Goal: Task Accomplishment & Management: Manage account settings

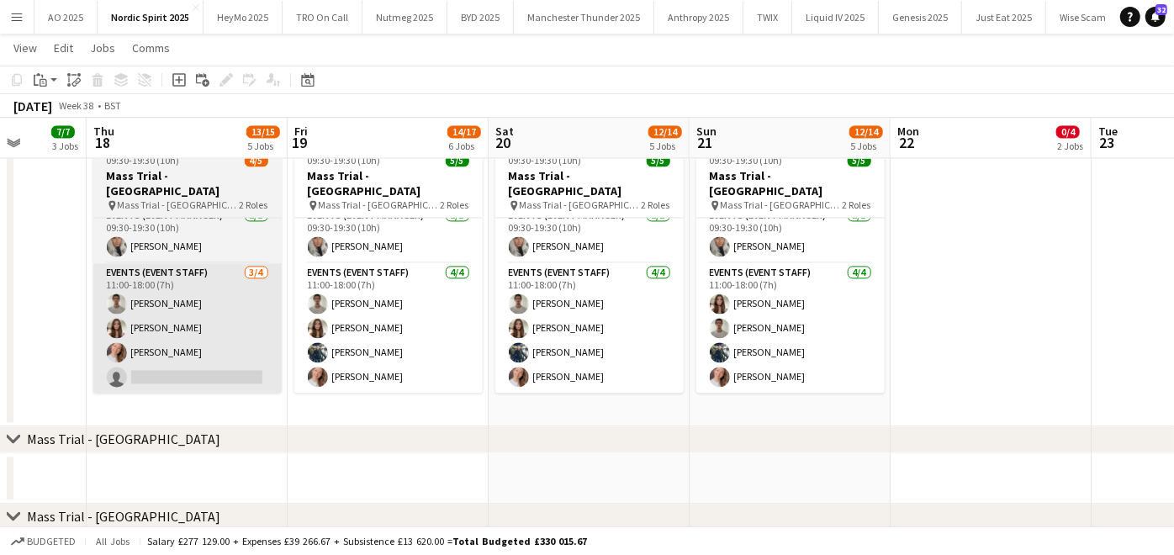
scroll to position [0, 517]
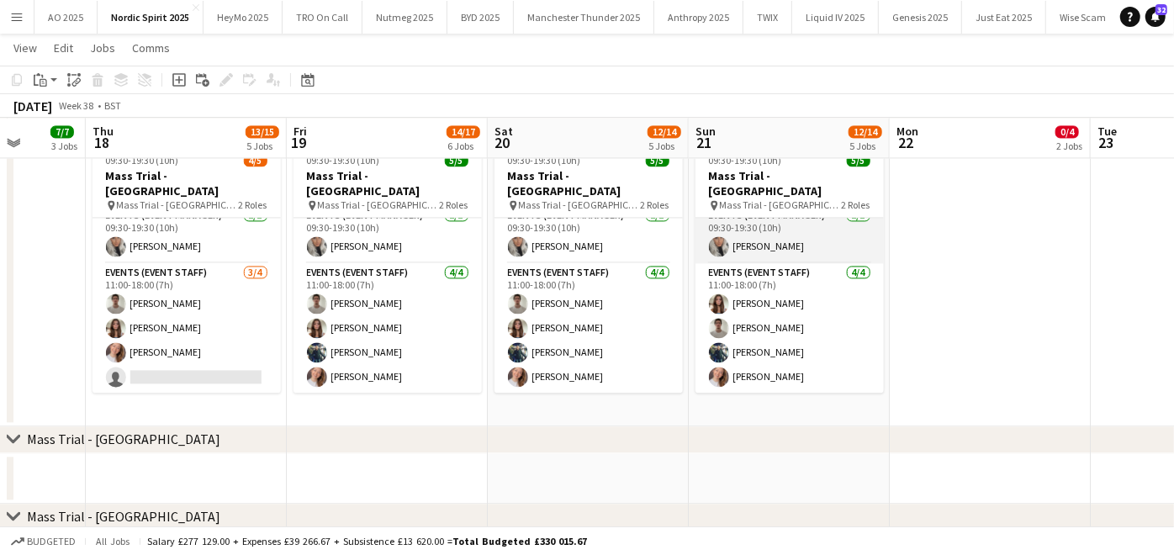
click at [747, 237] on app-card-role "Events (Event Manager) [DATE] 09:30-19:30 (10h) [PERSON_NAME]" at bounding box center [789, 234] width 188 height 57
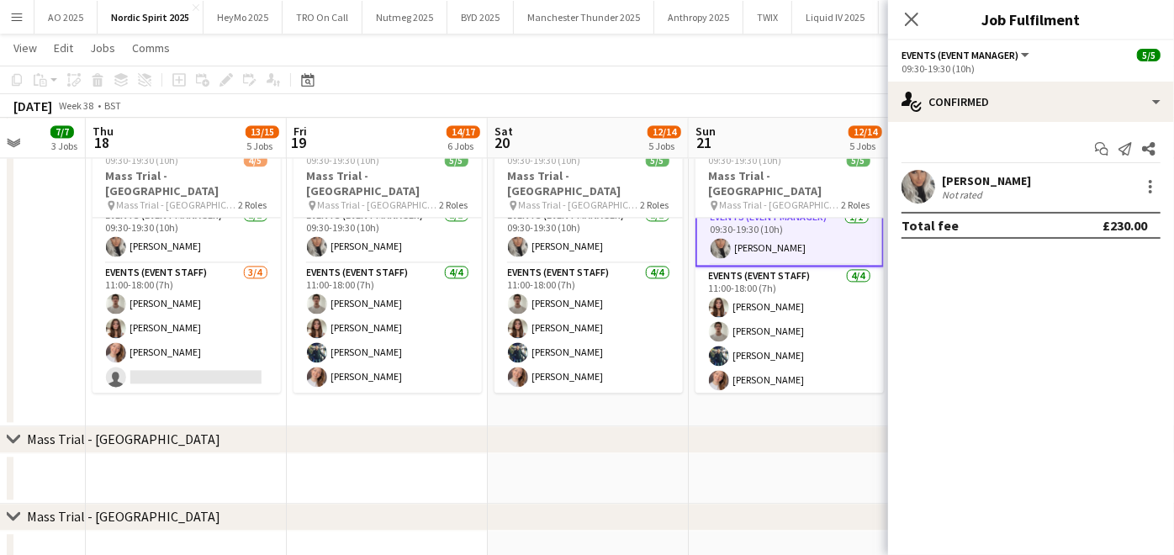
scroll to position [13, 0]
click at [1146, 182] on div at bounding box center [1150, 187] width 20 height 20
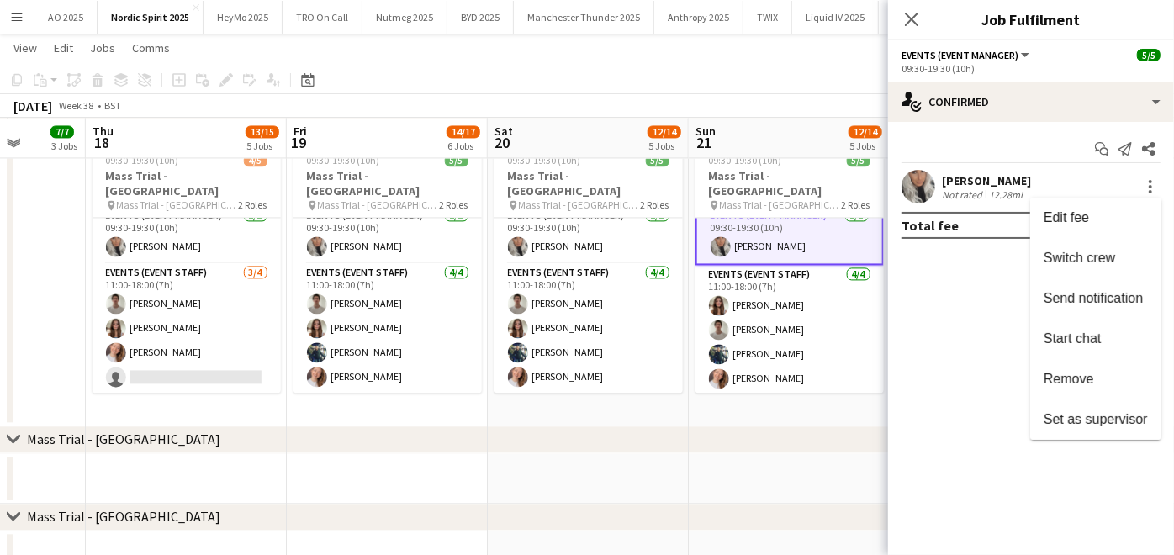
click at [225, 348] on div at bounding box center [587, 277] width 1174 height 555
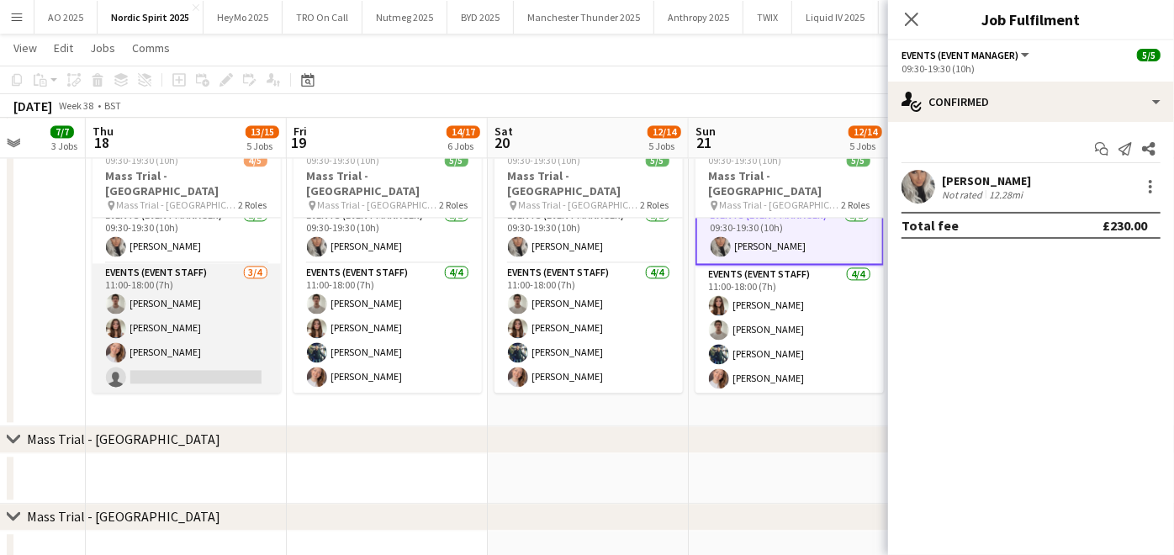
click at [189, 367] on app-card-role "Events (Event Staff) 3/4 11:00-18:00 (7h) Curtis Whelan Leah Reynolds Emma True…" at bounding box center [187, 328] width 188 height 130
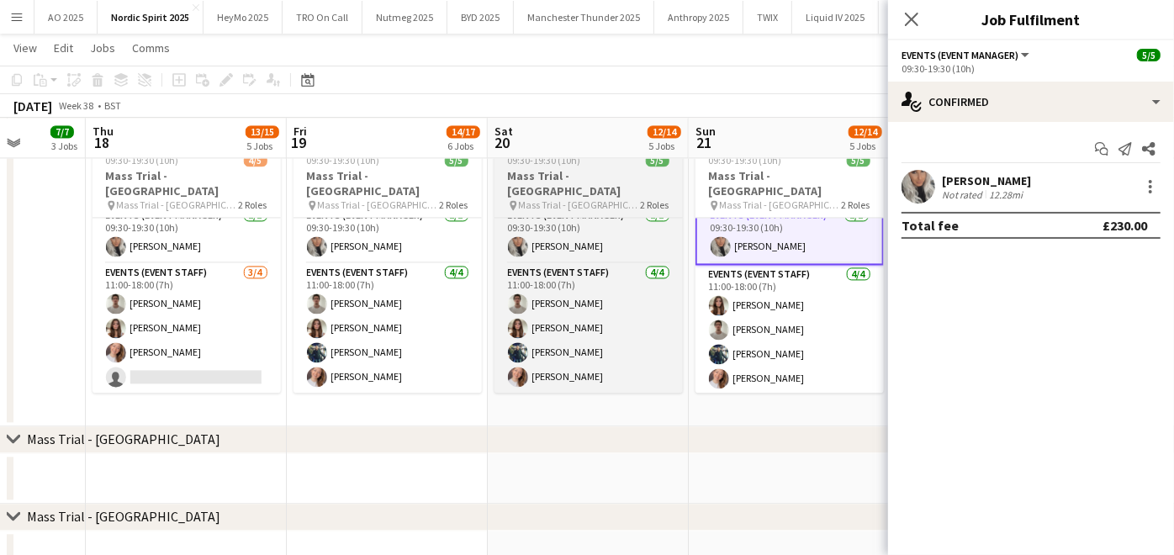
scroll to position [12, 0]
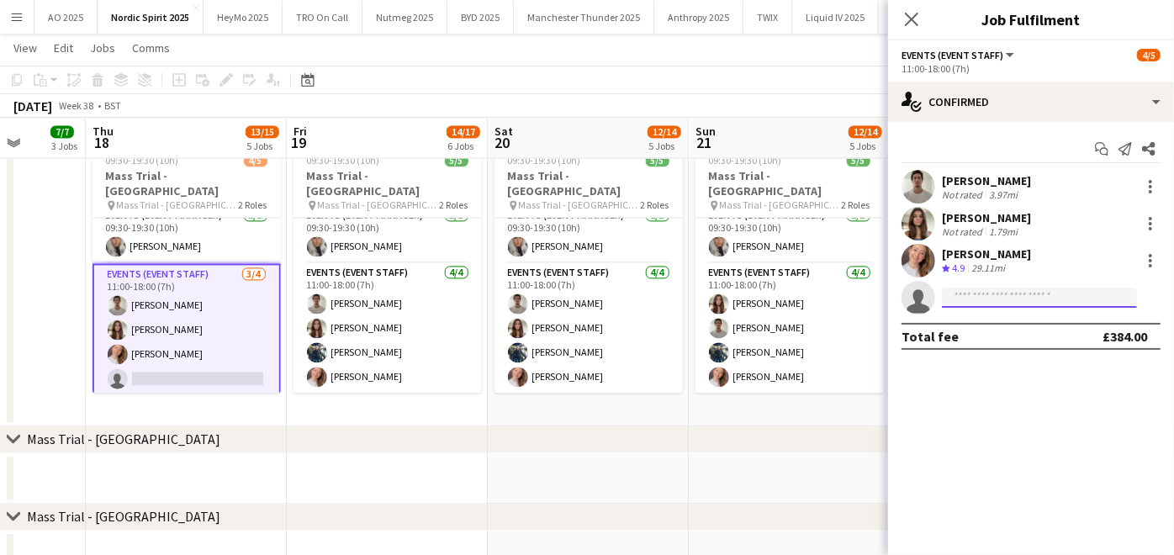
click at [974, 303] on input at bounding box center [1039, 298] width 195 height 20
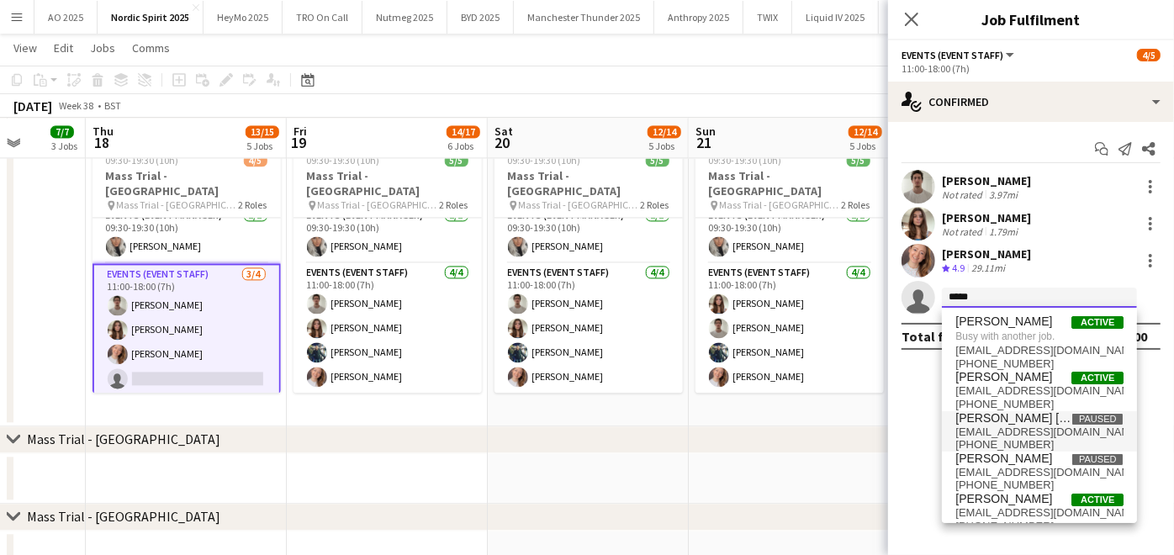
scroll to position [14, 0]
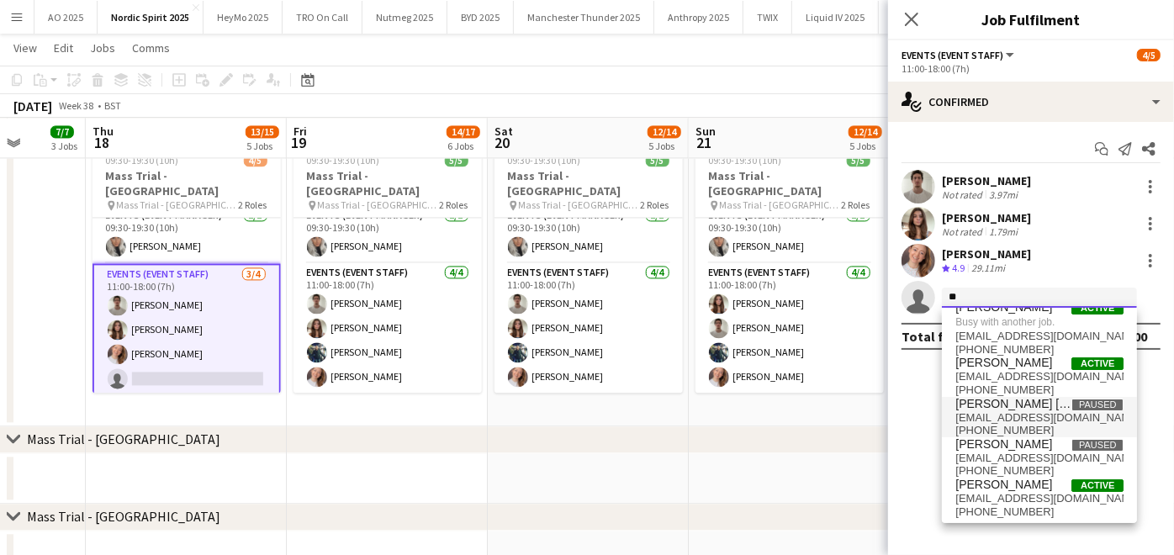
type input "*"
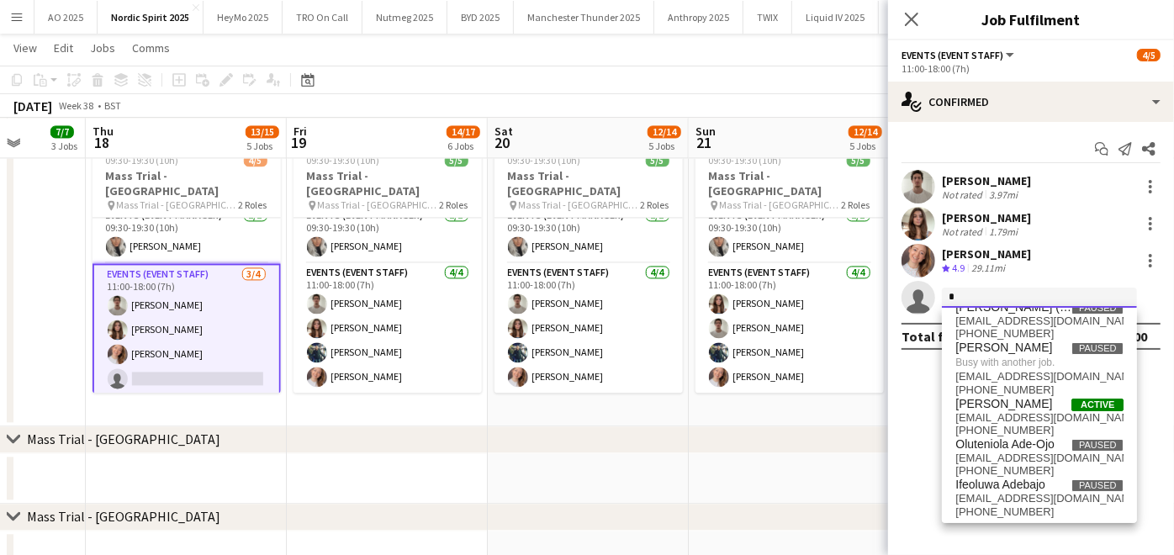
scroll to position [0, 0]
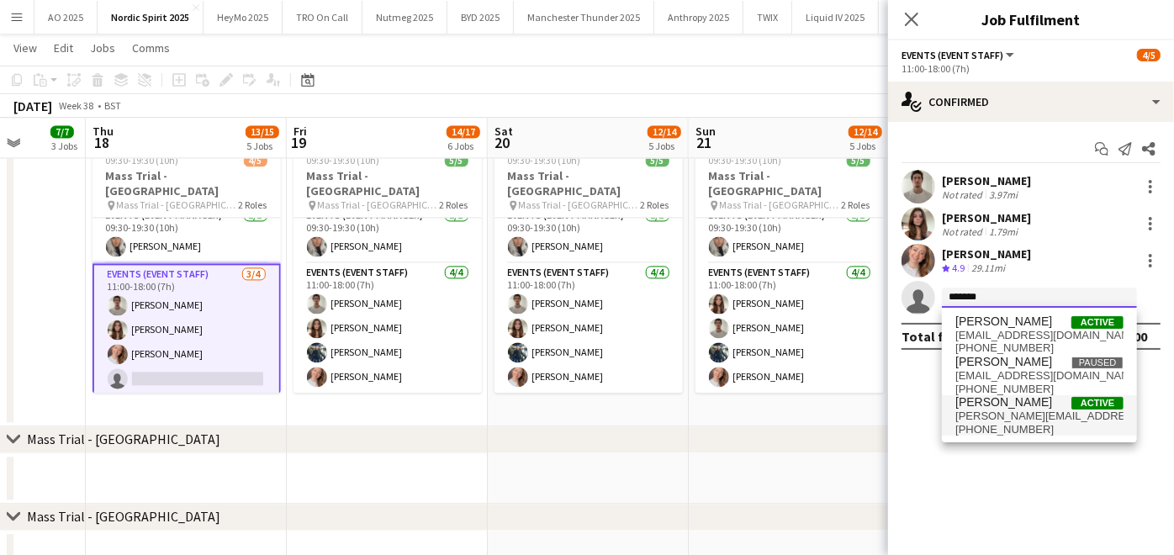
type input "*******"
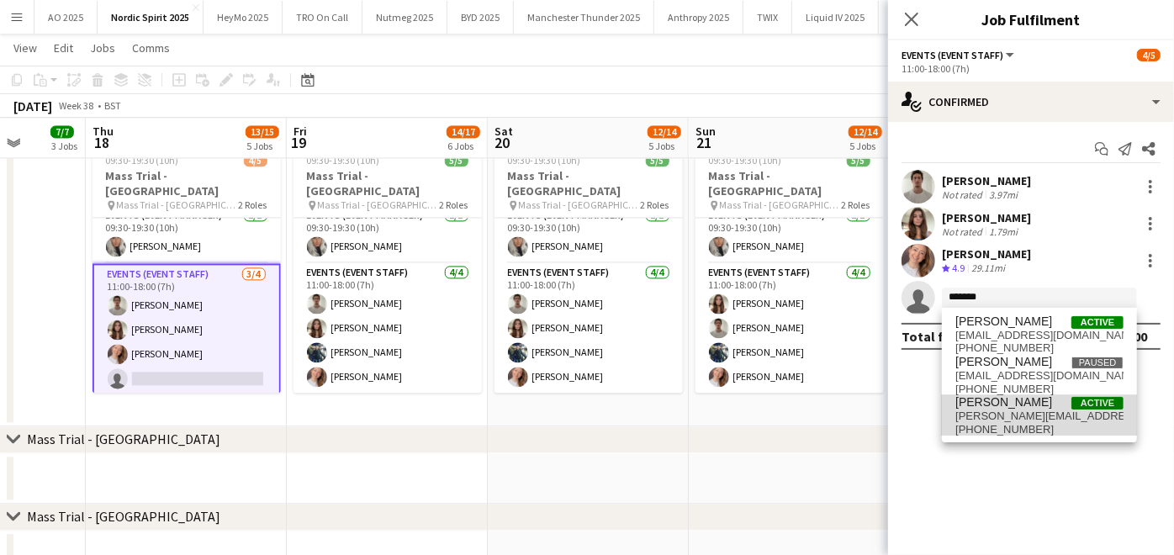
click at [973, 404] on span "[PERSON_NAME]" at bounding box center [1003, 402] width 97 height 14
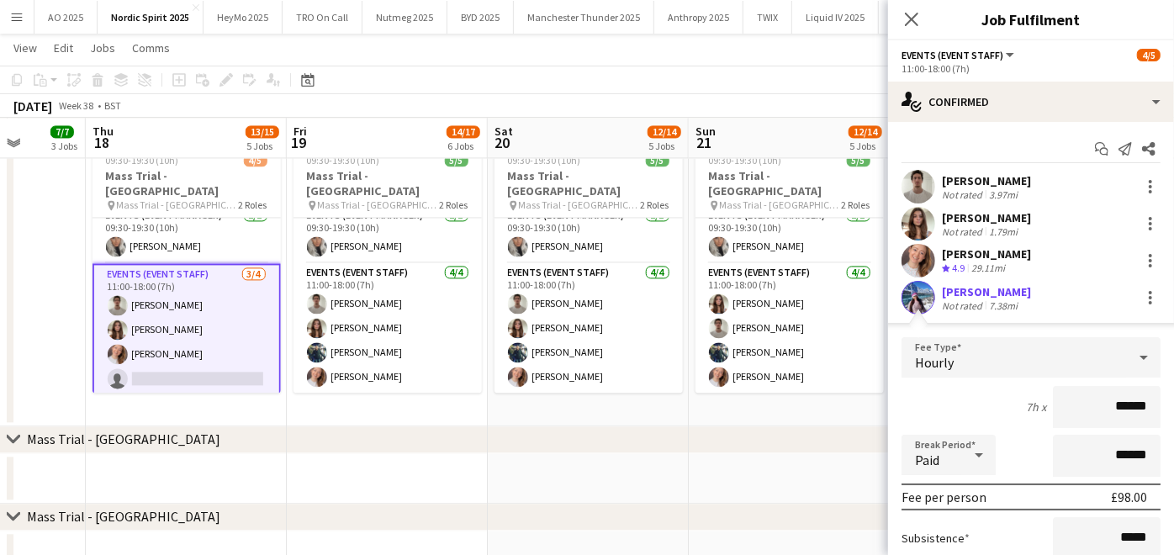
scroll to position [187, 0]
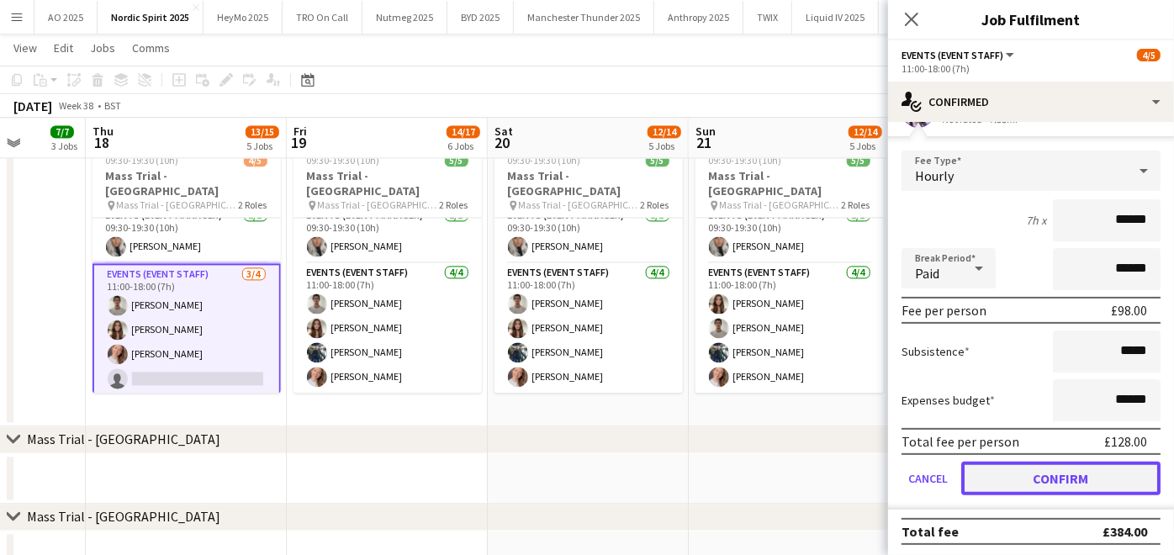
click at [980, 471] on button "Confirm" at bounding box center [1060, 479] width 199 height 34
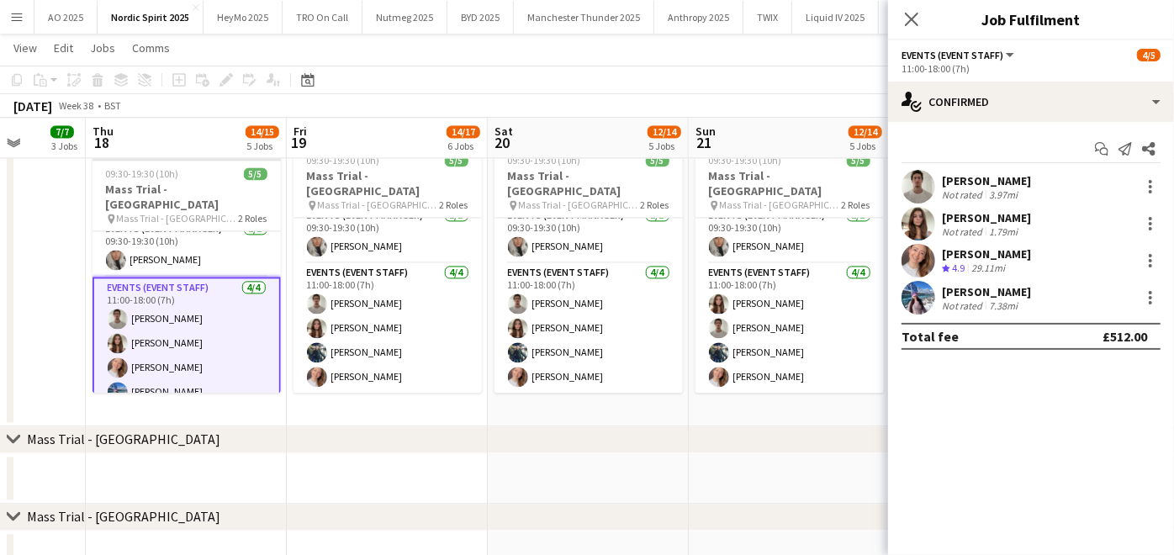
scroll to position [0, 0]
click at [801, 468] on app-date-cell at bounding box center [789, 478] width 201 height 50
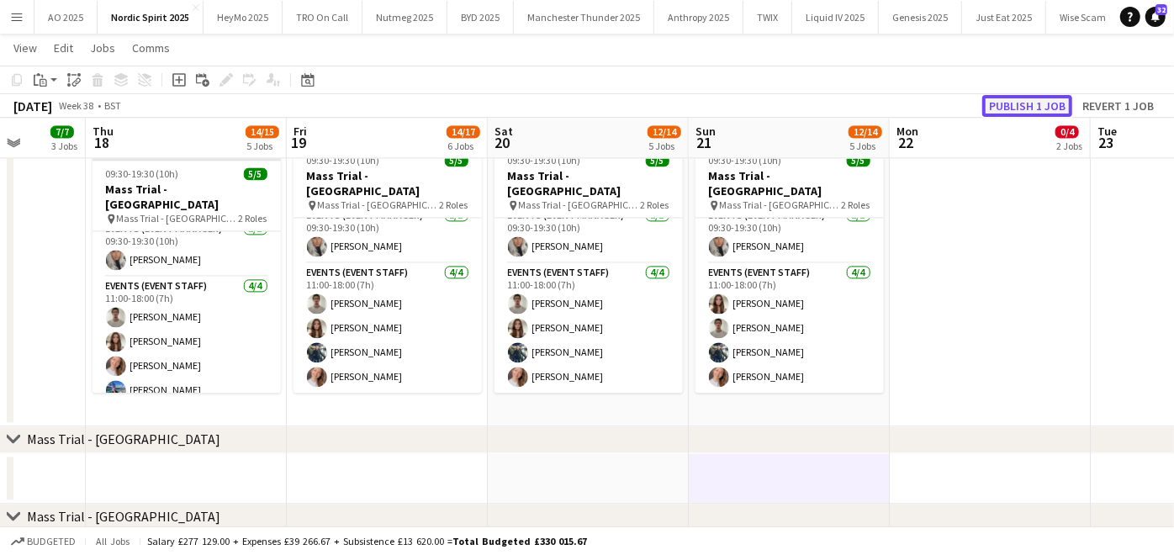
click at [1033, 114] on button "Publish 1 job" at bounding box center [1027, 106] width 90 height 22
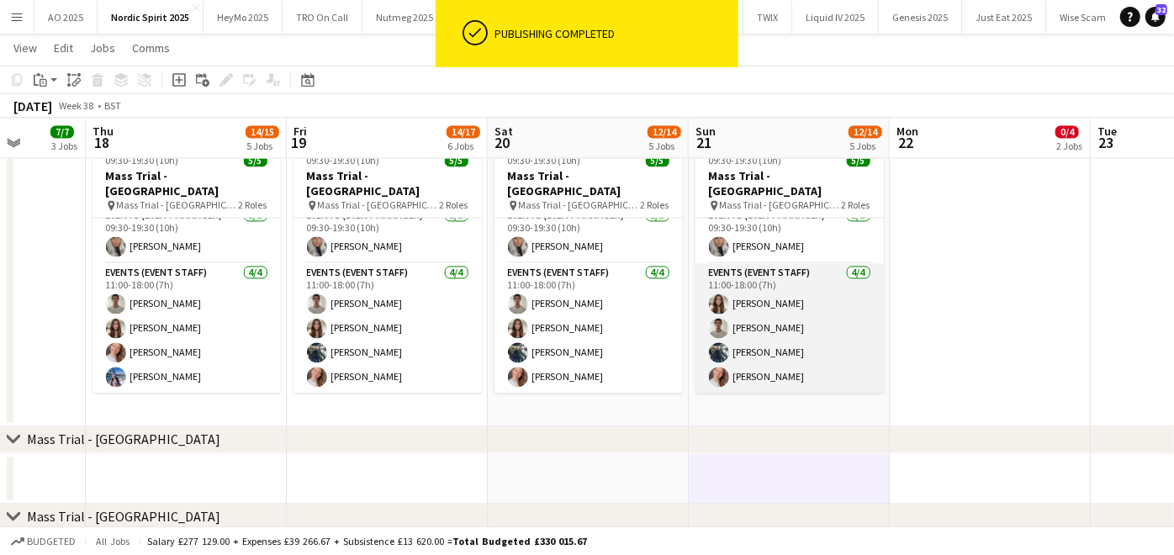
click at [737, 351] on app-card-role "Events (Event Staff) 4/4 11:00-18:00 (7h) Leah Reynolds Curtis Whelan Ali Ehsan…" at bounding box center [789, 328] width 188 height 130
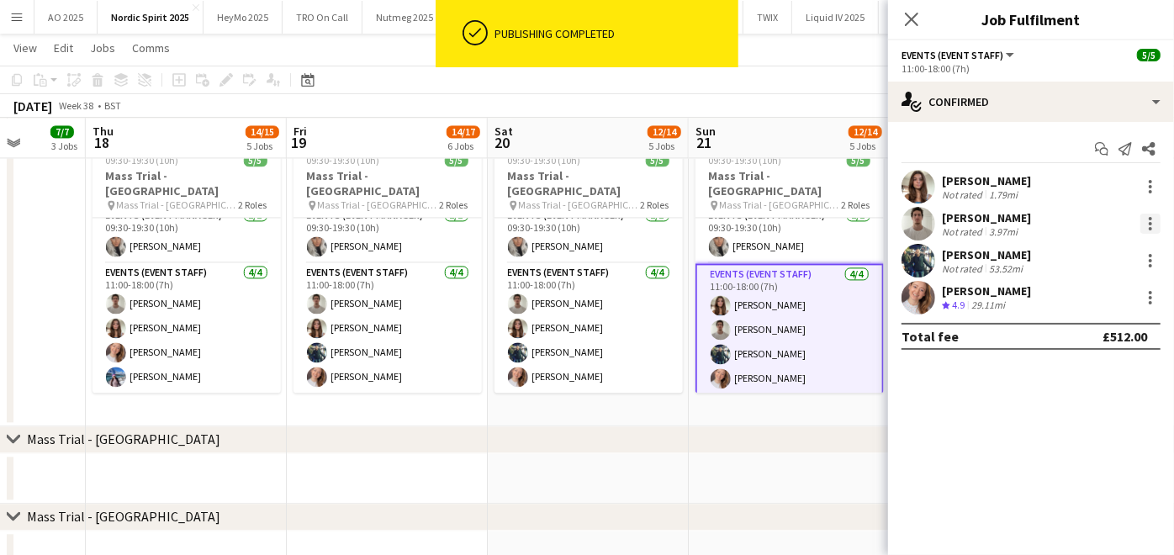
click at [1146, 233] on div at bounding box center [1150, 224] width 20 height 20
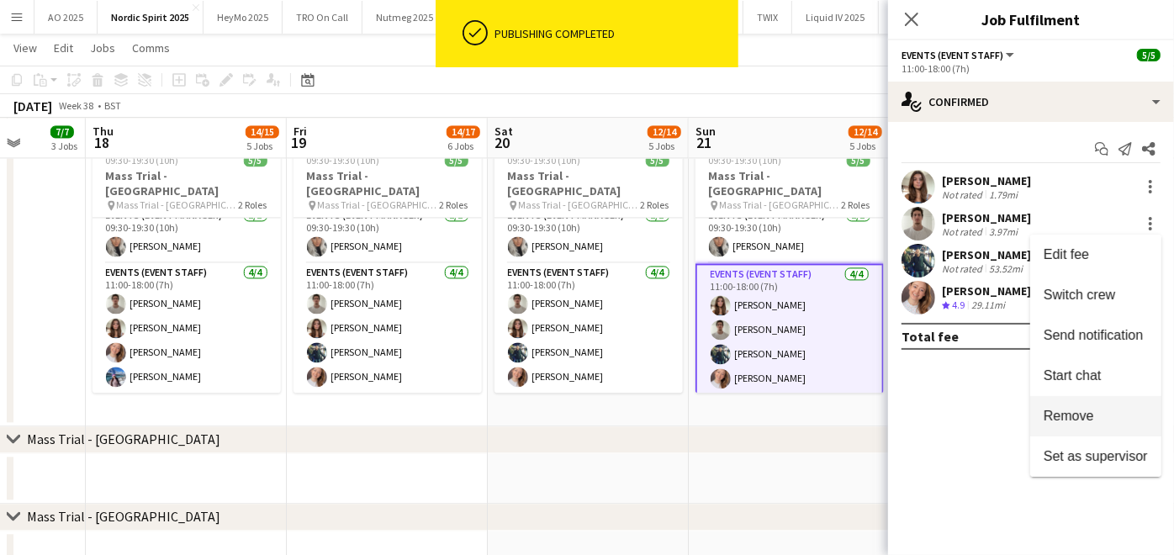
click at [1083, 413] on span "Remove" at bounding box center [1069, 416] width 50 height 14
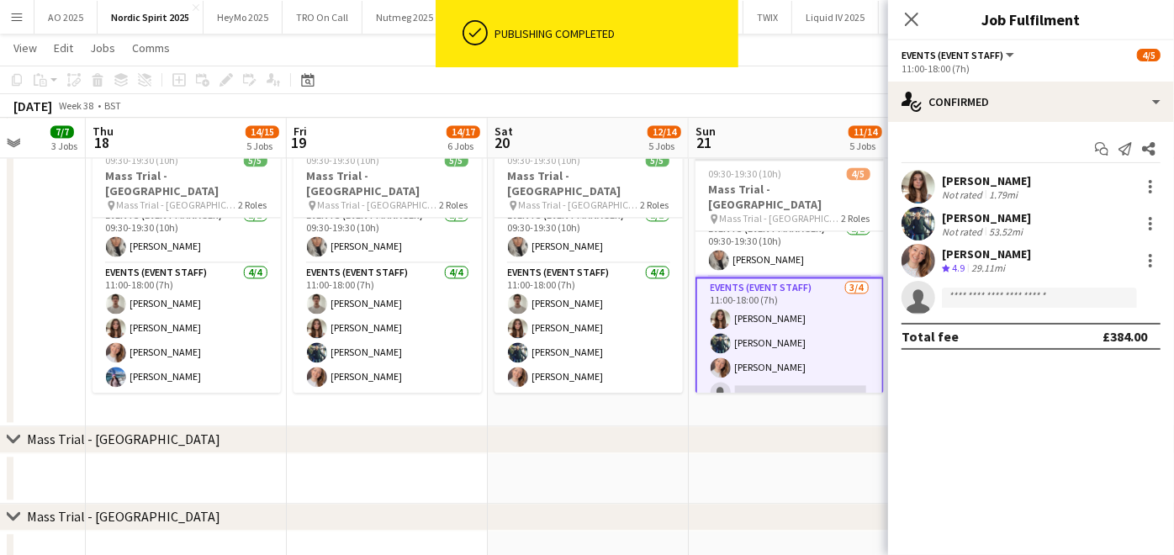
click at [780, 457] on app-date-cell at bounding box center [789, 478] width 201 height 50
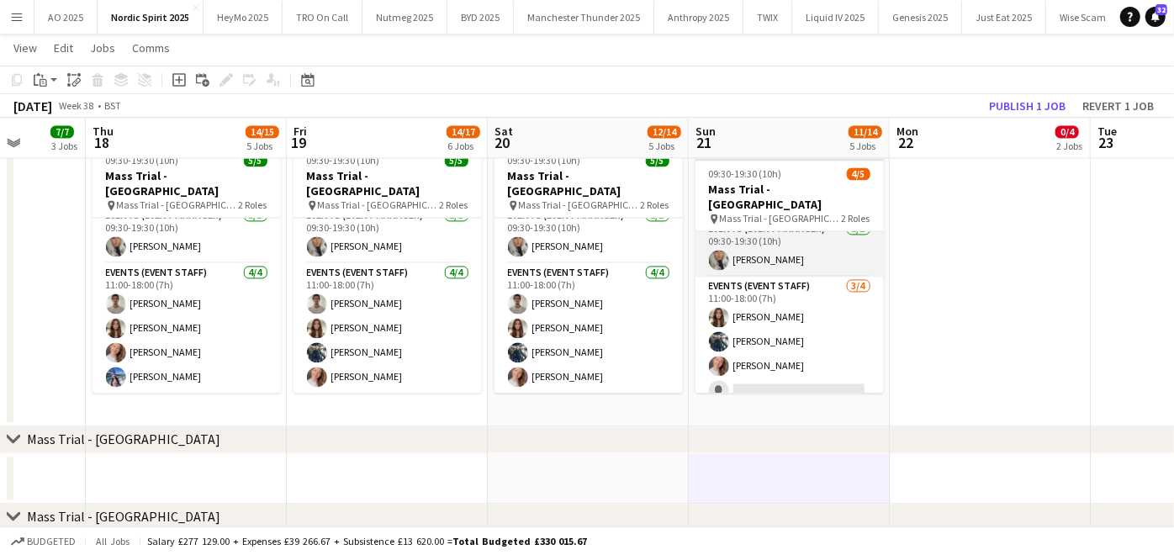
click at [839, 250] on app-card-role "Events (Event Manager) [DATE] 09:30-19:30 (10h) [PERSON_NAME]" at bounding box center [789, 247] width 188 height 57
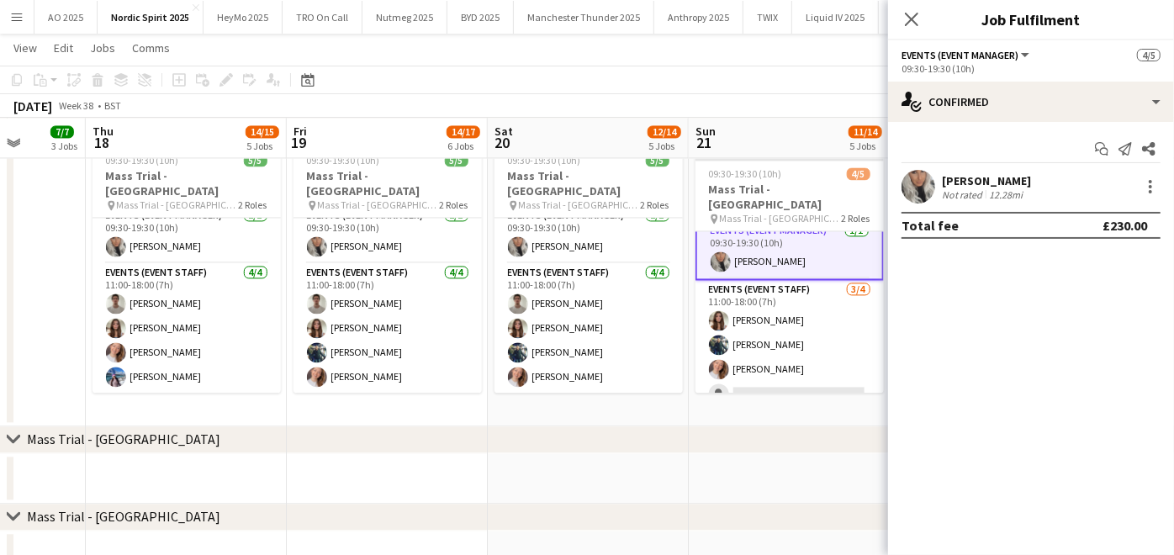
scroll to position [13, 0]
click at [1150, 182] on div at bounding box center [1150, 187] width 20 height 20
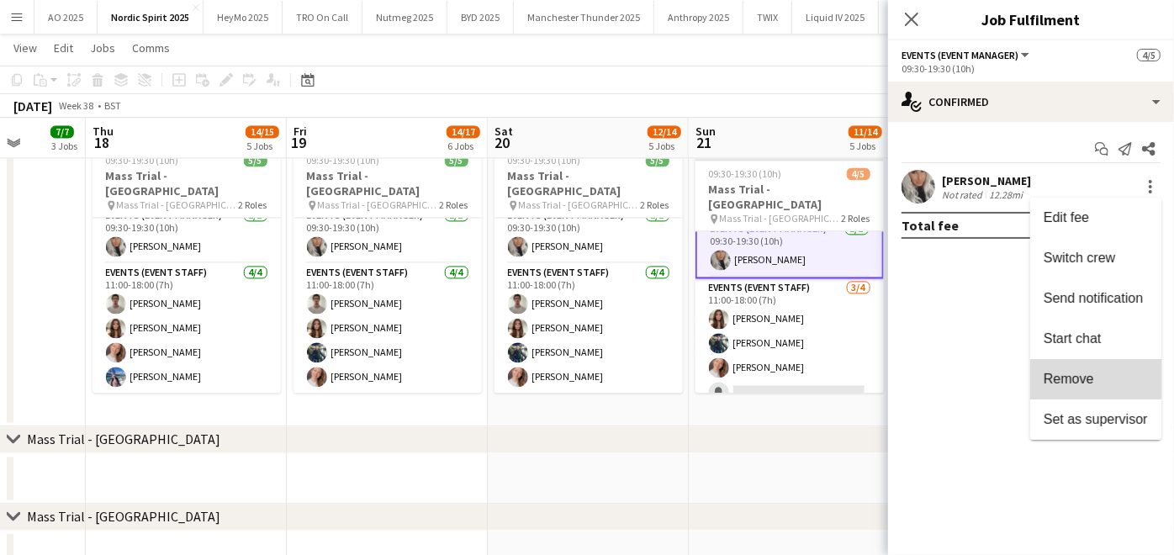
click at [1050, 359] on button "Remove" at bounding box center [1095, 379] width 131 height 40
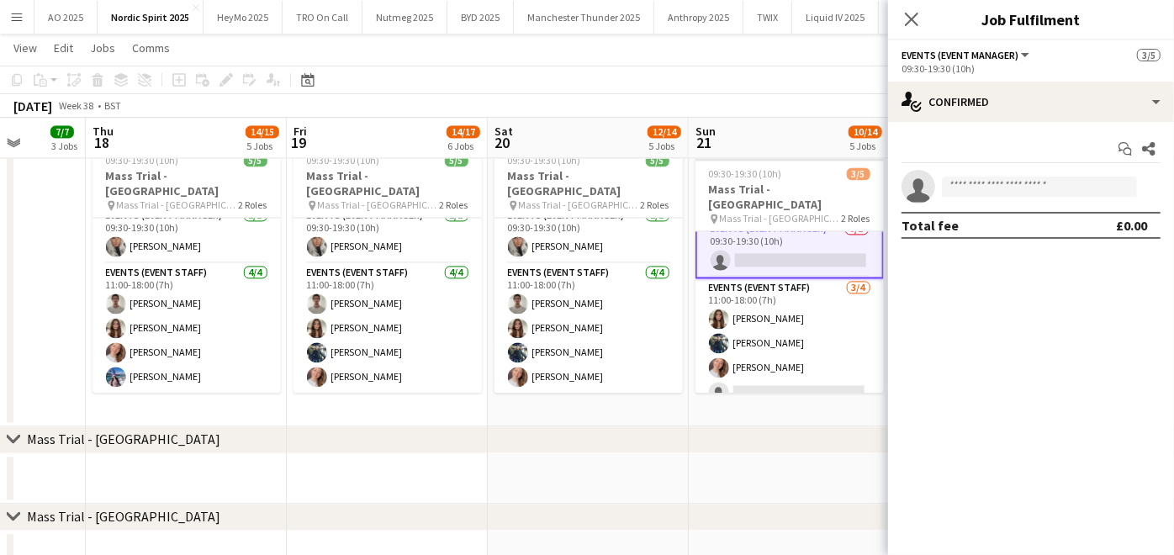
click at [743, 491] on app-date-cell at bounding box center [789, 478] width 201 height 50
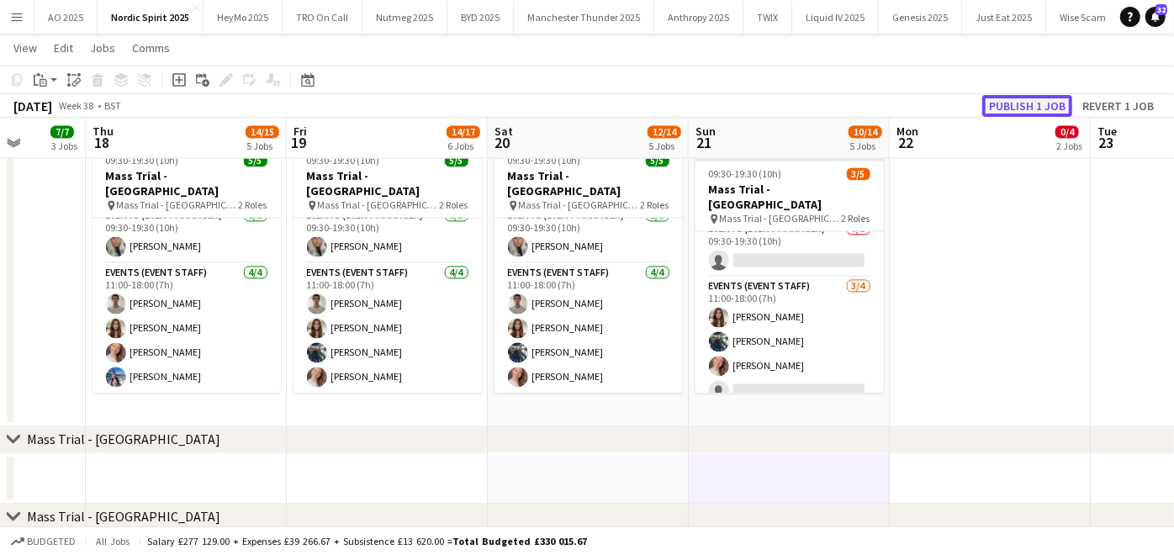
click at [1028, 108] on button "Publish 1 job" at bounding box center [1027, 106] width 90 height 22
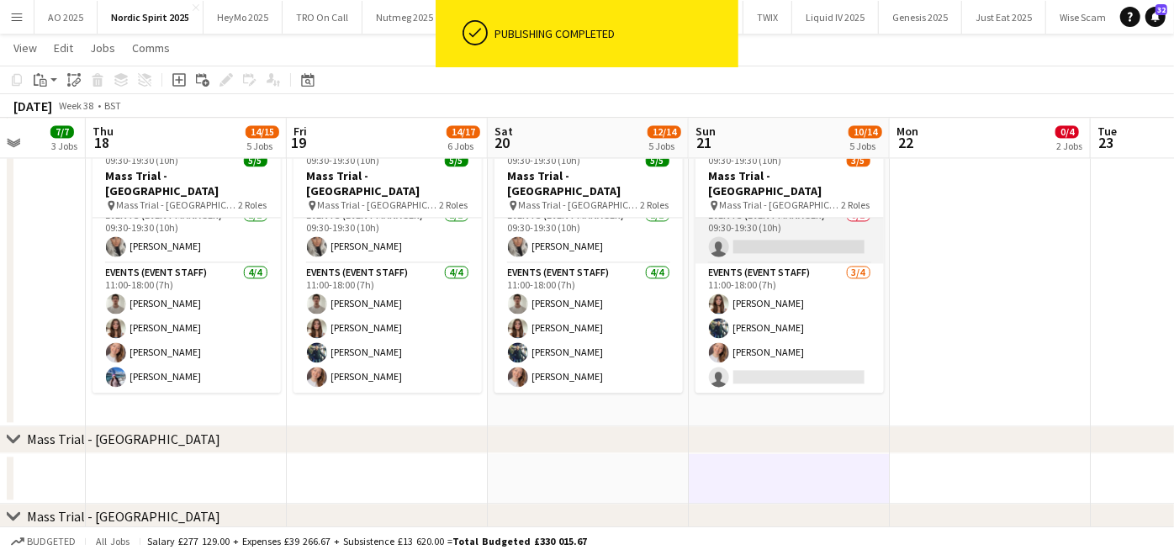
click at [762, 245] on app-card-role "Events (Event Manager) 0/1 09:30-19:30 (10h) single-neutral-actions" at bounding box center [789, 234] width 188 height 57
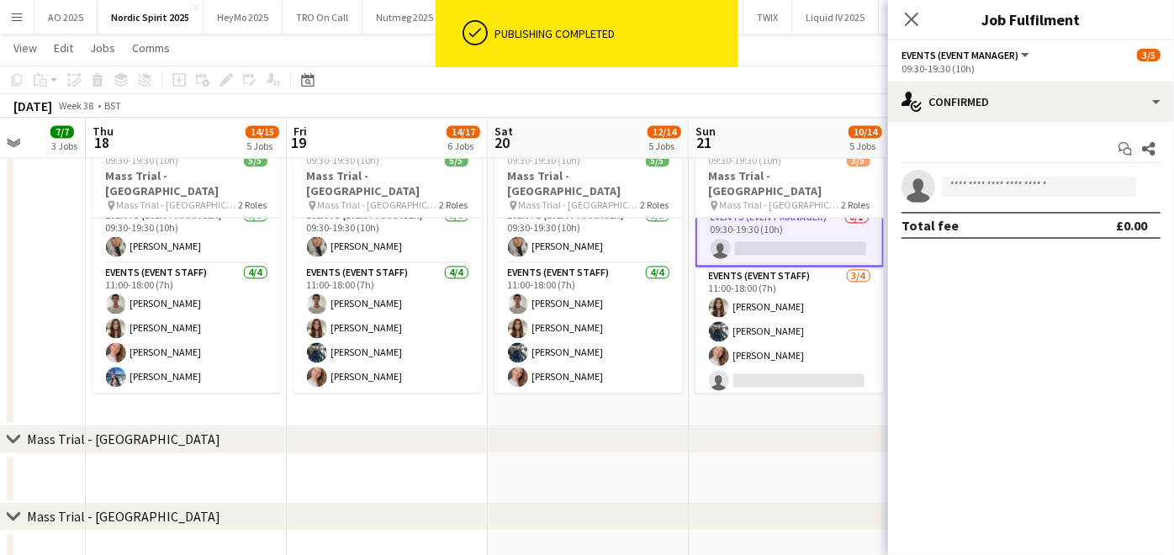
scroll to position [13, 0]
click at [975, 195] on input at bounding box center [1039, 187] width 195 height 20
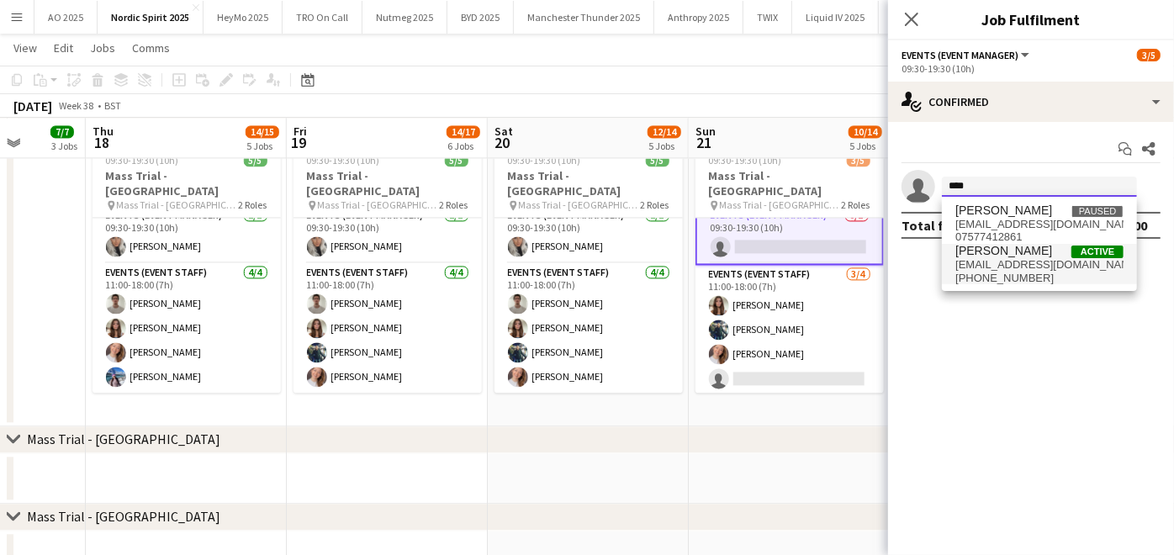
type input "****"
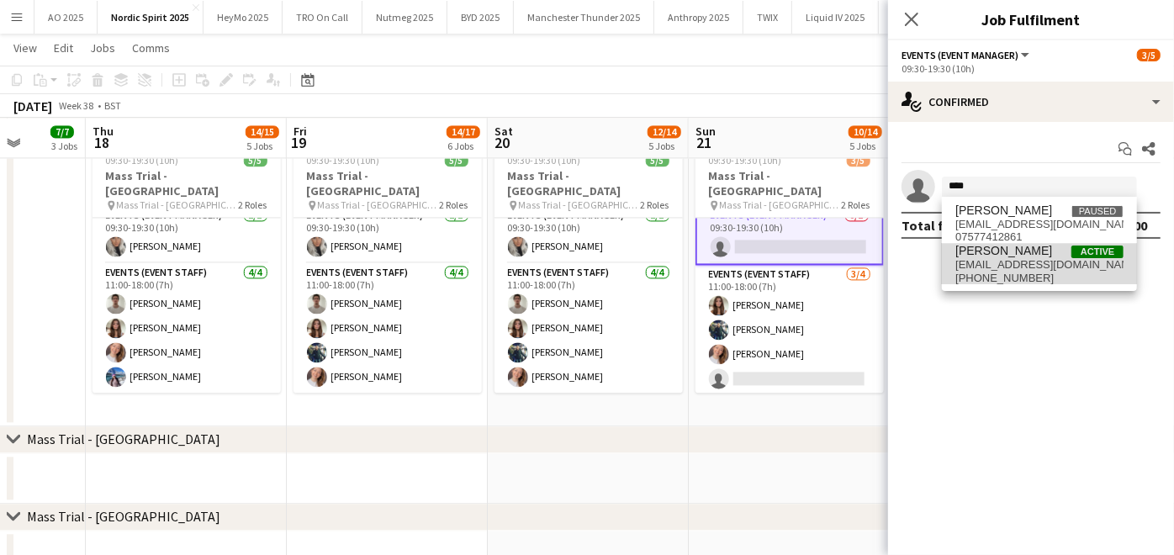
click at [981, 246] on span "[PERSON_NAME]" at bounding box center [1003, 251] width 97 height 14
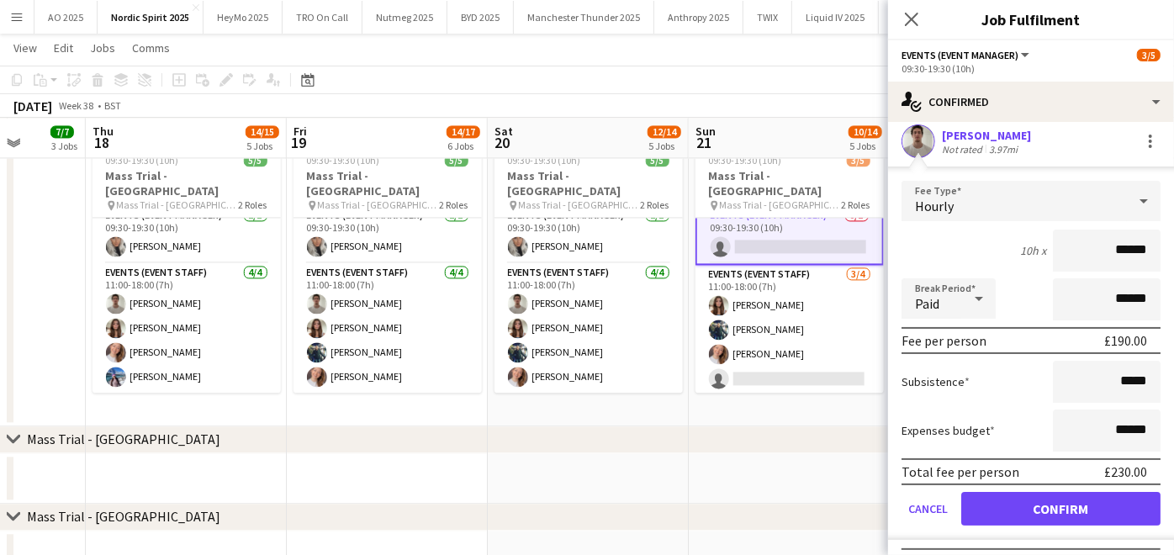
scroll to position [46, 0]
click at [1007, 511] on button "Confirm" at bounding box center [1060, 508] width 199 height 34
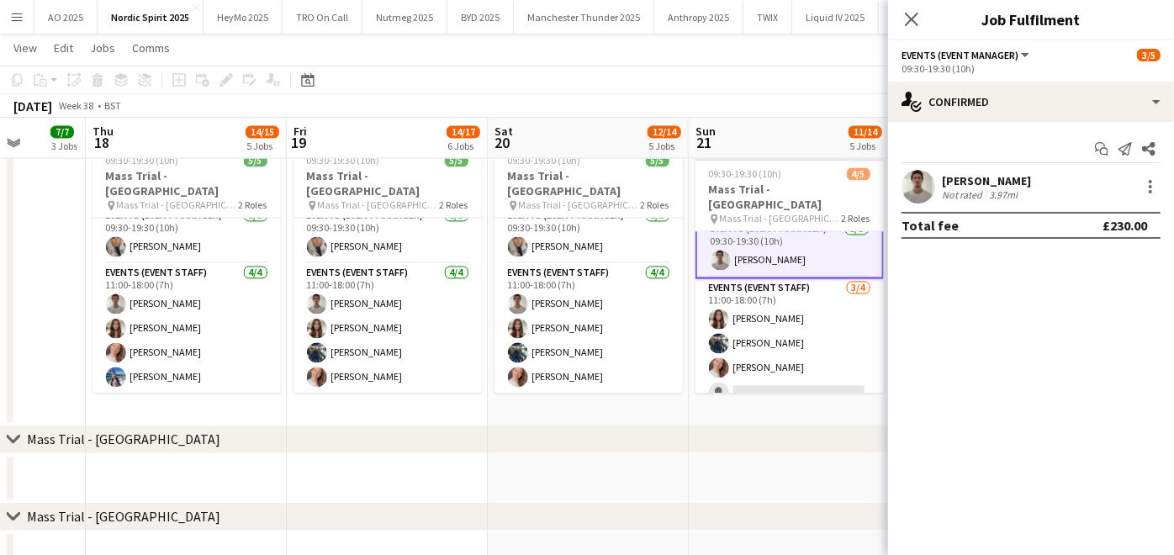
scroll to position [0, 0]
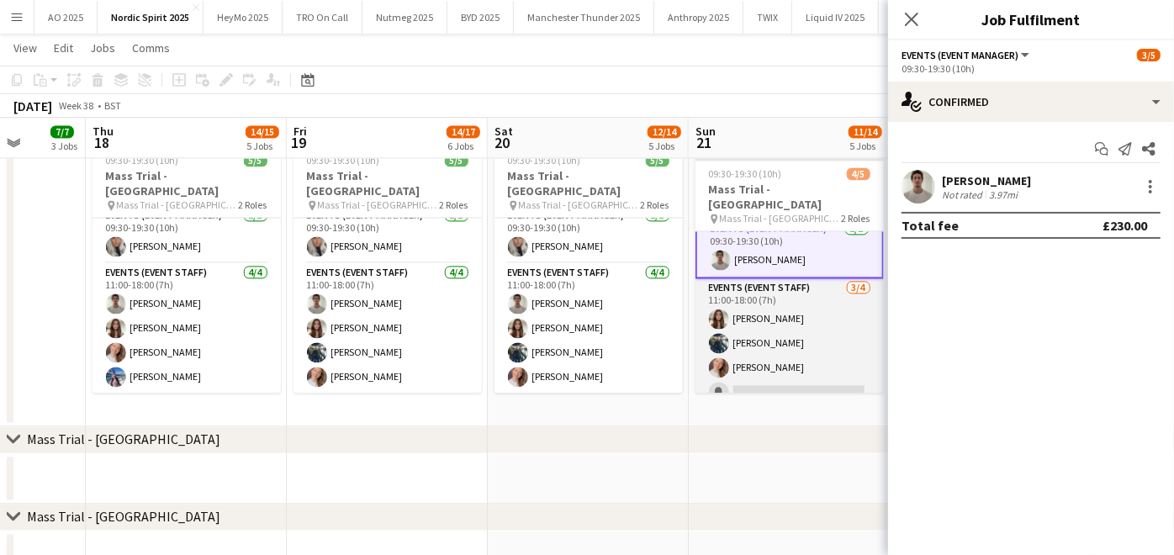
click at [811, 379] on app-card-role "Events (Event Staff) 3/4 11:00-18:00 (7h) Leah Reynolds Ali Ehsan Emma True sin…" at bounding box center [789, 343] width 188 height 130
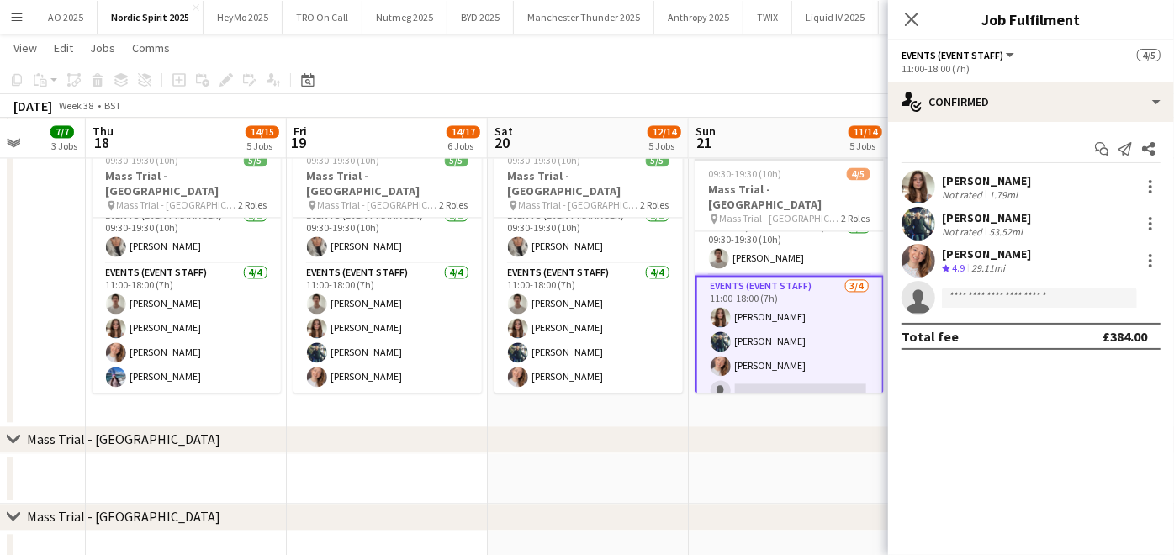
scroll to position [12, 0]
click at [963, 300] on input at bounding box center [1039, 298] width 195 height 20
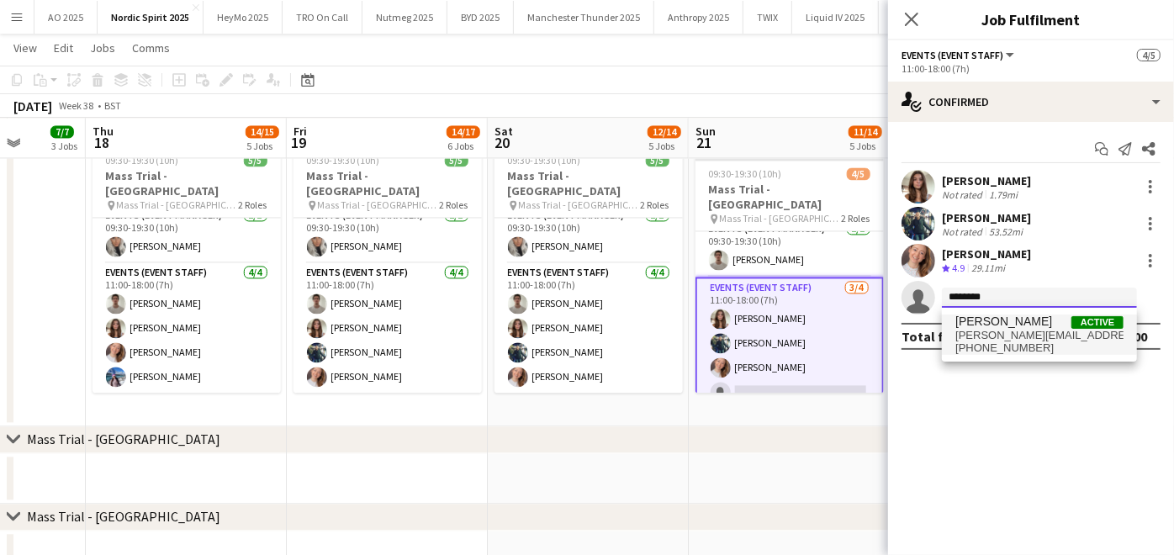
type input "********"
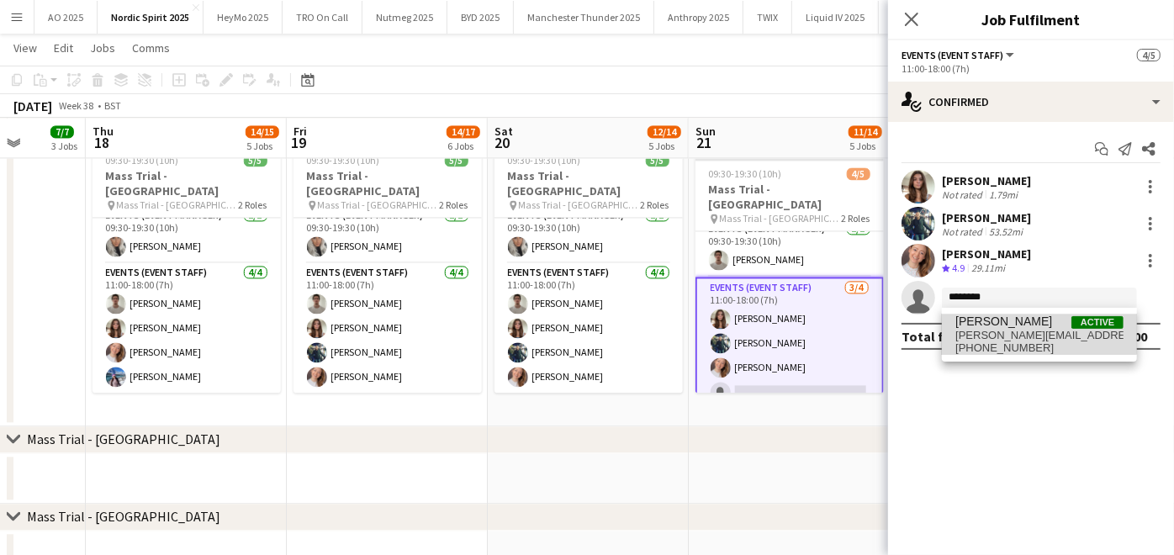
click at [1012, 329] on span "[PERSON_NAME][EMAIL_ADDRESS][DOMAIN_NAME]" at bounding box center [1039, 335] width 168 height 13
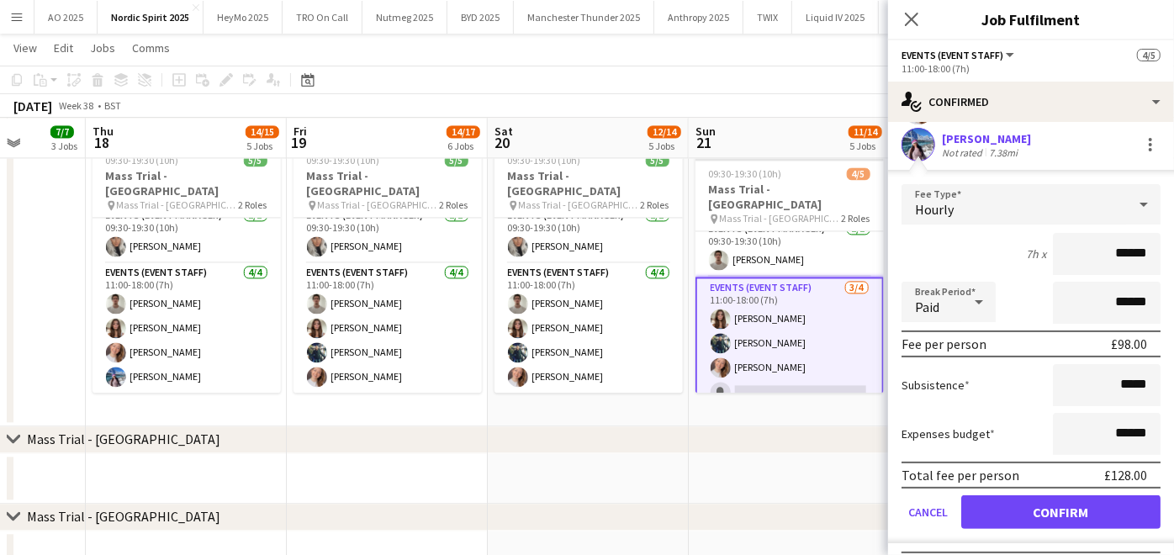
scroll to position [158, 0]
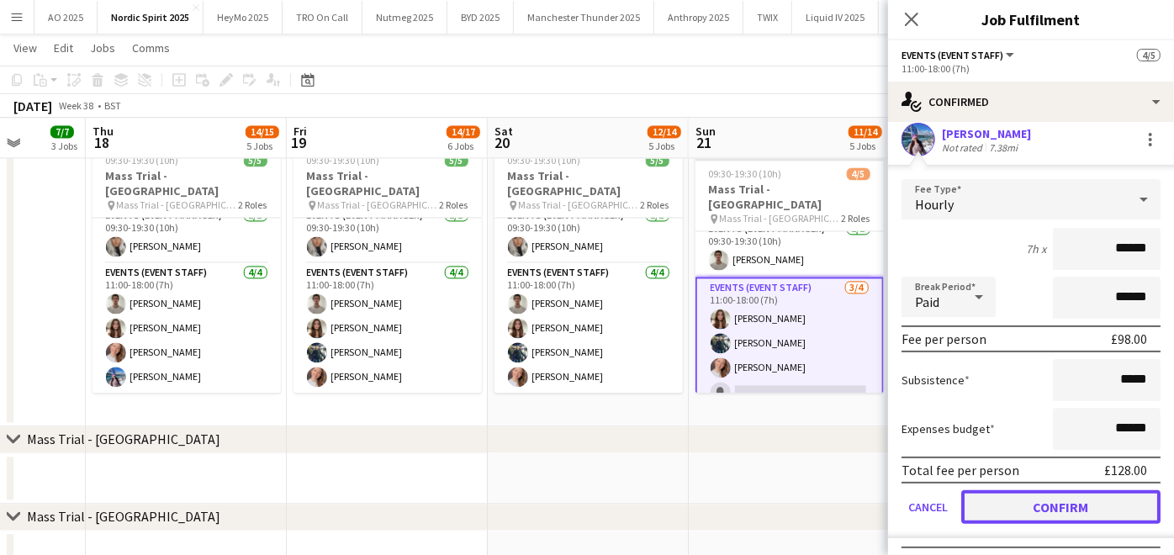
click at [1005, 499] on button "Confirm" at bounding box center [1060, 507] width 199 height 34
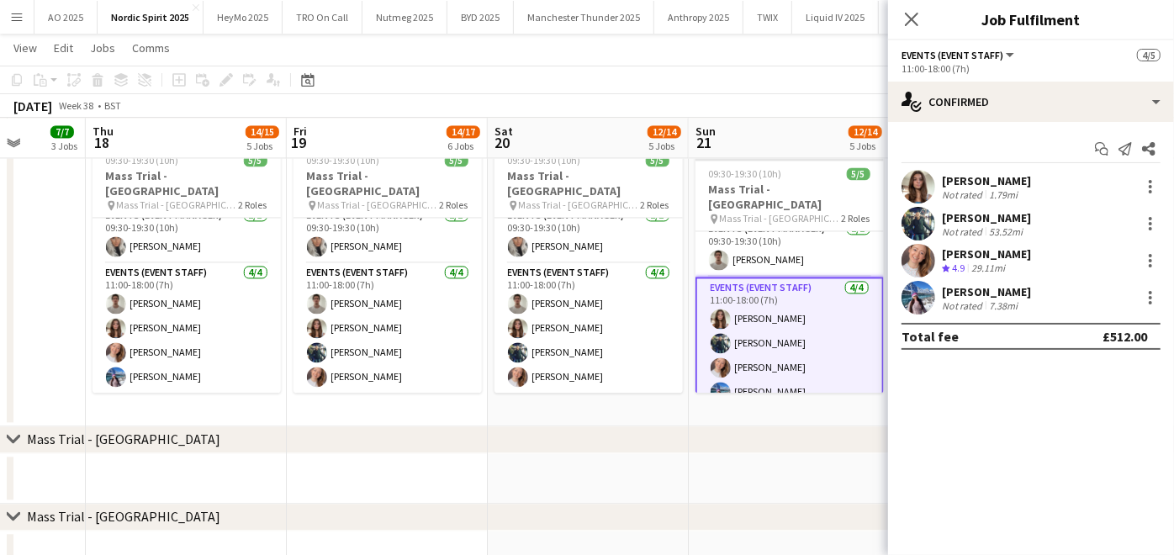
scroll to position [0, 0]
click at [764, 516] on div "chevron-right Mass Trial - [GEOGRAPHIC_DATA]" at bounding box center [587, 517] width 1174 height 27
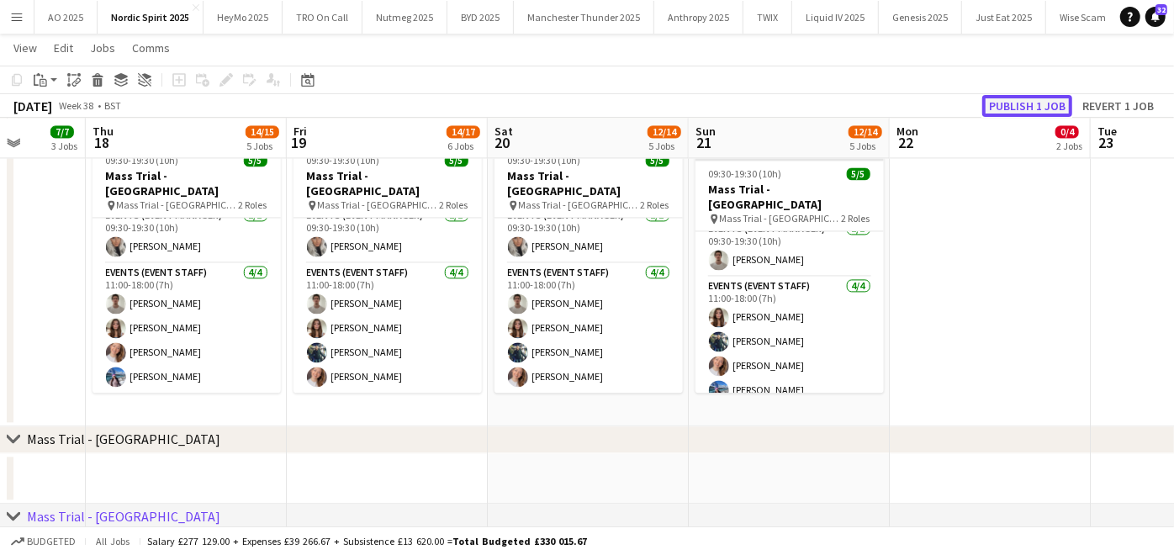
click at [1055, 105] on button "Publish 1 job" at bounding box center [1027, 106] width 90 height 22
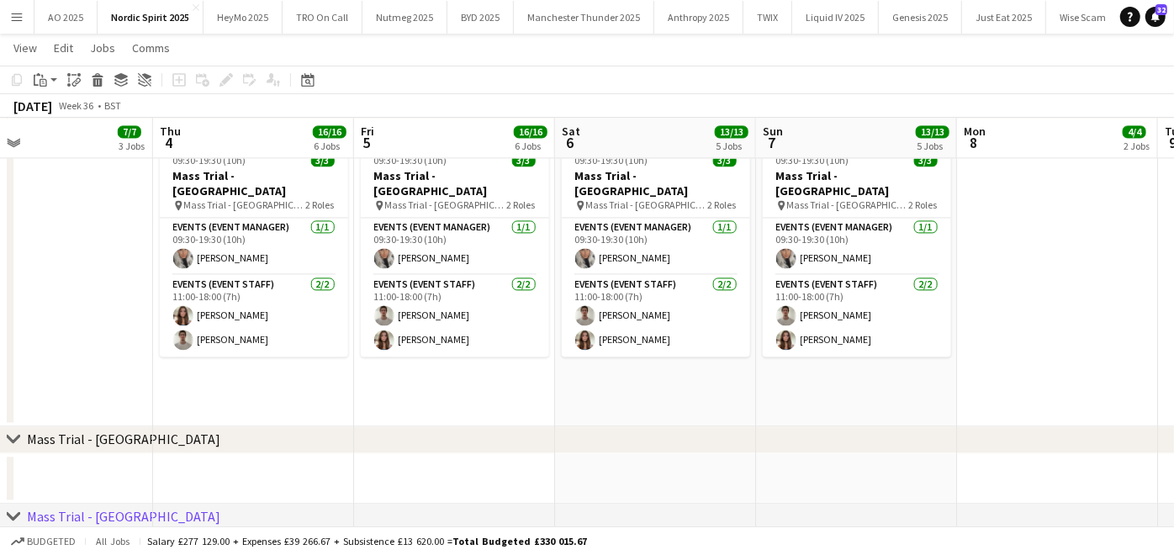
scroll to position [0, 651]
click at [607, 241] on app-card-role "Events (Event Manager) [DATE] 09:30-19:30 (10h) [PERSON_NAME]" at bounding box center [656, 246] width 188 height 57
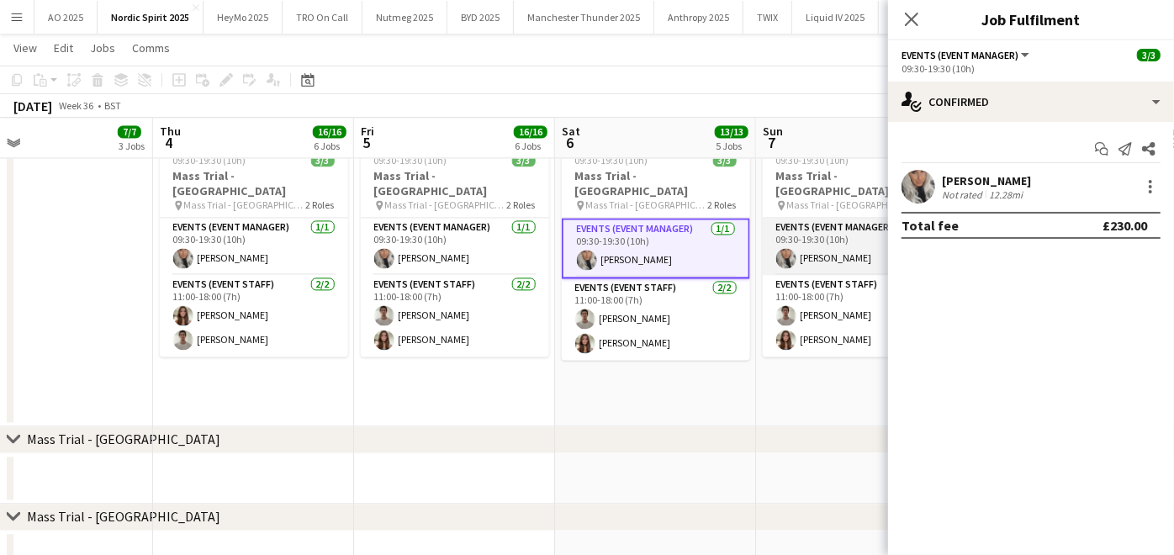
click at [804, 234] on app-card-role "Events (Event Manager) [DATE] 09:30-19:30 (10h) [PERSON_NAME]" at bounding box center [857, 246] width 188 height 57
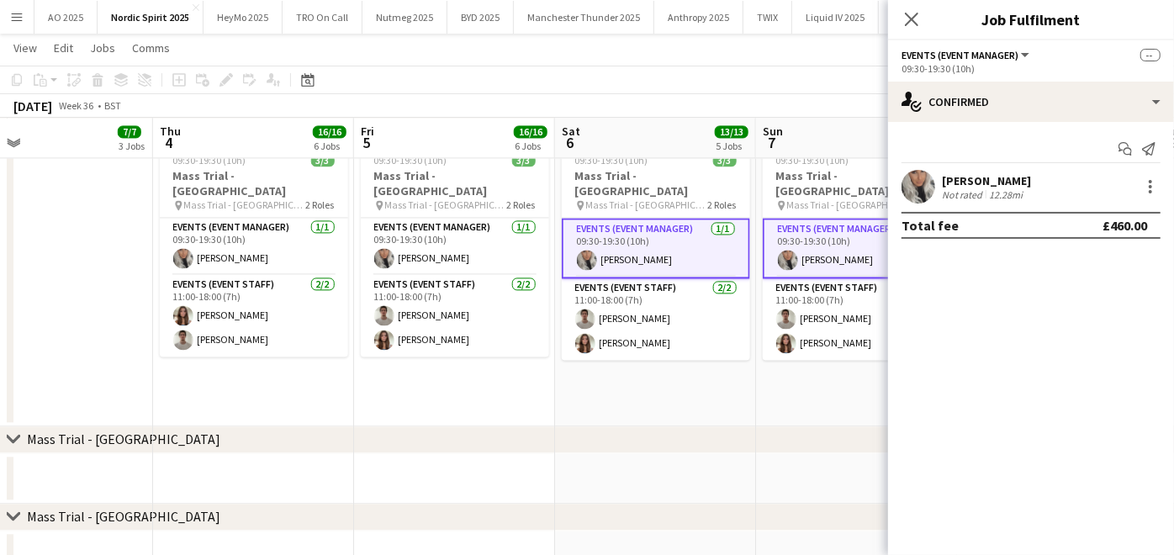
click at [539, 402] on app-date-cell "09:30-19:30 (10h) 3/3 Mass Trial - Brighton City Centre pin Mass Trial - Bright…" at bounding box center [454, 281] width 201 height 289
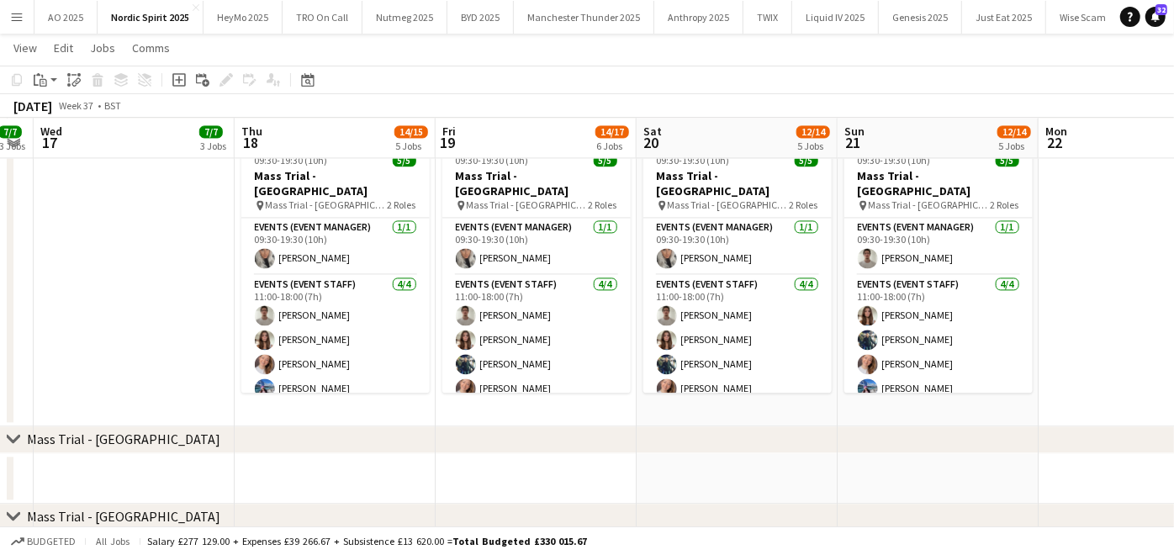
scroll to position [0, 570]
click at [933, 241] on app-card-role "Events (Event Manager) [DATE] 09:30-19:30 (10h) [PERSON_NAME]" at bounding box center [937, 246] width 188 height 57
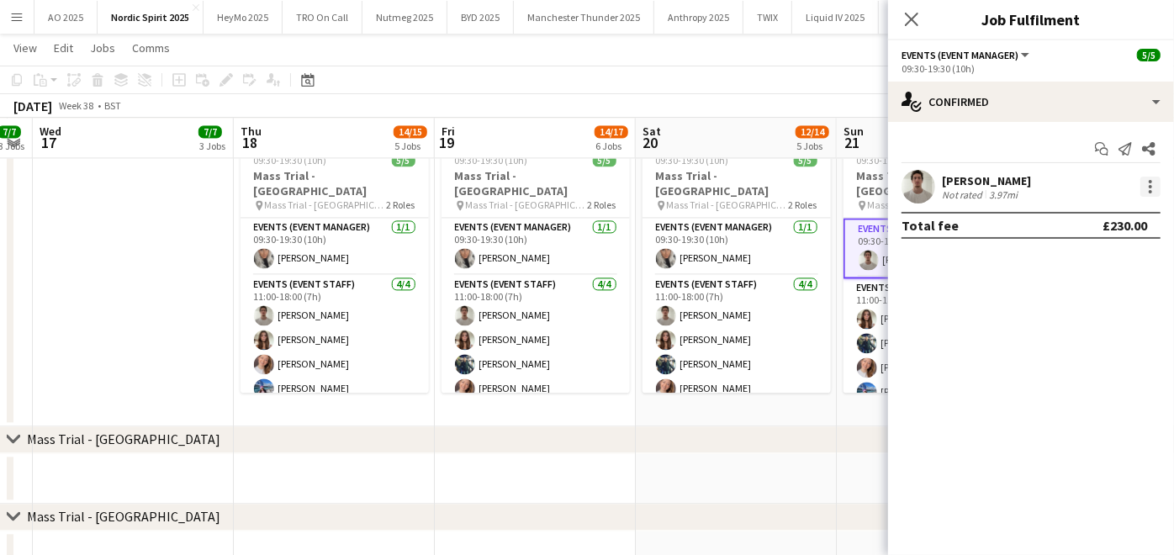
click at [1145, 192] on div at bounding box center [1150, 187] width 20 height 20
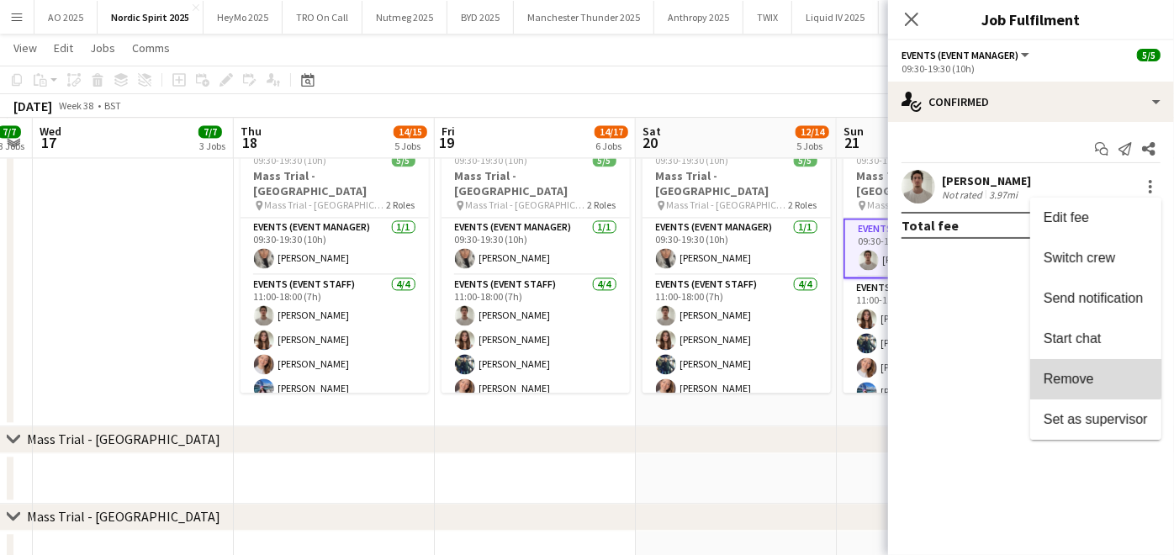
click at [1067, 367] on button "Remove" at bounding box center [1095, 379] width 131 height 40
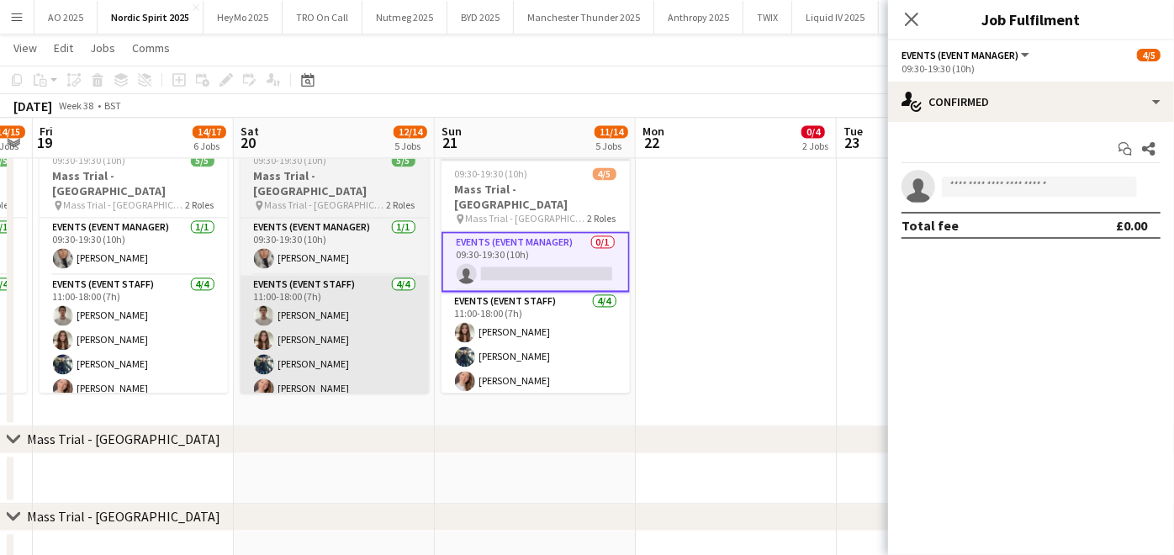
scroll to position [0, 600]
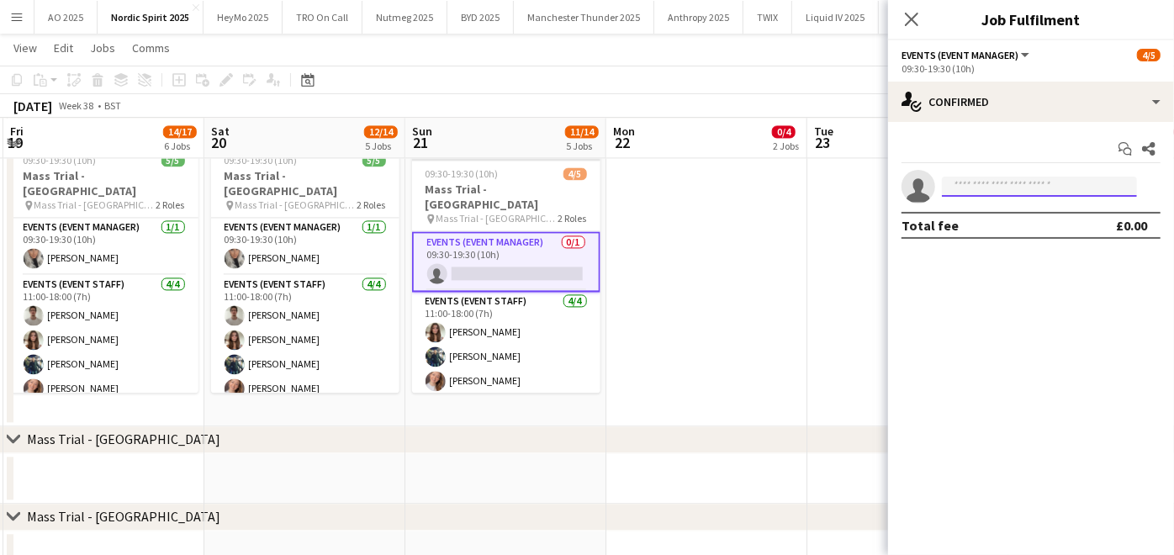
click at [997, 187] on input at bounding box center [1039, 187] width 195 height 20
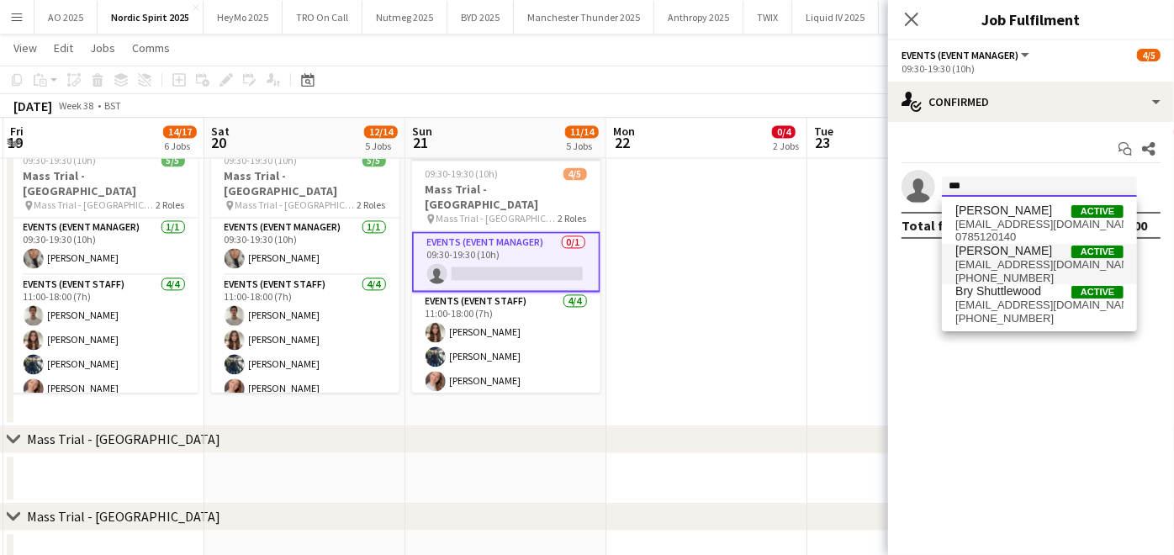
type input "***"
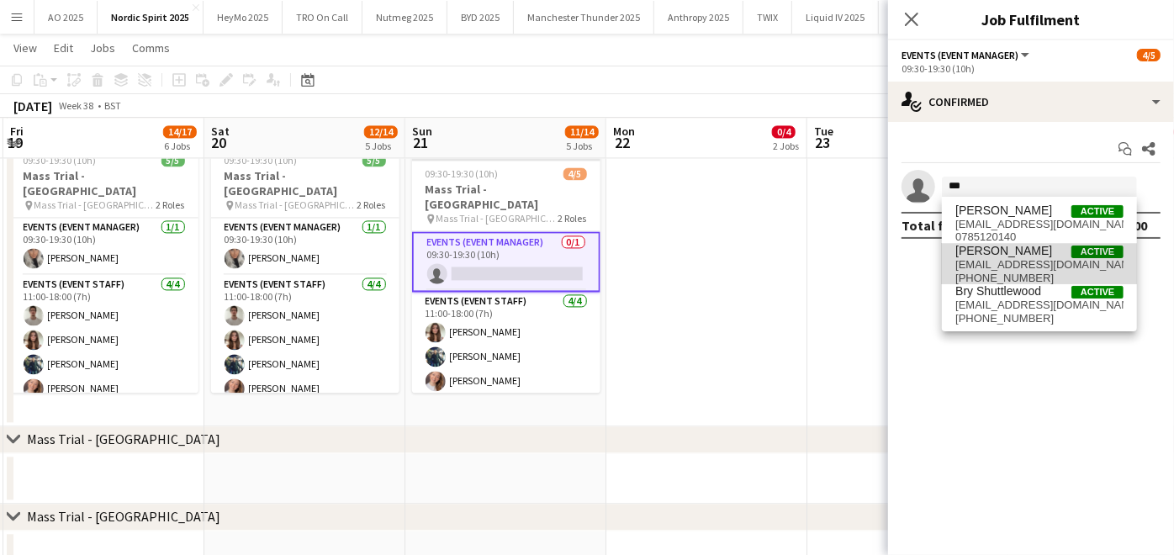
click at [944, 268] on mat-option "Bryony McGill Active missxbx@gmail.com +447508850316" at bounding box center [1039, 264] width 195 height 40
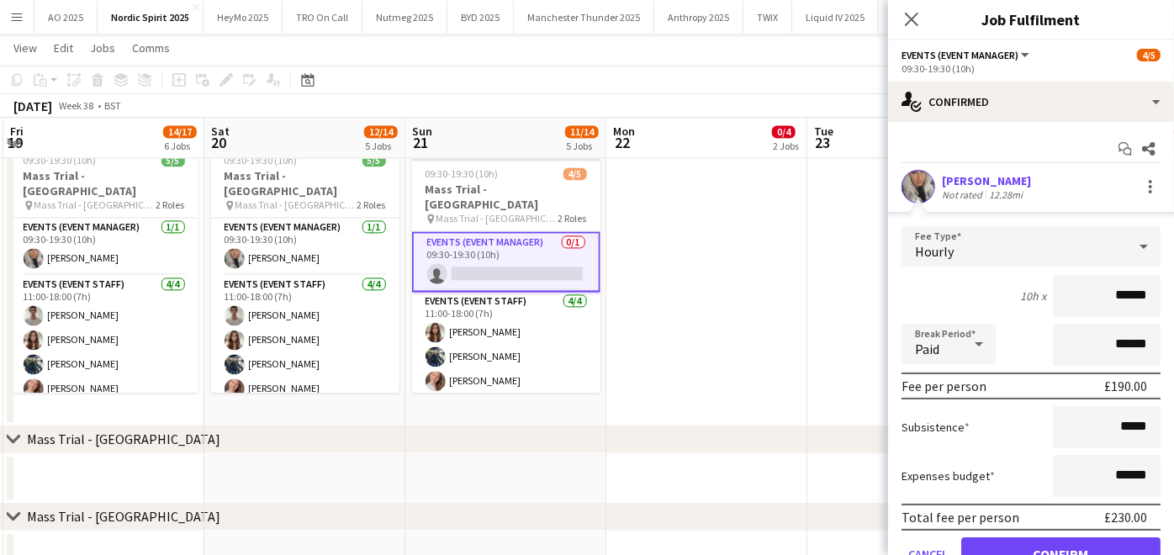
scroll to position [76, 0]
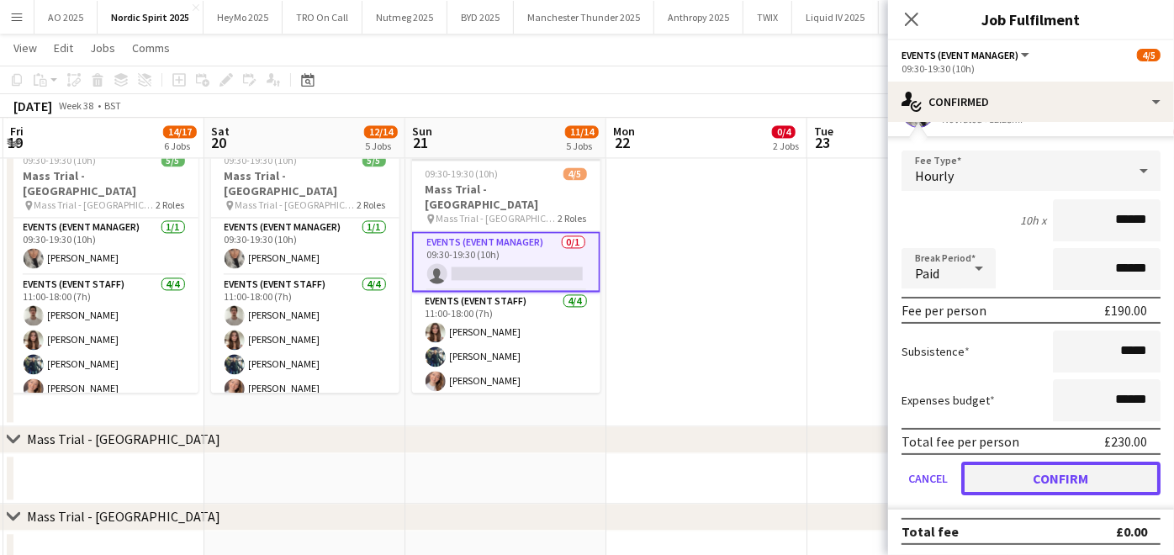
click at [1013, 478] on button "Confirm" at bounding box center [1060, 479] width 199 height 34
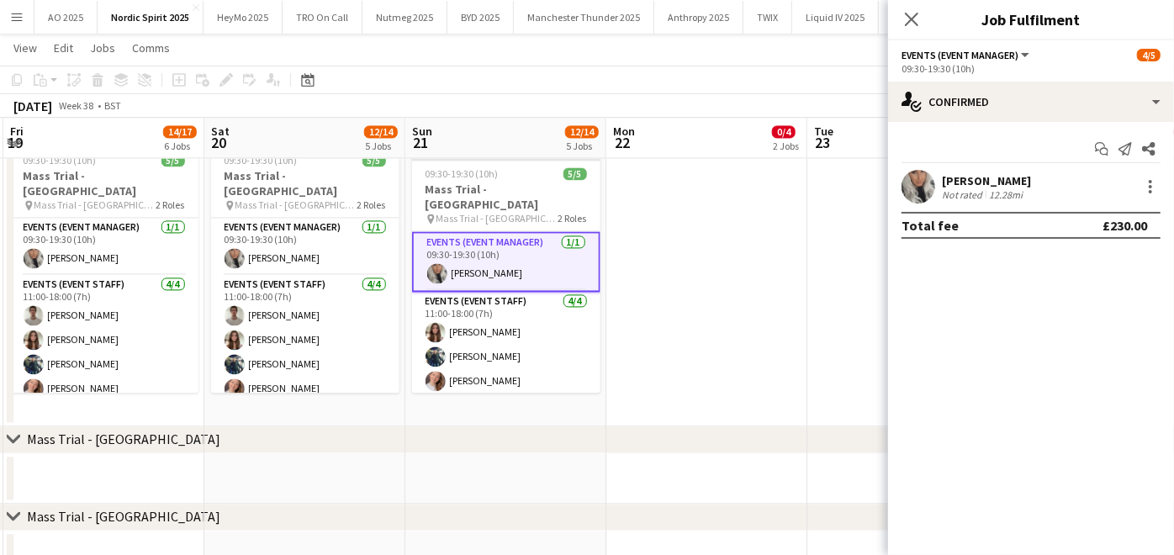
scroll to position [0, 0]
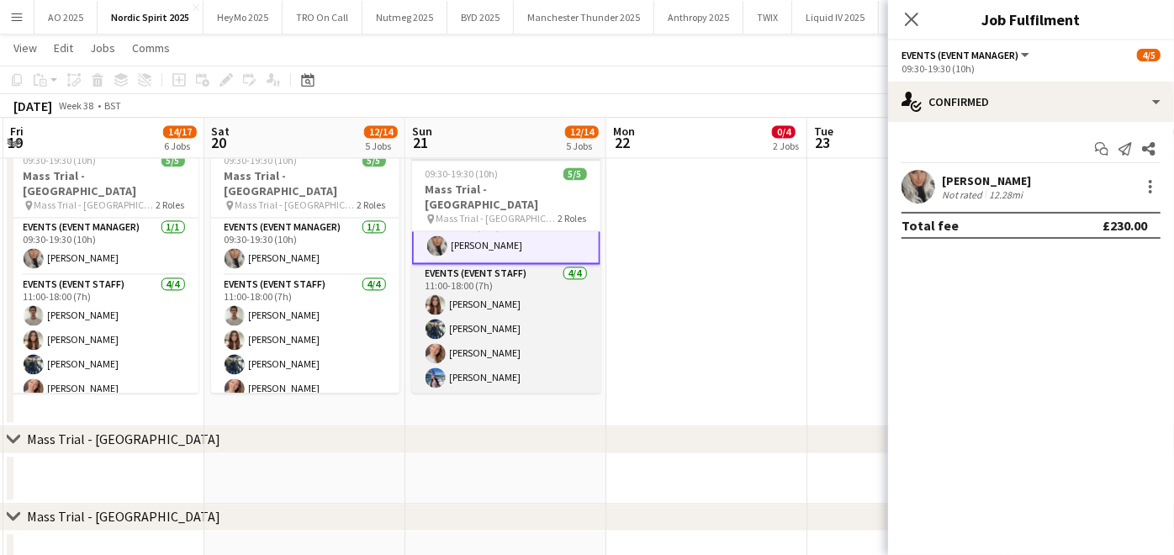
click at [470, 357] on app-card-role "Events (Event Staff) 4/4 11:00-18:00 (7h) Leah Reynolds Ali Ehsan Emma True Kat…" at bounding box center [506, 329] width 188 height 130
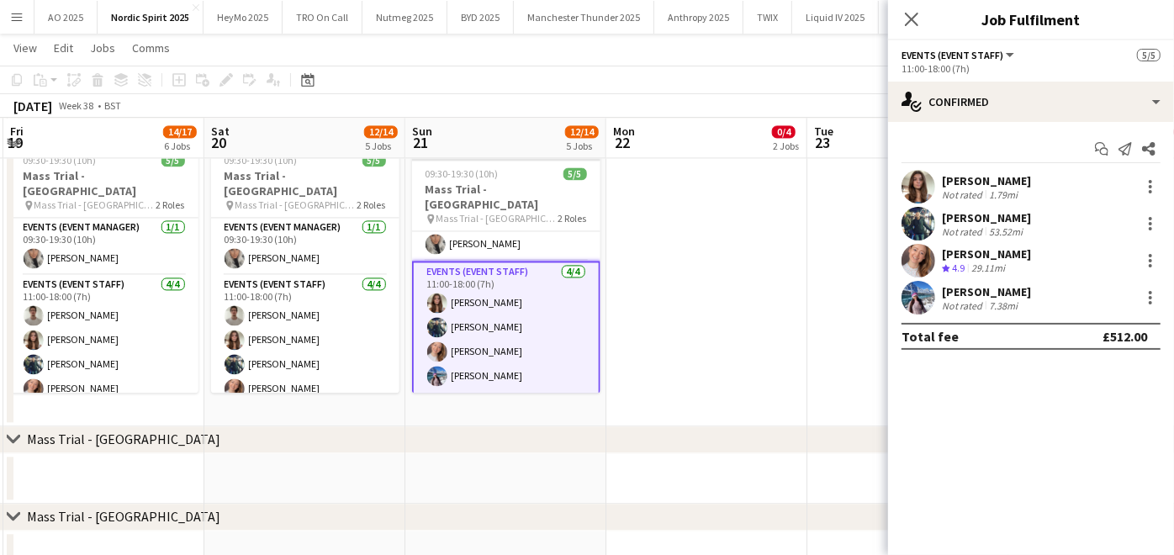
scroll to position [26, 0]
click at [1149, 305] on div at bounding box center [1150, 298] width 20 height 20
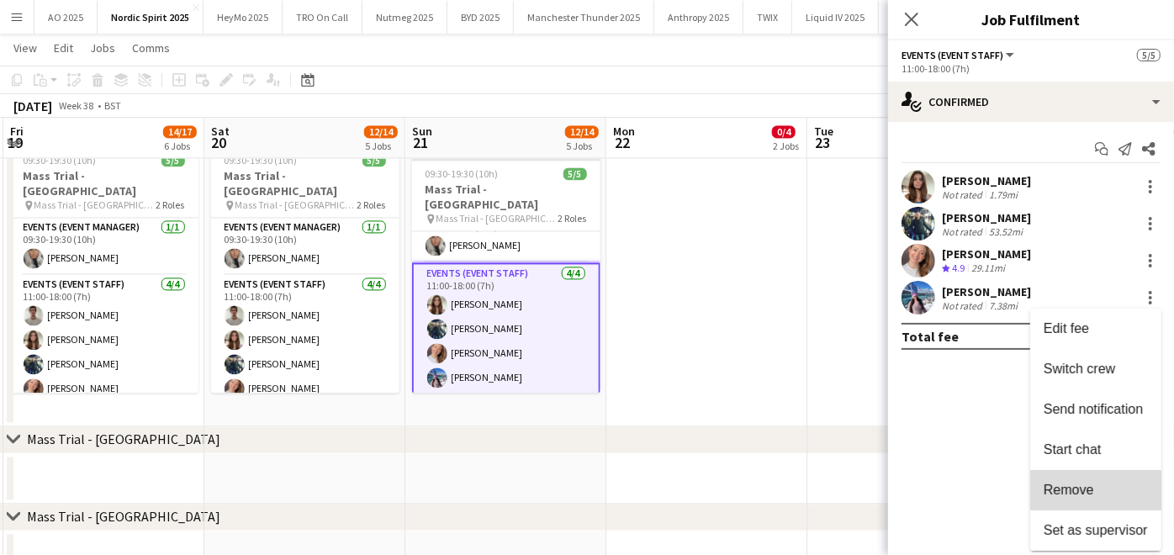
click at [1081, 502] on button "Remove" at bounding box center [1095, 490] width 131 height 40
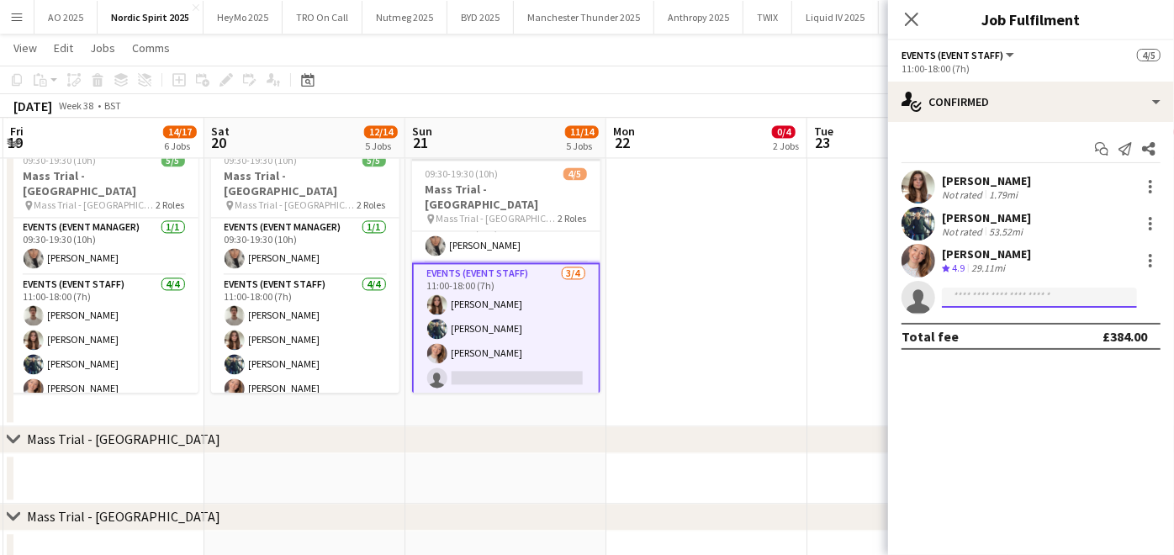
click at [991, 303] on input at bounding box center [1039, 298] width 195 height 20
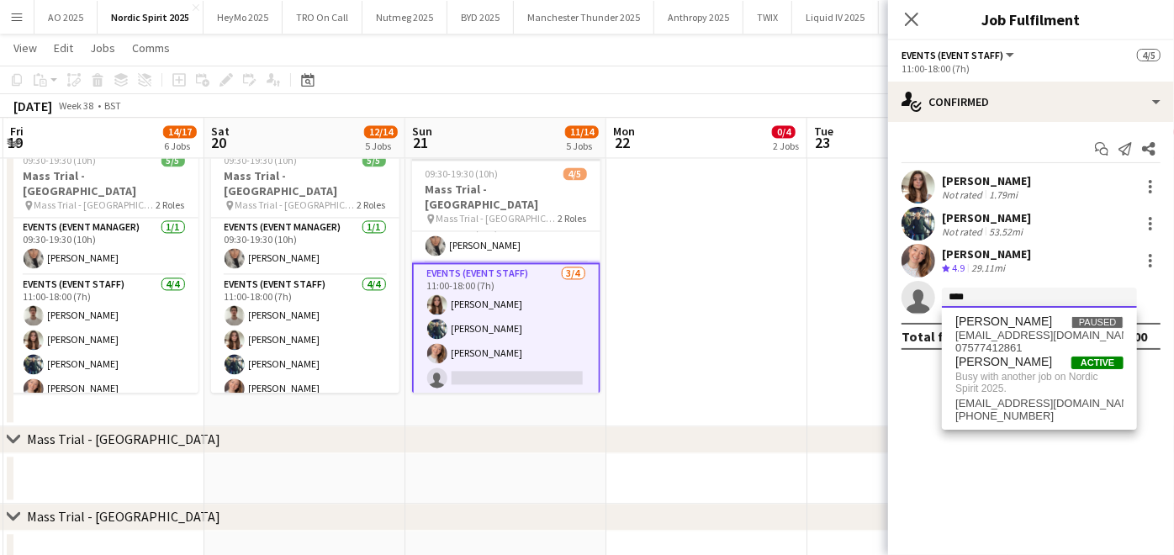
type input "****"
click at [843, 297] on app-date-cell at bounding box center [907, 281] width 201 height 289
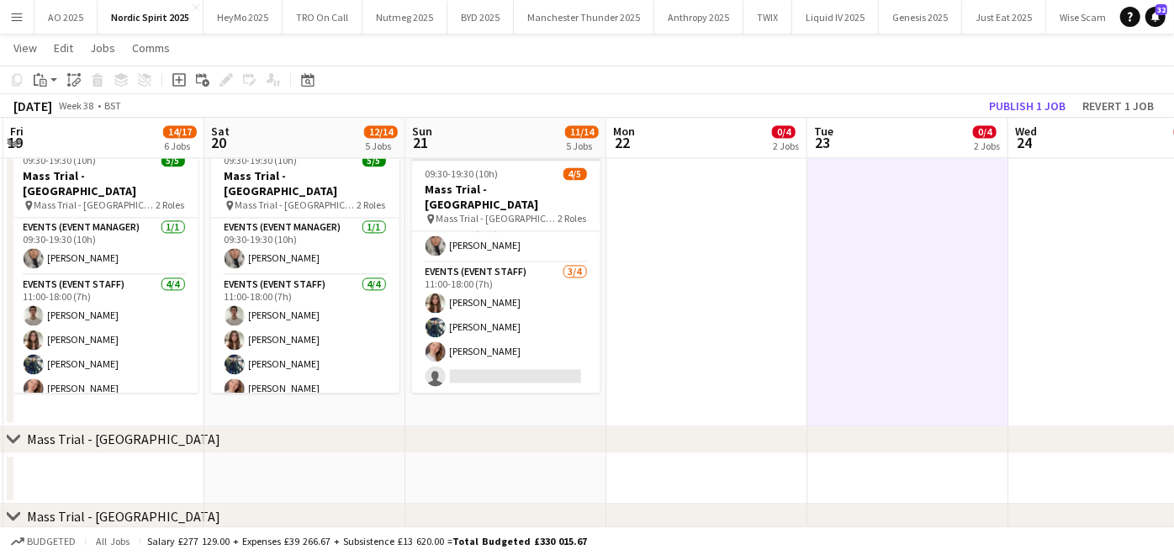
scroll to position [25, 0]
click at [1056, 102] on button "Publish 1 job" at bounding box center [1027, 106] width 90 height 22
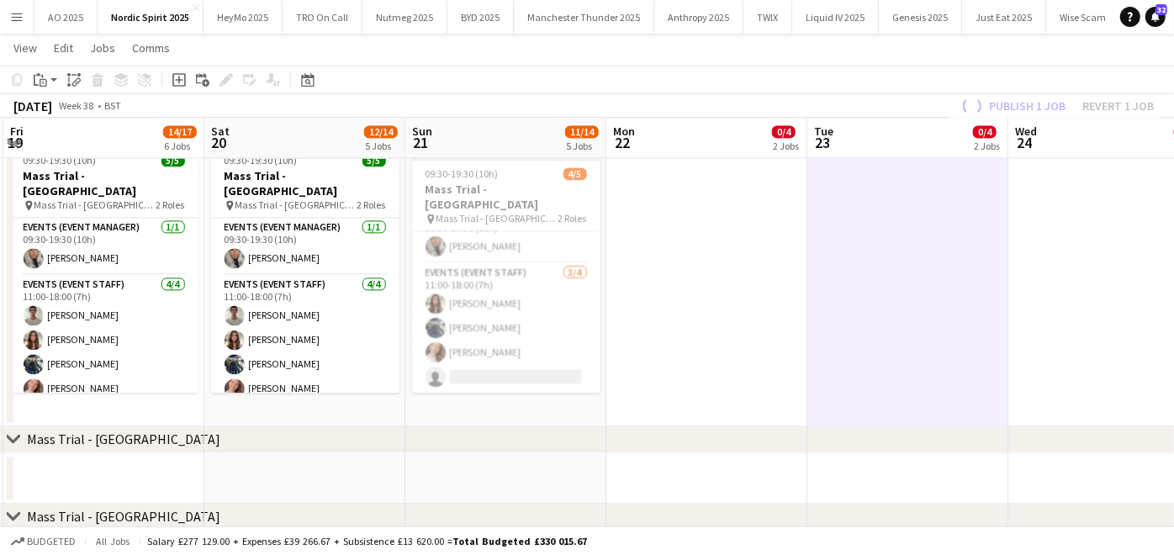
click at [473, 367] on app-job-card "Publishing 09:30-19:30 (10h) 4/5 Mass Trial - Brighton City Centre pin Mass Tri…" at bounding box center [506, 268] width 188 height 249
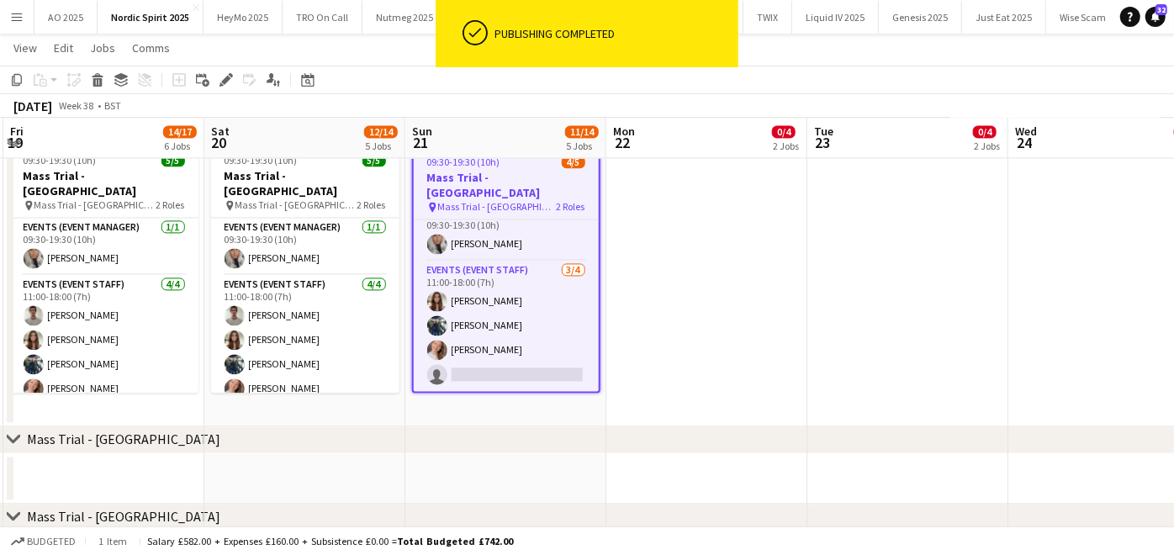
scroll to position [14, 0]
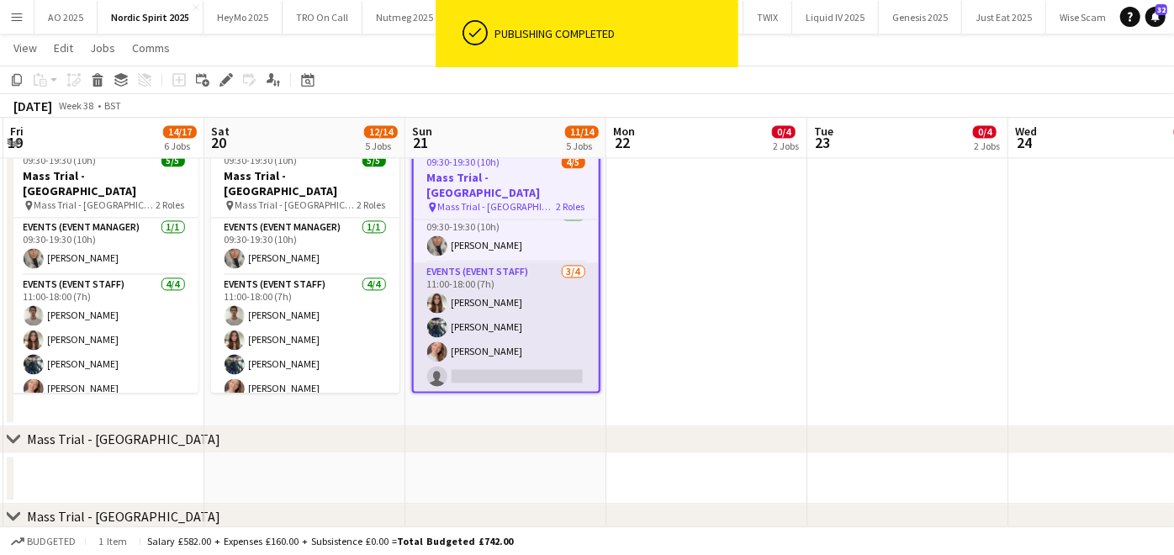
click at [508, 354] on app-card-role "Events (Event Staff) 3/4 11:00-18:00 (7h) Leah Reynolds Ali Ehsan Emma True sin…" at bounding box center [506, 327] width 185 height 130
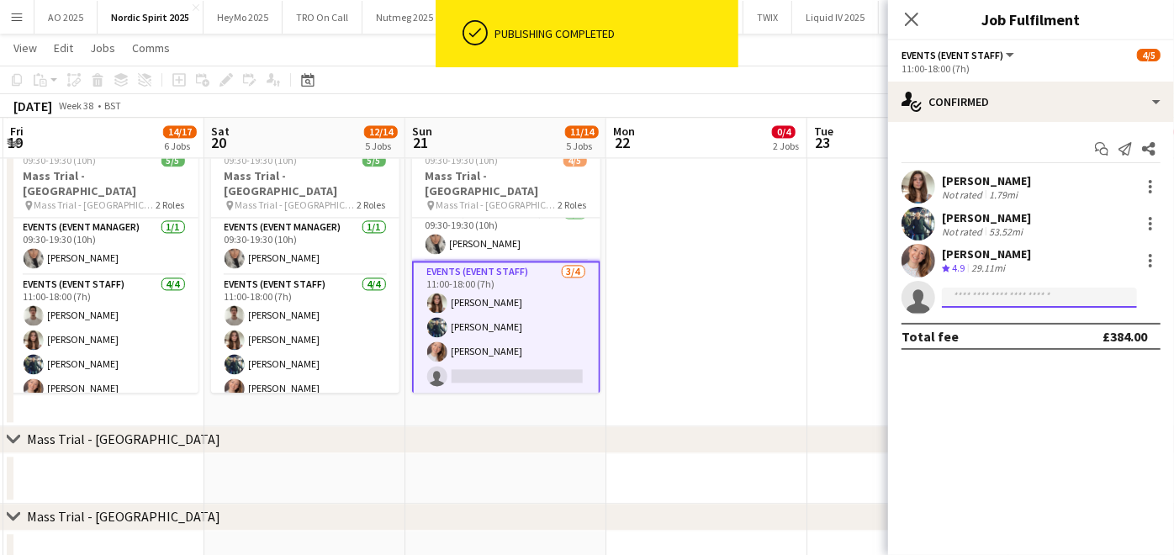
click at [998, 288] on input at bounding box center [1039, 298] width 195 height 20
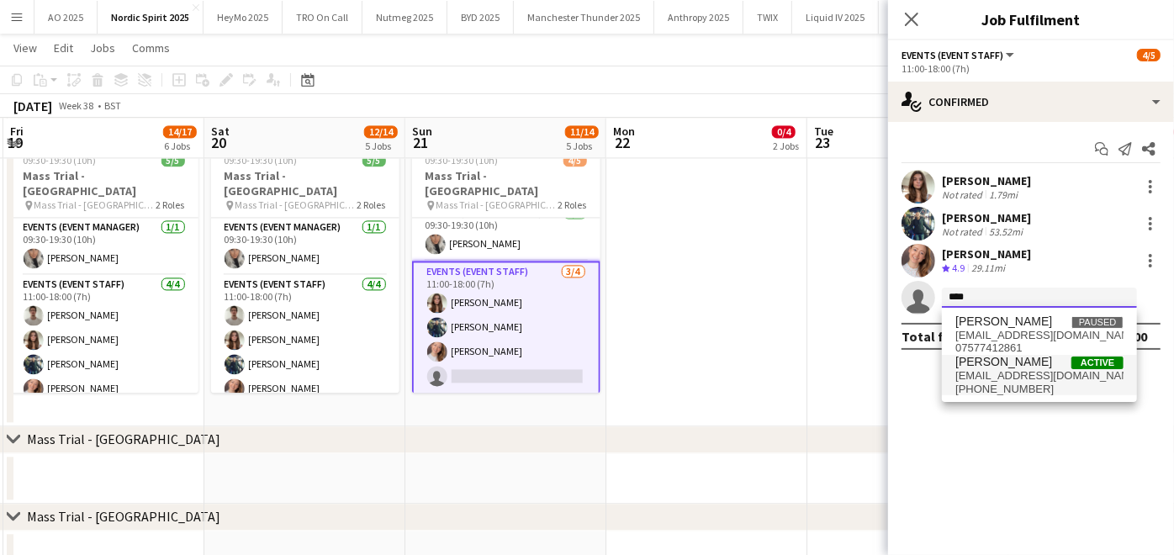
type input "****"
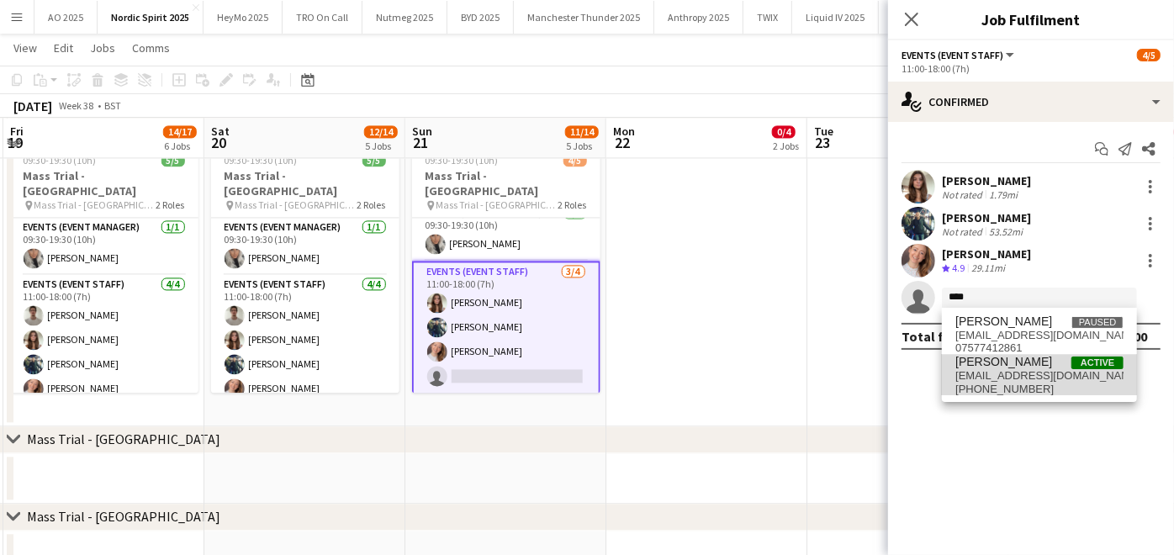
click at [1011, 357] on span "[PERSON_NAME]" at bounding box center [1003, 362] width 97 height 14
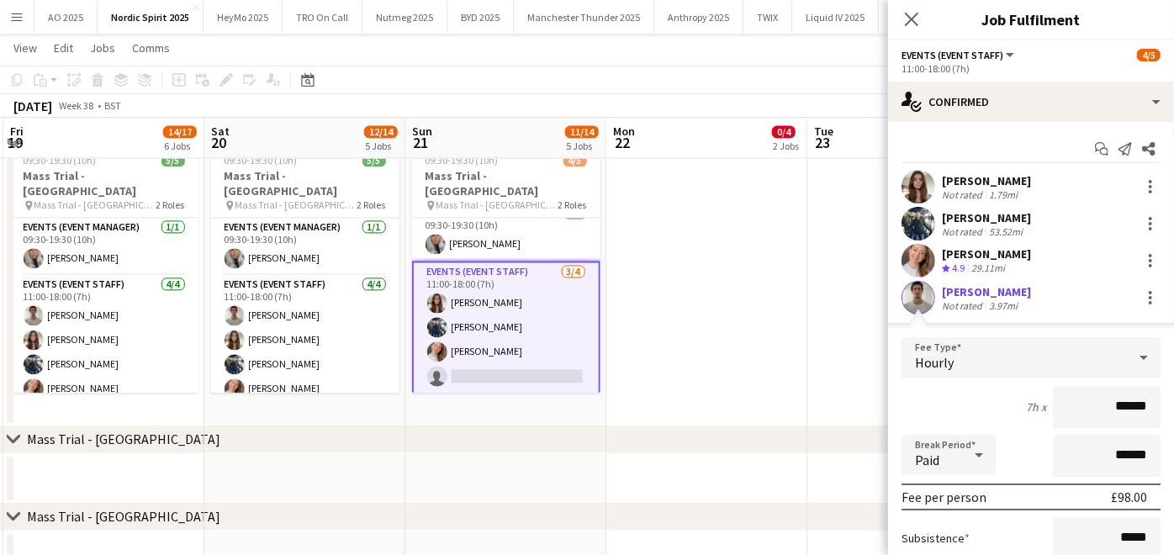
scroll to position [187, 0]
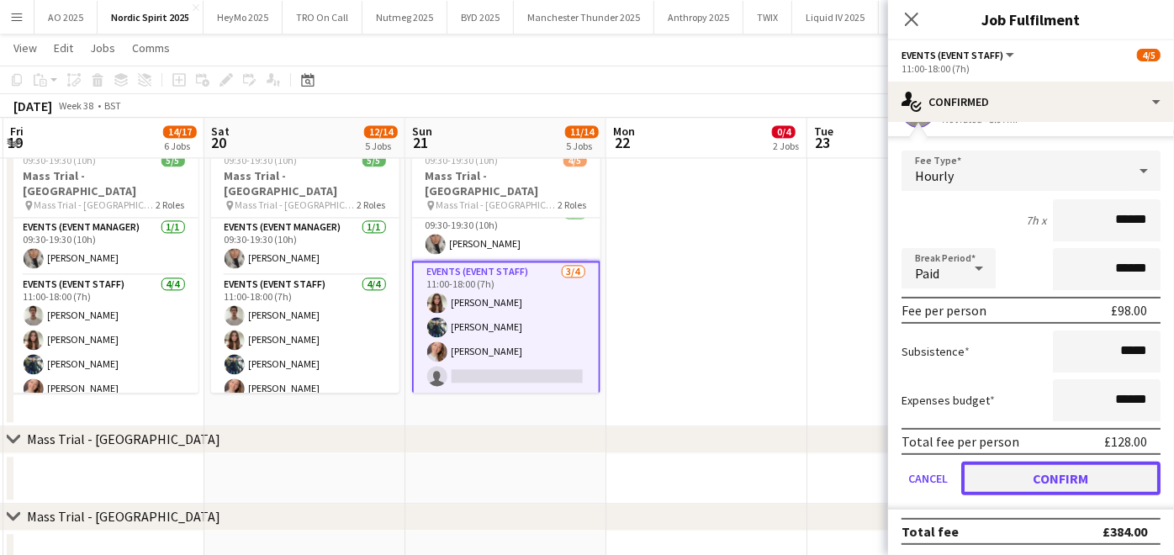
click at [998, 468] on button "Confirm" at bounding box center [1060, 479] width 199 height 34
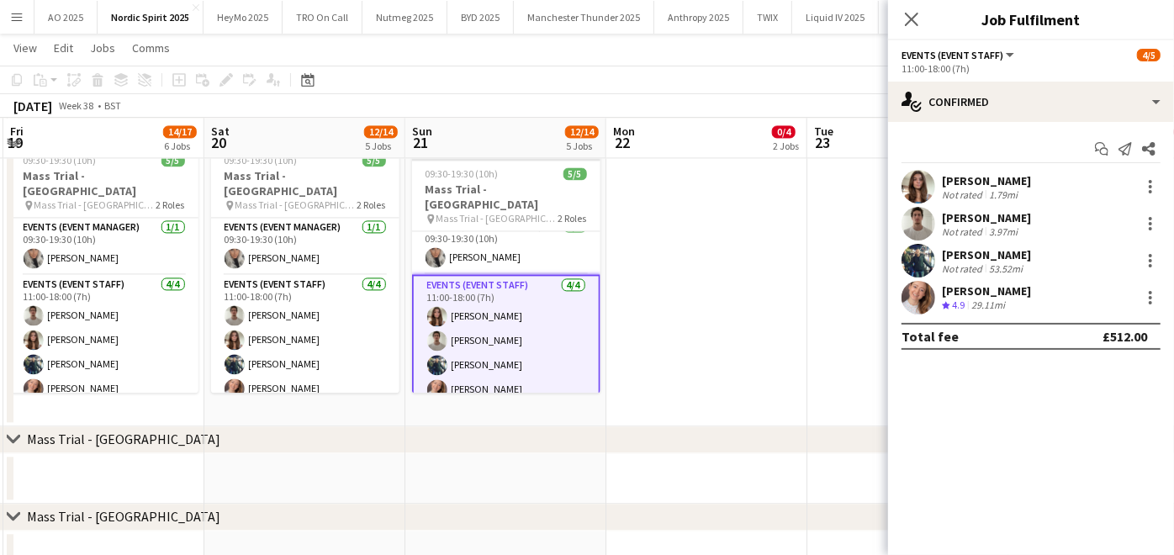
scroll to position [0, 0]
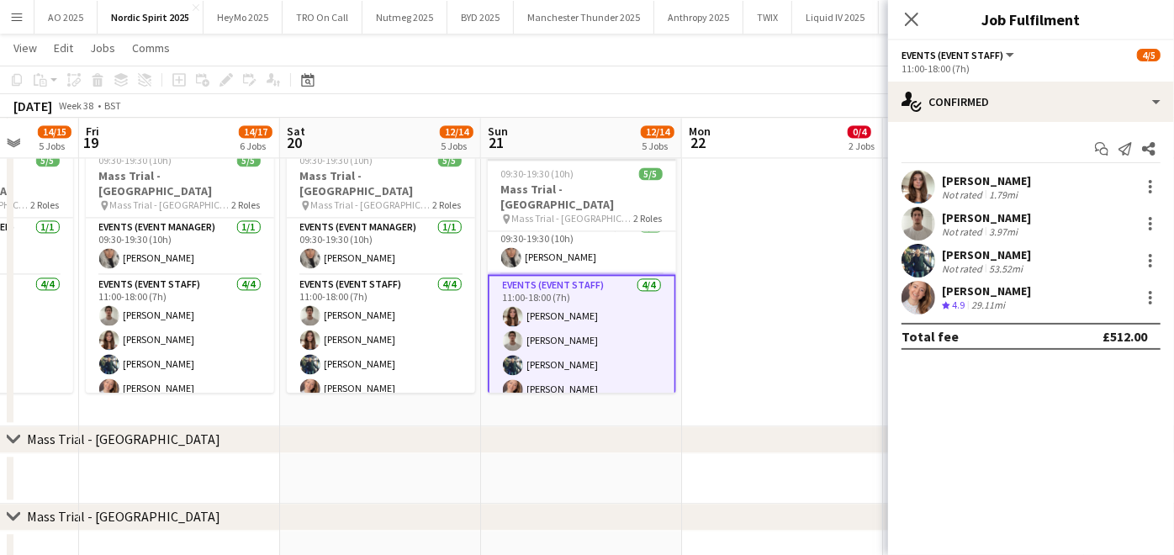
drag, startPoint x: 786, startPoint y: 331, endPoint x: 802, endPoint y: 221, distance: 111.3
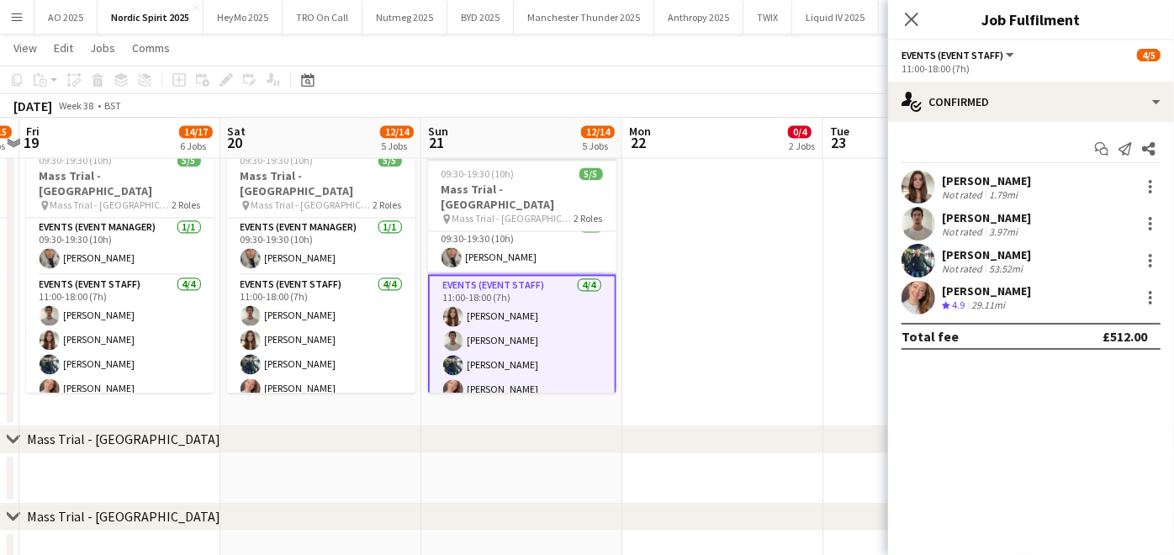
click at [802, 221] on app-date-cell at bounding box center [722, 281] width 201 height 289
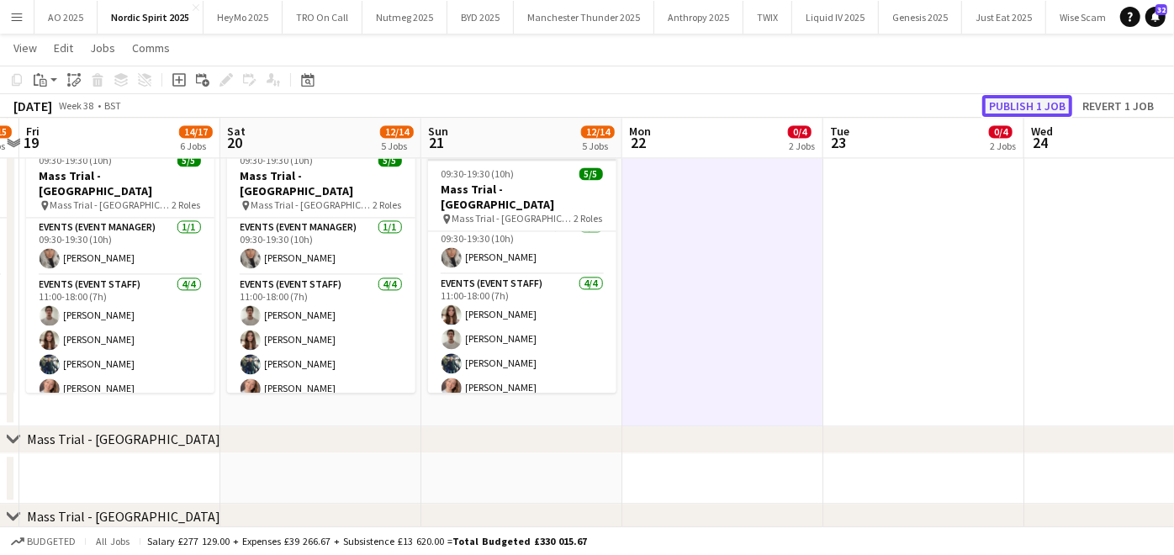
click at [1002, 100] on button "Publish 1 job" at bounding box center [1027, 106] width 90 height 22
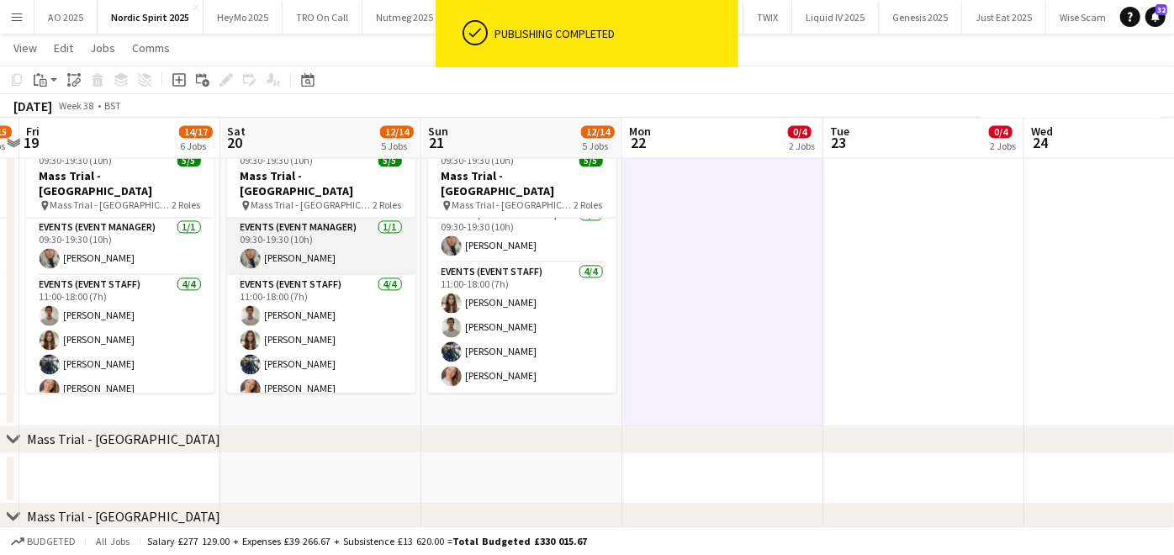
scroll to position [12, 0]
click at [317, 252] on app-card-role "Events (Event Manager) [DATE] 09:30-19:30 (10h) [PERSON_NAME]" at bounding box center [321, 246] width 188 height 57
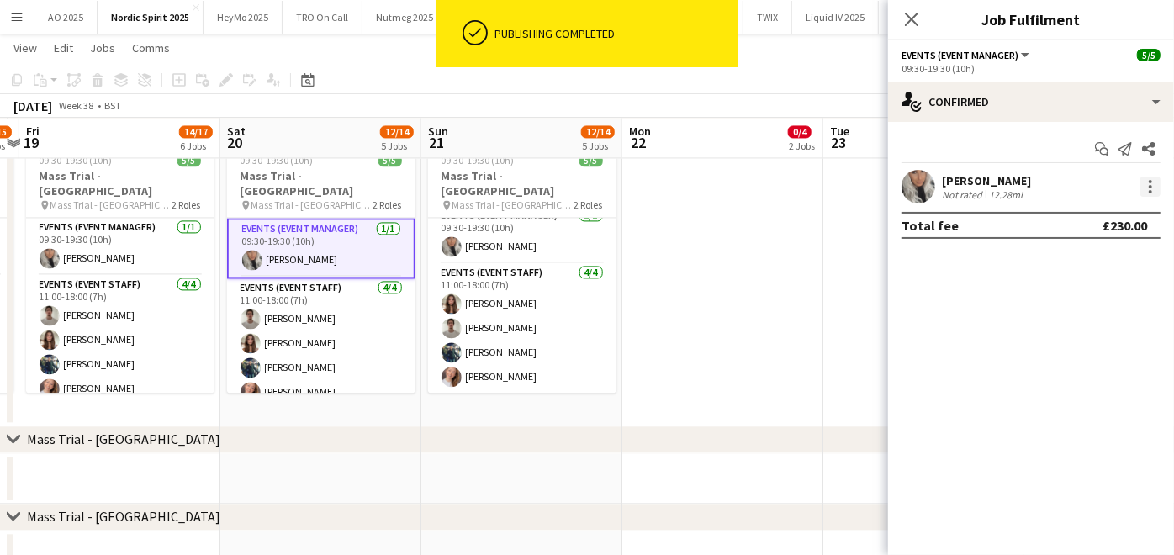
click at [1151, 177] on div at bounding box center [1150, 187] width 20 height 20
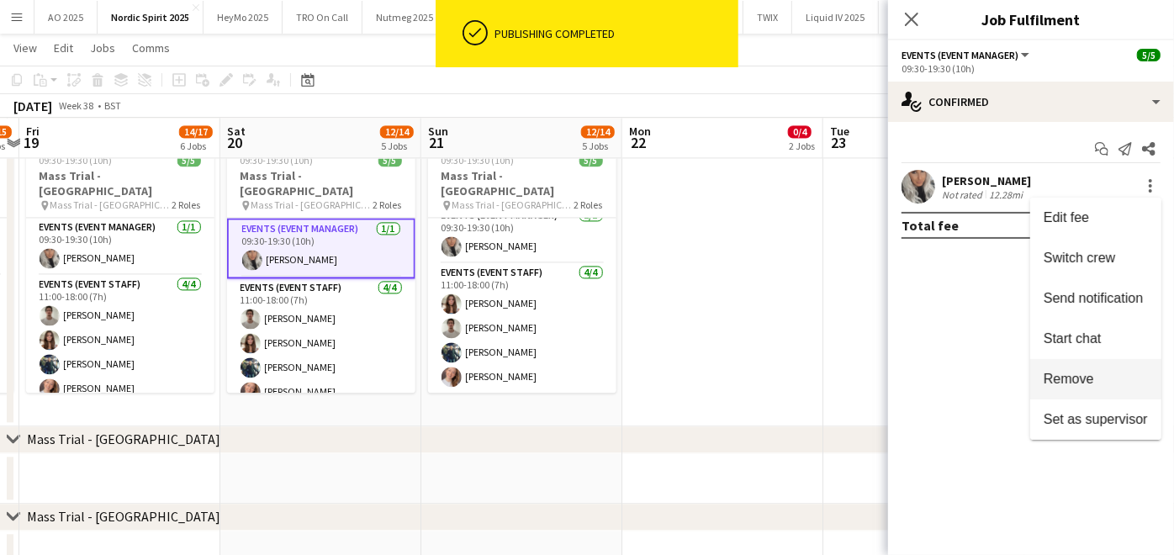
click at [1114, 382] on span "Remove" at bounding box center [1096, 379] width 104 height 15
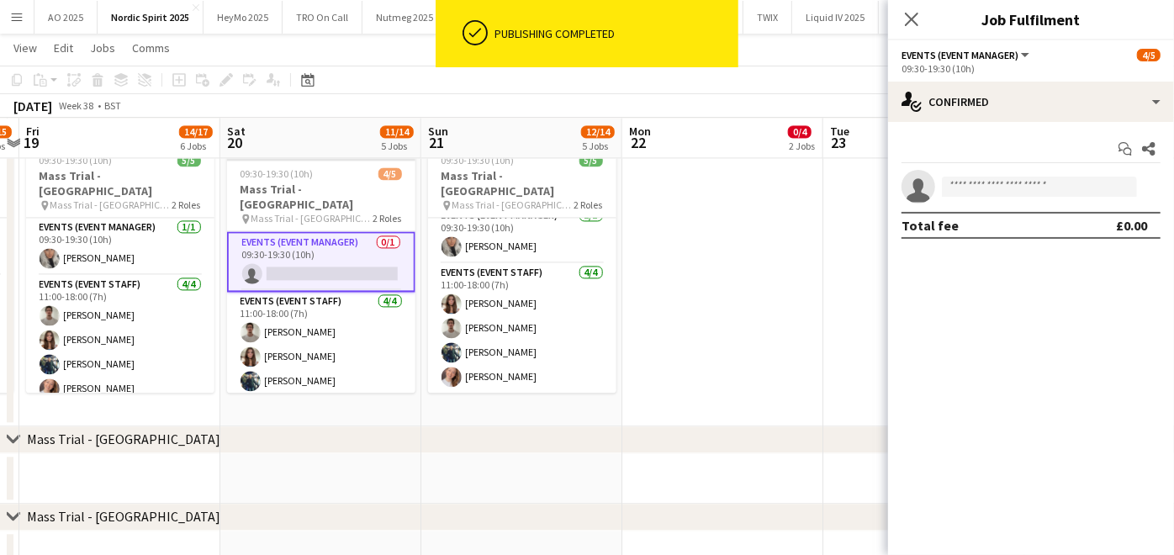
click at [690, 271] on app-date-cell at bounding box center [722, 281] width 201 height 289
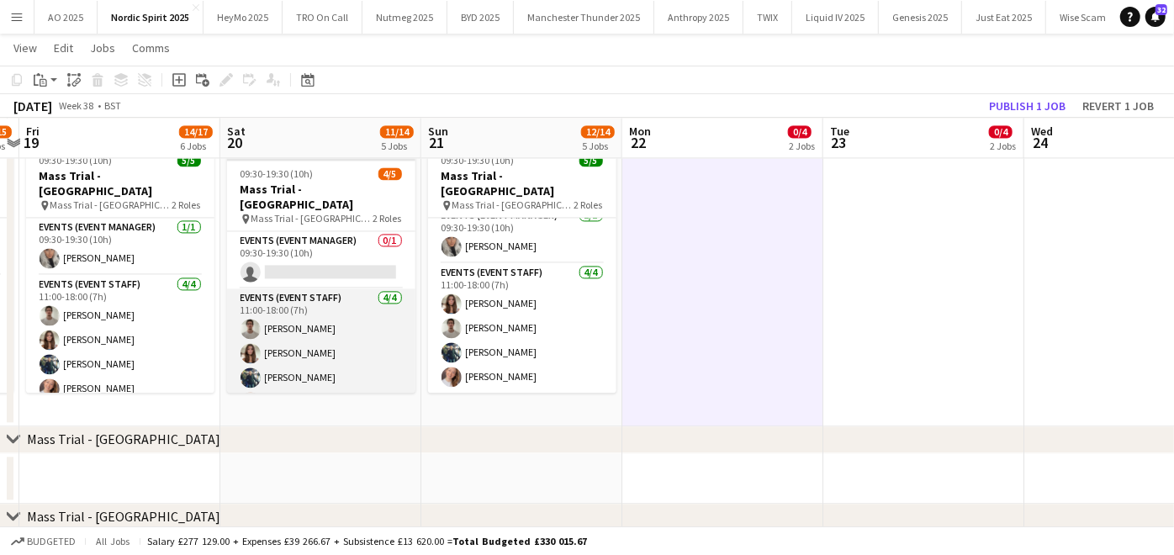
click at [309, 373] on app-card-role "Events (Event Staff) 4/4 11:00-18:00 (7h) Curtis Whelan Leah Reynolds Ali Ehsan…" at bounding box center [321, 353] width 188 height 130
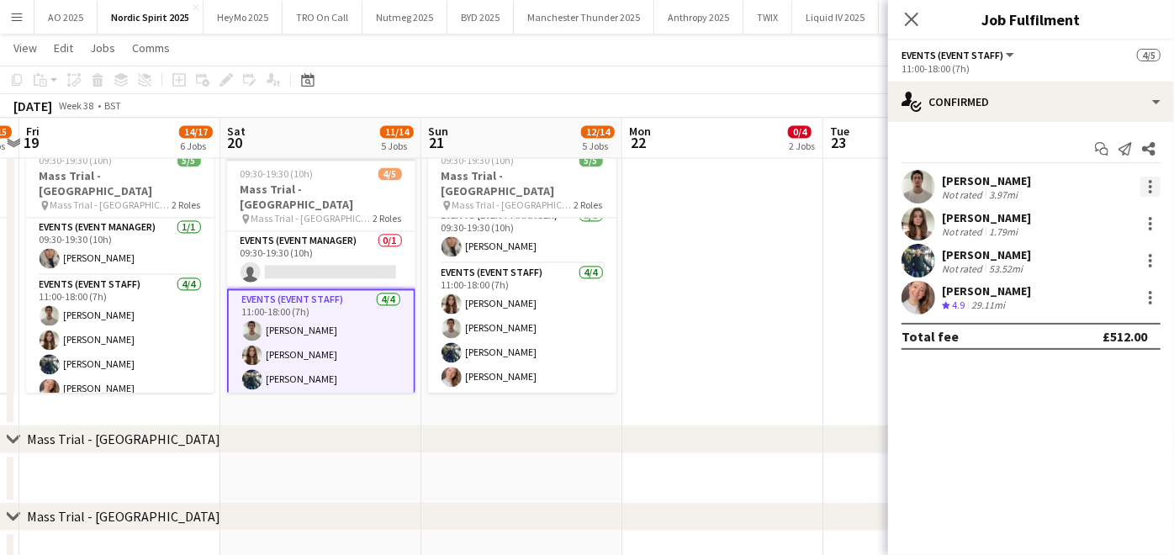
click at [1150, 187] on div at bounding box center [1150, 186] width 3 height 3
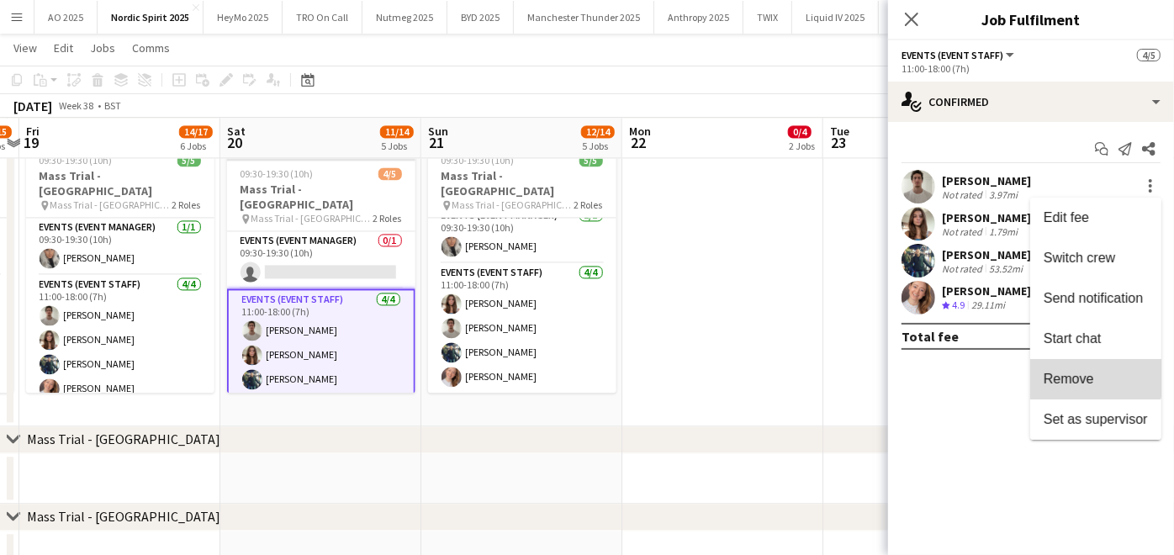
click at [1087, 374] on span "Remove" at bounding box center [1069, 379] width 50 height 14
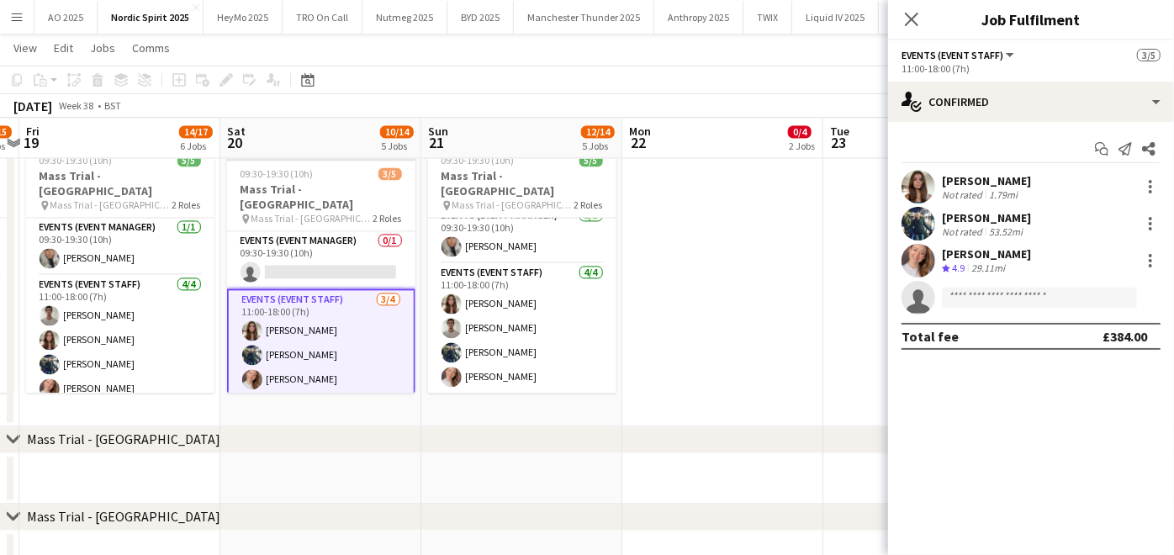
click at [811, 324] on app-date-cell at bounding box center [722, 281] width 201 height 289
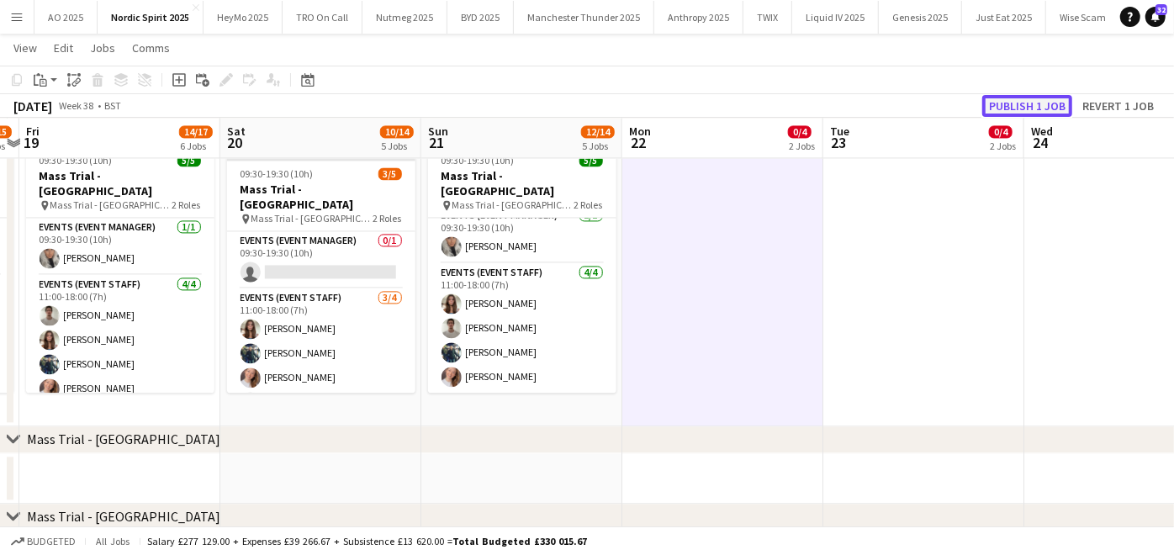
click at [1028, 109] on button "Publish 1 job" at bounding box center [1027, 106] width 90 height 22
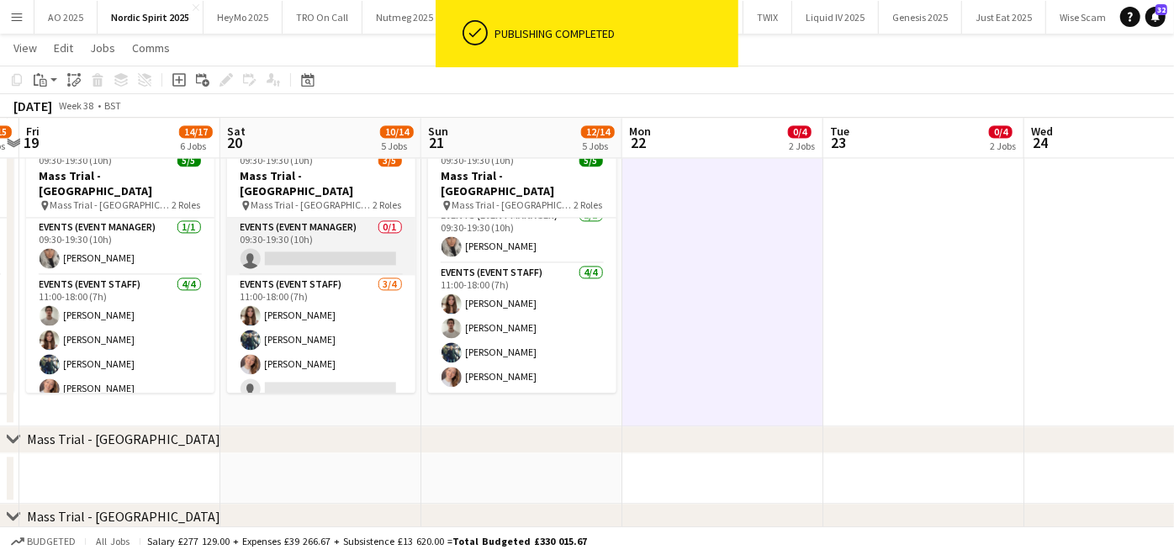
click at [296, 252] on app-card-role "Events (Event Manager) 0/1 09:30-19:30 (10h) single-neutral-actions" at bounding box center [321, 246] width 188 height 57
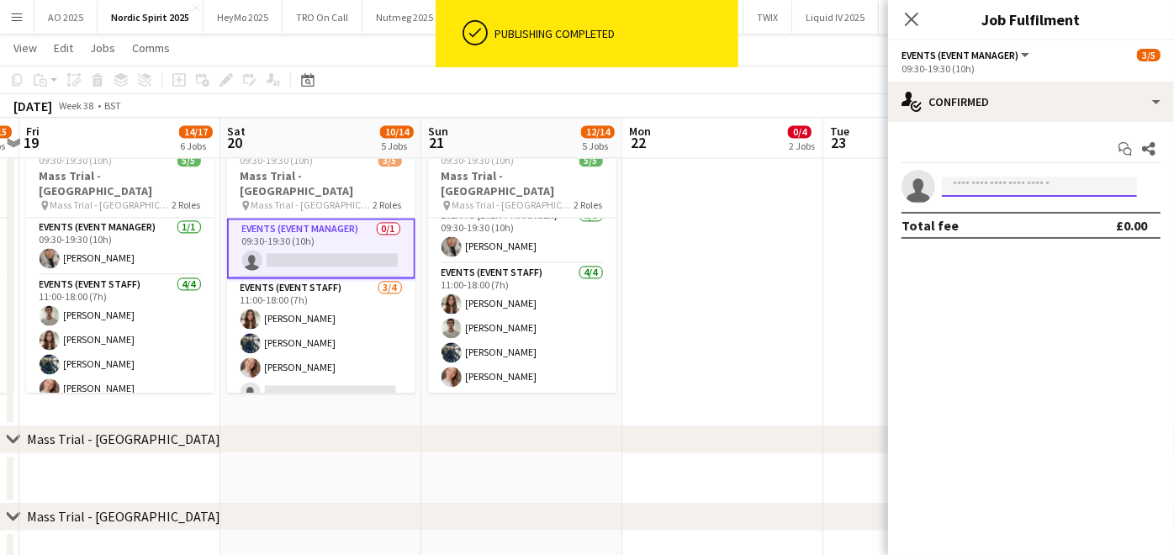
click at [977, 179] on input at bounding box center [1039, 187] width 195 height 20
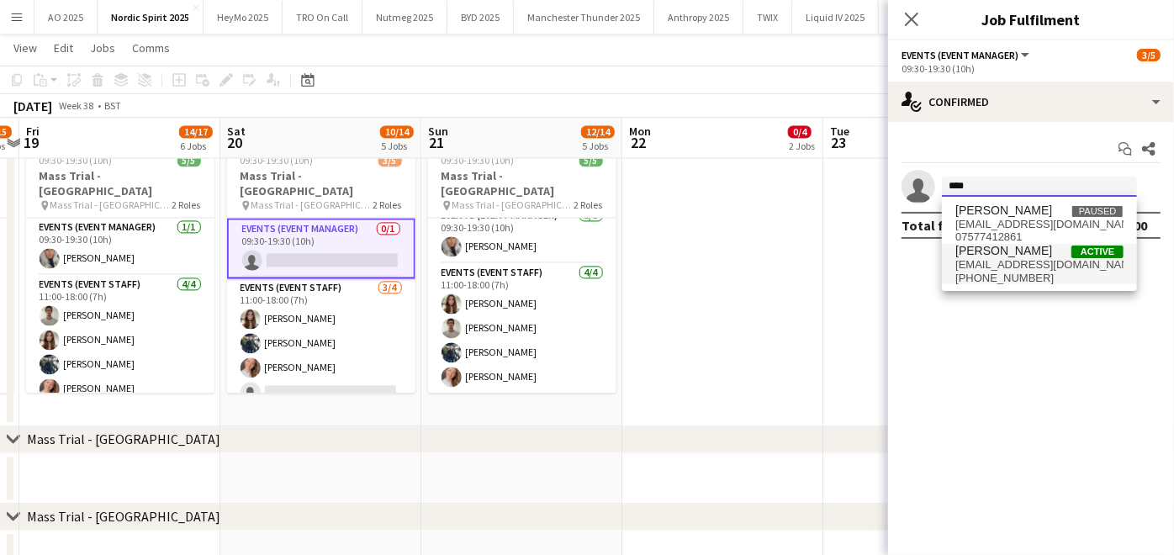
type input "****"
click at [990, 249] on span "[PERSON_NAME]" at bounding box center [1003, 251] width 97 height 14
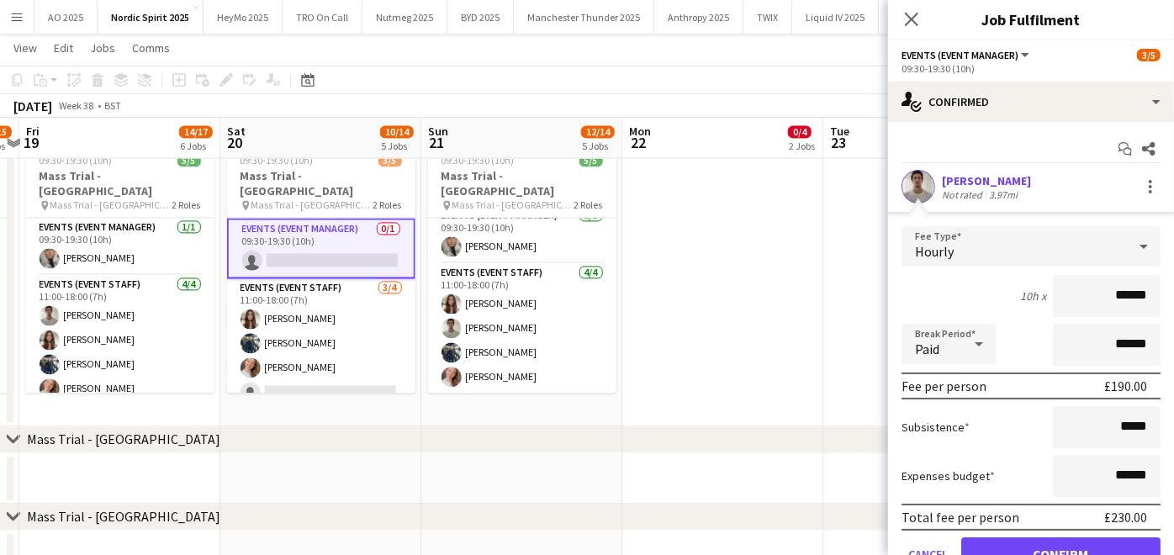
scroll to position [76, 0]
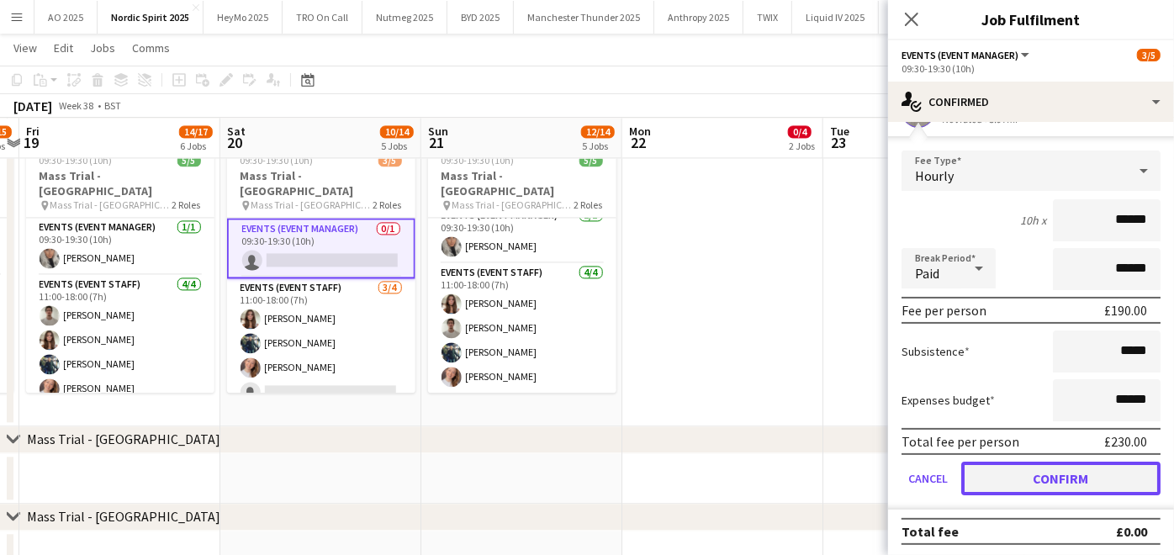
click at [994, 477] on button "Confirm" at bounding box center [1060, 479] width 199 height 34
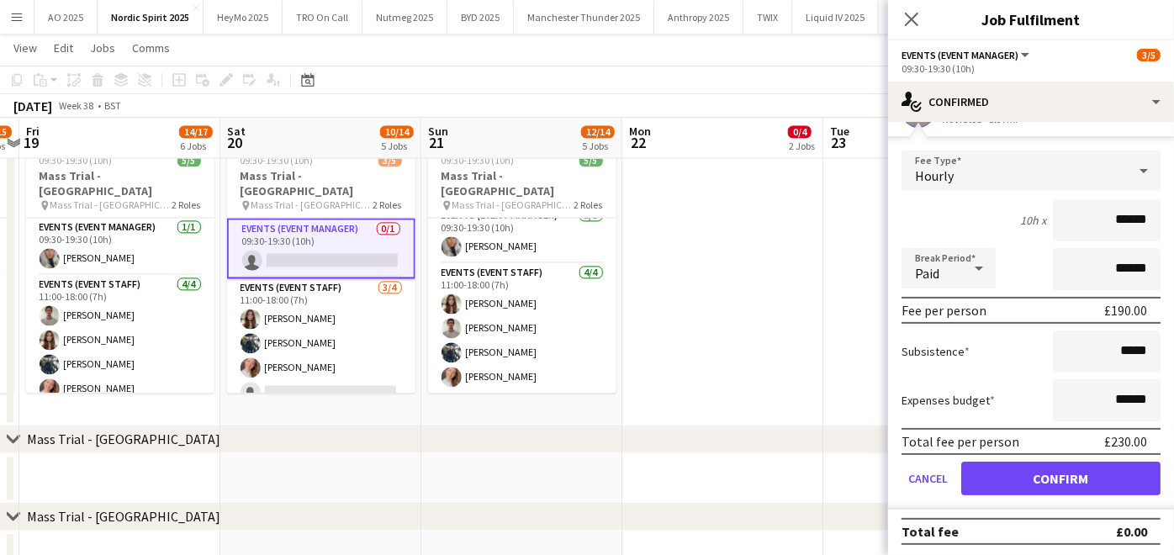
scroll to position [0, 0]
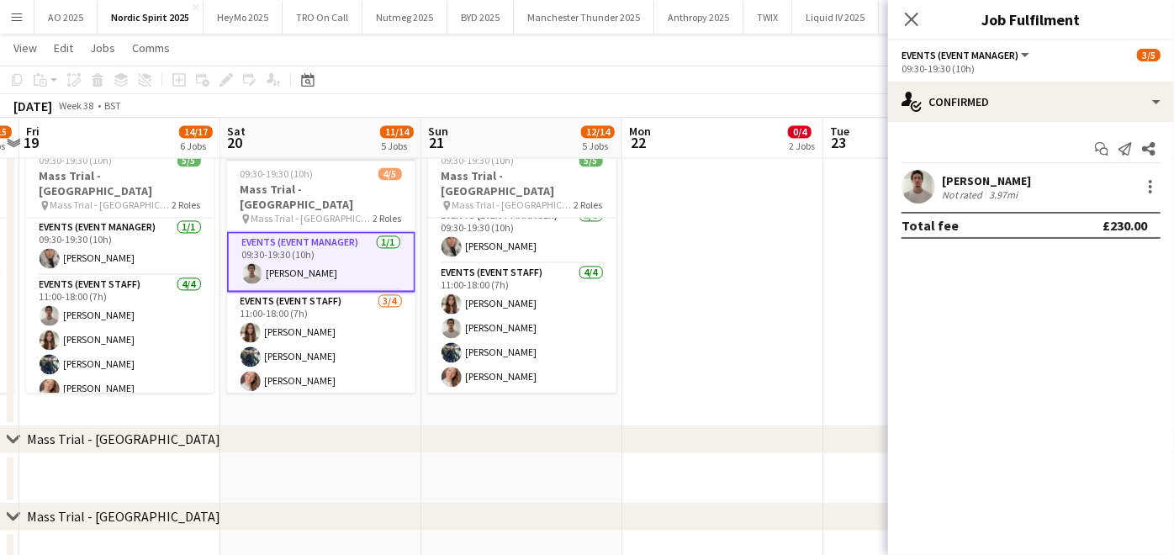
click at [722, 322] on app-date-cell at bounding box center [722, 281] width 201 height 289
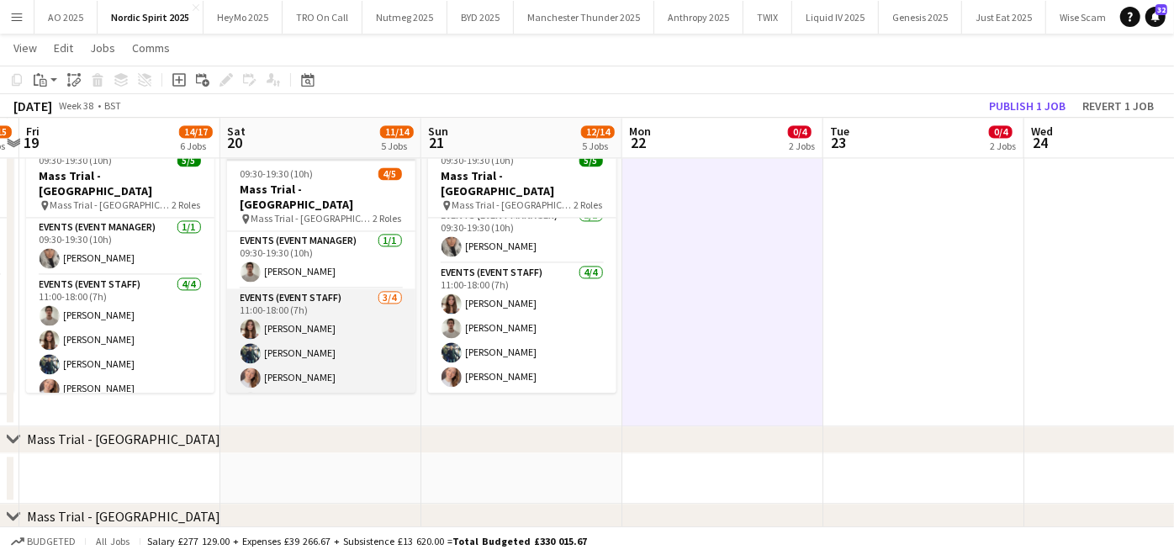
scroll to position [25, 0]
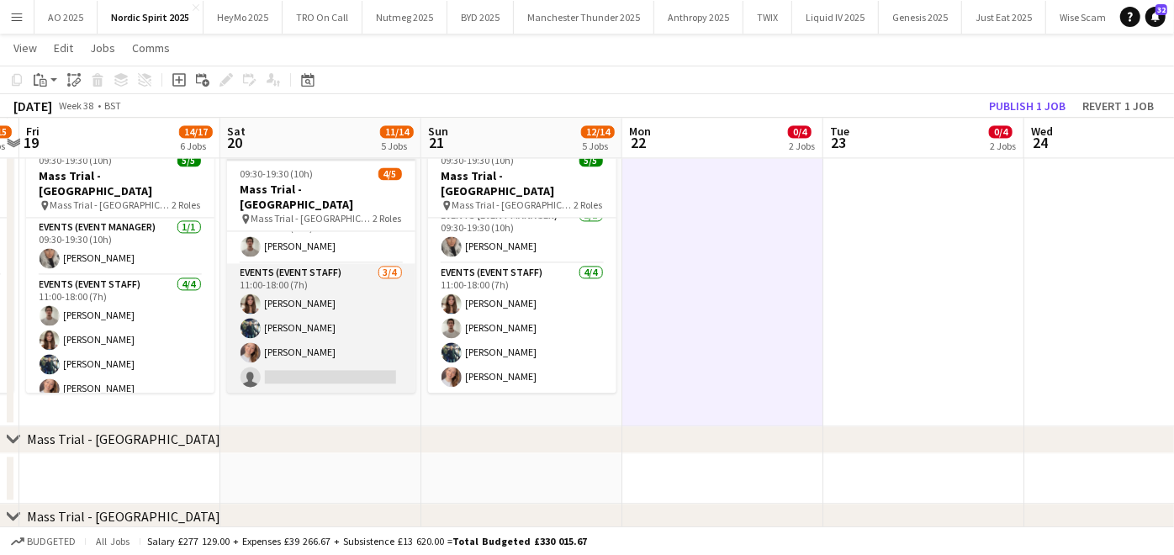
click at [330, 362] on app-card-role "Events (Event Staff) 3/4 11:00-18:00 (7h) Leah Reynolds Ali Ehsan Emma True sin…" at bounding box center [321, 328] width 188 height 130
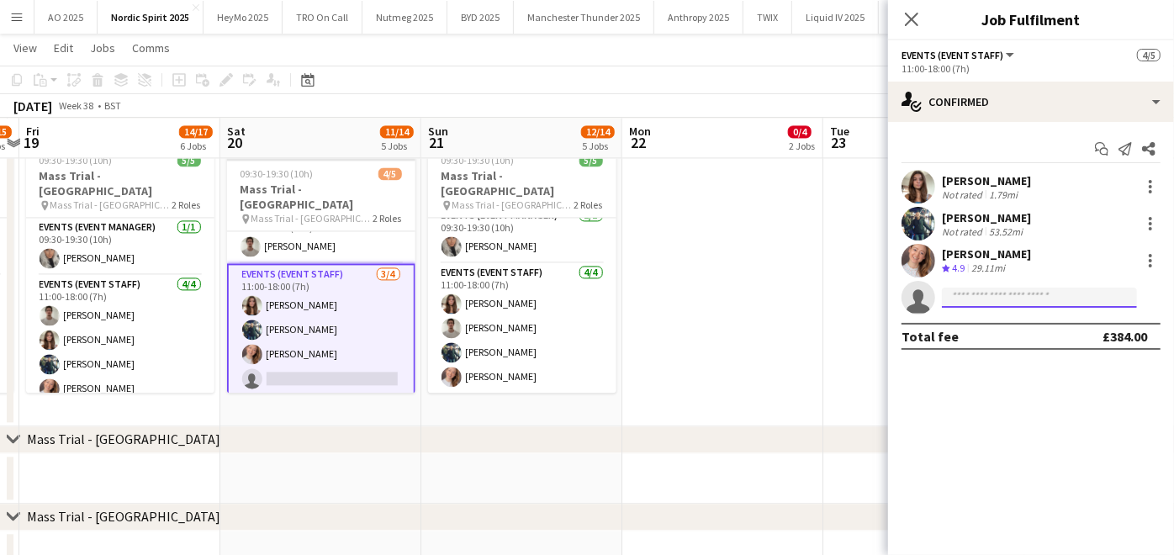
click at [963, 303] on input at bounding box center [1039, 298] width 195 height 20
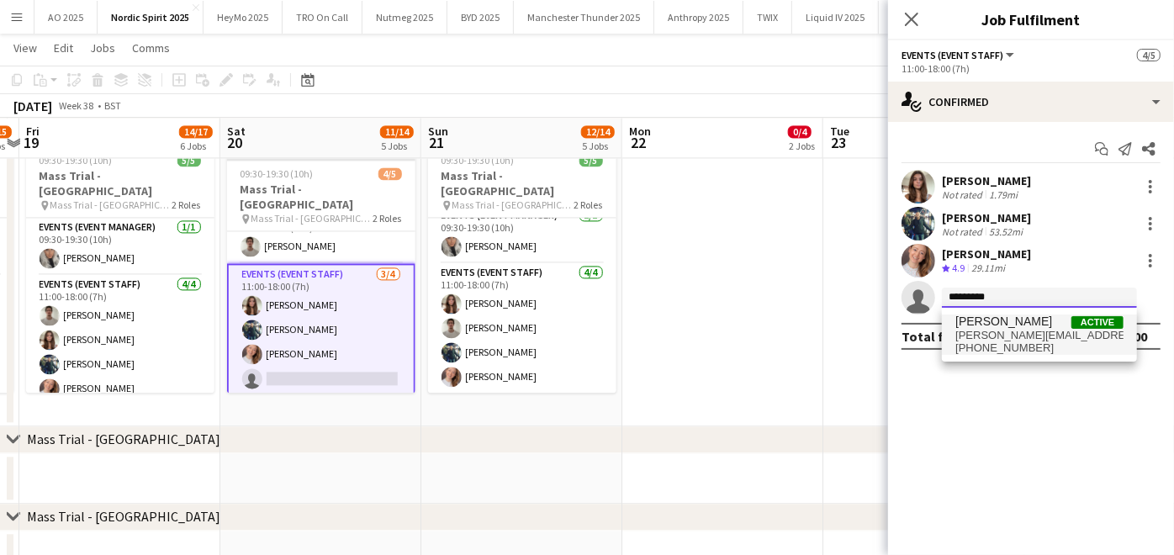
type input "*********"
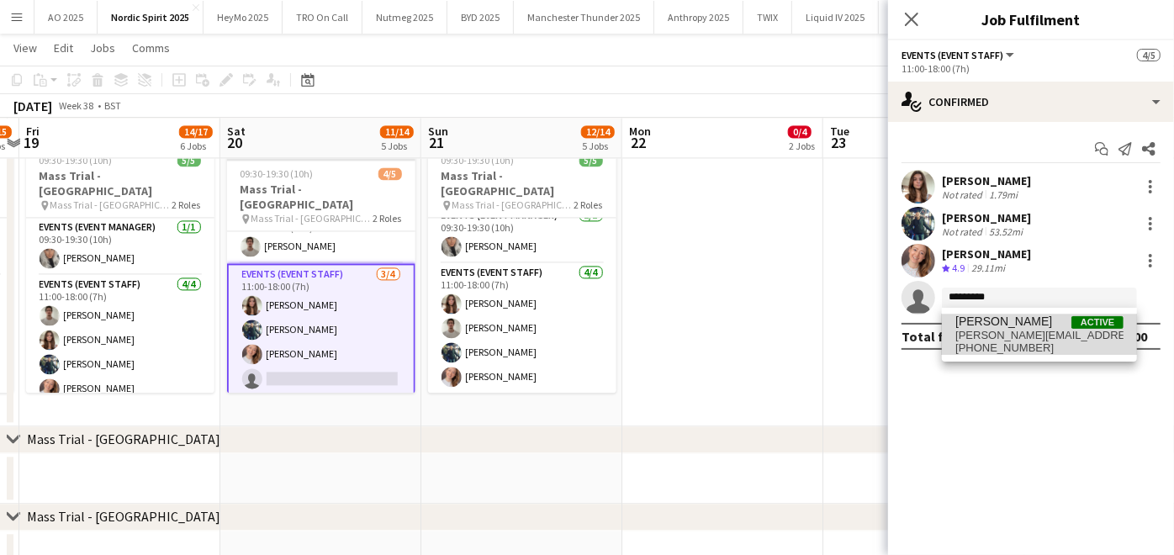
click at [985, 330] on span "[PERSON_NAME][EMAIL_ADDRESS][DOMAIN_NAME]" at bounding box center [1039, 335] width 168 height 13
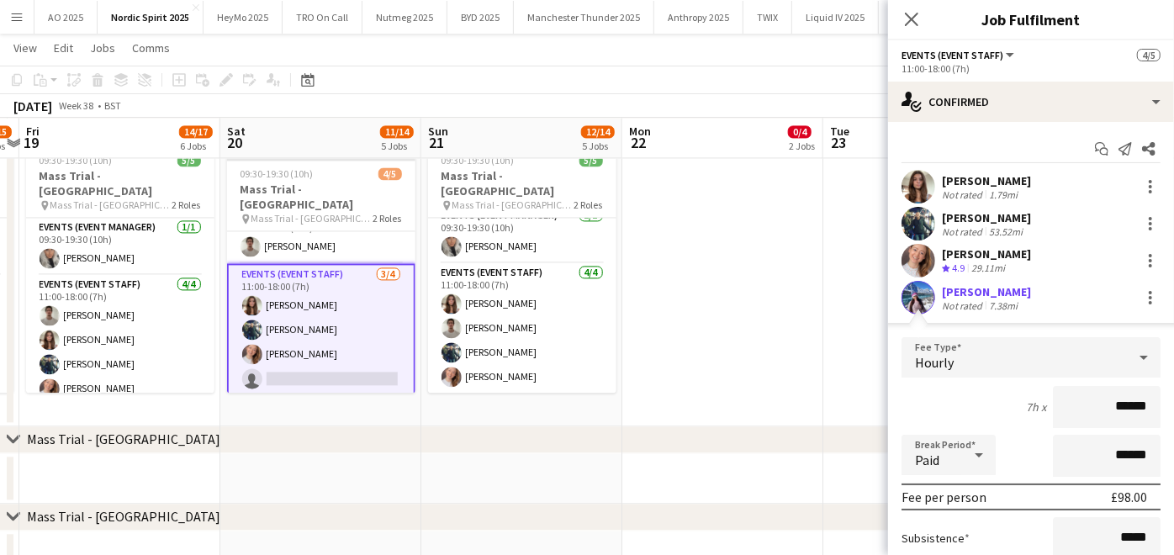
scroll to position [187, 0]
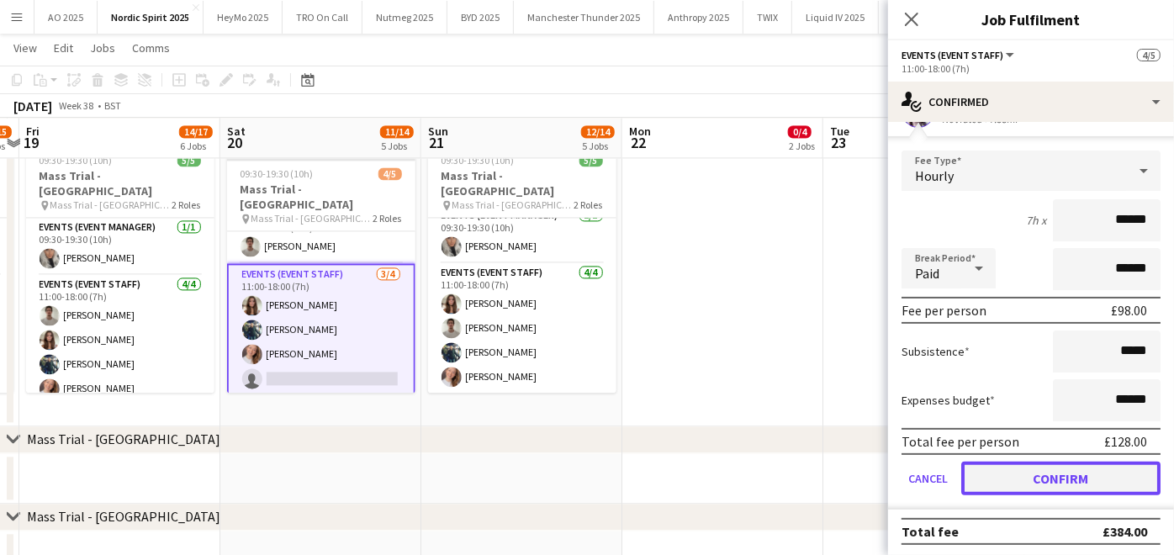
click at [982, 474] on button "Confirm" at bounding box center [1060, 479] width 199 height 34
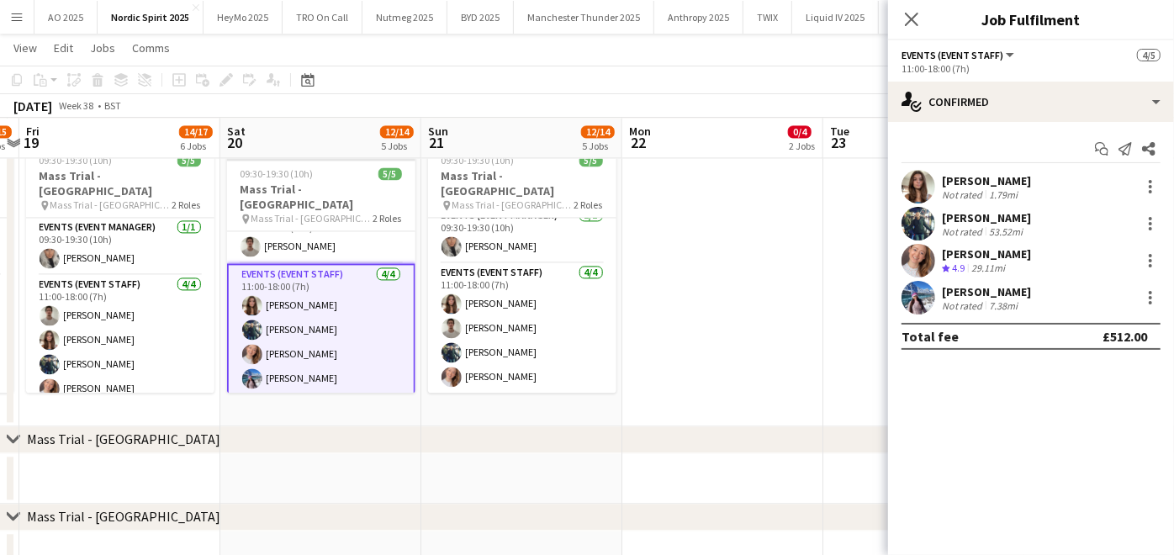
scroll to position [0, 0]
click at [819, 360] on app-date-cell at bounding box center [722, 281] width 201 height 289
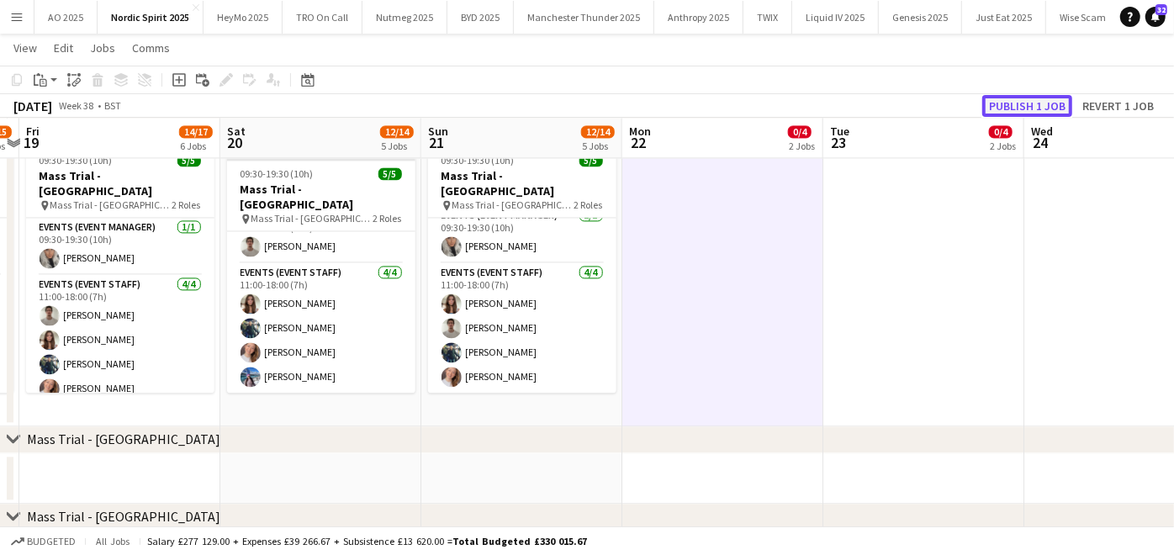
click at [1068, 100] on button "Publish 1 job" at bounding box center [1027, 106] width 90 height 22
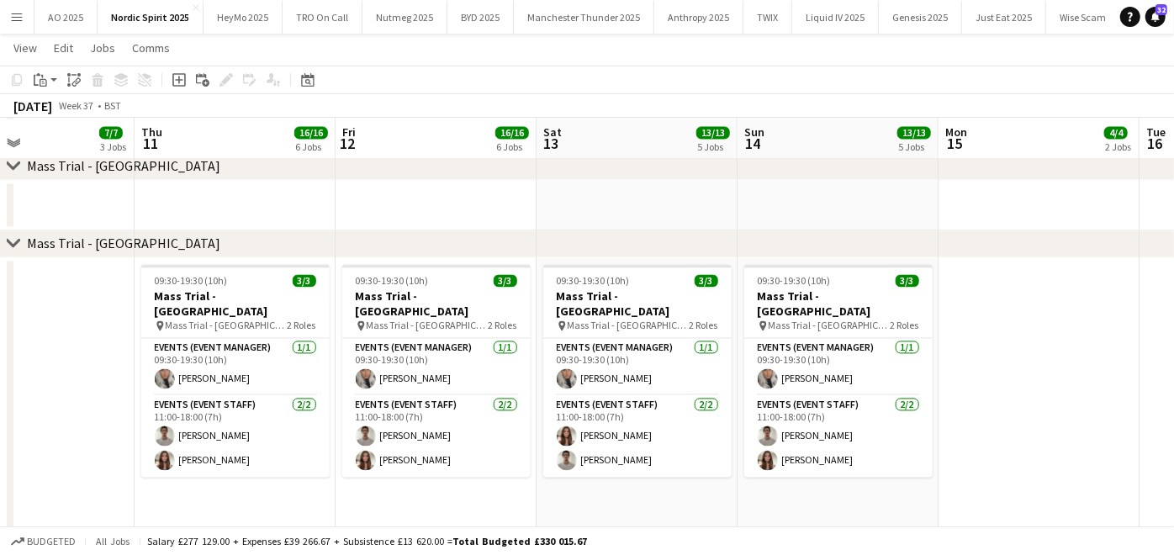
scroll to position [0, 355]
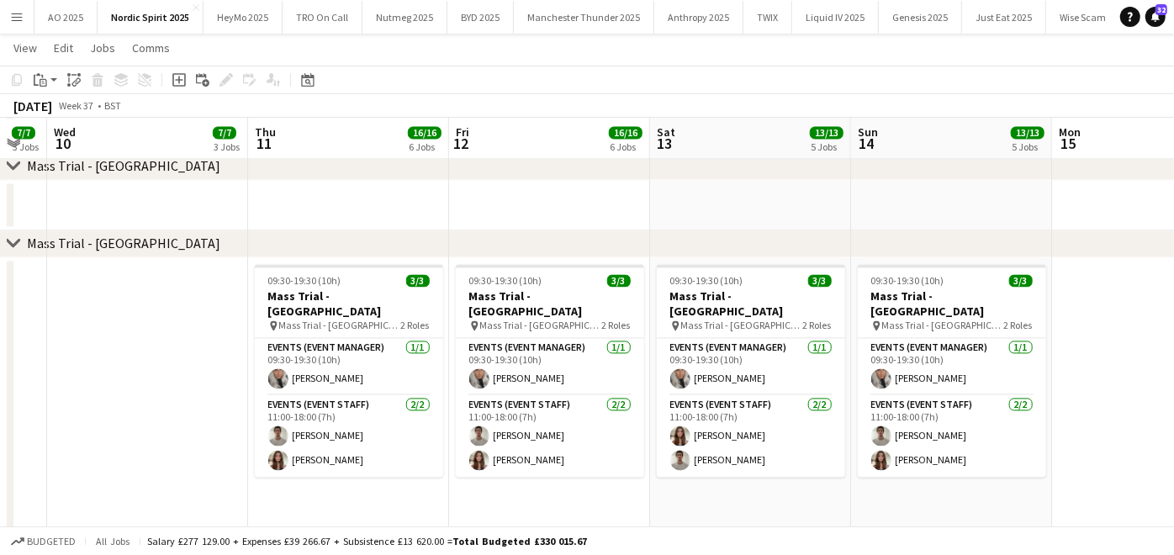
click at [291, 374] on app-card-role "Events (Event Manager) [DATE] 09:30-19:30 (10h) [PERSON_NAME]" at bounding box center [349, 366] width 188 height 57
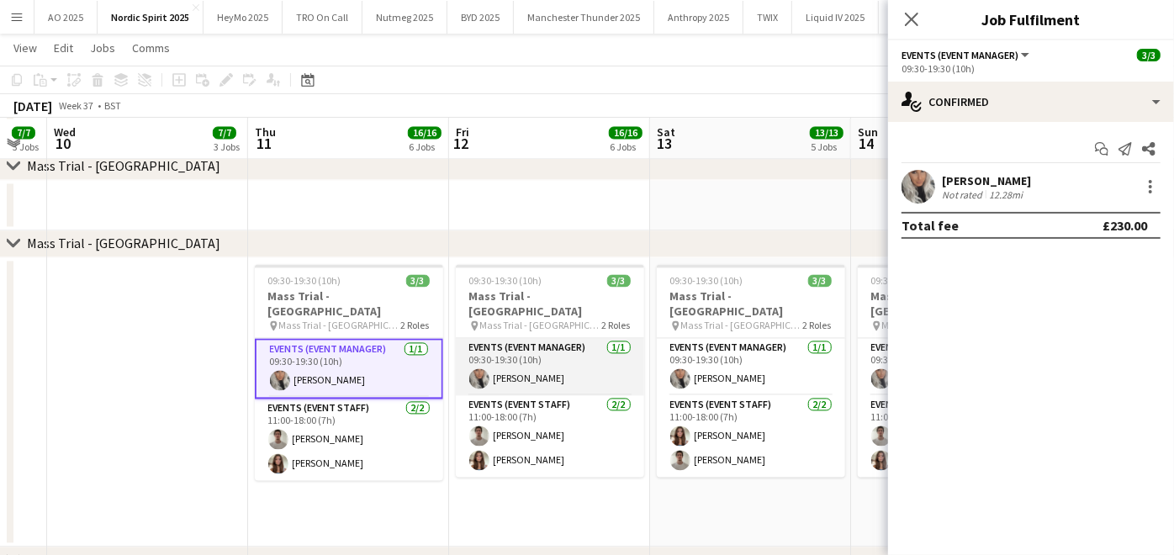
click at [515, 362] on app-card-role "Events (Event Manager) [DATE] 09:30-19:30 (10h) [PERSON_NAME]" at bounding box center [550, 366] width 188 height 57
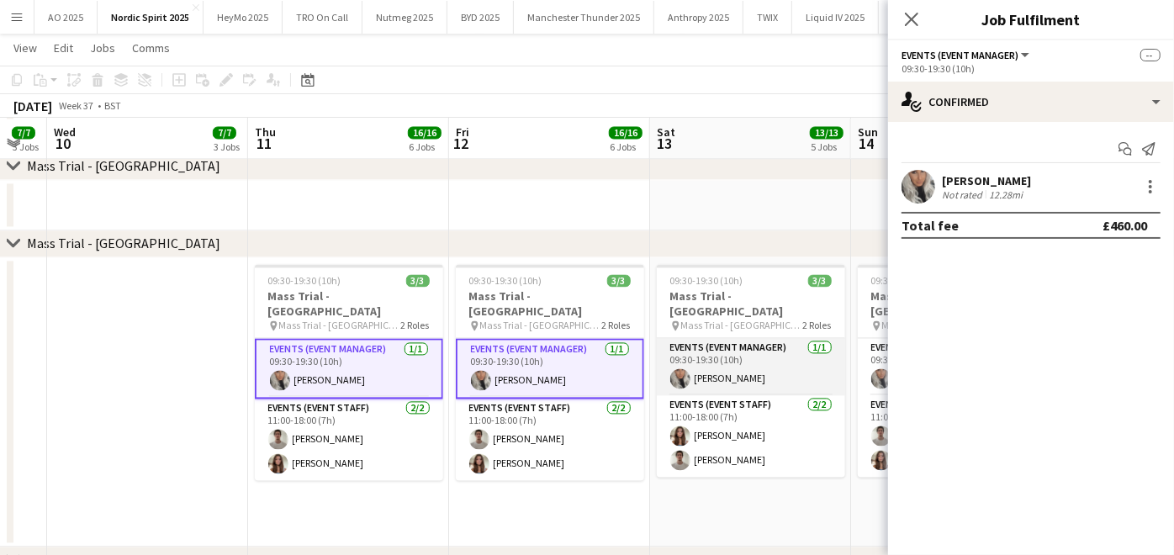
click at [722, 362] on app-card-role "Events (Event Manager) [DATE] 09:30-19:30 (10h) [PERSON_NAME]" at bounding box center [751, 366] width 188 height 57
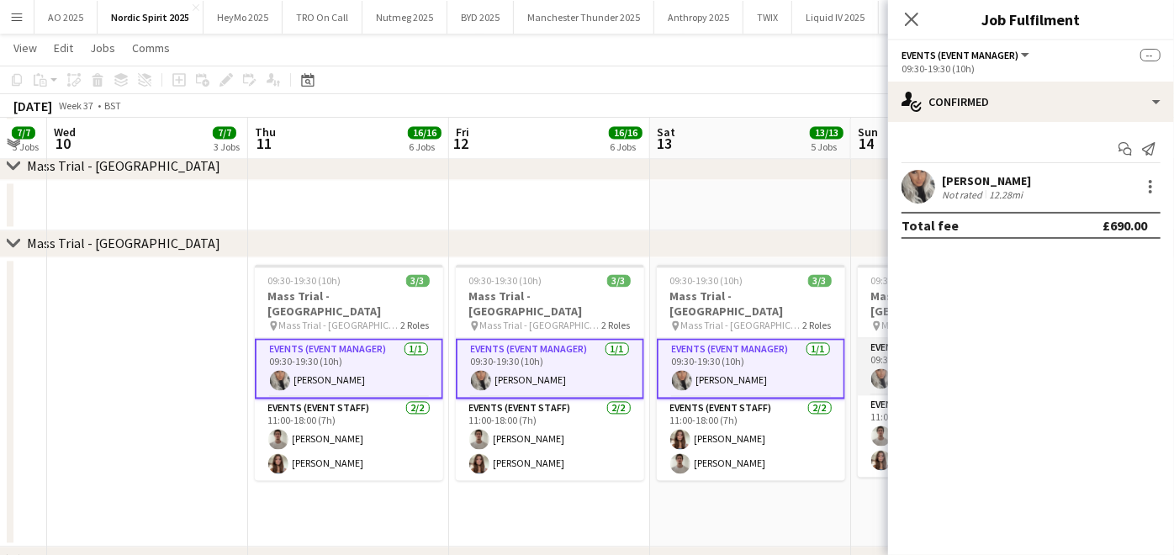
click at [885, 362] on app-card-role "Events (Event Manager) [DATE] 09:30-19:30 (10h) [PERSON_NAME]" at bounding box center [952, 366] width 188 height 57
click at [1147, 188] on div at bounding box center [1150, 187] width 20 height 20
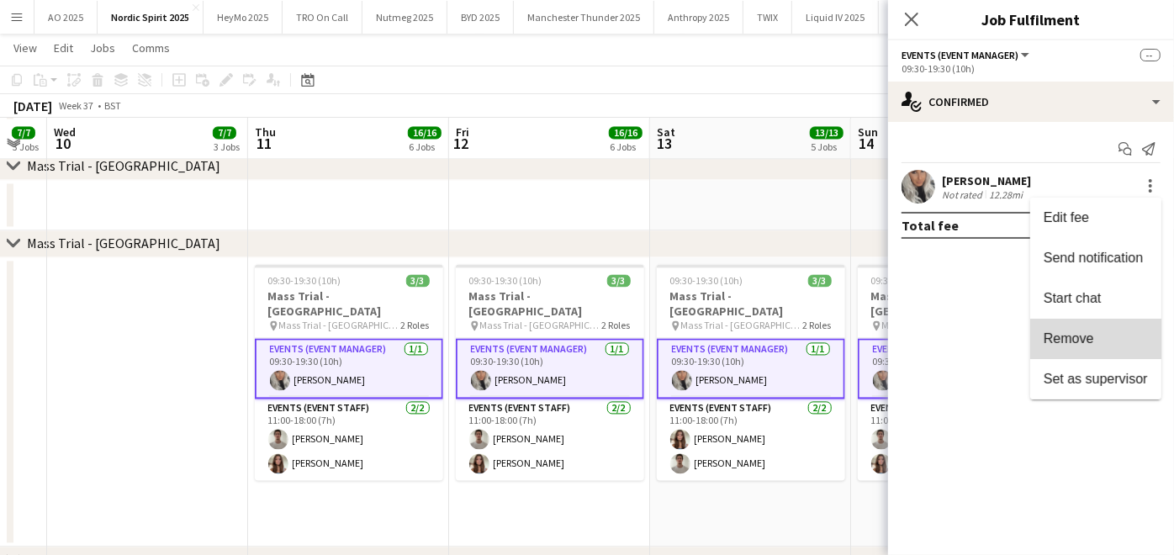
click at [1102, 343] on span "Remove" at bounding box center [1096, 338] width 104 height 15
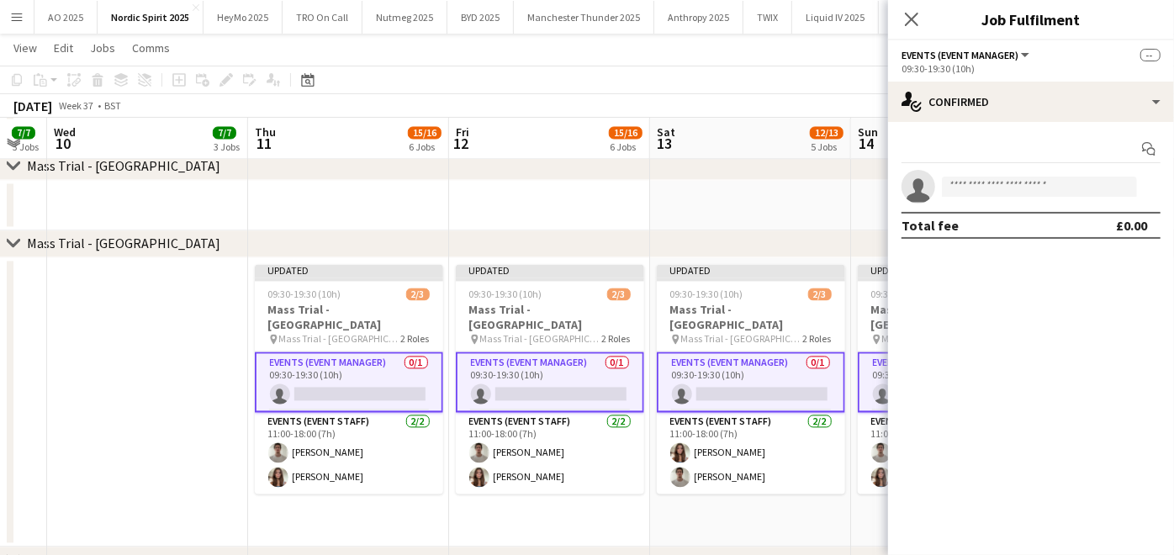
click at [186, 367] on app-date-cell at bounding box center [147, 401] width 201 height 289
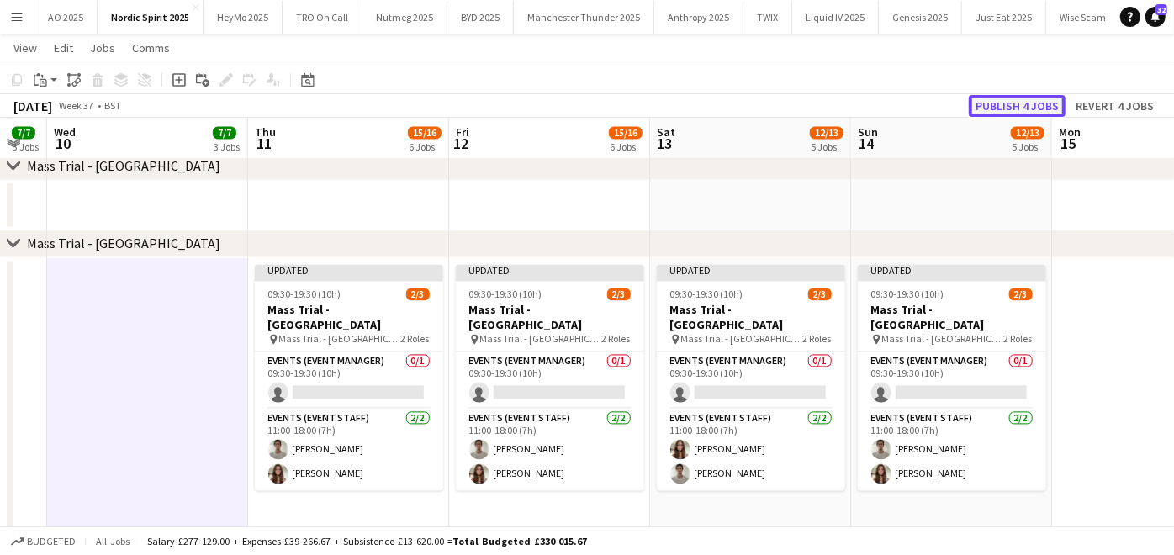
click at [1001, 113] on button "Publish 4 jobs" at bounding box center [1017, 106] width 97 height 22
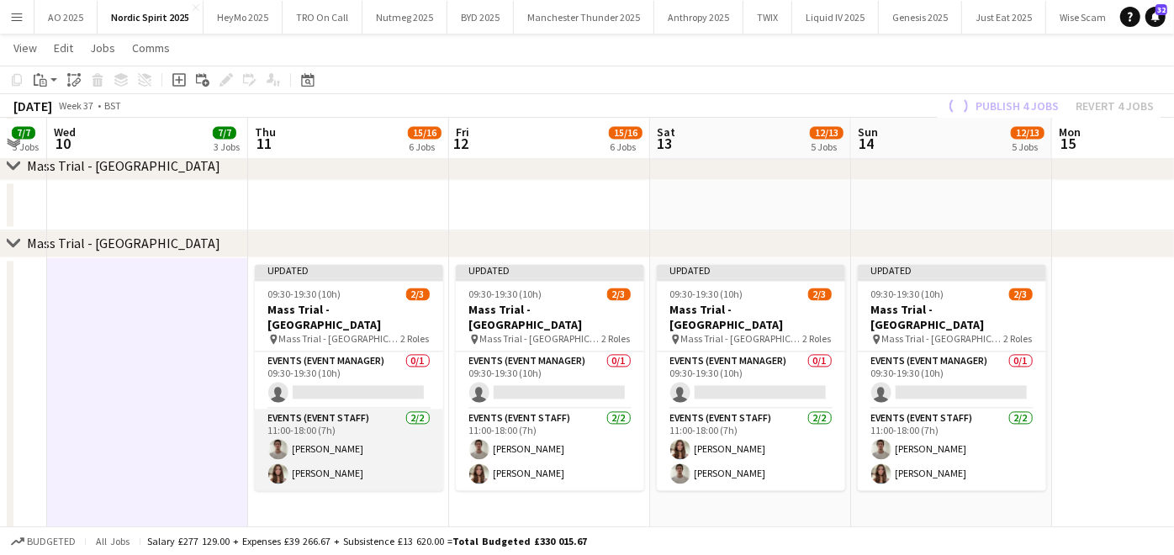
click at [332, 441] on app-card-role "Events (Event Staff) [DATE] 11:00-18:00 (7h) [PERSON_NAME] [PERSON_NAME]" at bounding box center [349, 450] width 188 height 82
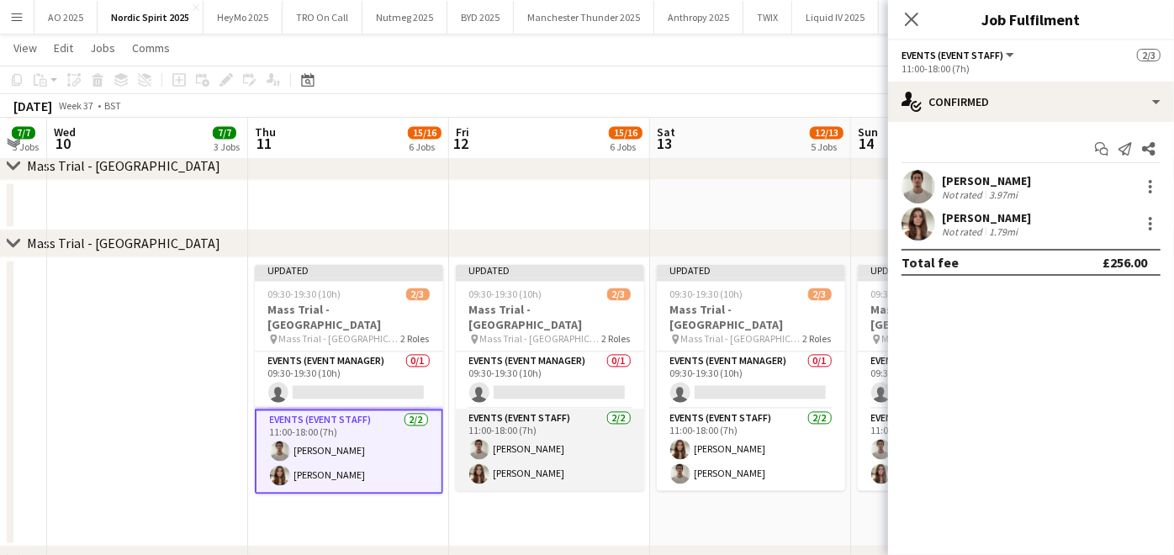
click at [601, 437] on app-card-role "Events (Event Staff) [DATE] 11:00-18:00 (7h) [PERSON_NAME] [PERSON_NAME]" at bounding box center [550, 450] width 188 height 82
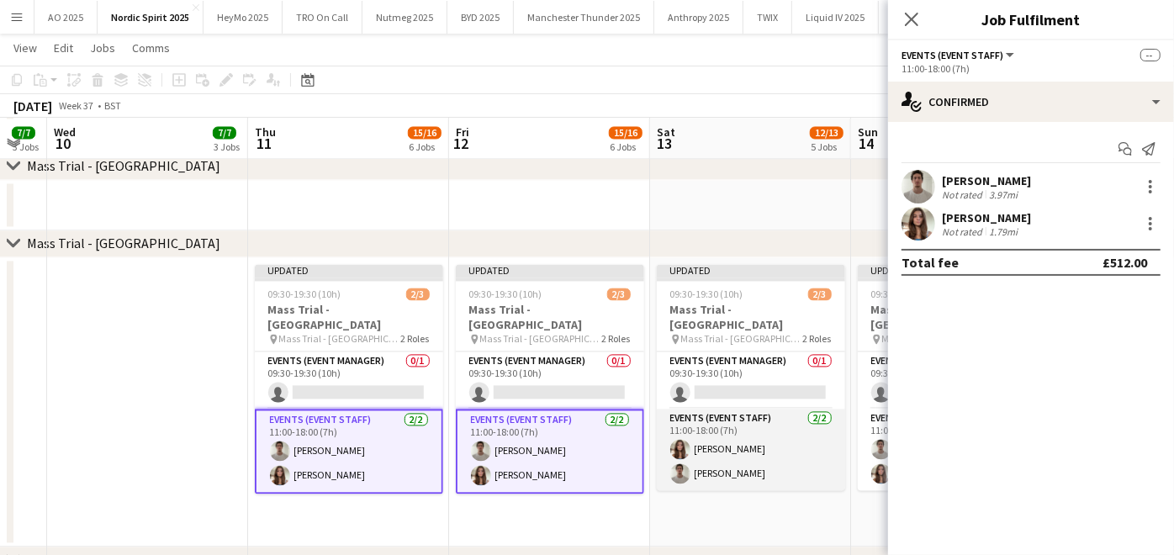
click at [711, 437] on app-card-role "Events (Event Staff) [DATE] 11:00-18:00 (7h) [PERSON_NAME] [PERSON_NAME]" at bounding box center [751, 450] width 188 height 82
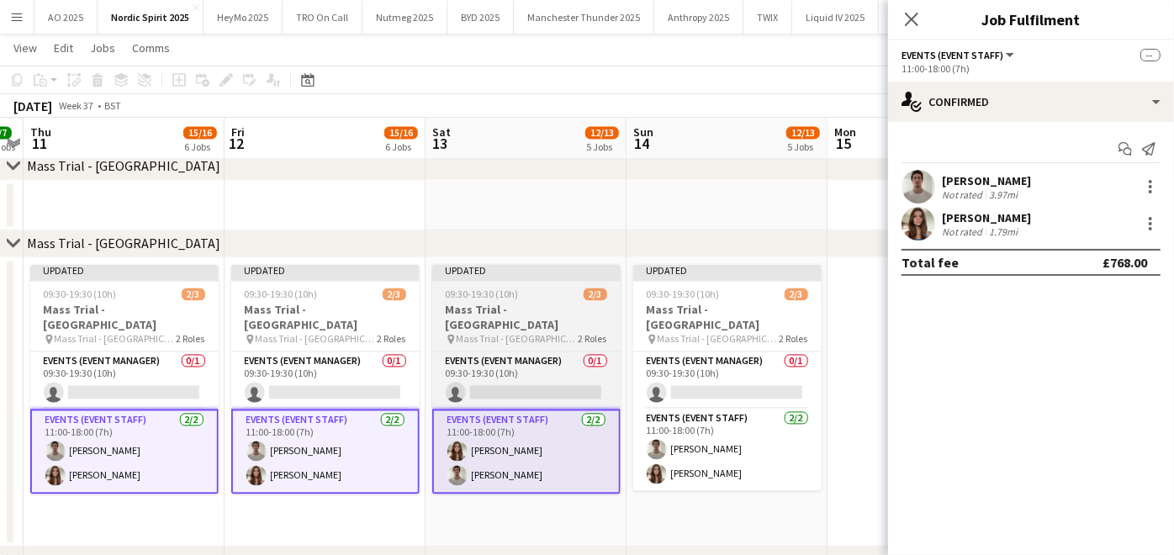
scroll to position [0, 585]
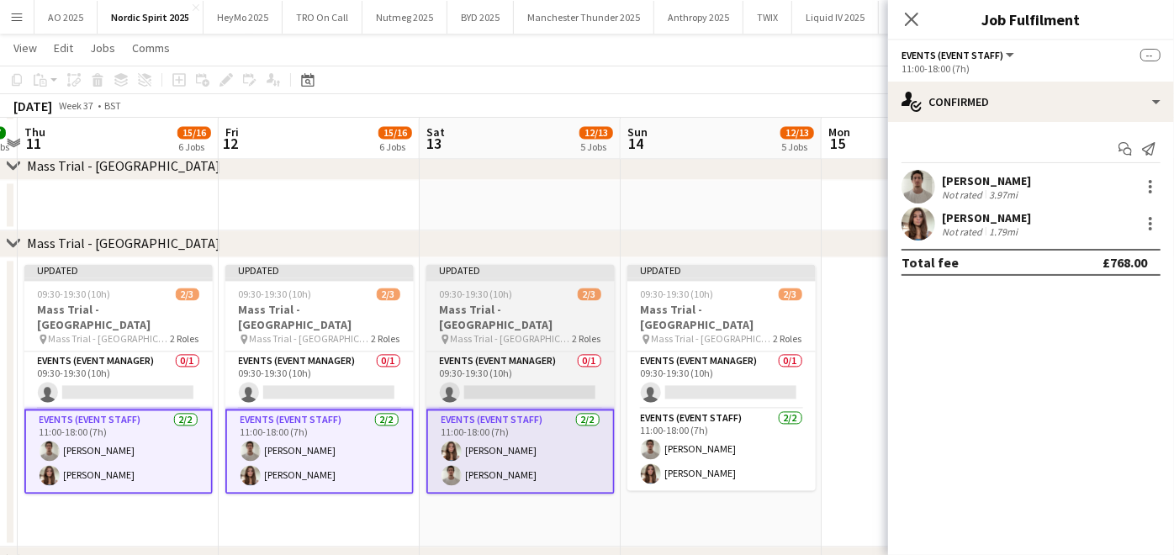
click at [711, 437] on app-card-role "Events (Event Staff) [DATE] 11:00-18:00 (7h) [PERSON_NAME] [PERSON_NAME]" at bounding box center [721, 450] width 188 height 82
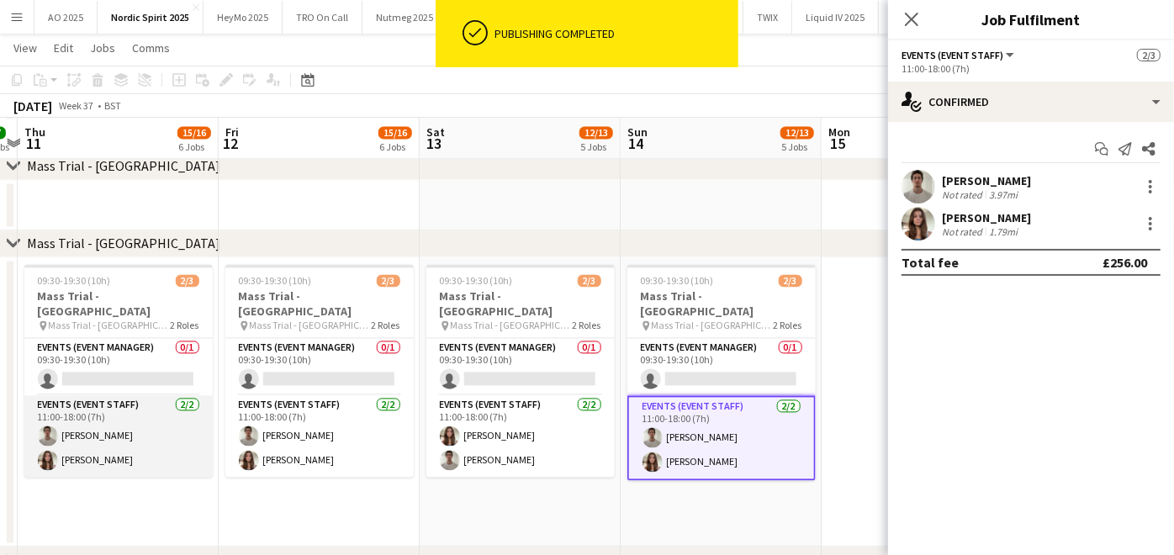
click at [104, 414] on app-card-role "Events (Event Staff) [DATE] 11:00-18:00 (7h) [PERSON_NAME] [PERSON_NAME]" at bounding box center [118, 436] width 188 height 82
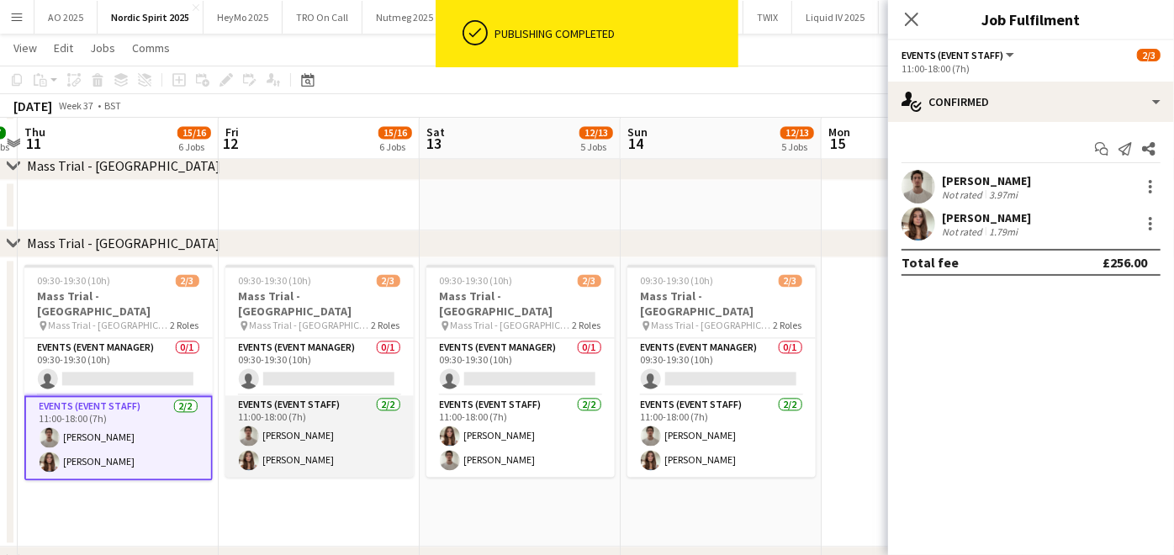
click at [295, 414] on app-card-role "Events (Event Staff) [DATE] 11:00-18:00 (7h) [PERSON_NAME] [PERSON_NAME]" at bounding box center [319, 436] width 188 height 82
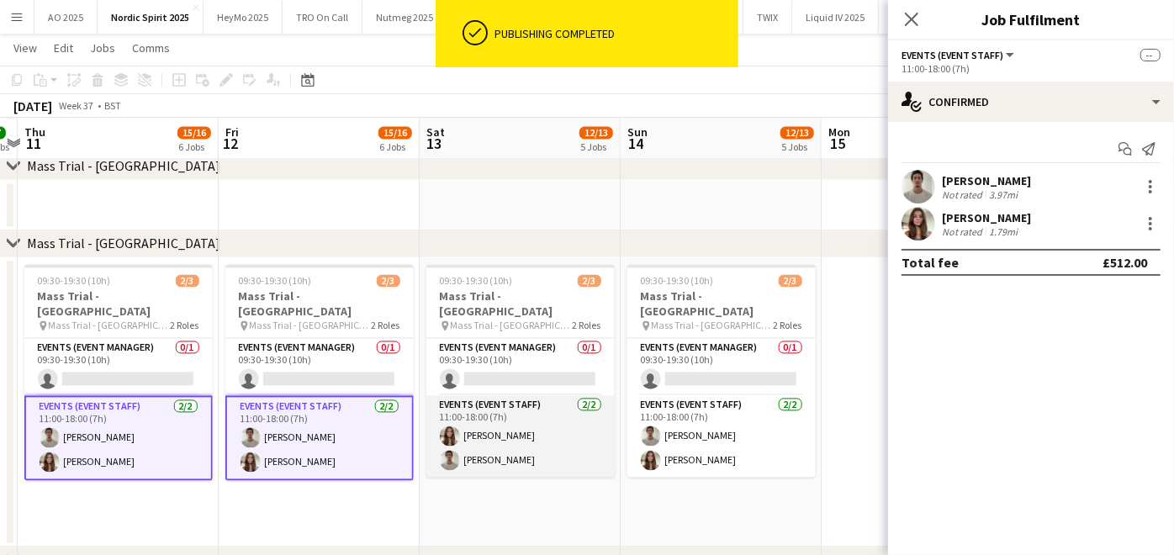
click at [508, 418] on app-card-role "Events (Event Staff) [DATE] 11:00-18:00 (7h) [PERSON_NAME] [PERSON_NAME]" at bounding box center [520, 436] width 188 height 82
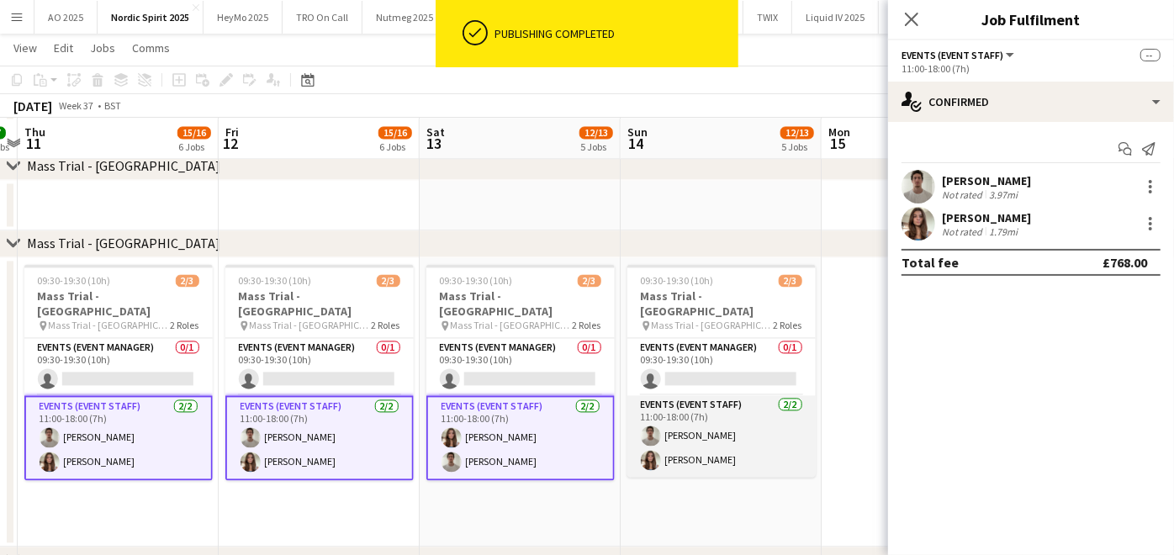
click at [720, 430] on app-card-role "Events (Event Staff) [DATE] 11:00-18:00 (7h) [PERSON_NAME] [PERSON_NAME]" at bounding box center [721, 436] width 188 height 82
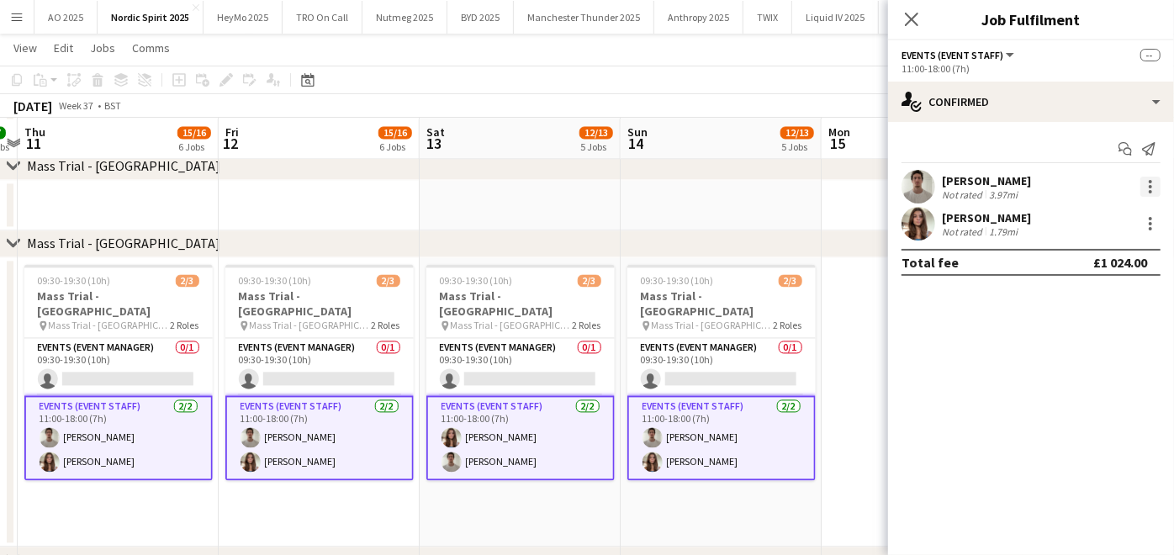
click at [1154, 179] on div at bounding box center [1150, 187] width 20 height 20
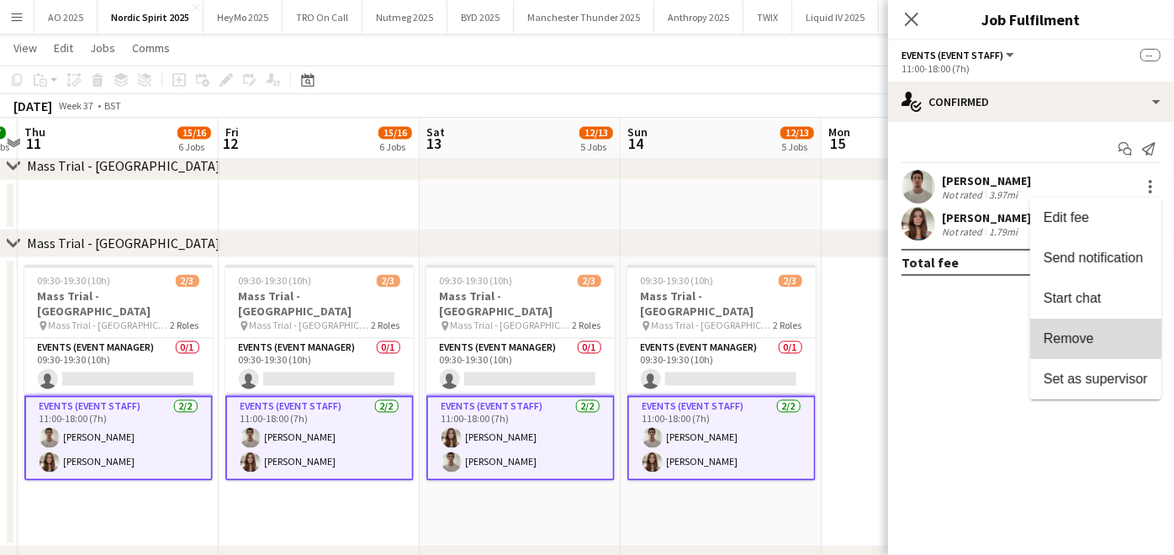
click at [1089, 319] on button "Remove" at bounding box center [1095, 339] width 131 height 40
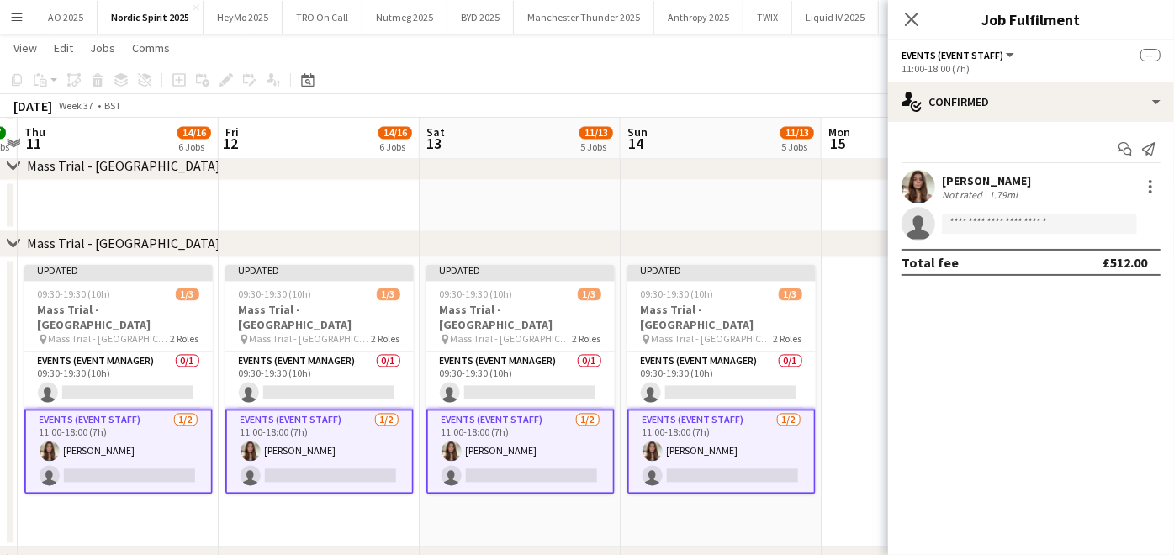
click at [849, 335] on app-date-cell at bounding box center [922, 401] width 201 height 289
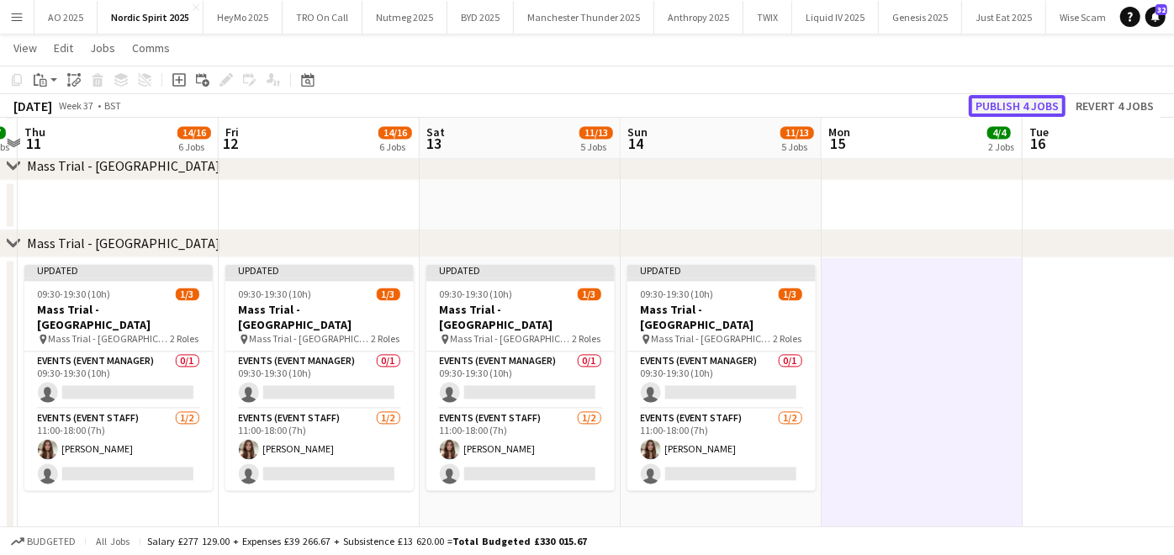
click at [1013, 108] on button "Publish 4 jobs" at bounding box center [1017, 106] width 97 height 22
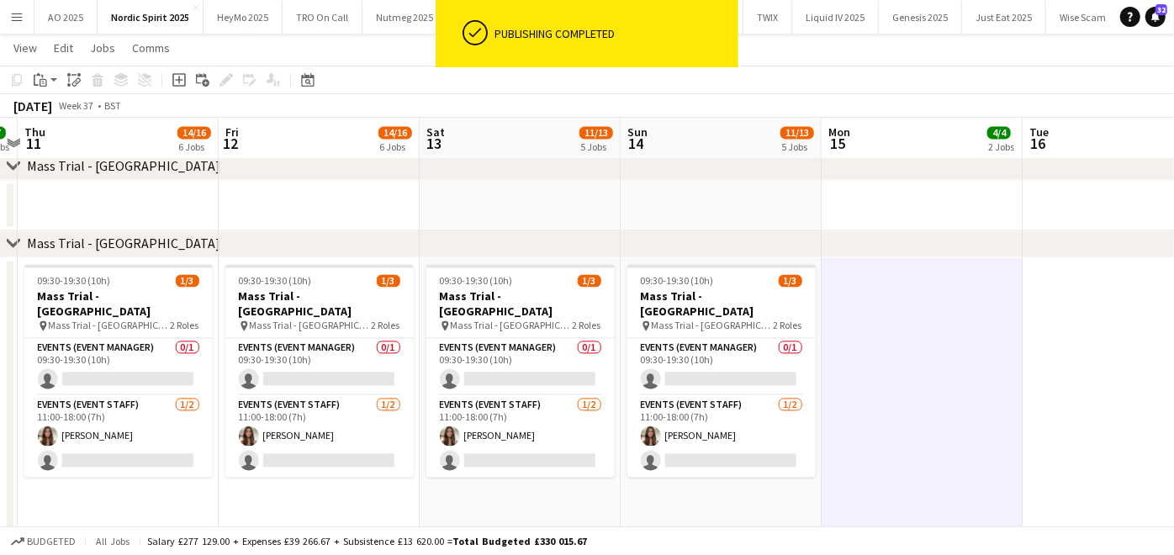
click at [132, 382] on app-card-role "Events (Event Manager) 0/1 09:30-19:30 (10h) single-neutral-actions" at bounding box center [118, 366] width 188 height 57
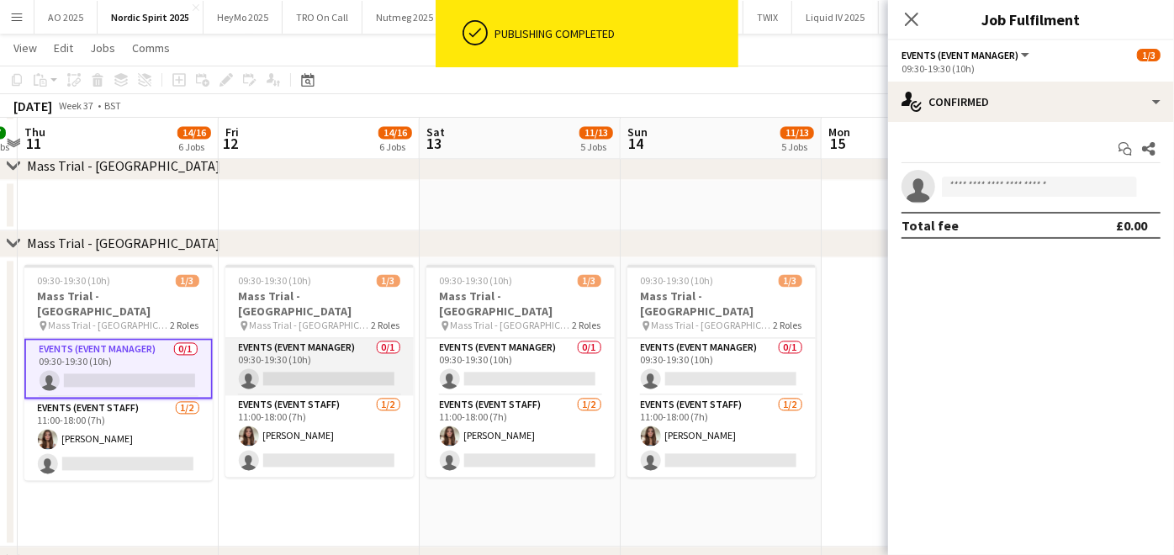
click at [256, 362] on app-card-role "Events (Event Manager) 0/1 09:30-19:30 (10h) single-neutral-actions" at bounding box center [319, 366] width 188 height 57
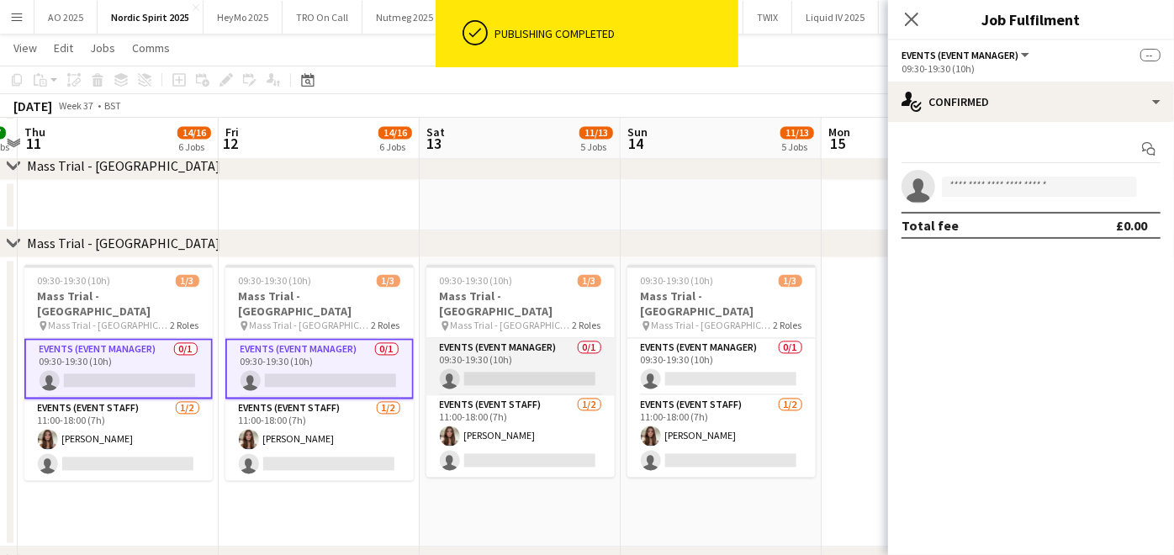
click at [484, 346] on app-card-role "Events (Event Manager) 0/1 09:30-19:30 (10h) single-neutral-actions" at bounding box center [520, 366] width 188 height 57
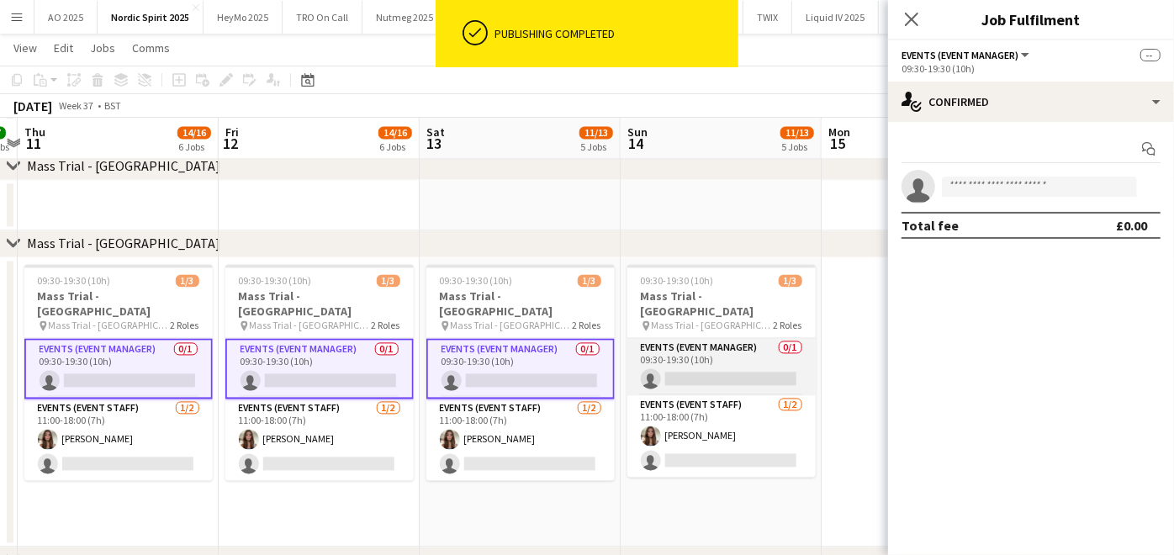
click at [661, 355] on app-card-role "Events (Event Manager) 0/1 09:30-19:30 (10h) single-neutral-actions" at bounding box center [721, 366] width 188 height 57
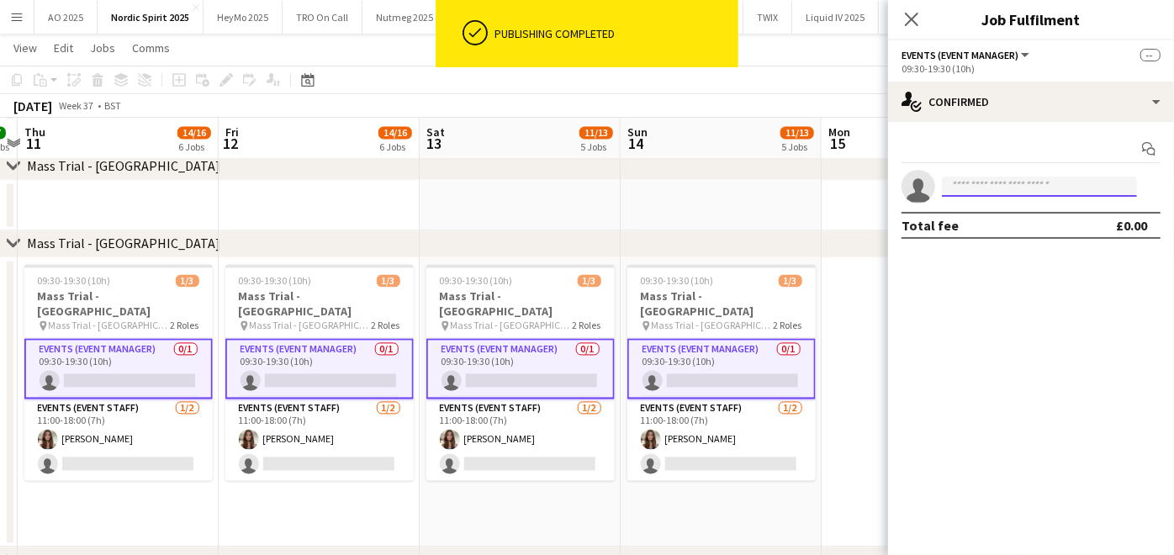
click at [970, 186] on input at bounding box center [1039, 187] width 195 height 20
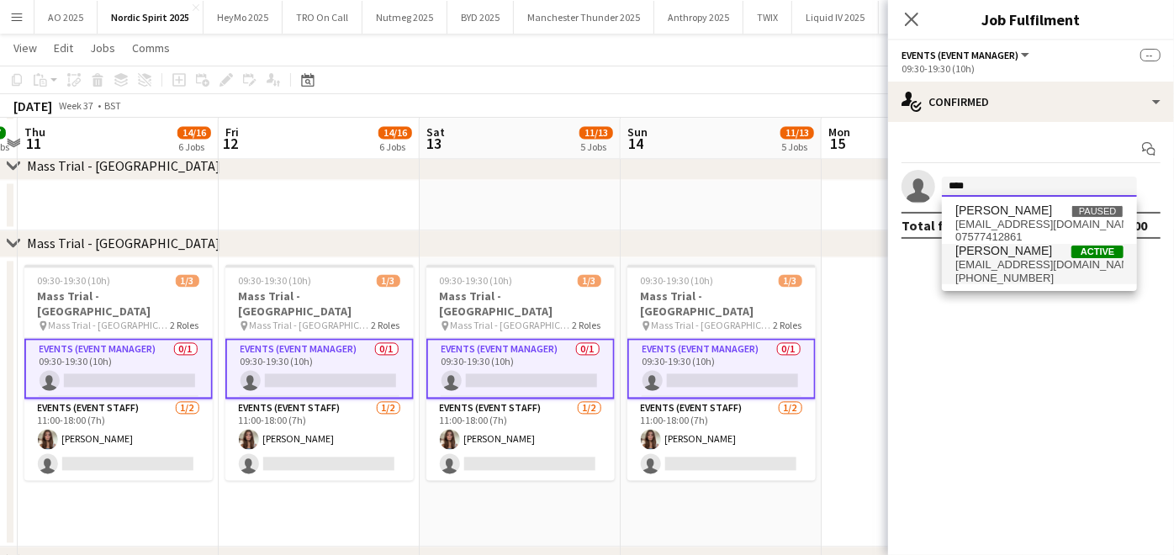
type input "****"
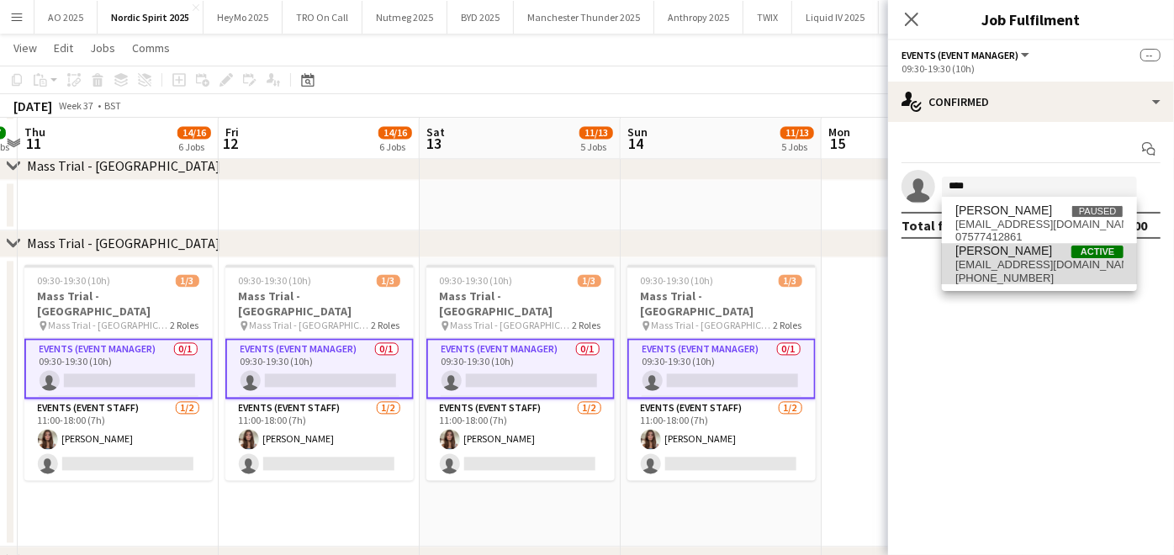
click at [973, 244] on span "[PERSON_NAME]" at bounding box center [1003, 251] width 97 height 14
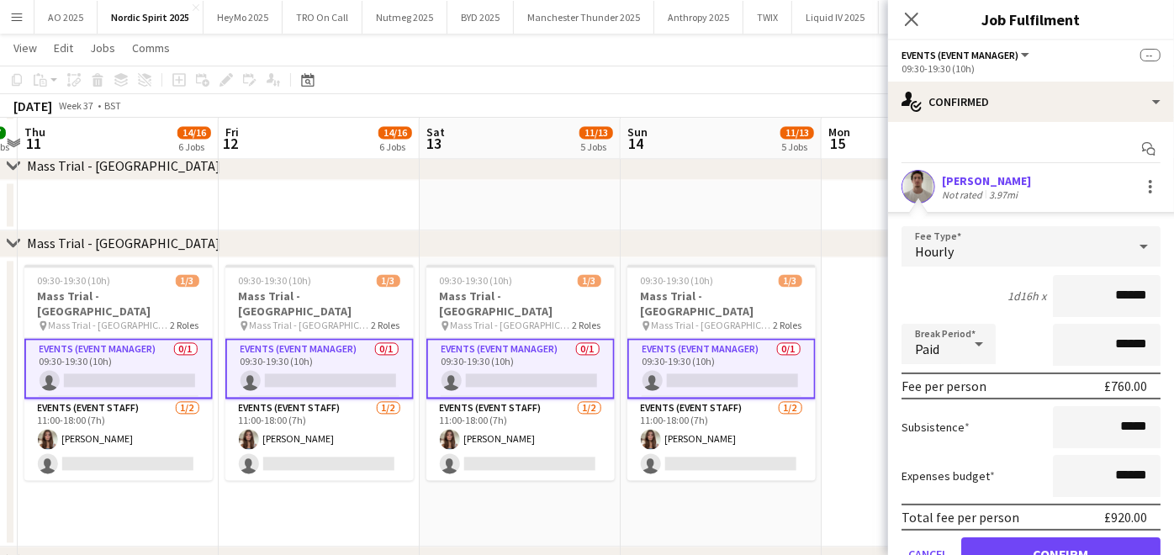
scroll to position [76, 0]
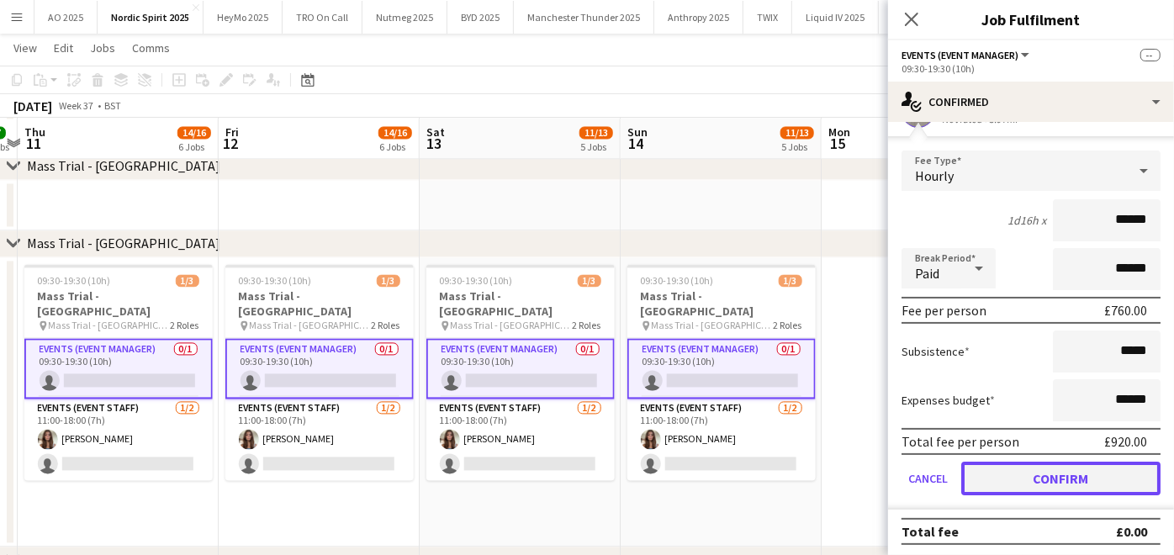
click at [999, 468] on button "Confirm" at bounding box center [1060, 479] width 199 height 34
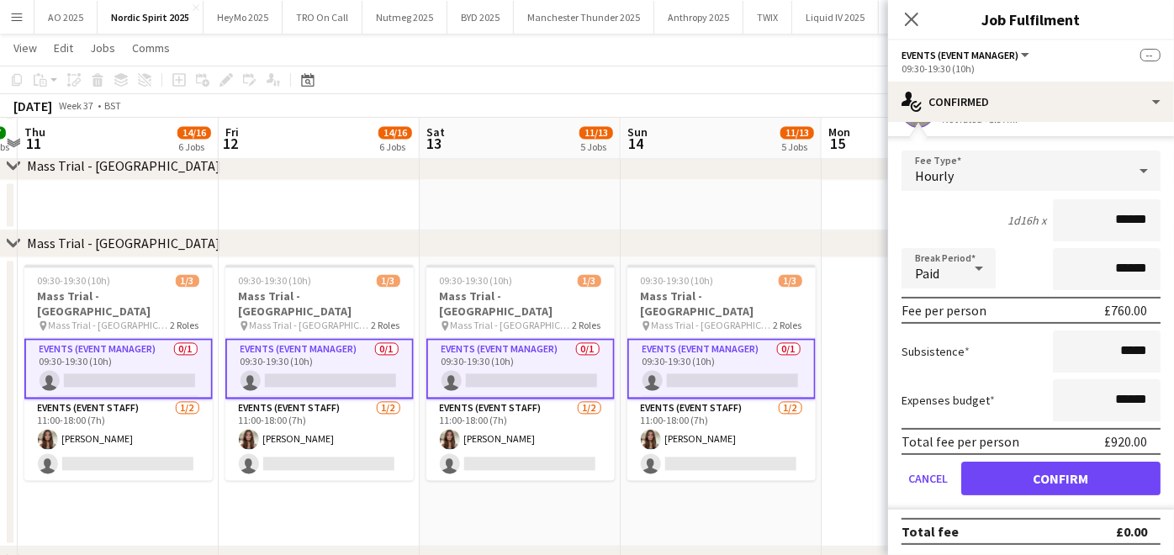
scroll to position [0, 0]
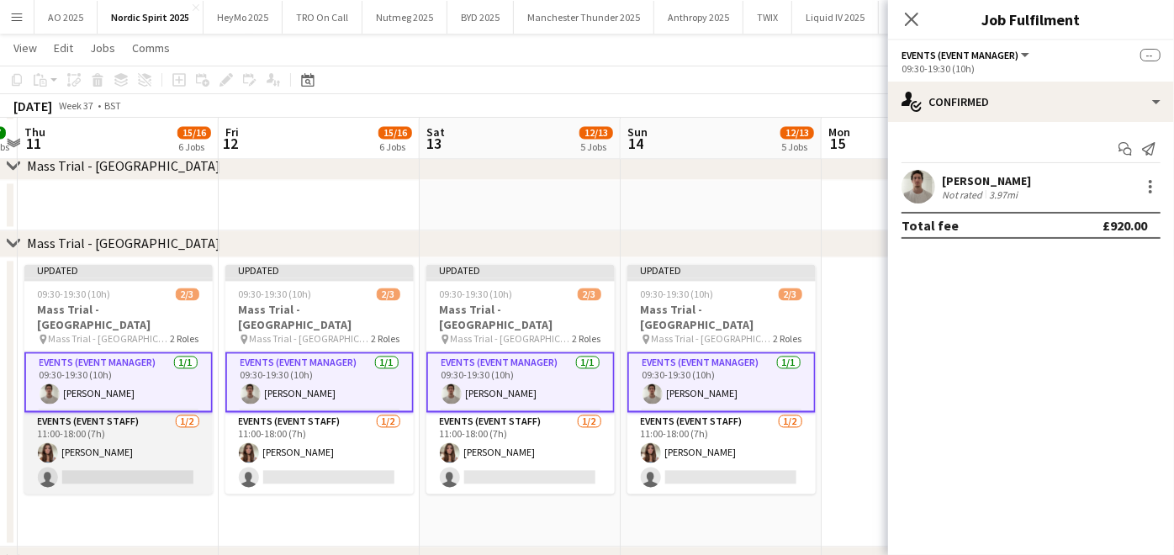
click at [114, 456] on app-card-role "Events (Event Staff) [DATE] 11:00-18:00 (7h) [PERSON_NAME] single-neutral-actio…" at bounding box center [118, 453] width 188 height 82
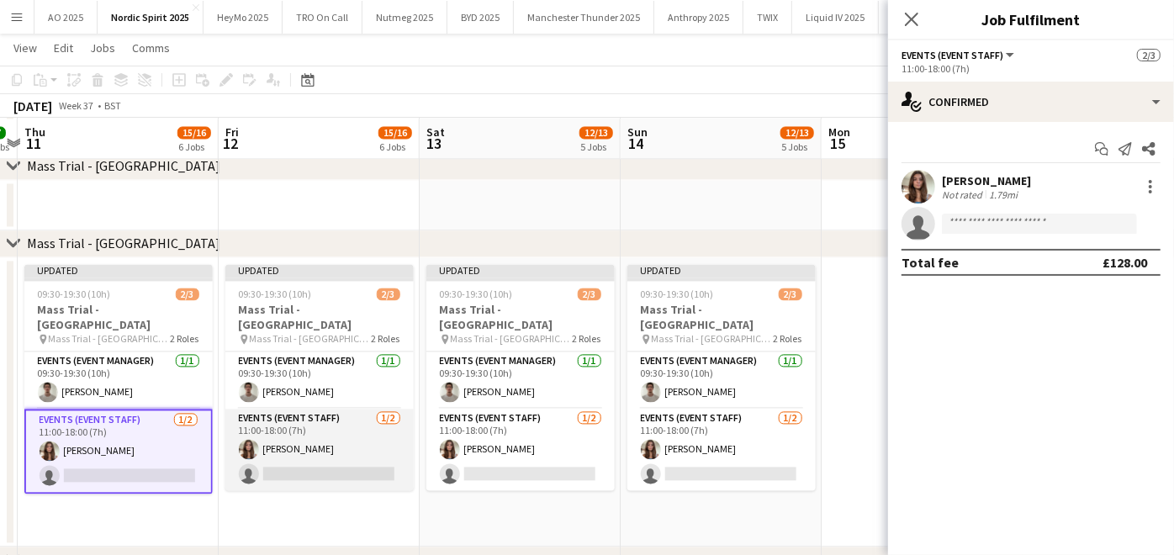
click at [309, 471] on app-card-role "Events (Event Staff) [DATE] 11:00-18:00 (7h) [PERSON_NAME] single-neutral-actio…" at bounding box center [319, 450] width 188 height 82
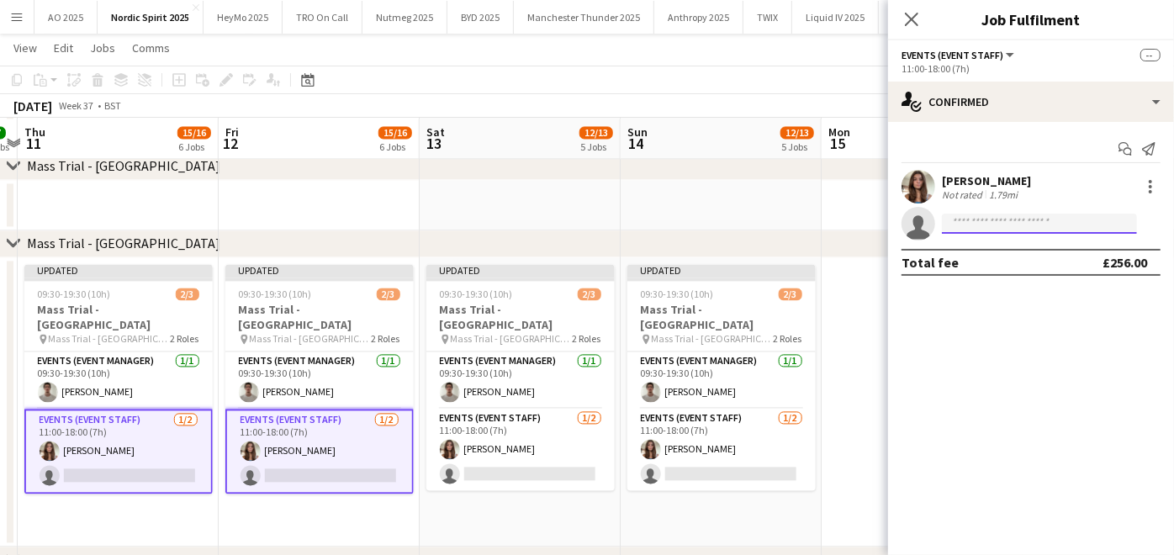
click at [989, 214] on input at bounding box center [1039, 224] width 195 height 20
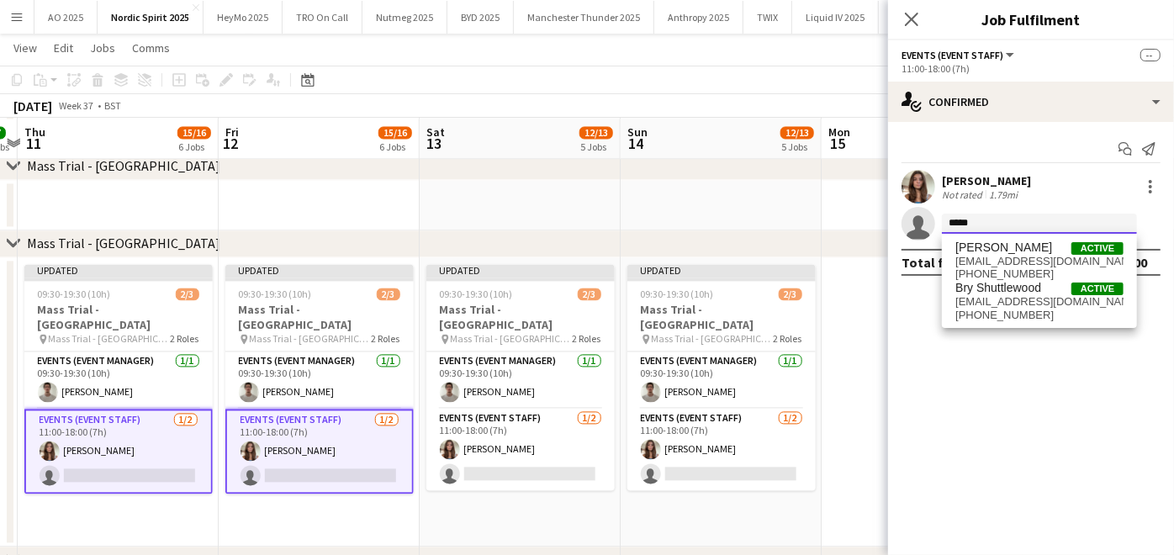
type input "*****"
click at [997, 235] on div "Bryony McGill Active missxbx@gmail.com +447508850316 Bry Shuttlewood Active bry…" at bounding box center [1039, 281] width 195 height 94
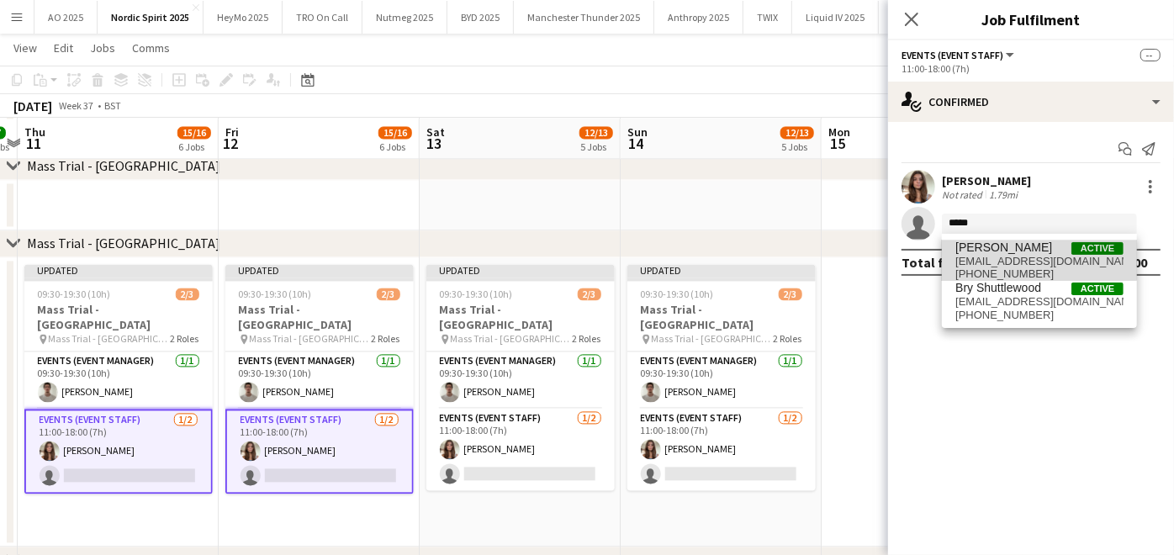
click at [999, 250] on span "[PERSON_NAME]" at bounding box center [1003, 248] width 97 height 14
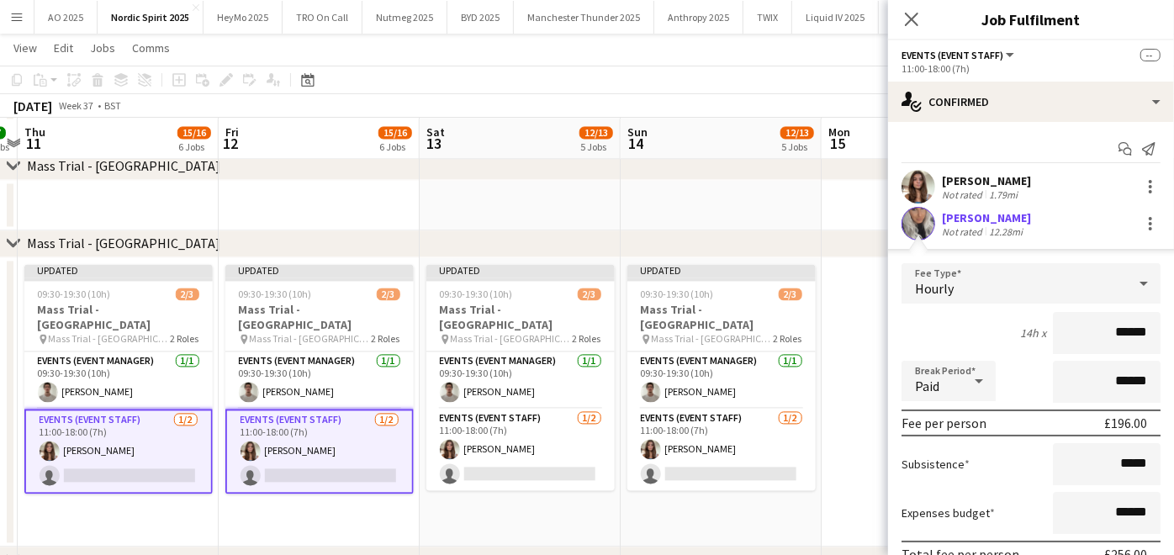
scroll to position [113, 0]
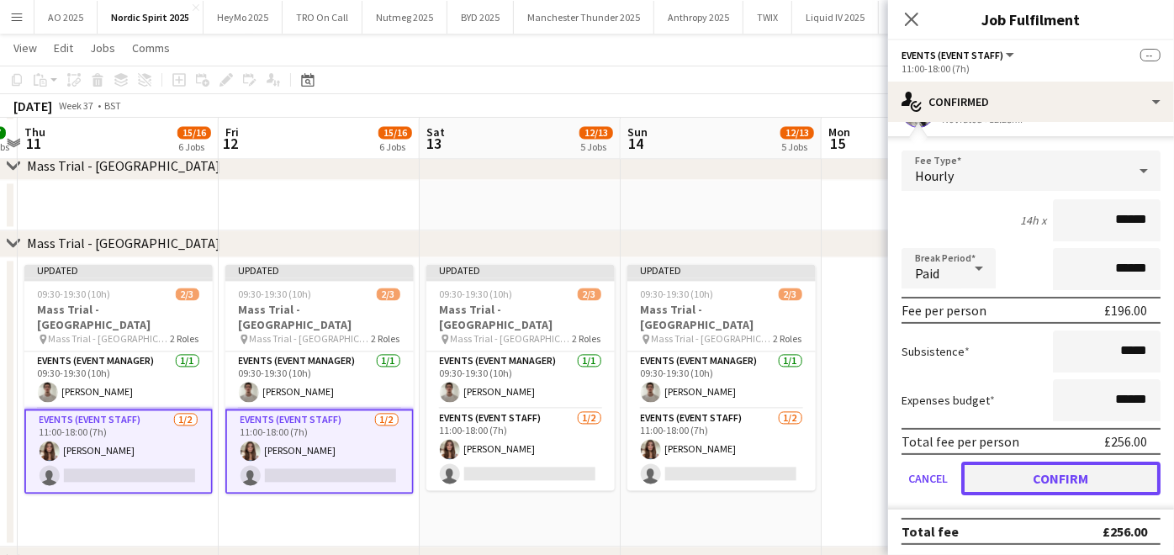
click at [1039, 482] on button "Confirm" at bounding box center [1060, 479] width 199 height 34
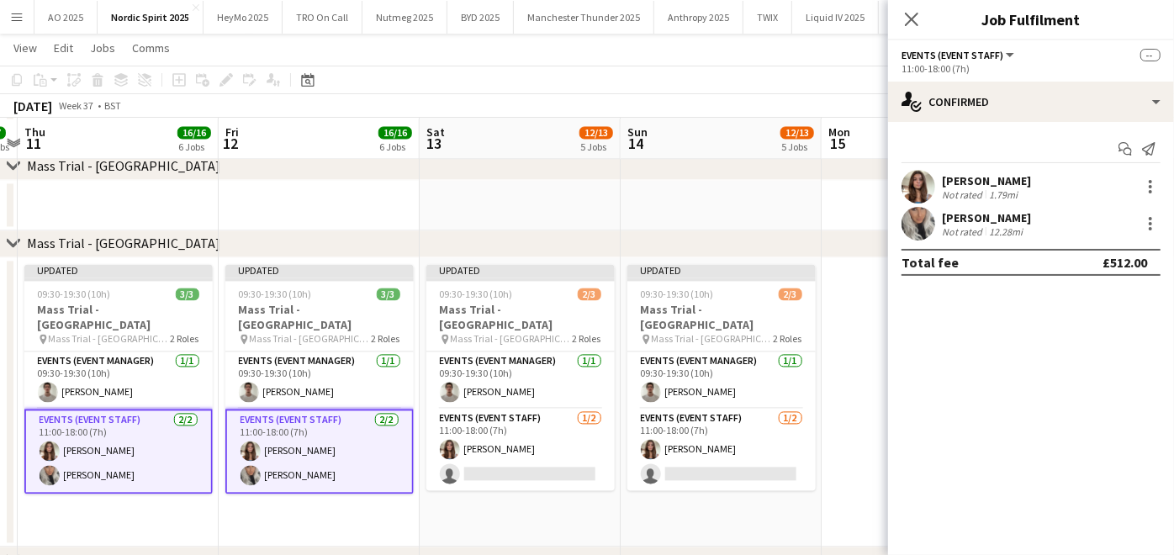
scroll to position [0, 0]
click at [889, 517] on mat-expansion-panel "check Confirmed Start chat Send notification Leah Reynolds Not rated 1.79mi Bry…" at bounding box center [1031, 338] width 286 height 433
click at [859, 511] on app-date-cell at bounding box center [922, 401] width 201 height 289
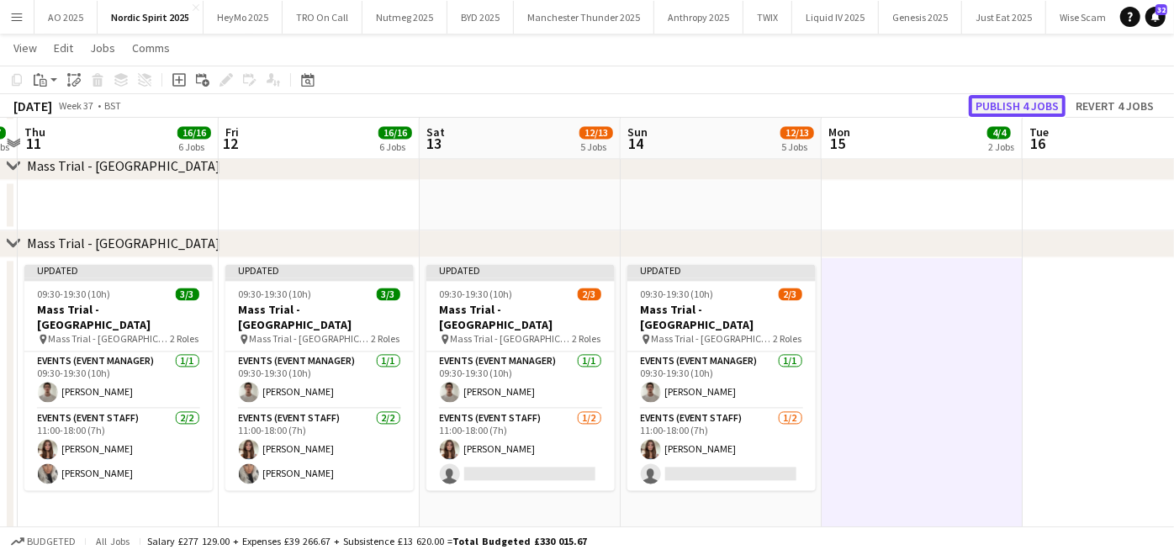
click at [1007, 106] on button "Publish 4 jobs" at bounding box center [1017, 106] width 97 height 22
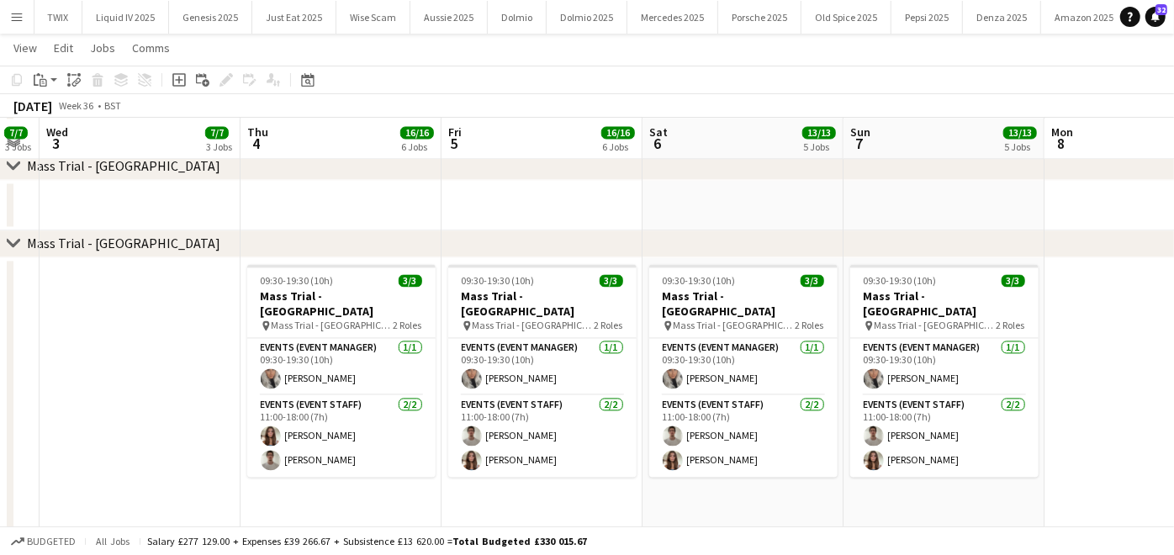
scroll to position [0, 805]
click at [1059, 12] on button "Magnum 2025 Close" at bounding box center [1077, 17] width 89 height 33
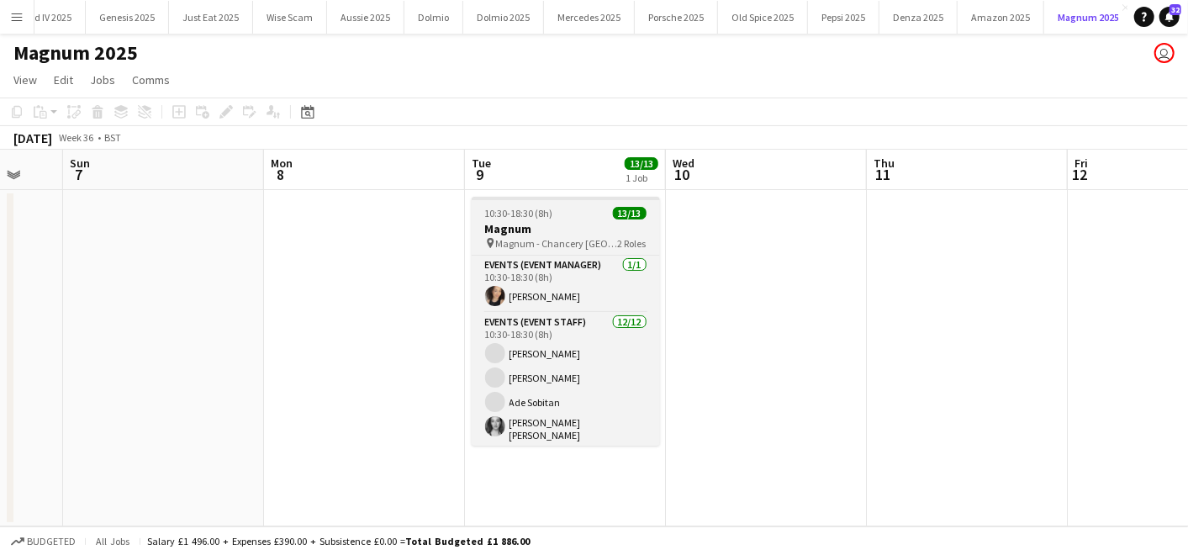
scroll to position [0, 541]
click at [533, 235] on h3 "Magnum" at bounding box center [565, 228] width 188 height 15
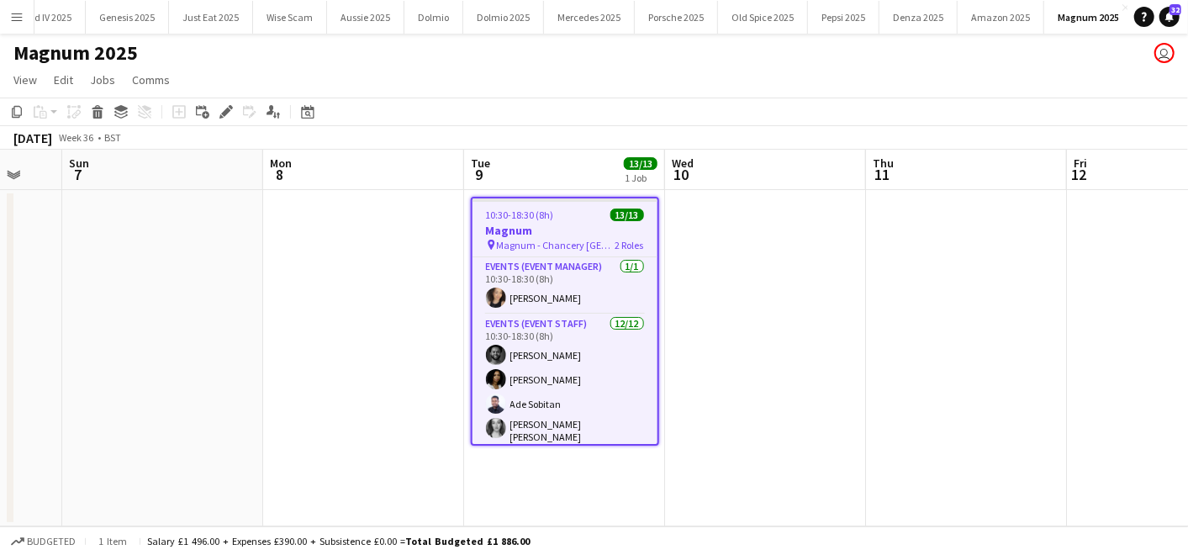
click at [416, 240] on app-date-cell at bounding box center [363, 358] width 201 height 336
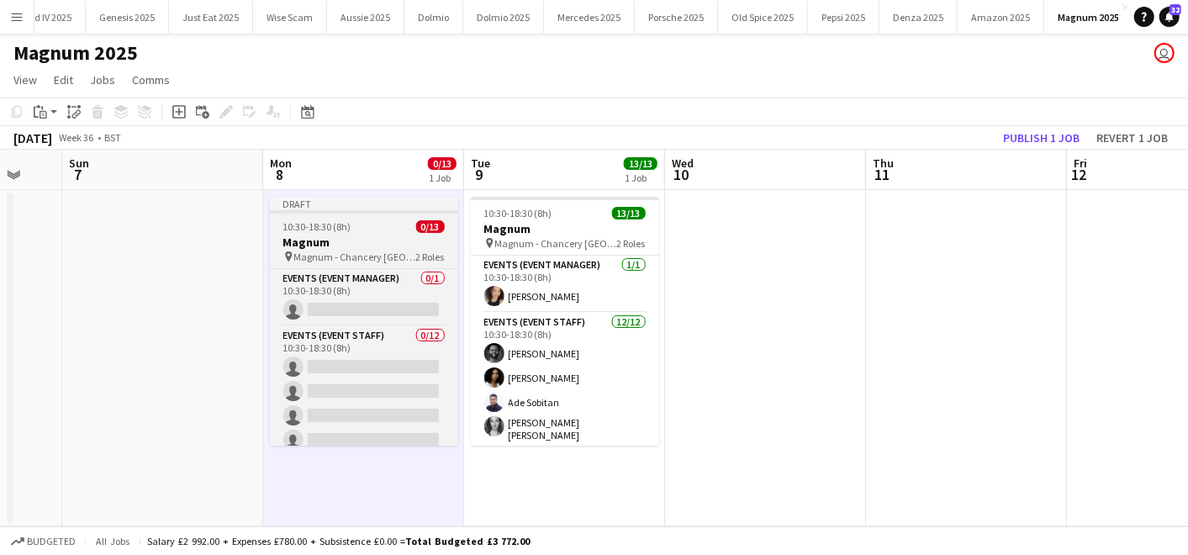
click at [379, 225] on div "10:30-18:30 (8h) 0/13" at bounding box center [364, 226] width 188 height 13
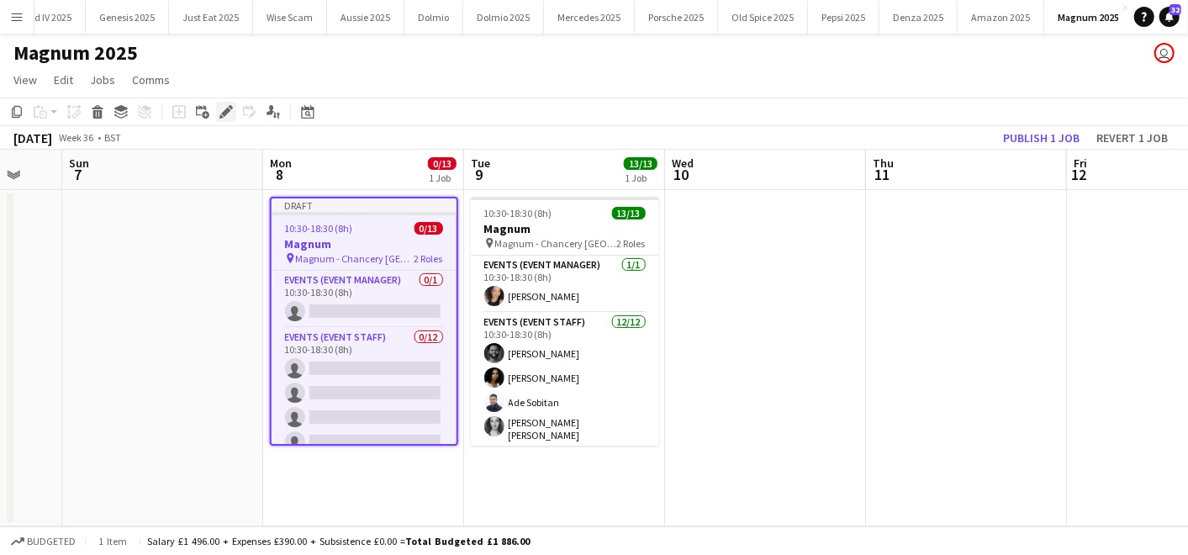
click at [217, 103] on div "Edit" at bounding box center [226, 112] width 20 height 20
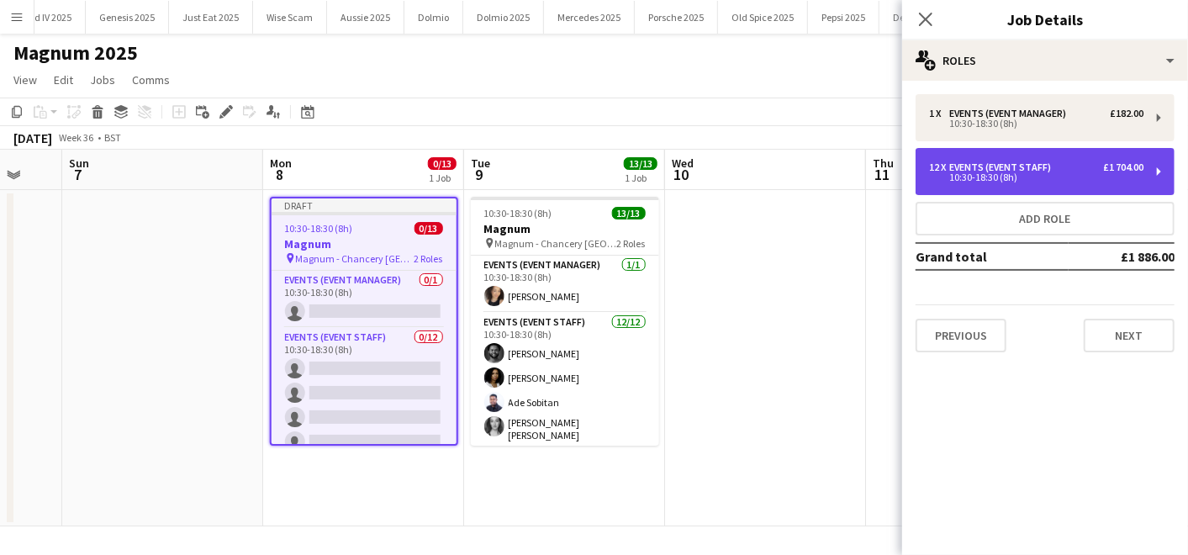
click at [1018, 150] on div "12 x Events (Event Staff) £1 704.00 10:30-18:30 (8h)" at bounding box center [1045, 171] width 259 height 47
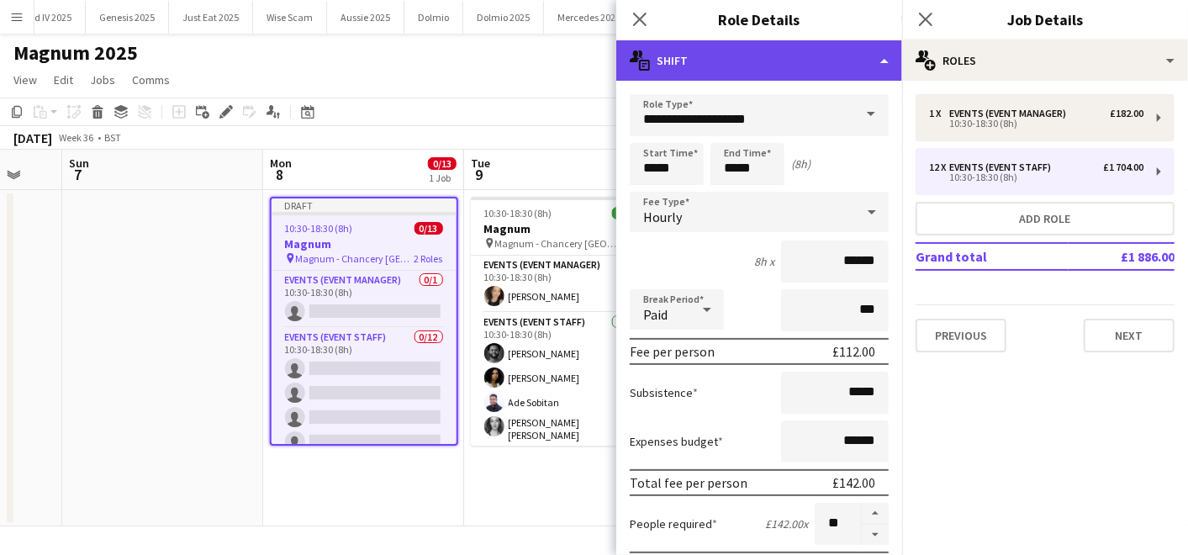
click at [838, 62] on div "multiple-actions-text Shift" at bounding box center [759, 60] width 286 height 40
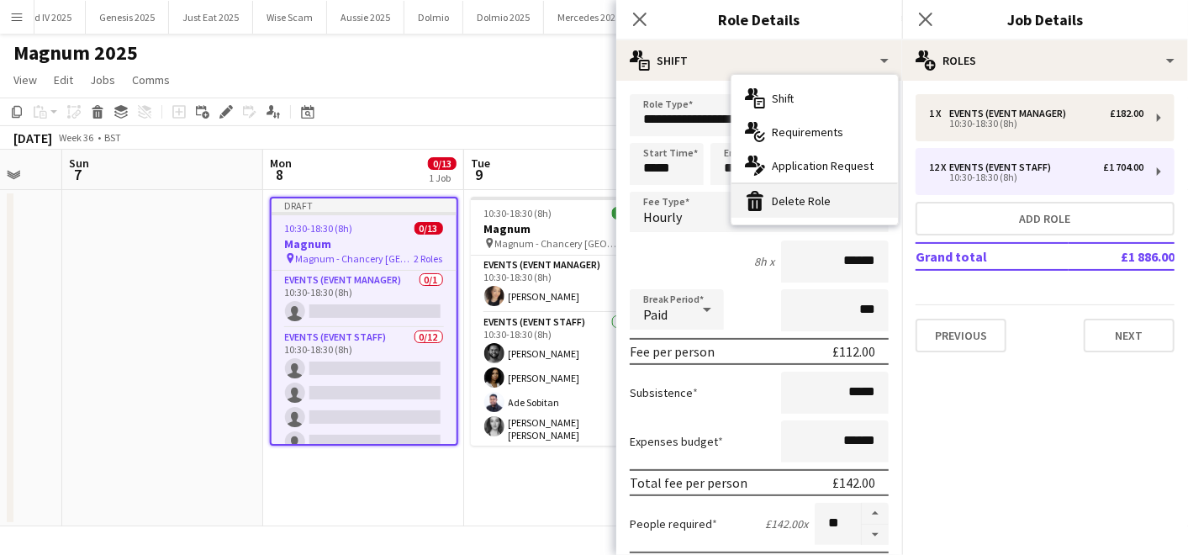
click at [800, 211] on div "bin-2 Delete Role" at bounding box center [815, 201] width 167 height 34
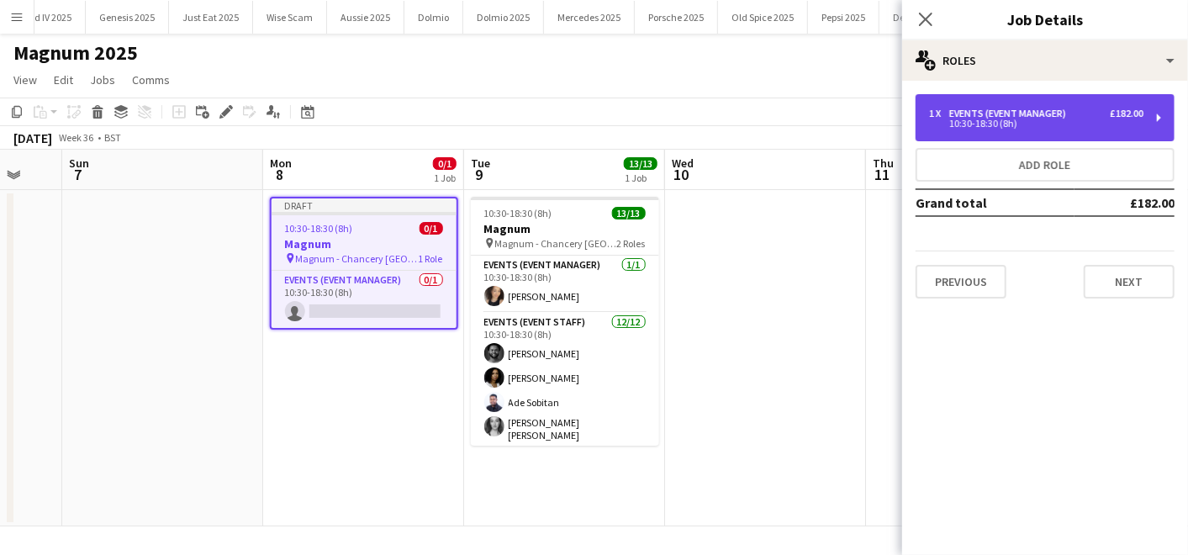
click at [1032, 128] on div "1 x Events (Event Manager) £182.00 10:30-18:30 (8h)" at bounding box center [1045, 117] width 259 height 47
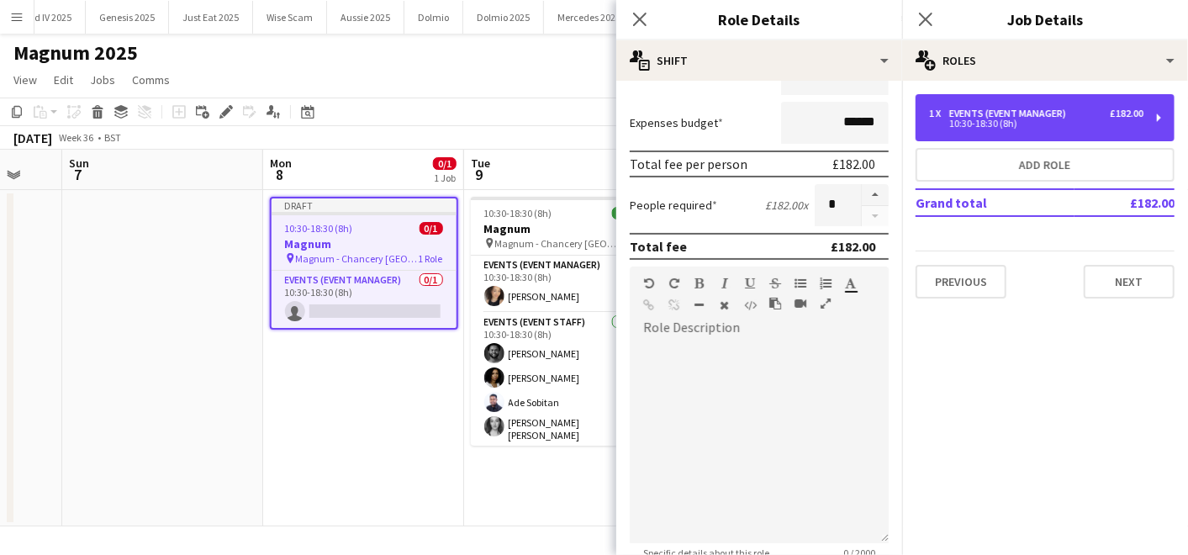
scroll to position [492, 0]
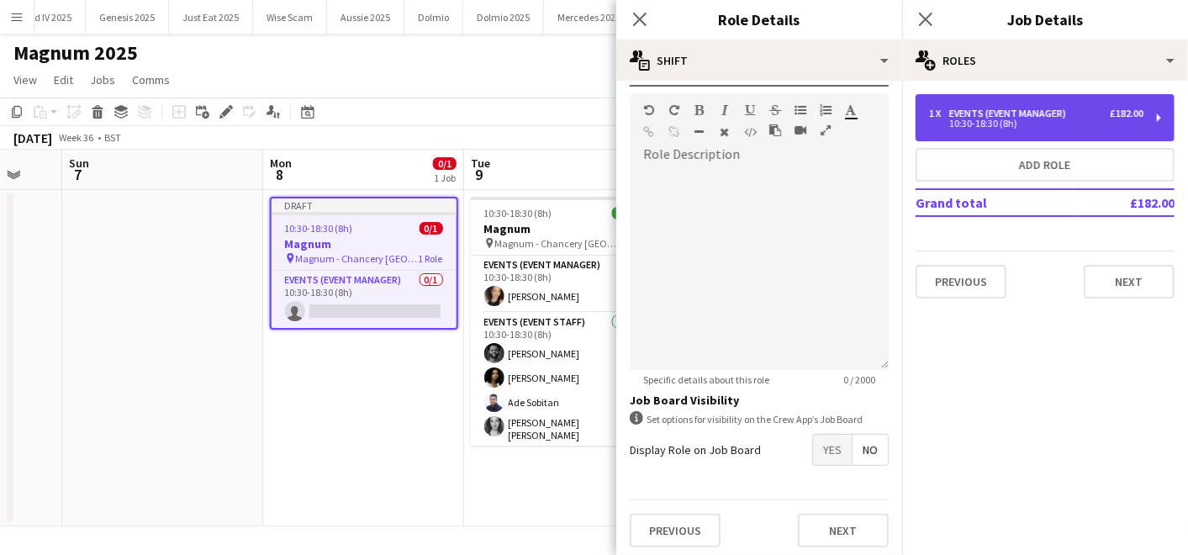
click at [957, 113] on div "Events (Event Manager)" at bounding box center [1011, 114] width 124 height 12
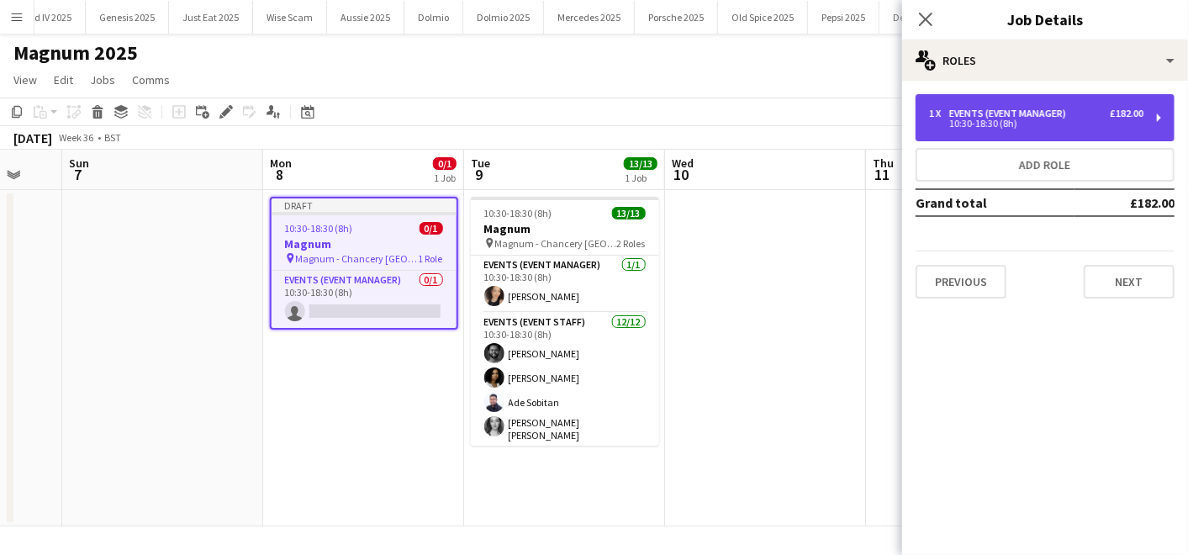
click at [971, 119] on div "10:30-18:30 (8h)" at bounding box center [1036, 123] width 214 height 8
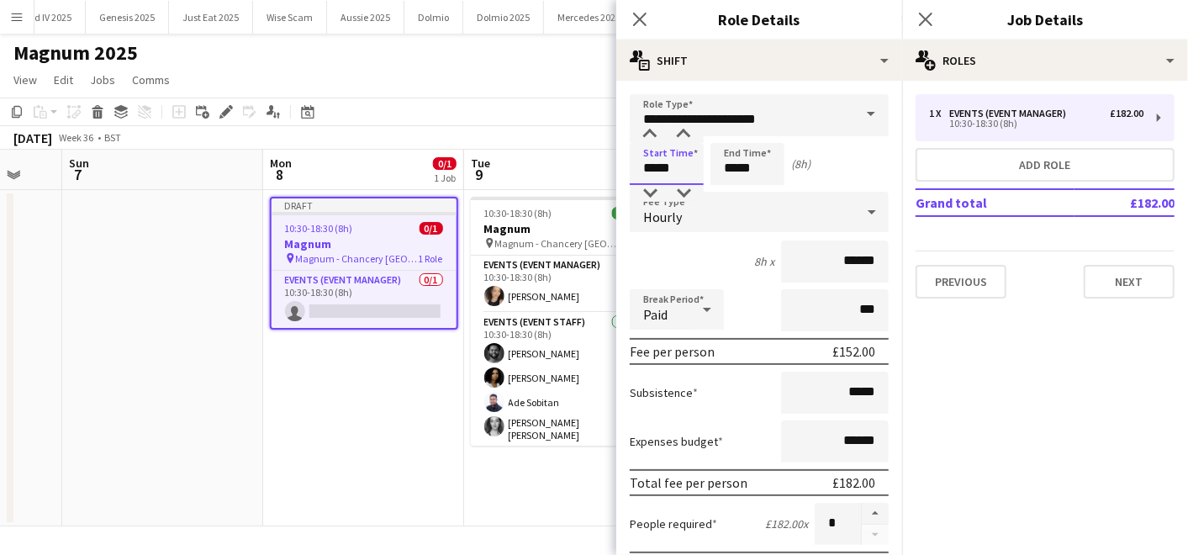
drag, startPoint x: 687, startPoint y: 172, endPoint x: 551, endPoint y: 161, distance: 136.7
click at [551, 161] on body "Menu Boards Boards Boards All jobs Status Workforce Workforce My Workforce Recr…" at bounding box center [594, 277] width 1188 height 555
type input "*****"
click at [689, 271] on div "6h x ******" at bounding box center [759, 262] width 259 height 42
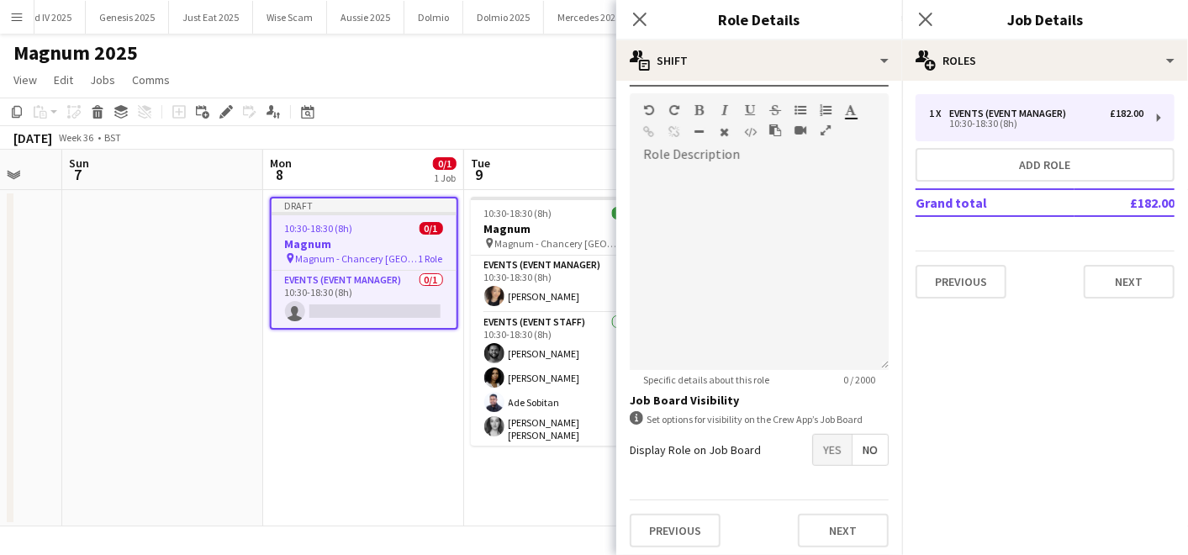
click at [835, 547] on div "Previous Next" at bounding box center [759, 530] width 259 height 61
click at [827, 531] on button "Next" at bounding box center [843, 531] width 91 height 34
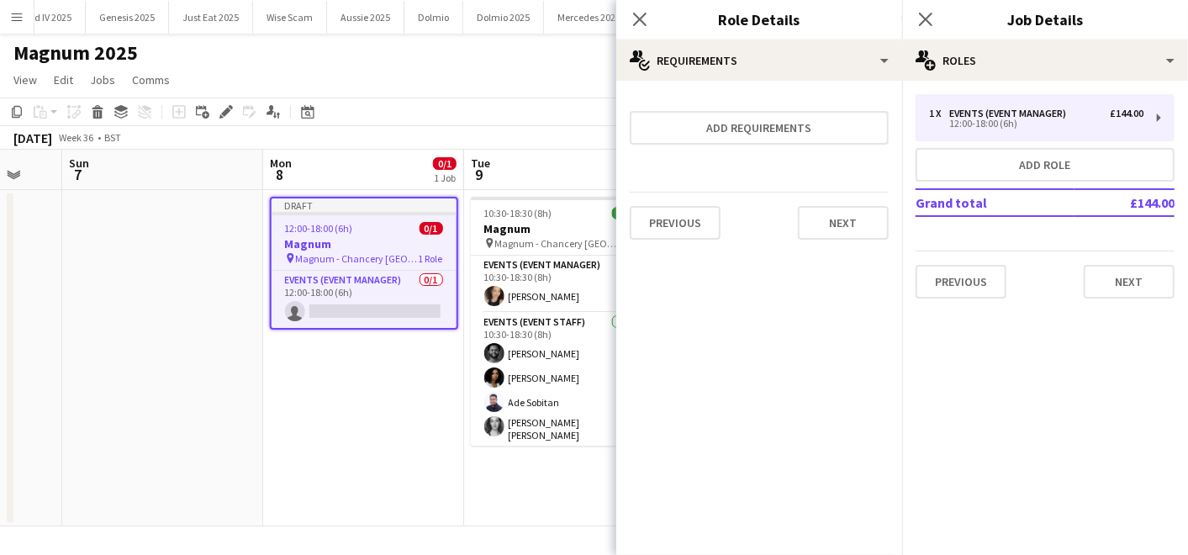
scroll to position [0, 0]
click at [859, 216] on button "Next" at bounding box center [843, 223] width 91 height 34
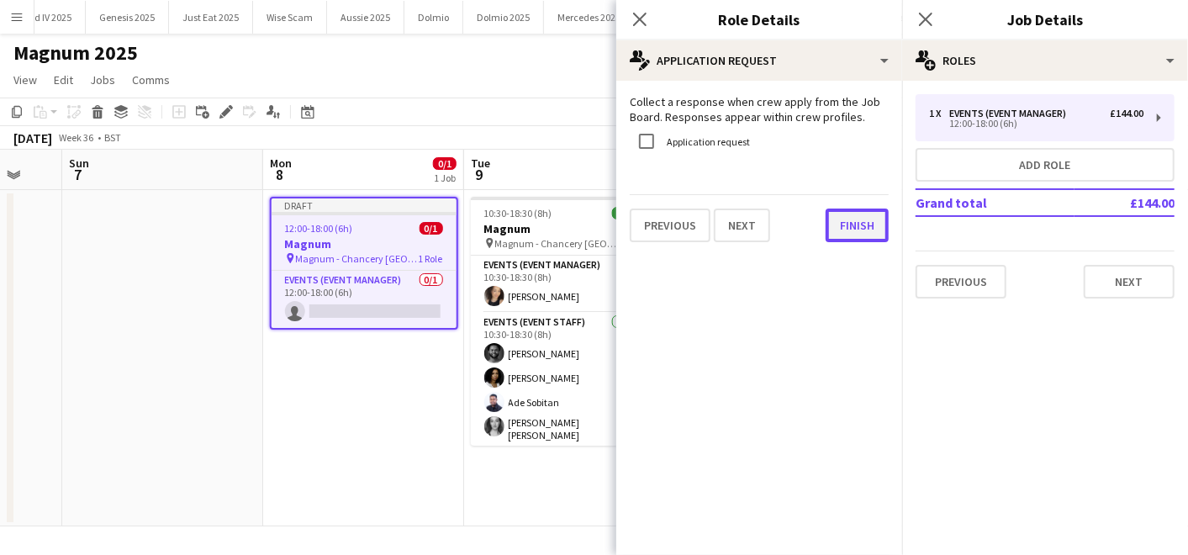
click at [859, 219] on button "Finish" at bounding box center [857, 226] width 63 height 34
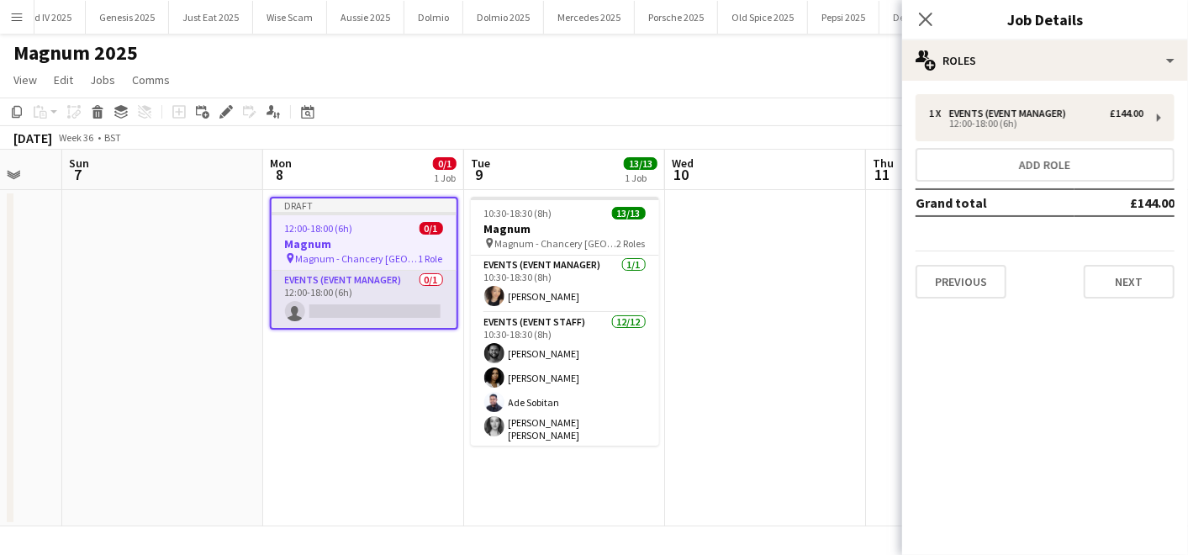
click at [387, 295] on app-card-role "Events (Event Manager) 0/1 12:00-18:00 (6h) single-neutral-actions" at bounding box center [364, 299] width 185 height 57
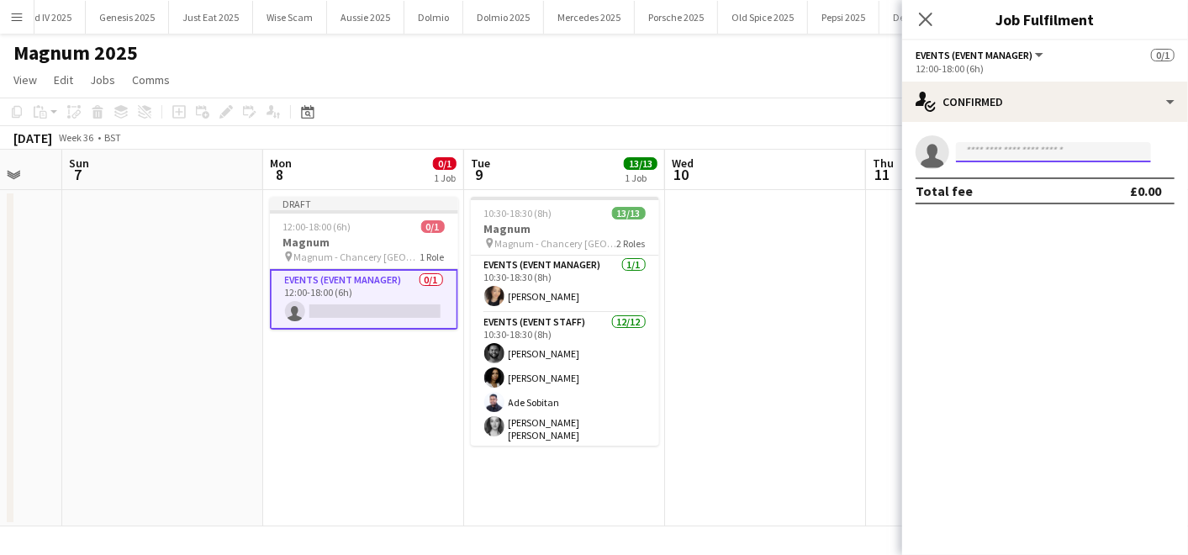
click at [1018, 147] on input at bounding box center [1053, 152] width 195 height 20
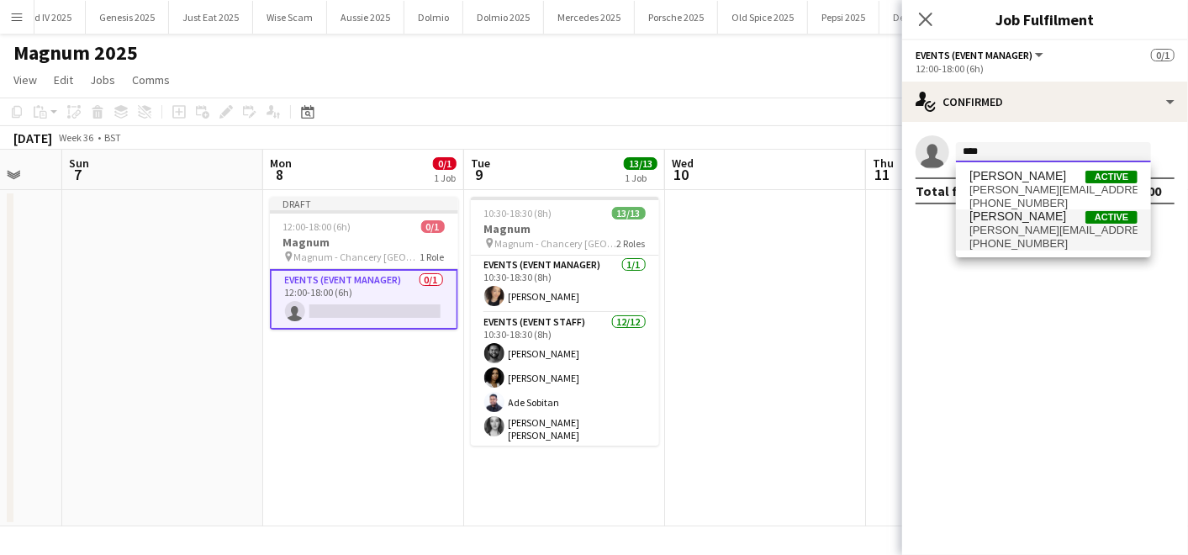
type input "****"
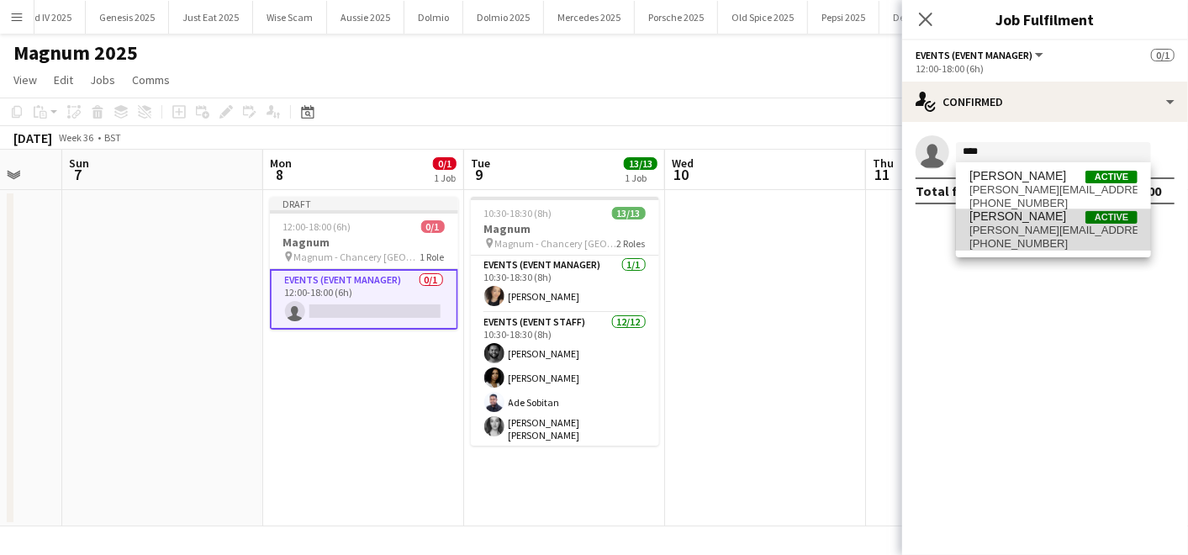
click at [1016, 212] on span "Elena Chabo" at bounding box center [1018, 216] width 97 height 14
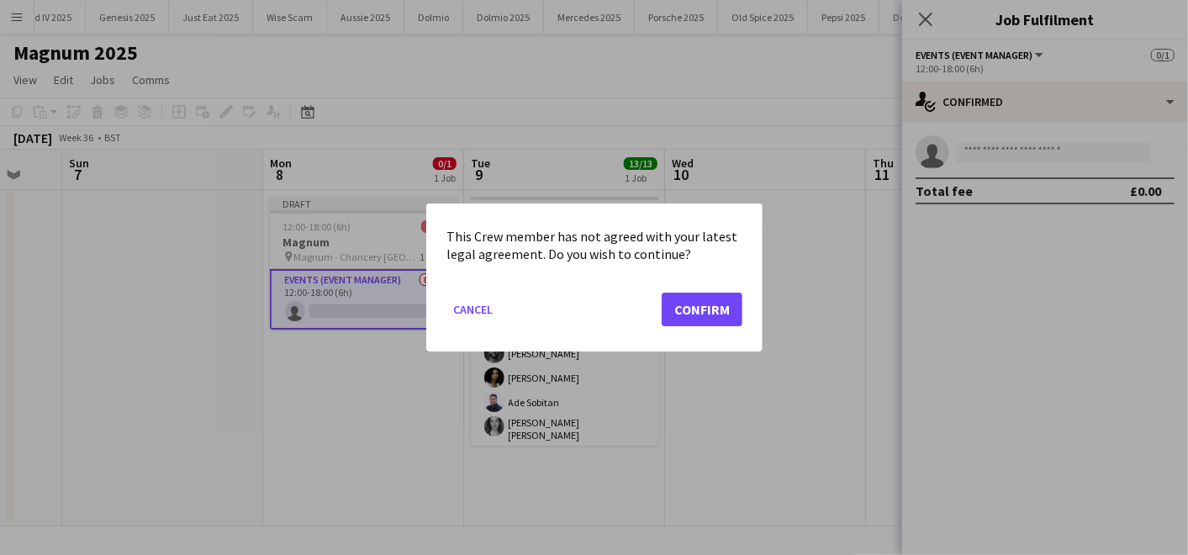
click at [706, 328] on mat-dialog-actions "Cancel Confirm" at bounding box center [595, 315] width 296 height 71
click at [700, 312] on button "Confirm" at bounding box center [702, 310] width 81 height 34
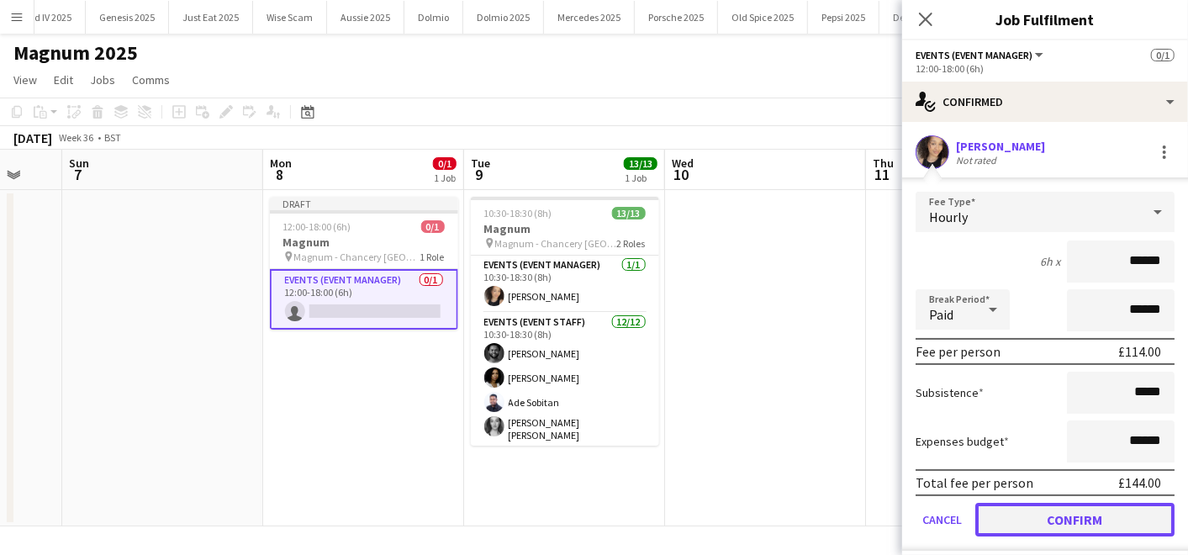
click at [1002, 510] on button "Confirm" at bounding box center [1074, 520] width 199 height 34
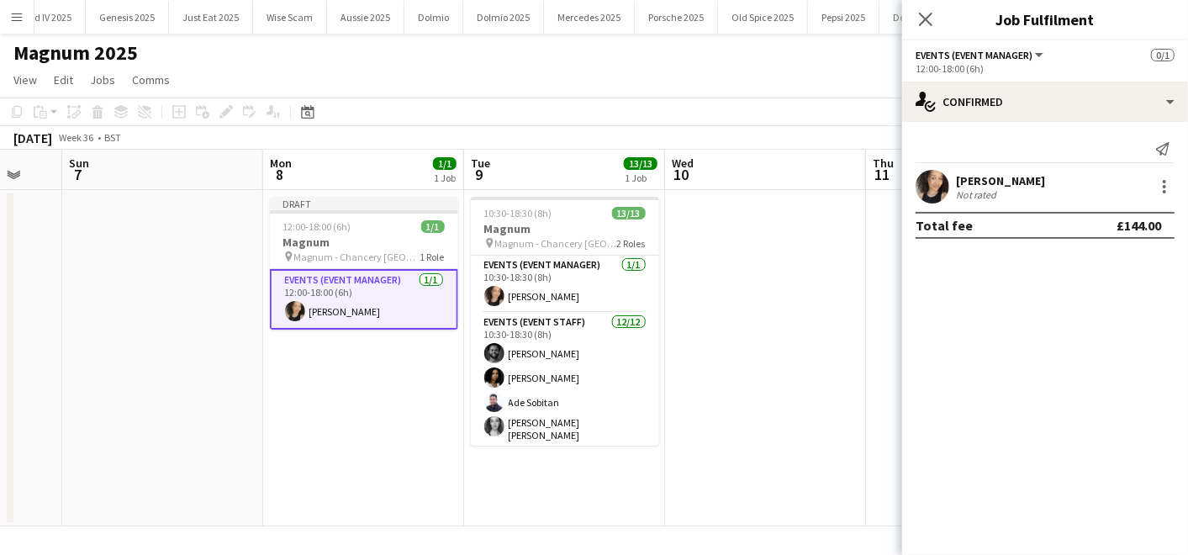
click at [745, 334] on app-date-cell at bounding box center [765, 358] width 201 height 336
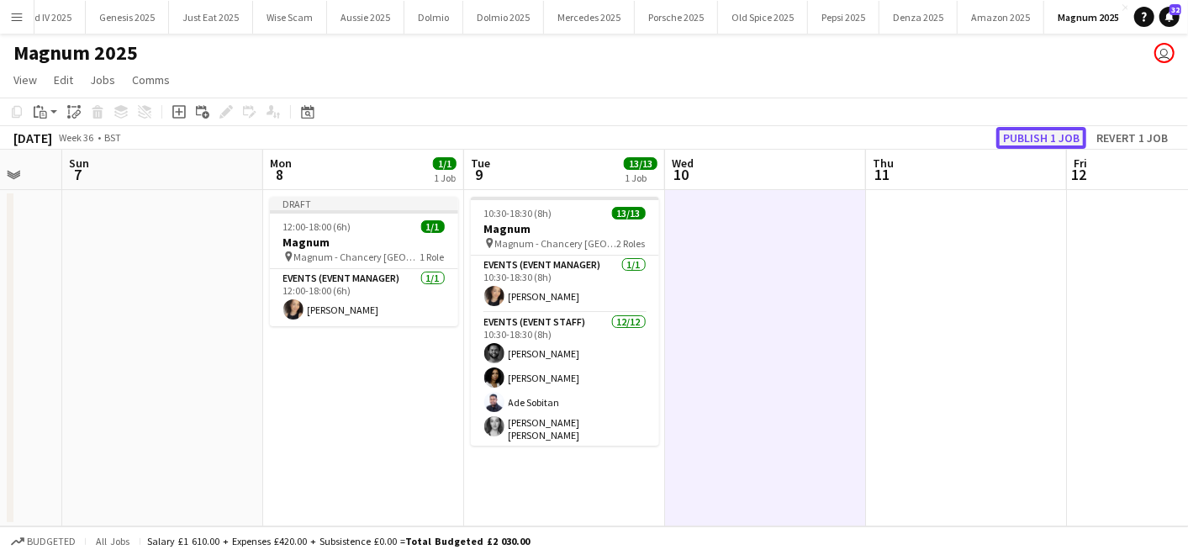
click at [1013, 134] on button "Publish 1 job" at bounding box center [1042, 138] width 90 height 22
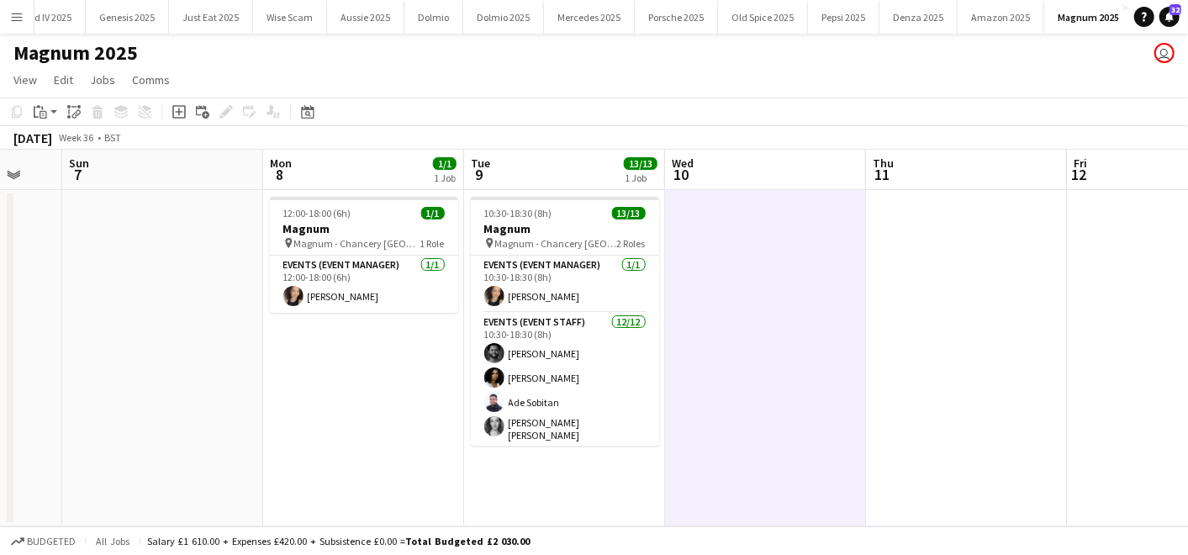
click at [13, 21] on app-icon "Menu" at bounding box center [16, 16] width 13 height 13
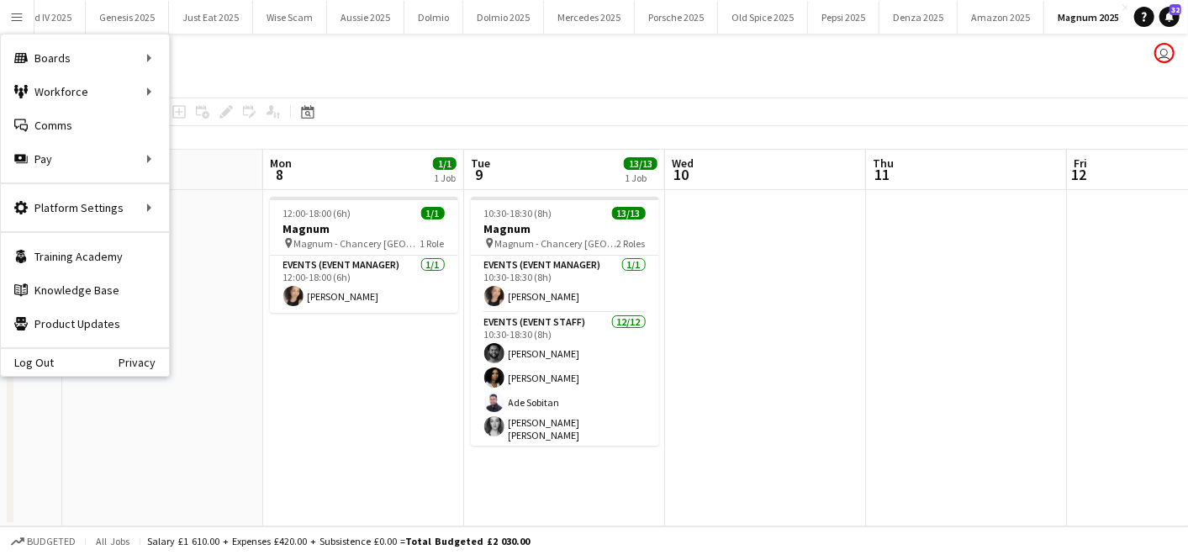
click at [397, 336] on app-date-cell "12:00-18:00 (6h) 1/1 Magnum pin Magnum - Chancery Rosewood Hotel 1 Role Events …" at bounding box center [363, 358] width 201 height 336
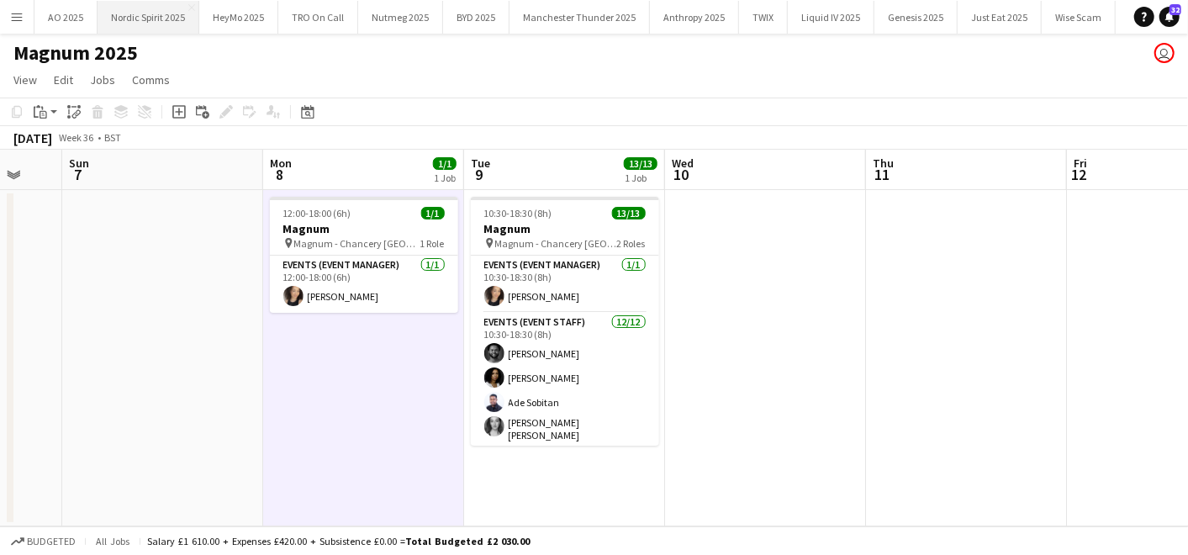
click at [158, 24] on button "Nordic Spirit 2025 Close" at bounding box center [149, 17] width 102 height 33
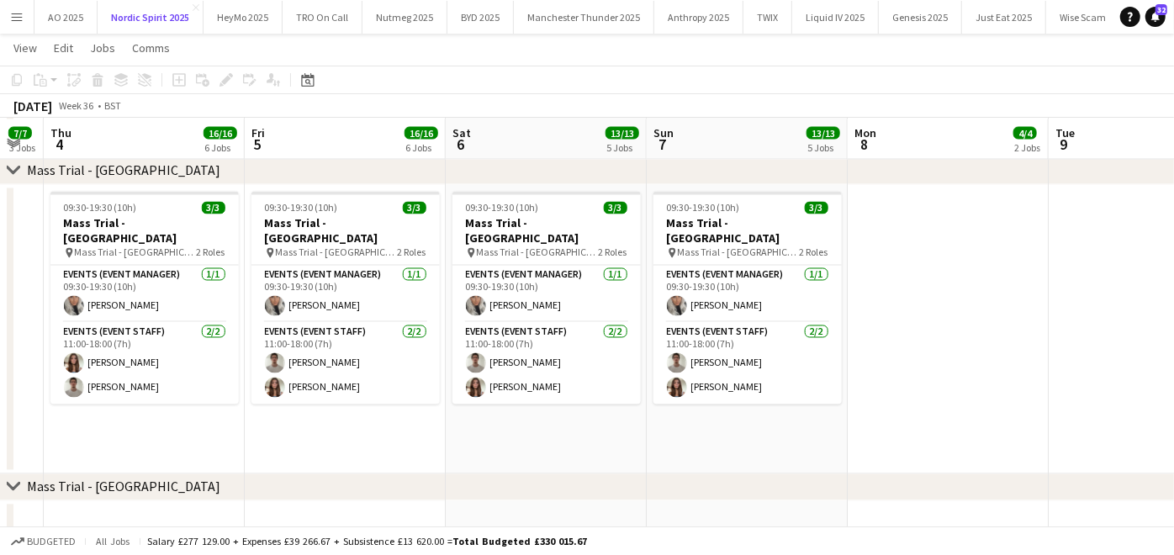
scroll to position [1855, 0]
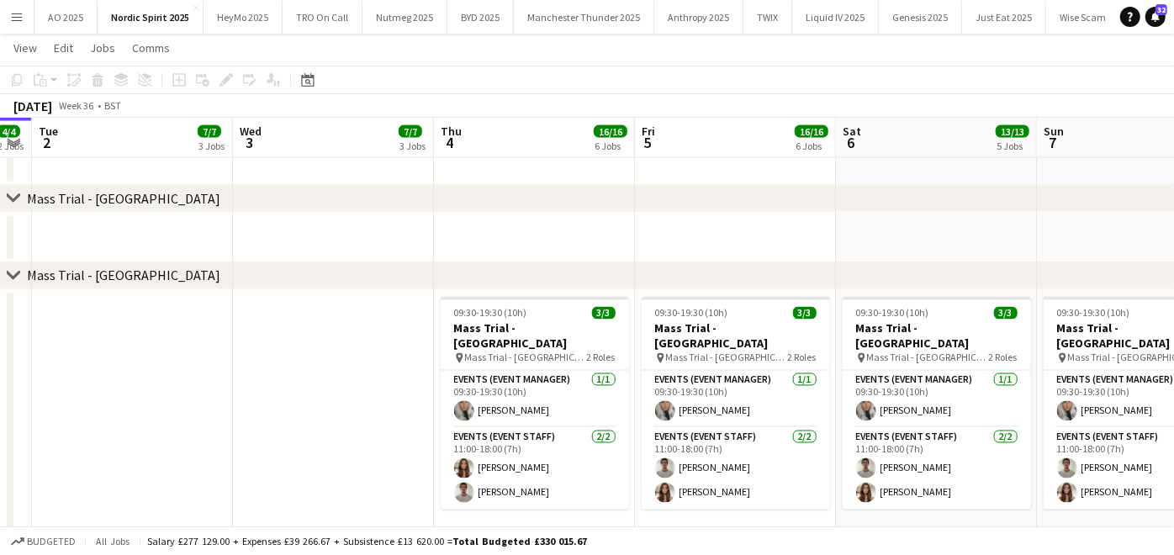
scroll to position [0, 509]
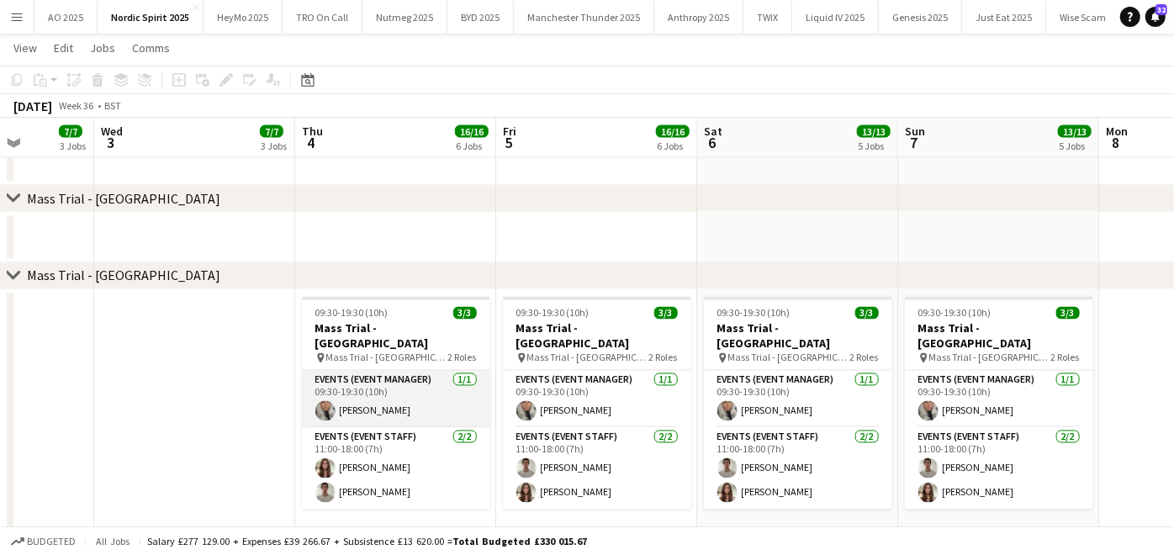
click at [351, 404] on app-card-role "Events (Event Manager) [DATE] 09:30-19:30 (10h) [PERSON_NAME]" at bounding box center [396, 399] width 188 height 57
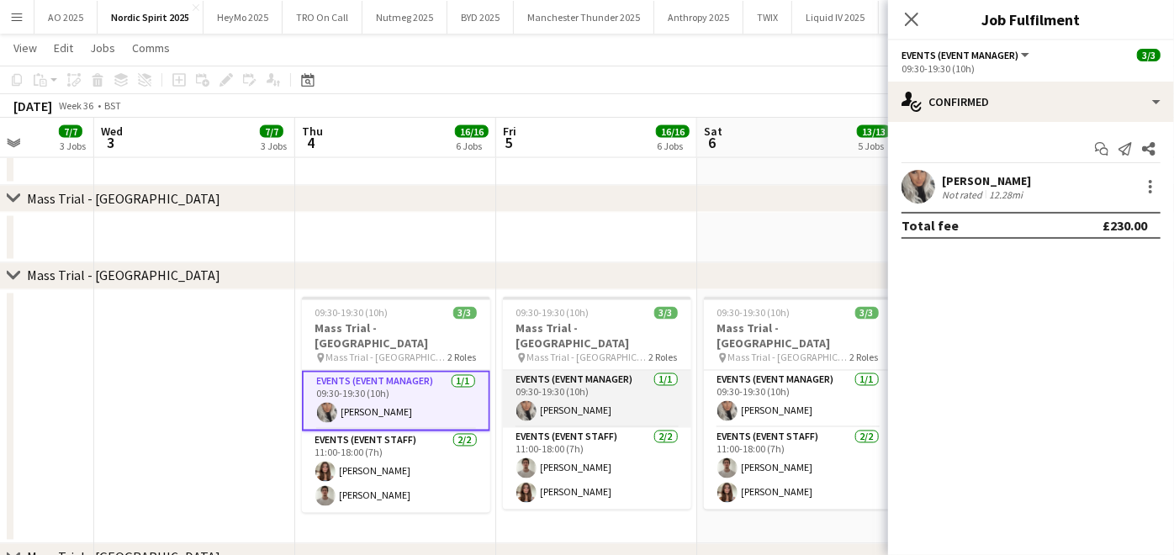
click at [531, 397] on app-card-role "Events (Event Manager) [DATE] 09:30-19:30 (10h) [PERSON_NAME]" at bounding box center [597, 399] width 188 height 57
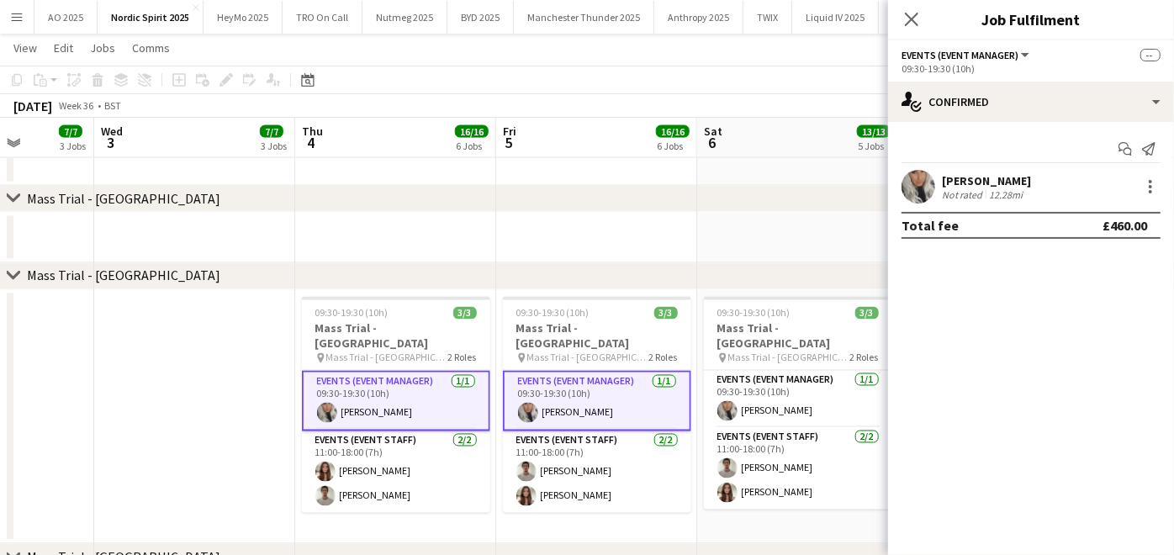
scroll to position [0, 479]
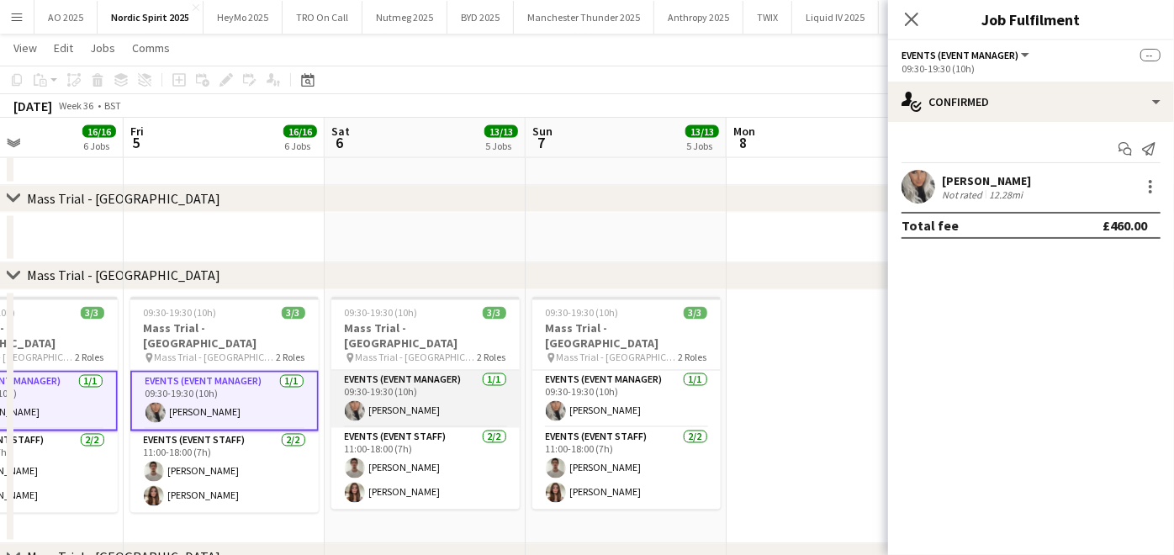
click at [425, 391] on app-card-role "Events (Event Manager) [DATE] 09:30-19:30 (10h) [PERSON_NAME]" at bounding box center [425, 399] width 188 height 57
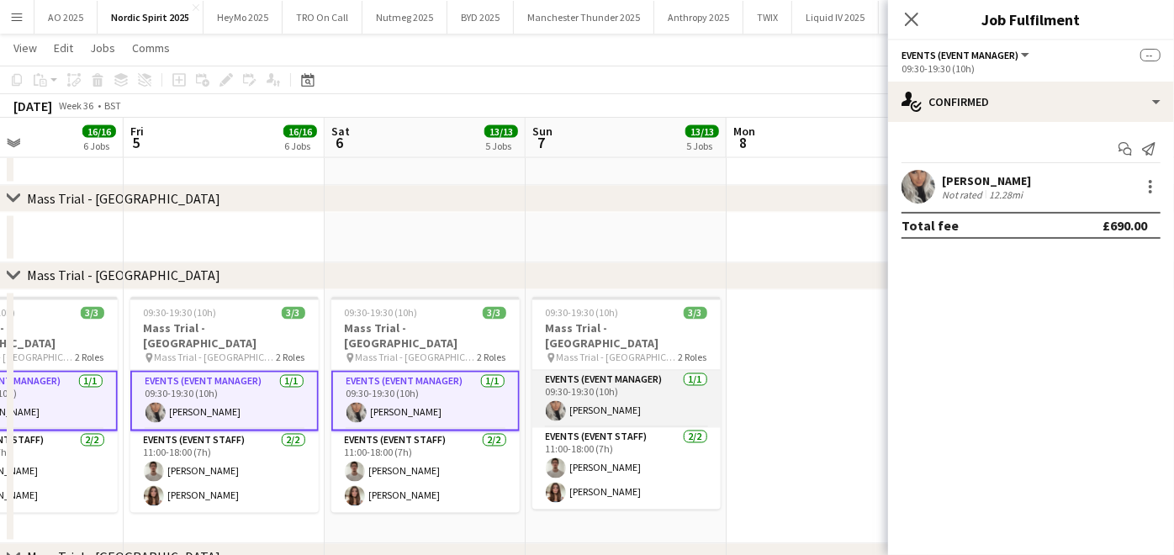
click at [634, 375] on app-card-role "Events (Event Manager) [DATE] 09:30-19:30 (10h) [PERSON_NAME]" at bounding box center [626, 399] width 188 height 57
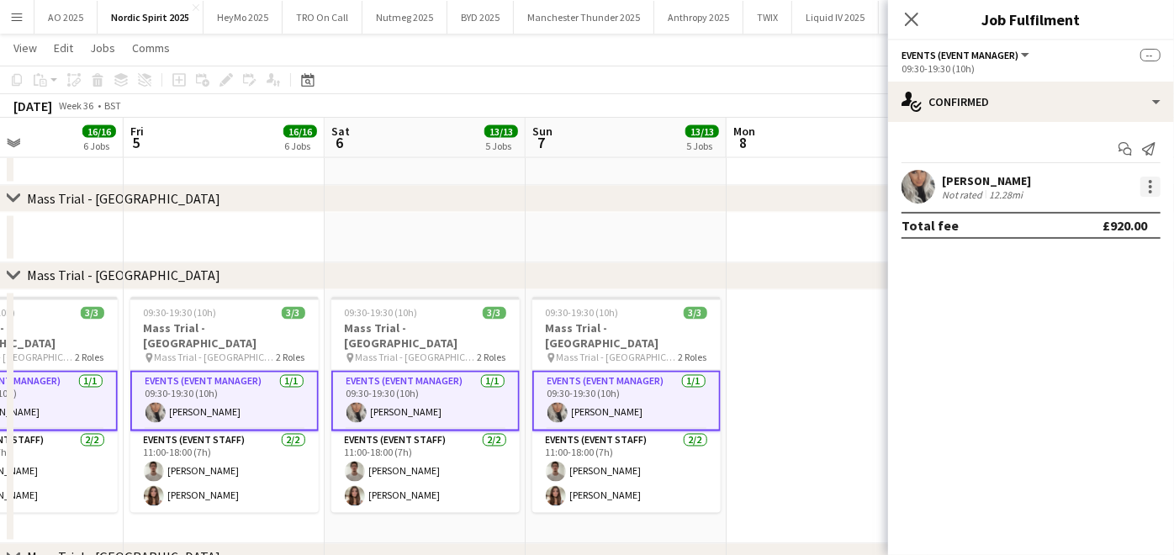
click at [1154, 181] on div at bounding box center [1150, 187] width 20 height 20
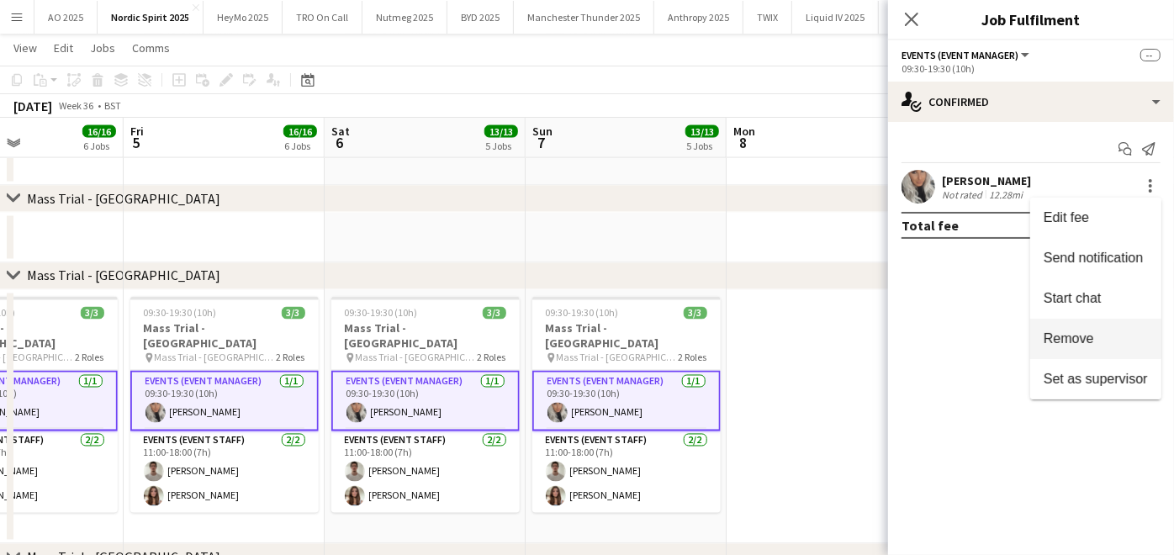
click at [1074, 327] on button "Remove" at bounding box center [1095, 339] width 131 height 40
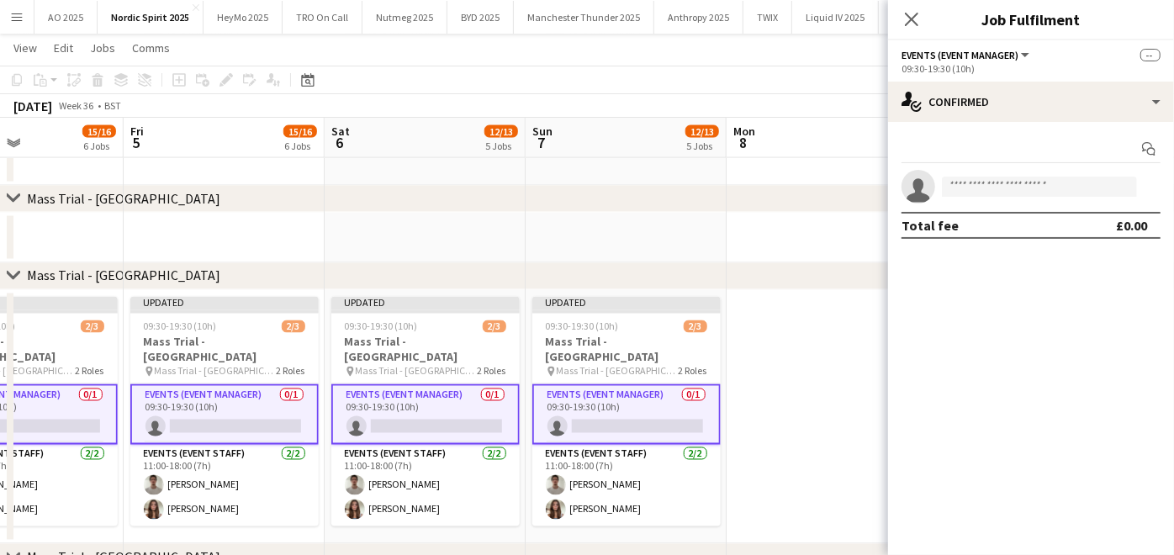
click at [805, 373] on app-date-cell at bounding box center [827, 417] width 201 height 255
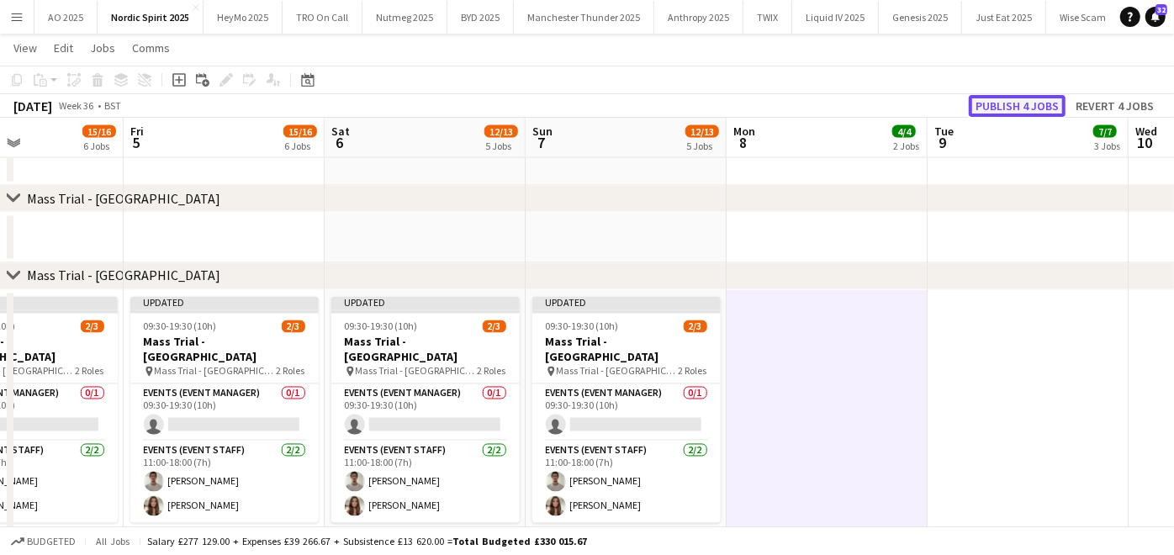
click at [1039, 105] on button "Publish 4 jobs" at bounding box center [1017, 106] width 97 height 22
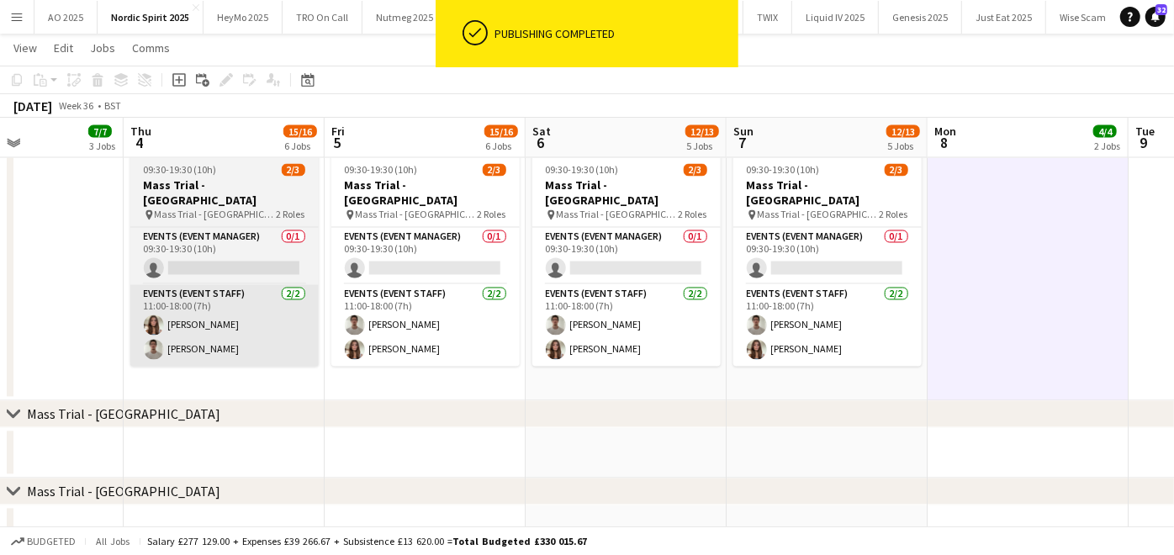
scroll to position [0, 391]
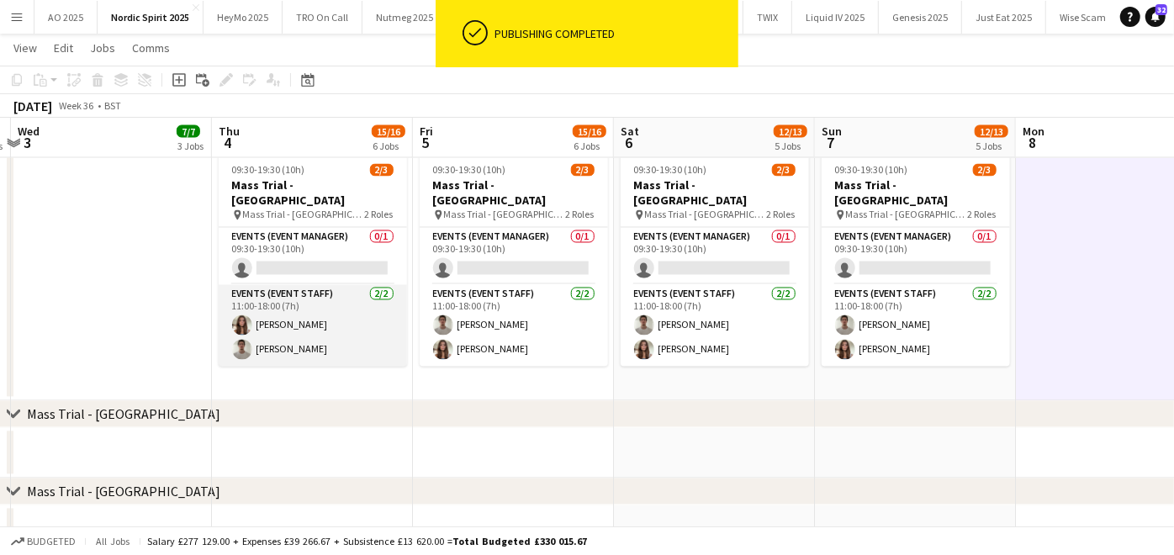
click at [250, 337] on app-card-role "Events (Event Staff) [DATE] 11:00-18:00 (7h) [PERSON_NAME] [PERSON_NAME]" at bounding box center [313, 326] width 188 height 82
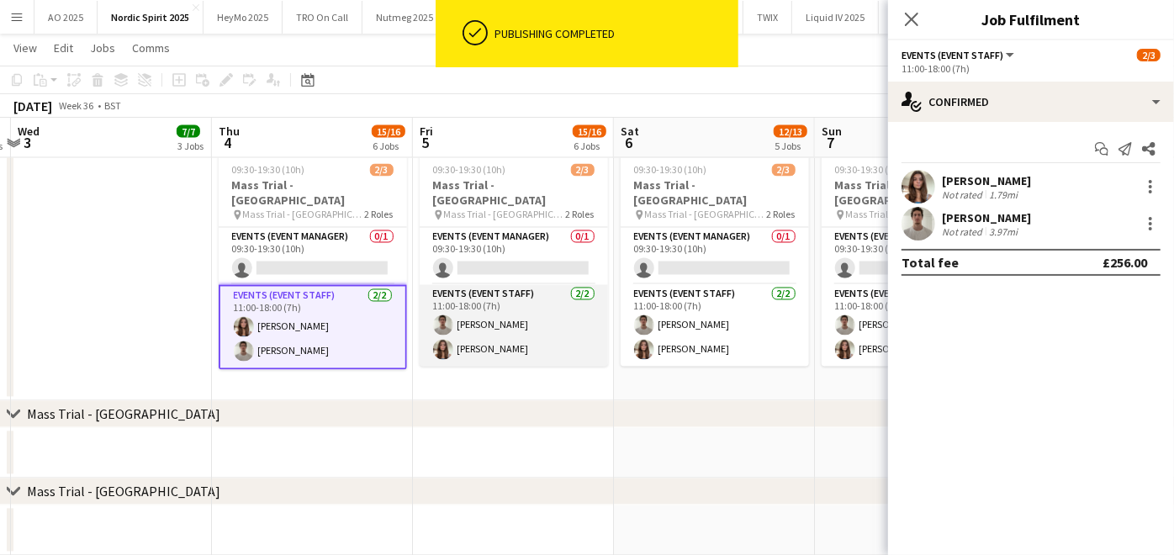
click at [482, 332] on app-card-role "Events (Event Staff) [DATE] 11:00-18:00 (7h) [PERSON_NAME] [PERSON_NAME]" at bounding box center [514, 326] width 188 height 82
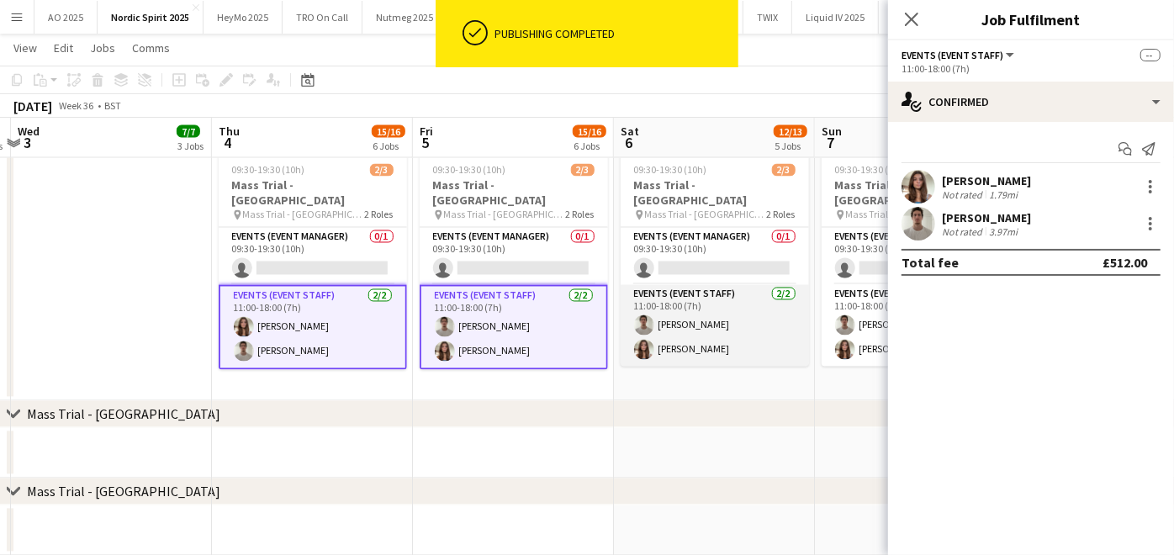
click at [688, 320] on app-card-role "Events (Event Staff) [DATE] 11:00-18:00 (7h) [PERSON_NAME] [PERSON_NAME]" at bounding box center [715, 326] width 188 height 82
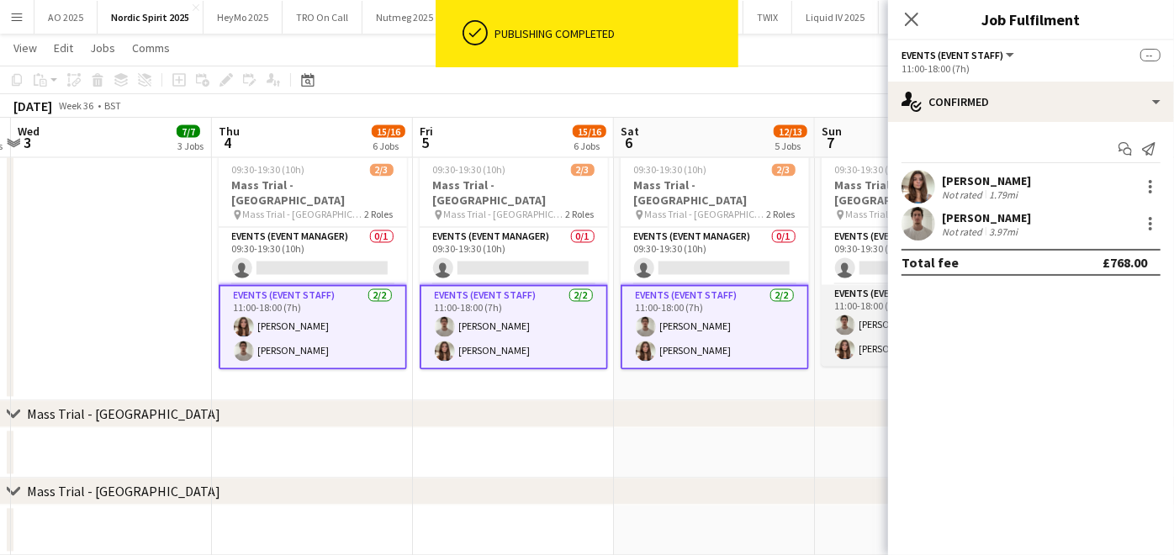
click at [841, 331] on app-user-avatar at bounding box center [845, 325] width 20 height 20
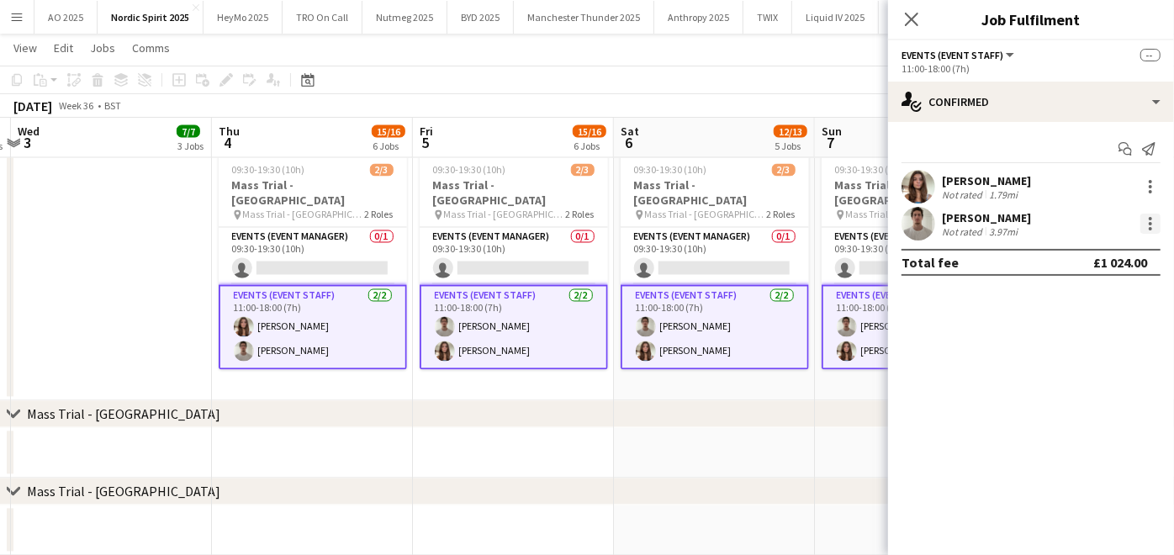
click at [1150, 230] on div at bounding box center [1150, 228] width 3 height 3
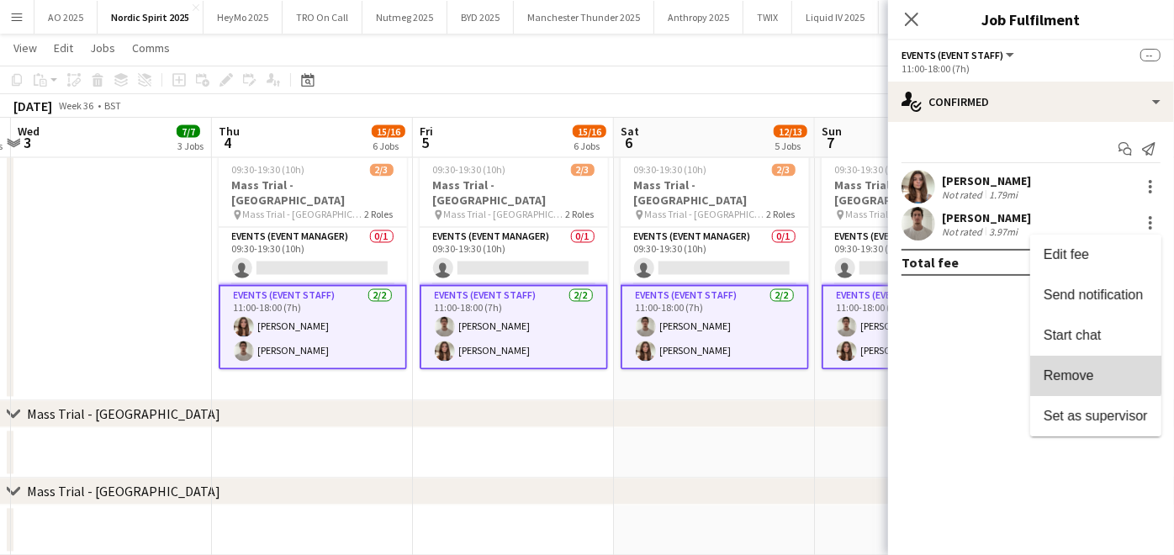
click at [1081, 365] on button "Remove" at bounding box center [1095, 376] width 131 height 40
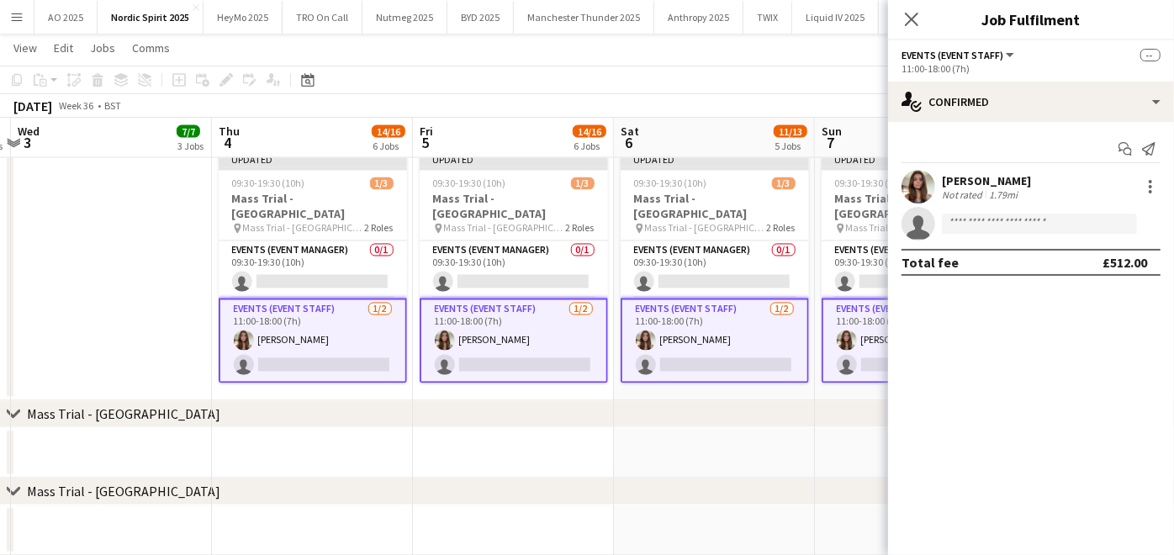
click at [616, 468] on app-date-cell at bounding box center [714, 453] width 201 height 50
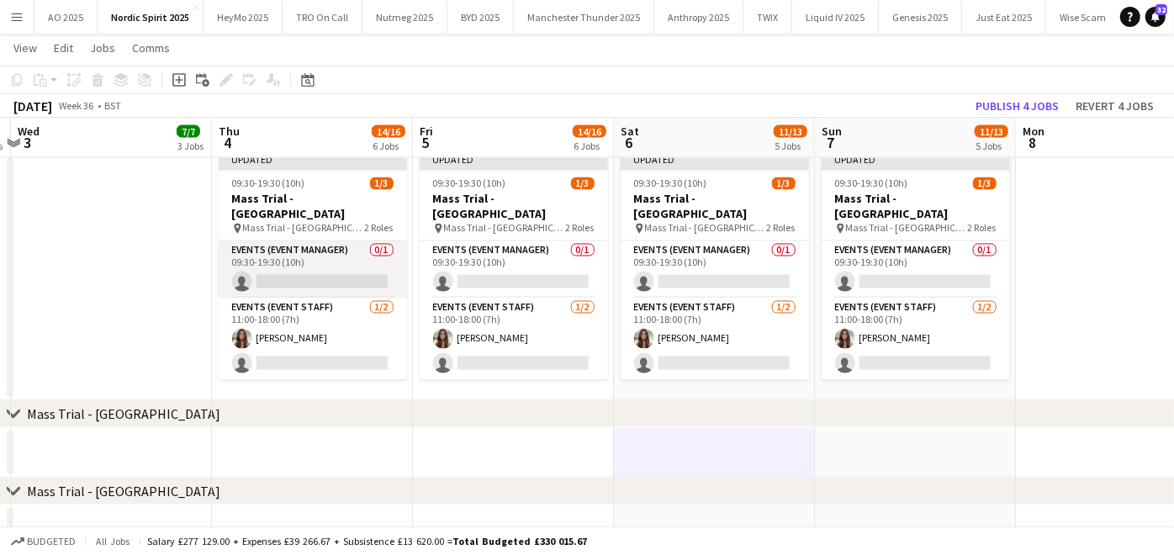
click at [307, 271] on app-card-role "Events (Event Manager) 0/1 09:30-19:30 (10h) single-neutral-actions" at bounding box center [313, 269] width 188 height 57
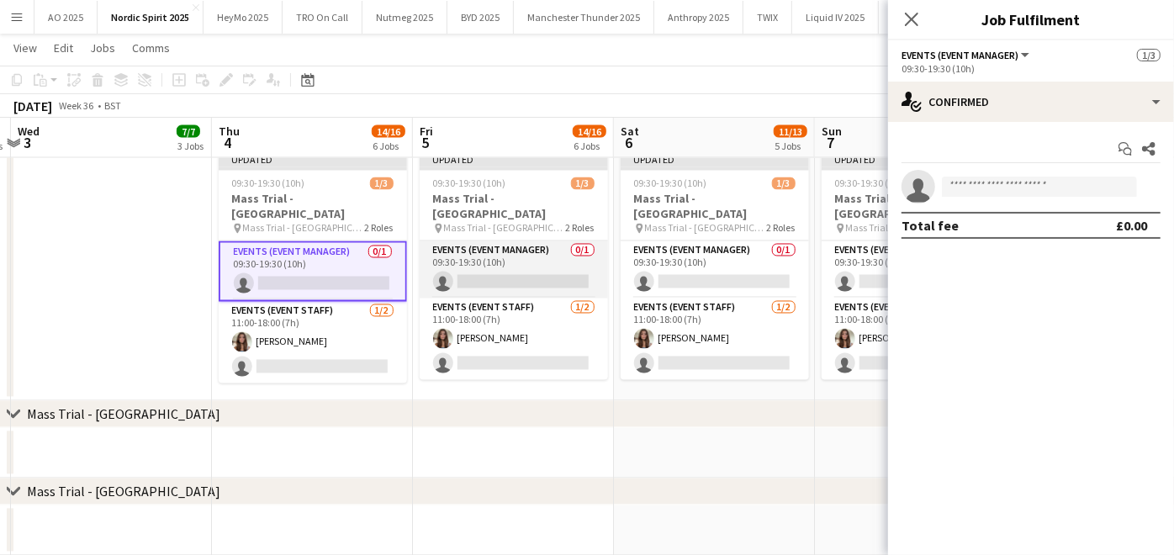
click at [511, 269] on app-card-role "Events (Event Manager) 0/1 09:30-19:30 (10h) single-neutral-actions" at bounding box center [514, 269] width 188 height 57
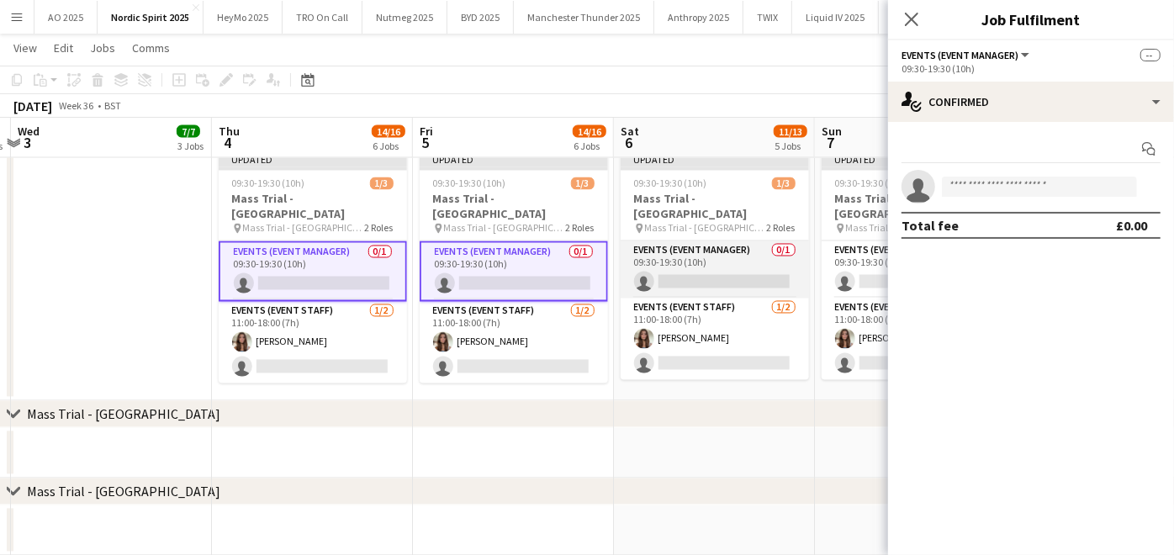
click at [706, 273] on app-card-role "Events (Event Manager) 0/1 09:30-19:30 (10h) single-neutral-actions" at bounding box center [715, 269] width 188 height 57
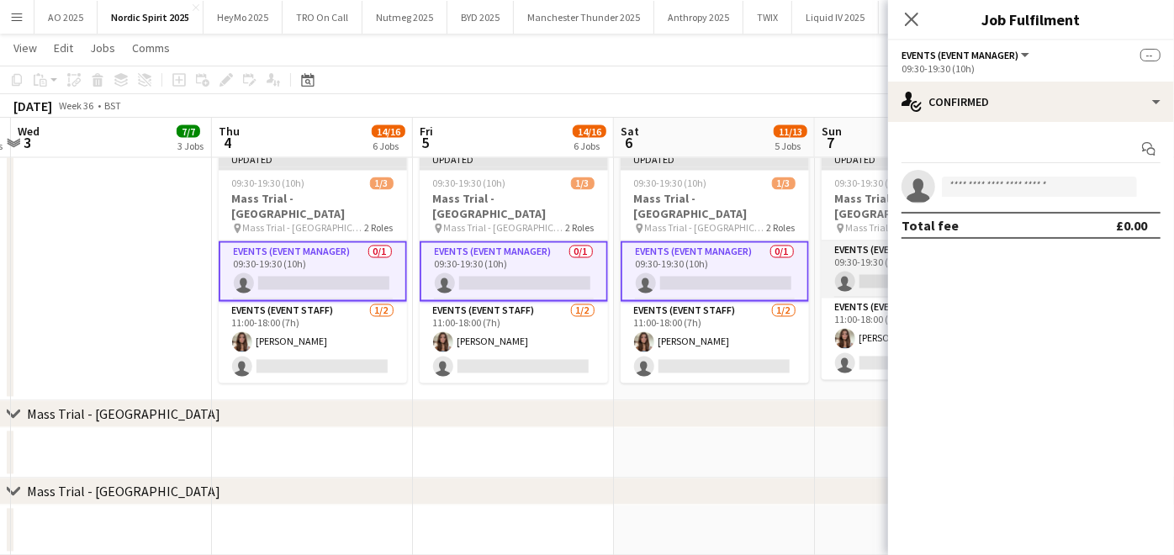
click at [871, 274] on app-card-role "Events (Event Manager) 0/1 09:30-19:30 (10h) single-neutral-actions" at bounding box center [916, 269] width 188 height 57
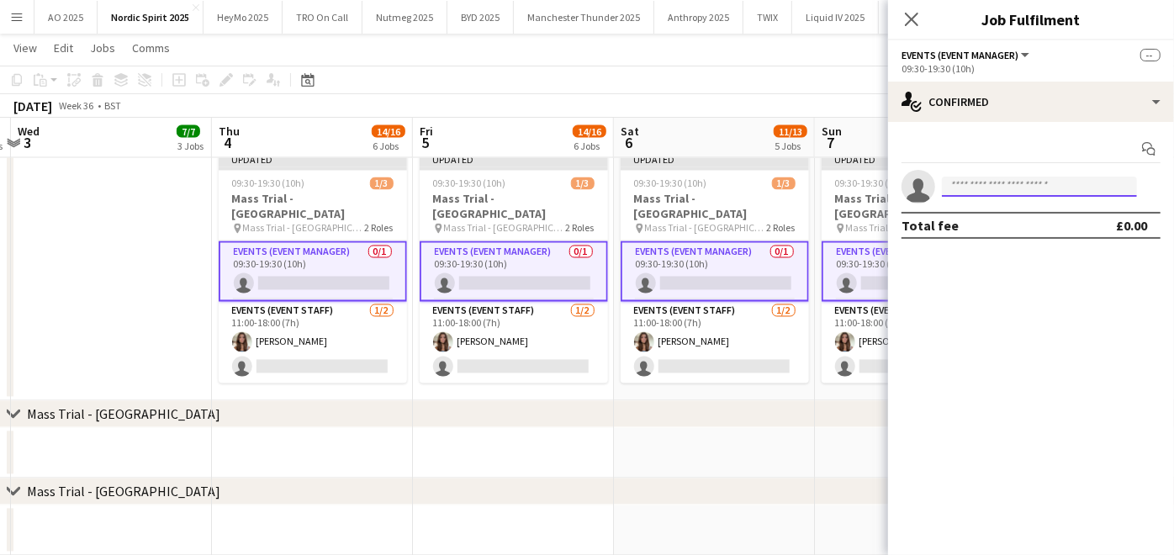
click at [980, 185] on input at bounding box center [1039, 187] width 195 height 20
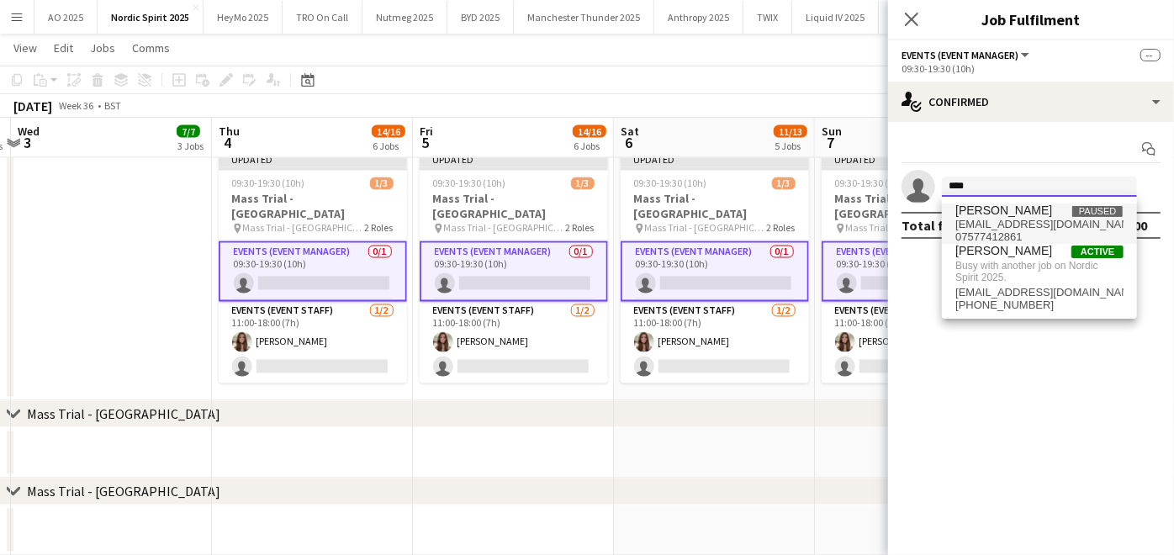
type input "****"
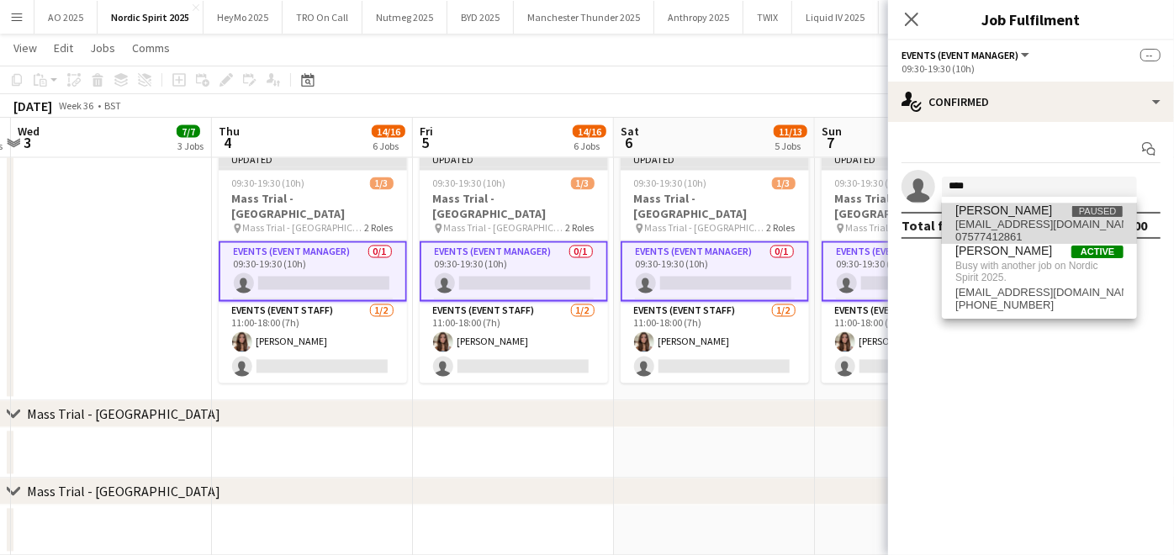
click at [970, 230] on span "07577412861" at bounding box center [1039, 236] width 168 height 13
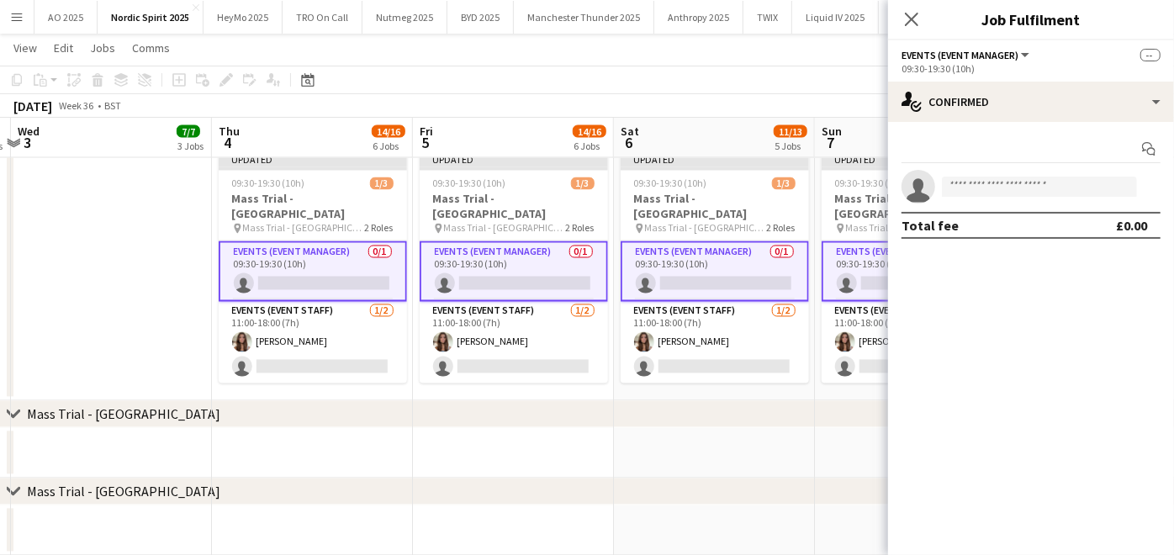
scroll to position [0, 0]
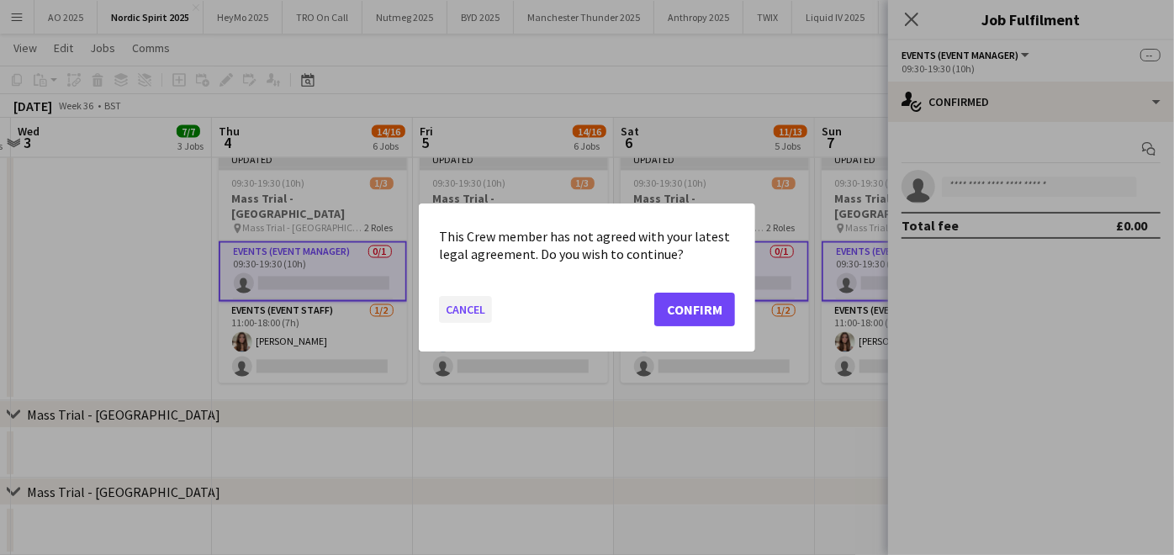
click at [444, 304] on button "Cancel" at bounding box center [465, 309] width 53 height 27
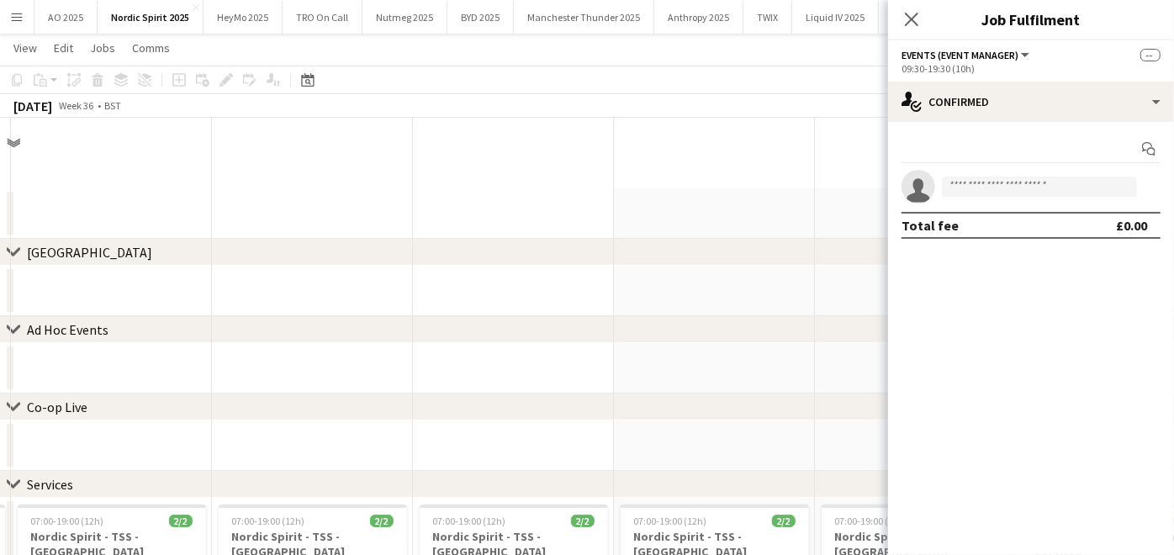
scroll to position [1892, 0]
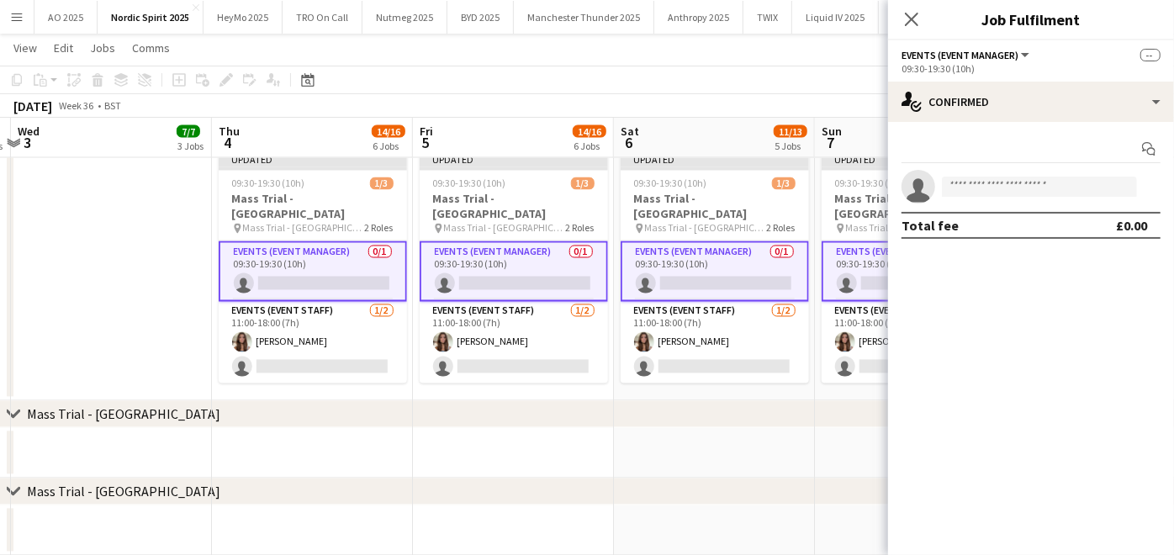
click at [767, 449] on app-date-cell at bounding box center [714, 453] width 201 height 50
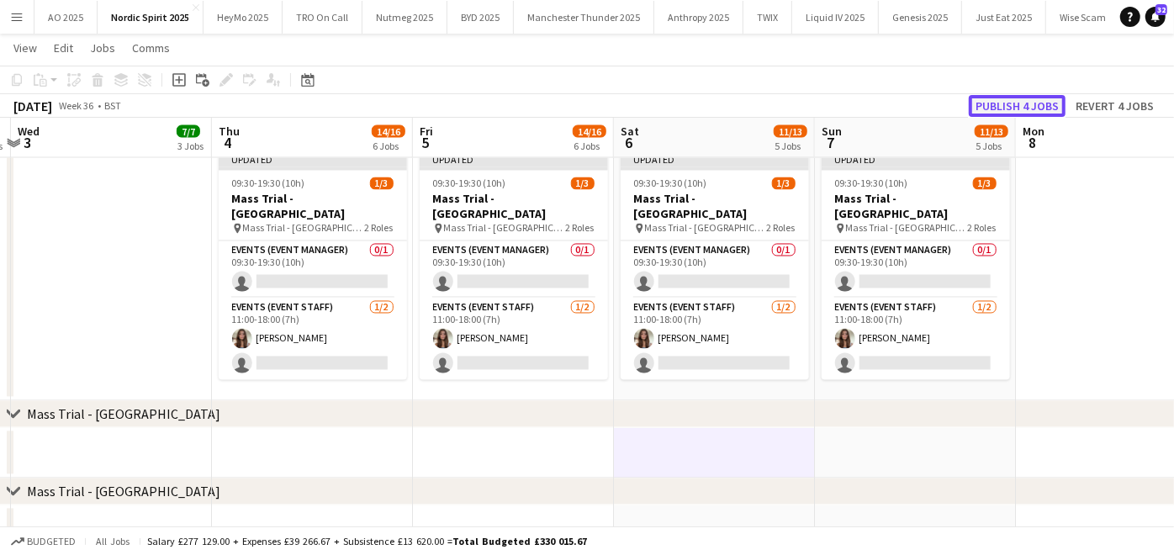
click at [979, 98] on button "Publish 4 jobs" at bounding box center [1017, 106] width 97 height 22
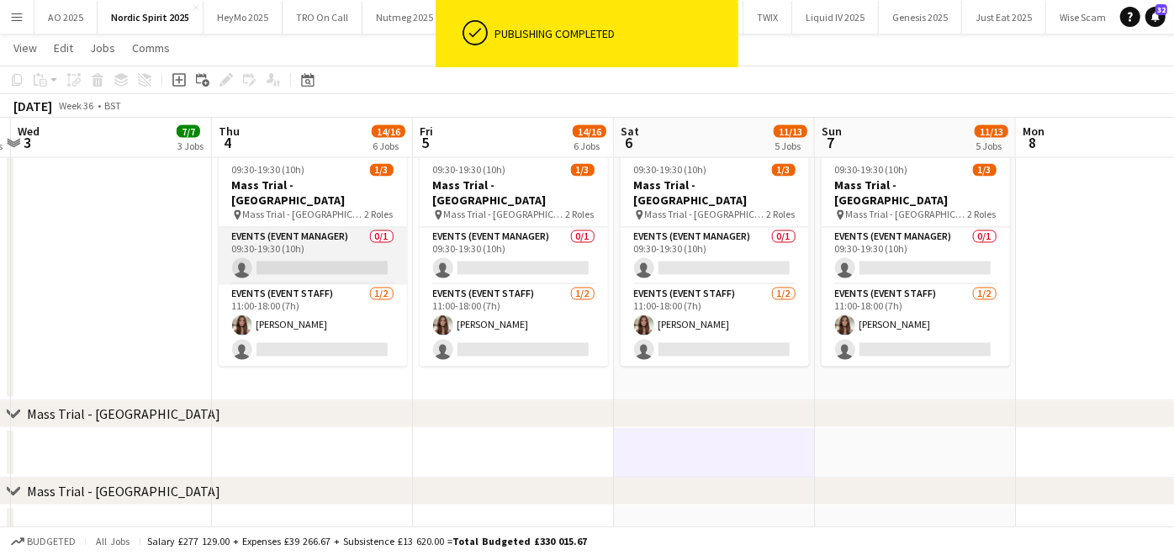
click at [285, 251] on app-card-role "Events (Event Manager) 0/1 09:30-19:30 (10h) single-neutral-actions" at bounding box center [313, 256] width 188 height 57
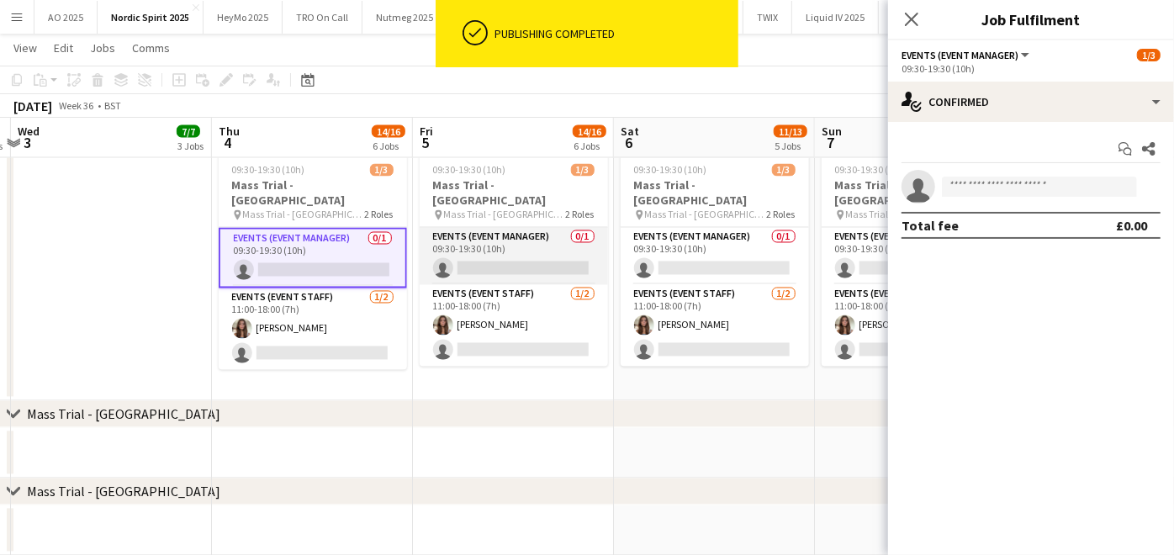
click at [533, 262] on app-card-role "Events (Event Manager) 0/1 09:30-19:30 (10h) single-neutral-actions" at bounding box center [514, 256] width 188 height 57
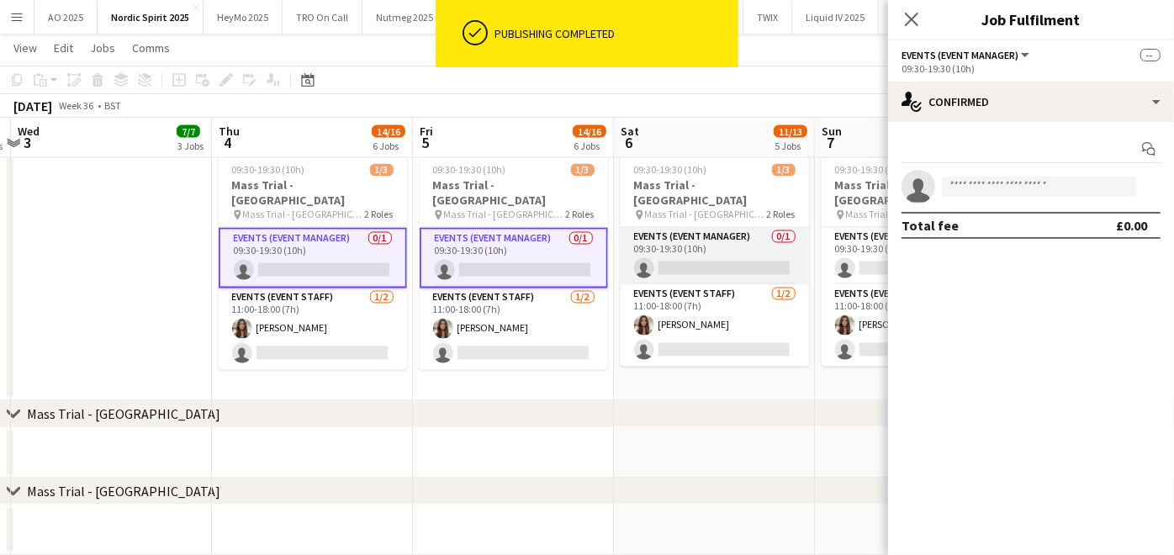
click at [723, 245] on app-card-role "Events (Event Manager) 0/1 09:30-19:30 (10h) single-neutral-actions" at bounding box center [715, 256] width 188 height 57
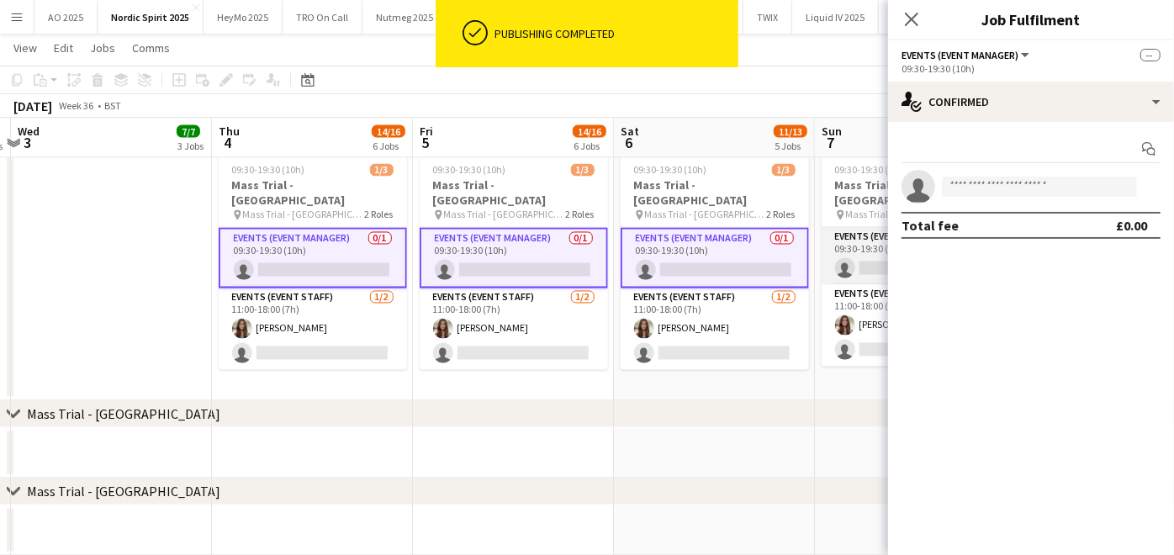
click at [841, 263] on app-card-role "Events (Event Manager) 0/1 09:30-19:30 (10h) single-neutral-actions" at bounding box center [916, 256] width 188 height 57
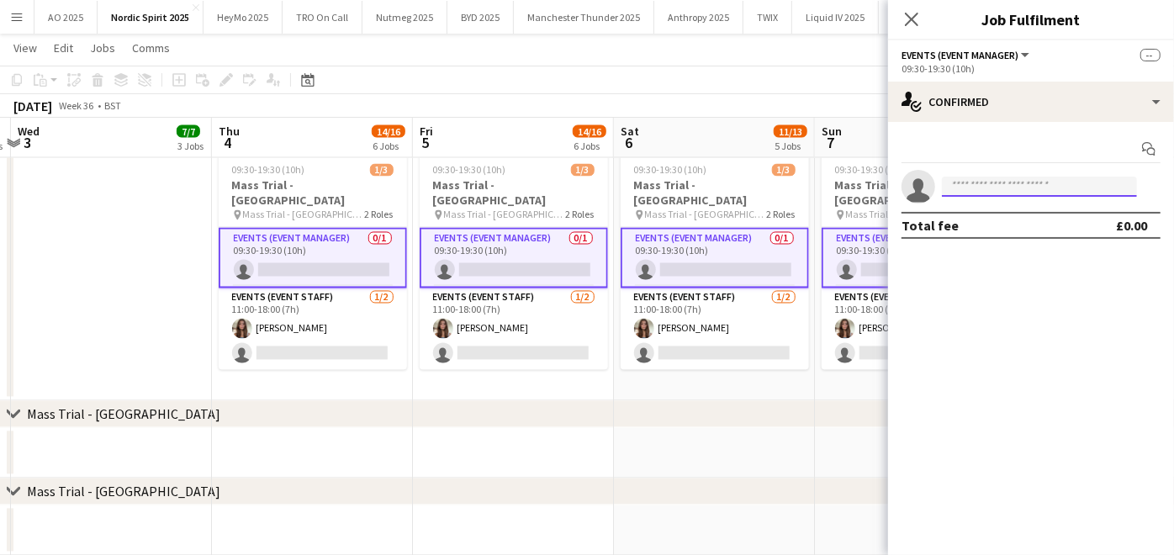
click at [987, 188] on input at bounding box center [1039, 187] width 195 height 20
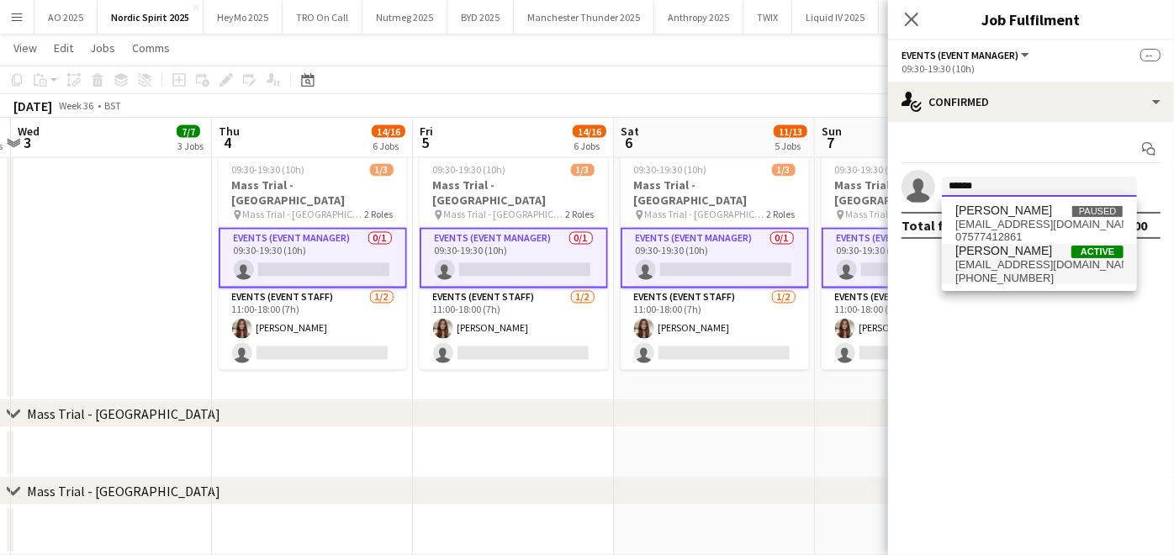
type input "******"
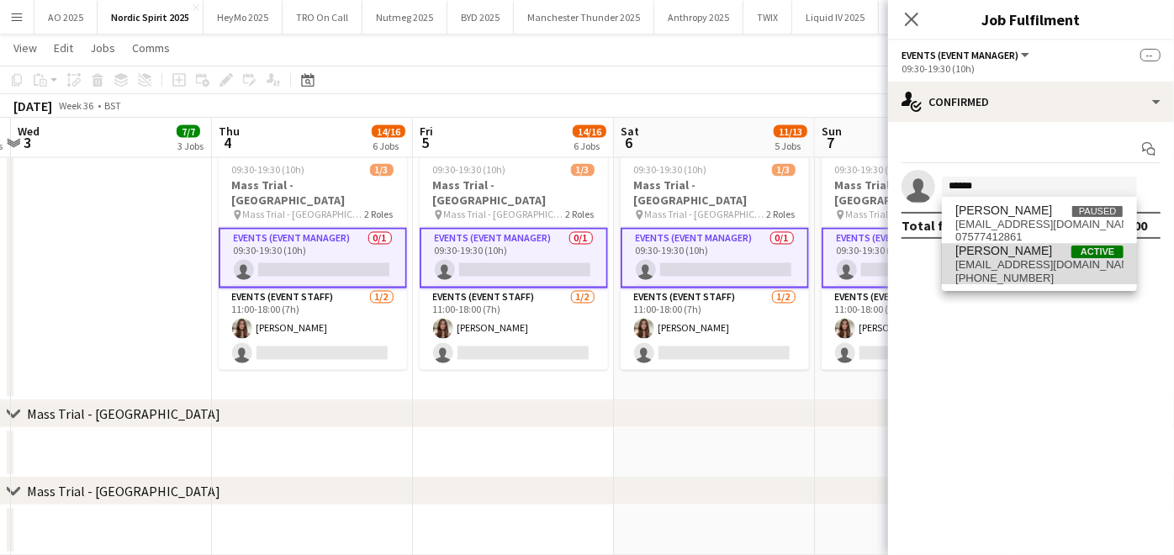
click at [979, 247] on span "[PERSON_NAME]" at bounding box center [1003, 251] width 97 height 14
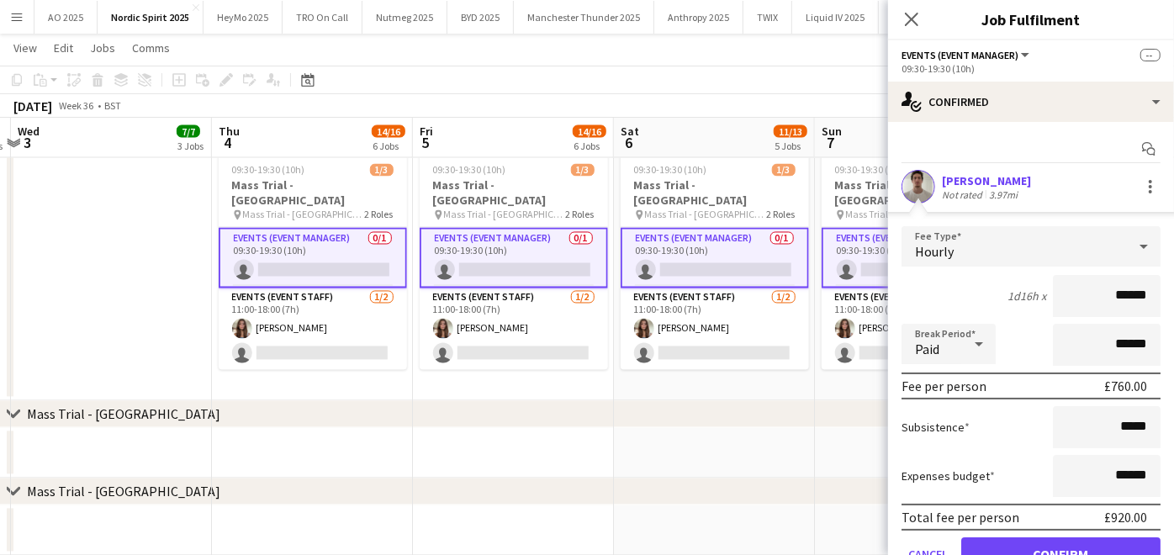
scroll to position [76, 0]
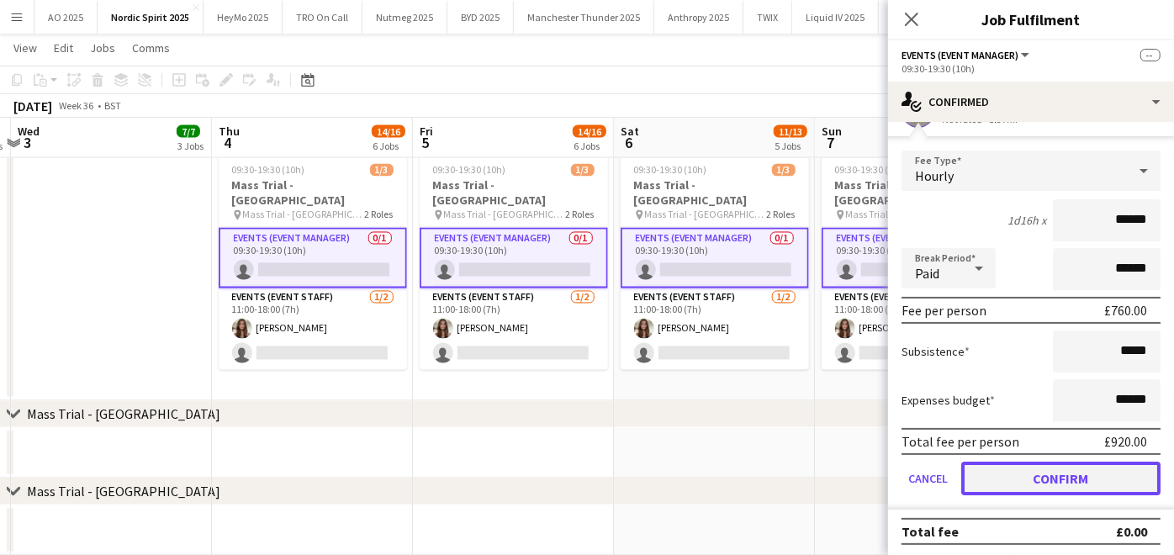
click at [1009, 473] on button "Confirm" at bounding box center [1060, 479] width 199 height 34
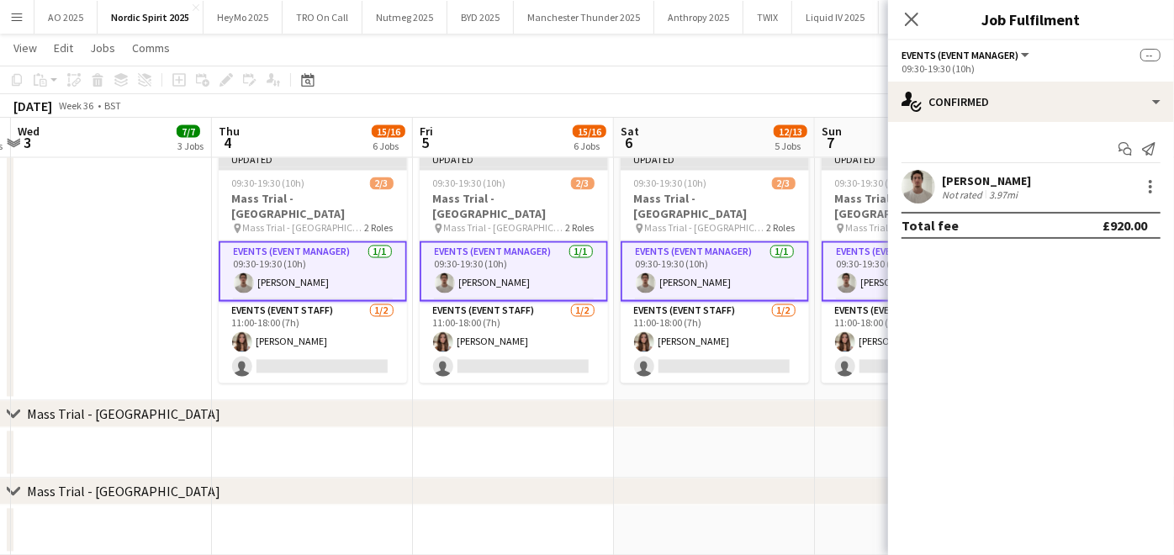
scroll to position [0, 0]
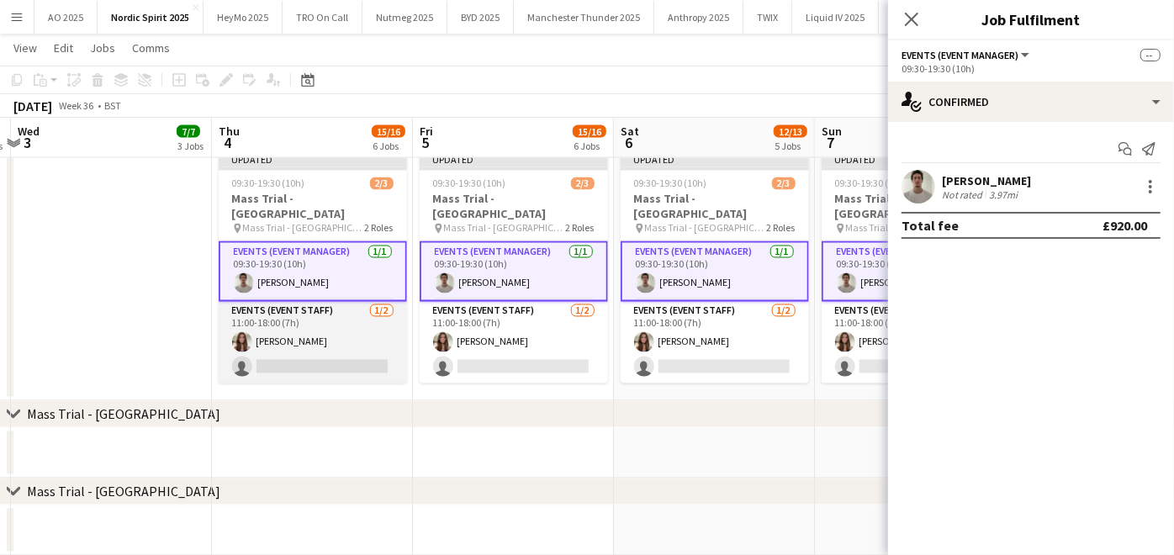
click at [287, 351] on app-card-role "Events (Event Staff) [DATE] 11:00-18:00 (7h) [PERSON_NAME] single-neutral-actio…" at bounding box center [313, 343] width 188 height 82
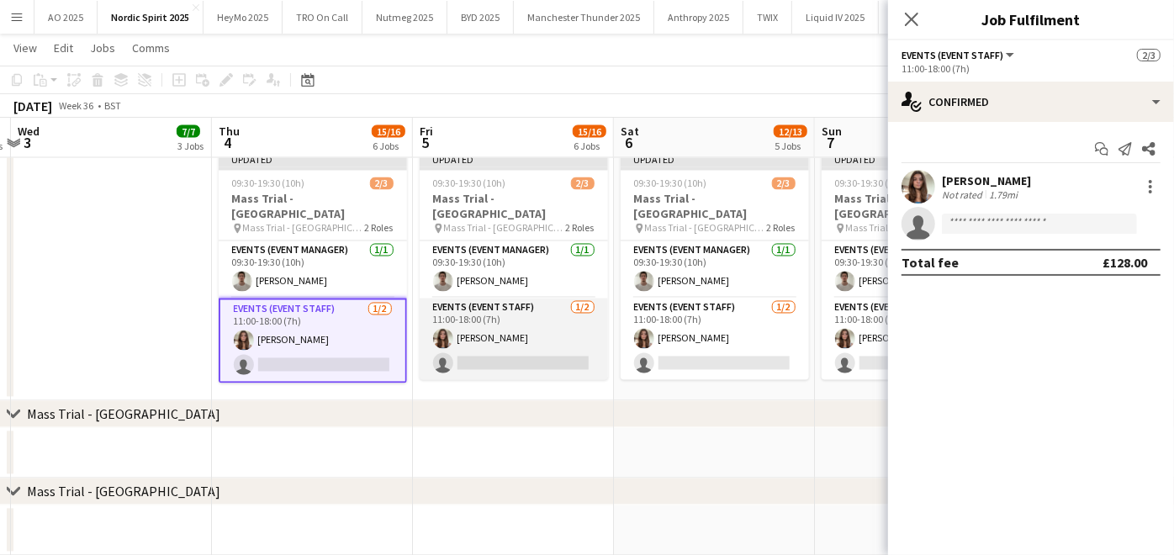
click at [486, 360] on app-card-role "Events (Event Staff) [DATE] 11:00-18:00 (7h) [PERSON_NAME] single-neutral-actio…" at bounding box center [514, 340] width 188 height 82
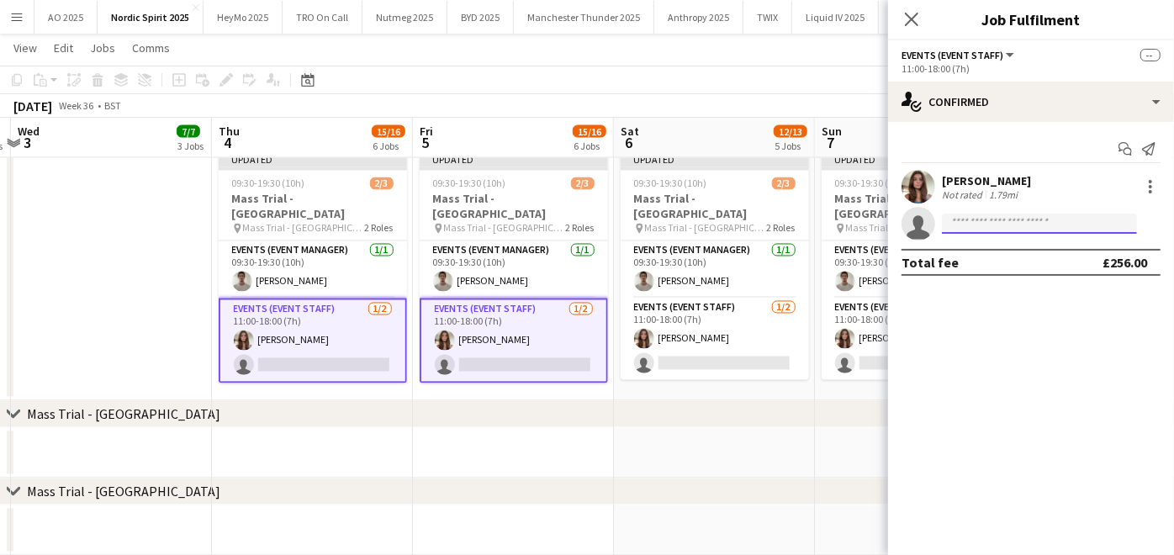
click at [1064, 225] on input at bounding box center [1039, 224] width 195 height 20
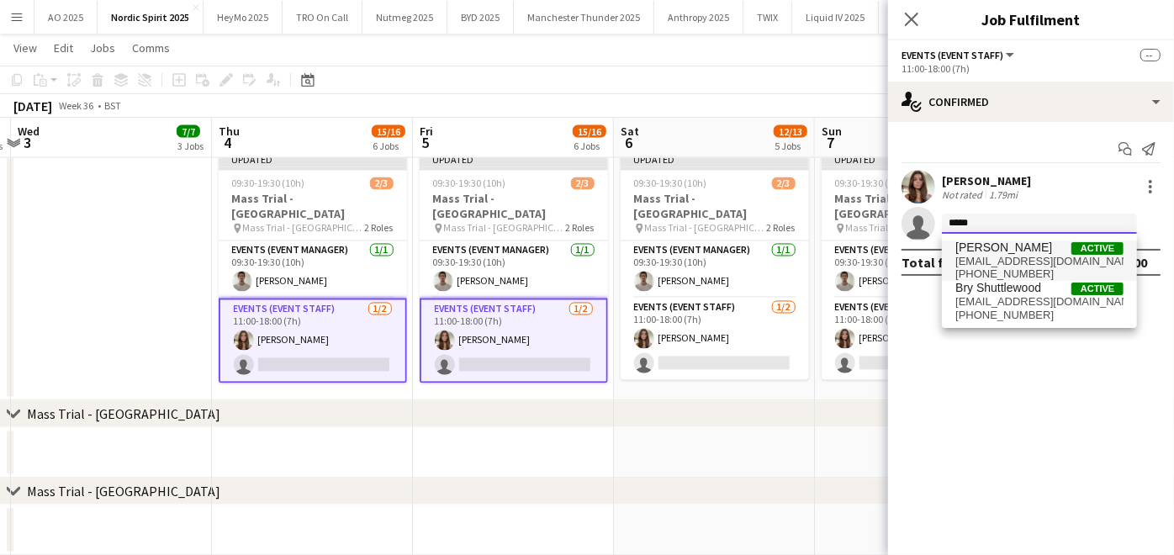
type input "*****"
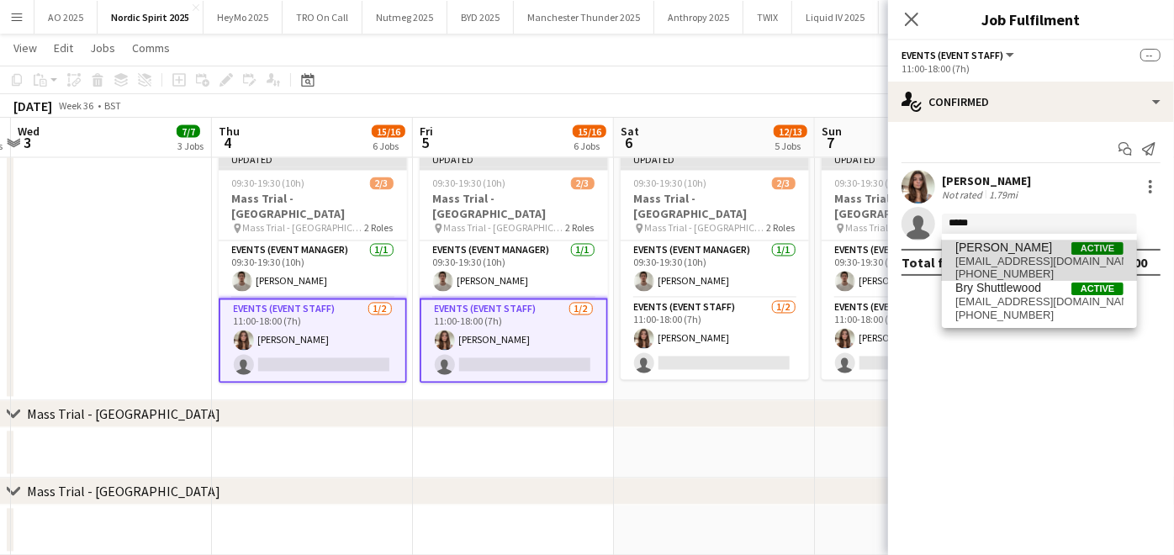
click at [975, 265] on span "[EMAIL_ADDRESS][DOMAIN_NAME]" at bounding box center [1039, 261] width 168 height 13
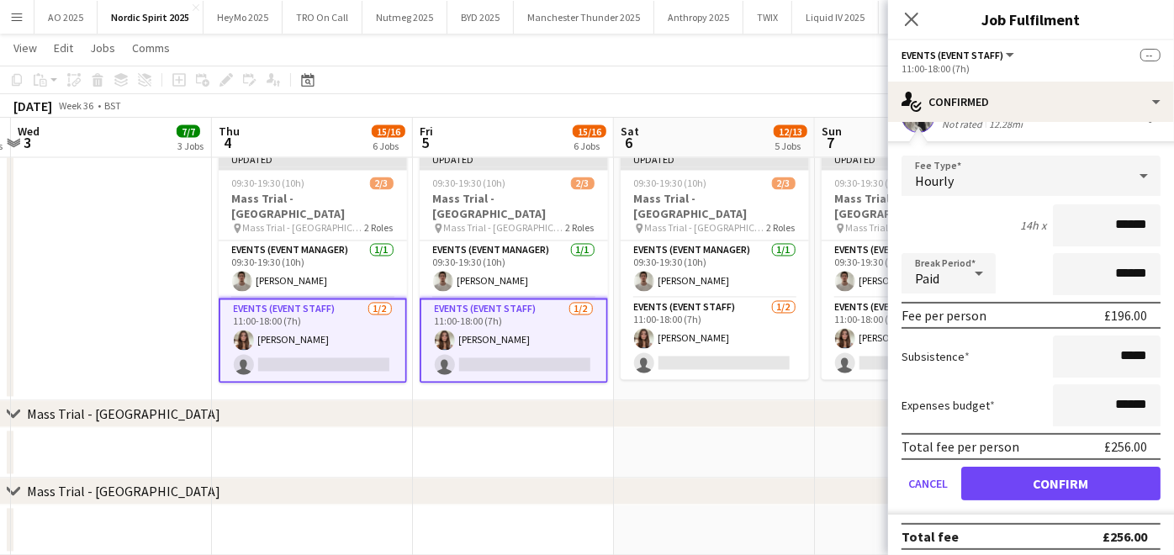
scroll to position [113, 0]
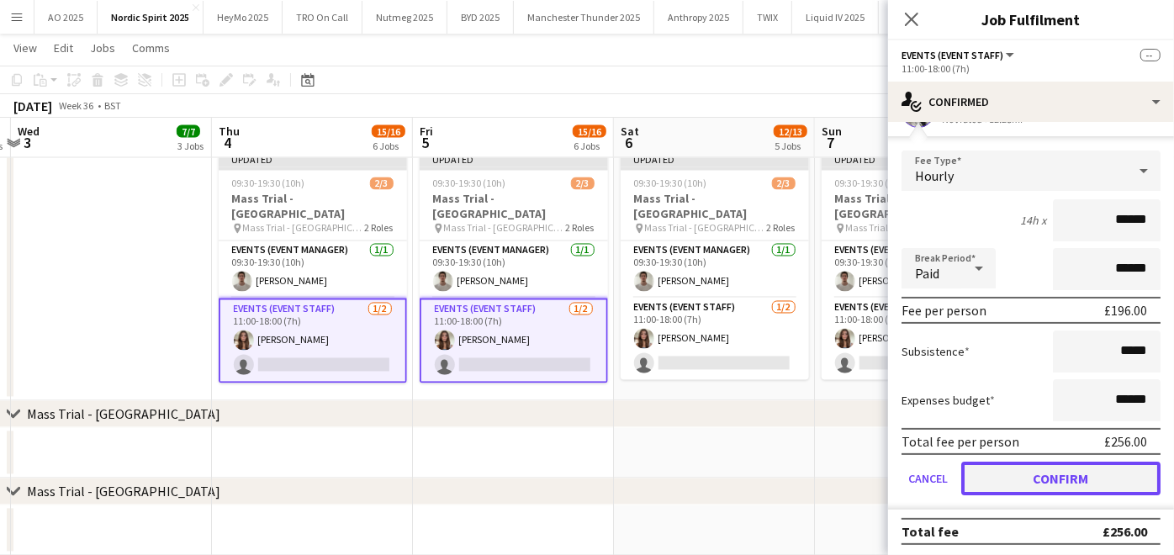
click at [1001, 482] on button "Confirm" at bounding box center [1060, 479] width 199 height 34
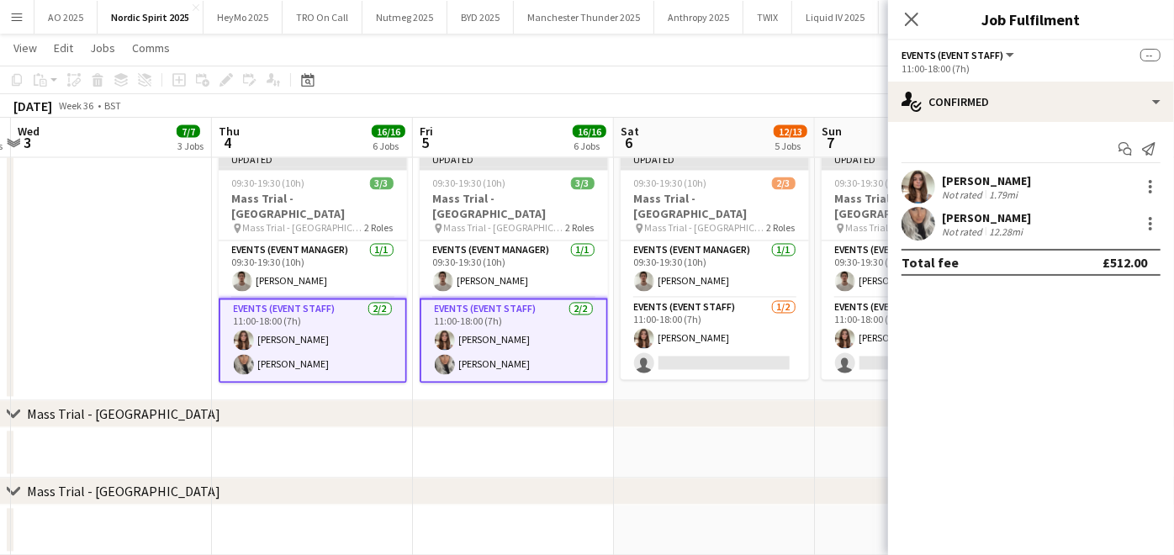
scroll to position [0, 0]
click at [730, 482] on div "chevron-right Mass Trial - [GEOGRAPHIC_DATA]" at bounding box center [587, 491] width 1174 height 27
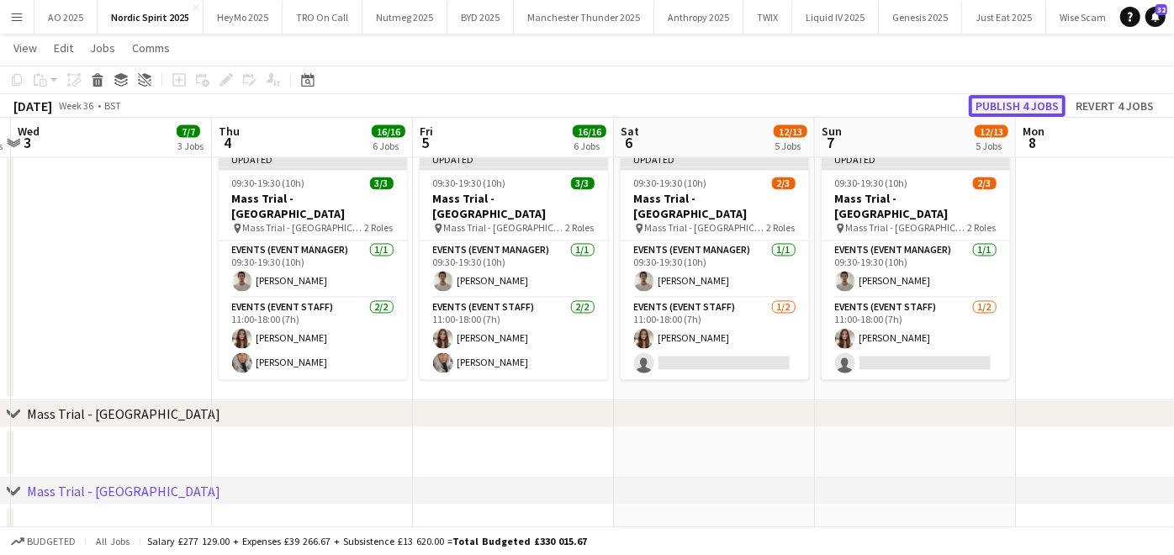
click at [985, 114] on button "Publish 4 jobs" at bounding box center [1017, 106] width 97 height 22
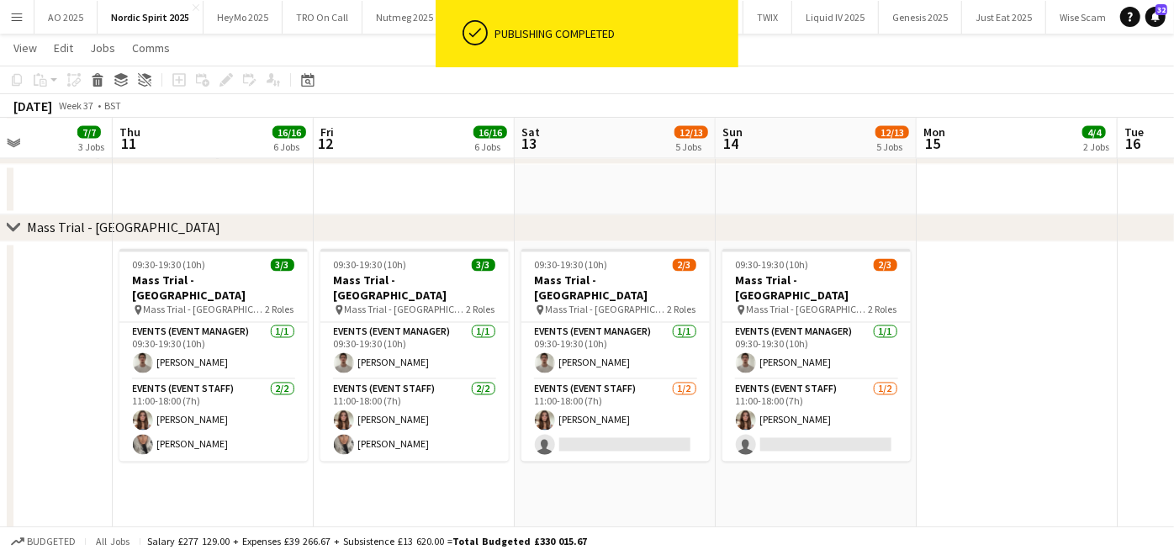
scroll to position [0, 489]
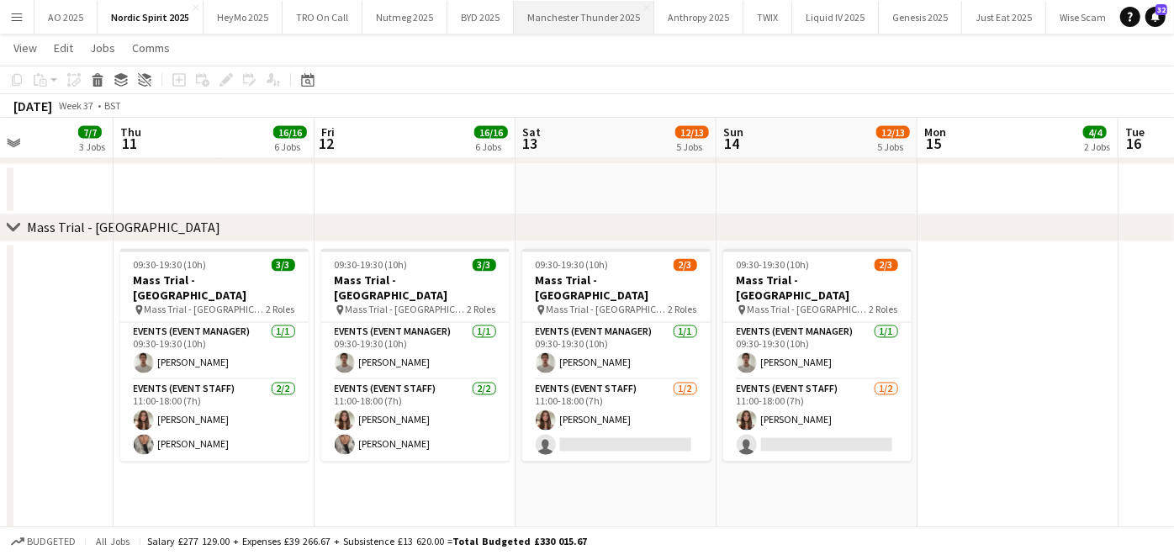
click at [532, 31] on button "Manchester Thunder 2025 Close" at bounding box center [584, 17] width 140 height 33
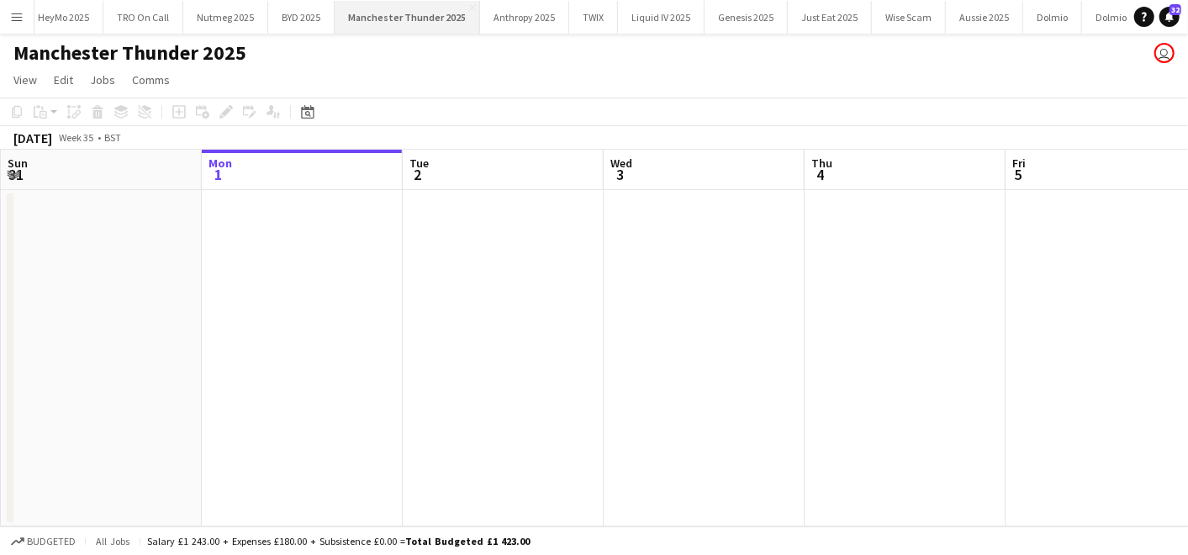
scroll to position [0, 74]
click at [14, 17] on app-icon "Menu" at bounding box center [16, 16] width 13 height 13
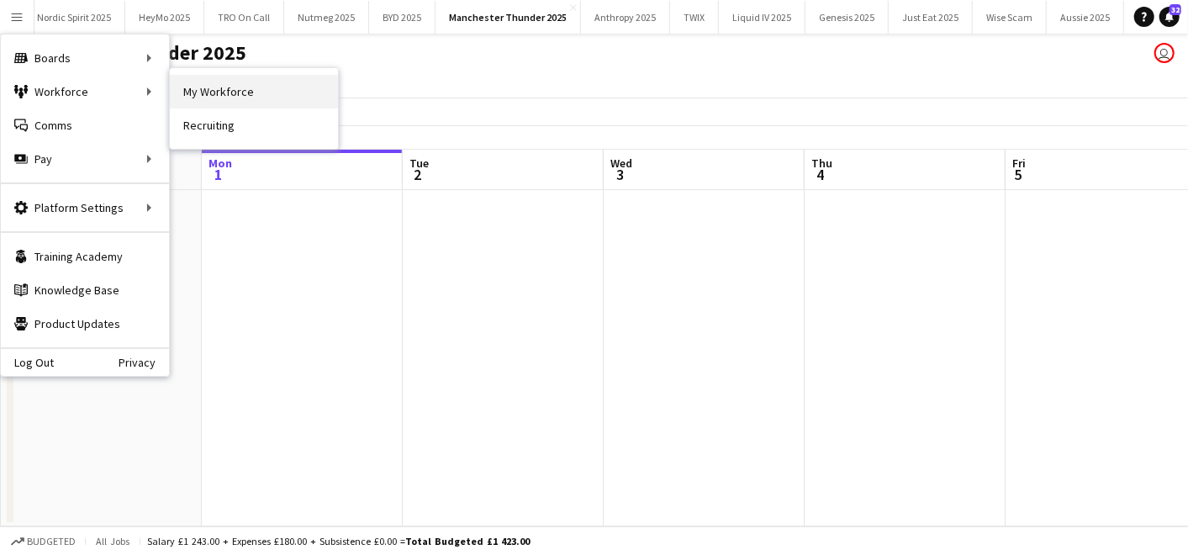
click at [204, 88] on link "My Workforce" at bounding box center [254, 92] width 168 height 34
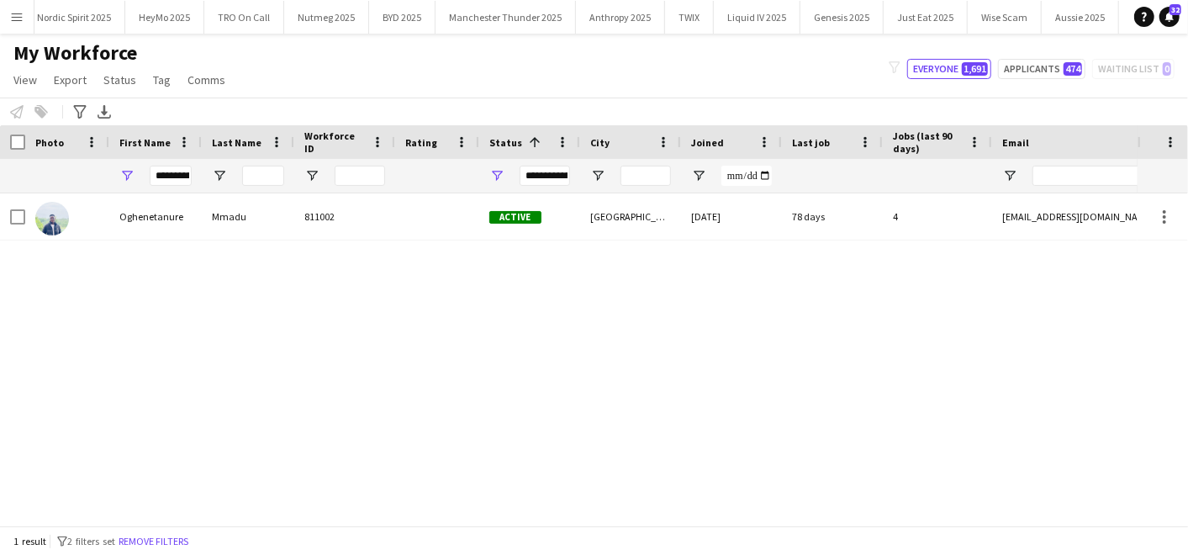
drag, startPoint x: 243, startPoint y: 182, endPoint x: 267, endPoint y: 182, distance: 23.6
click at [267, 182] on div at bounding box center [248, 176] width 93 height 34
drag, startPoint x: 164, startPoint y: 175, endPoint x: 267, endPoint y: 172, distance: 103.5
click at [267, 172] on div "**********" at bounding box center [911, 176] width 1823 height 34
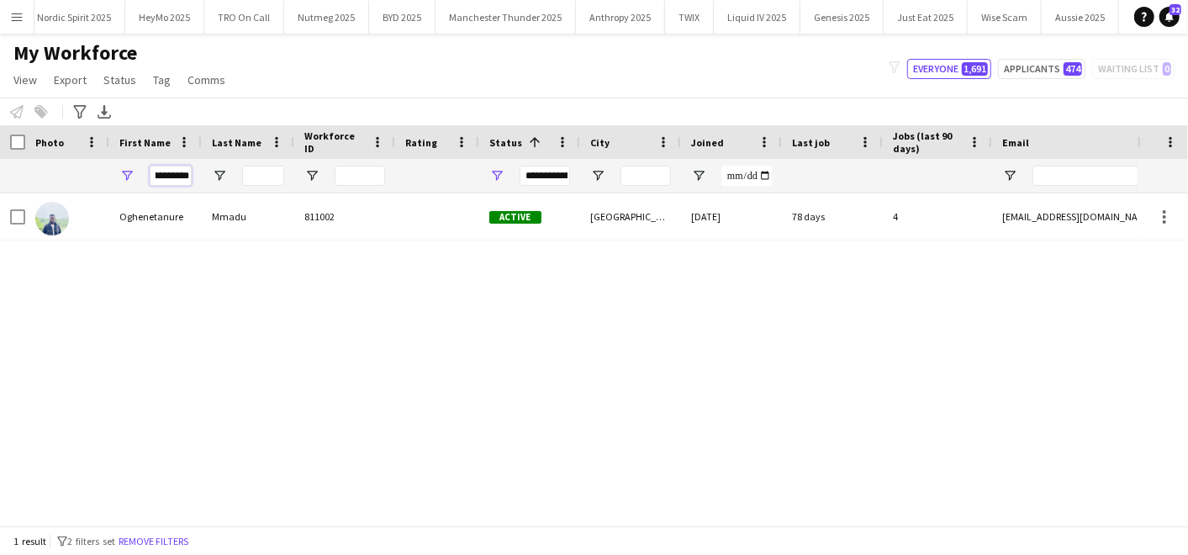
type input "*"
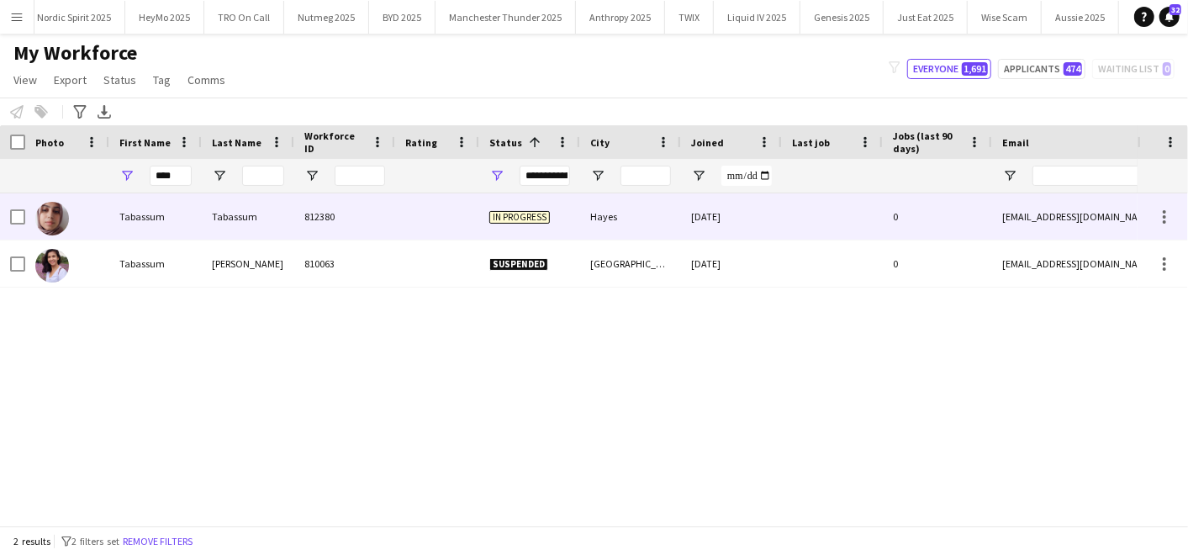
click at [188, 210] on div "Tabassum" at bounding box center [155, 216] width 93 height 46
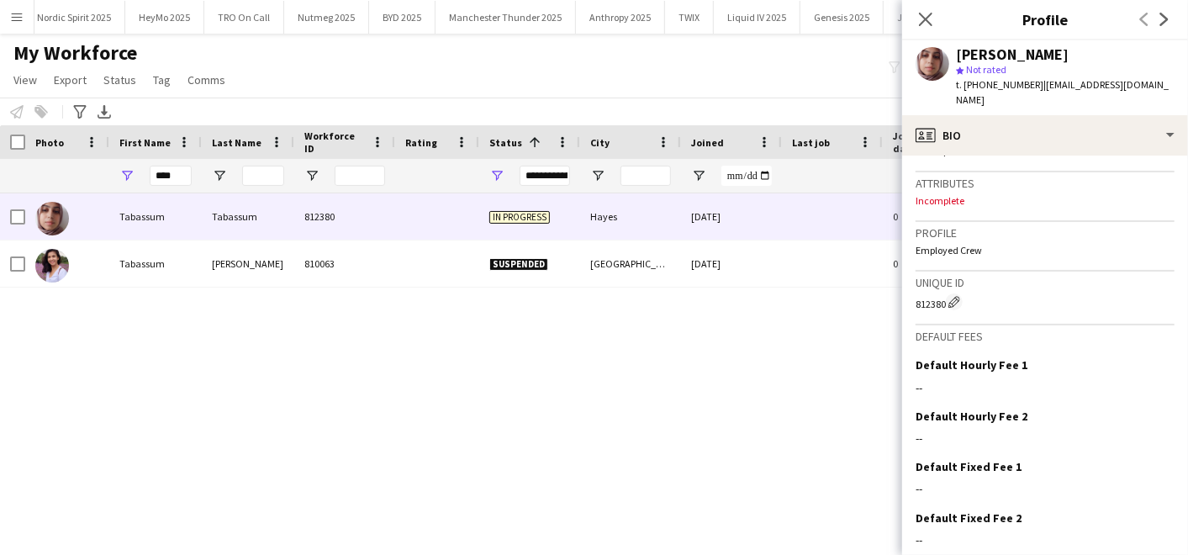
scroll to position [699, 0]
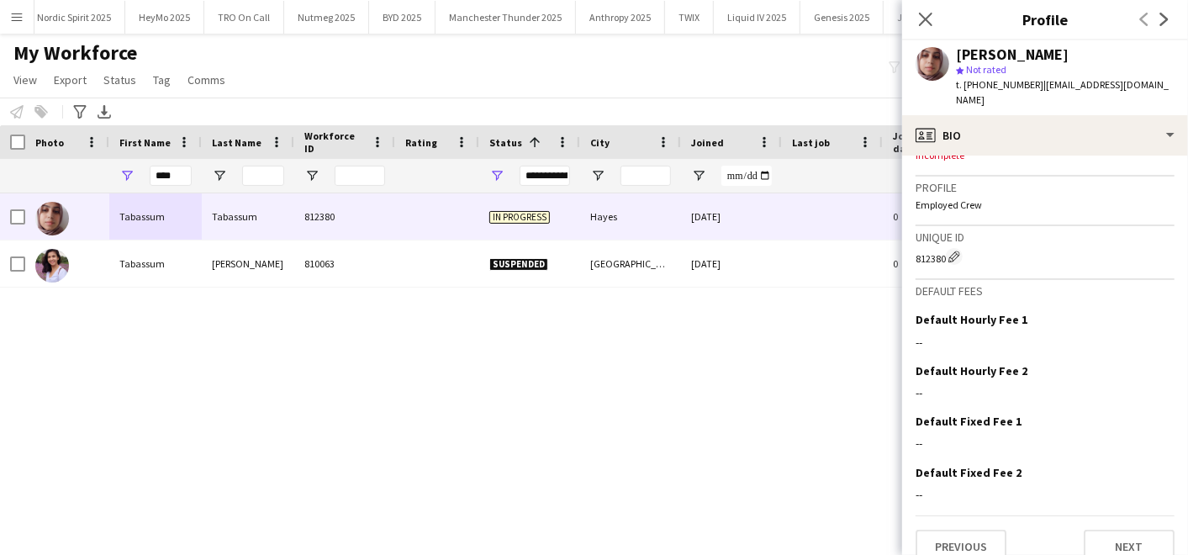
click at [682, 368] on div "[PERSON_NAME] 812380 In progress [PERSON_NAME] [DATE] 0 [EMAIL_ADDRESS][DOMAIN_…" at bounding box center [569, 352] width 1138 height 318
drag, startPoint x: 173, startPoint y: 167, endPoint x: 114, endPoint y: 168, distance: 58.9
click at [114, 168] on div "****" at bounding box center [155, 176] width 93 height 34
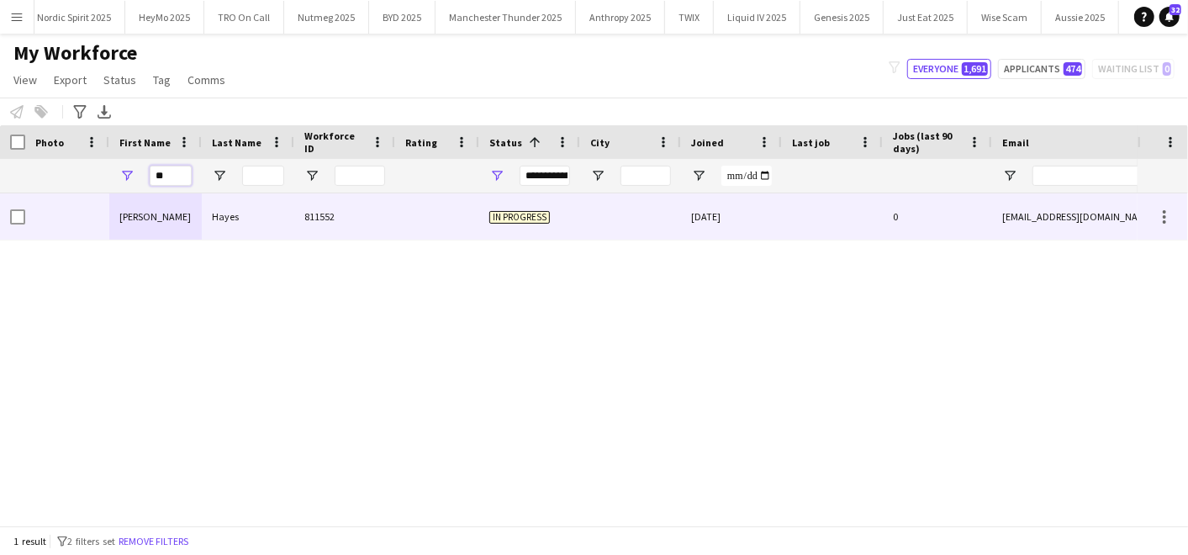
type input "*"
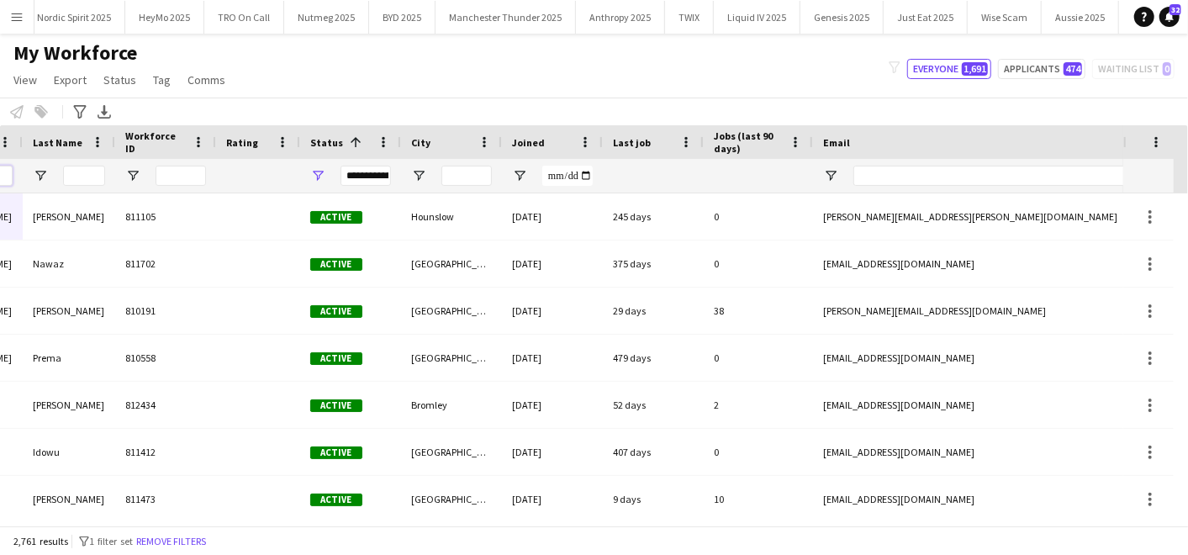
scroll to position [0, 0]
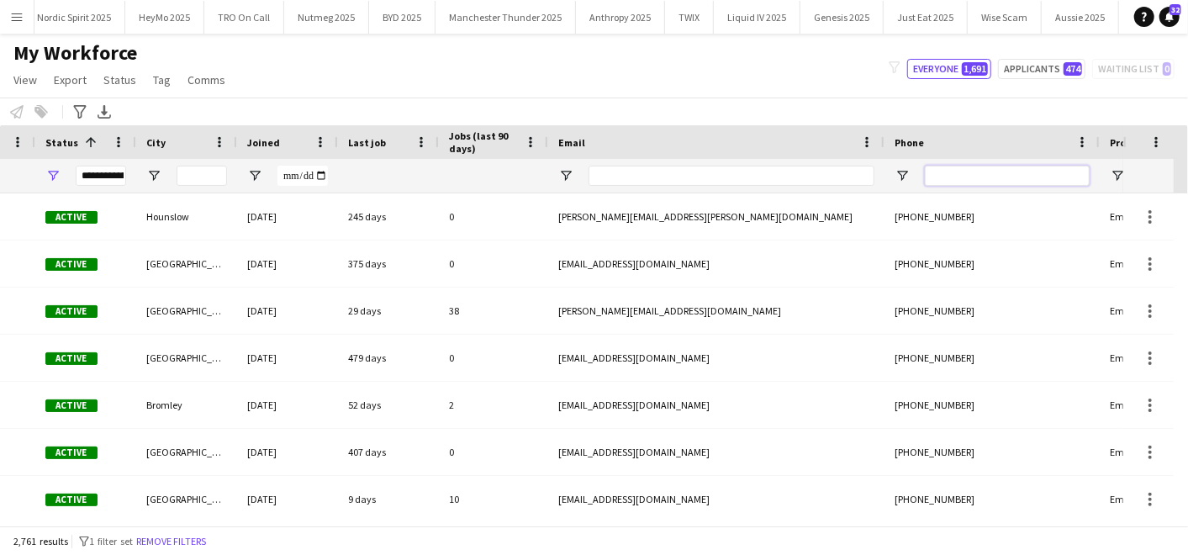
click at [1028, 173] on input "Phone Filter Input" at bounding box center [1007, 176] width 165 height 20
paste input "**********"
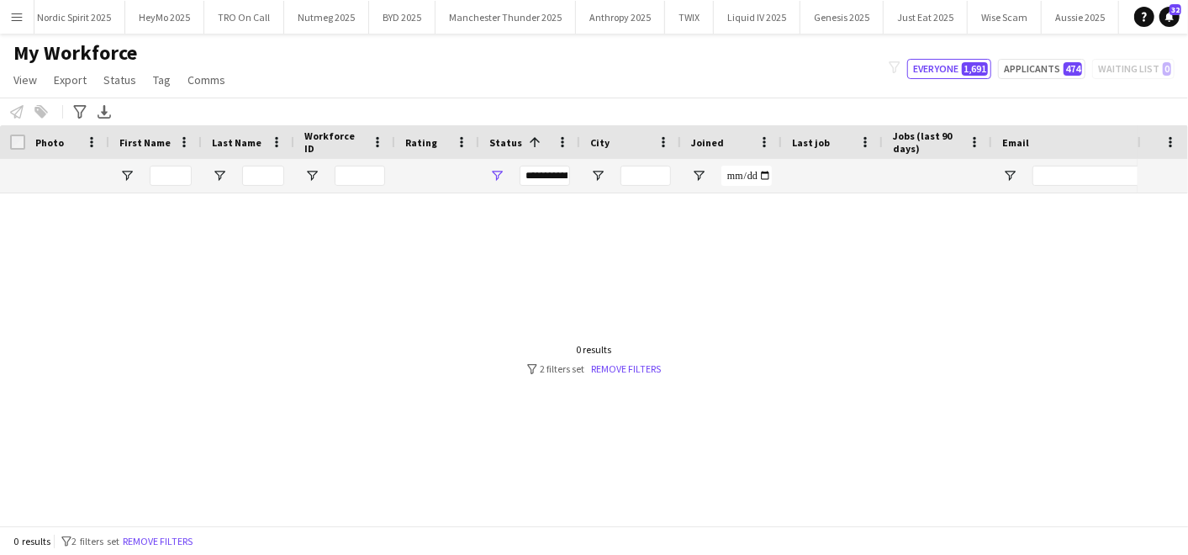
scroll to position [0, 525]
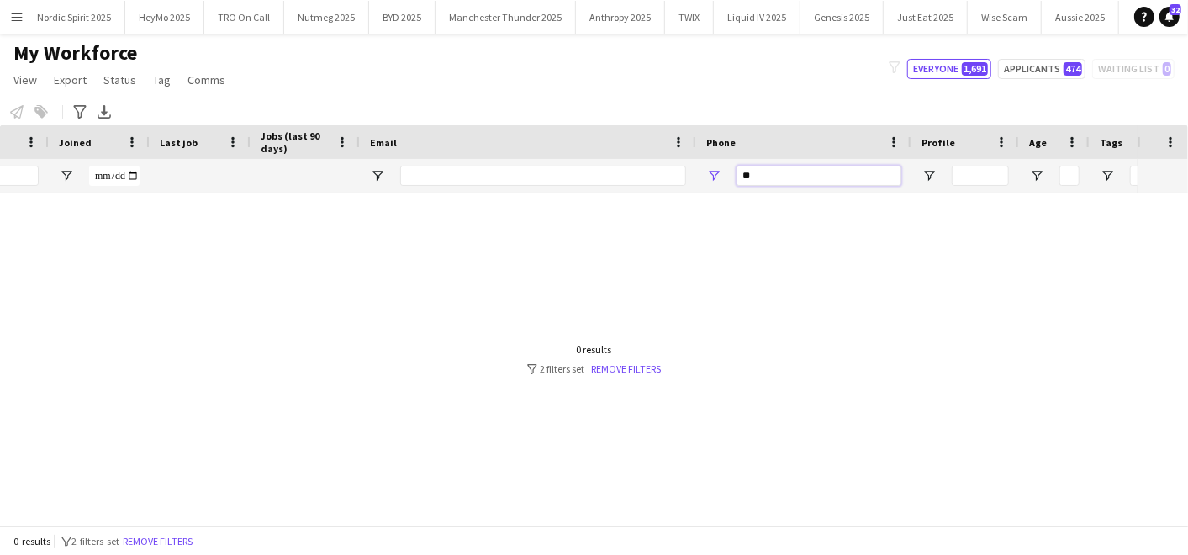
type input "*"
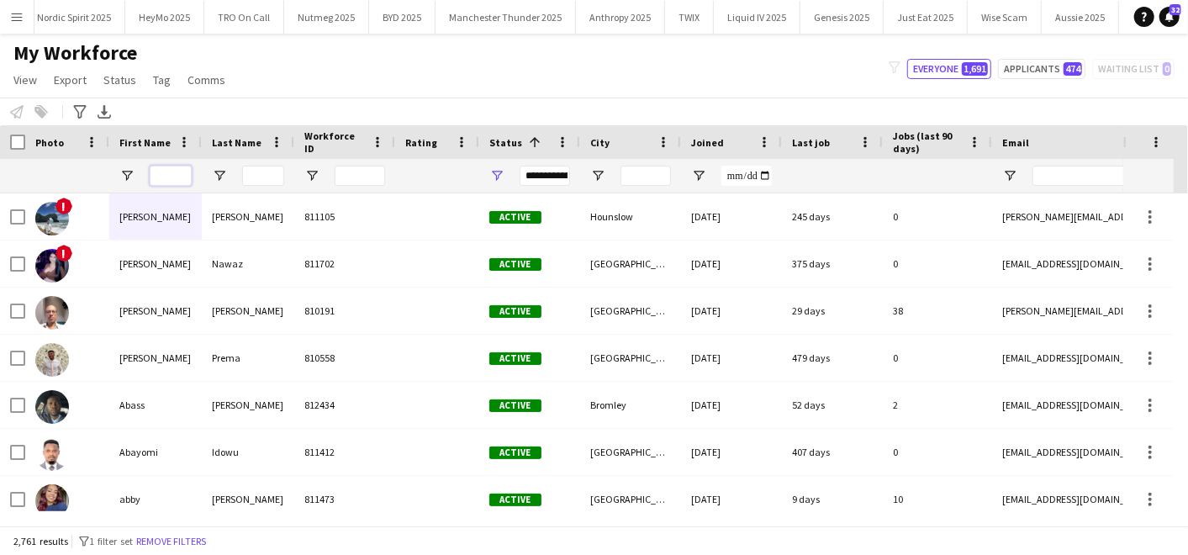
click at [169, 174] on input "First Name Filter Input" at bounding box center [171, 176] width 42 height 20
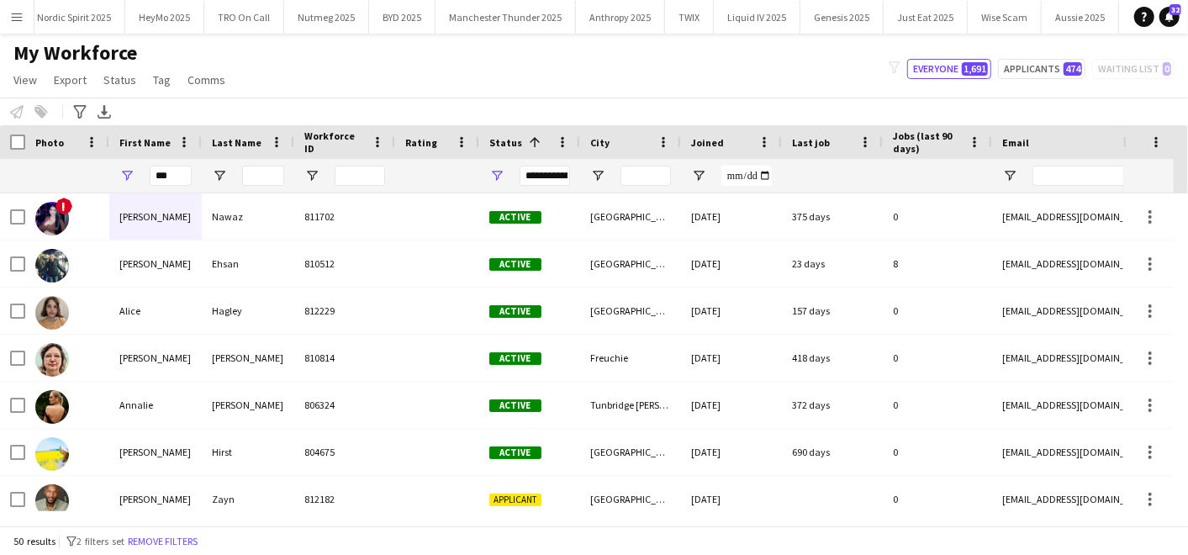
click at [288, 102] on div "Notify workforce Add to tag Select at least one crew to tag him or her. Advance…" at bounding box center [594, 112] width 1188 height 28
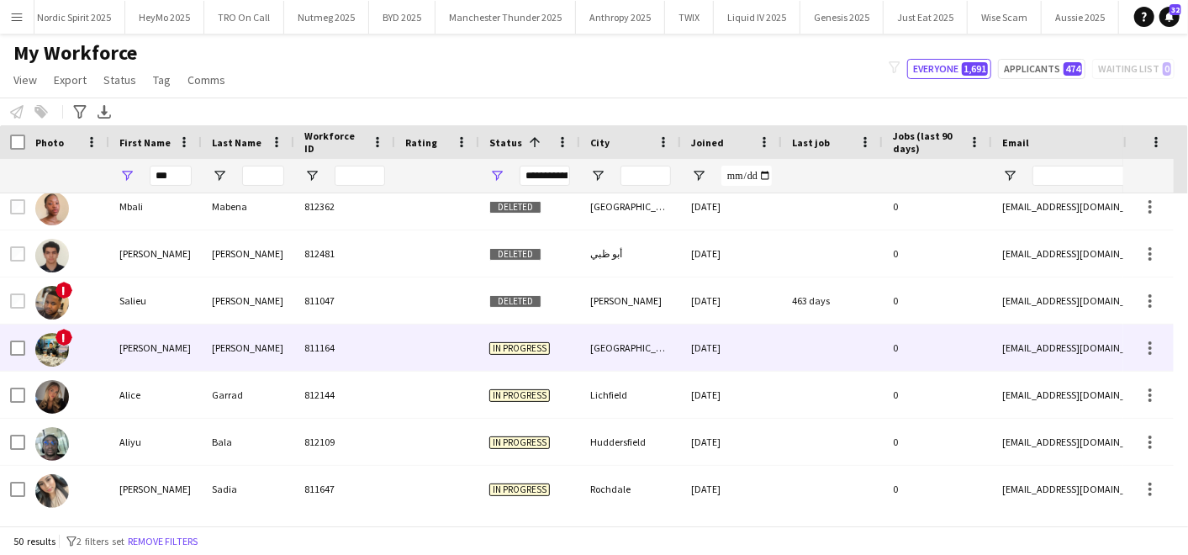
click at [259, 334] on div "[PERSON_NAME]" at bounding box center [248, 348] width 93 height 46
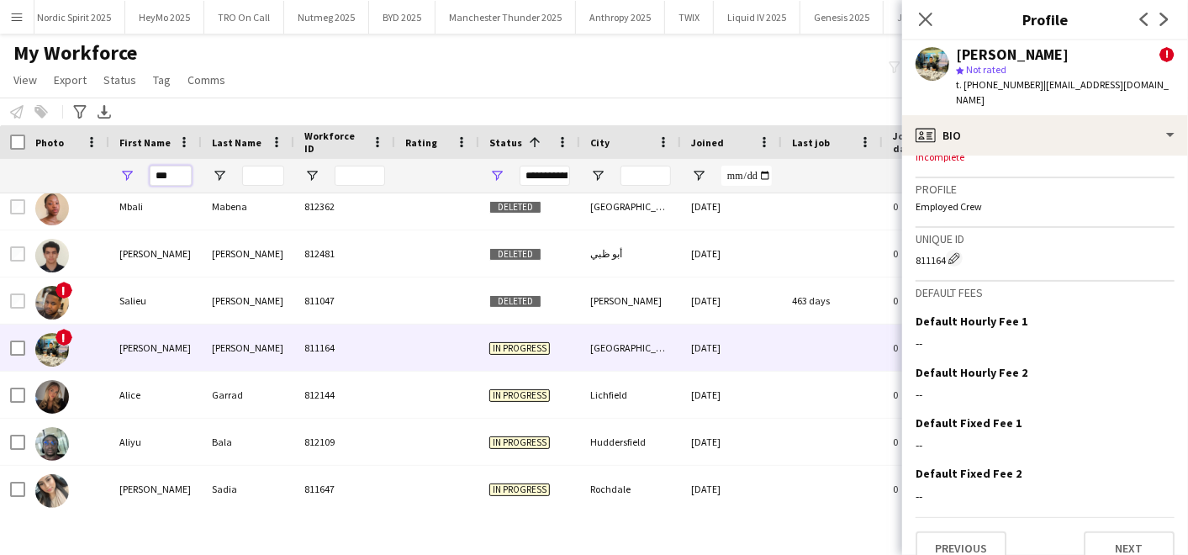
drag, startPoint x: 80, startPoint y: 177, endPoint x: 24, endPoint y: 171, distance: 56.6
click at [24, 171] on div "**********" at bounding box center [911, 176] width 1823 height 34
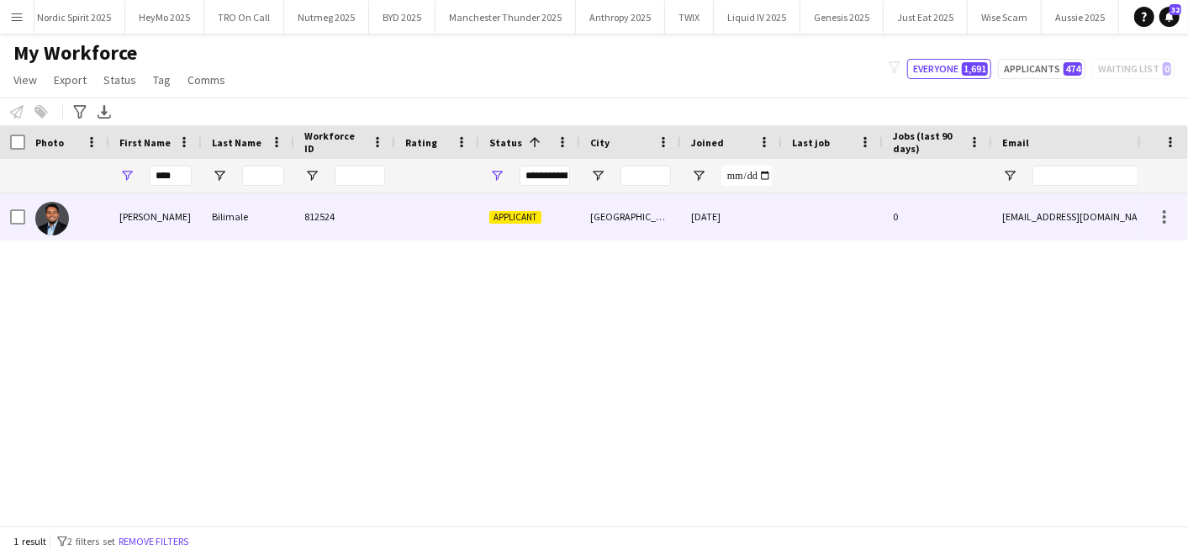
click at [157, 233] on div "[PERSON_NAME]" at bounding box center [155, 216] width 93 height 46
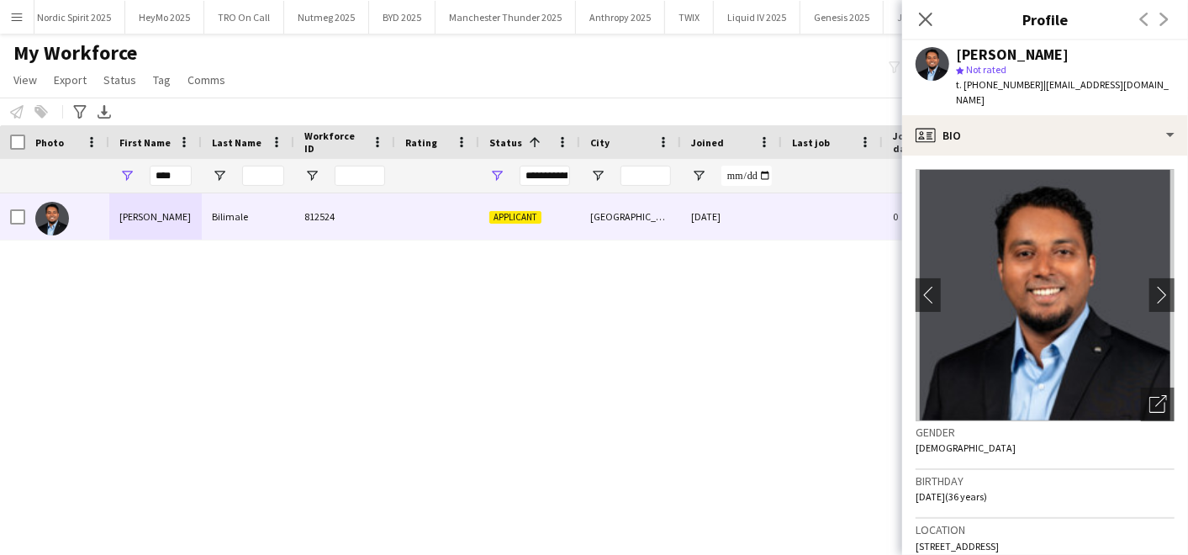
click at [579, 325] on div "[PERSON_NAME] 812524 Applicant [GEOGRAPHIC_DATA] [DATE] 0 [EMAIL_ADDRESS][DOMAI…" at bounding box center [569, 352] width 1138 height 318
click at [185, 178] on input "****" at bounding box center [171, 176] width 42 height 20
type input "*"
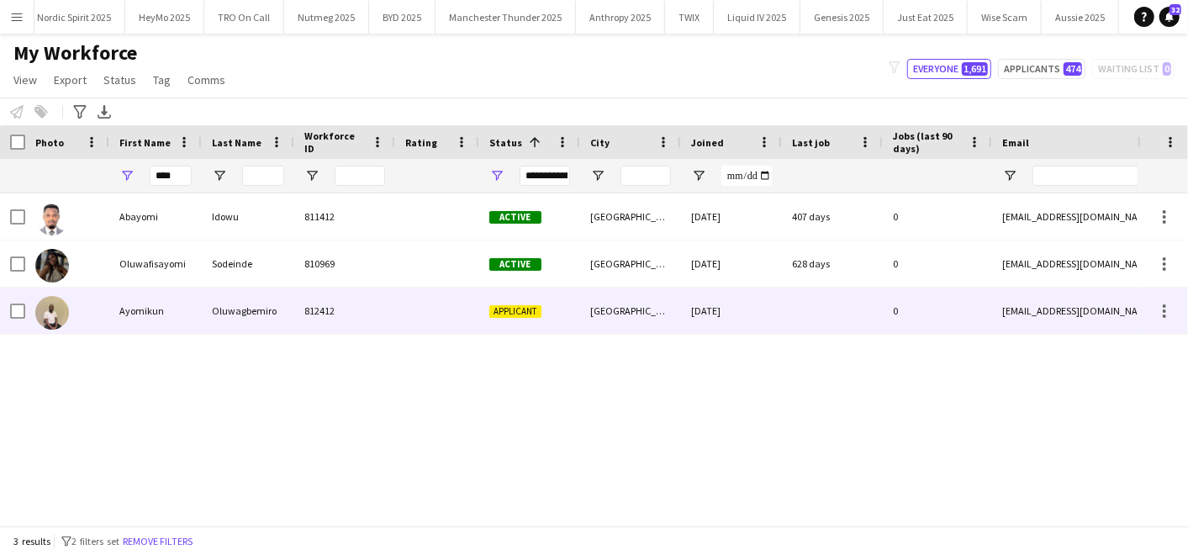
click at [173, 315] on div "Ayomikun" at bounding box center [155, 311] width 93 height 46
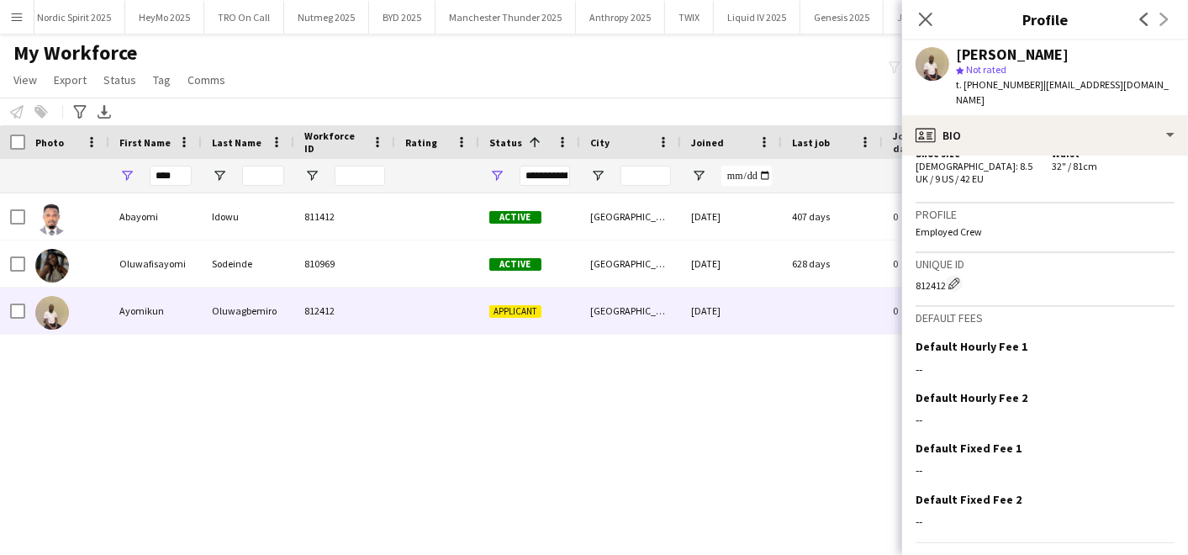
scroll to position [901, 0]
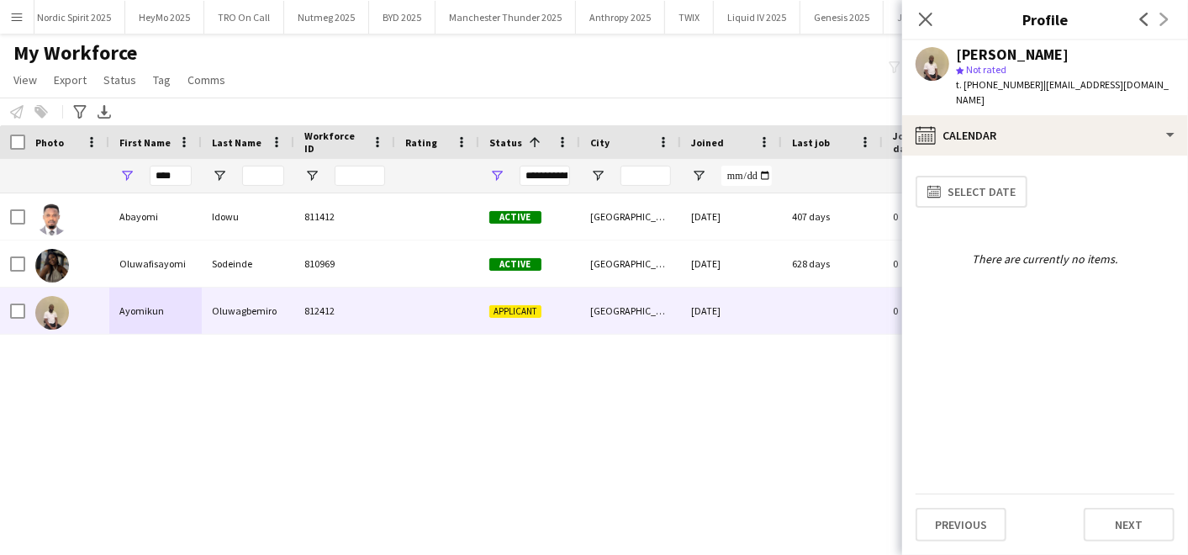
click at [940, 505] on div "Previous Next" at bounding box center [1045, 518] width 259 height 48
click at [942, 515] on button "Previous" at bounding box center [961, 525] width 91 height 34
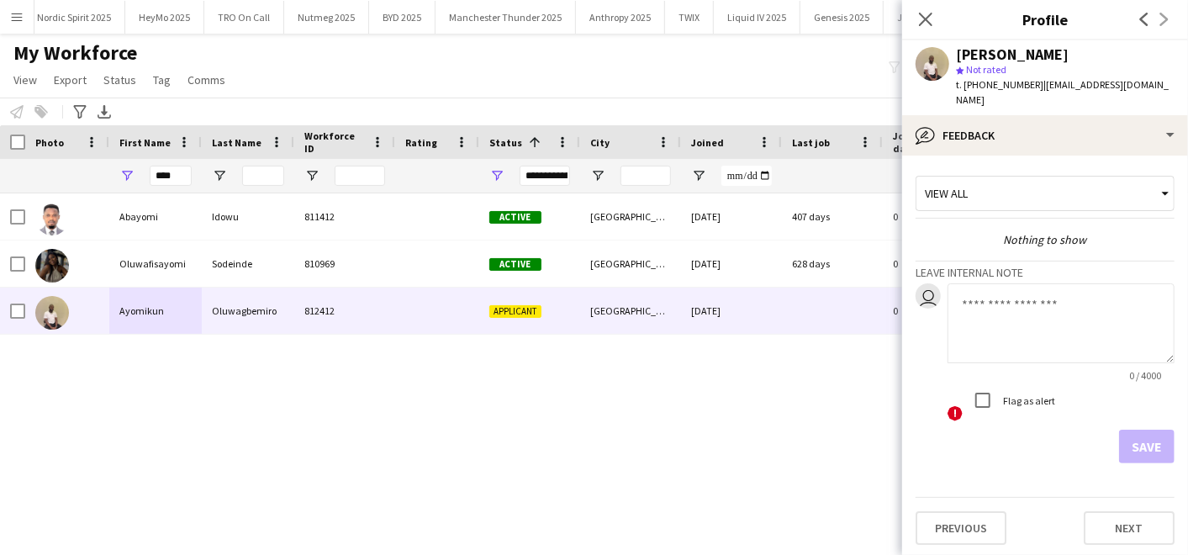
click at [972, 288] on textarea at bounding box center [1061, 323] width 227 height 80
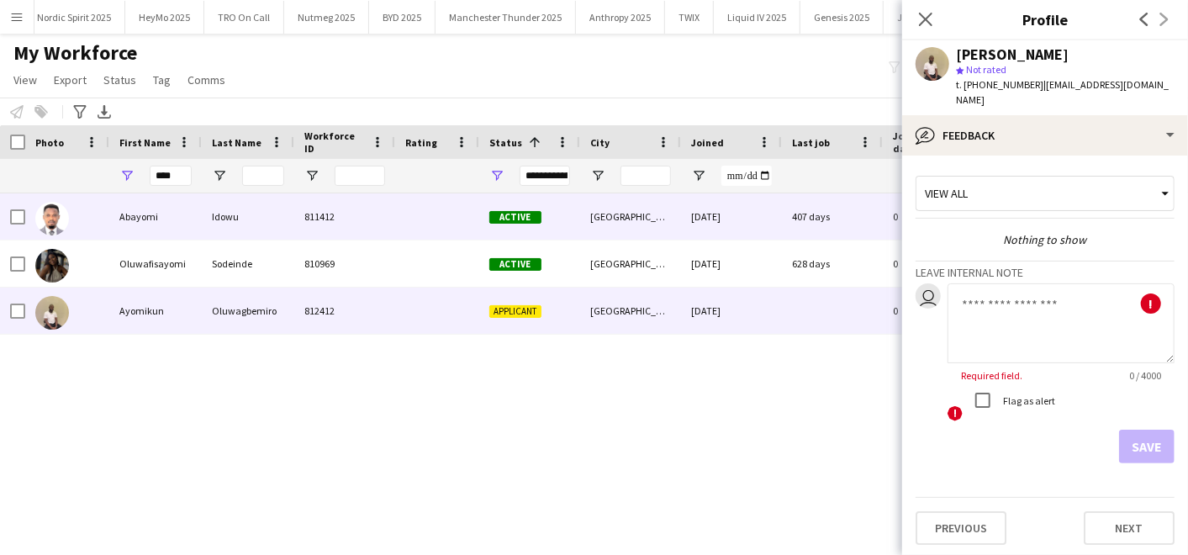
click at [170, 220] on div "Abayomi" at bounding box center [155, 216] width 93 height 46
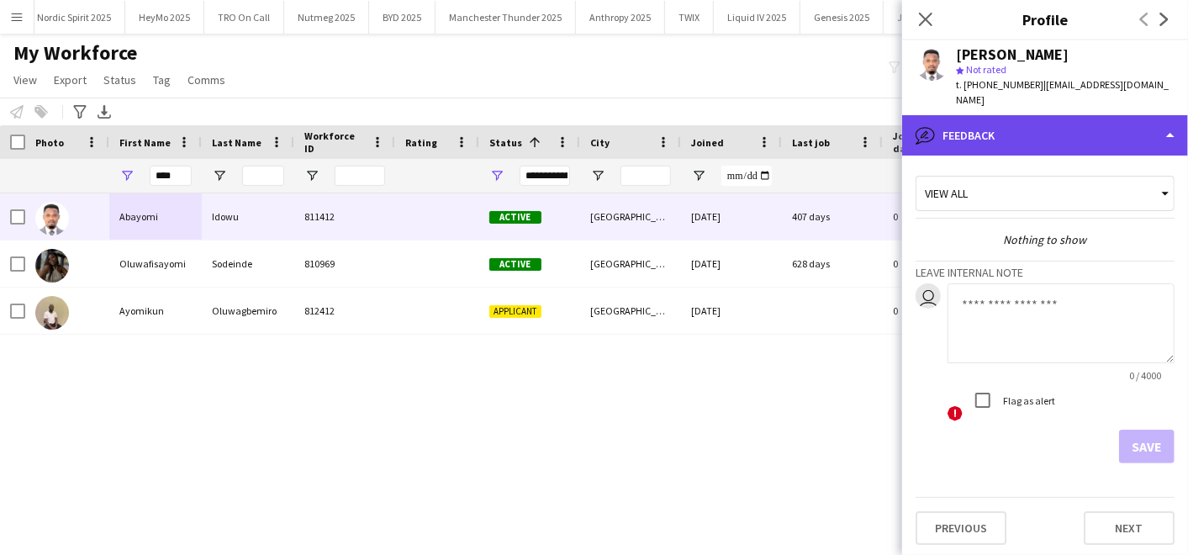
click at [1054, 115] on div "bubble-pencil Feedback" at bounding box center [1045, 135] width 286 height 40
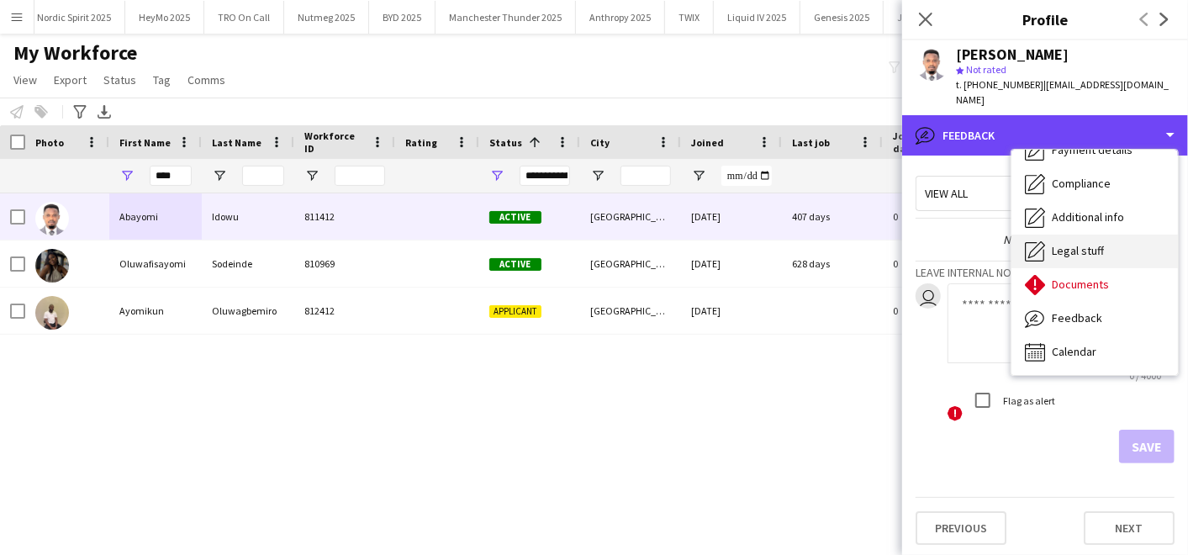
scroll to position [0, 0]
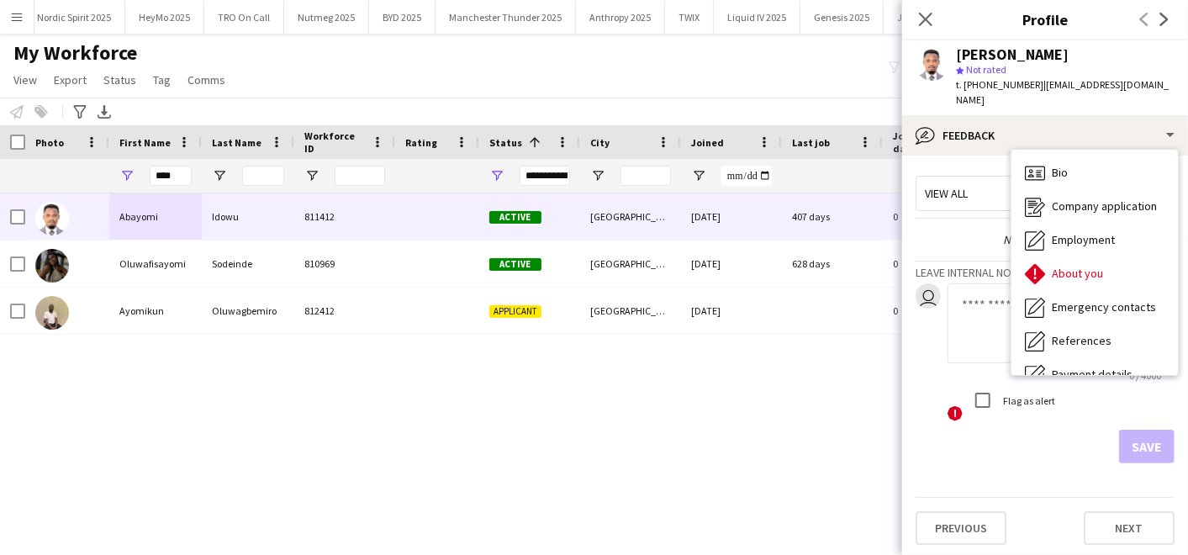
click at [936, 61] on app-user-avatar at bounding box center [933, 64] width 34 height 34
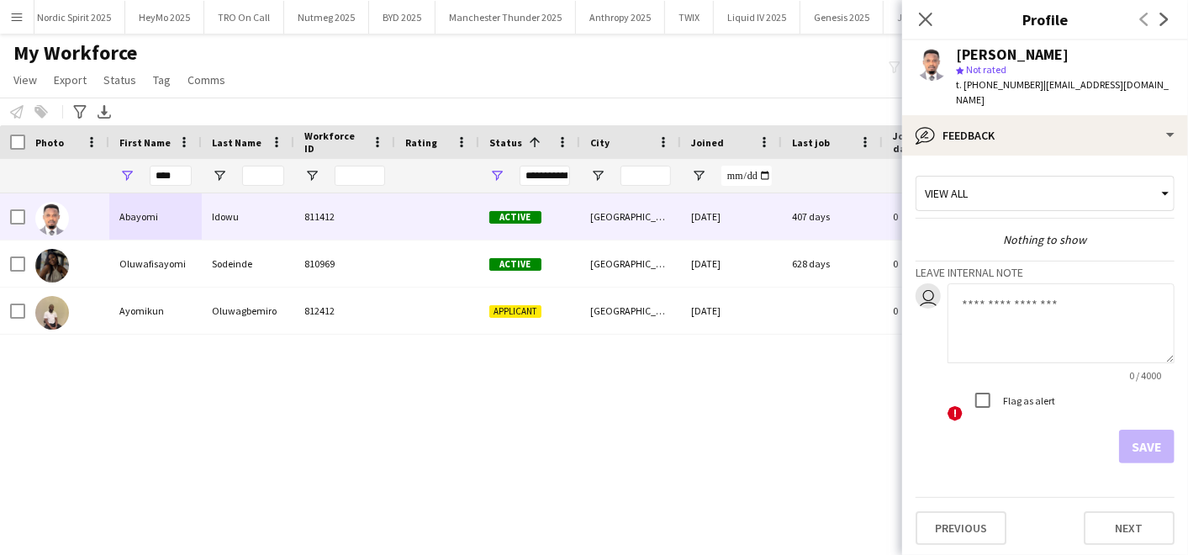
click at [991, 48] on div "[PERSON_NAME]" at bounding box center [1012, 54] width 113 height 15
click at [925, 24] on icon "Close pop-in" at bounding box center [925, 19] width 16 height 16
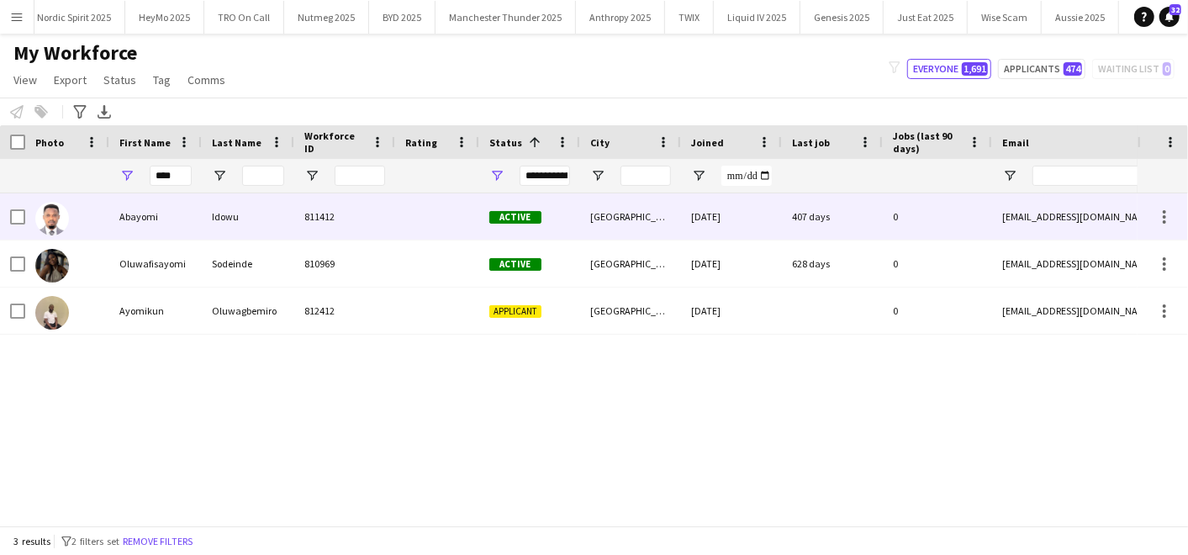
click at [315, 228] on div "811412" at bounding box center [344, 216] width 101 height 46
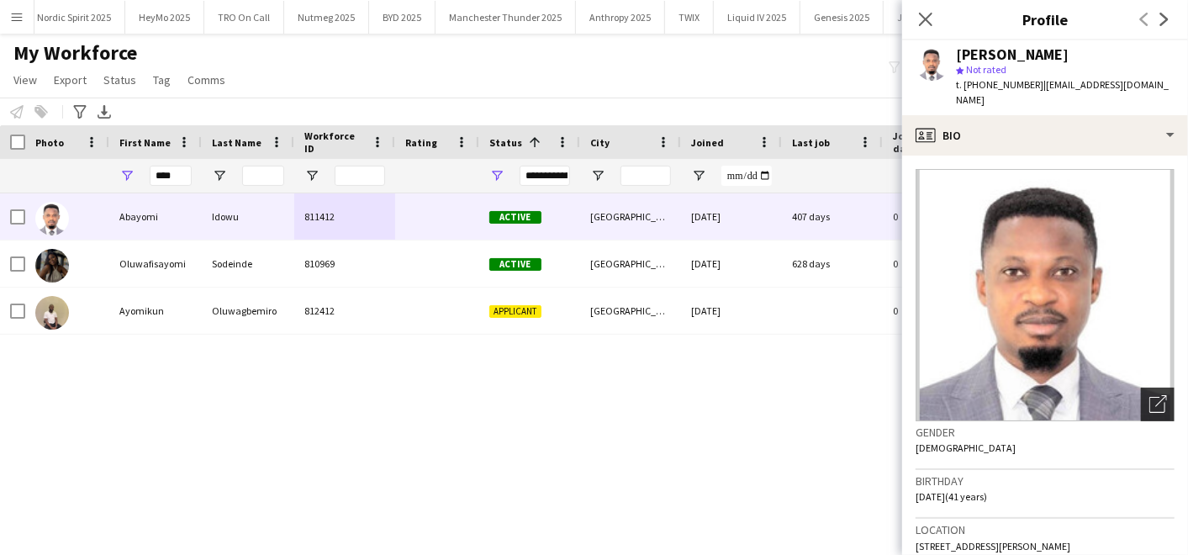
click at [1150, 395] on icon "Open photos pop-in" at bounding box center [1159, 404] width 18 height 18
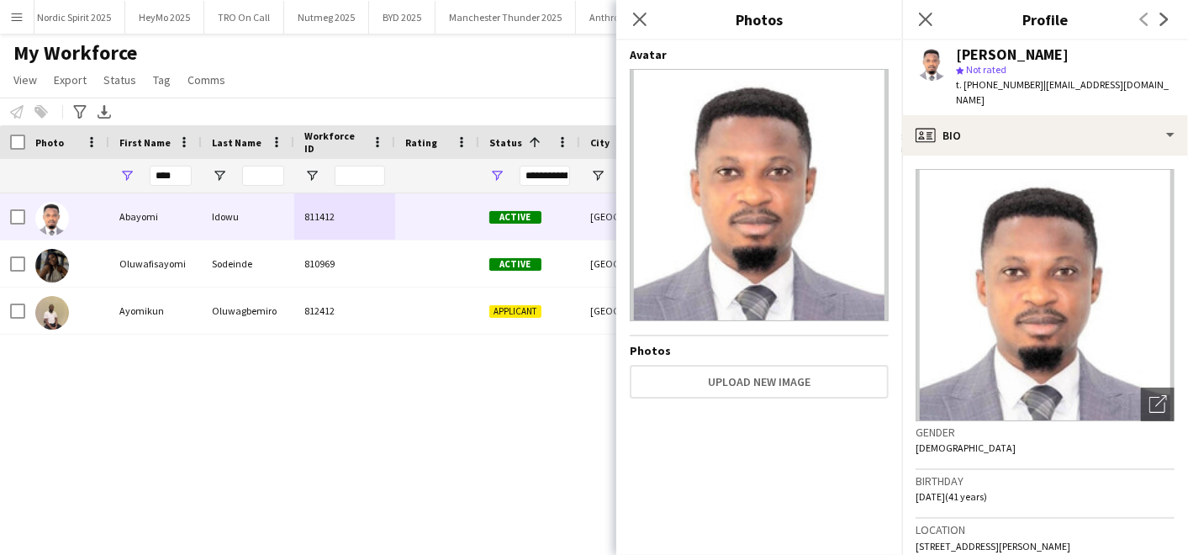
click at [461, 416] on div "[PERSON_NAME] 811412 Active [GEOGRAPHIC_DATA] [DATE] 407 days 0 [EMAIL_ADDRESS]…" at bounding box center [569, 352] width 1138 height 318
click at [185, 172] on input "****" at bounding box center [171, 176] width 42 height 20
type input "*"
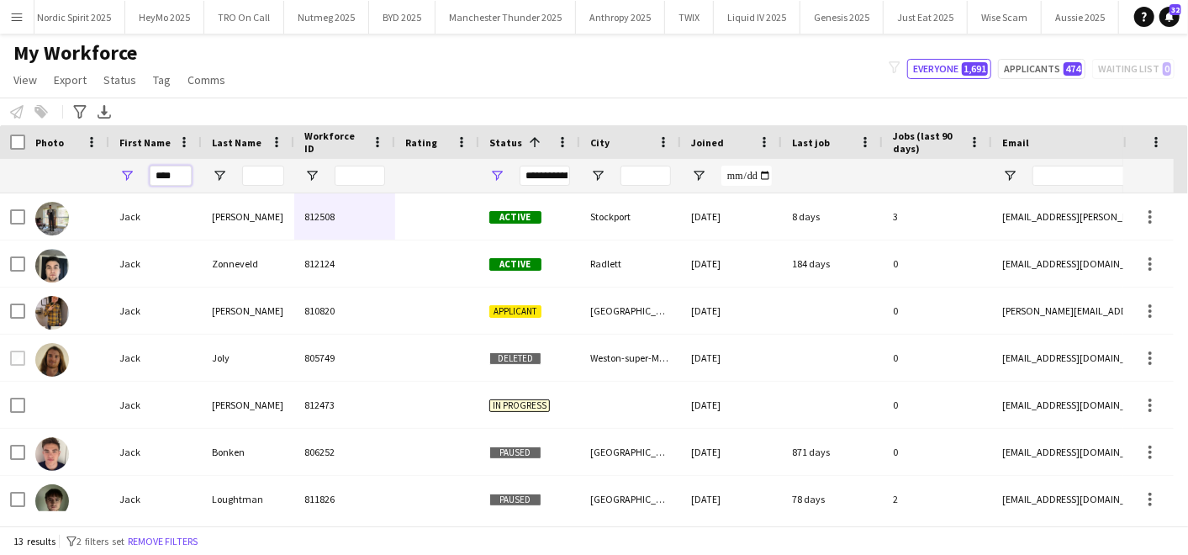
type input "****"
click at [262, 52] on div "My Workforce View Views Default view Compliance Log New view Update view Delete…" at bounding box center [594, 68] width 1188 height 57
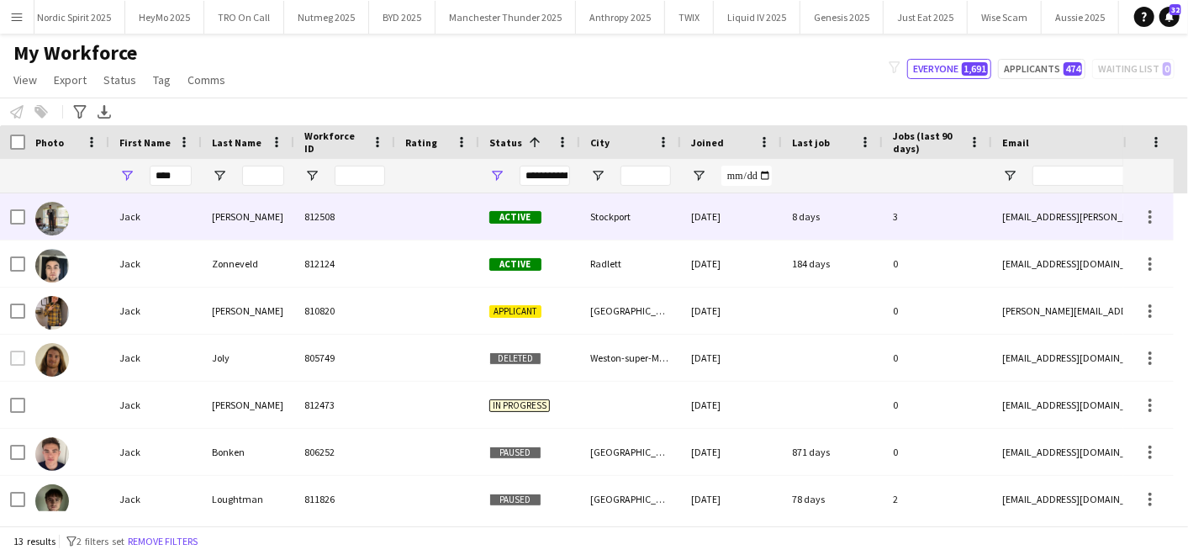
click at [204, 218] on div "[PERSON_NAME]" at bounding box center [248, 216] width 93 height 46
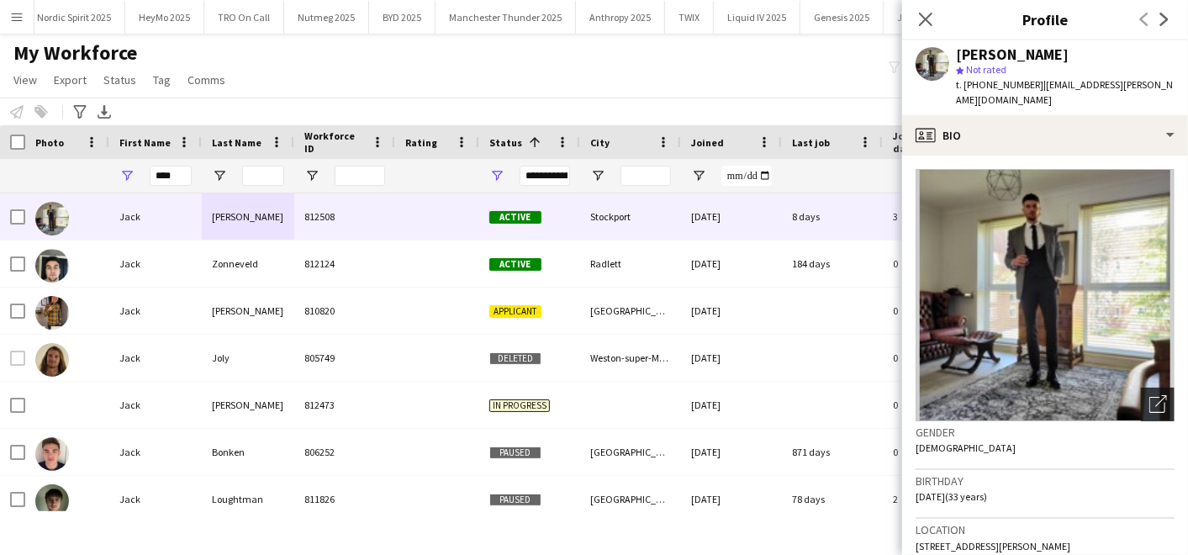
click at [1150, 395] on icon "Open photos pop-in" at bounding box center [1159, 404] width 18 height 18
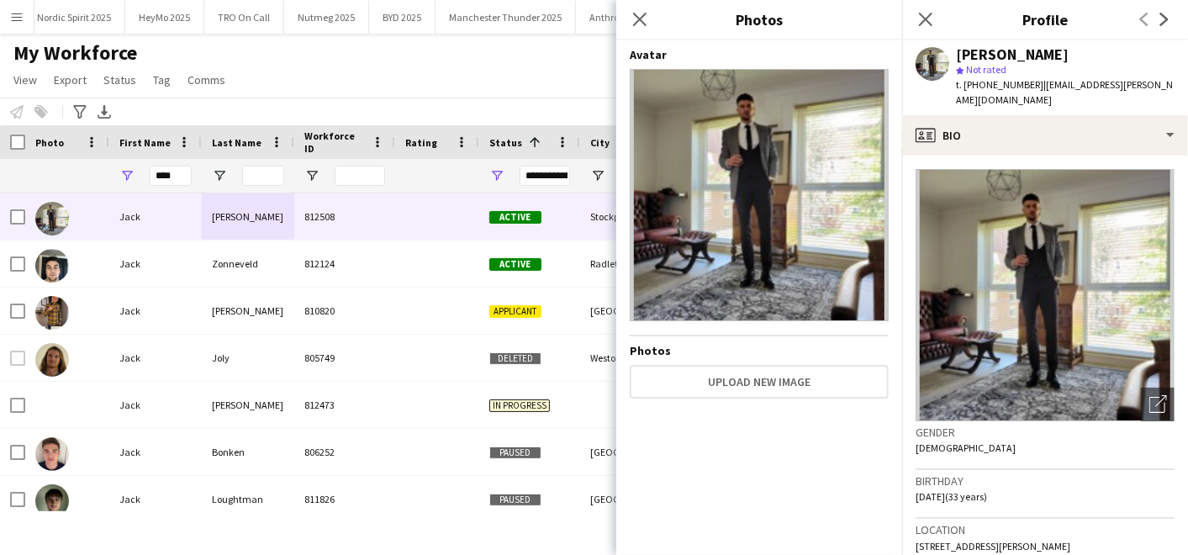
click at [508, 71] on div "My Workforce View Views Default view Compliance Log New view Update view Delete…" at bounding box center [594, 68] width 1188 height 57
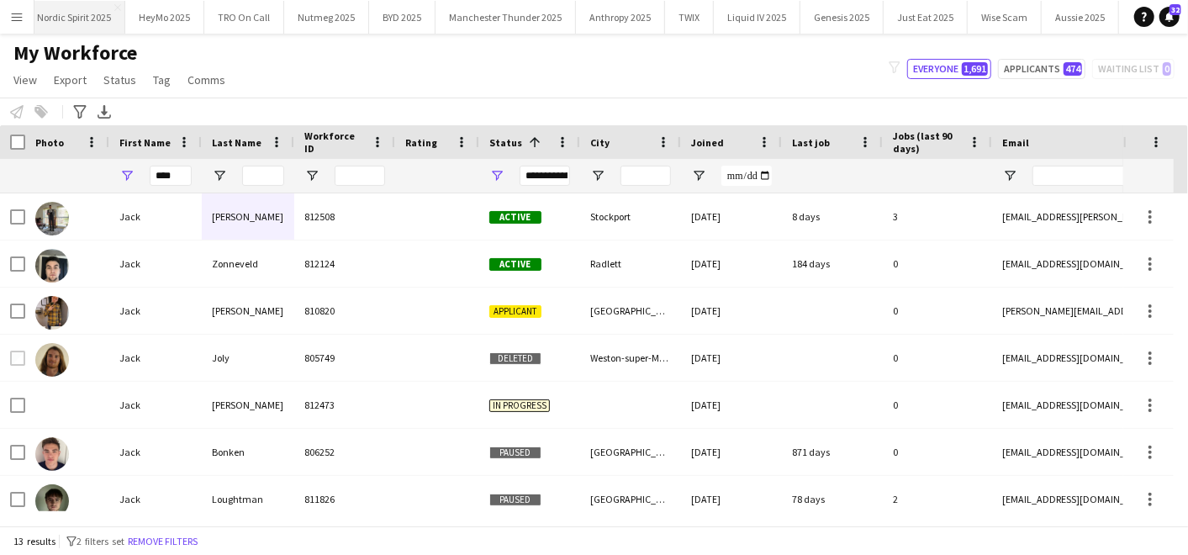
click at [82, 24] on button "Nordic Spirit 2025 Close" at bounding box center [75, 17] width 102 height 33
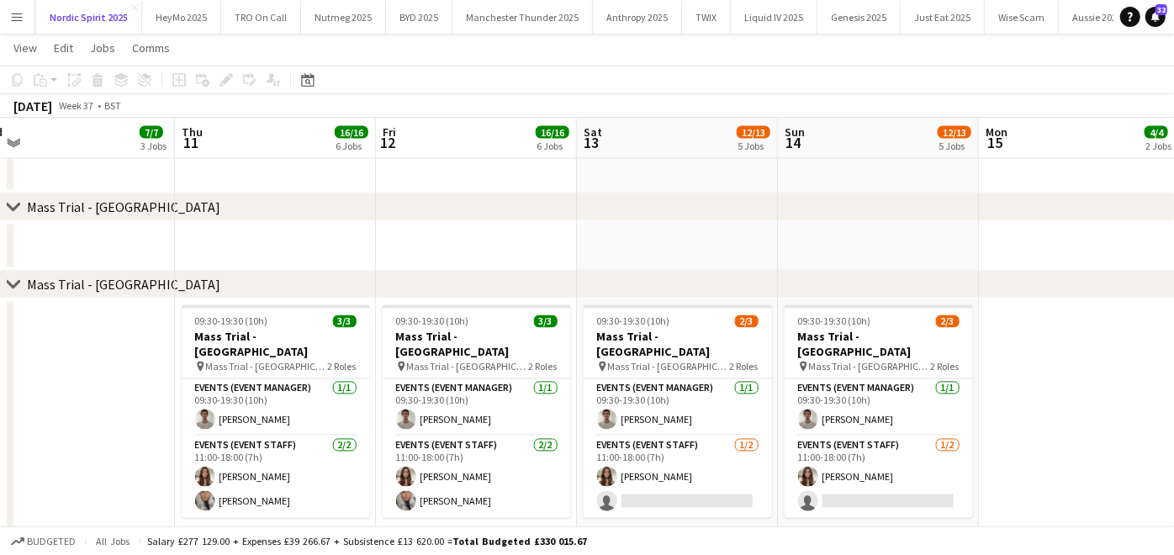
scroll to position [0, 630]
click at [280, 399] on app-card-role "Events (Event Manager) [DATE] 09:30-19:30 (10h) [PERSON_NAME]" at bounding box center [275, 407] width 188 height 57
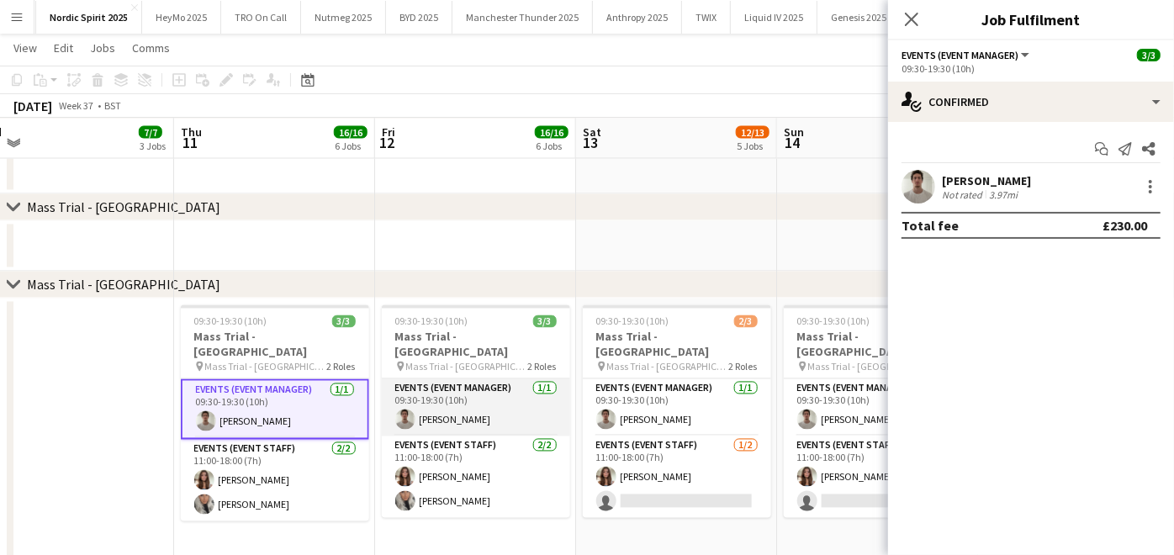
click at [460, 393] on app-card-role "Events (Event Manager) [DATE] 09:30-19:30 (10h) [PERSON_NAME]" at bounding box center [476, 407] width 188 height 57
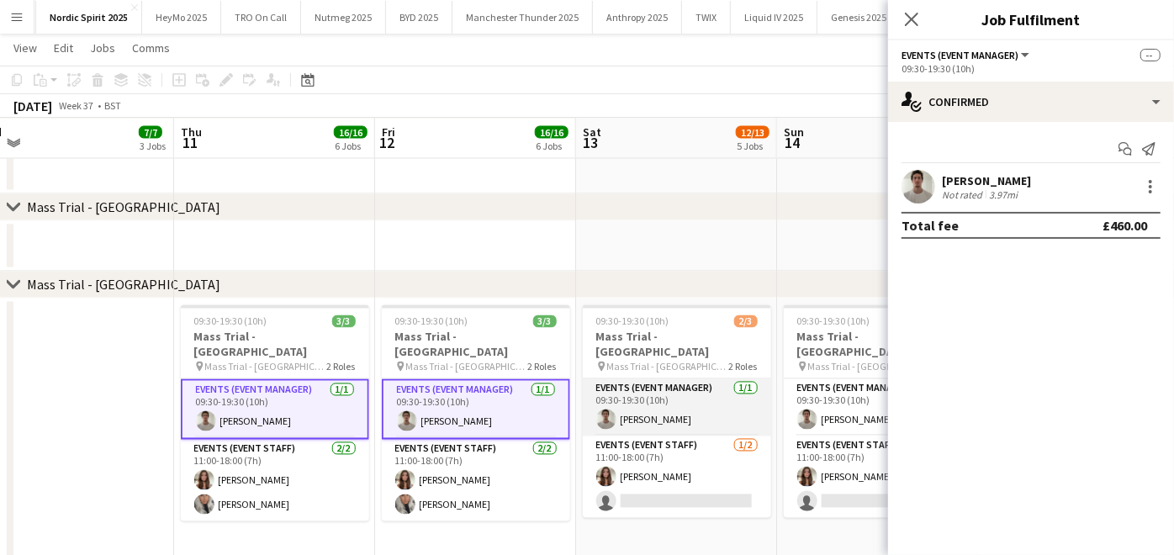
click at [632, 390] on app-card-role "Events (Event Manager) [DATE] 09:30-19:30 (10h) [PERSON_NAME]" at bounding box center [677, 407] width 188 height 57
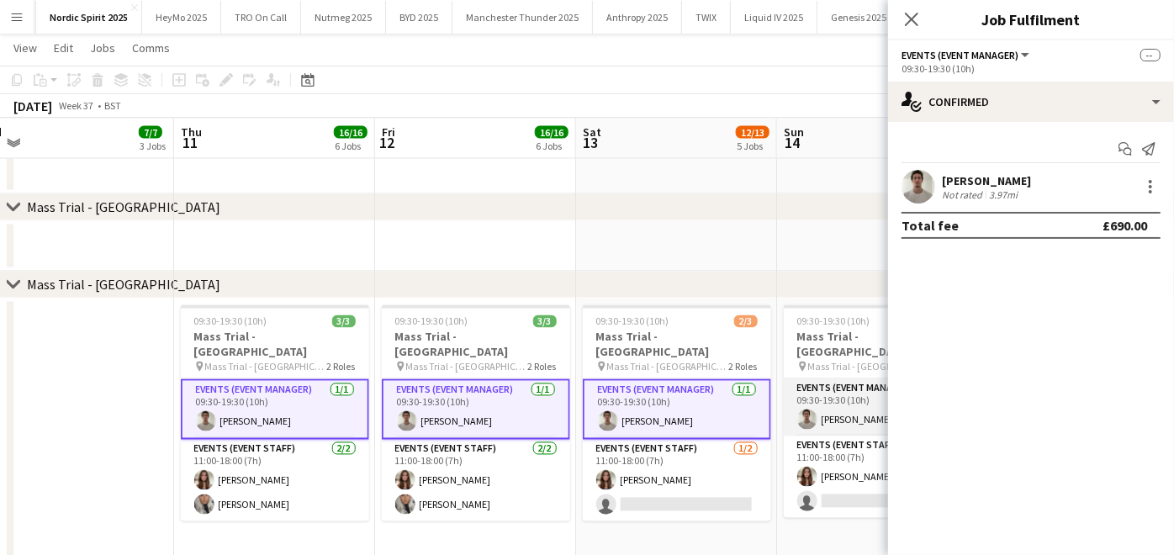
click at [812, 409] on app-card-role "Events (Event Manager) [DATE] 09:30-19:30 (10h) [PERSON_NAME]" at bounding box center [878, 407] width 188 height 57
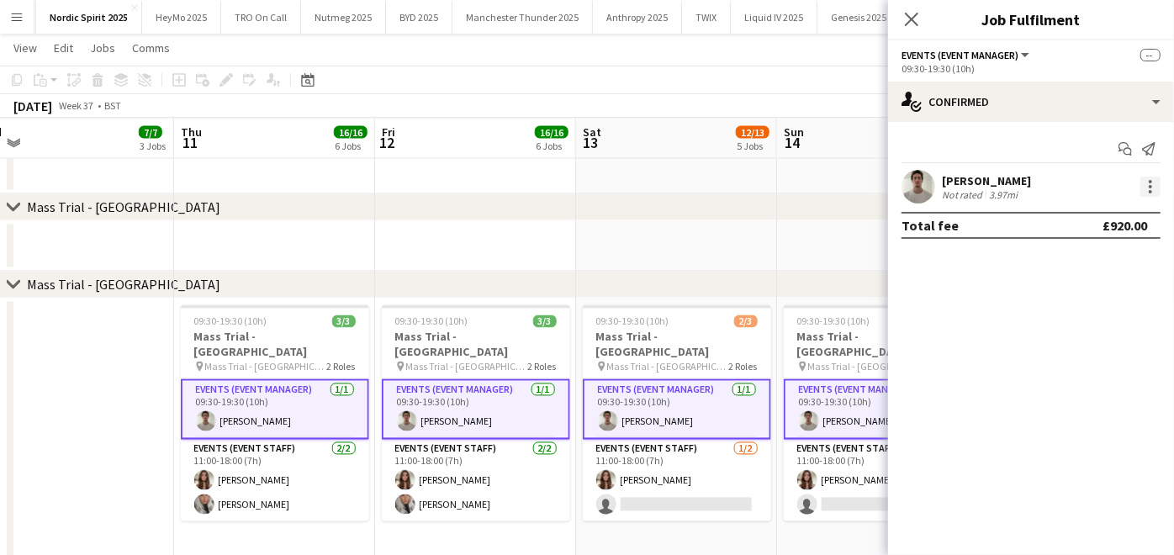
click at [1153, 185] on div at bounding box center [1150, 187] width 20 height 20
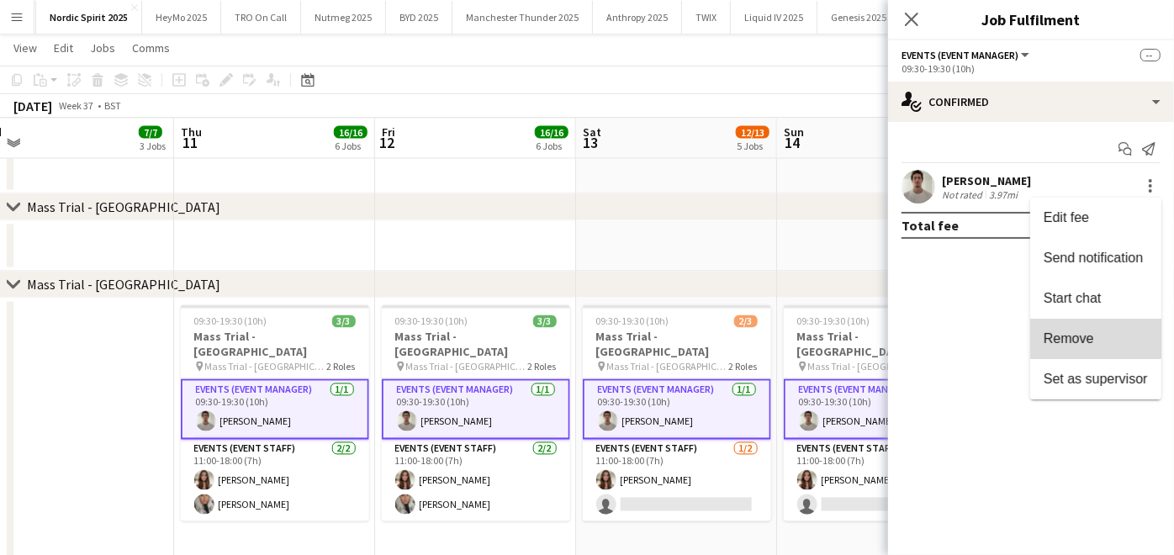
click at [1077, 334] on span "Remove" at bounding box center [1069, 338] width 50 height 14
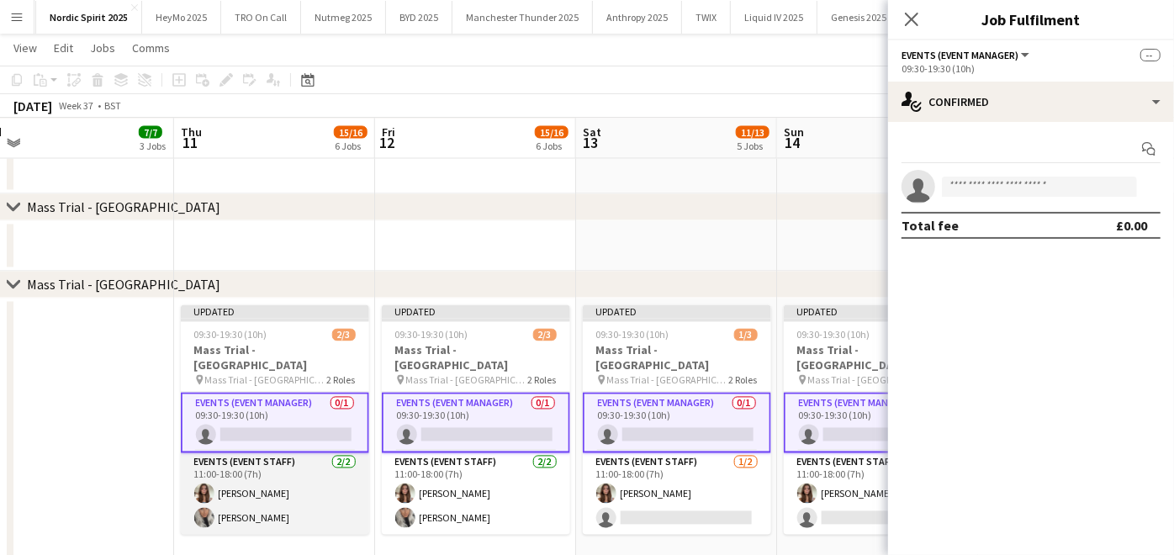
click at [292, 497] on app-card-role "Events (Event Staff) [DATE] 11:00-18:00 (7h) [PERSON_NAME] [PERSON_NAME]" at bounding box center [275, 494] width 188 height 82
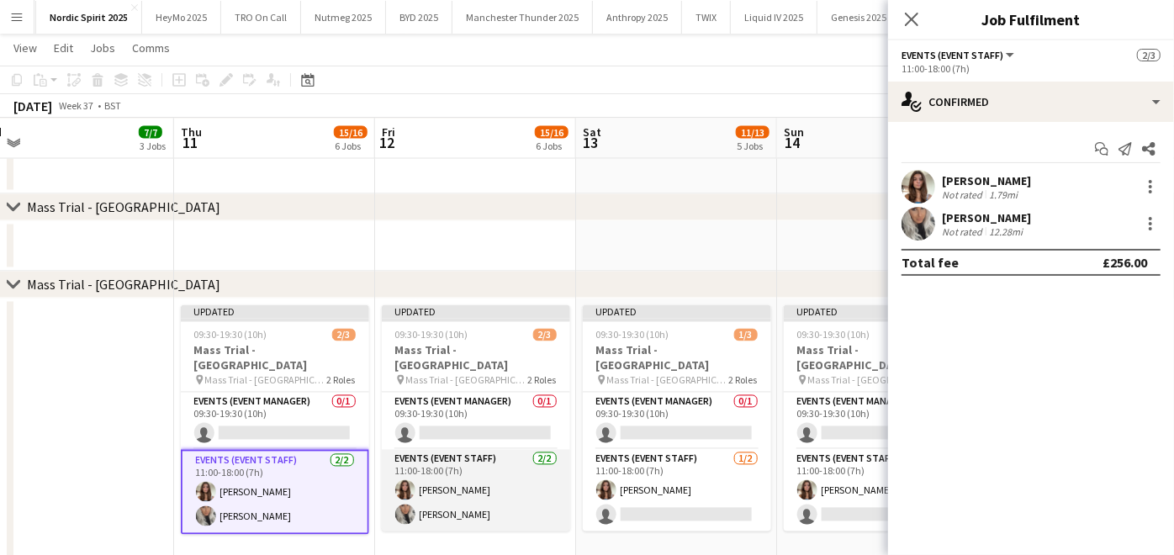
click at [439, 488] on app-card-role "Events (Event Staff) [DATE] 11:00-18:00 (7h) [PERSON_NAME] [PERSON_NAME]" at bounding box center [476, 491] width 188 height 82
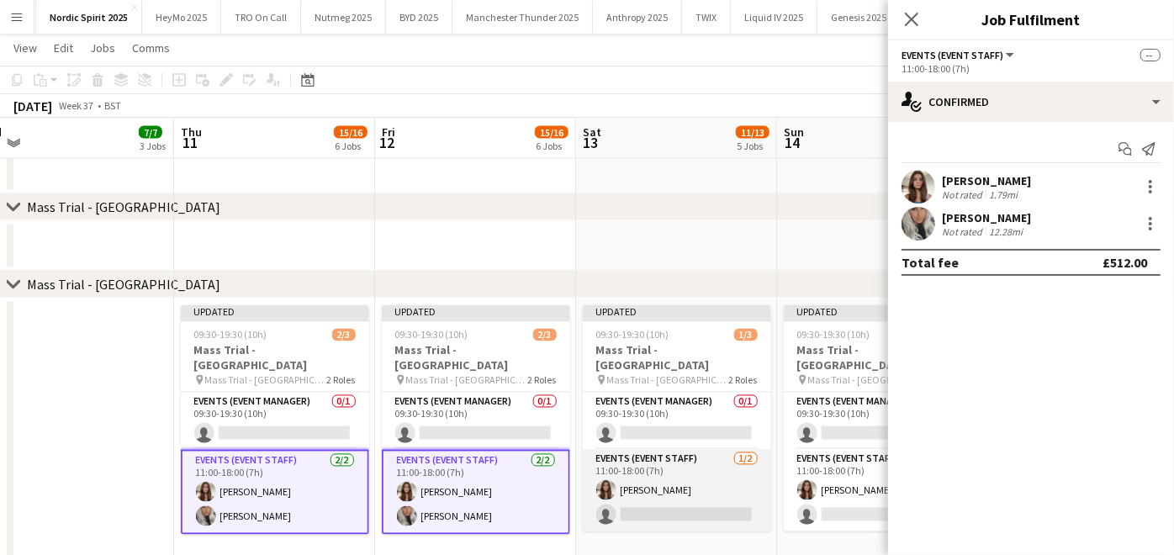
click at [618, 488] on app-card-role "Events (Event Staff) [DATE] 11:00-18:00 (7h) [PERSON_NAME] single-neutral-actio…" at bounding box center [677, 491] width 188 height 82
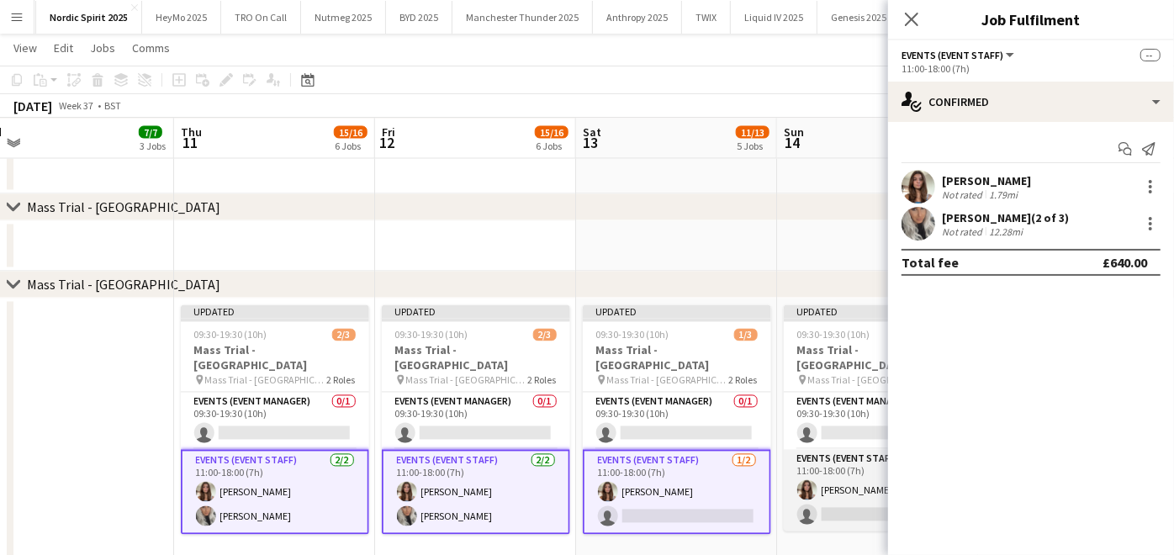
click at [807, 488] on app-user-avatar at bounding box center [807, 490] width 20 height 20
click at [1155, 214] on div at bounding box center [1150, 224] width 20 height 20
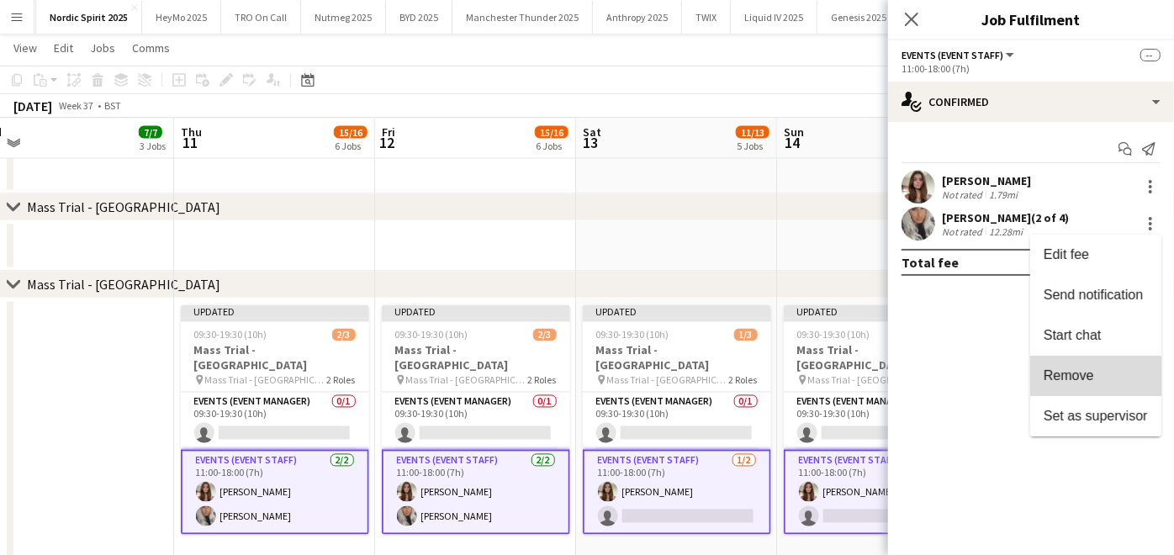
click at [1073, 384] on button "Remove" at bounding box center [1095, 376] width 131 height 40
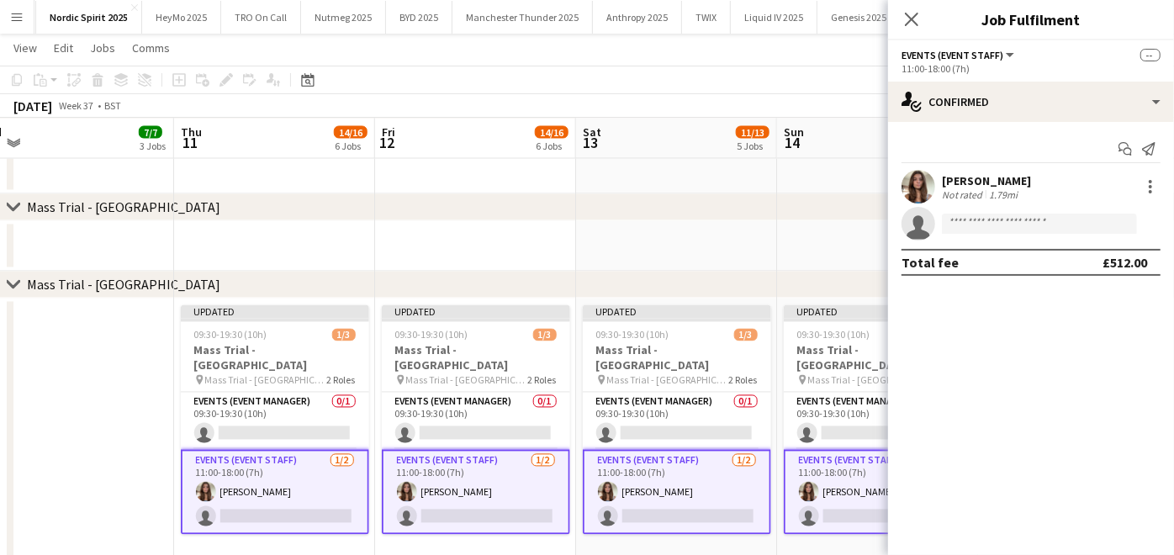
click at [698, 259] on app-date-cell at bounding box center [676, 246] width 201 height 50
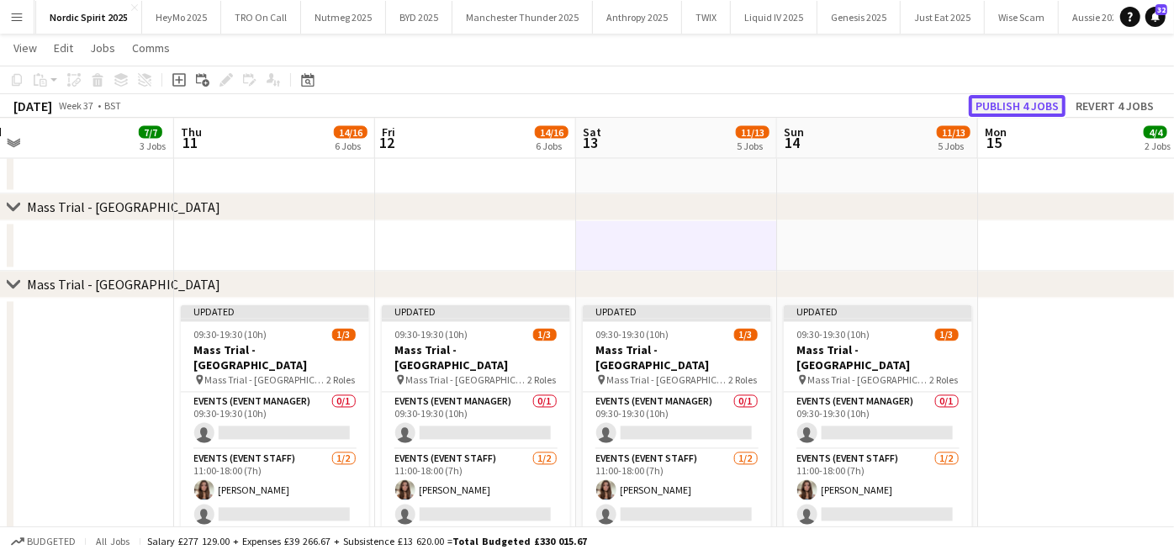
click at [1014, 106] on button "Publish 4 jobs" at bounding box center [1017, 106] width 97 height 22
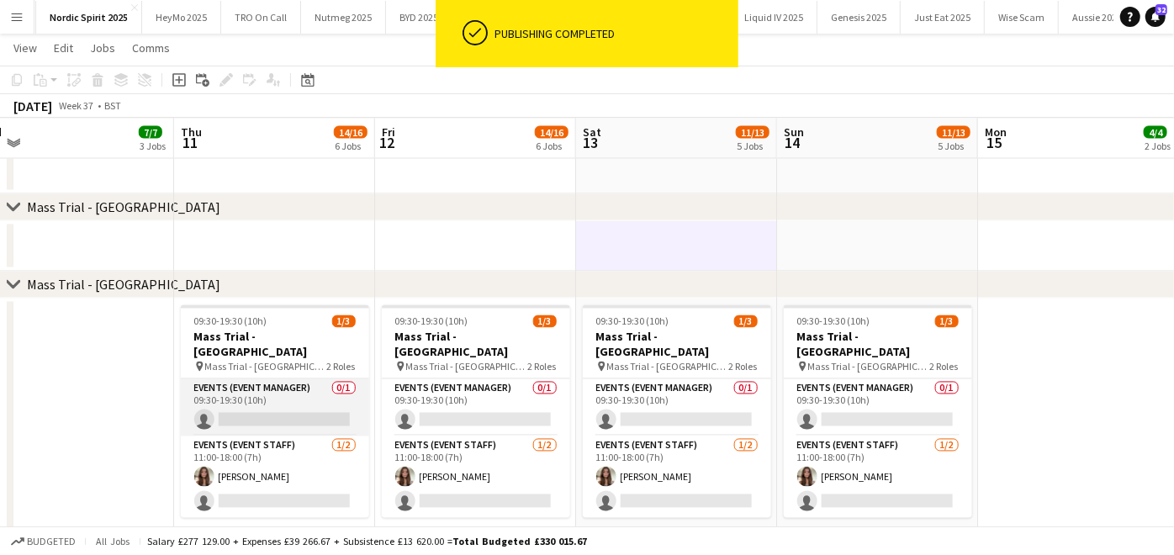
click at [300, 413] on app-card-role "Events (Event Manager) 0/1 09:30-19:30 (10h) single-neutral-actions" at bounding box center [275, 407] width 188 height 57
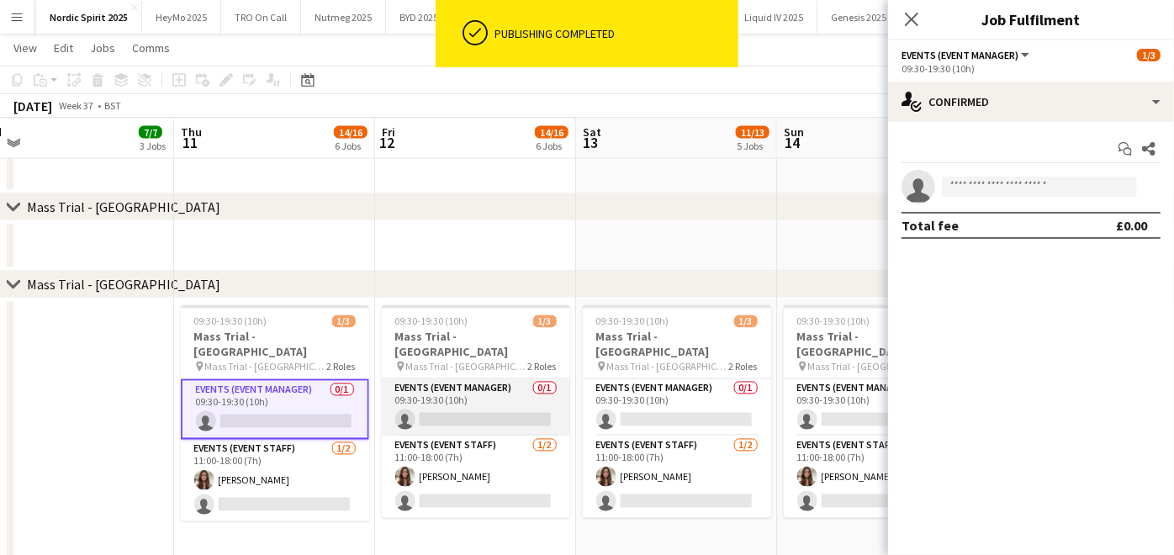
click at [467, 394] on app-card-role "Events (Event Manager) 0/1 09:30-19:30 (10h) single-neutral-actions" at bounding box center [476, 407] width 188 height 57
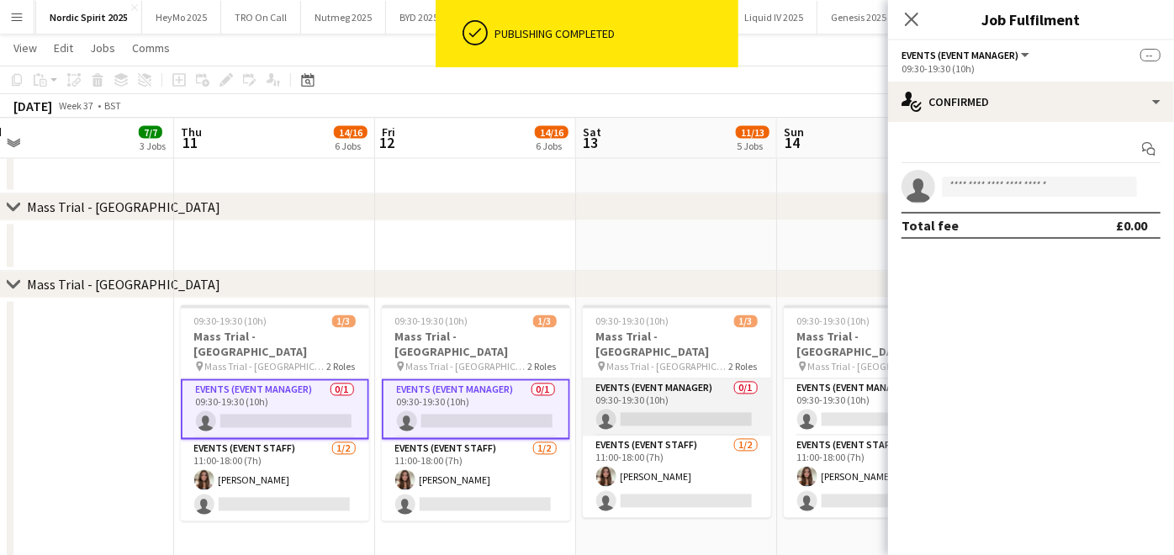
click at [634, 415] on app-card-role "Events (Event Manager) 0/1 09:30-19:30 (10h) single-neutral-actions" at bounding box center [677, 407] width 188 height 57
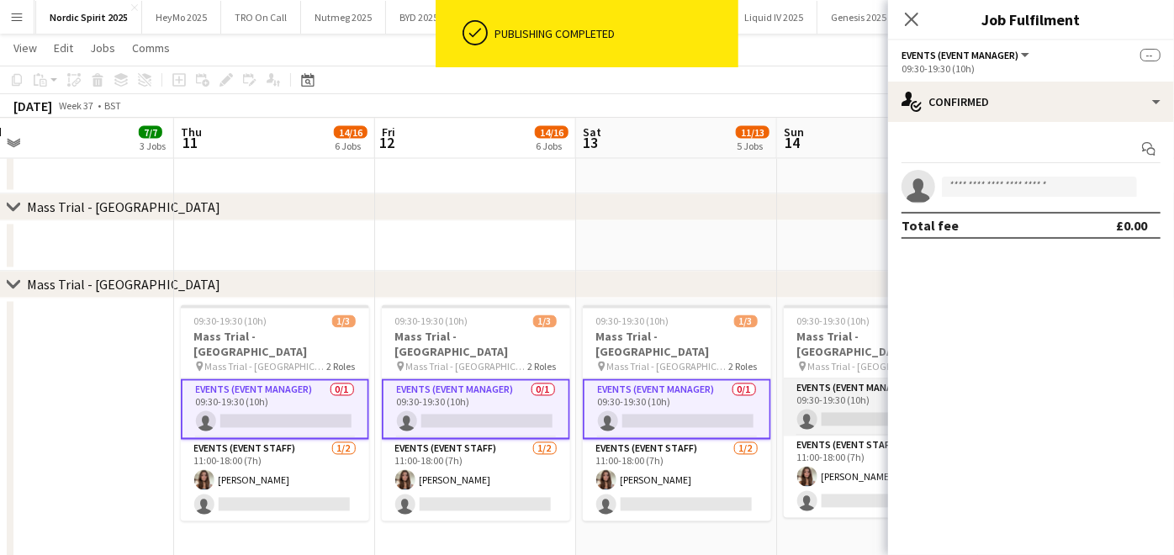
click at [846, 414] on app-card-role "Events (Event Manager) 0/1 09:30-19:30 (10h) single-neutral-actions" at bounding box center [878, 407] width 188 height 57
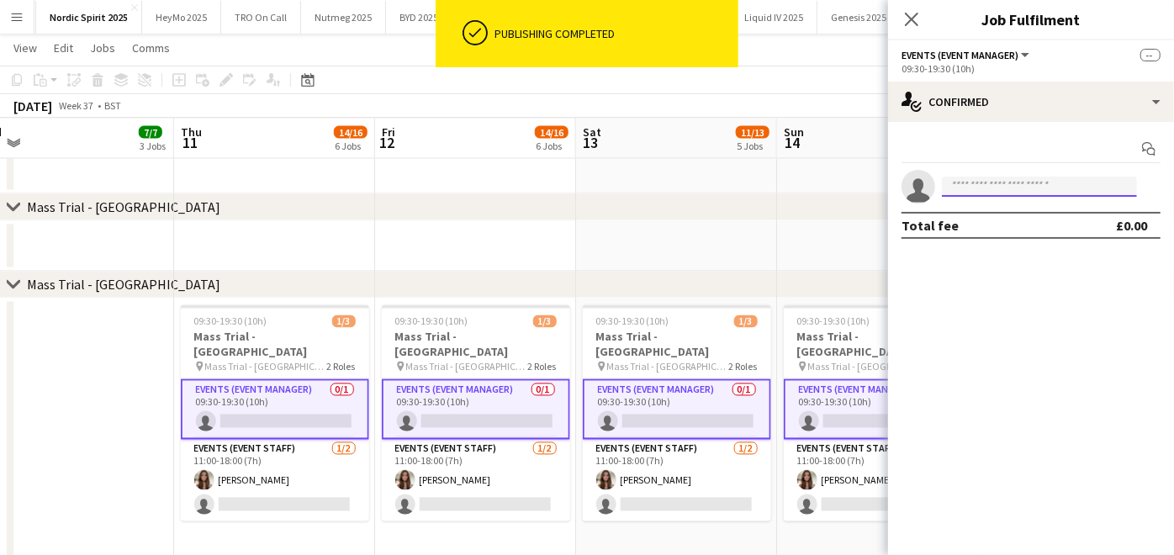
click at [988, 194] on input at bounding box center [1039, 187] width 195 height 20
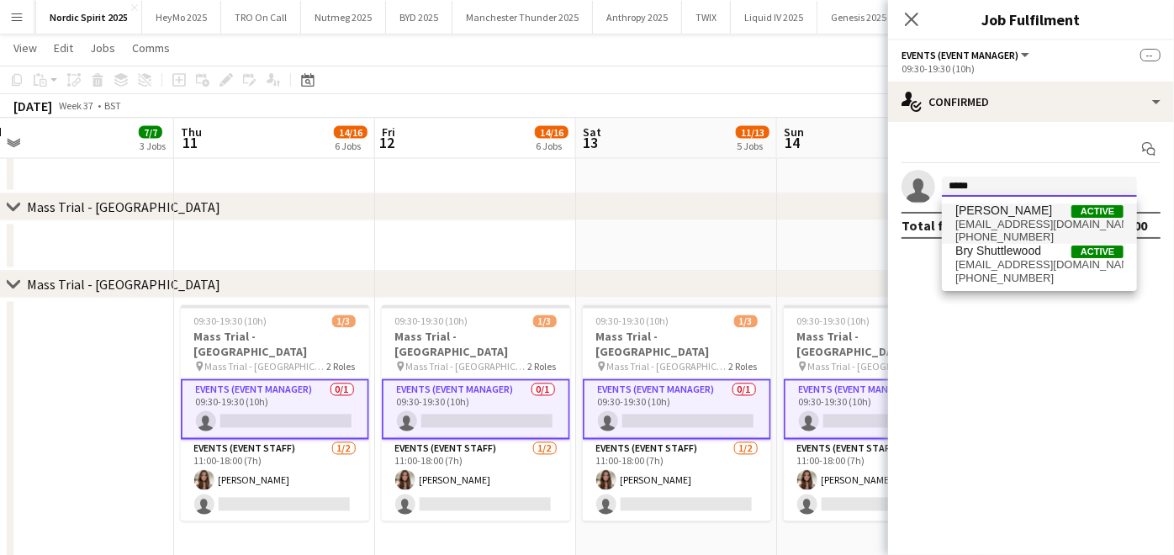
type input "*****"
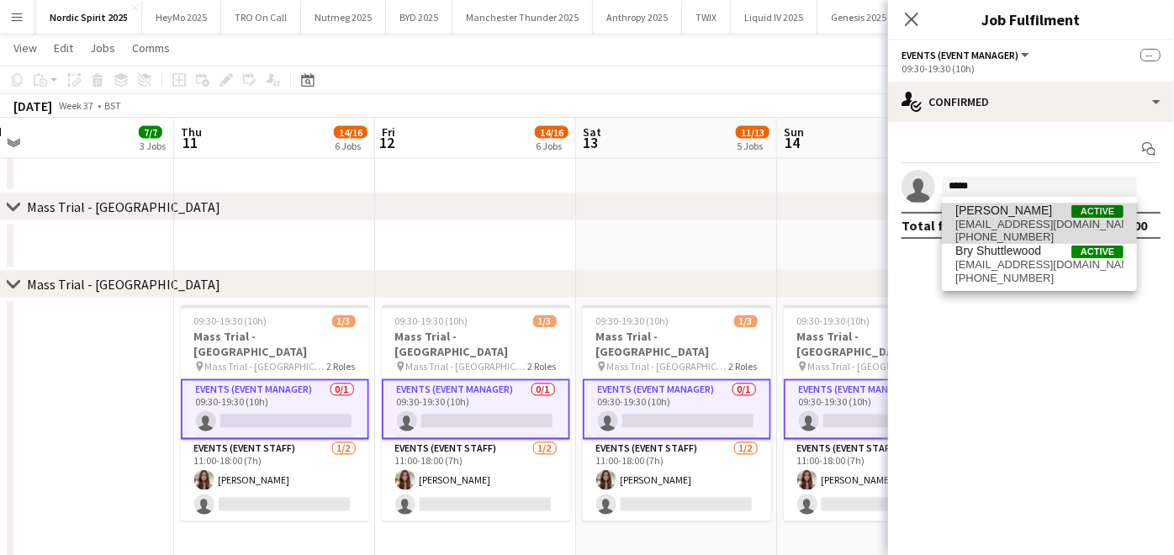
click at [981, 212] on span "[PERSON_NAME]" at bounding box center [1003, 211] width 97 height 14
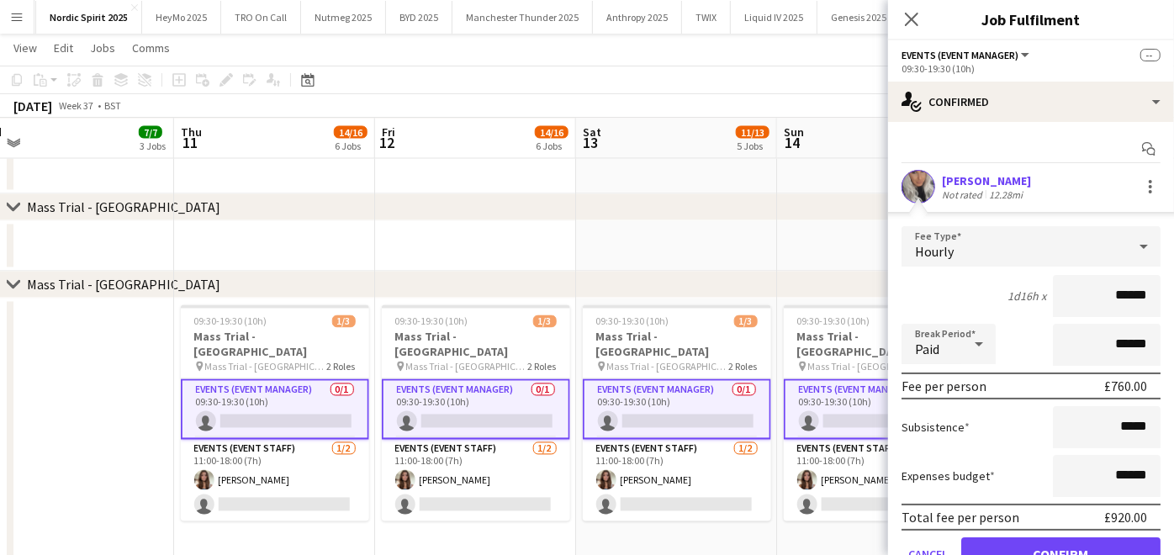
scroll to position [76, 0]
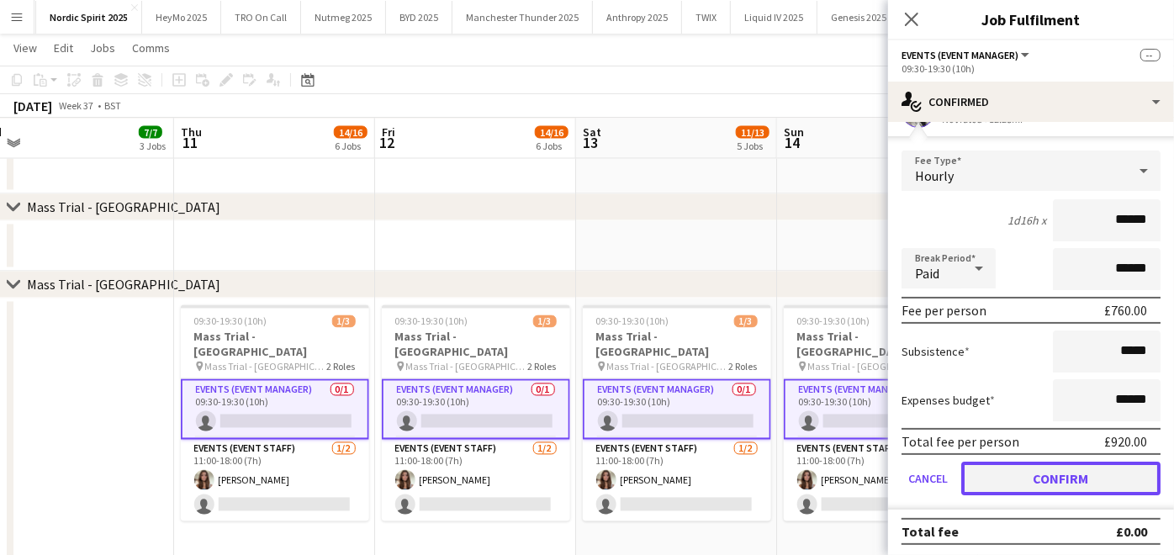
click at [1012, 479] on button "Confirm" at bounding box center [1060, 479] width 199 height 34
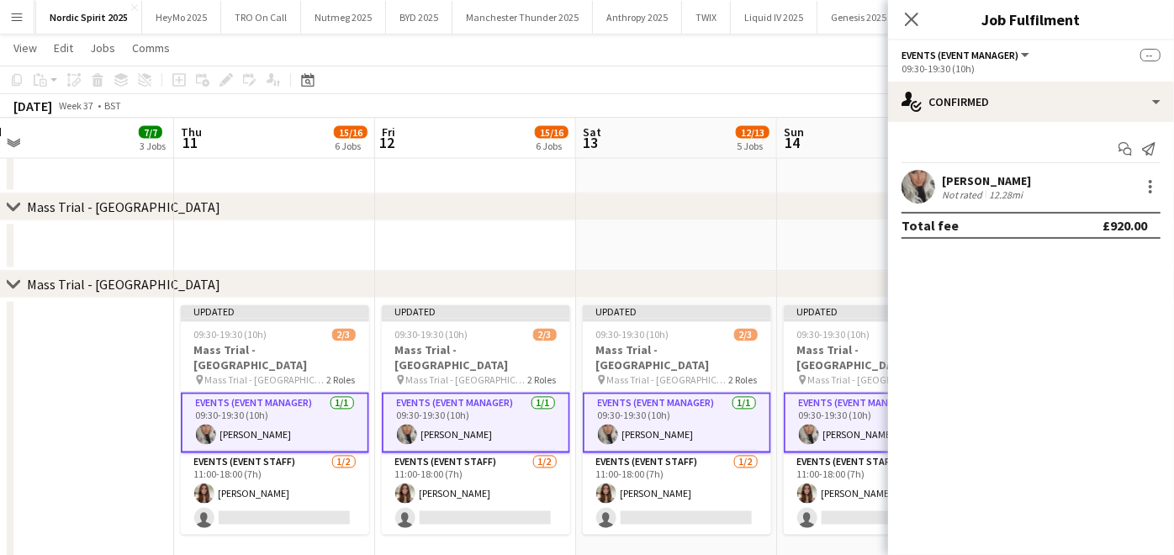
scroll to position [0, 0]
click at [678, 185] on app-date-cell at bounding box center [676, 169] width 201 height 50
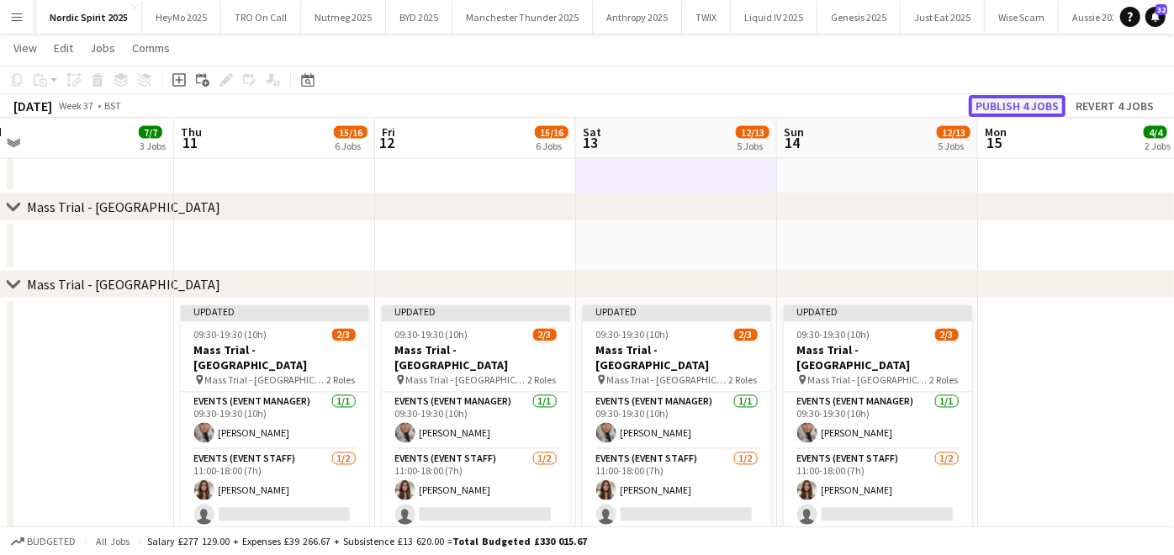
click at [1011, 103] on button "Publish 4 jobs" at bounding box center [1017, 106] width 97 height 22
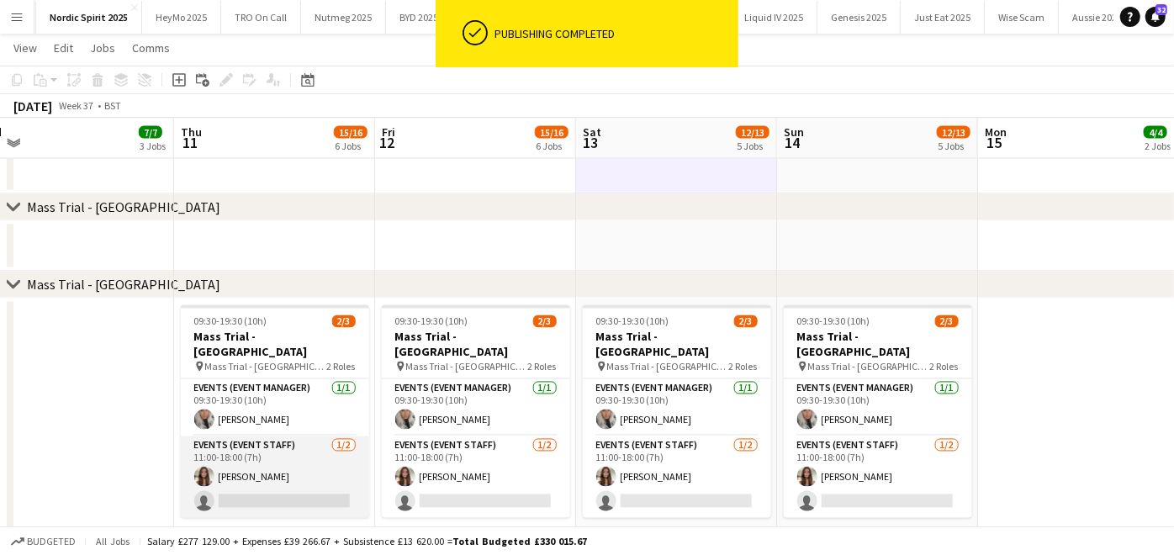
click at [270, 510] on app-card-role "Events (Event Staff) [DATE] 11:00-18:00 (7h) [PERSON_NAME] single-neutral-actio…" at bounding box center [275, 477] width 188 height 82
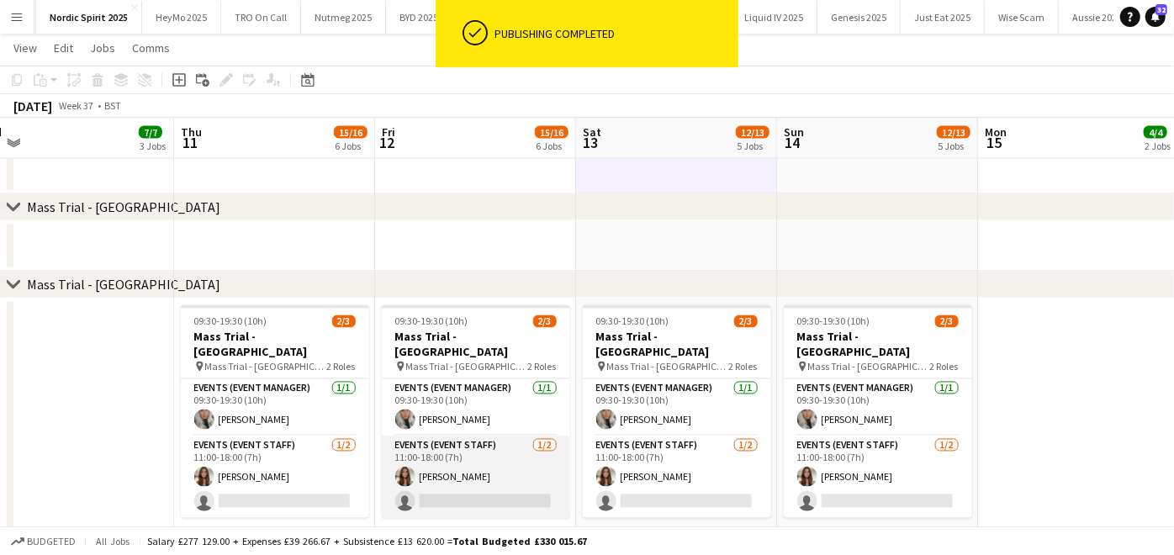
click at [422, 503] on app-card-role "Events (Event Staff) [DATE] 11:00-18:00 (7h) [PERSON_NAME] single-neutral-actio…" at bounding box center [476, 477] width 188 height 82
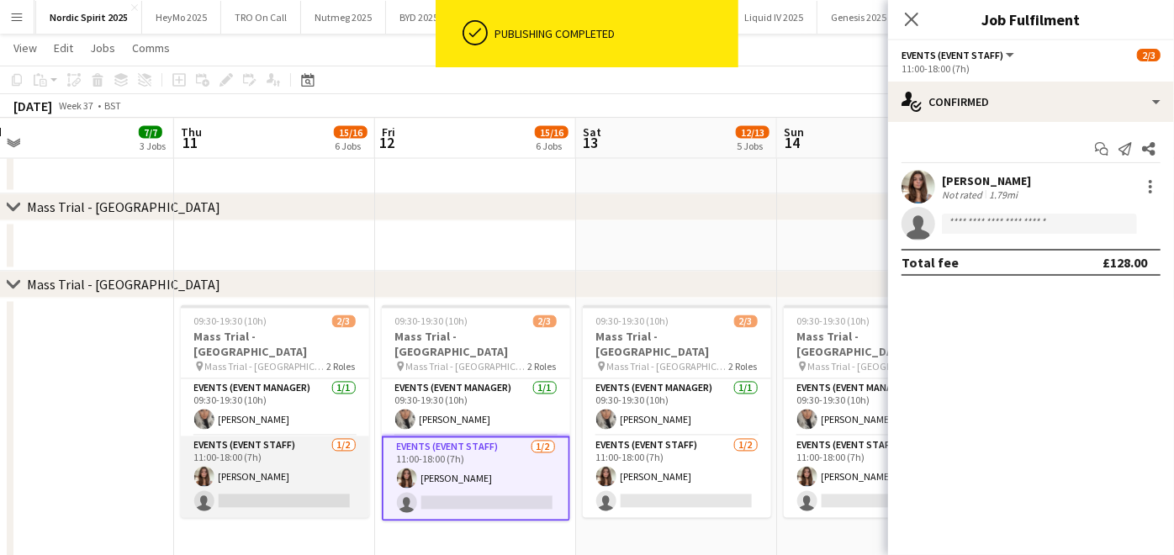
click at [252, 492] on app-card-role "Events (Event Staff) [DATE] 11:00-18:00 (7h) [PERSON_NAME] single-neutral-actio…" at bounding box center [275, 477] width 188 height 82
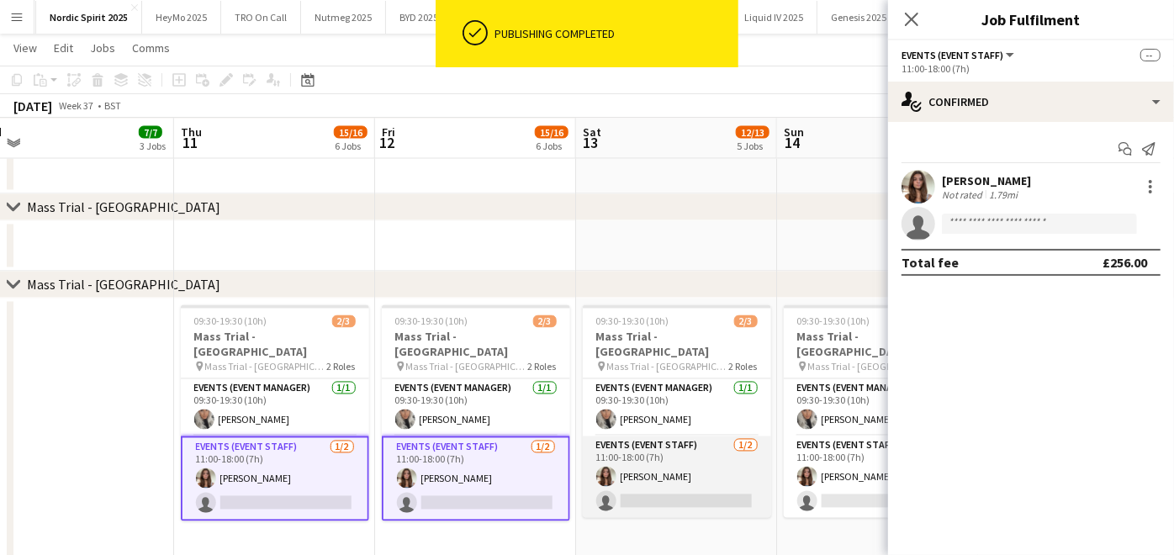
click at [692, 470] on app-card-role "Events (Event Staff) [DATE] 11:00-18:00 (7h) [PERSON_NAME] single-neutral-actio…" at bounding box center [677, 477] width 188 height 82
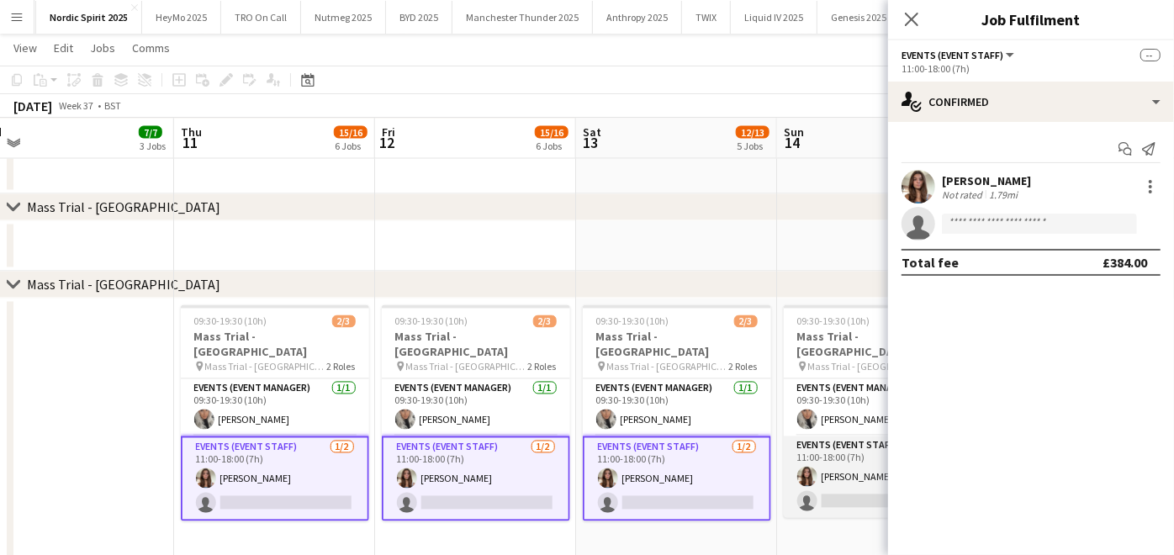
click at [822, 478] on app-card-role "Events (Event Staff) [DATE] 11:00-18:00 (7h) [PERSON_NAME] single-neutral-actio…" at bounding box center [878, 477] width 188 height 82
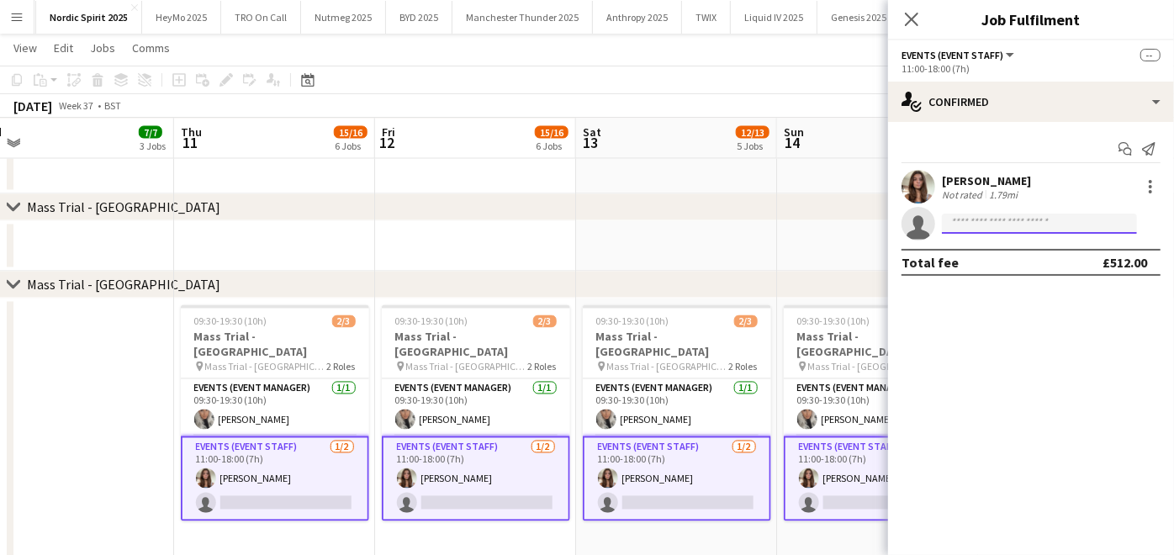
click at [975, 214] on input at bounding box center [1039, 224] width 195 height 20
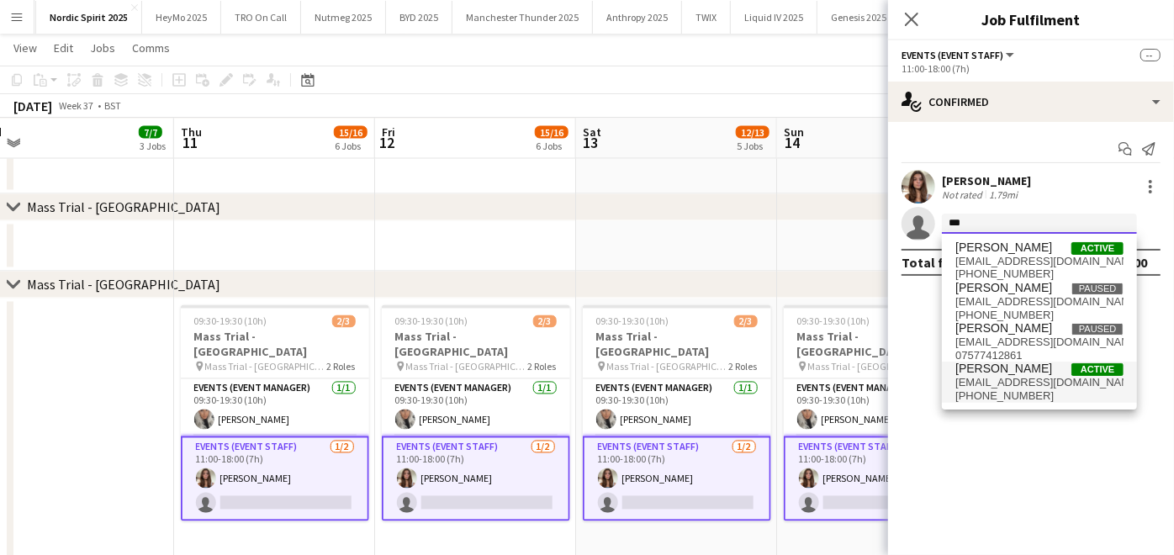
type input "***"
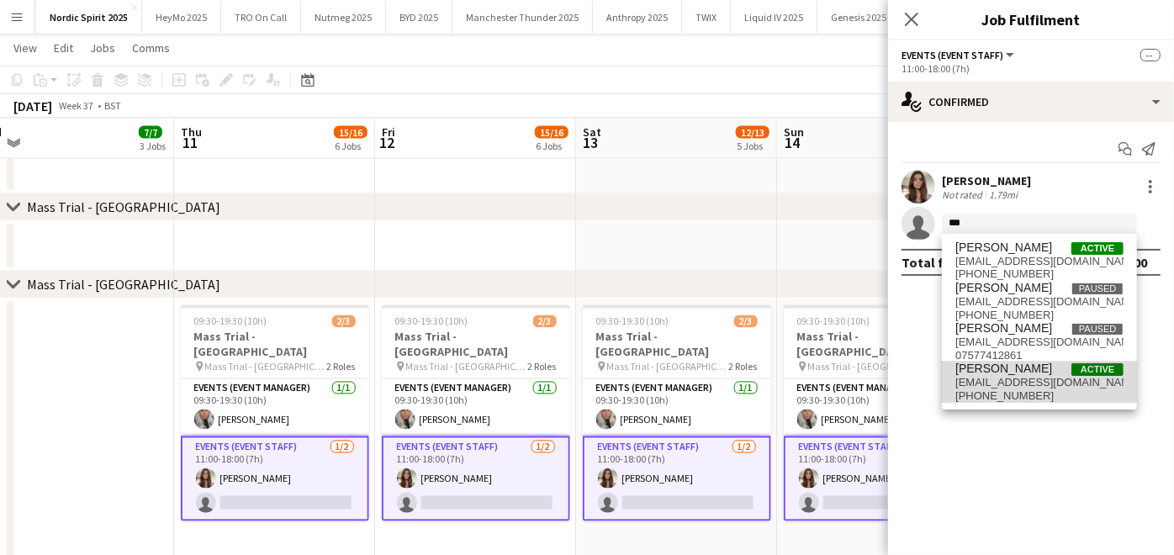
click at [990, 369] on span "[PERSON_NAME]" at bounding box center [1003, 369] width 97 height 14
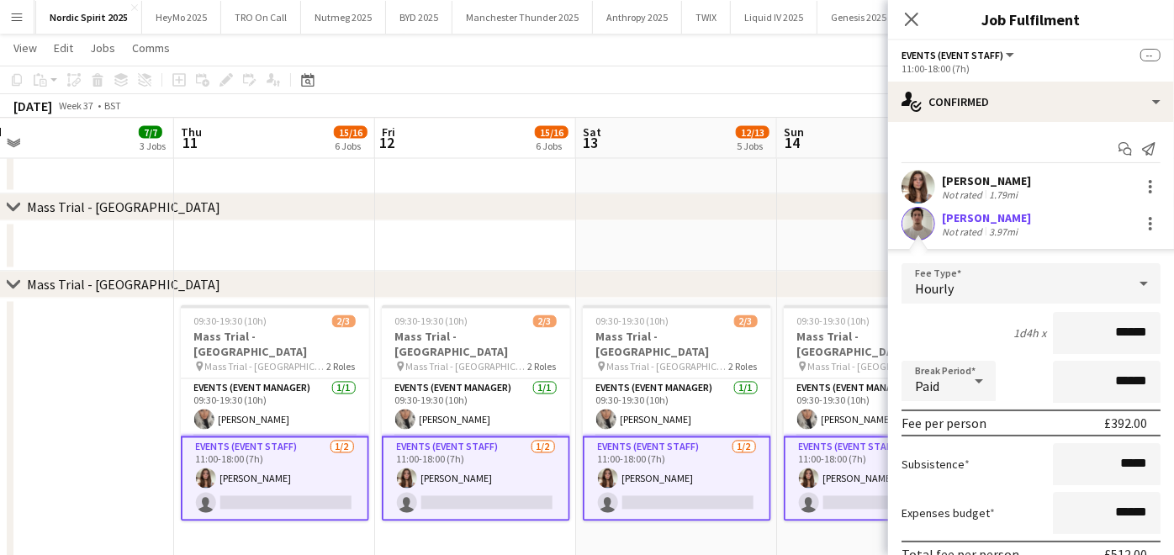
scroll to position [113, 0]
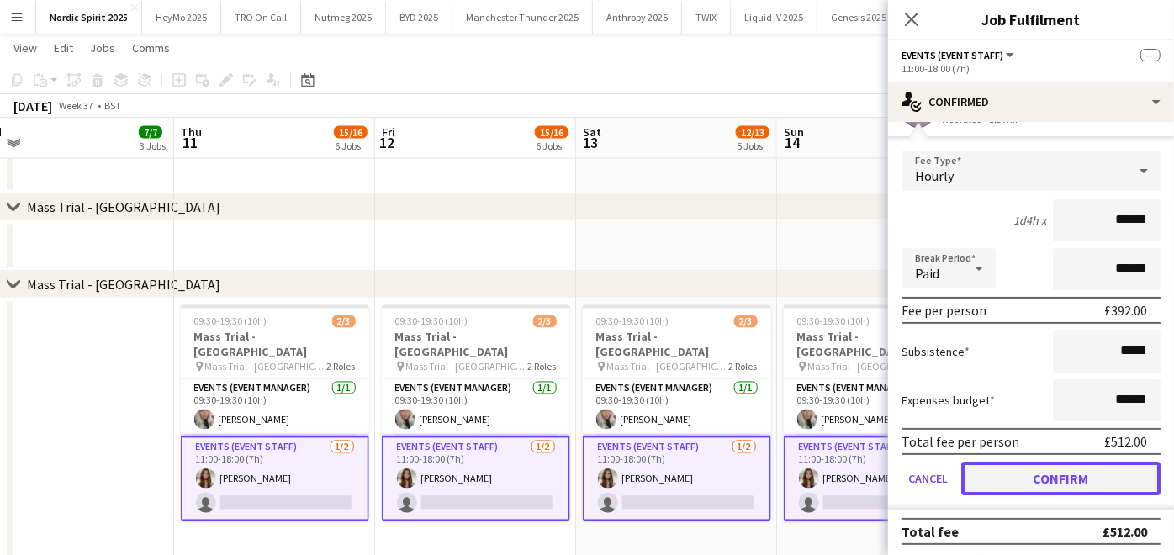
click at [1004, 470] on button "Confirm" at bounding box center [1060, 479] width 199 height 34
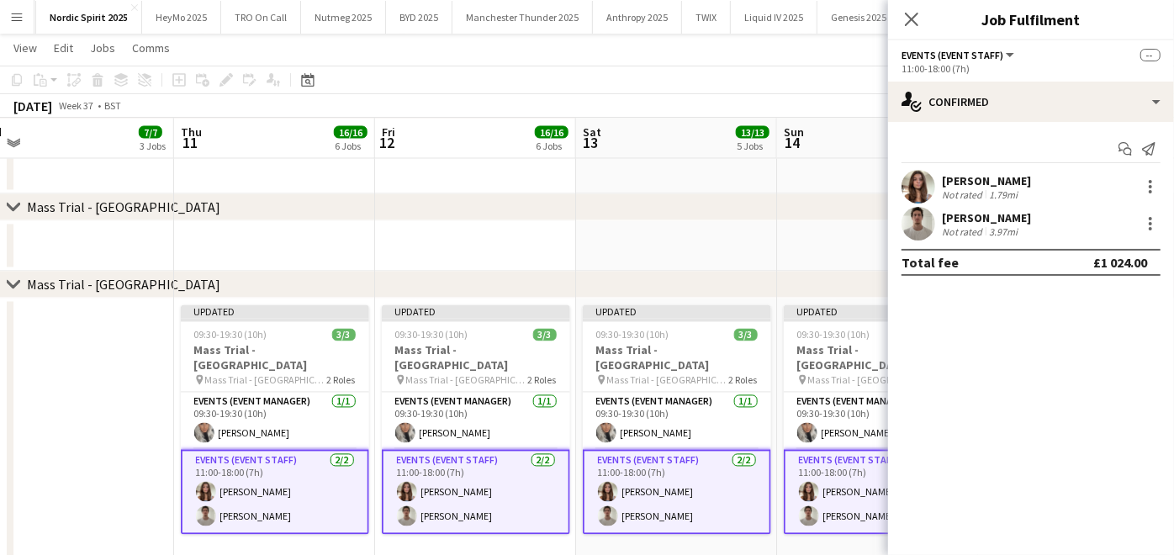
scroll to position [0, 0]
click at [712, 230] on app-date-cell at bounding box center [676, 246] width 201 height 50
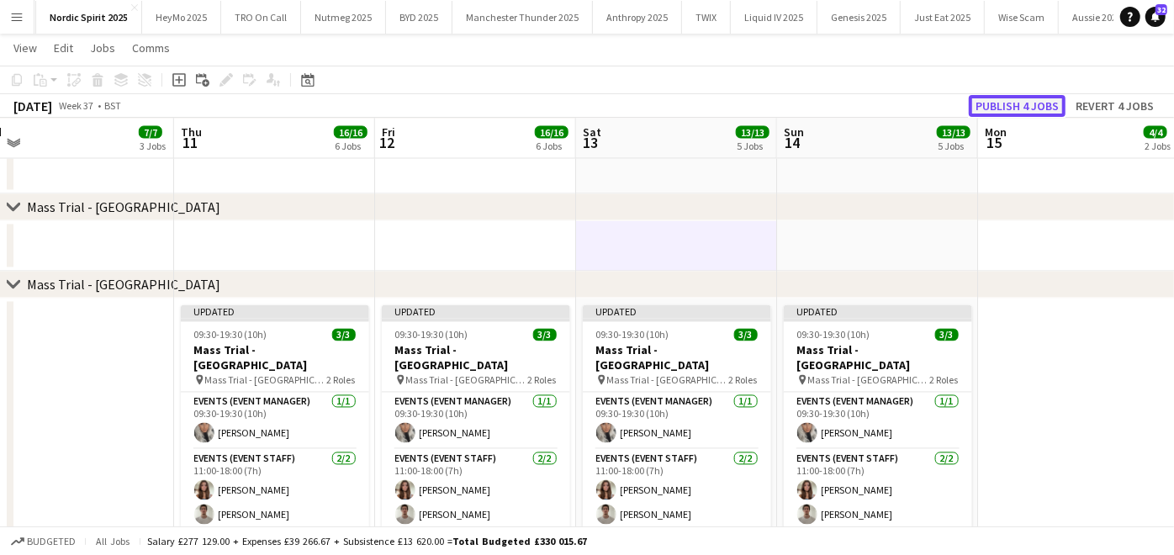
click at [982, 108] on button "Publish 4 jobs" at bounding box center [1017, 106] width 97 height 22
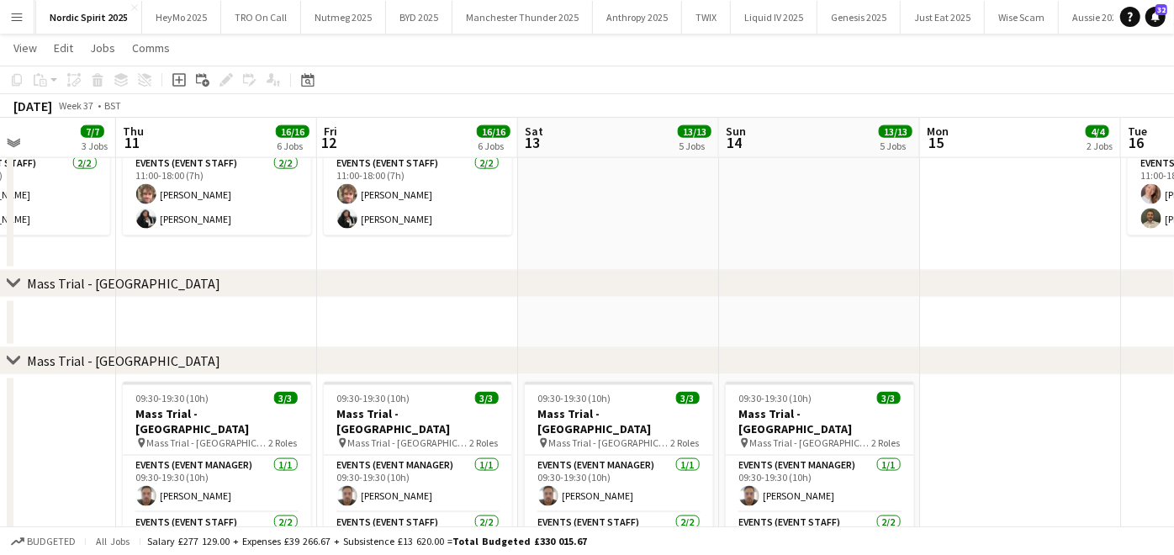
scroll to position [1393, 0]
click at [13, 29] on button "Menu" at bounding box center [17, 17] width 34 height 34
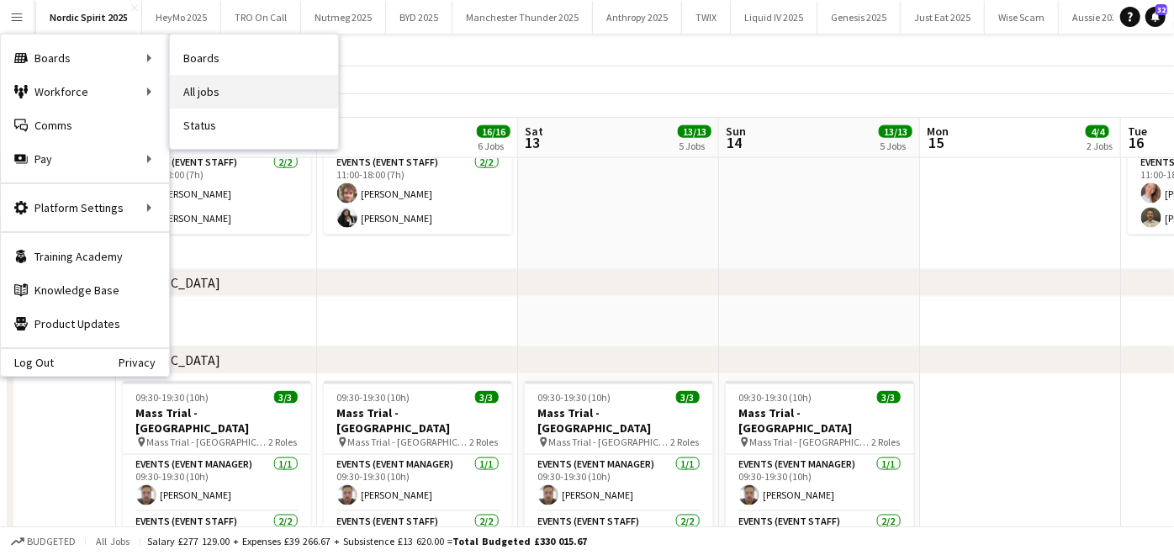
click at [218, 98] on link "All jobs" at bounding box center [254, 92] width 168 height 34
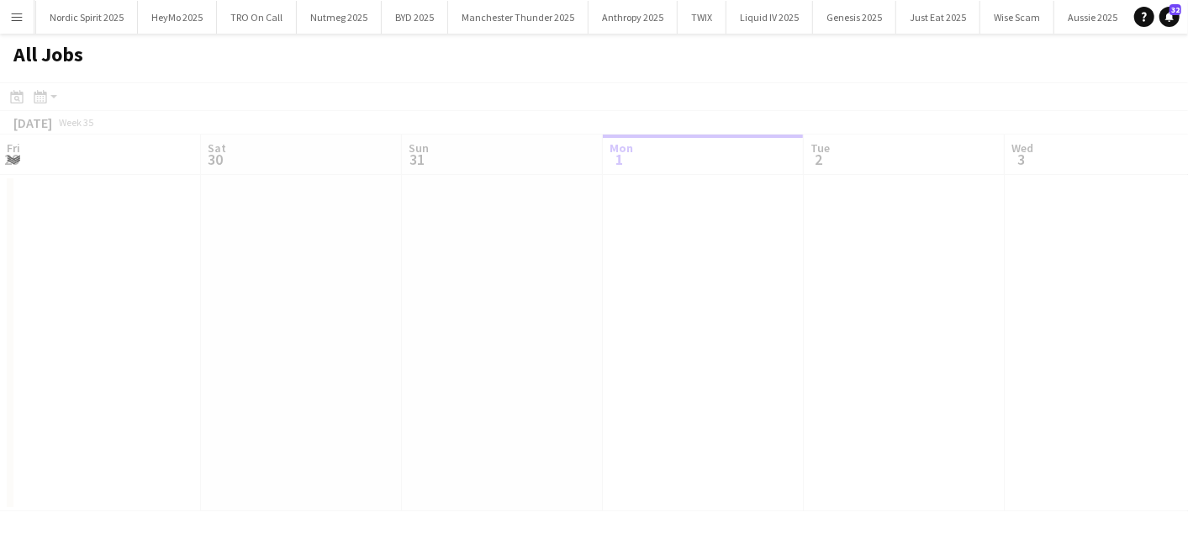
scroll to position [0, 401]
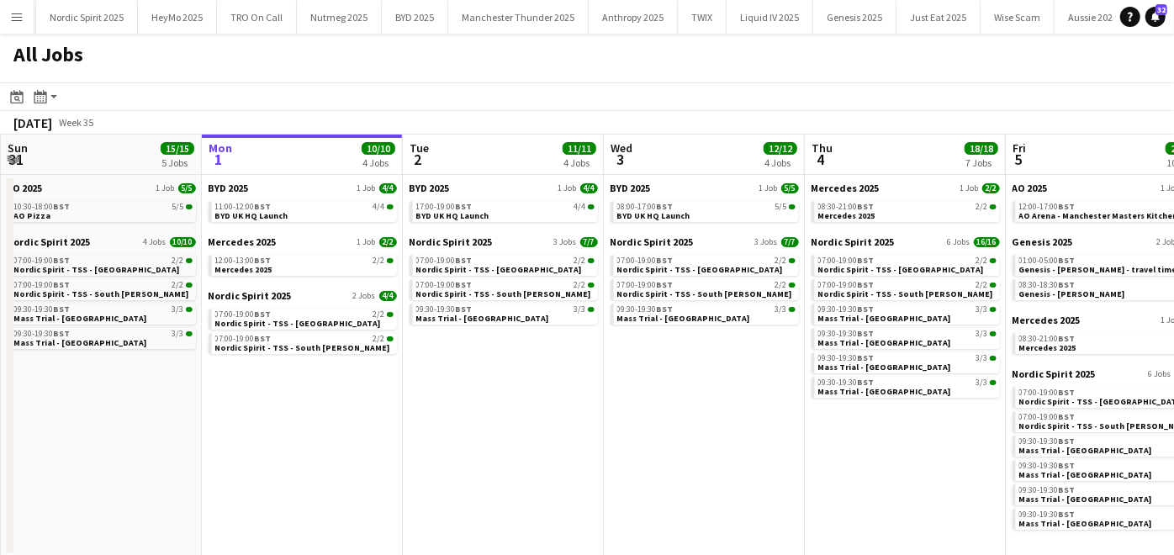
click at [17, 19] on app-icon "Menu" at bounding box center [16, 16] width 13 height 13
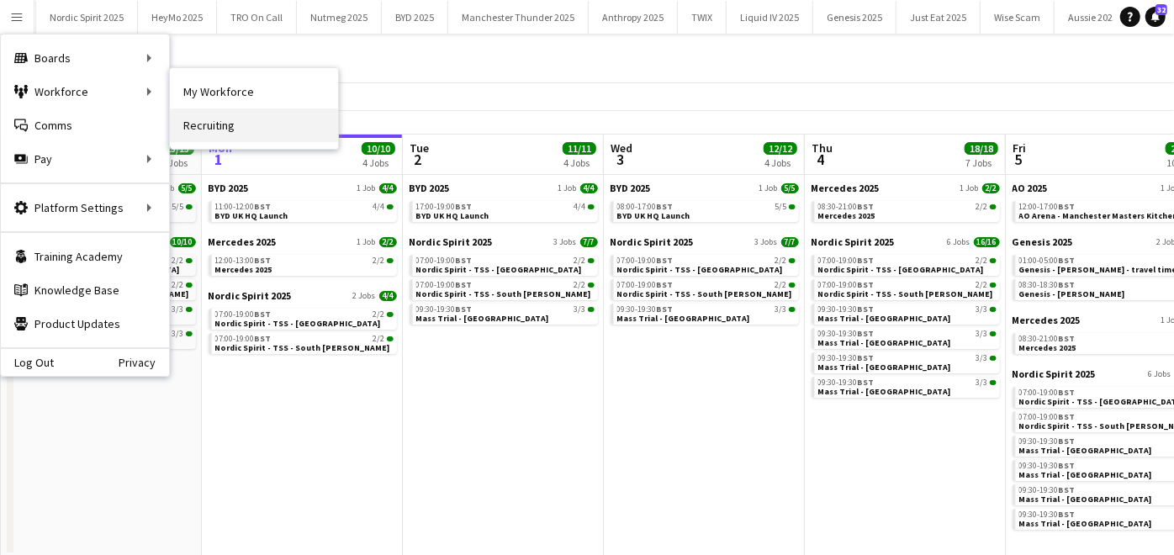
click at [204, 112] on link "Recruiting" at bounding box center [254, 125] width 168 height 34
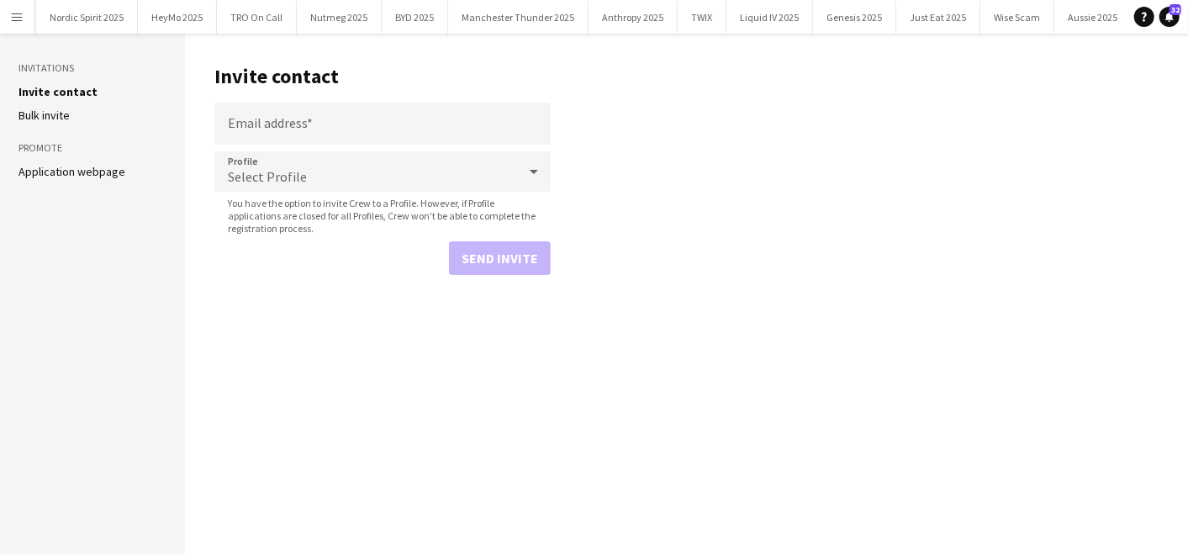
click at [21, 27] on button "Menu" at bounding box center [17, 17] width 34 height 34
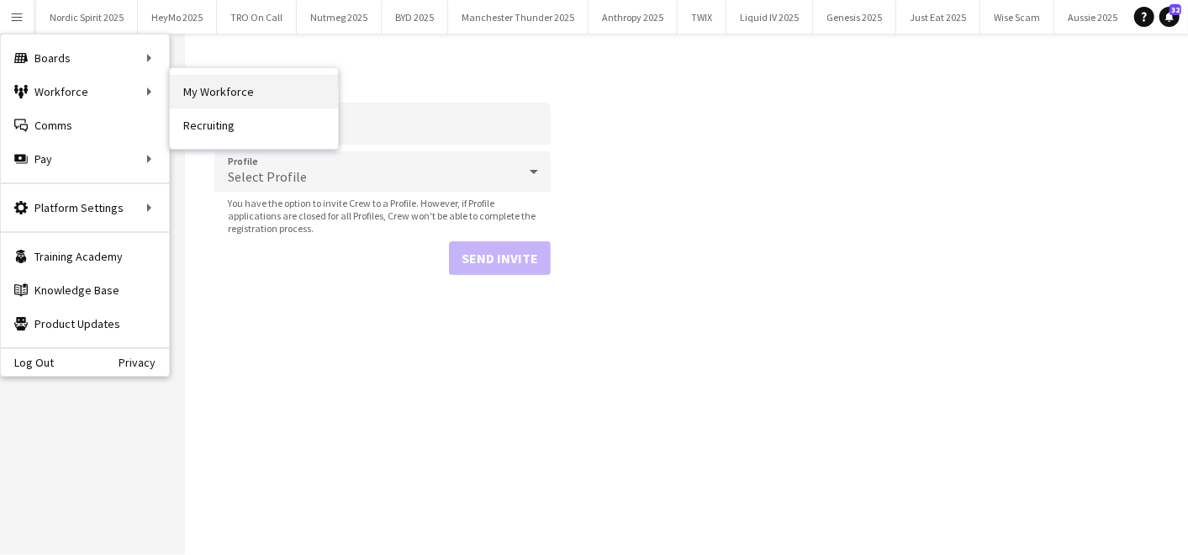
click at [210, 81] on link "My Workforce" at bounding box center [254, 92] width 168 height 34
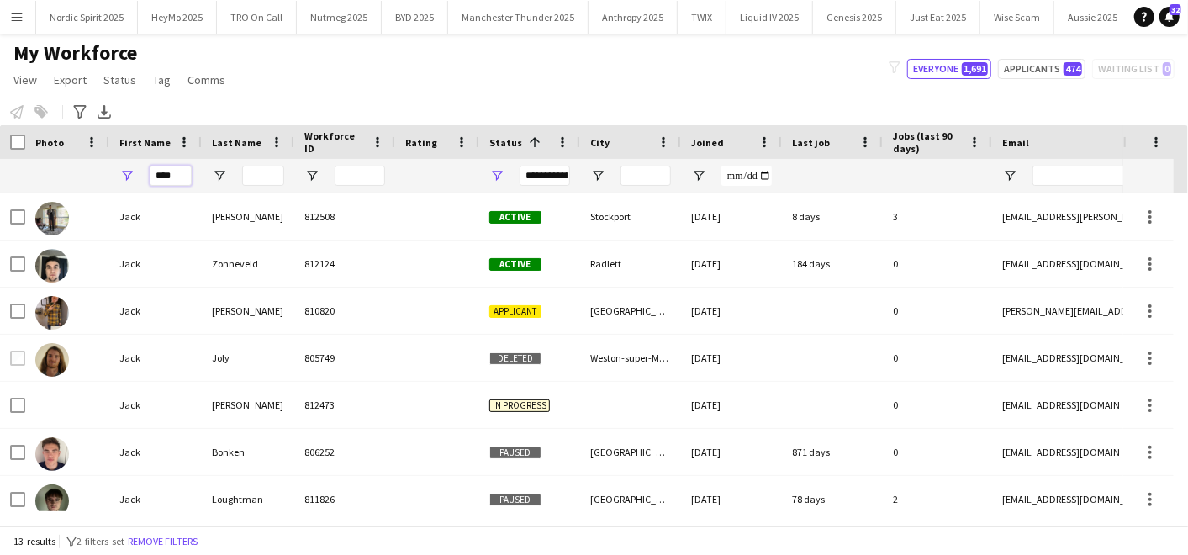
click at [165, 173] on input "****" at bounding box center [171, 176] width 42 height 20
type input "*"
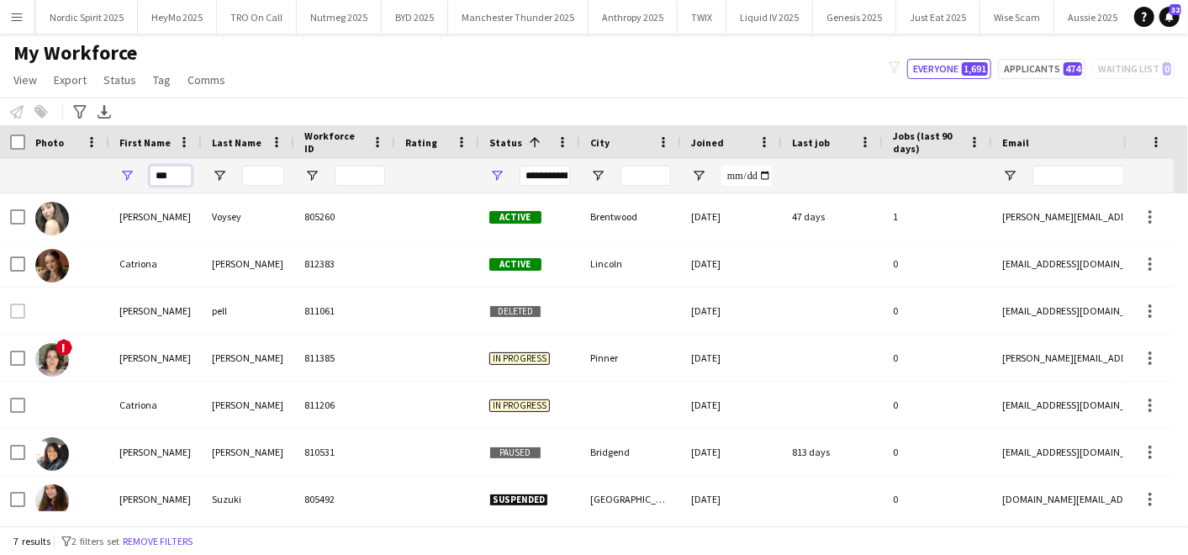
type input "***"
click at [252, 120] on div "Notify workforce Add to tag Select at least one crew to tag him or her. Advance…" at bounding box center [594, 112] width 1188 height 28
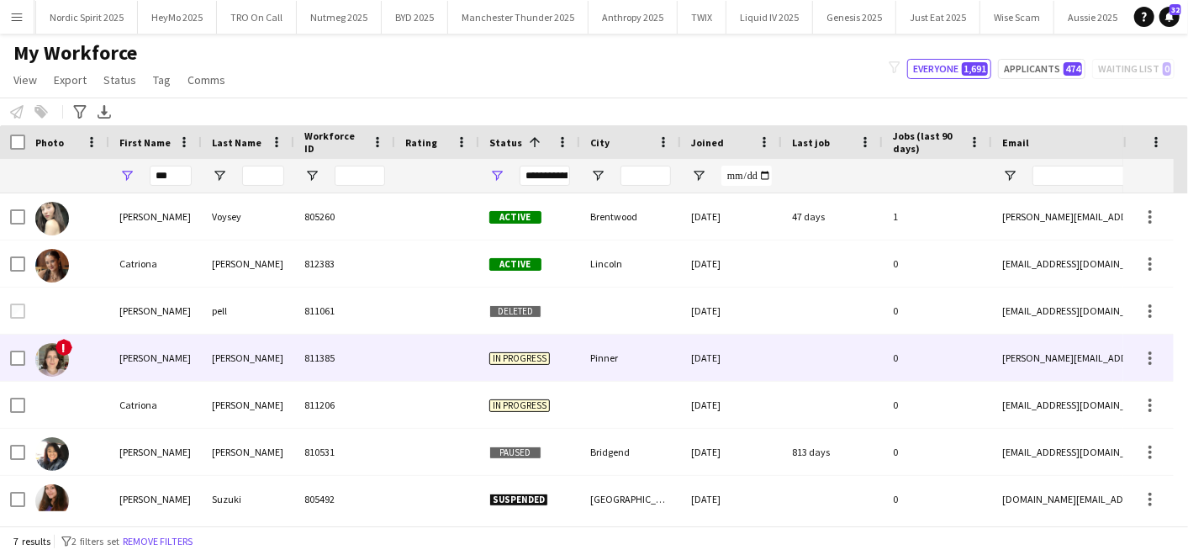
scroll to position [12, 0]
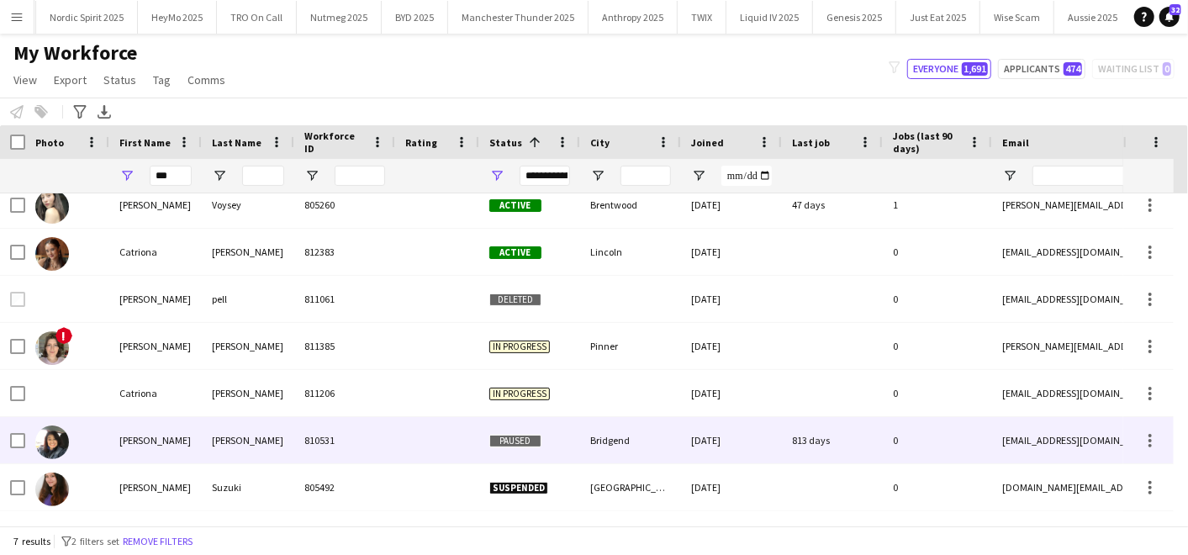
click at [179, 447] on div "[PERSON_NAME]" at bounding box center [155, 440] width 93 height 46
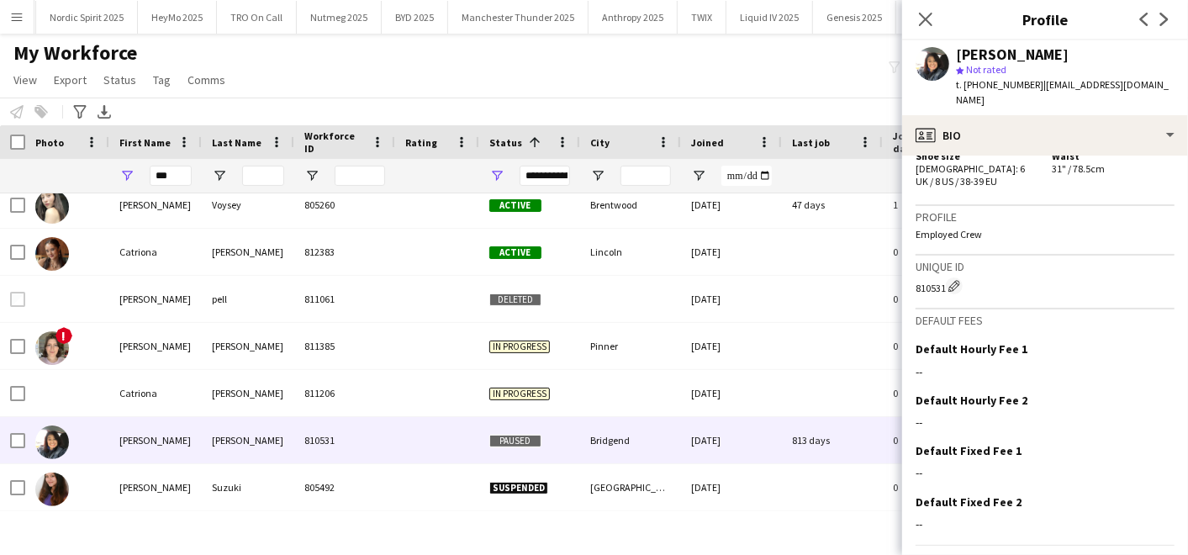
scroll to position [969, 0]
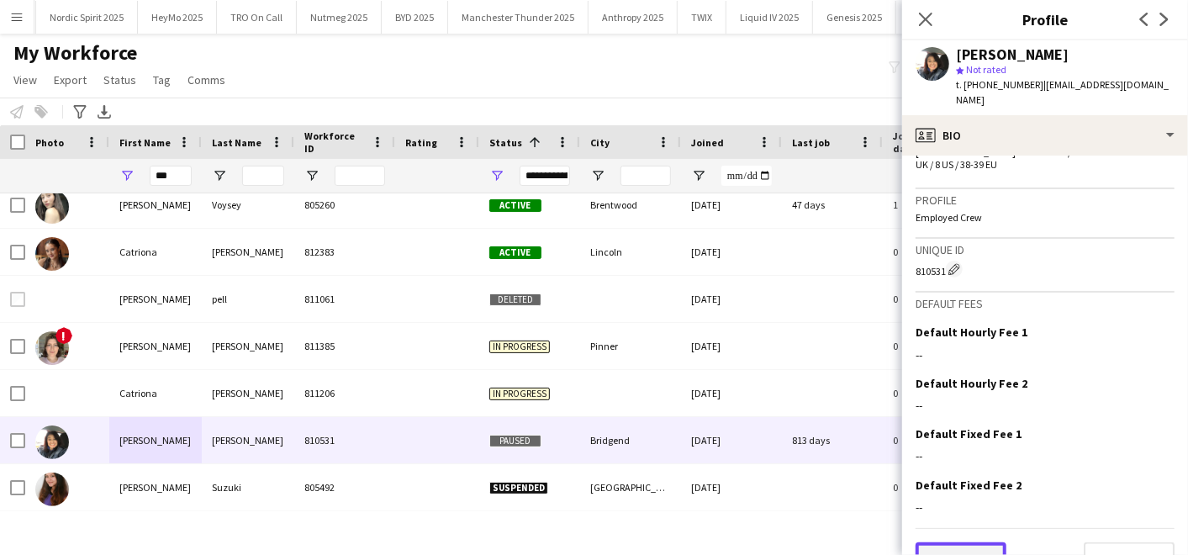
click at [976, 542] on button "Previous" at bounding box center [961, 559] width 91 height 34
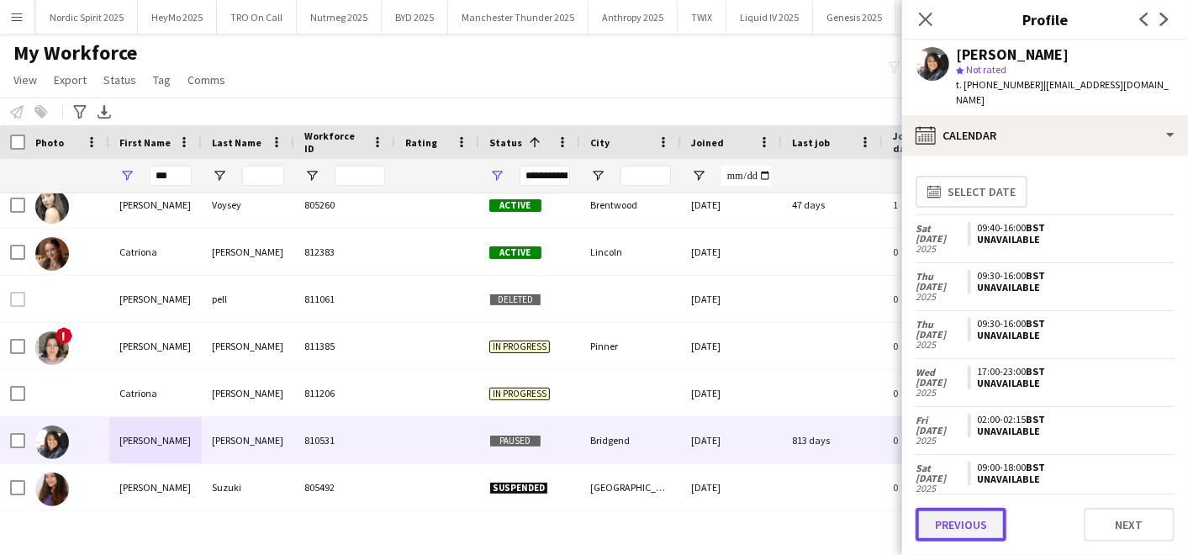
click at [963, 523] on button "Previous" at bounding box center [961, 525] width 91 height 34
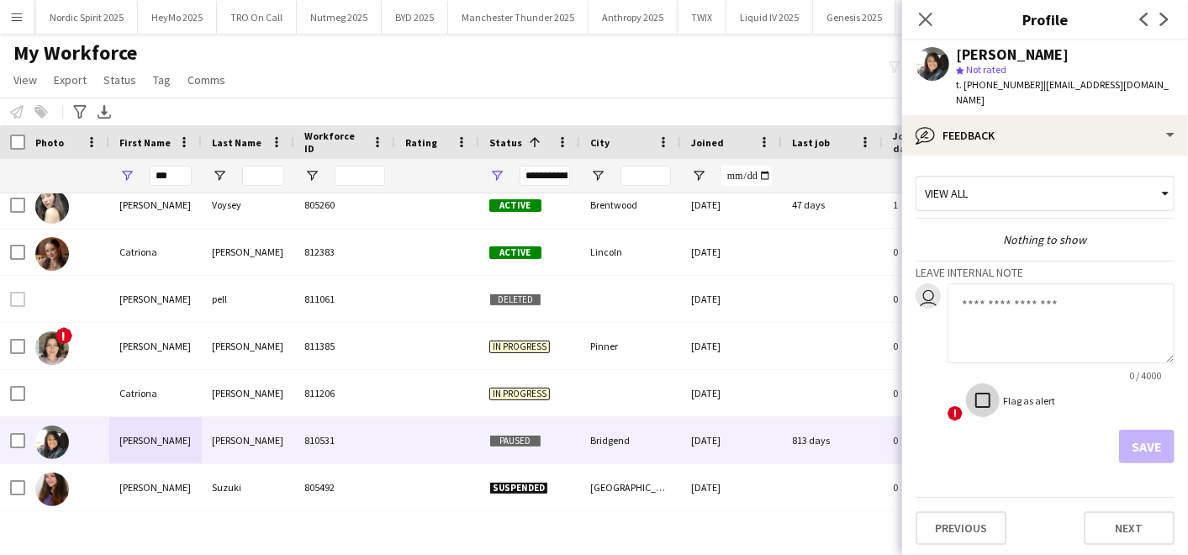
click at [970, 292] on div "0 / 4000 ! Flag as alert" at bounding box center [1061, 353] width 227 height 140
click at [970, 292] on textarea at bounding box center [1061, 323] width 227 height 80
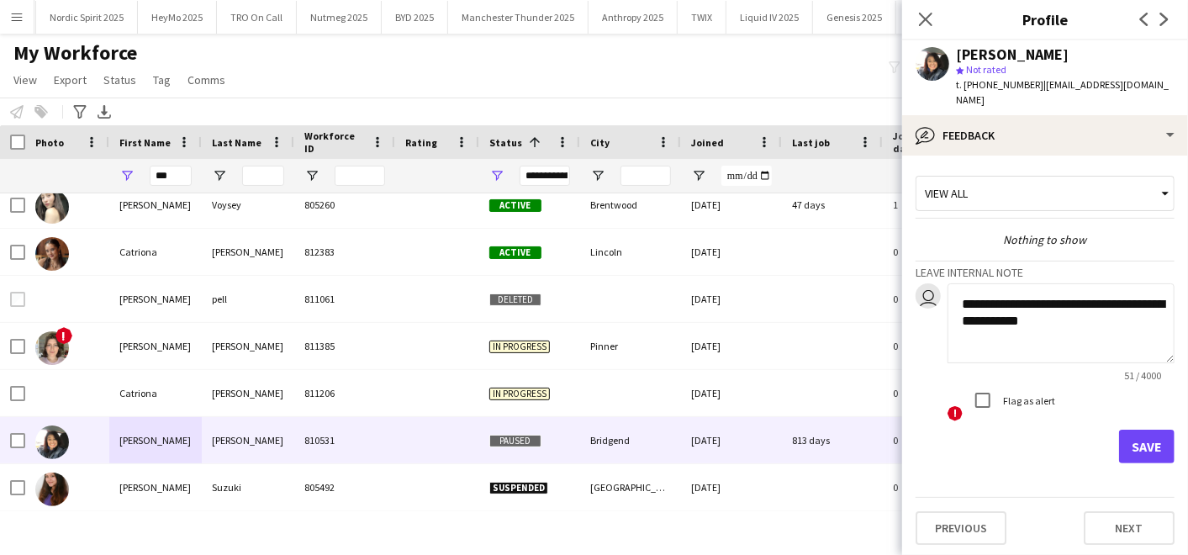
type textarea "**********"
click at [1141, 430] on button "Save" at bounding box center [1147, 447] width 56 height 34
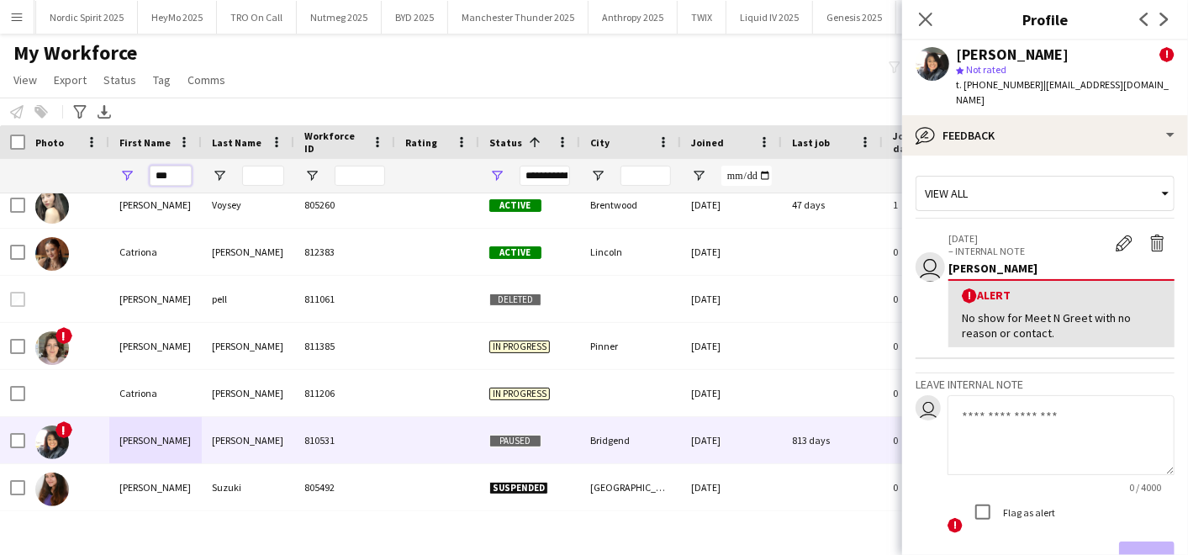
drag, startPoint x: 156, startPoint y: 172, endPoint x: 35, endPoint y: 162, distance: 120.7
click at [35, 162] on div "***" at bounding box center [911, 176] width 1823 height 34
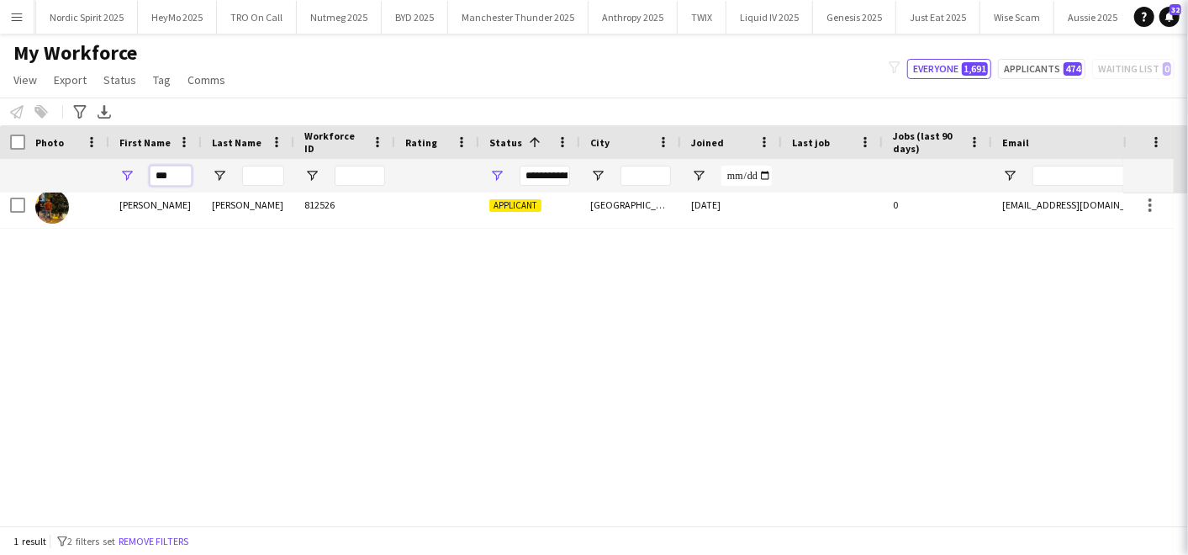
scroll to position [0, 0]
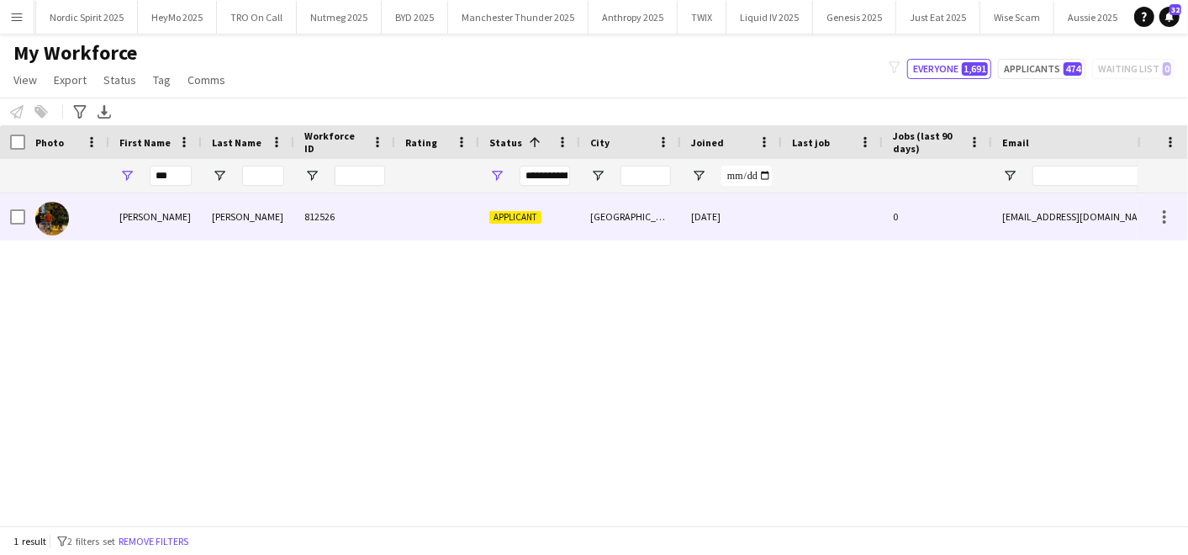
click at [142, 207] on div "[PERSON_NAME]" at bounding box center [155, 216] width 93 height 46
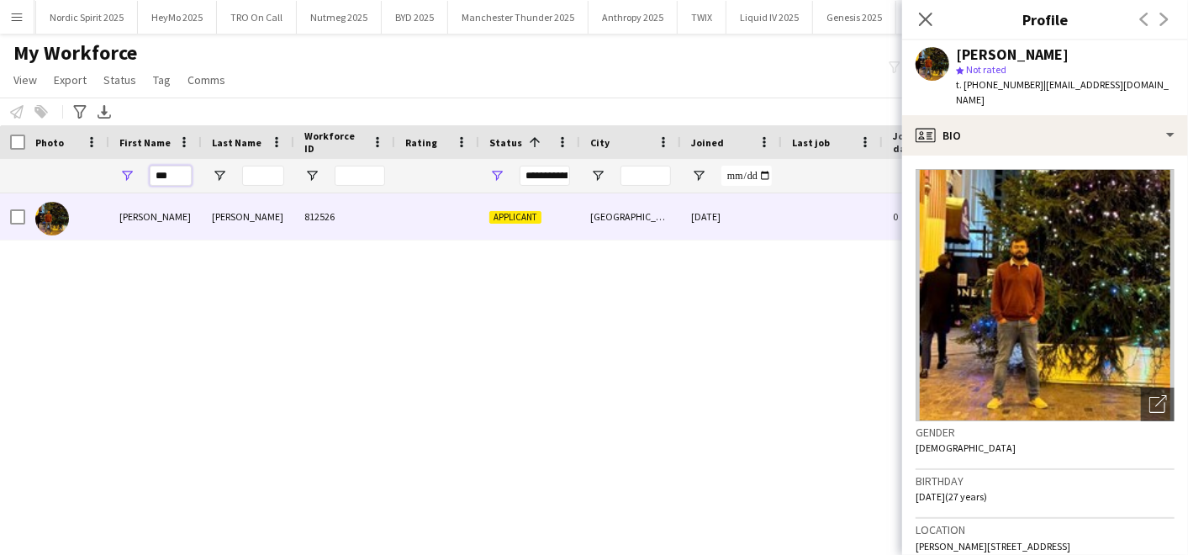
drag, startPoint x: 174, startPoint y: 172, endPoint x: 82, endPoint y: 167, distance: 92.6
click at [82, 167] on div "***" at bounding box center [911, 176] width 1823 height 34
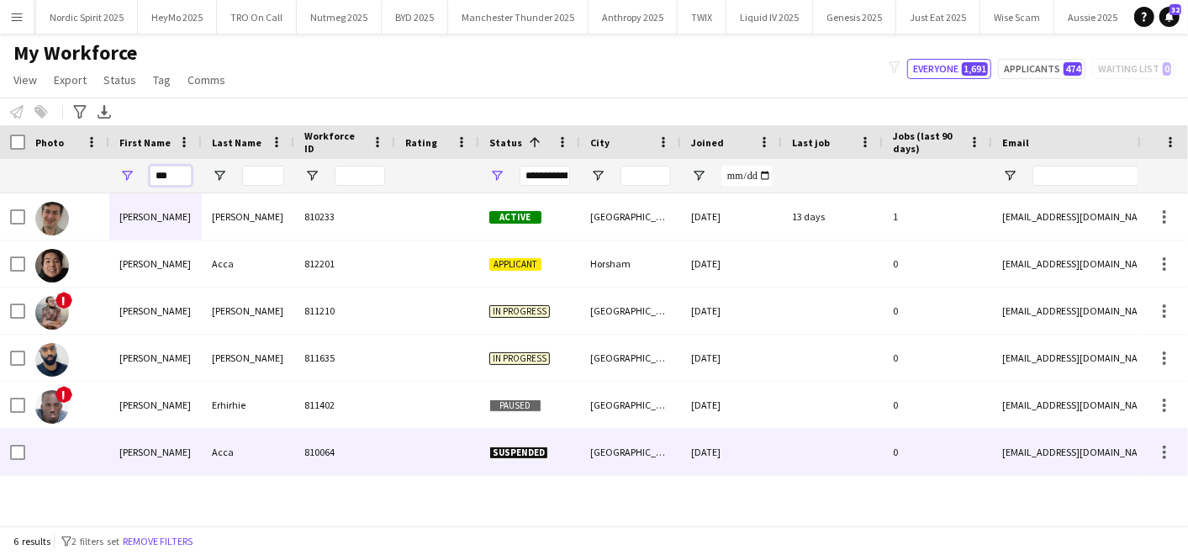
type input "***"
click at [203, 433] on div "Acca" at bounding box center [248, 452] width 93 height 46
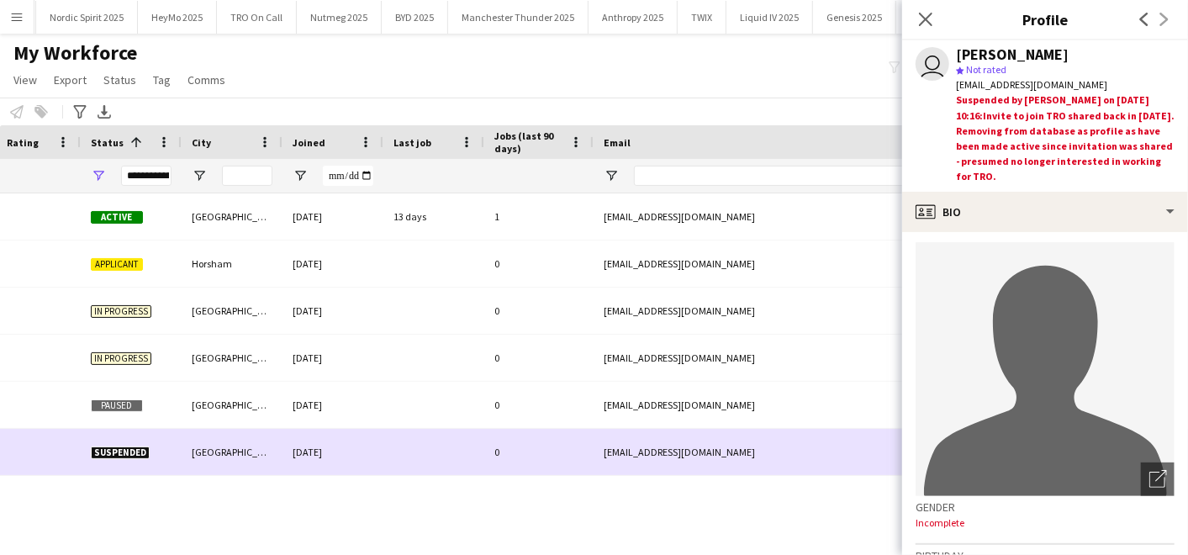
scroll to position [0, 431]
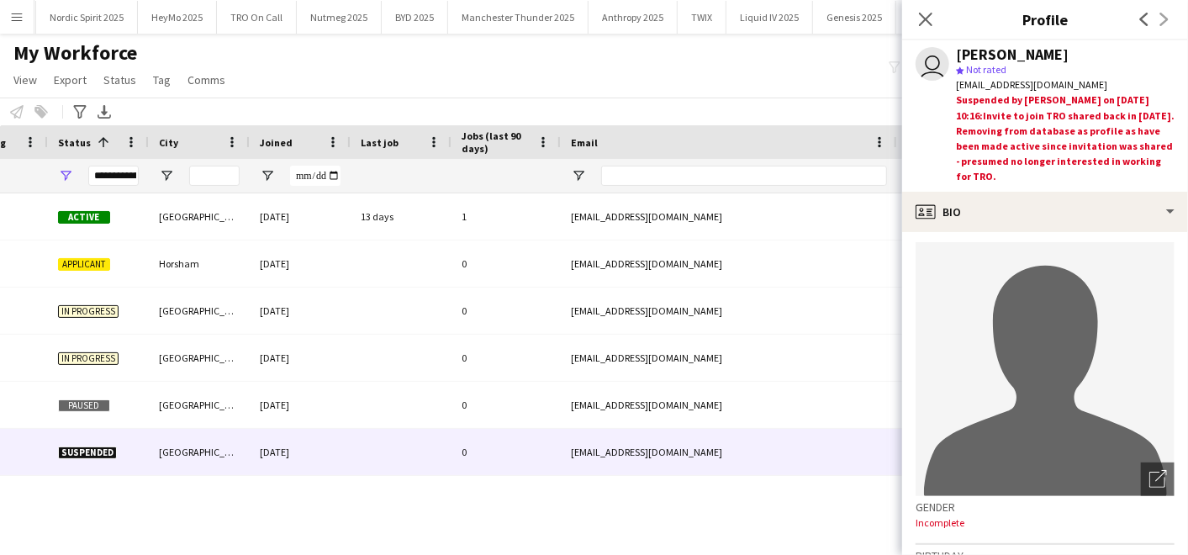
drag, startPoint x: 100, startPoint y: 173, endPoint x: 128, endPoint y: 172, distance: 27.8
click at [128, 172] on div "**********" at bounding box center [113, 176] width 50 height 20
click at [85, 108] on icon "Advanced filters" at bounding box center [79, 111] width 13 height 13
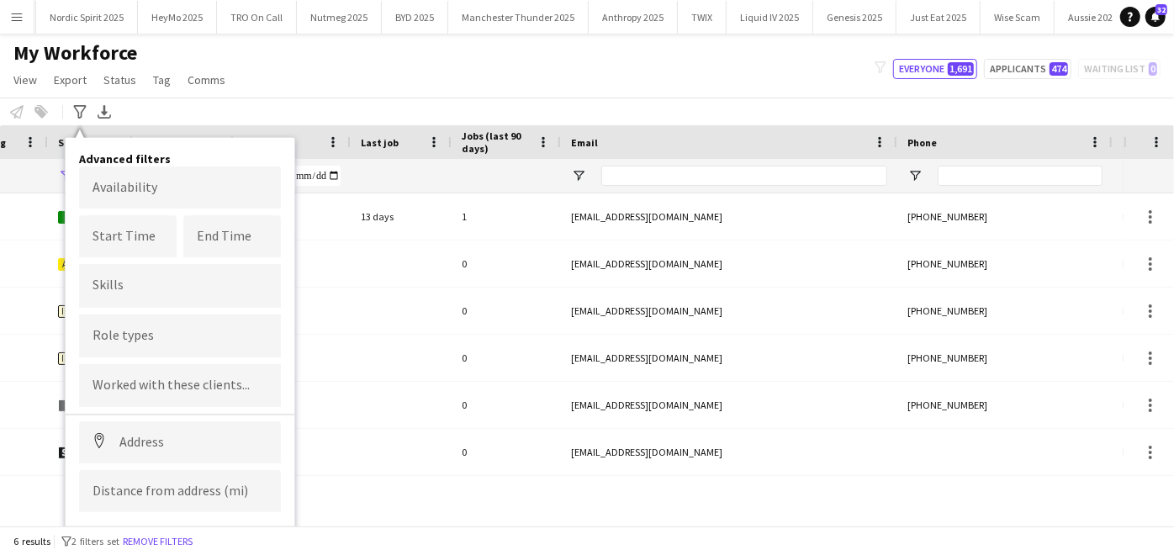
click at [177, 106] on div "Notify workforce Add to tag Select at least one crew to tag him or her. Advance…" at bounding box center [587, 112] width 1174 height 28
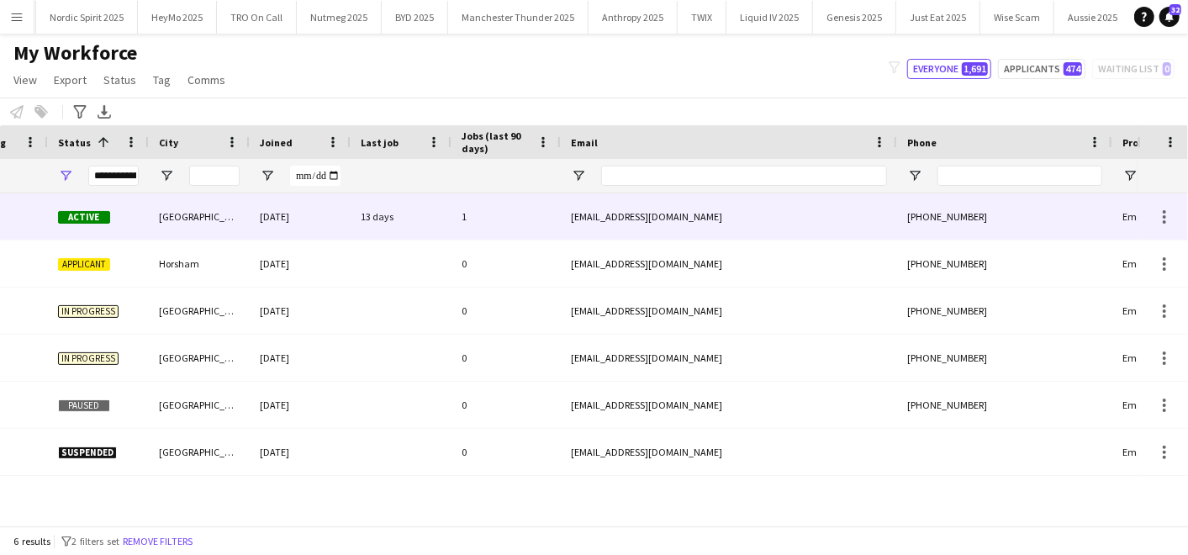
drag, startPoint x: 368, startPoint y: 204, endPoint x: 273, endPoint y: 267, distance: 114.1
click at [273, 267] on div "[PERSON_NAME] 810233 Active [GEOGRAPHIC_DATA] [DATE] 13 days 1 [EMAIL_ADDRESS][…" at bounding box center [480, 334] width 1823 height 283
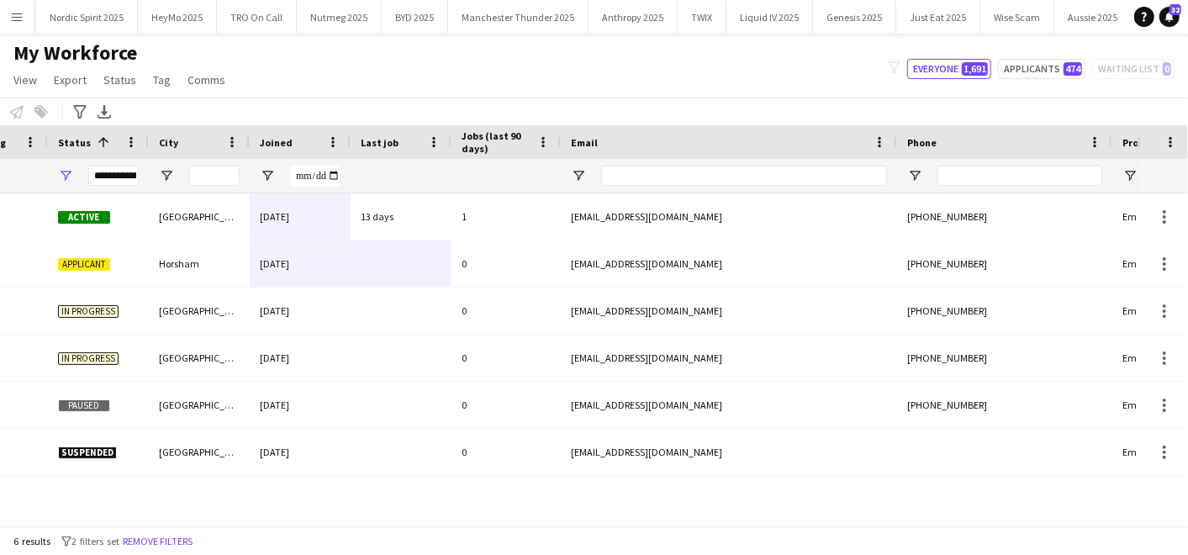
scroll to position [0, 0]
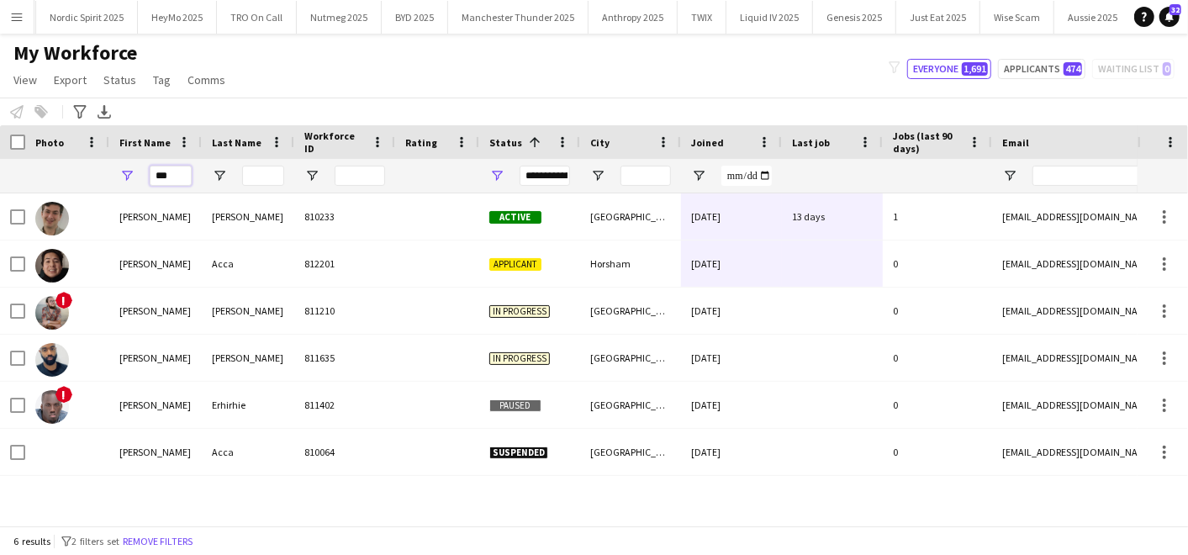
drag, startPoint x: 114, startPoint y: 163, endPoint x: 86, endPoint y: 161, distance: 28.7
click at [86, 161] on div "**********" at bounding box center [911, 176] width 1823 height 34
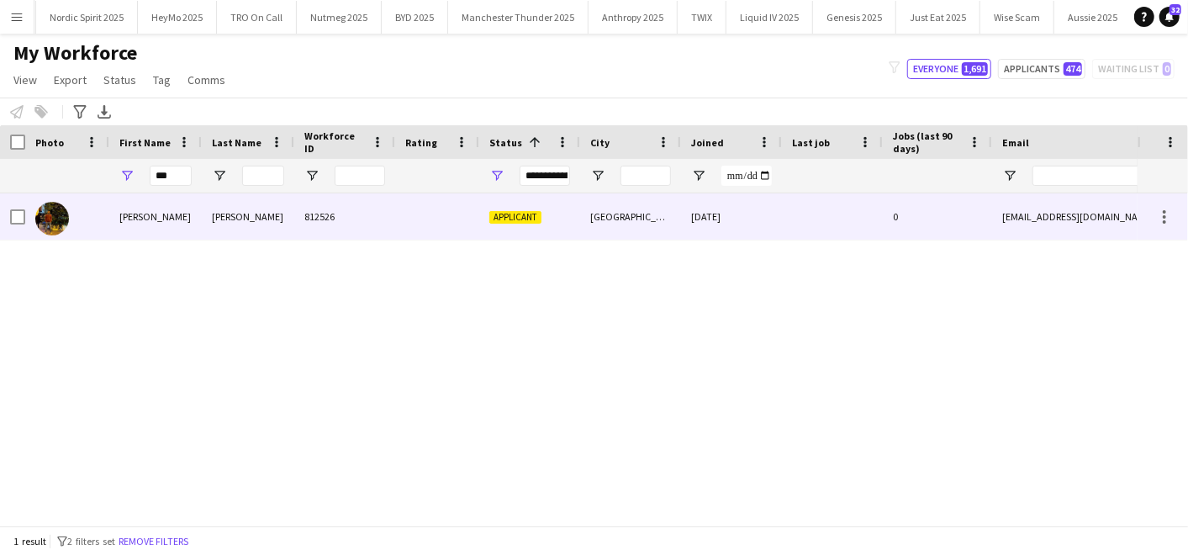
click at [141, 203] on div "[PERSON_NAME]" at bounding box center [155, 216] width 93 height 46
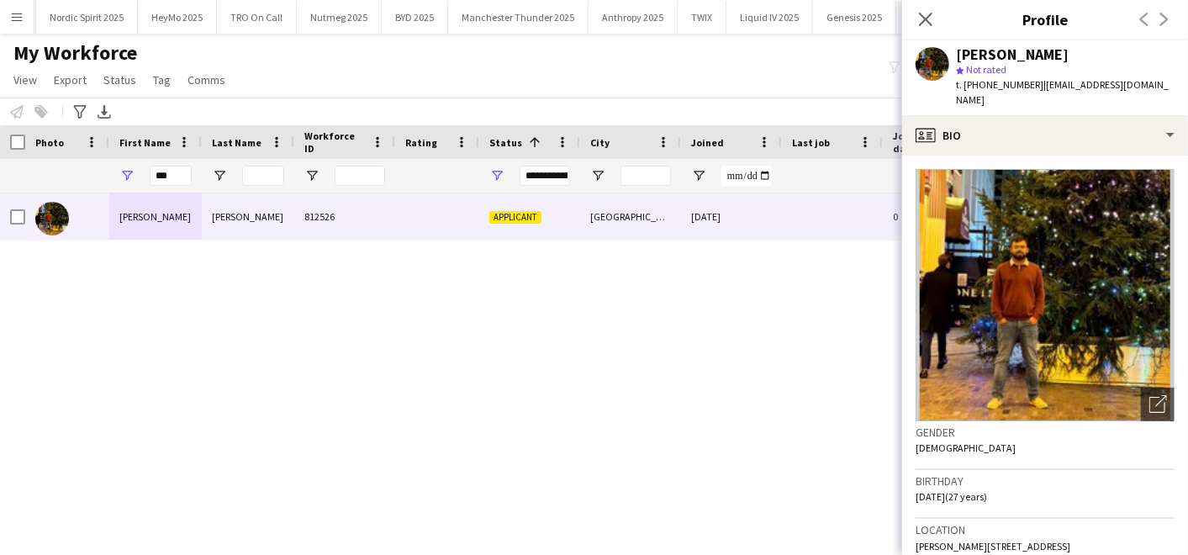
click at [1020, 293] on img at bounding box center [1045, 295] width 259 height 252
click at [1155, 395] on icon at bounding box center [1161, 401] width 12 height 12
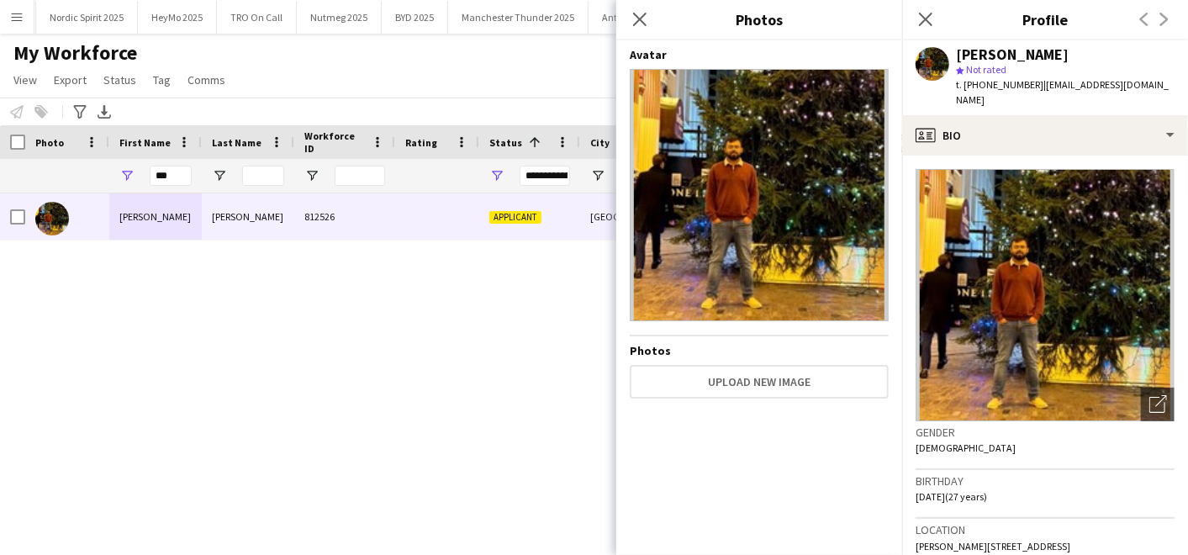
click at [468, 323] on div "[PERSON_NAME] 812526 Applicant [GEOGRAPHIC_DATA] [DATE] 0 [EMAIL_ADDRESS][DOMAI…" at bounding box center [569, 352] width 1138 height 318
click at [132, 159] on div "***" at bounding box center [155, 176] width 93 height 34
click at [185, 175] on input "***" at bounding box center [171, 176] width 42 height 20
type input "*"
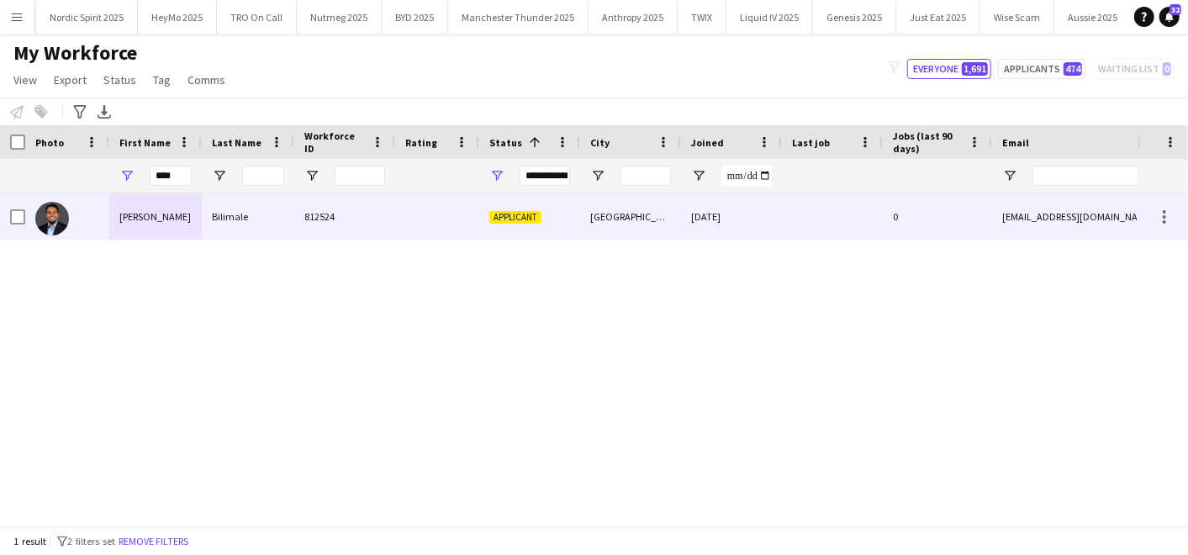
click at [114, 211] on div "[PERSON_NAME]" at bounding box center [155, 216] width 93 height 46
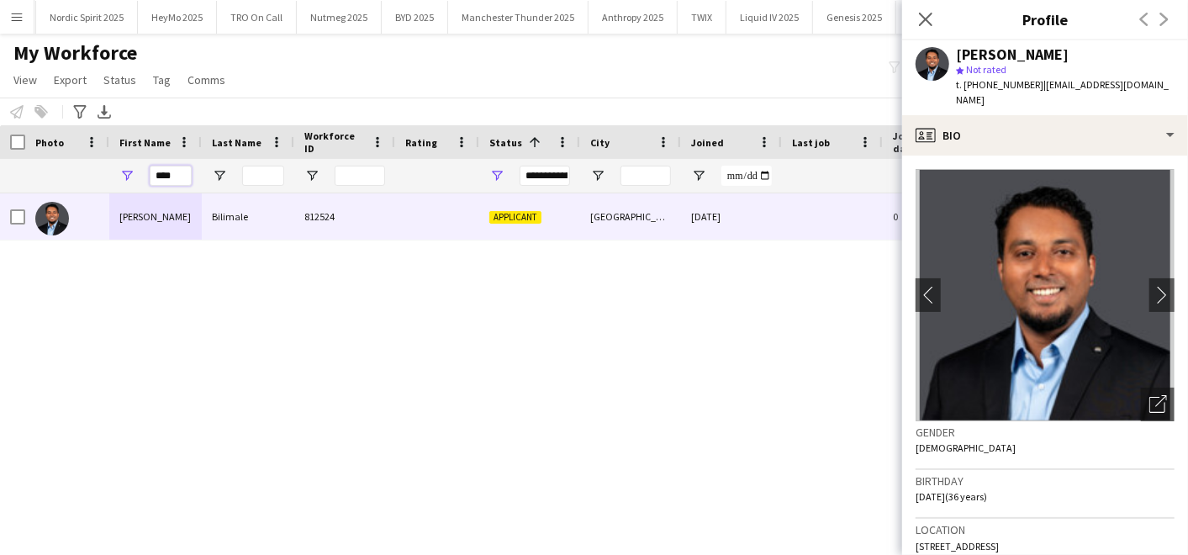
drag, startPoint x: 182, startPoint y: 175, endPoint x: 67, endPoint y: 166, distance: 115.6
click at [67, 166] on div "**********" at bounding box center [911, 176] width 1823 height 34
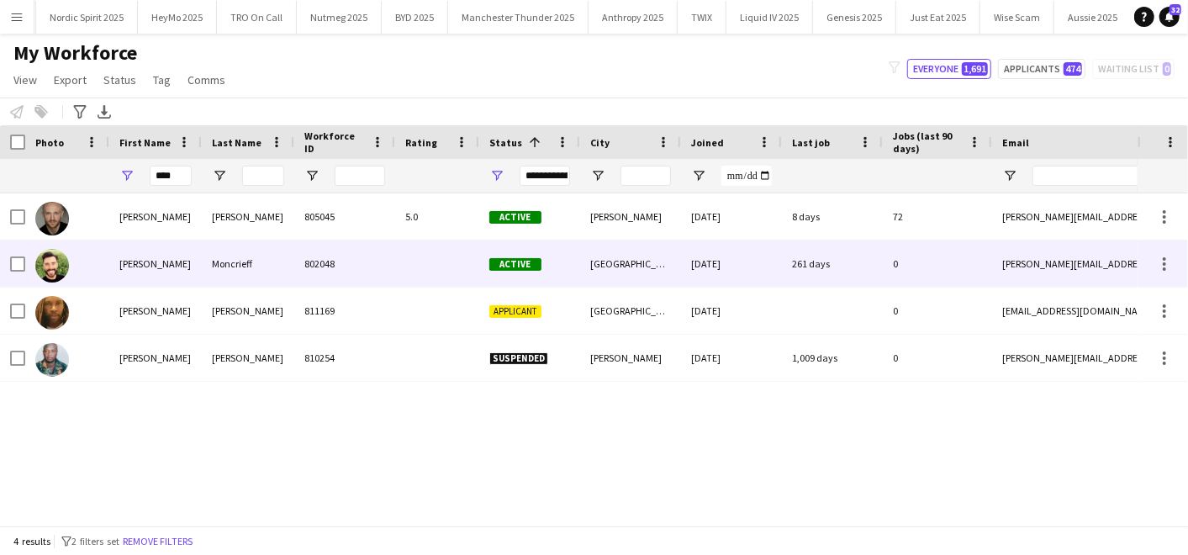
click at [190, 283] on div "[PERSON_NAME]" at bounding box center [155, 264] width 93 height 46
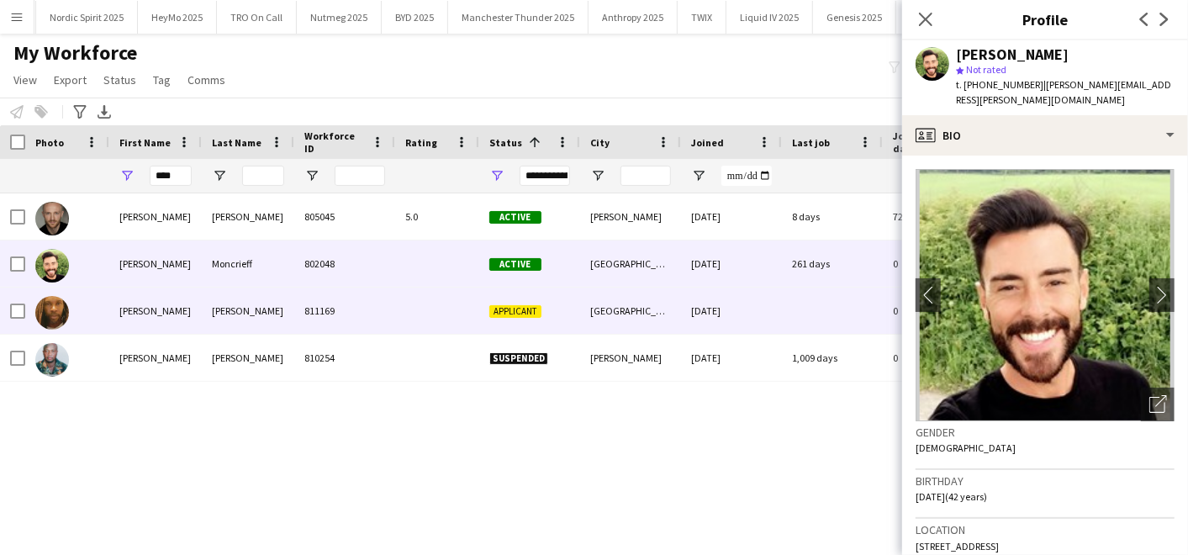
click at [194, 304] on div "[PERSON_NAME]" at bounding box center [155, 311] width 93 height 46
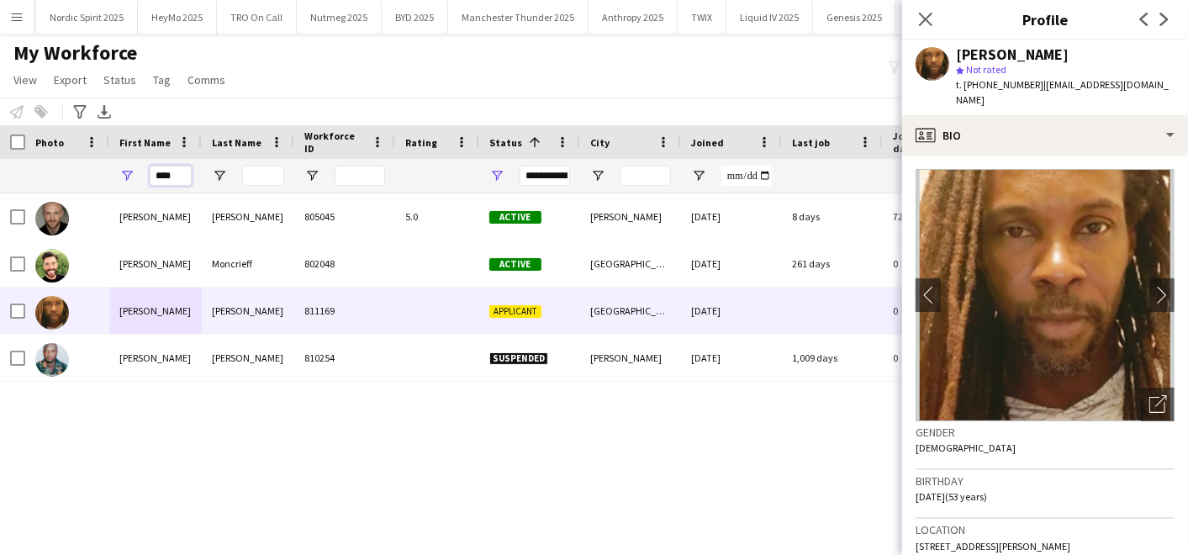
drag, startPoint x: 187, startPoint y: 172, endPoint x: 95, endPoint y: 166, distance: 91.9
click at [95, 166] on div "**********" at bounding box center [911, 176] width 1823 height 34
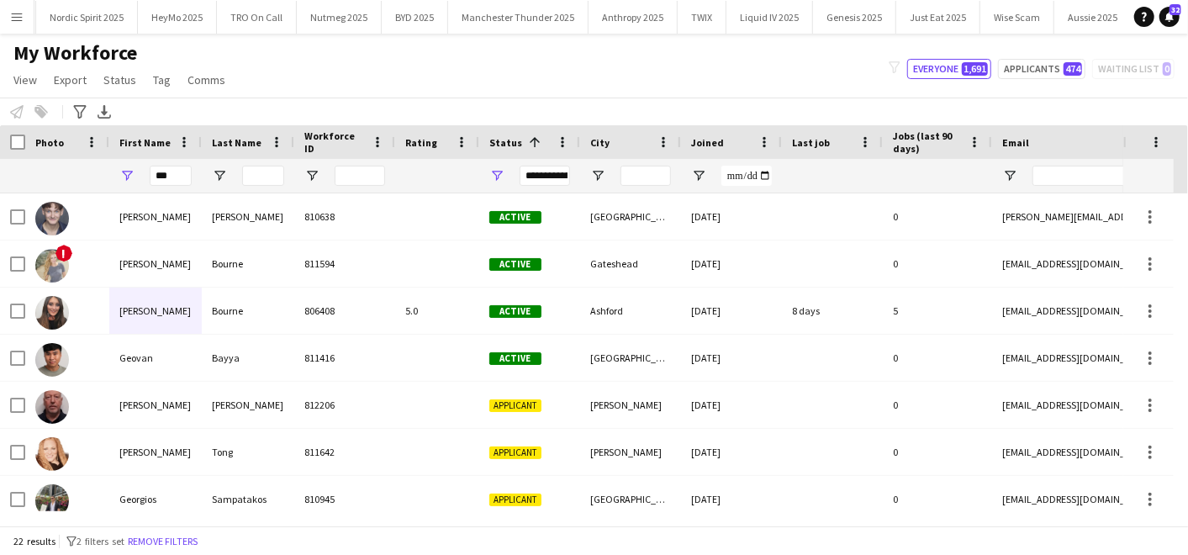
click at [95, 166] on div at bounding box center [67, 176] width 64 height 34
click at [177, 175] on input "***" at bounding box center [171, 176] width 42 height 20
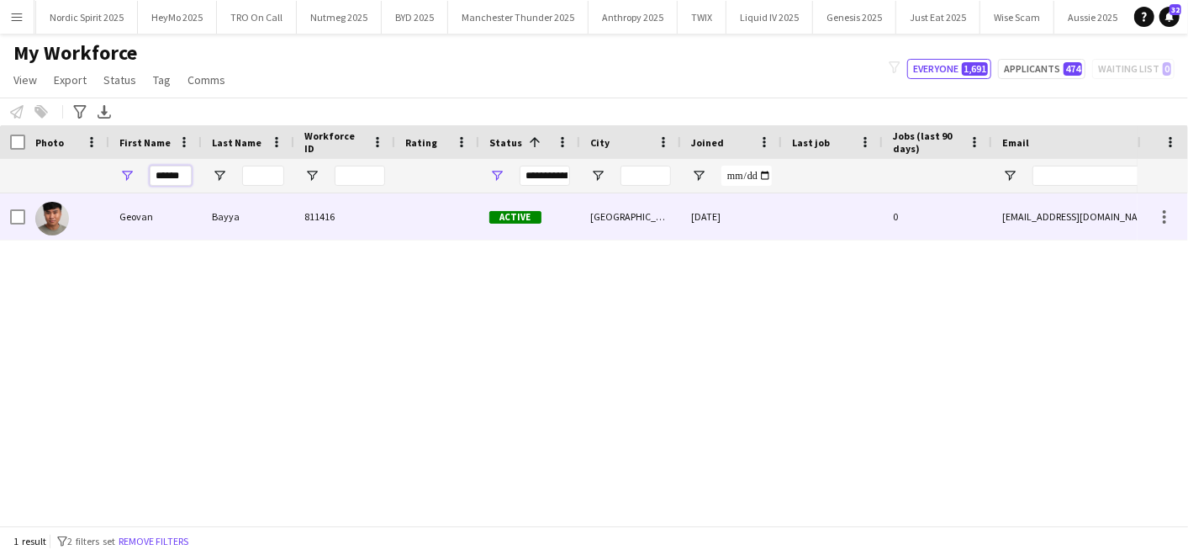
type input "******"
click at [154, 220] on div "Geovan" at bounding box center [155, 216] width 93 height 46
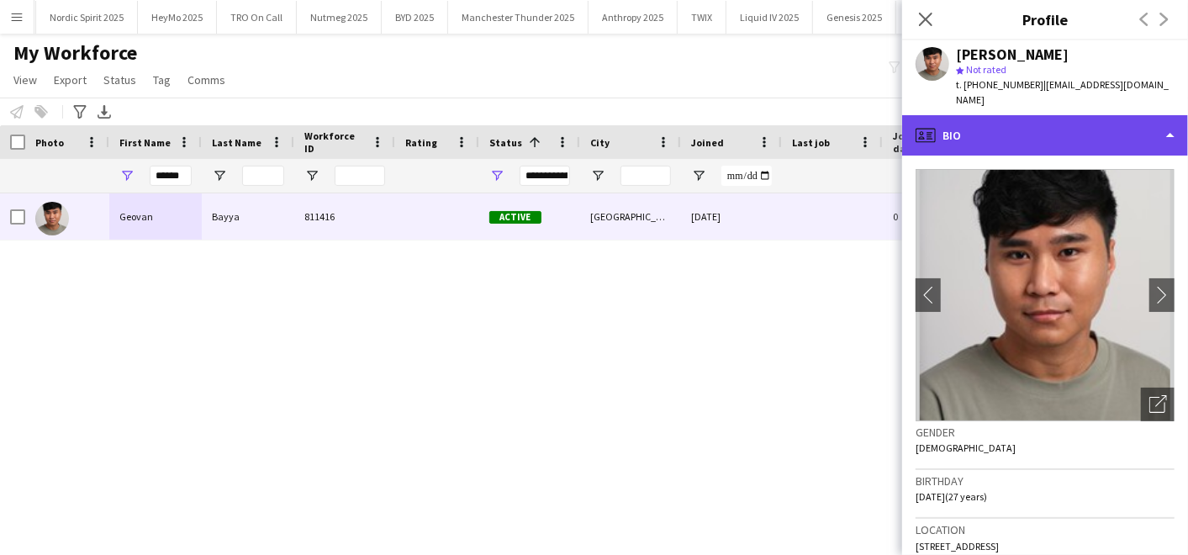
click at [1039, 116] on div "profile Bio" at bounding box center [1045, 135] width 286 height 40
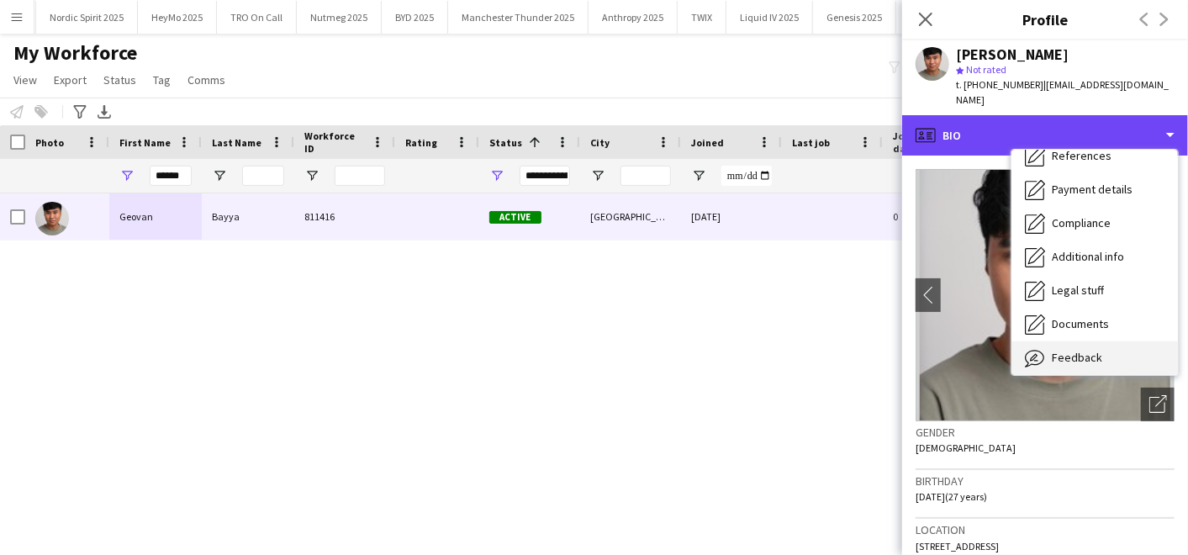
scroll to position [225, 0]
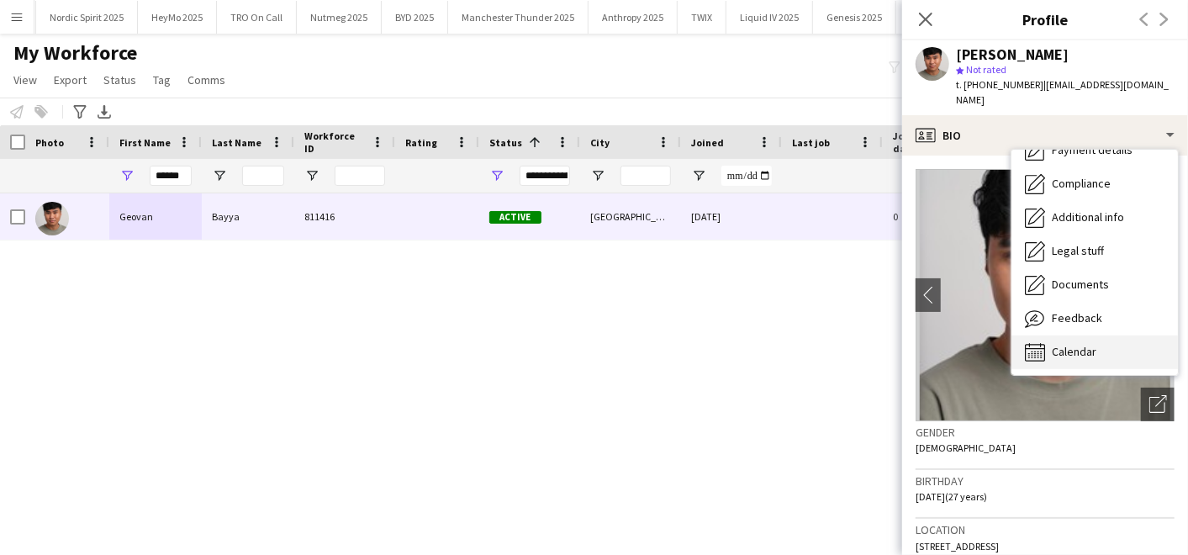
click at [1056, 347] on div "Calendar Calendar" at bounding box center [1095, 353] width 167 height 34
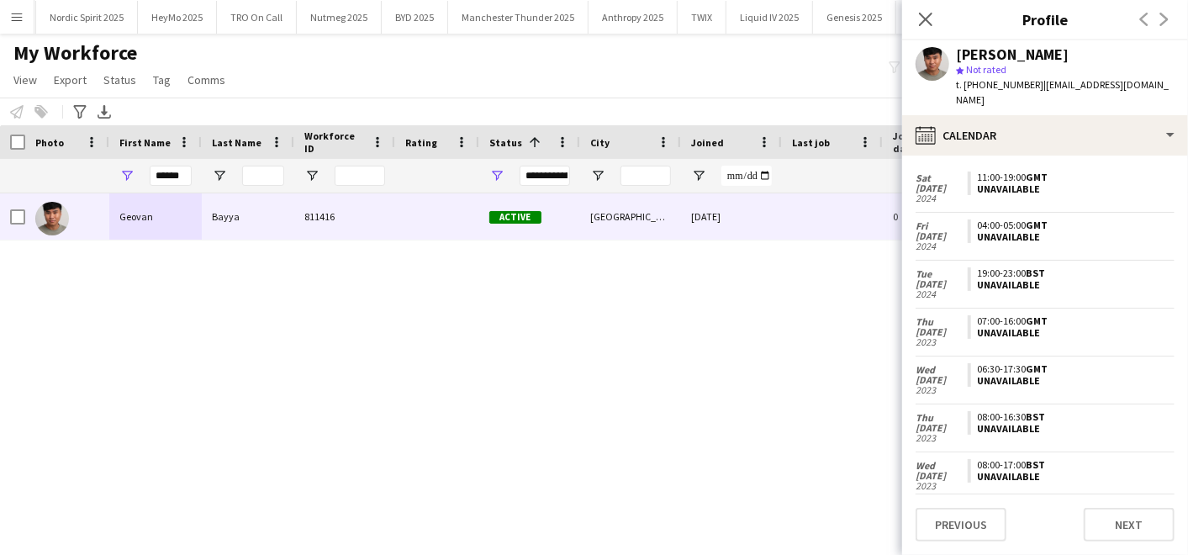
scroll to position [2729, 0]
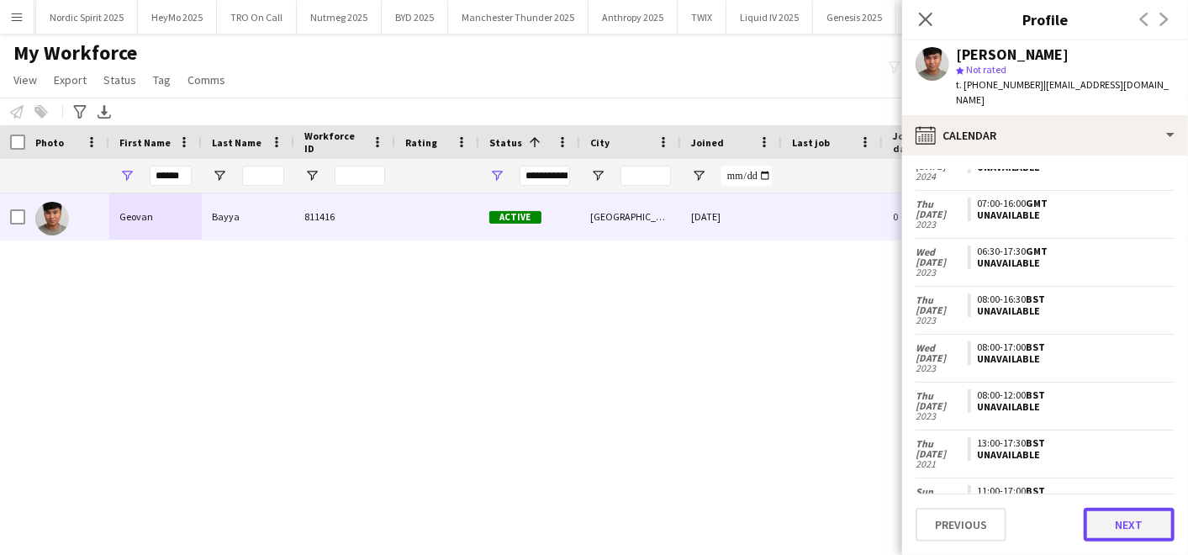
click at [1117, 523] on button "Next" at bounding box center [1129, 525] width 91 height 34
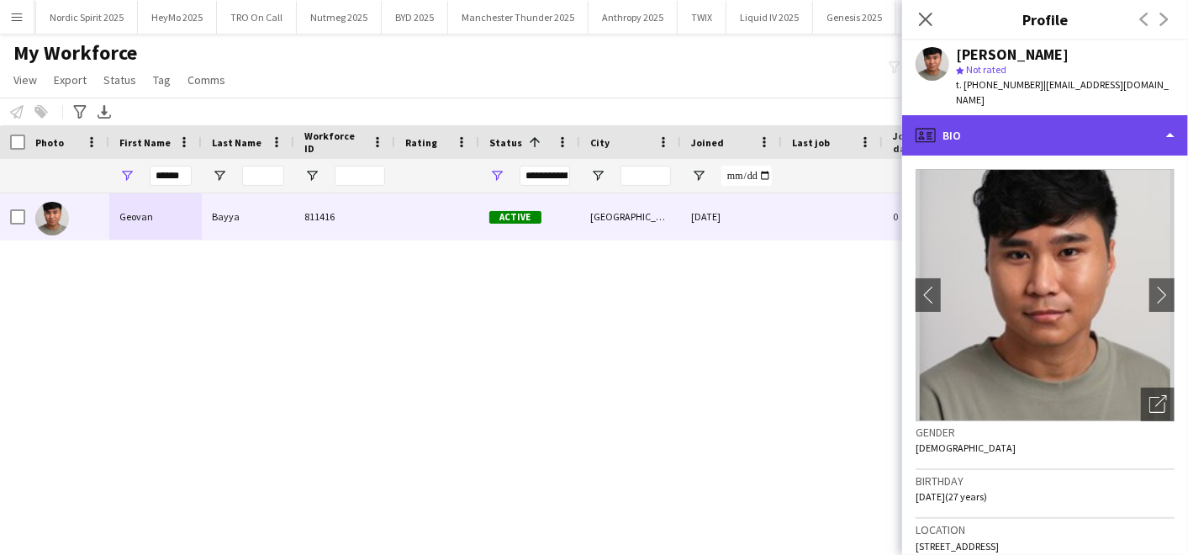
click at [1034, 115] on div "profile Bio" at bounding box center [1045, 135] width 286 height 40
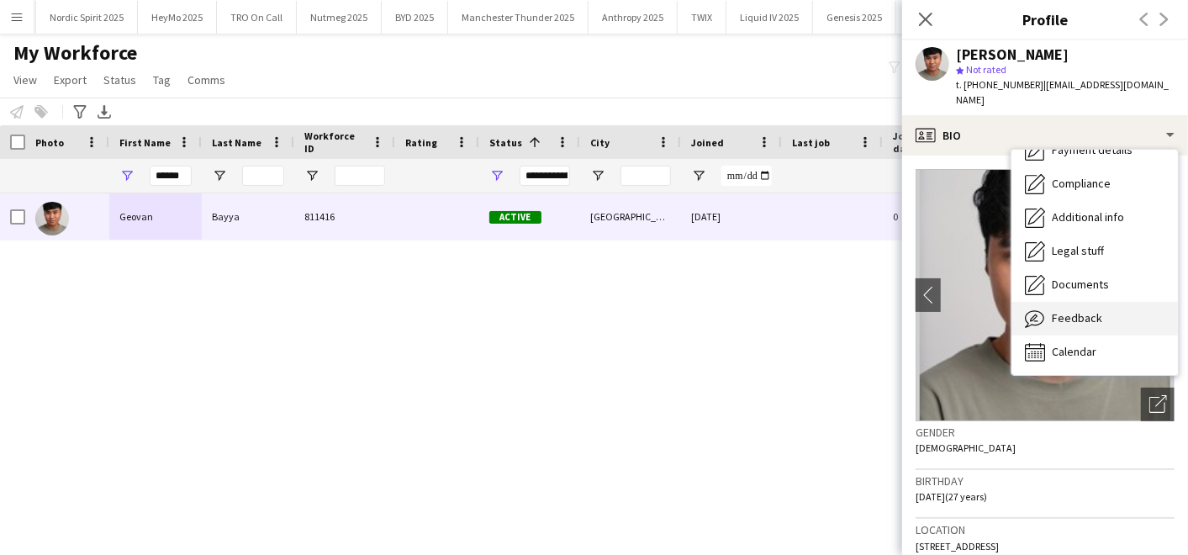
click at [1055, 310] on span "Feedback" at bounding box center [1077, 317] width 50 height 15
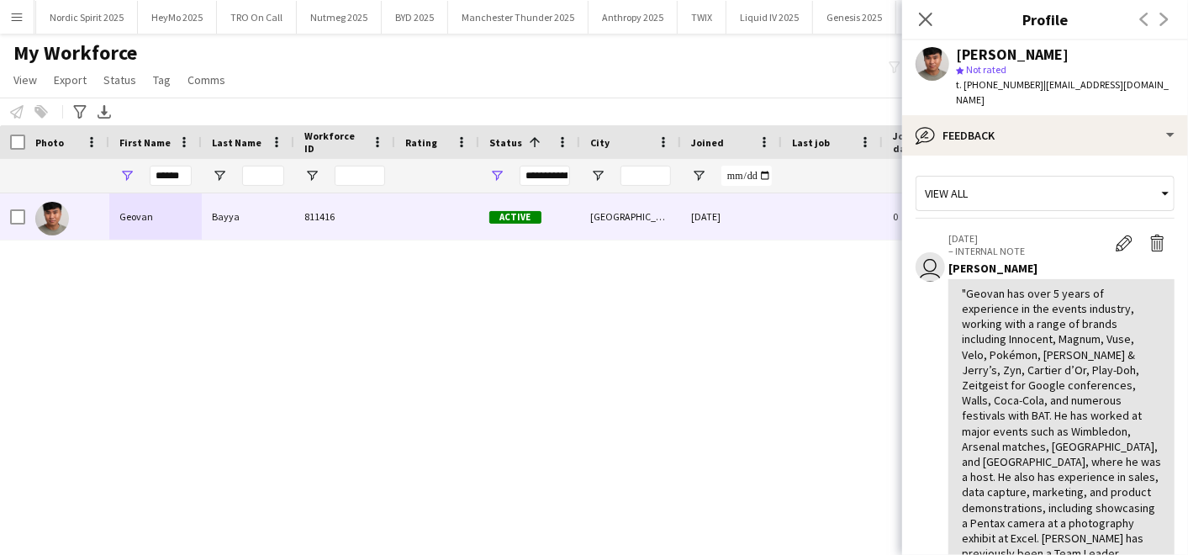
scroll to position [485, 0]
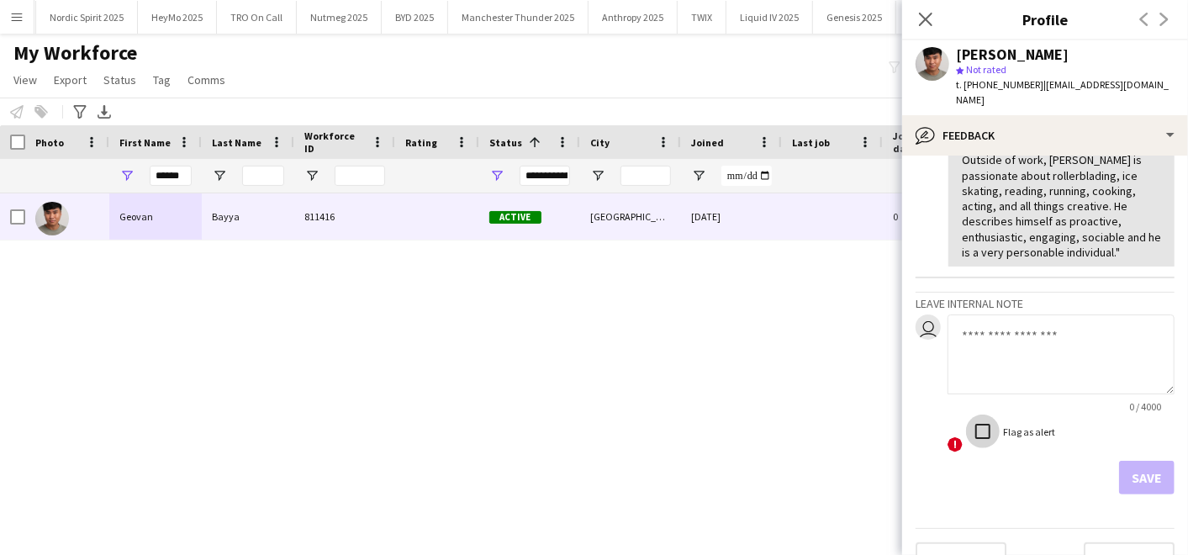
click at [968, 315] on div "0 / 4000 ! Flag as alert" at bounding box center [1061, 385] width 227 height 140
click at [968, 315] on textarea at bounding box center [1061, 355] width 227 height 80
type textarea "*"
click at [1012, 320] on textarea "*" at bounding box center [1061, 355] width 227 height 80
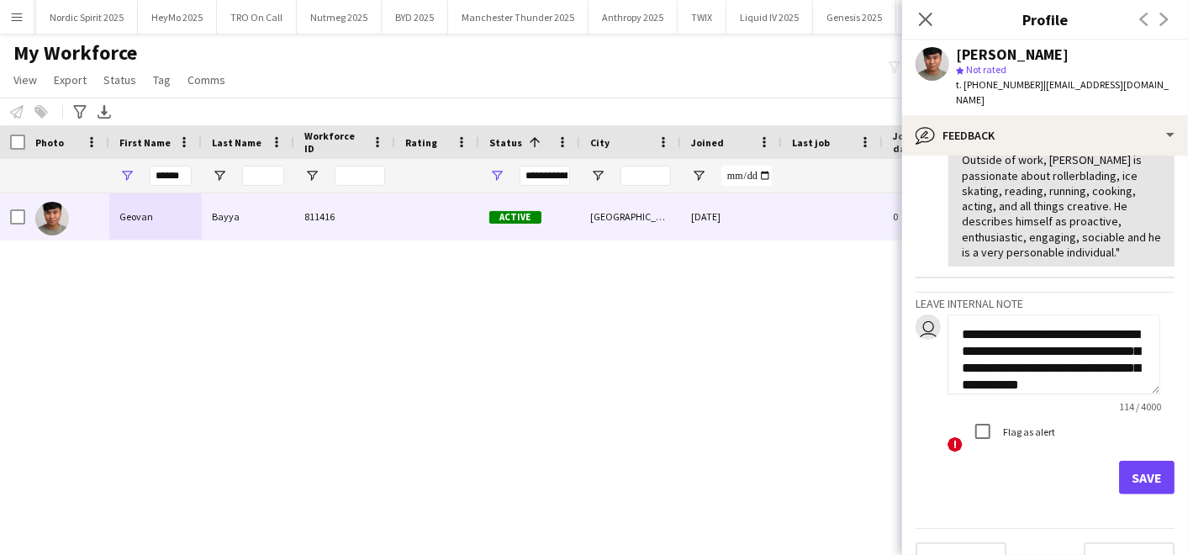
scroll to position [18, 0]
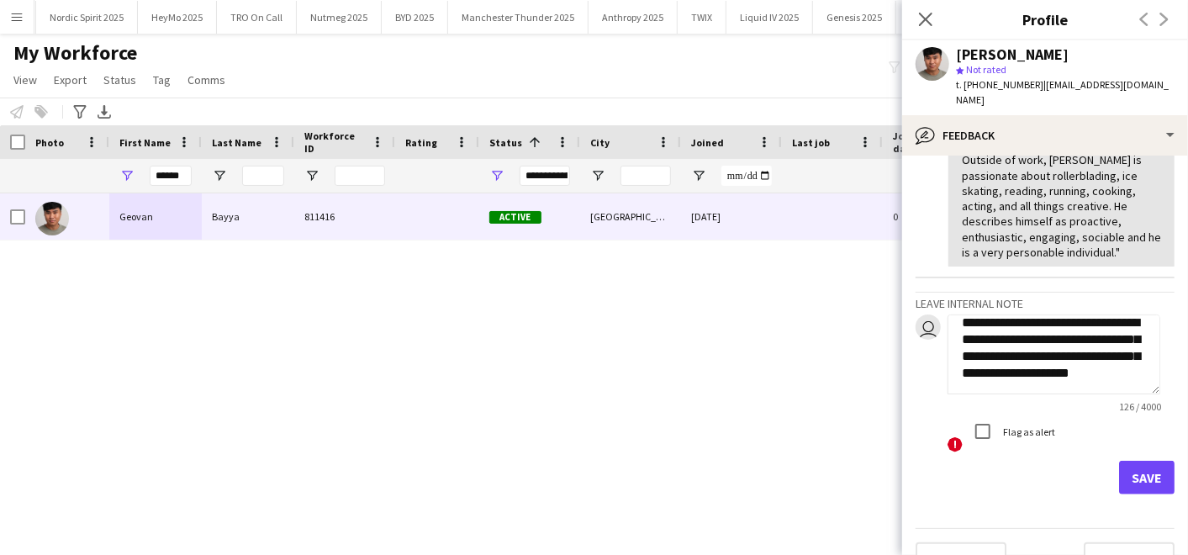
type textarea "**********"
click at [1131, 461] on button "Save" at bounding box center [1147, 478] width 56 height 34
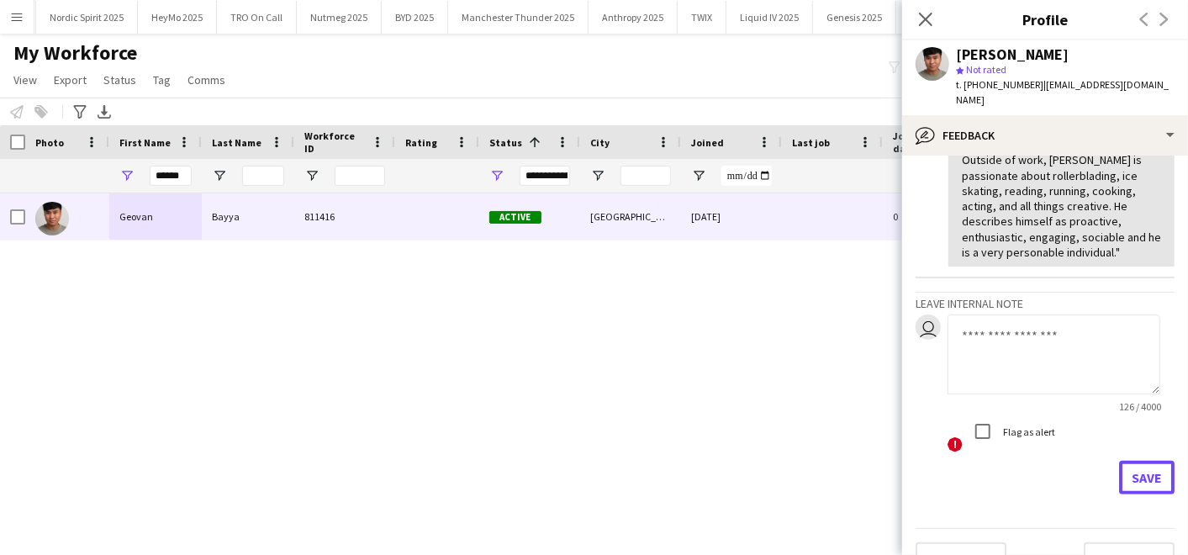
scroll to position [659, 0]
click at [685, 361] on div "! [PERSON_NAME] 811416 Active [GEOGRAPHIC_DATA] [DATE] 0 [EMAIL_ADDRESS][DOMAIN…" at bounding box center [569, 352] width 1138 height 318
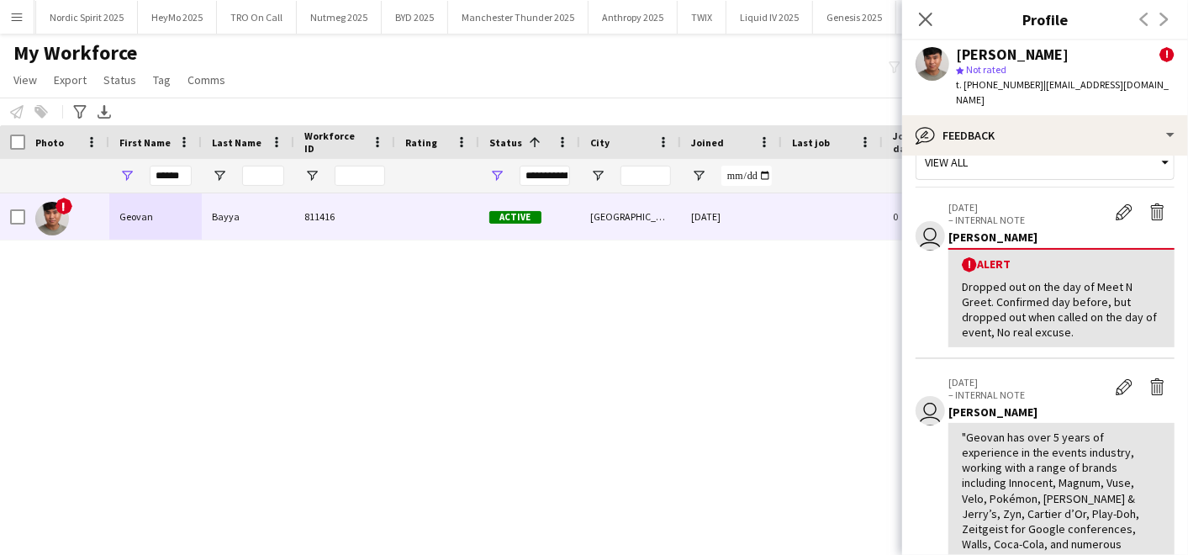
scroll to position [29, 0]
click at [1148, 193] on app-crew-profile-feedback-alert "user [DATE] – INTERNAL NOTE Edit alert Delete alert [PERSON_NAME] ! Alert Dropp…" at bounding box center [1045, 277] width 259 height 168
click at [1145, 193] on app-crew-profile-feedback-alert "user [DATE] – INTERNAL NOTE Edit alert Delete alert [PERSON_NAME] ! Alert Dropp…" at bounding box center [1045, 277] width 259 height 168
click at [1150, 205] on app-icon "Delete alert" at bounding box center [1158, 213] width 17 height 17
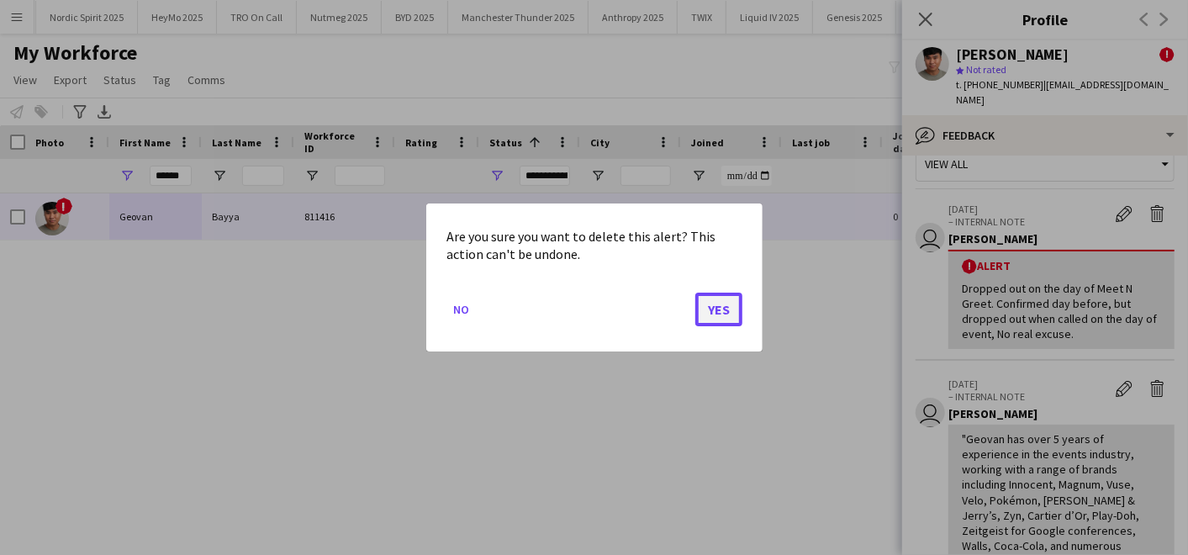
click at [718, 300] on button "Yes" at bounding box center [718, 310] width 47 height 34
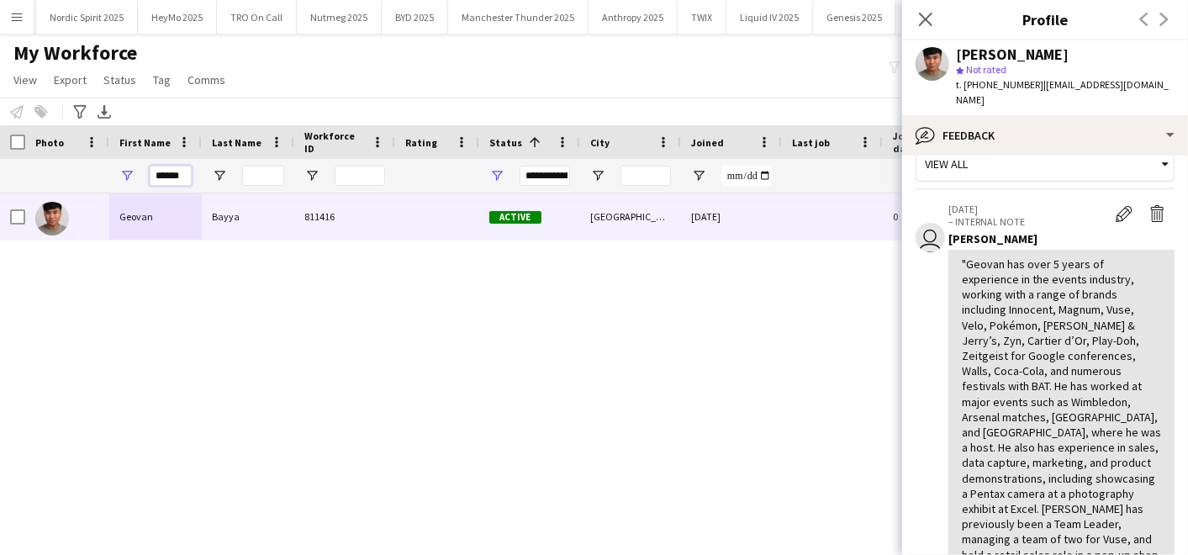
drag, startPoint x: 192, startPoint y: 168, endPoint x: 235, endPoint y: 167, distance: 42.9
click at [235, 167] on div "**********" at bounding box center [911, 176] width 1823 height 34
type input "*"
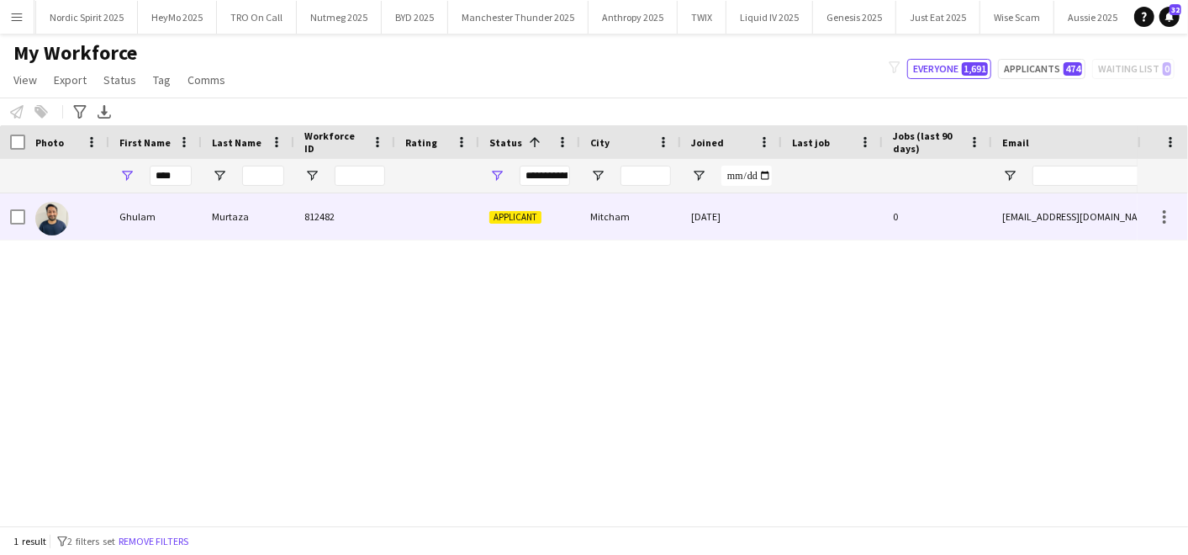
click at [175, 214] on div "Ghulam" at bounding box center [155, 216] width 93 height 46
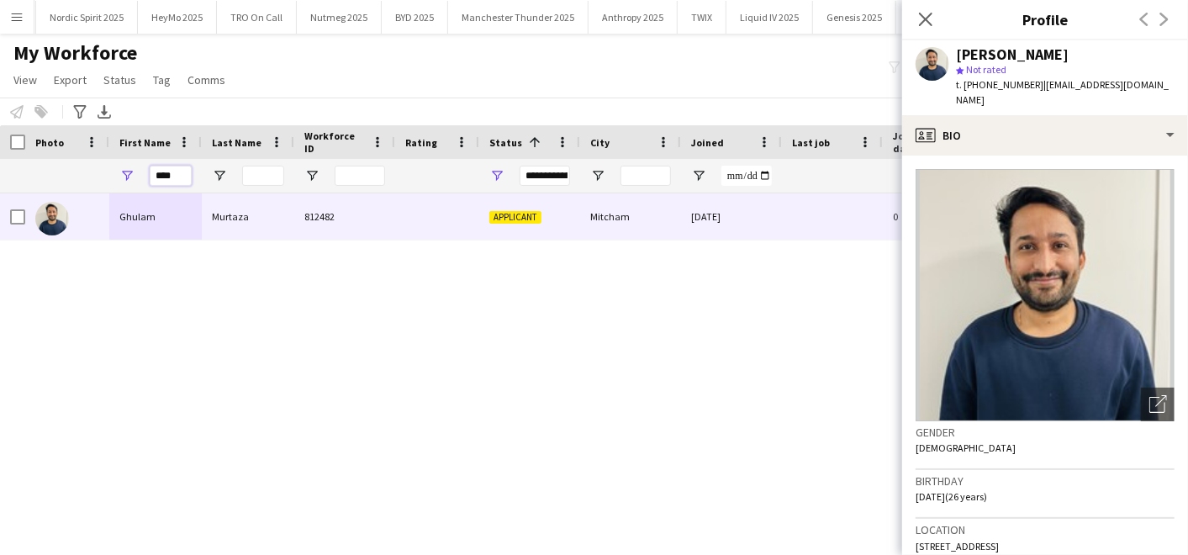
drag, startPoint x: 107, startPoint y: 162, endPoint x: 91, endPoint y: 158, distance: 16.5
click at [91, 159] on div "**********" at bounding box center [911, 176] width 1823 height 34
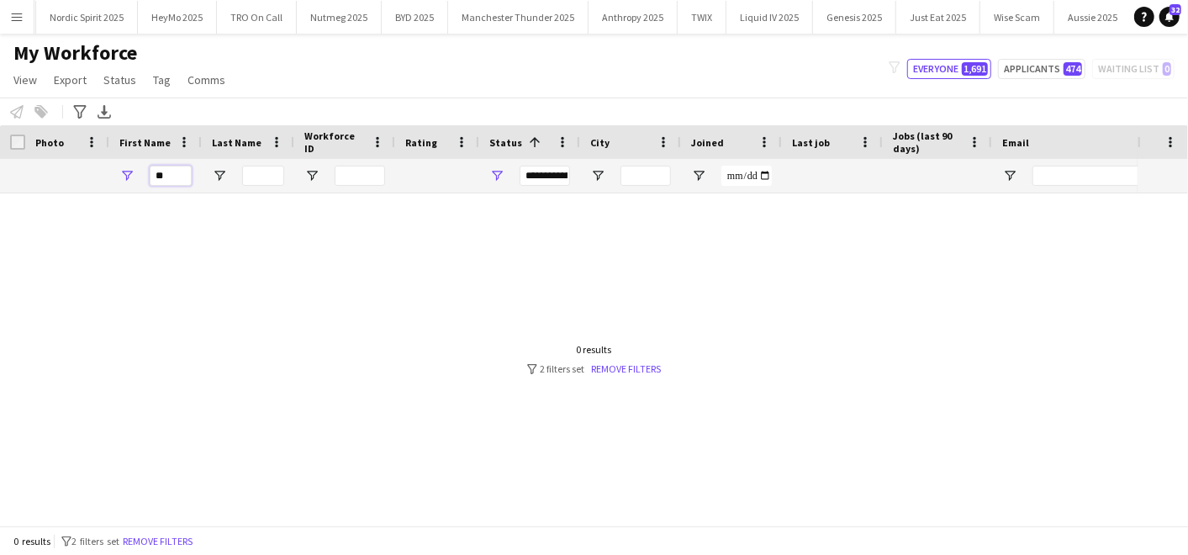
type input "*"
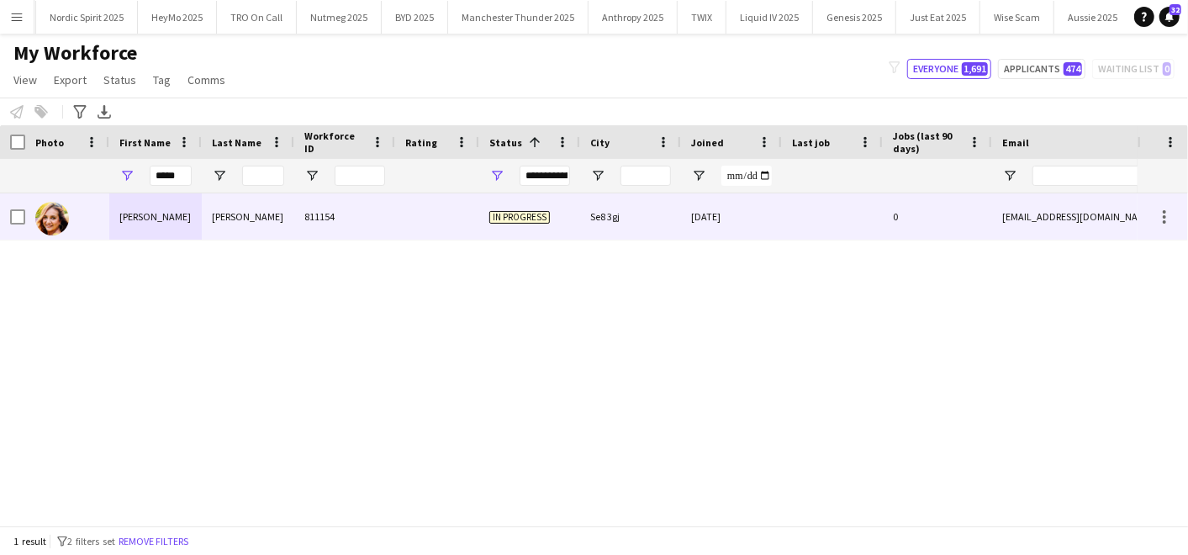
click at [142, 209] on div "[PERSON_NAME]" at bounding box center [155, 216] width 93 height 46
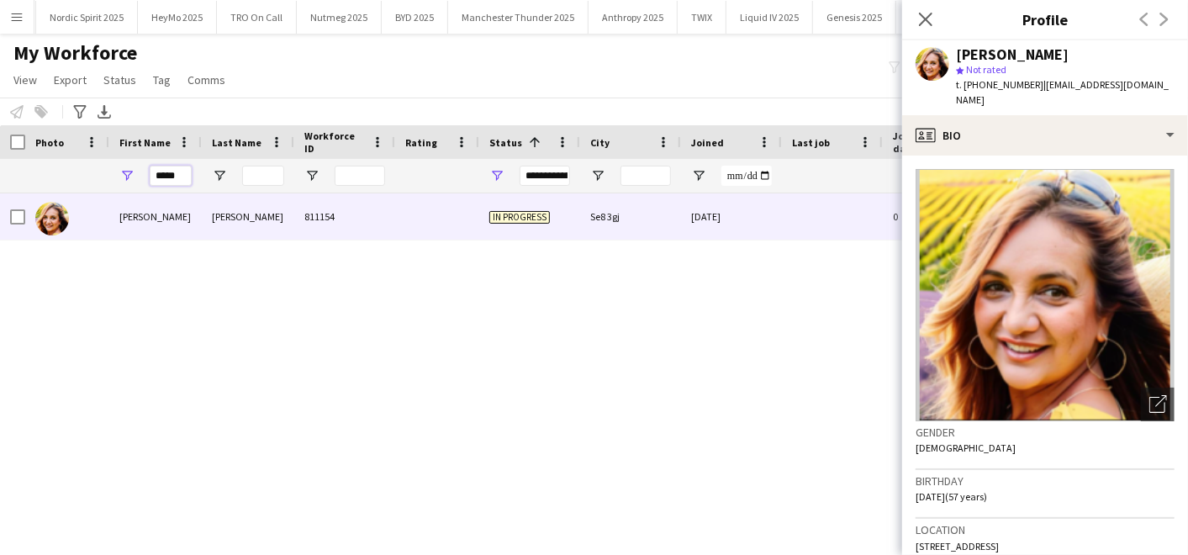
click at [187, 181] on input "*****" at bounding box center [171, 176] width 42 height 20
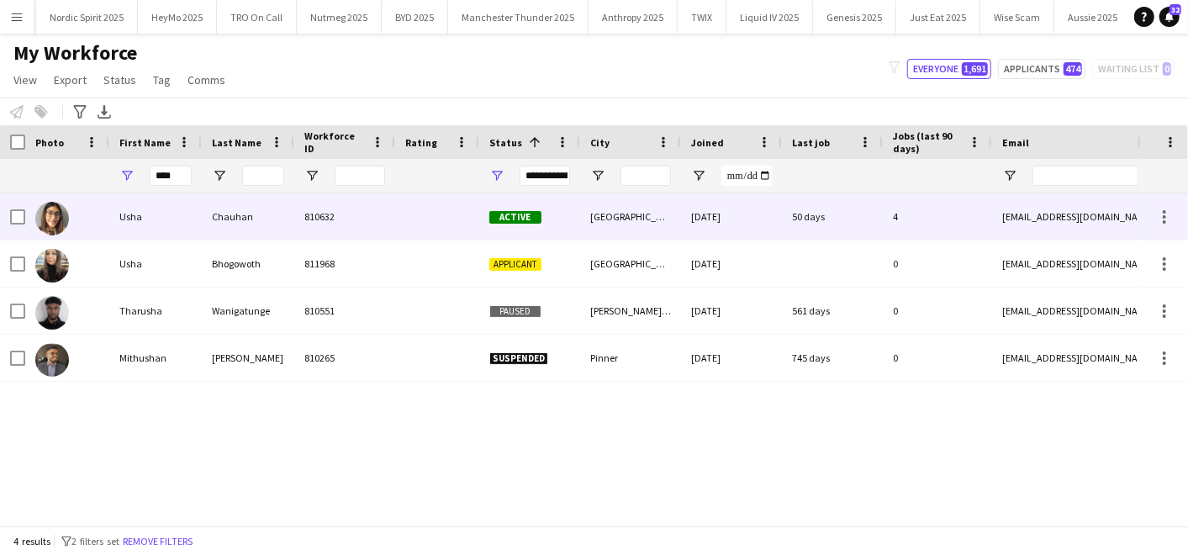
click at [163, 210] on div "Usha" at bounding box center [155, 216] width 93 height 46
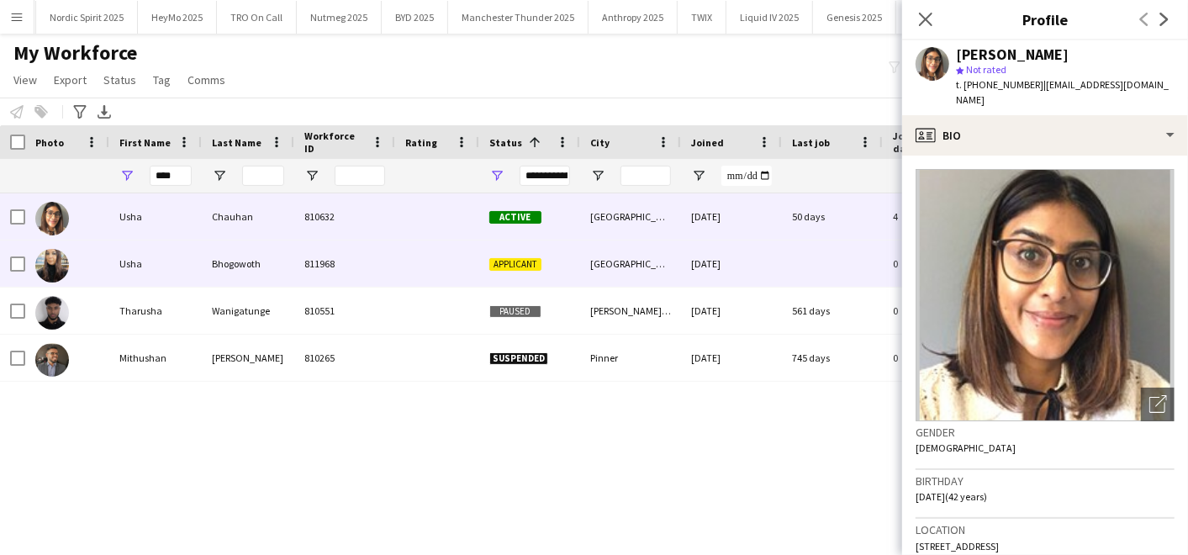
click at [251, 263] on div "Bhogowoth" at bounding box center [248, 264] width 93 height 46
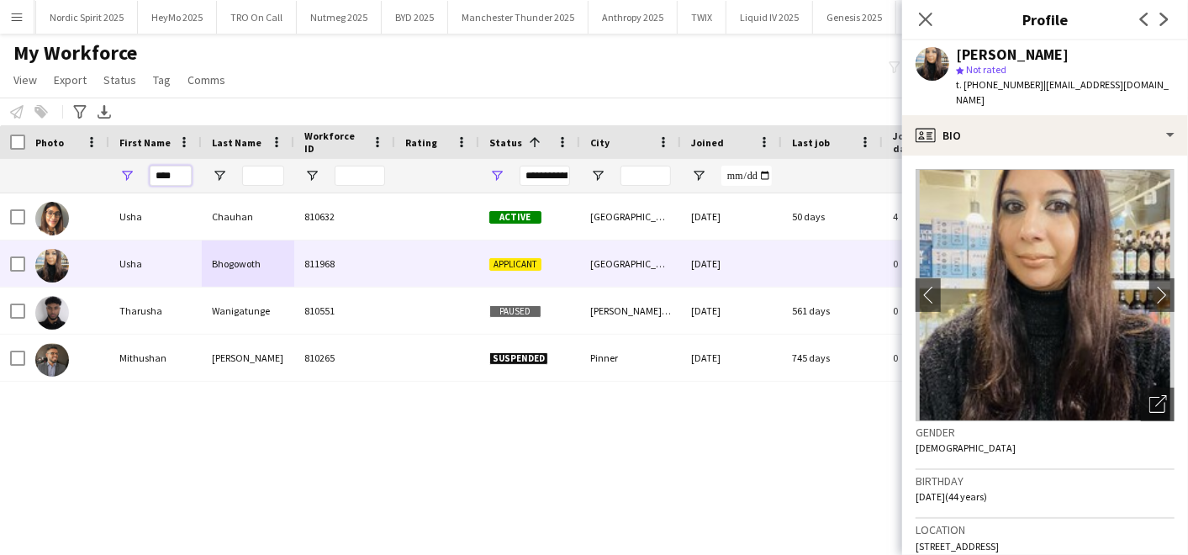
drag, startPoint x: 186, startPoint y: 175, endPoint x: 64, endPoint y: 152, distance: 124.0
click at [64, 152] on div "Workforce Details Last Name Workforce ID Rating" at bounding box center [911, 159] width 1823 height 68
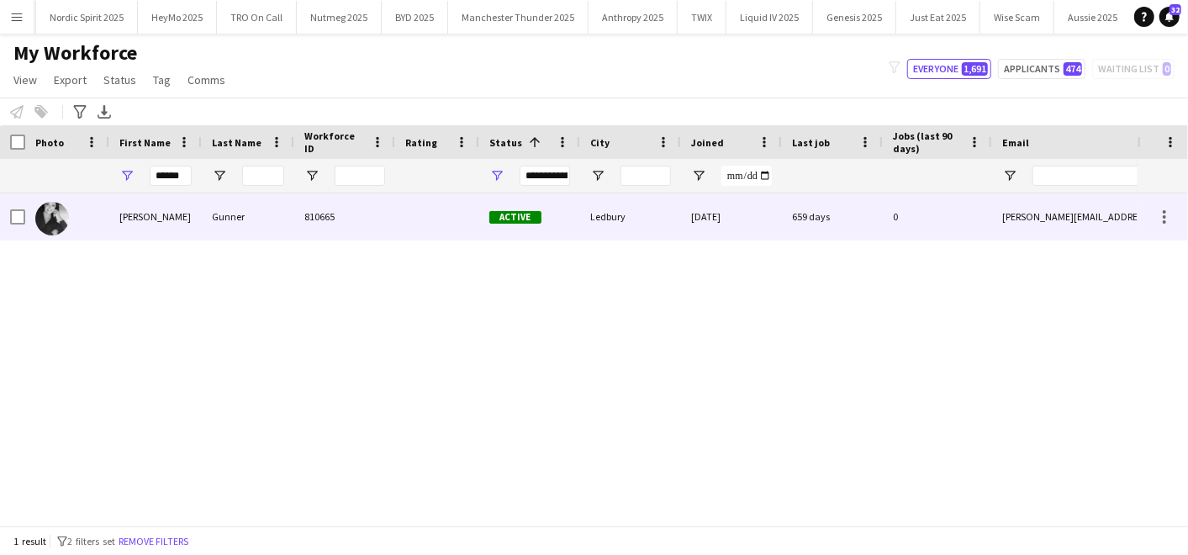
click at [110, 224] on div "[PERSON_NAME]" at bounding box center [155, 216] width 93 height 46
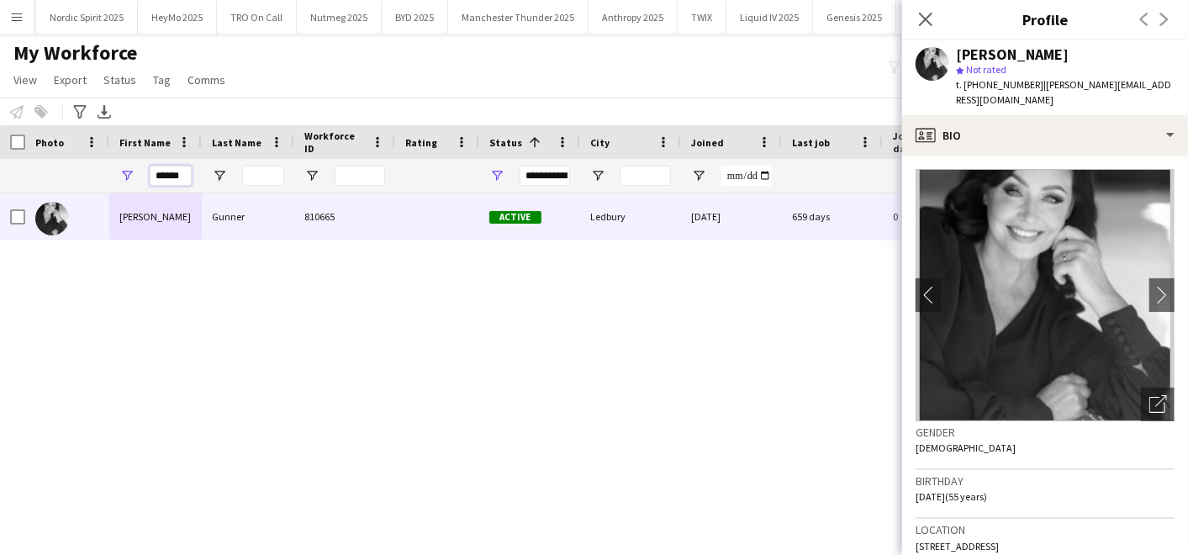
drag, startPoint x: 187, startPoint y: 167, endPoint x: 93, endPoint y: 173, distance: 93.6
click at [93, 173] on div "**********" at bounding box center [911, 176] width 1823 height 34
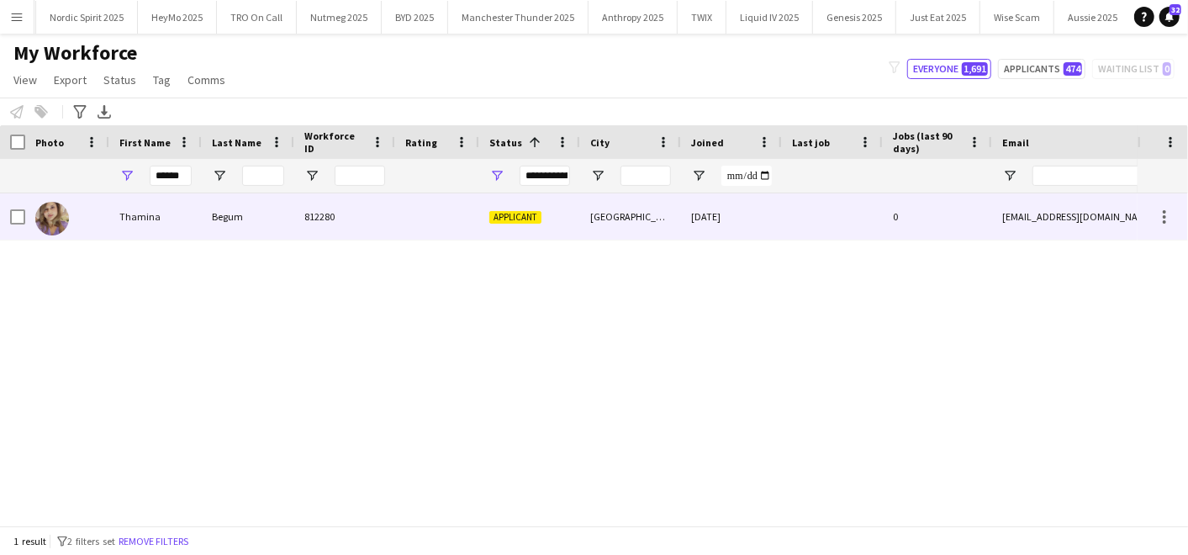
click at [157, 218] on div "Thamina" at bounding box center [155, 216] width 93 height 46
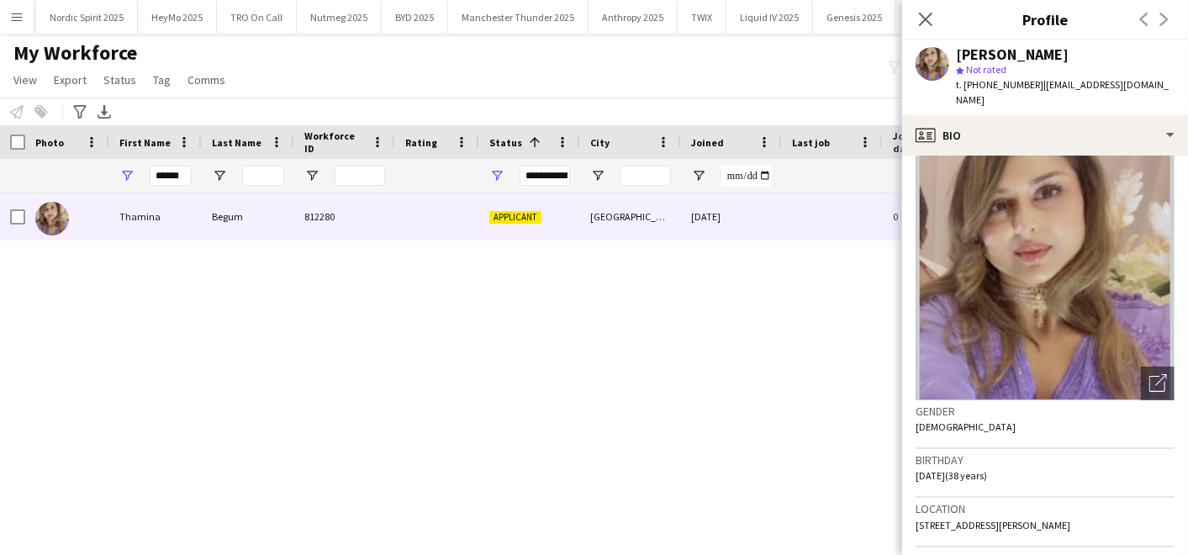
scroll to position [22, 0]
drag, startPoint x: 192, startPoint y: 173, endPoint x: 122, endPoint y: 172, distance: 69.8
click at [122, 172] on div "******" at bounding box center [155, 176] width 93 height 34
drag, startPoint x: 155, startPoint y: 171, endPoint x: 277, endPoint y: 160, distance: 122.4
click at [277, 160] on div "**********" at bounding box center [911, 176] width 1823 height 34
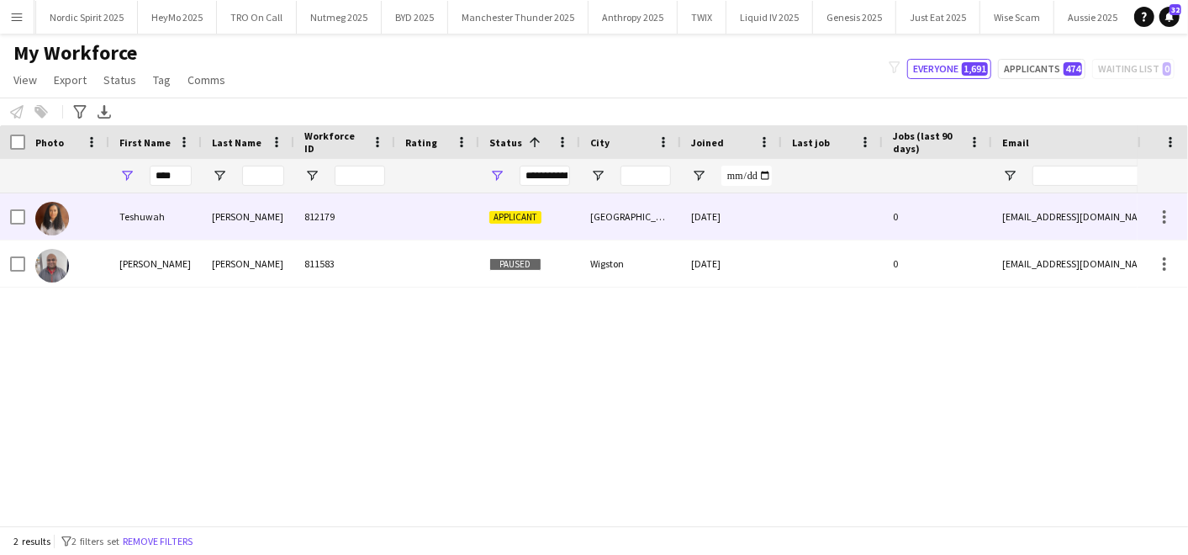
click at [219, 209] on div "[PERSON_NAME]" at bounding box center [248, 216] width 93 height 46
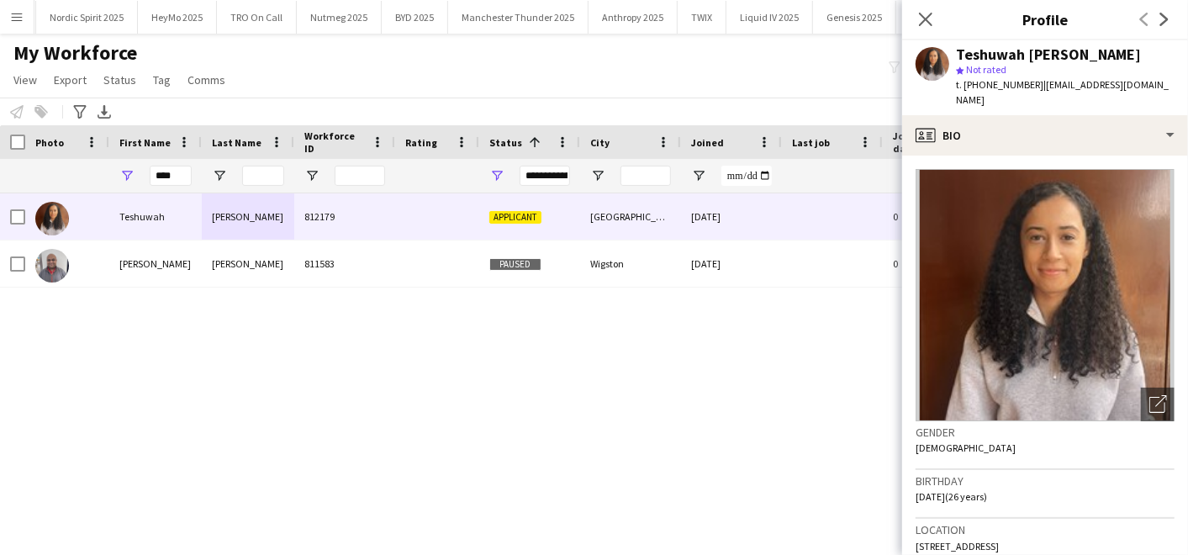
click at [1096, 289] on img at bounding box center [1045, 295] width 259 height 252
click at [1142, 388] on div "Open photos pop-in" at bounding box center [1158, 405] width 34 height 34
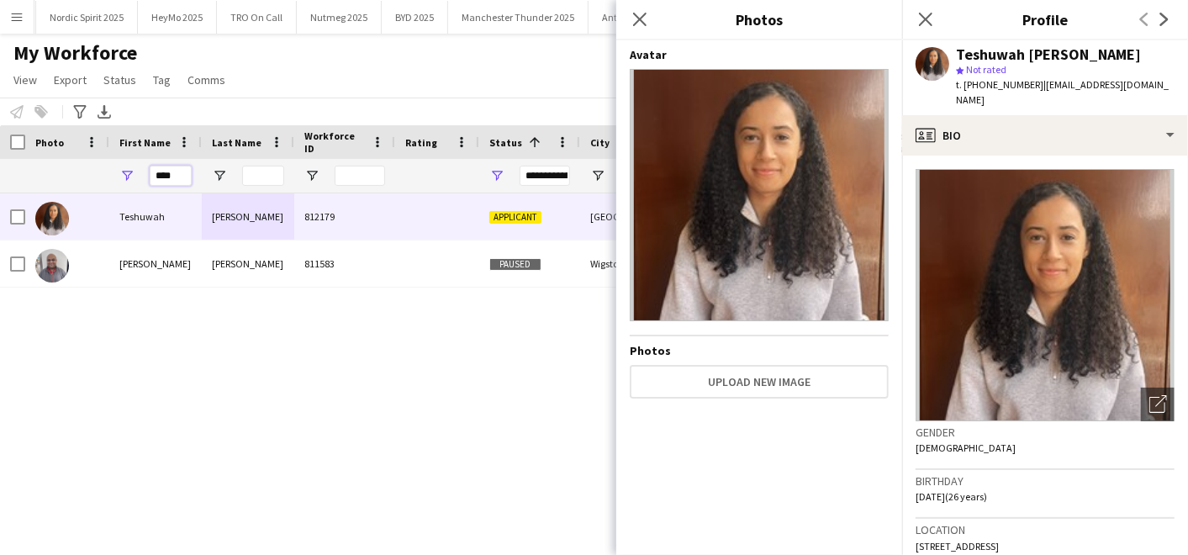
drag, startPoint x: 178, startPoint y: 175, endPoint x: 91, endPoint y: 153, distance: 90.1
click at [91, 153] on div "Workforce Details Last Name Workforce ID Rating" at bounding box center [911, 159] width 1823 height 68
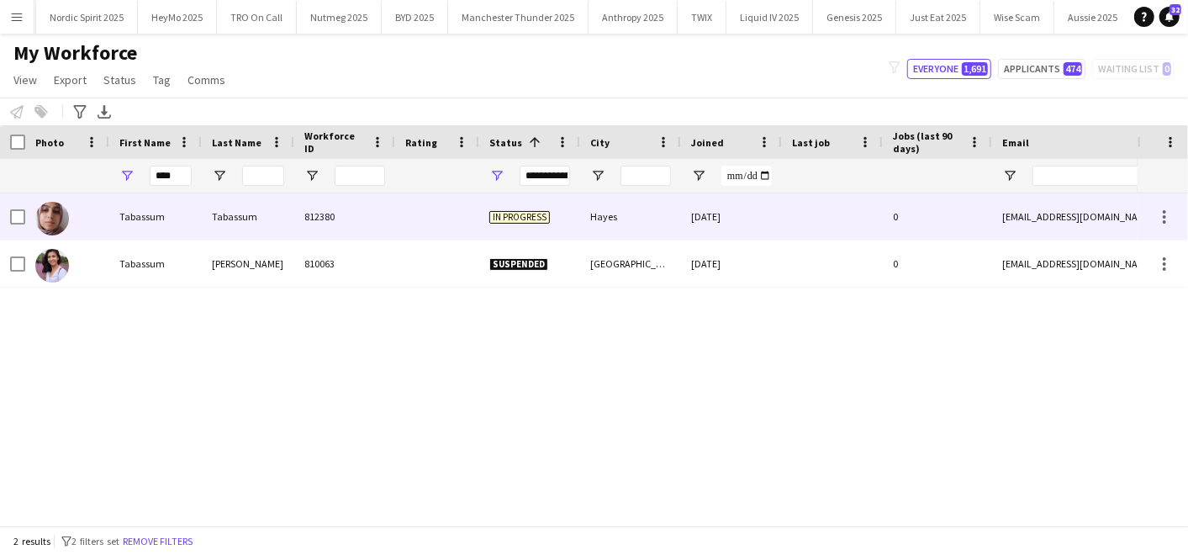
click at [218, 214] on div "Tabassum" at bounding box center [248, 216] width 93 height 46
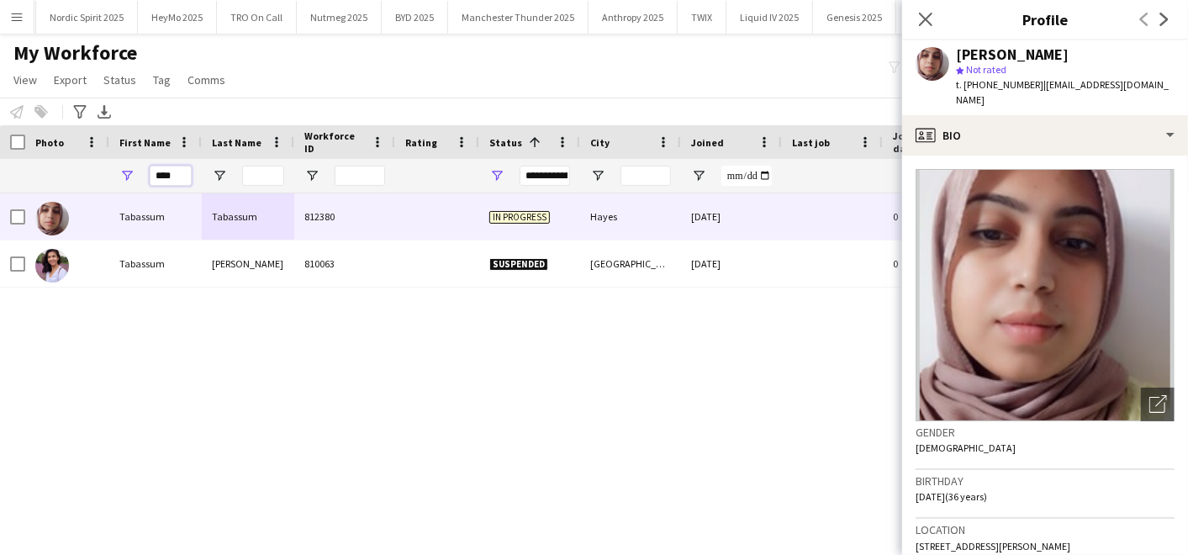
drag, startPoint x: 172, startPoint y: 177, endPoint x: 151, endPoint y: 172, distance: 21.4
click at [151, 172] on input "****" at bounding box center [171, 176] width 42 height 20
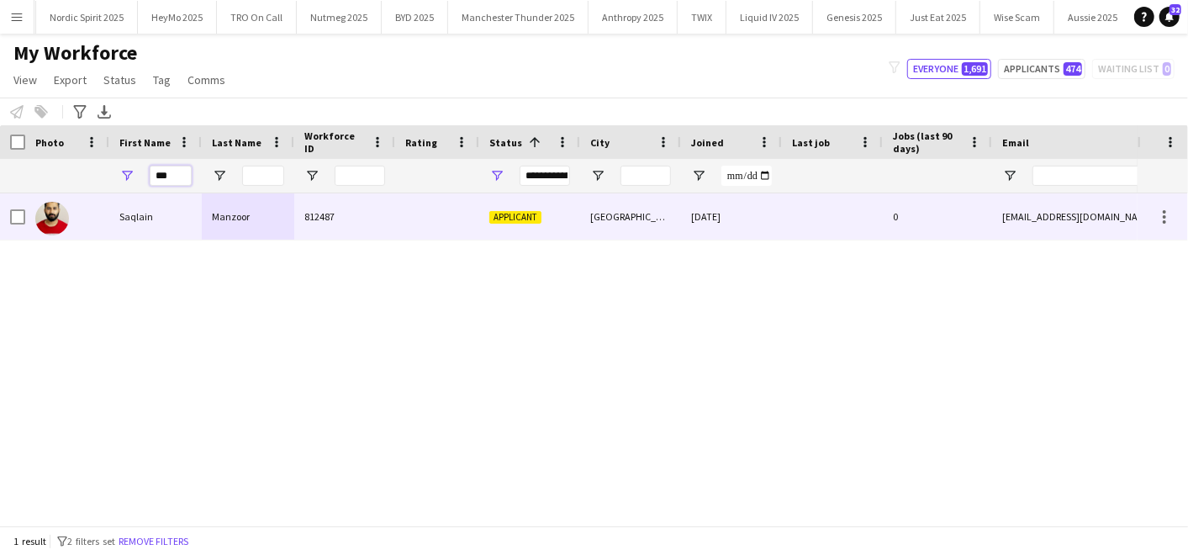
type input "***"
click at [146, 206] on div "Saqlain" at bounding box center [155, 216] width 93 height 46
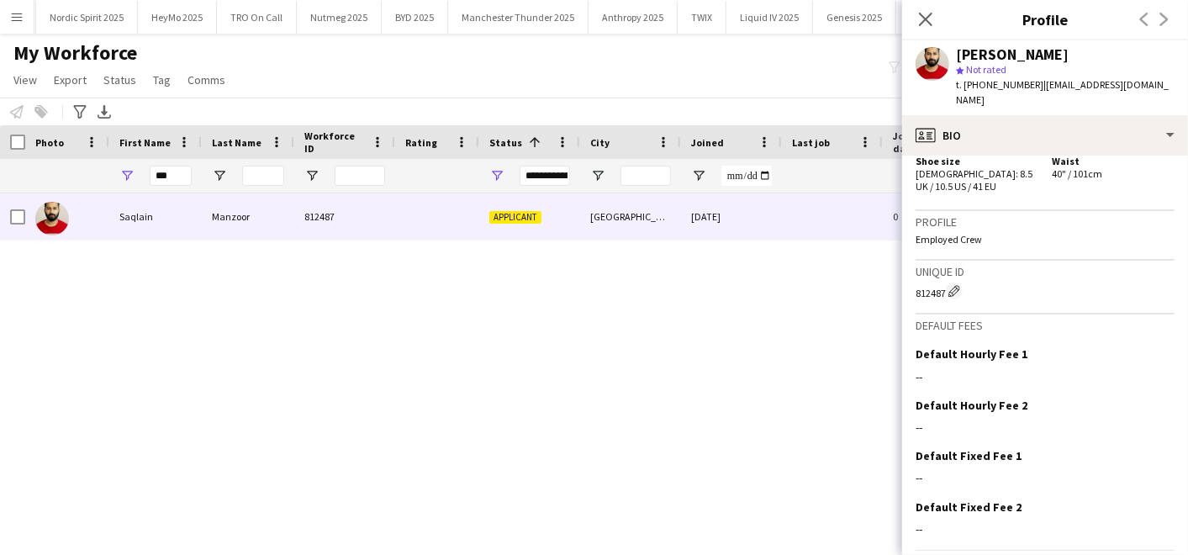
scroll to position [1004, 0]
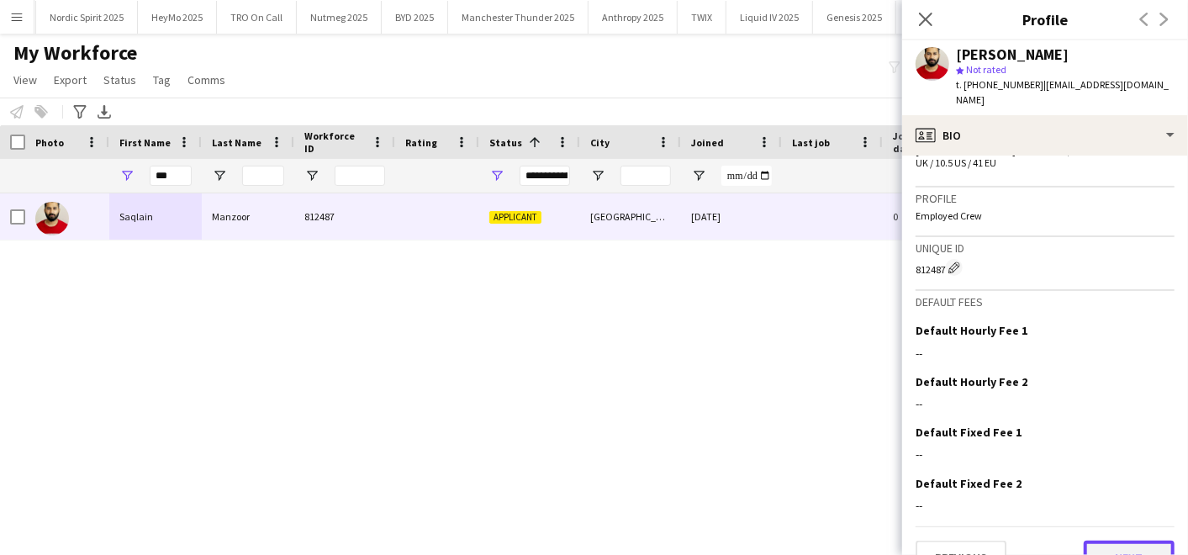
click at [1103, 541] on button "Next" at bounding box center [1129, 558] width 91 height 34
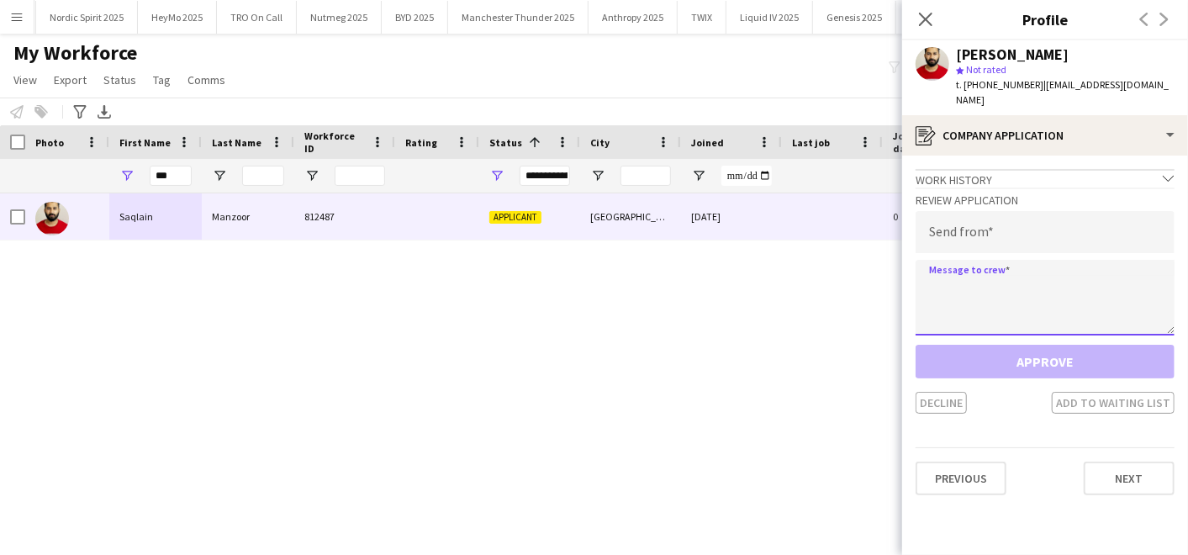
click at [954, 262] on textarea at bounding box center [1045, 298] width 259 height 76
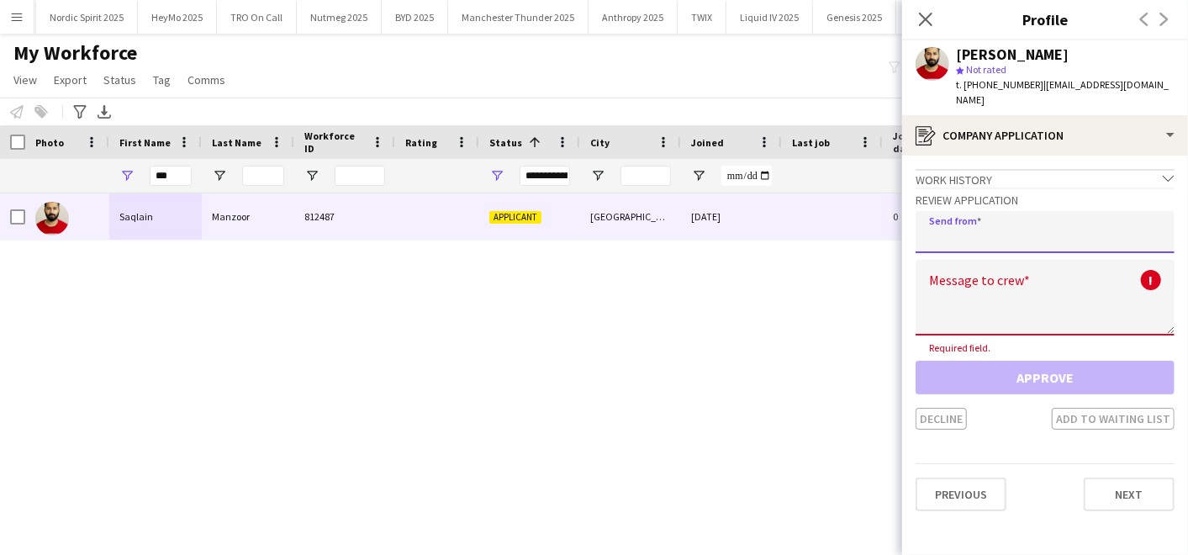
click at [981, 219] on input "email" at bounding box center [1045, 232] width 259 height 42
type input "**********"
click at [813, 331] on div "[PERSON_NAME] 812487 Applicant [GEOGRAPHIC_DATA] [DATE] 0 [EMAIL_ADDRESS][DOMAI…" at bounding box center [569, 352] width 1138 height 318
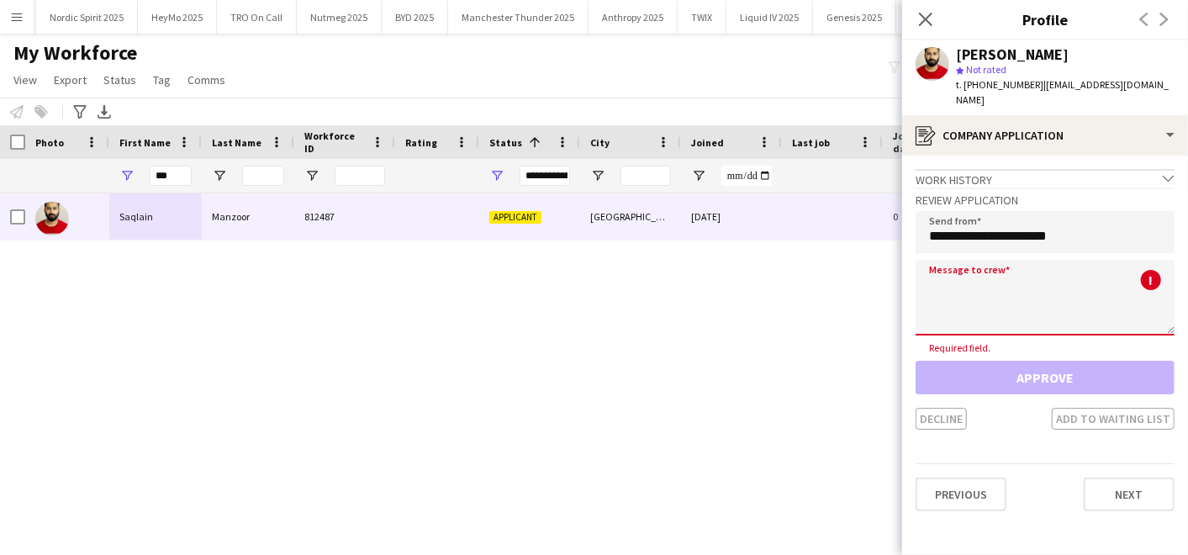
click at [945, 290] on textarea at bounding box center [1045, 298] width 259 height 76
paste textarea "**********"
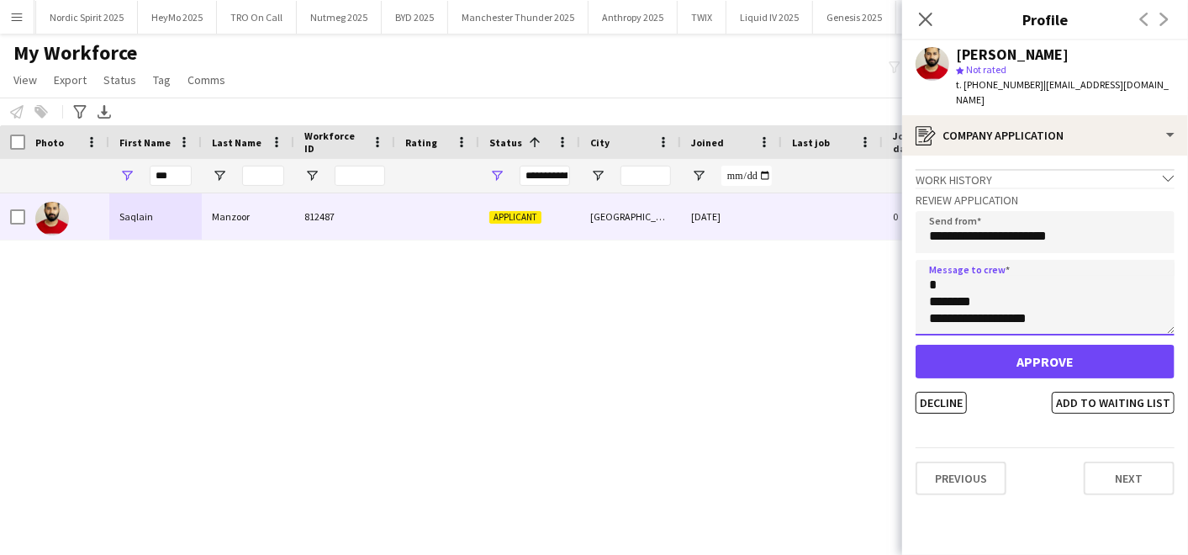
type textarea "**********"
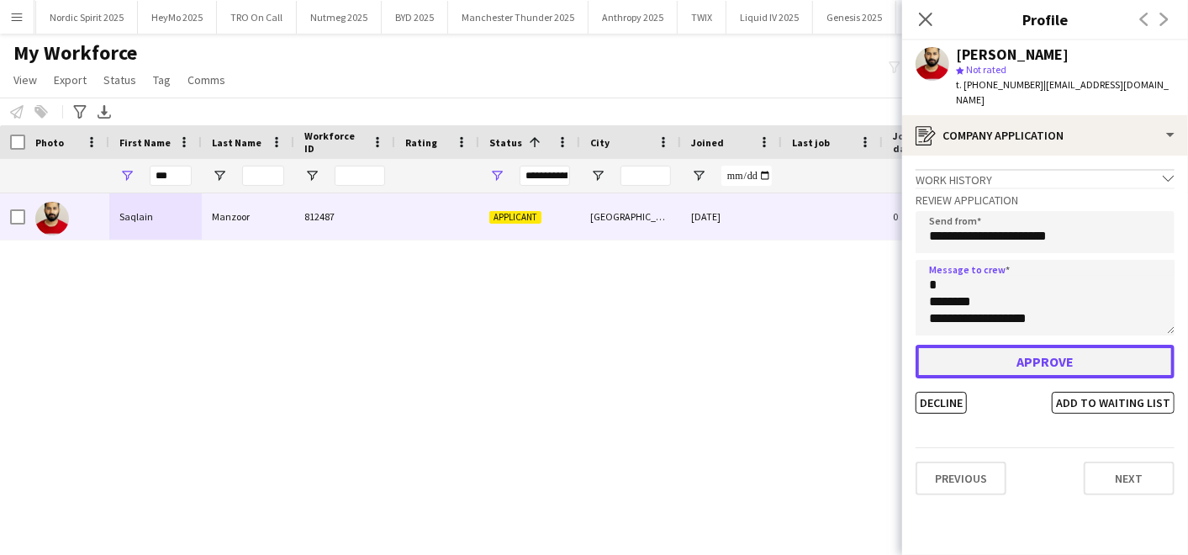
click at [994, 345] on button "Approve" at bounding box center [1045, 362] width 259 height 34
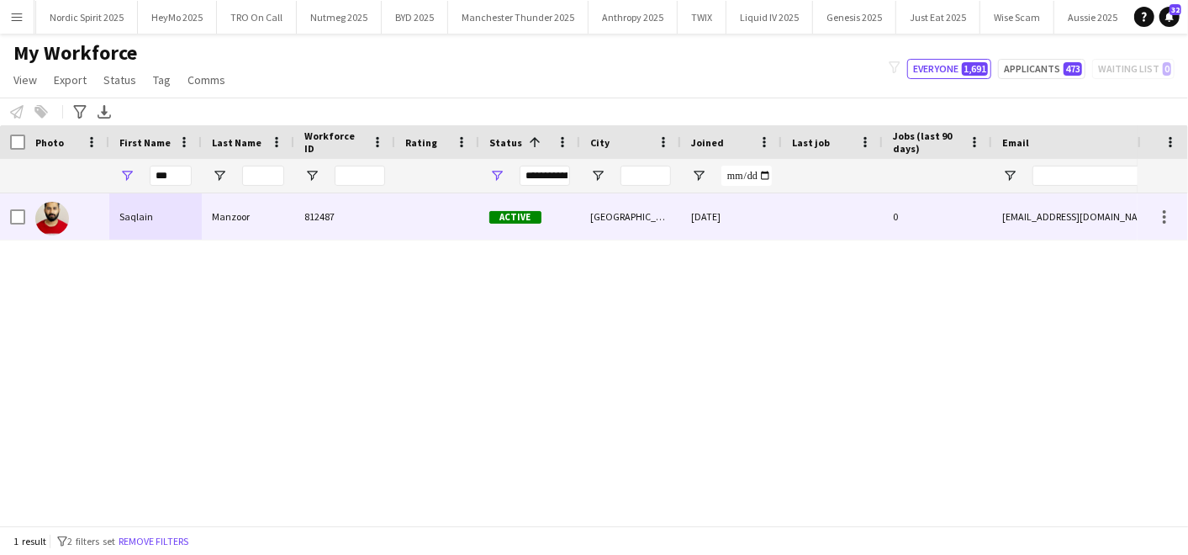
click at [500, 219] on span "Active" at bounding box center [515, 217] width 52 height 13
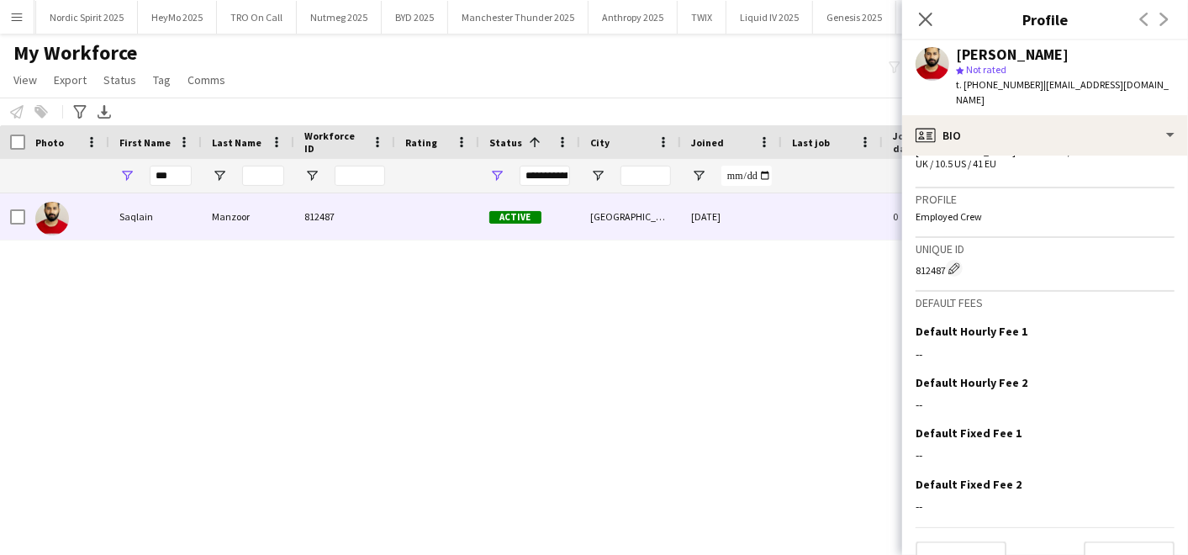
scroll to position [1004, 0]
click at [1098, 541] on button "Next" at bounding box center [1129, 558] width 91 height 34
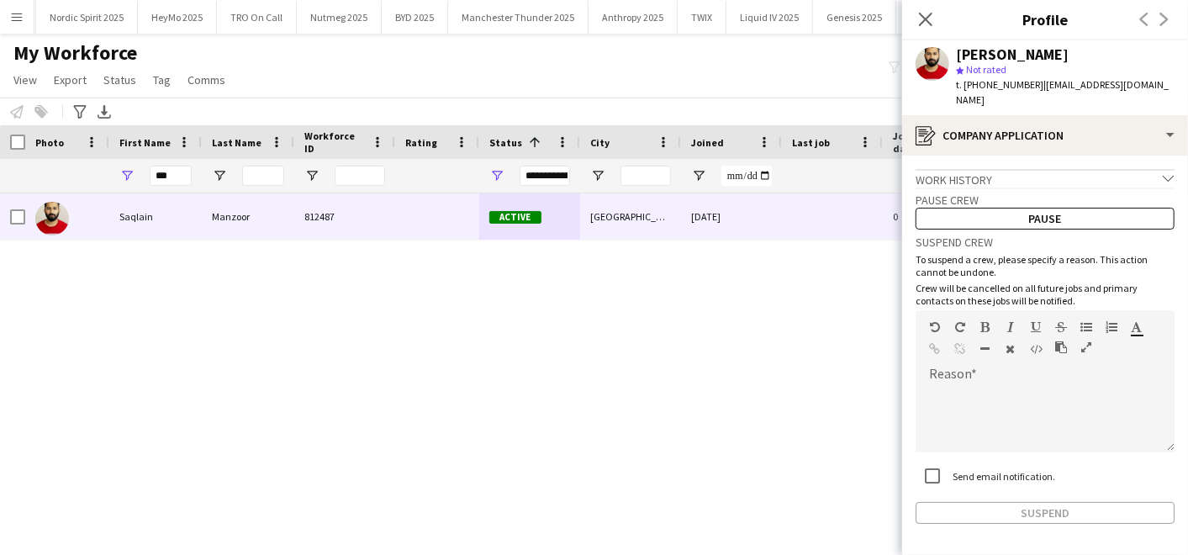
scroll to position [45, 0]
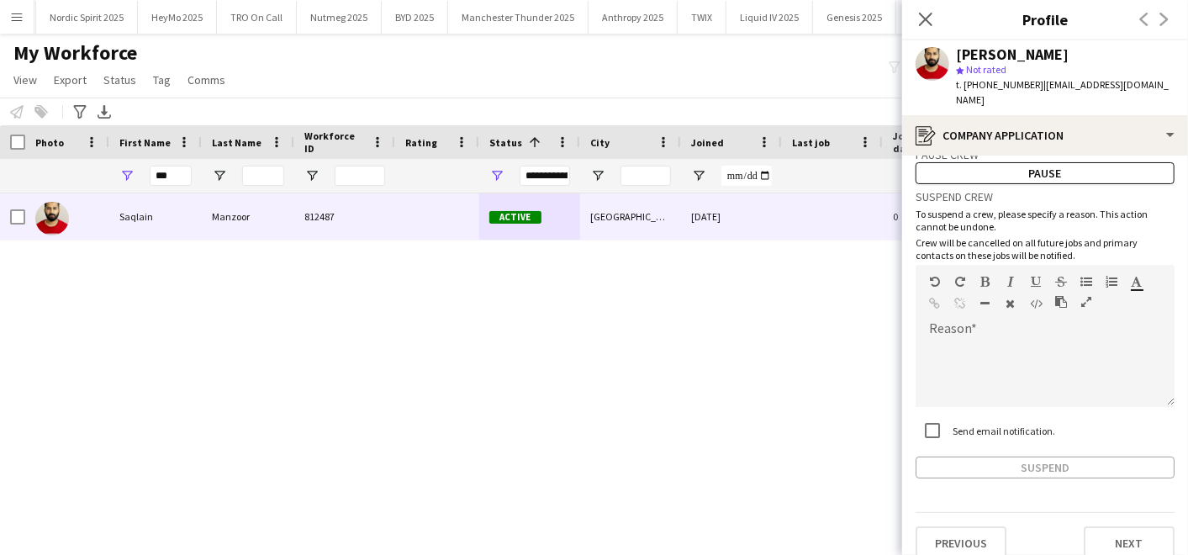
click at [1057, 457] on div "Suspend" at bounding box center [1045, 468] width 259 height 22
click at [960, 340] on div at bounding box center [1045, 373] width 259 height 67
paste div
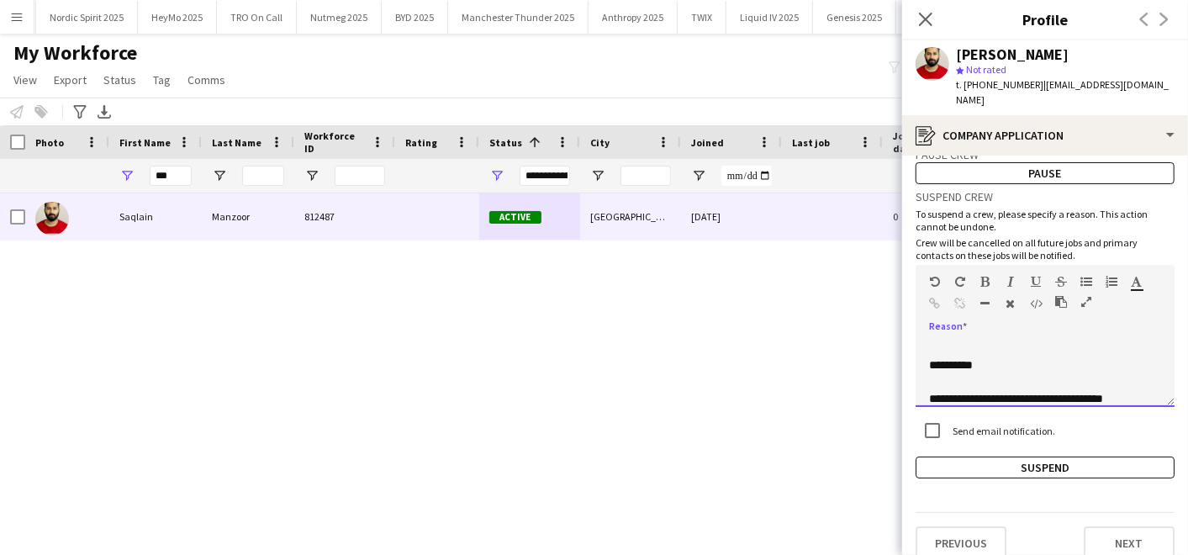
scroll to position [151, 0]
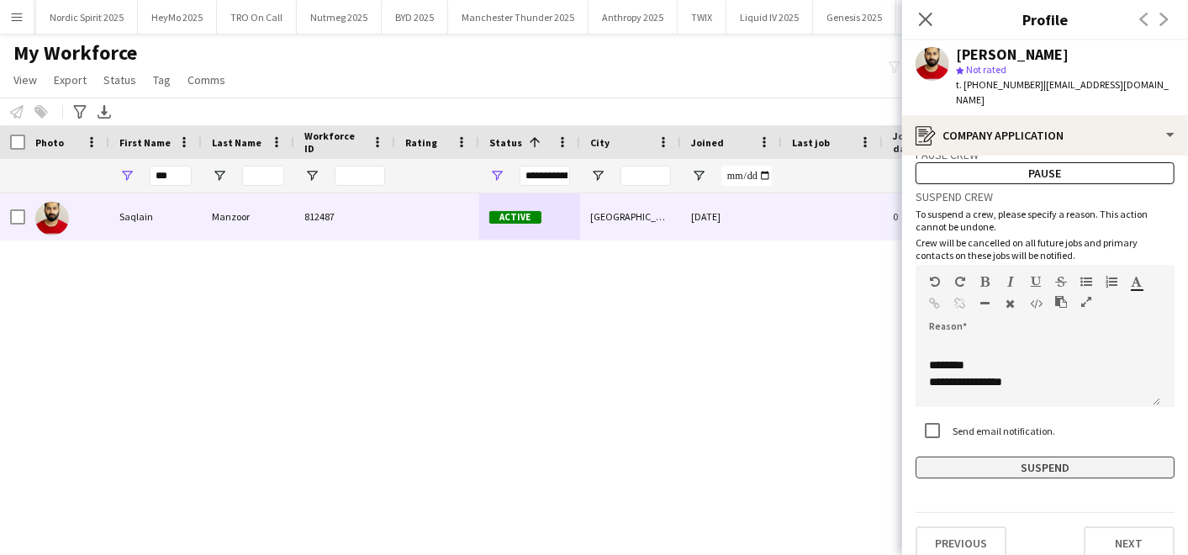
click at [974, 457] on button "Suspend" at bounding box center [1045, 468] width 259 height 22
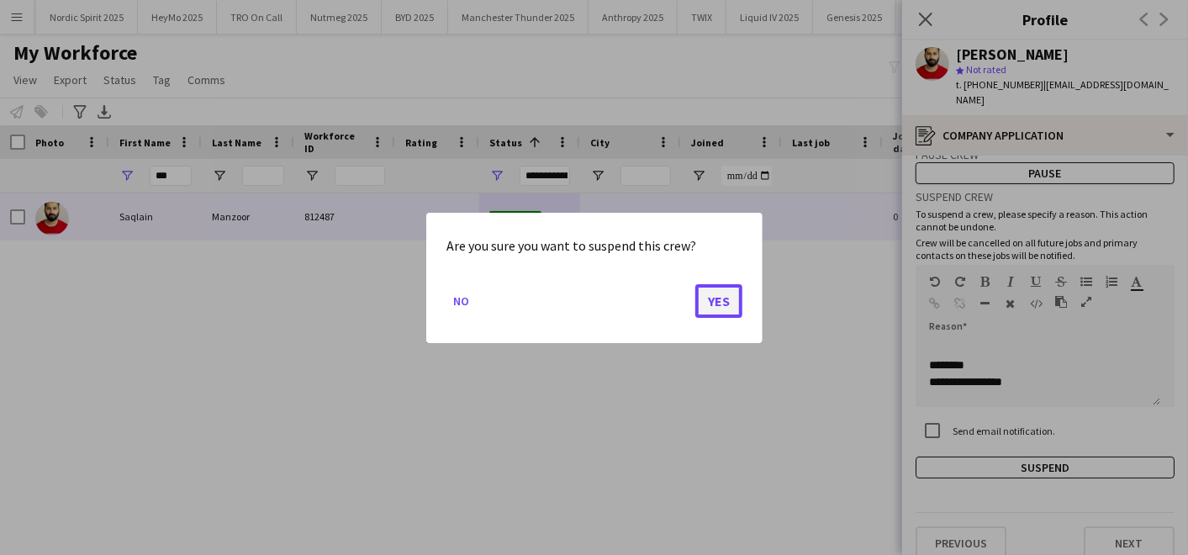
click at [716, 305] on button "Yes" at bounding box center [718, 300] width 47 height 34
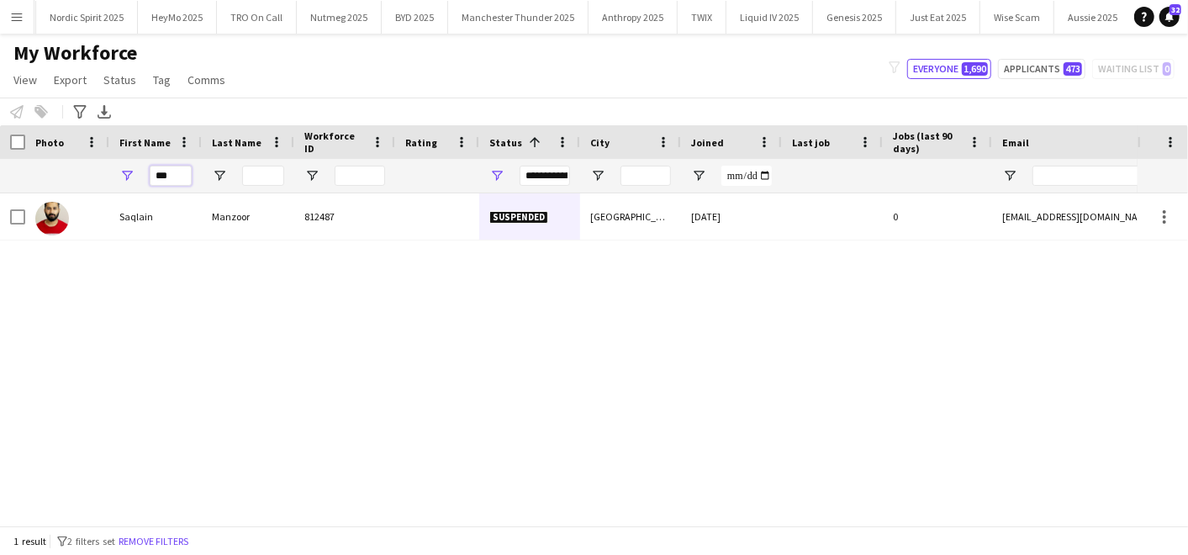
click at [174, 175] on input "***" at bounding box center [171, 176] width 42 height 20
type input "*"
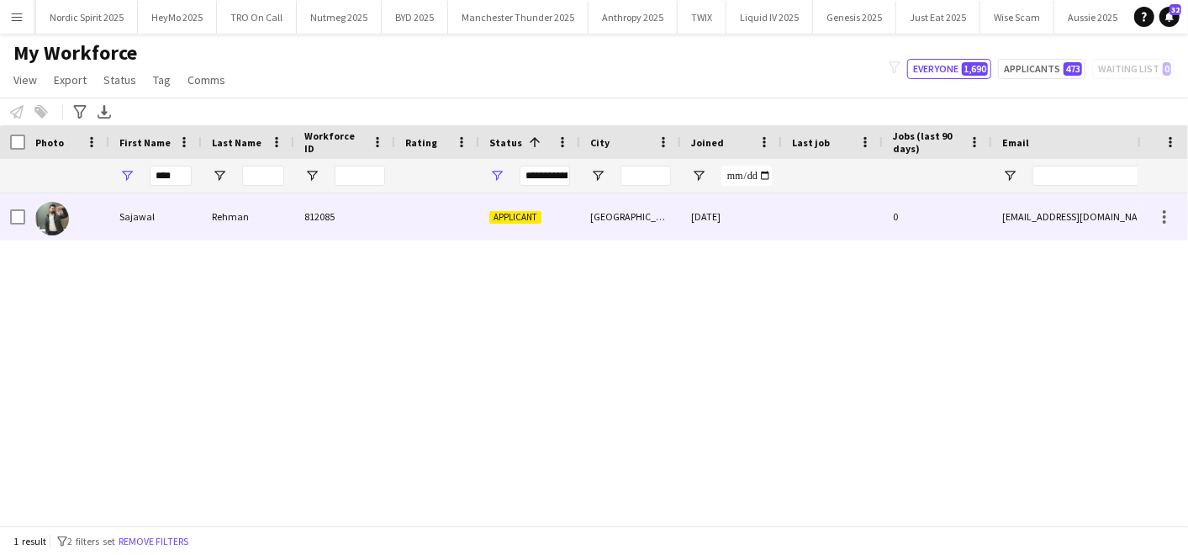
click at [165, 214] on div "Sajawal" at bounding box center [155, 216] width 93 height 46
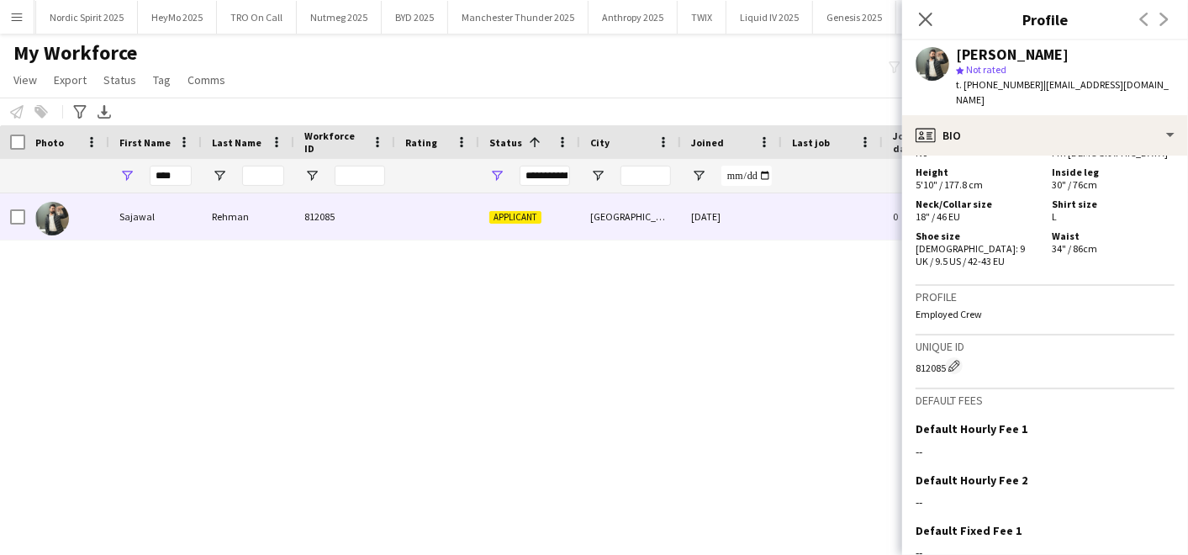
scroll to position [2145, 0]
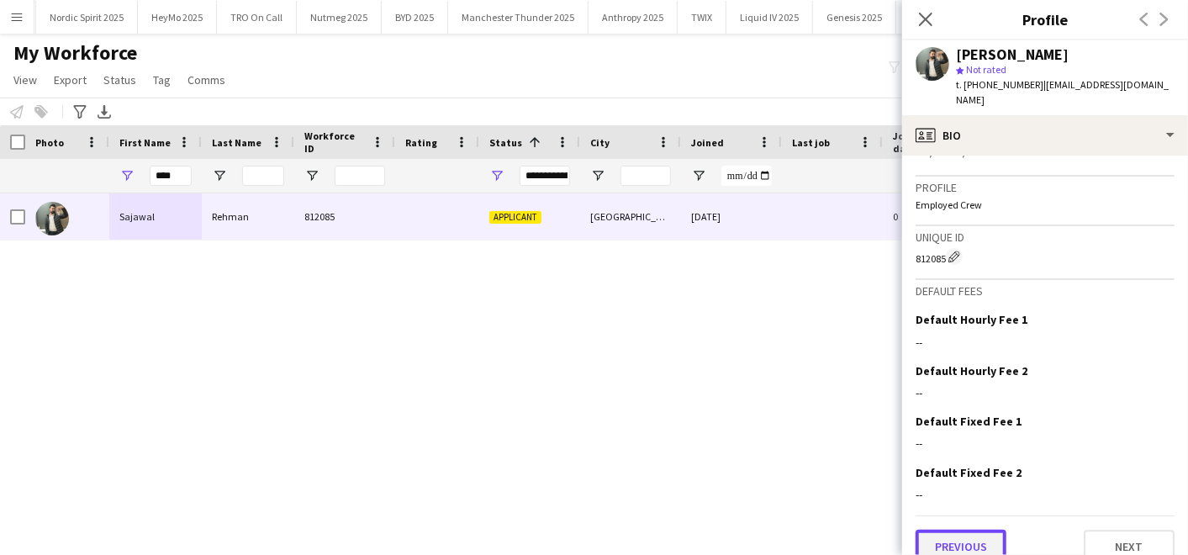
click at [956, 530] on button "Previous" at bounding box center [961, 547] width 91 height 34
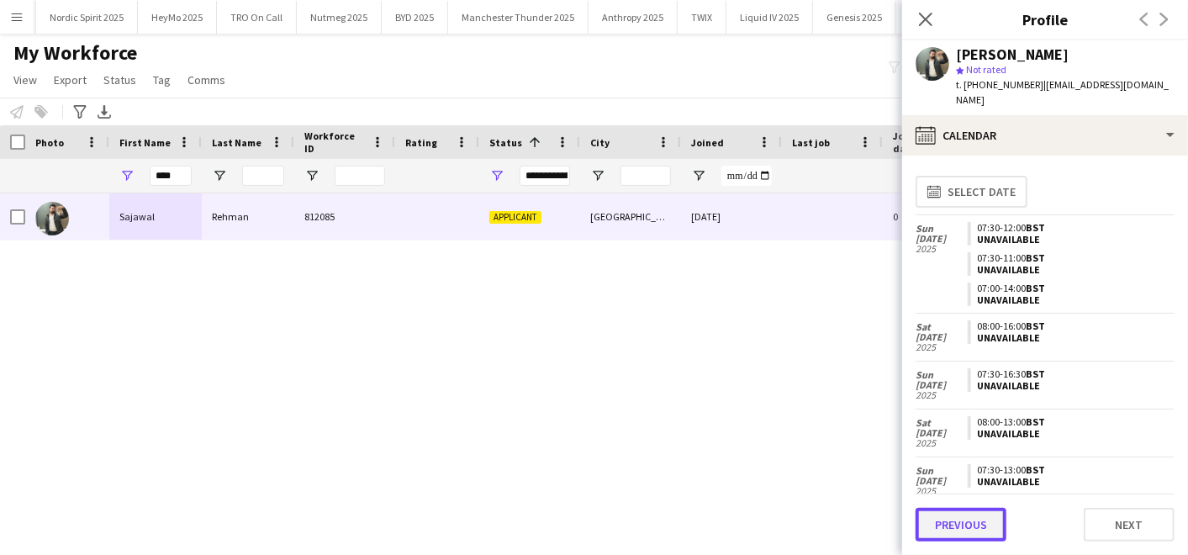
click at [944, 520] on button "Previous" at bounding box center [961, 525] width 91 height 34
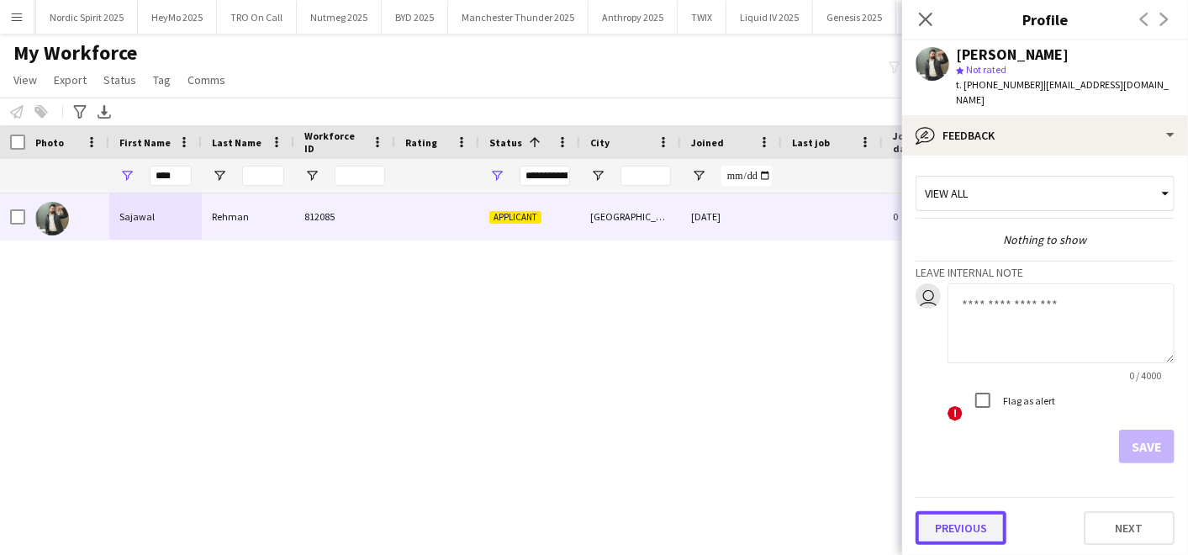
click at [950, 511] on button "Previous" at bounding box center [961, 528] width 91 height 34
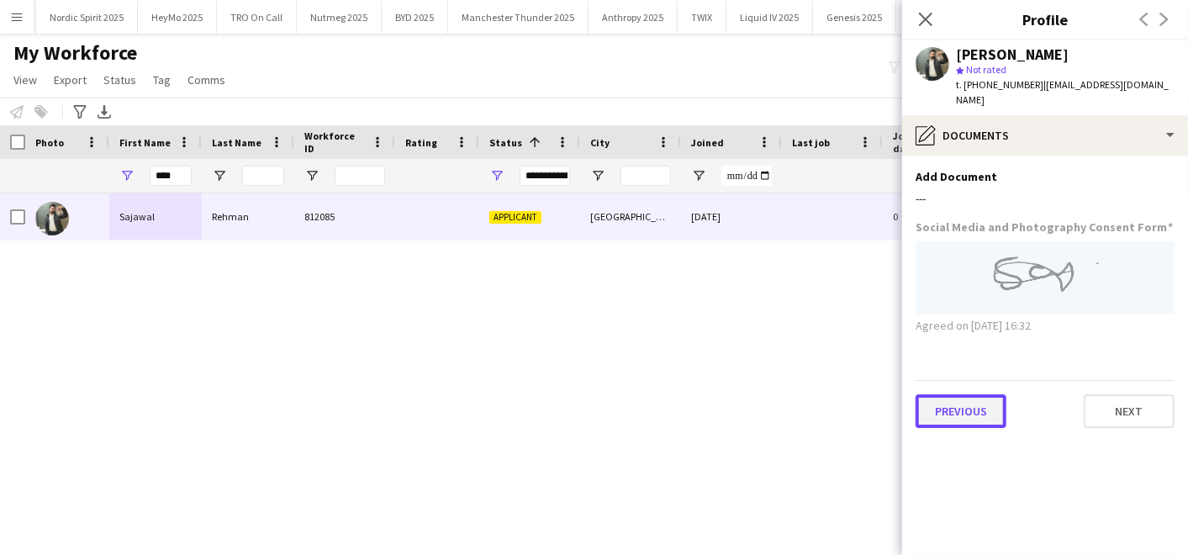
click at [923, 401] on button "Previous" at bounding box center [961, 411] width 91 height 34
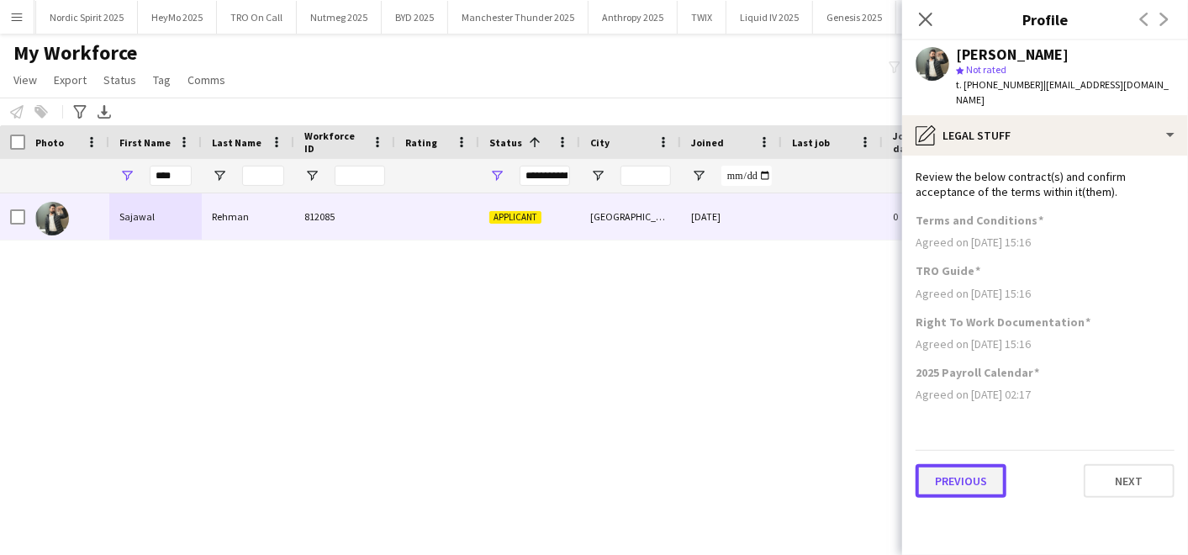
click at [937, 464] on button "Previous" at bounding box center [961, 481] width 91 height 34
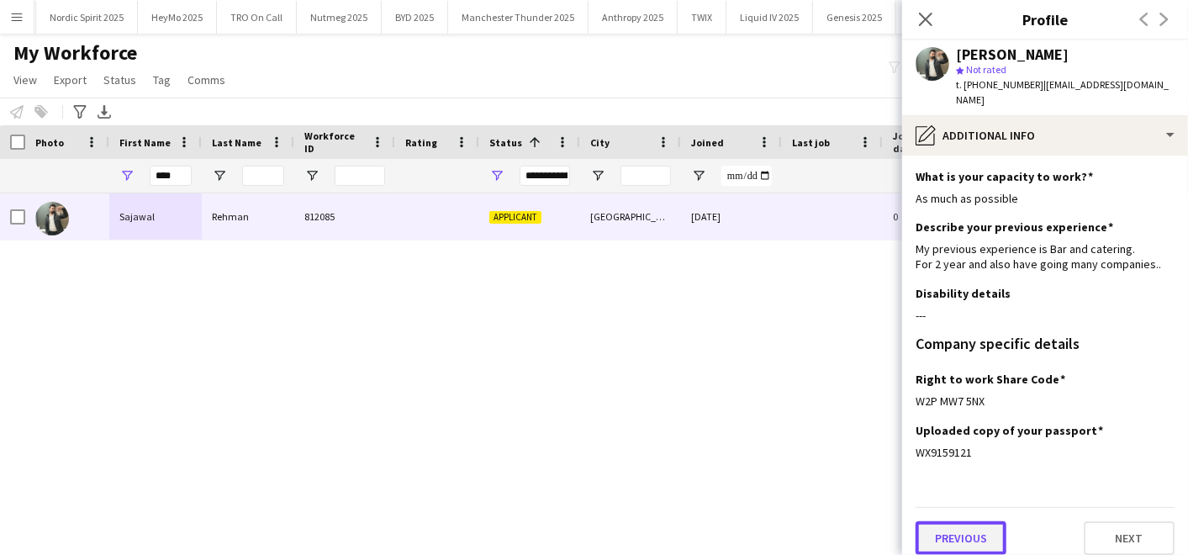
click at [963, 521] on button "Previous" at bounding box center [961, 538] width 91 height 34
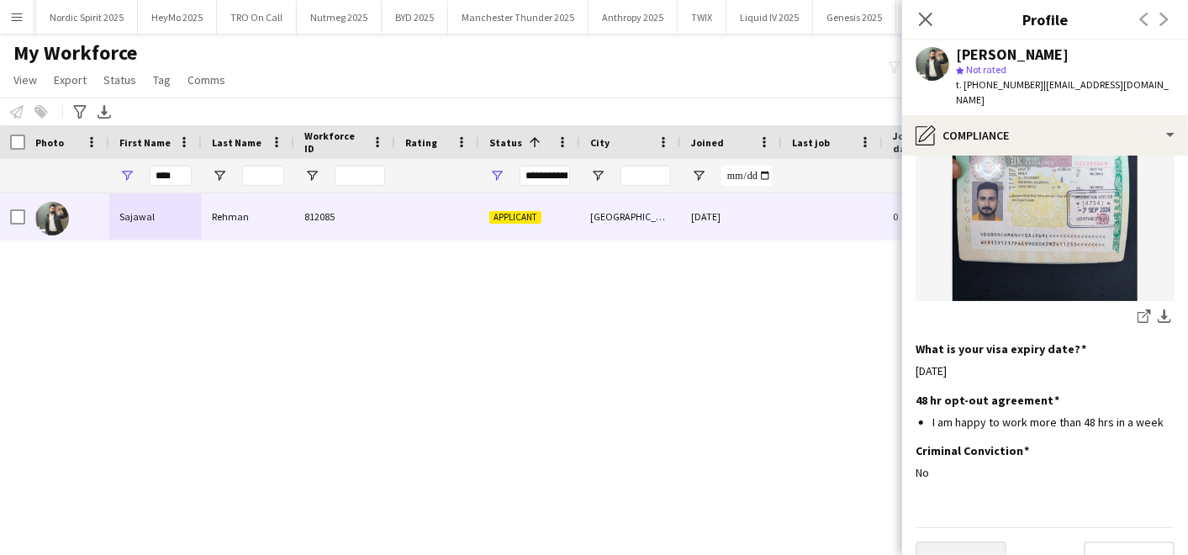
scroll to position [680, 0]
click at [954, 541] on button "Previous" at bounding box center [961, 558] width 91 height 34
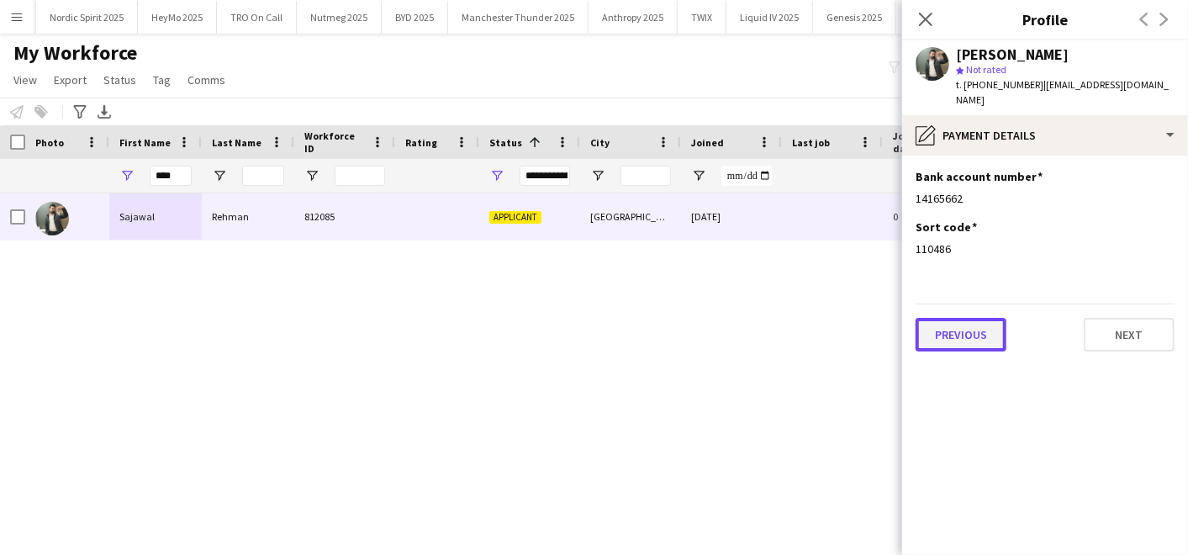
click at [954, 332] on button "Previous" at bounding box center [961, 335] width 91 height 34
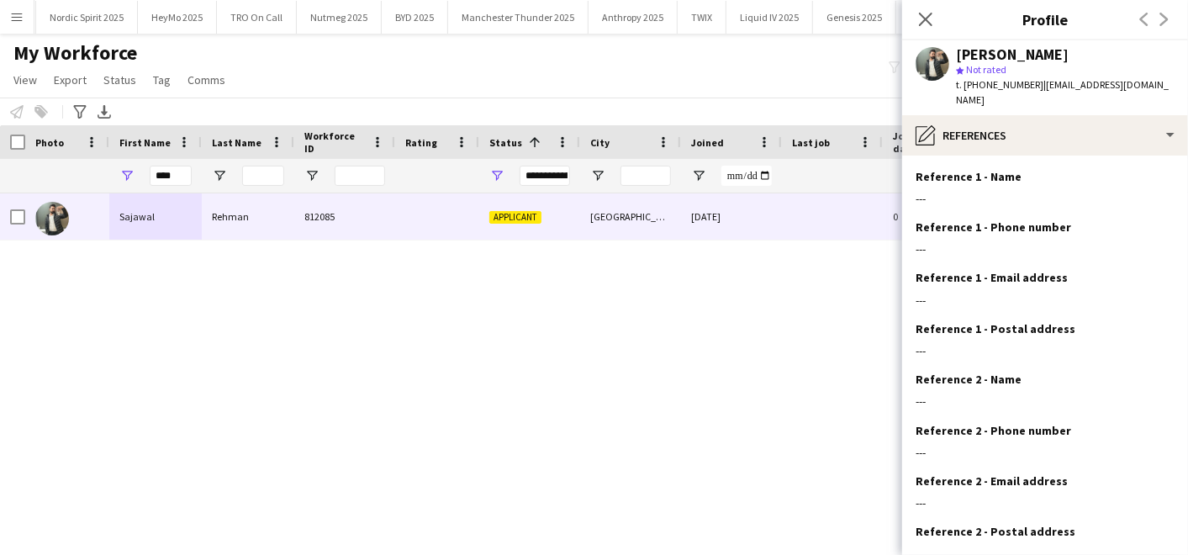
scroll to position [98, 0]
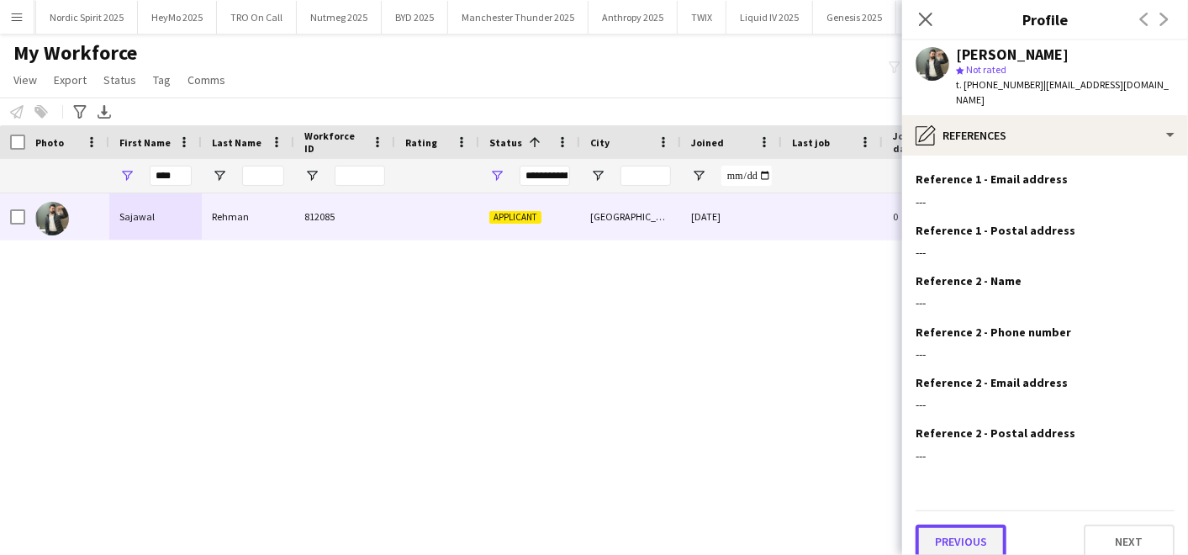
click at [931, 525] on button "Previous" at bounding box center [961, 542] width 91 height 34
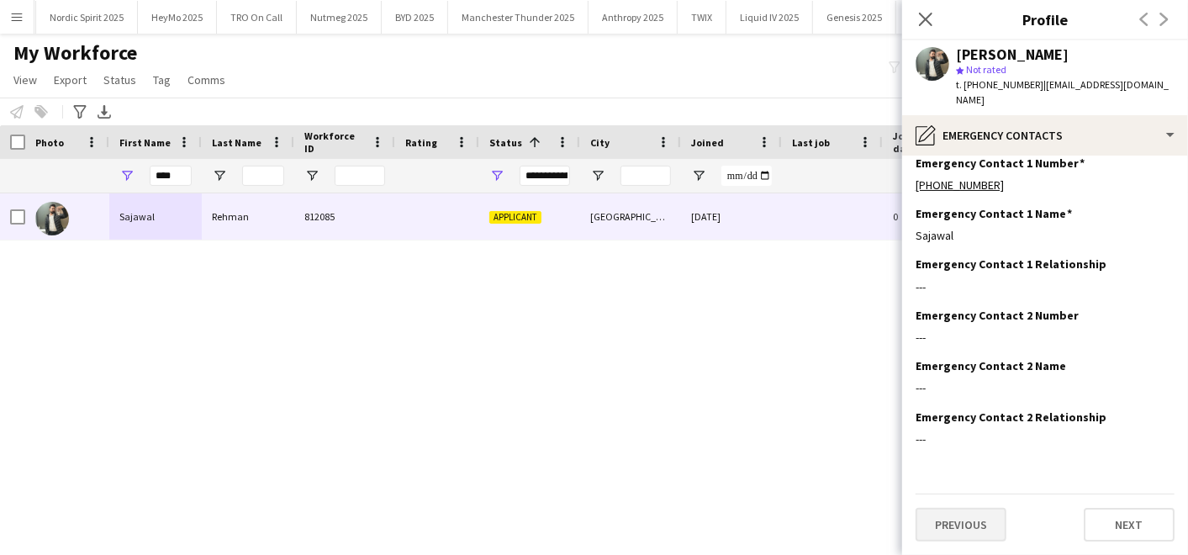
scroll to position [0, 0]
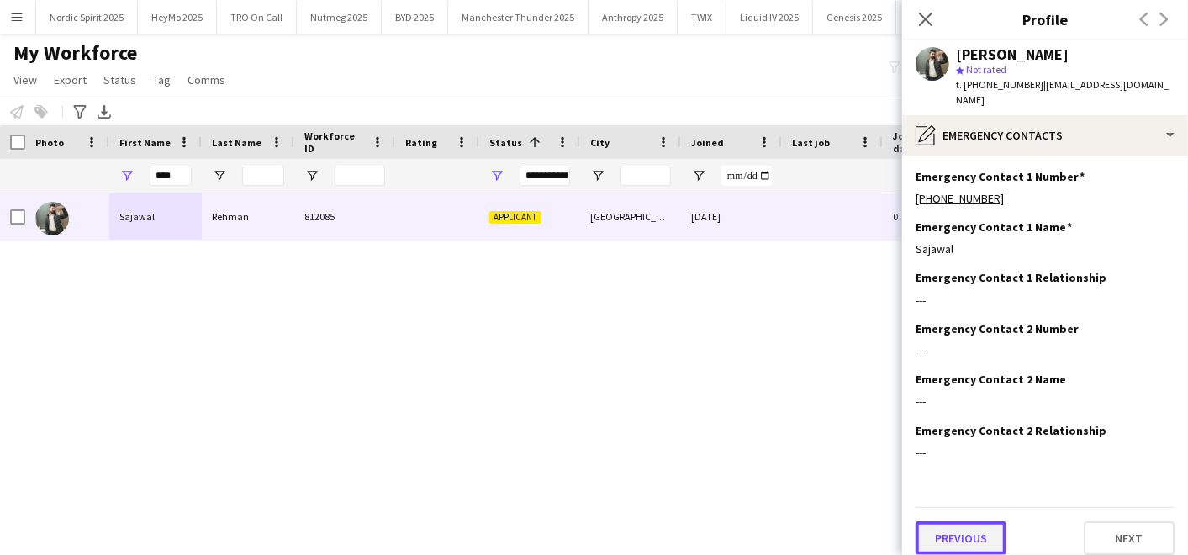
click at [933, 521] on button "Previous" at bounding box center [961, 538] width 91 height 34
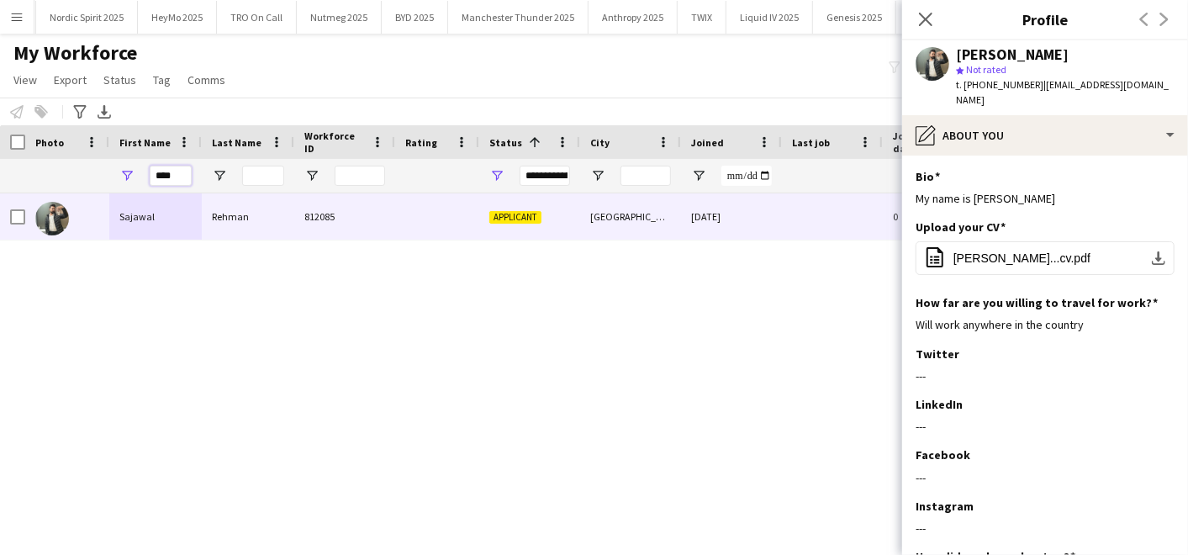
drag, startPoint x: 182, startPoint y: 172, endPoint x: 69, endPoint y: 158, distance: 113.5
click at [69, 159] on div "**********" at bounding box center [911, 176] width 1823 height 34
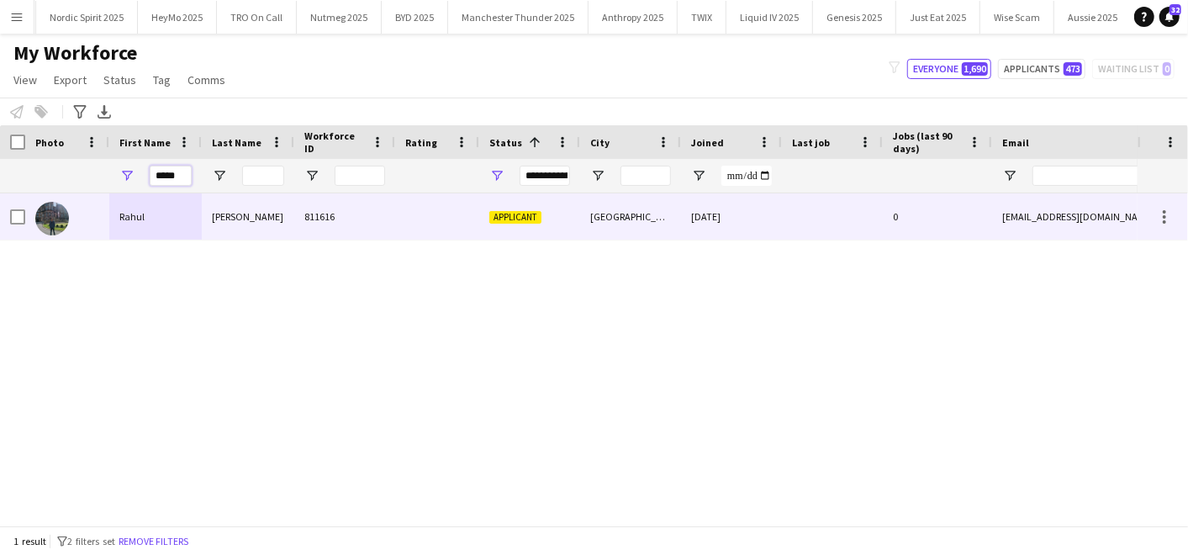
type input "*****"
click at [135, 219] on div "Rahul" at bounding box center [155, 216] width 93 height 46
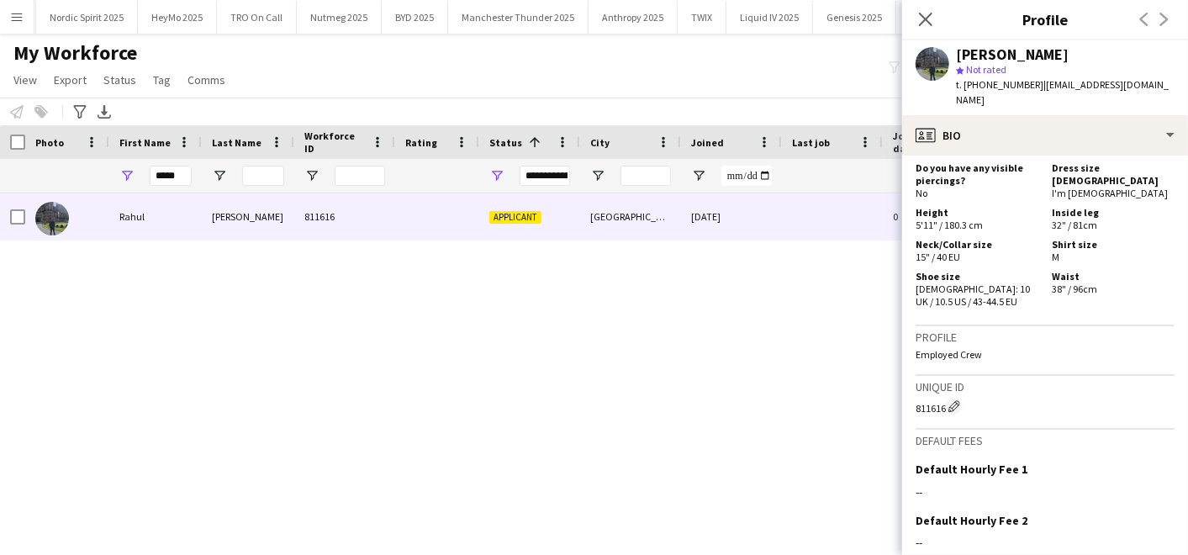
scroll to position [1039, 0]
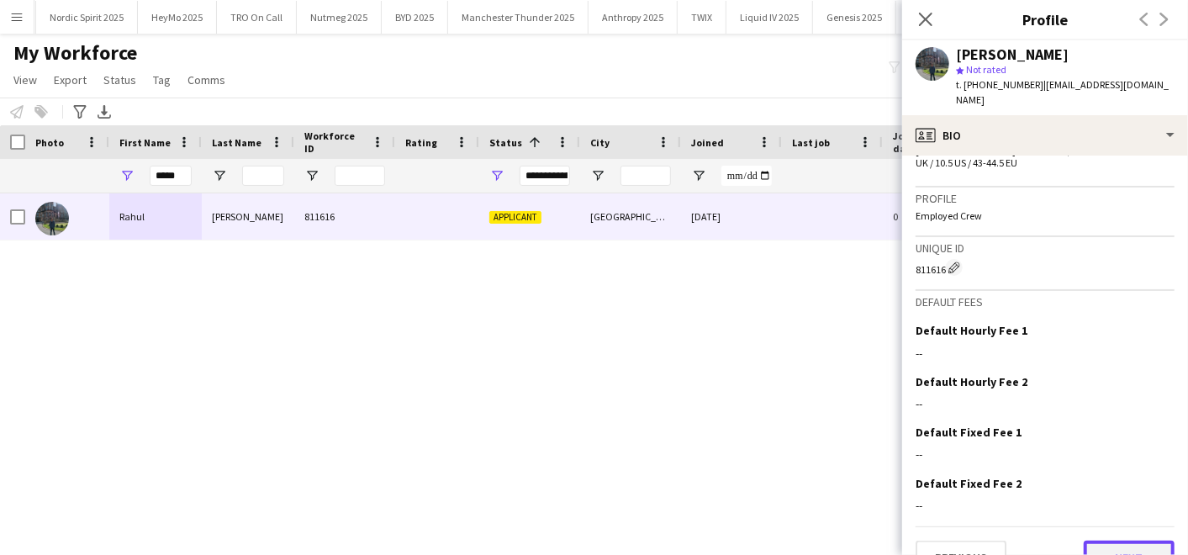
click at [1084, 541] on button "Next" at bounding box center [1129, 558] width 91 height 34
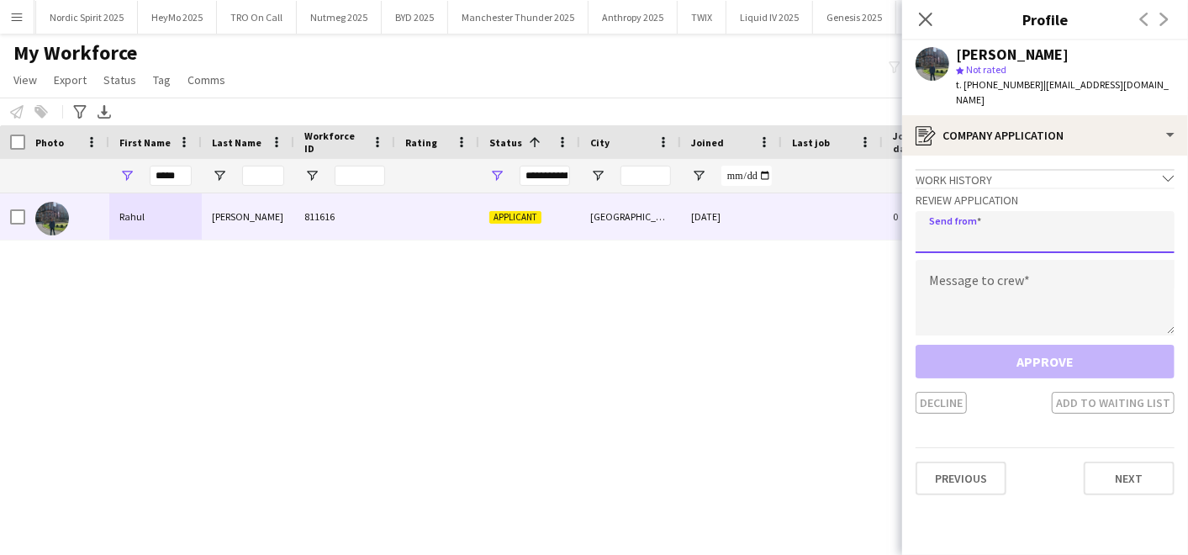
click at [975, 211] on input "email" at bounding box center [1045, 232] width 259 height 42
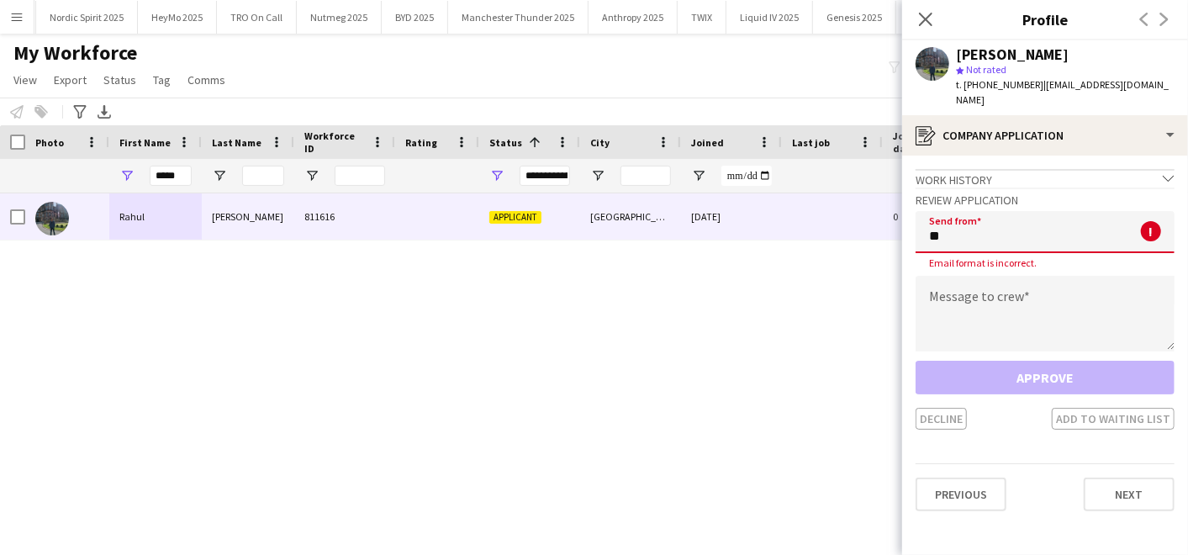
type input "**********"
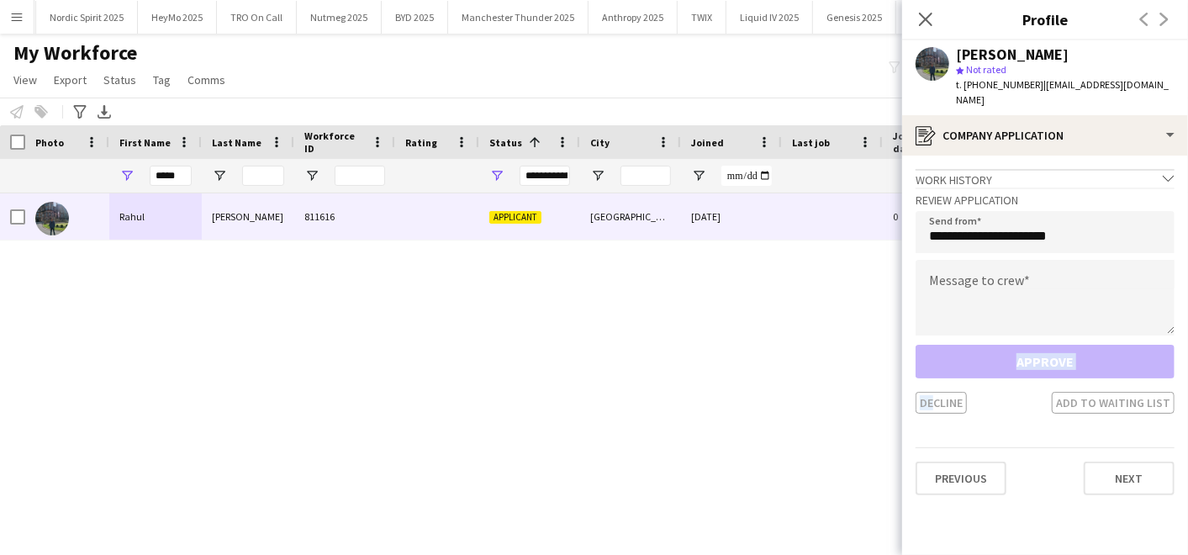
drag, startPoint x: 925, startPoint y: 381, endPoint x: 961, endPoint y: 271, distance: 115.9
click at [961, 271] on div "**********" at bounding box center [1045, 301] width 259 height 226
click at [961, 271] on textarea at bounding box center [1045, 298] width 259 height 76
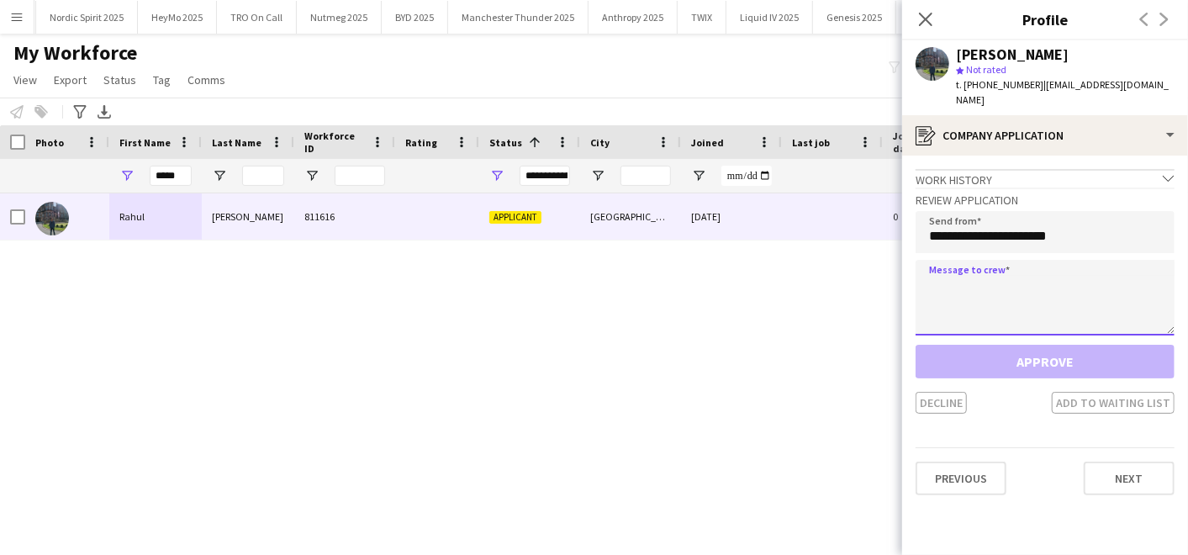
paste textarea "**********"
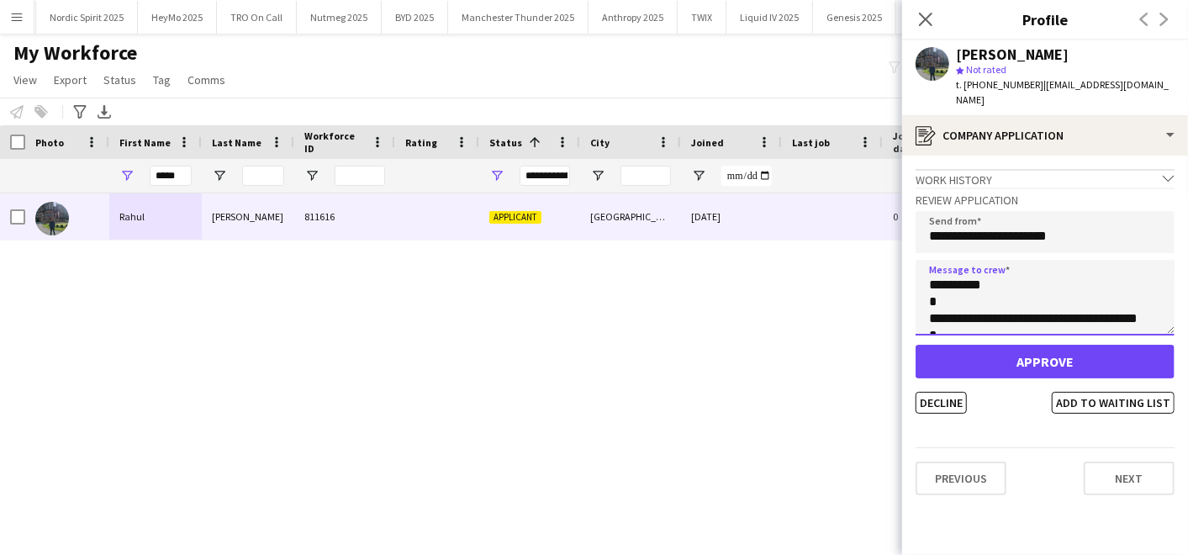
scroll to position [144, 0]
type textarea "**********"
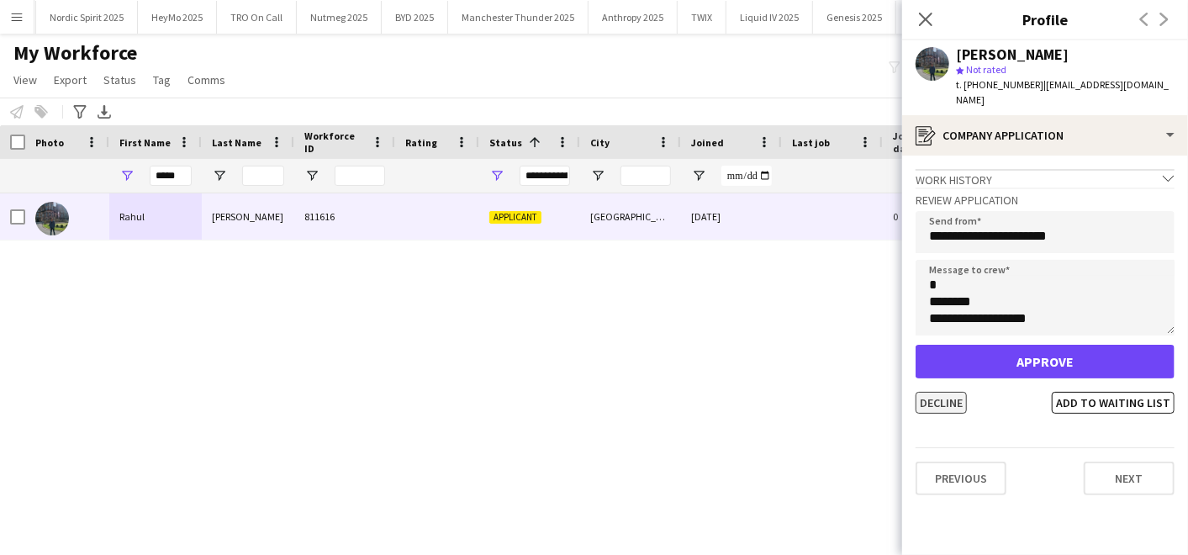
click at [935, 392] on button "Decline" at bounding box center [941, 403] width 51 height 22
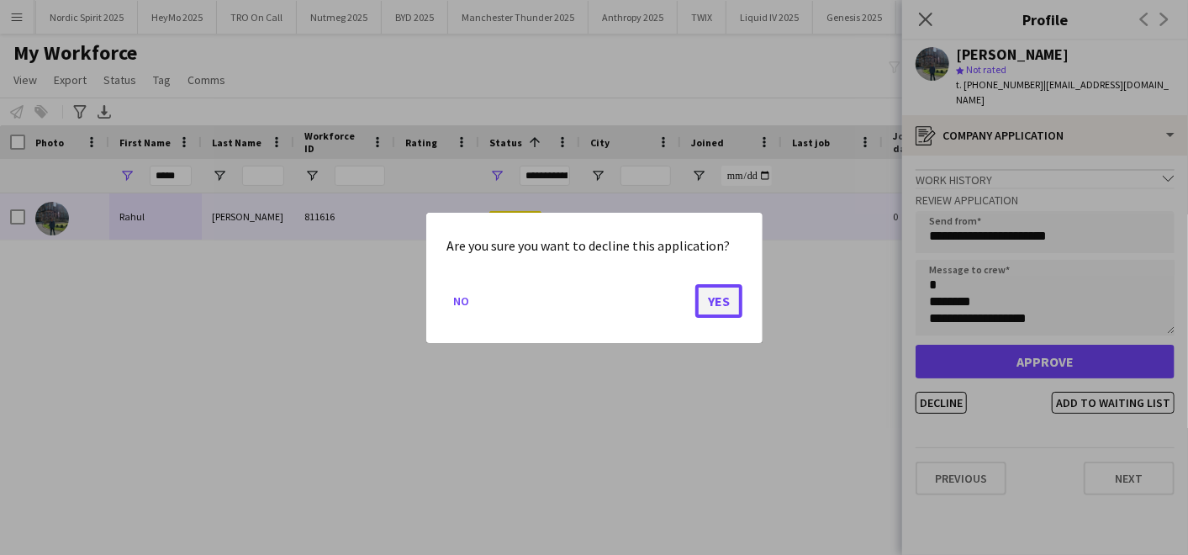
click at [721, 300] on button "Yes" at bounding box center [718, 300] width 47 height 34
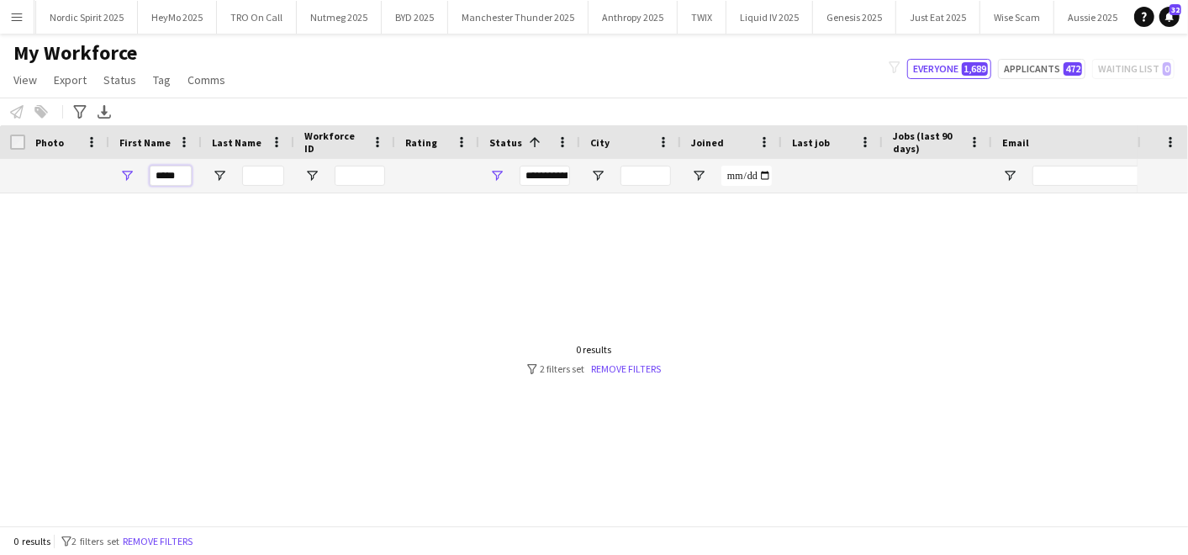
drag, startPoint x: 183, startPoint y: 173, endPoint x: 74, endPoint y: 156, distance: 110.7
click at [74, 156] on div "Workforce Details Last Name Workforce ID Rating" at bounding box center [911, 159] width 1823 height 68
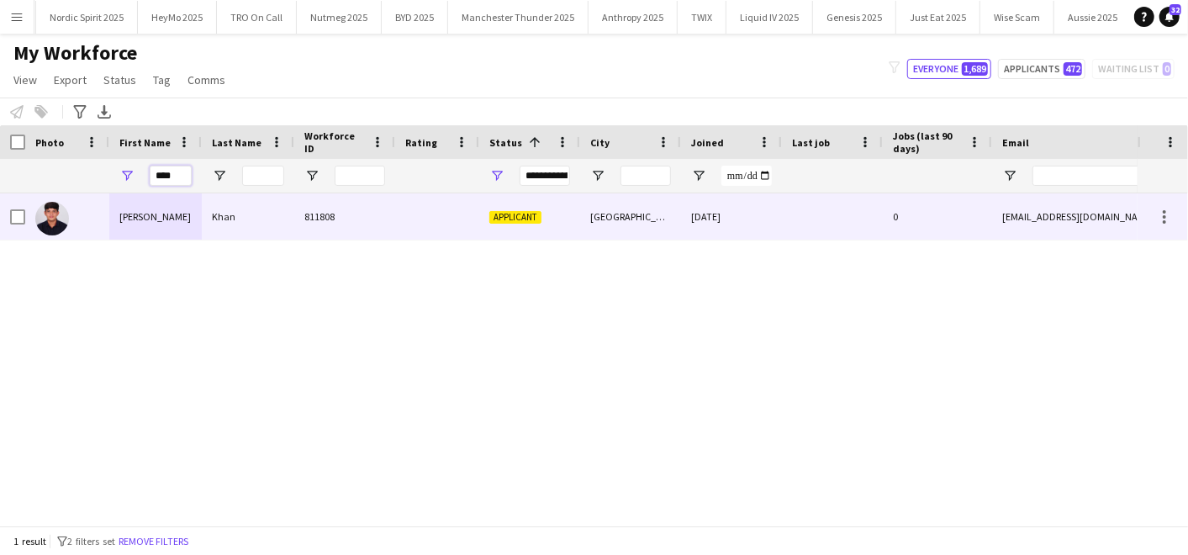
type input "****"
click at [130, 210] on div "[PERSON_NAME]" at bounding box center [155, 216] width 93 height 46
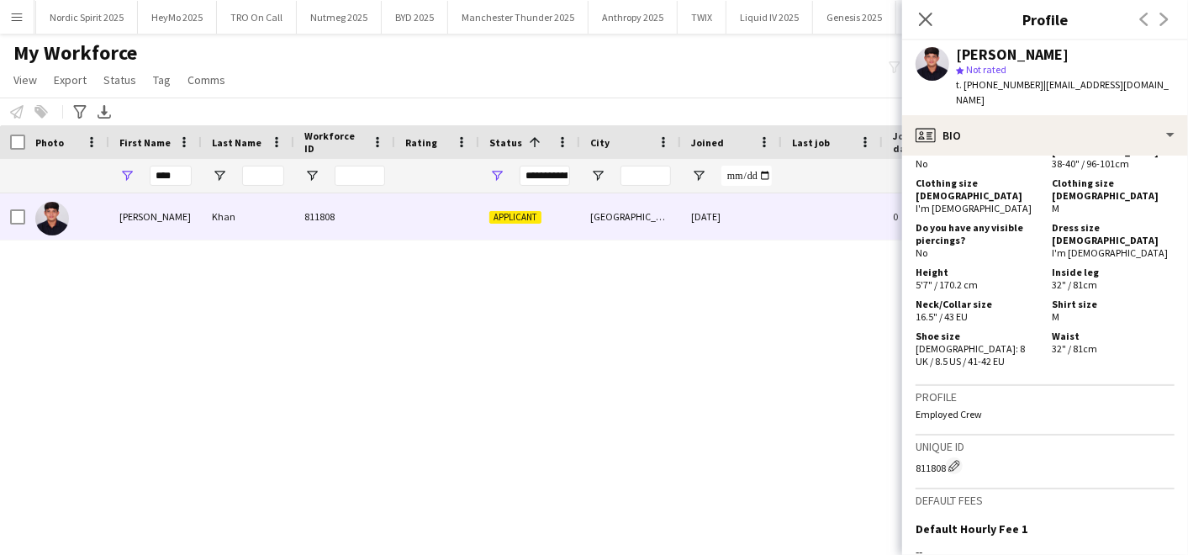
scroll to position [1307, 0]
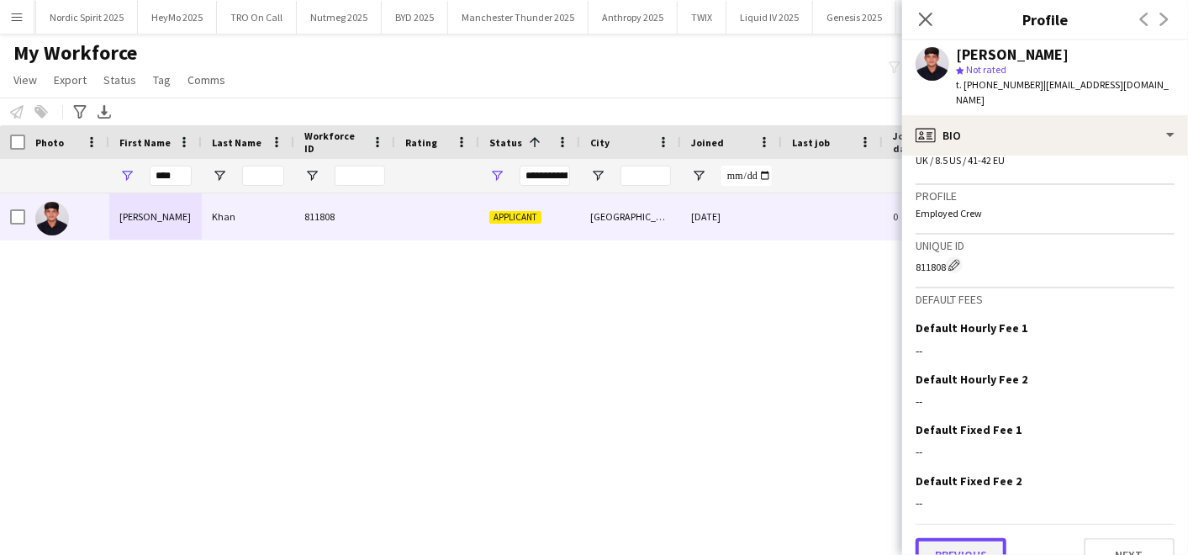
click at [954, 538] on button "Previous" at bounding box center [961, 555] width 91 height 34
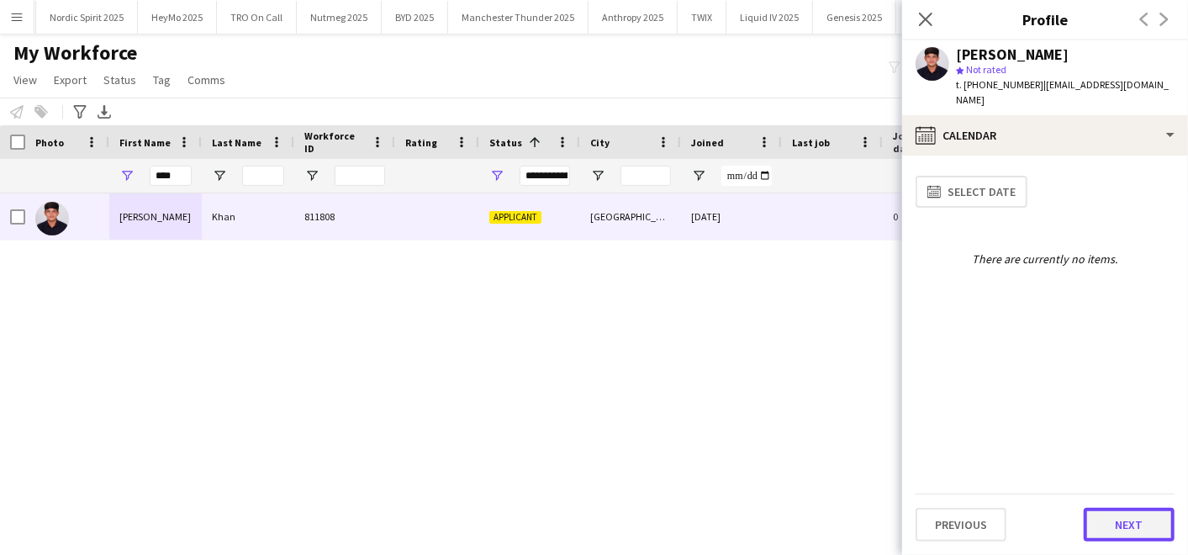
click at [1140, 513] on button "Next" at bounding box center [1129, 525] width 91 height 34
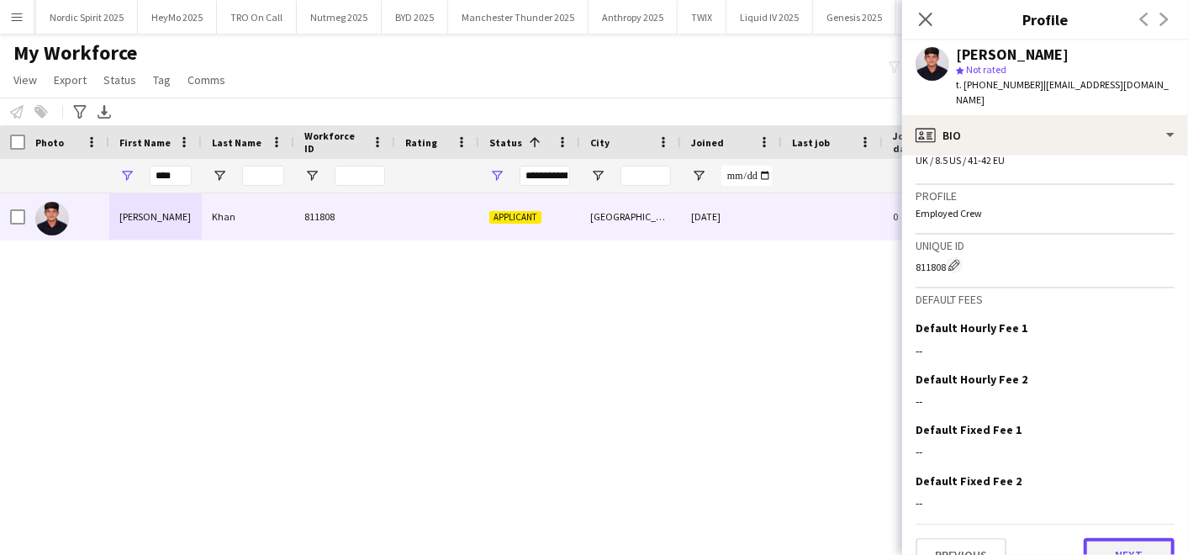
click at [1106, 538] on button "Next" at bounding box center [1129, 555] width 91 height 34
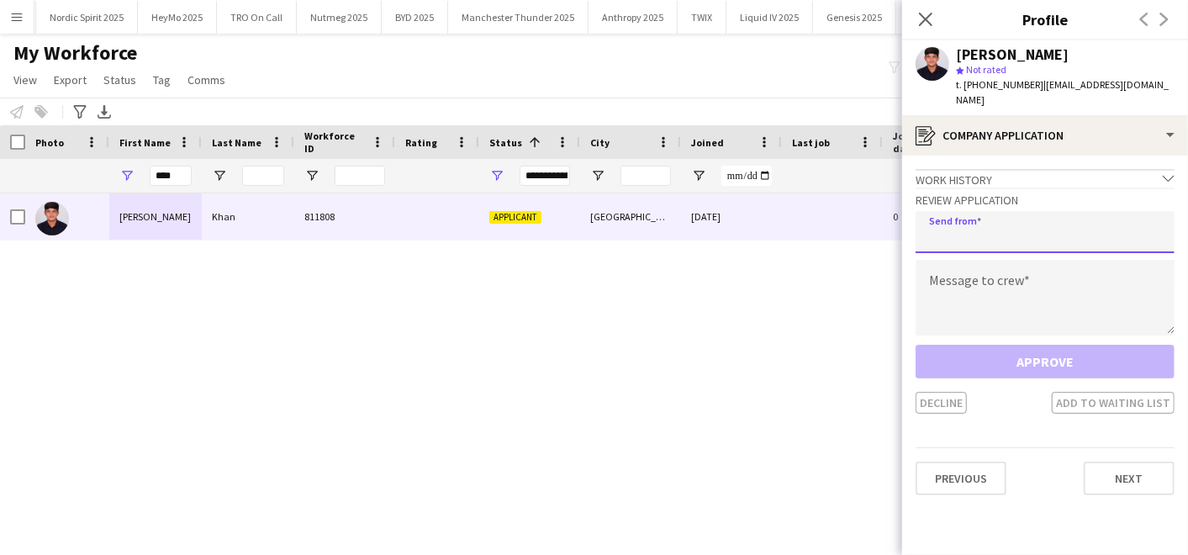
click at [978, 211] on input "email" at bounding box center [1045, 232] width 259 height 42
type input "**********"
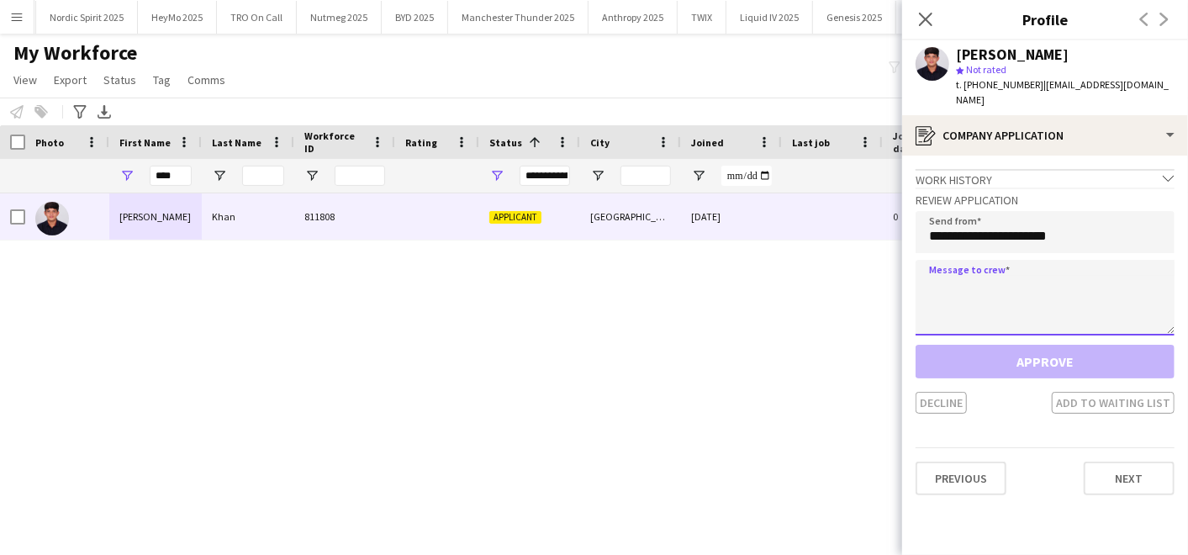
click at [960, 274] on textarea at bounding box center [1045, 298] width 259 height 76
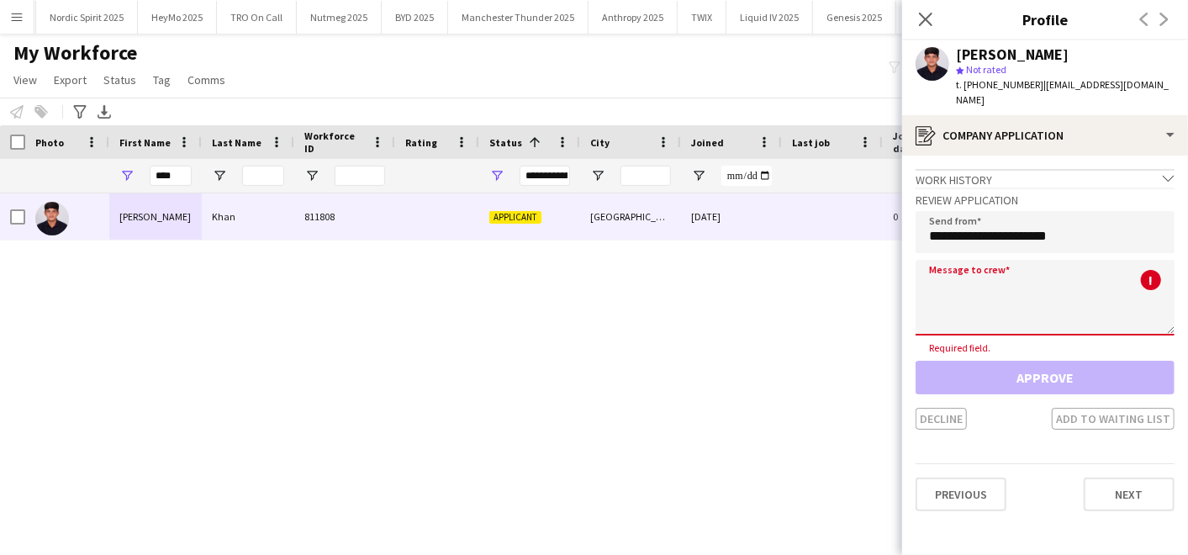
click at [967, 278] on textarea at bounding box center [1045, 298] width 259 height 76
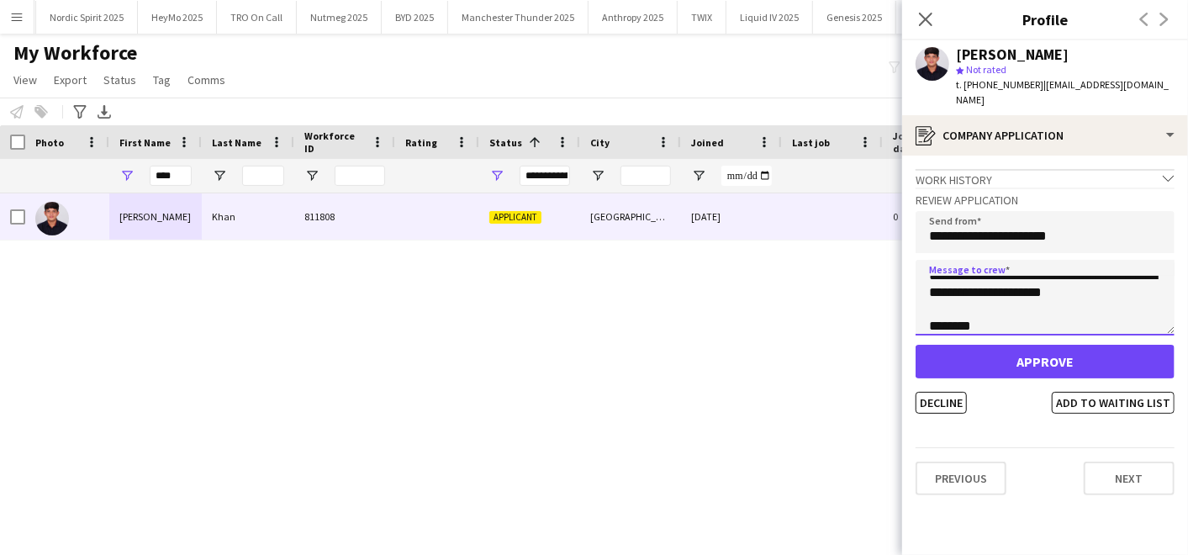
scroll to position [110, 0]
type textarea "**********"
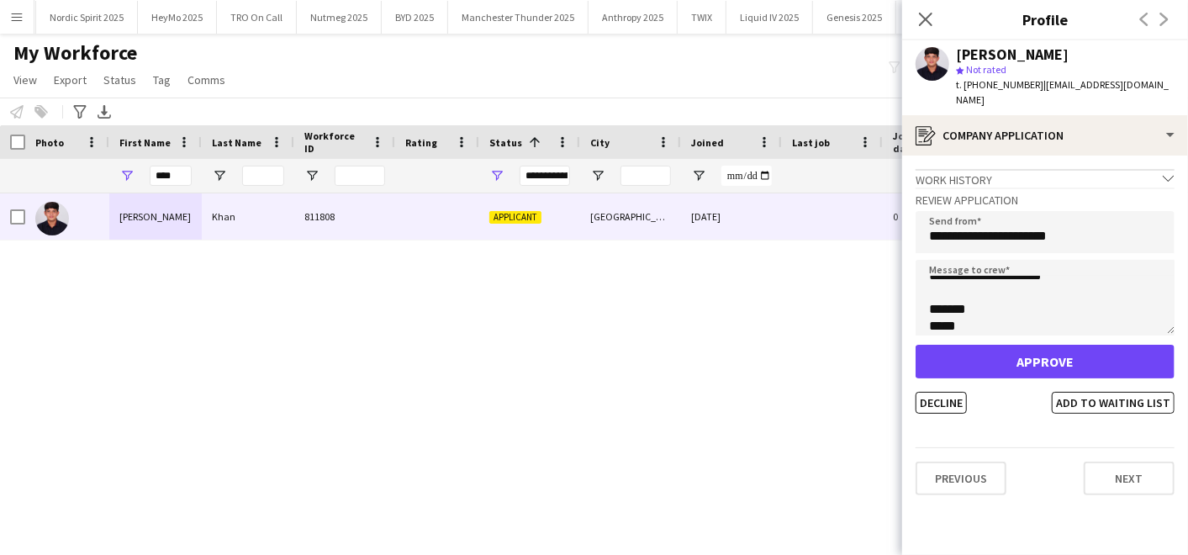
click at [937, 373] on div "Approve Decline Add to waiting list" at bounding box center [1045, 379] width 259 height 69
click at [935, 392] on button "Decline" at bounding box center [941, 403] width 51 height 22
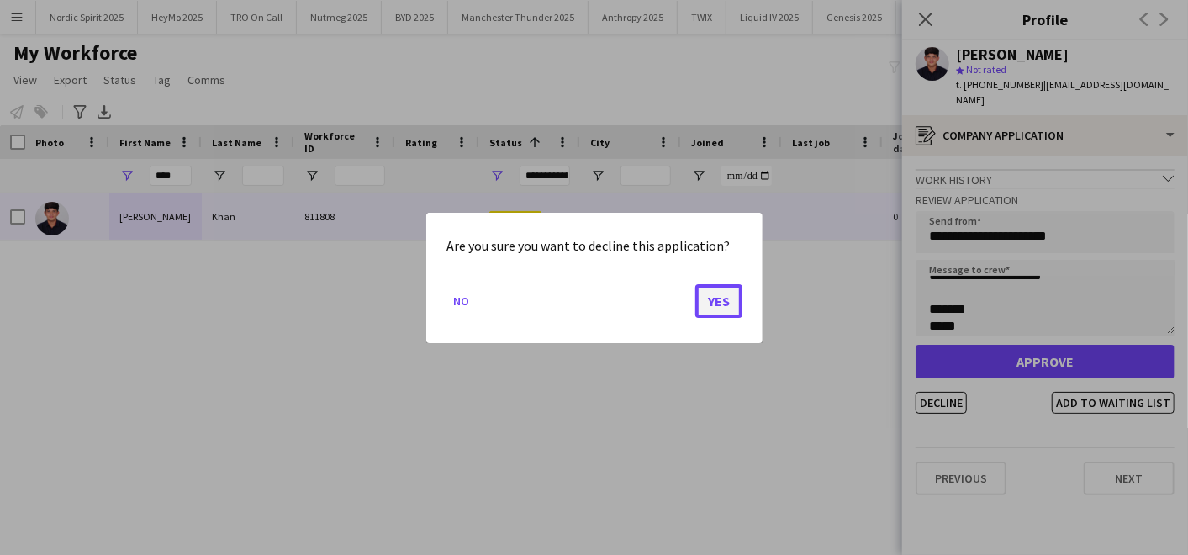
click at [713, 303] on button "Yes" at bounding box center [718, 300] width 47 height 34
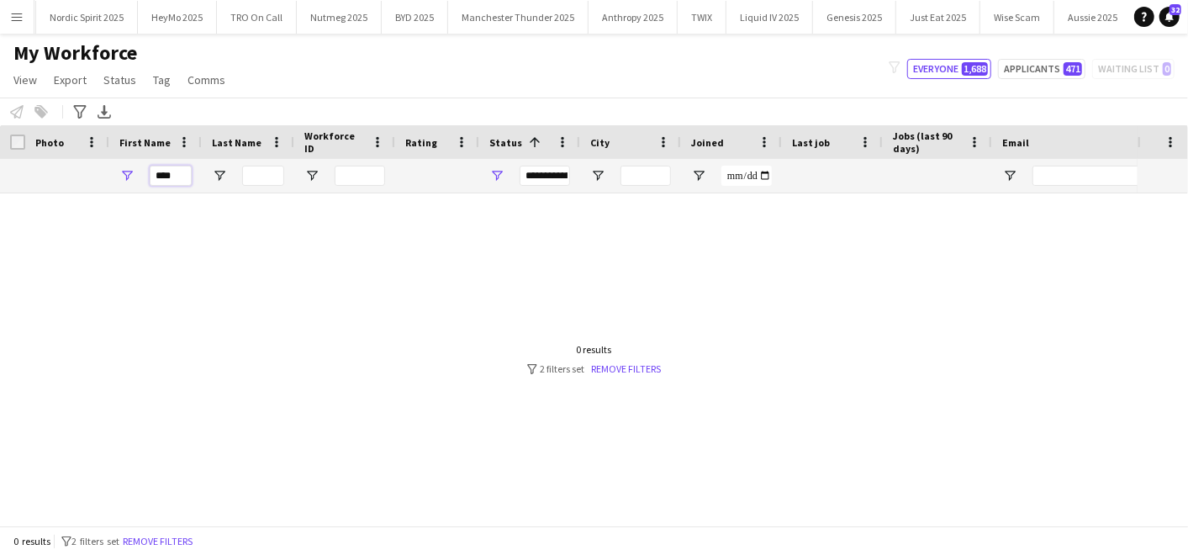
drag, startPoint x: 182, startPoint y: 174, endPoint x: 140, endPoint y: 163, distance: 43.4
click at [140, 163] on div "****" at bounding box center [155, 176] width 93 height 34
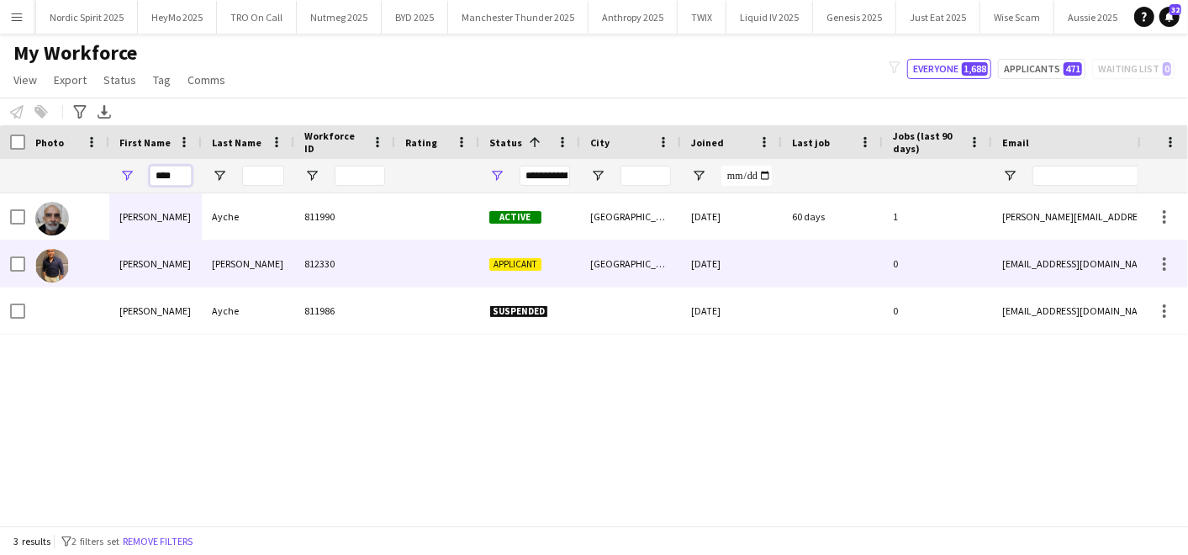
type input "****"
click at [404, 274] on div at bounding box center [437, 264] width 84 height 46
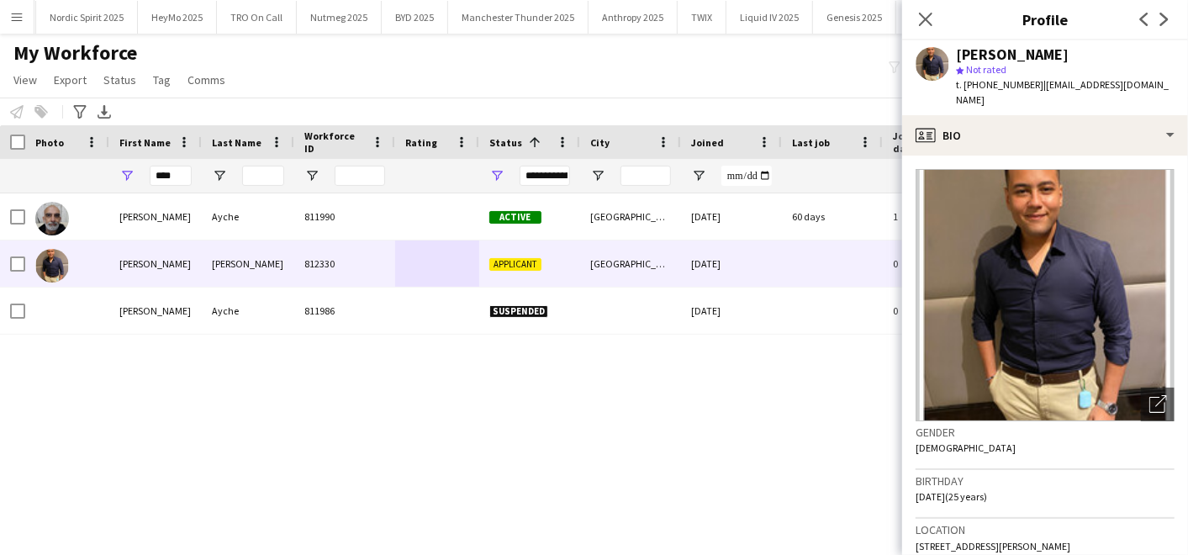
click at [772, 400] on div "[PERSON_NAME] 811990 Active [GEOGRAPHIC_DATA] [DATE] 60 days 1 [PERSON_NAME][EM…" at bounding box center [569, 352] width 1138 height 318
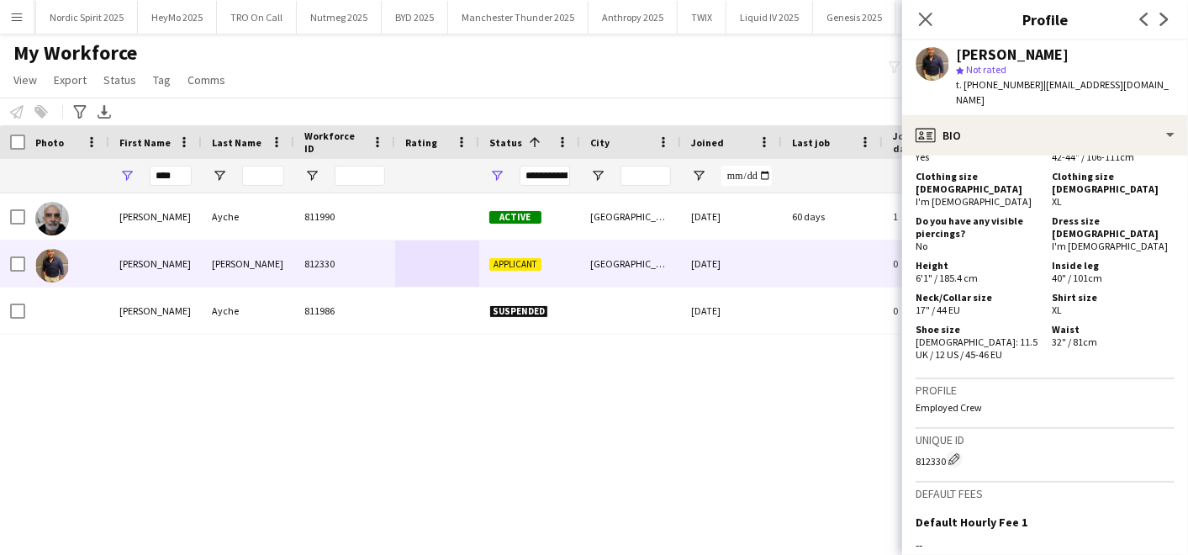
scroll to position [1019, 0]
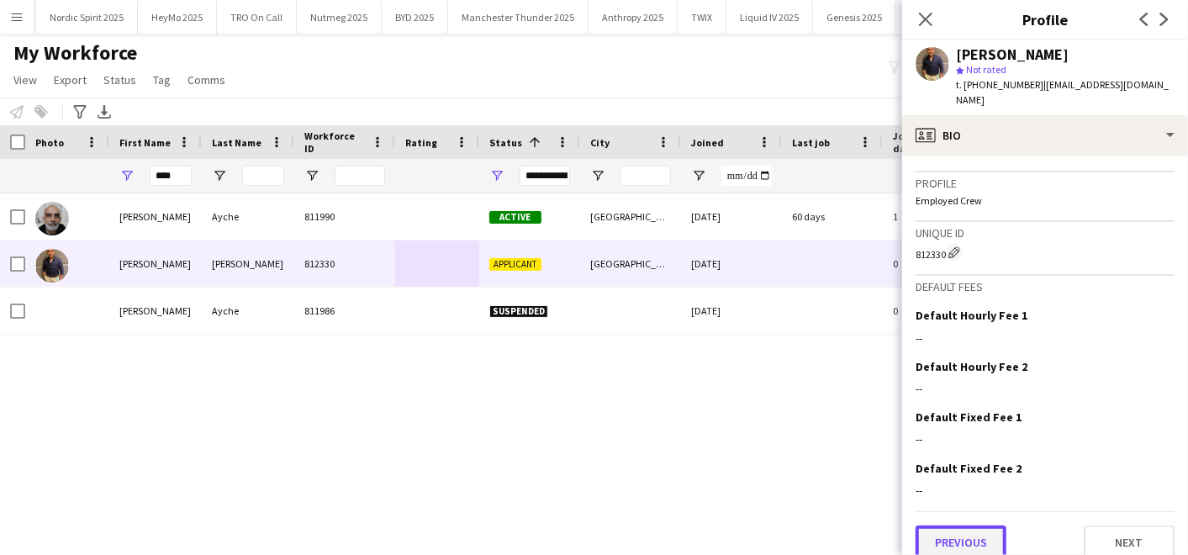
click at [968, 526] on button "Previous" at bounding box center [961, 543] width 91 height 34
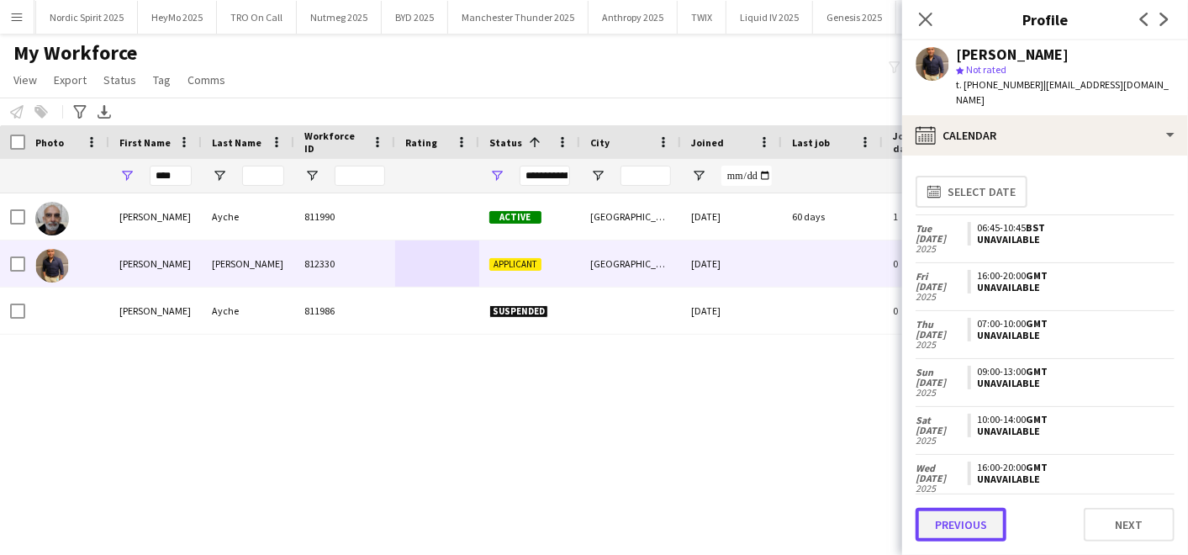
click at [966, 523] on button "Previous" at bounding box center [961, 525] width 91 height 34
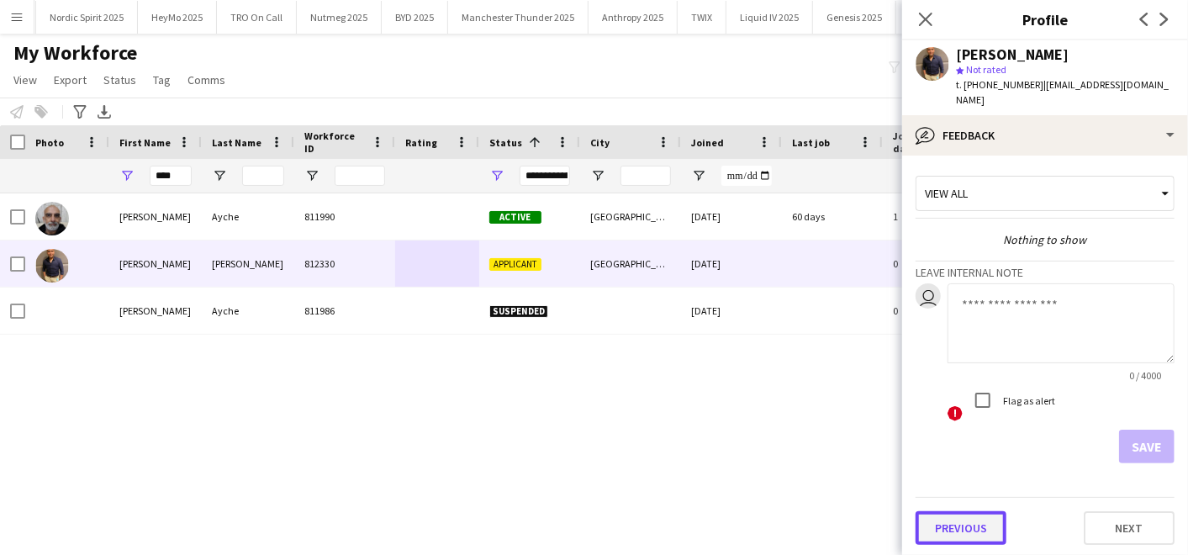
click at [956, 511] on button "Previous" at bounding box center [961, 528] width 91 height 34
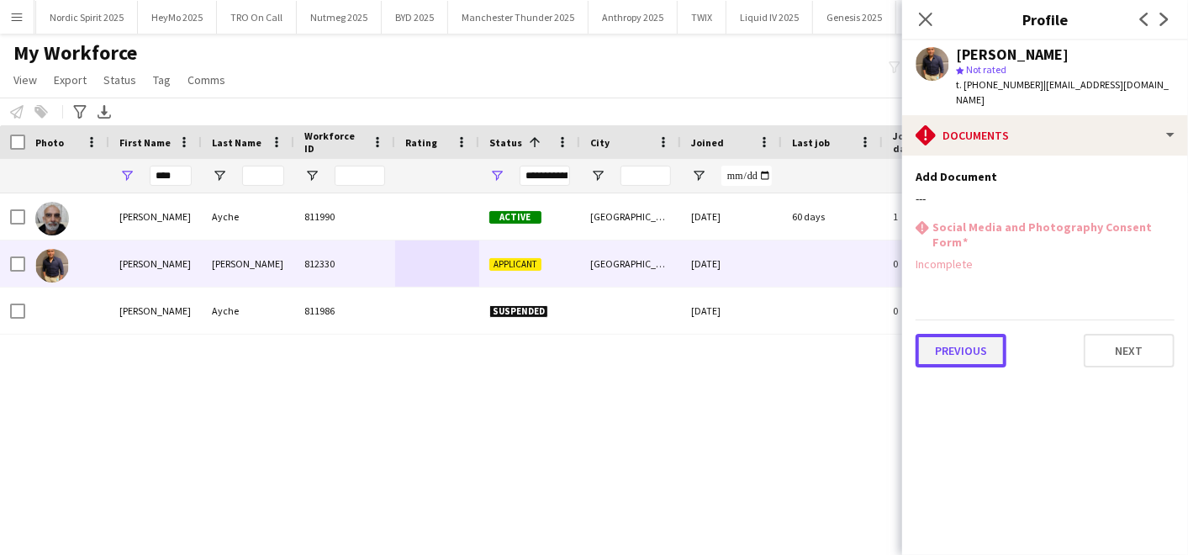
click at [991, 334] on button "Previous" at bounding box center [961, 351] width 91 height 34
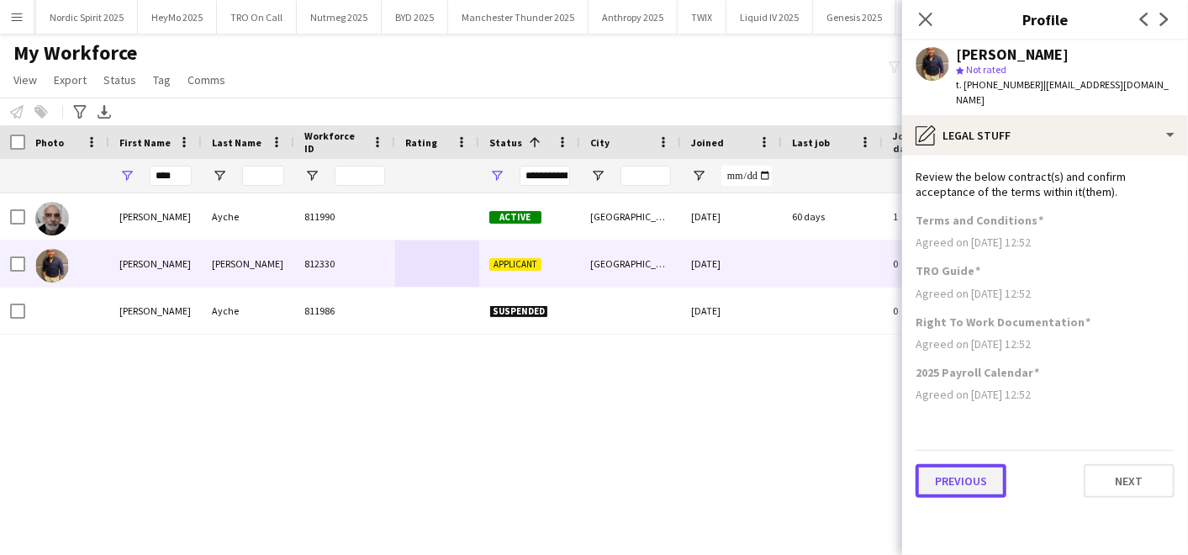
click at [956, 464] on button "Previous" at bounding box center [961, 481] width 91 height 34
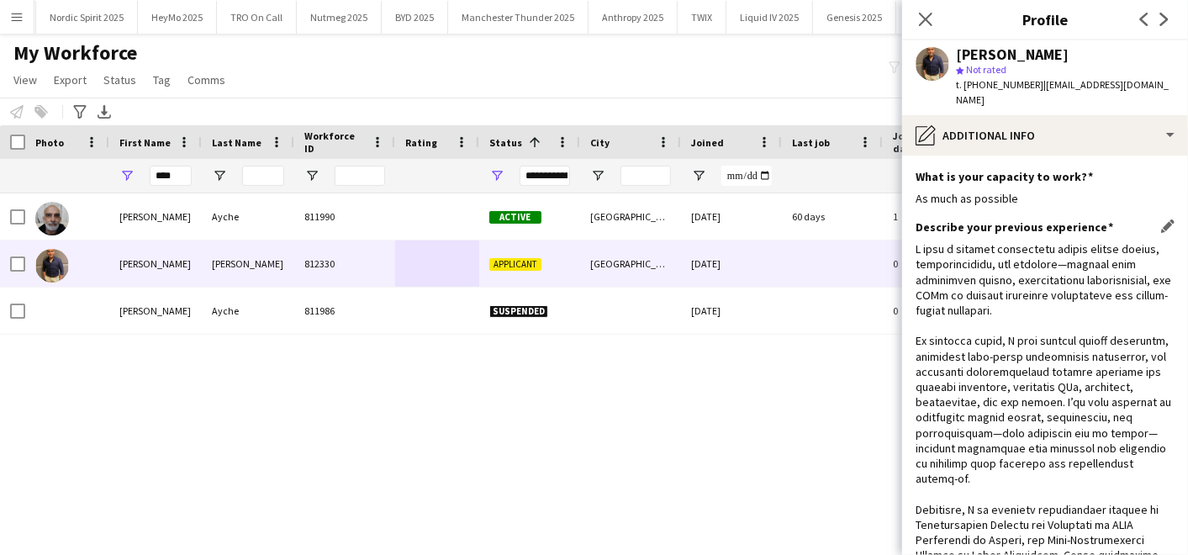
scroll to position [486, 0]
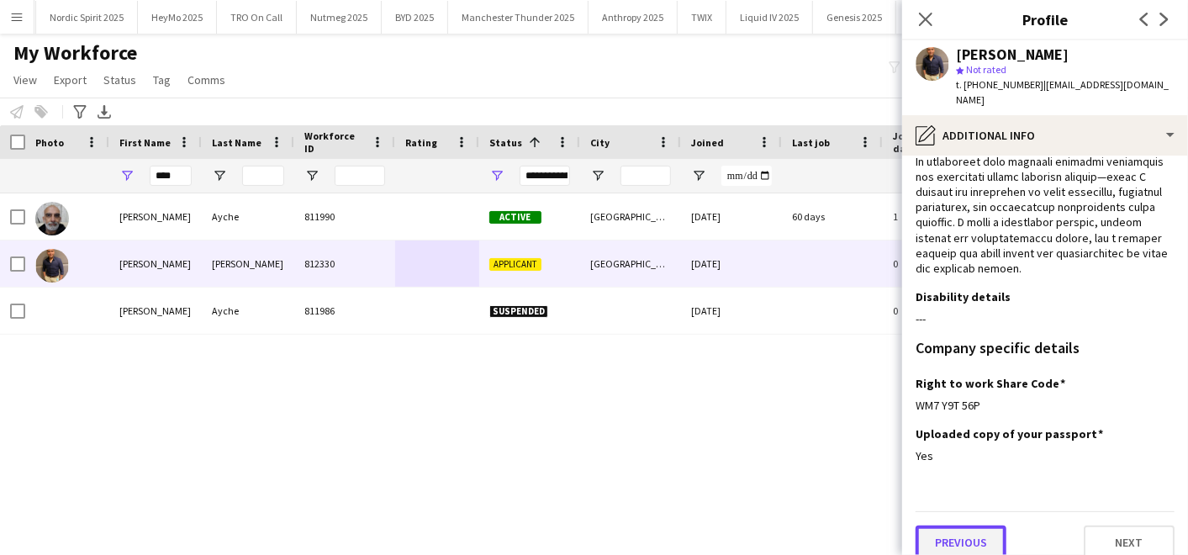
click at [949, 526] on button "Previous" at bounding box center [961, 543] width 91 height 34
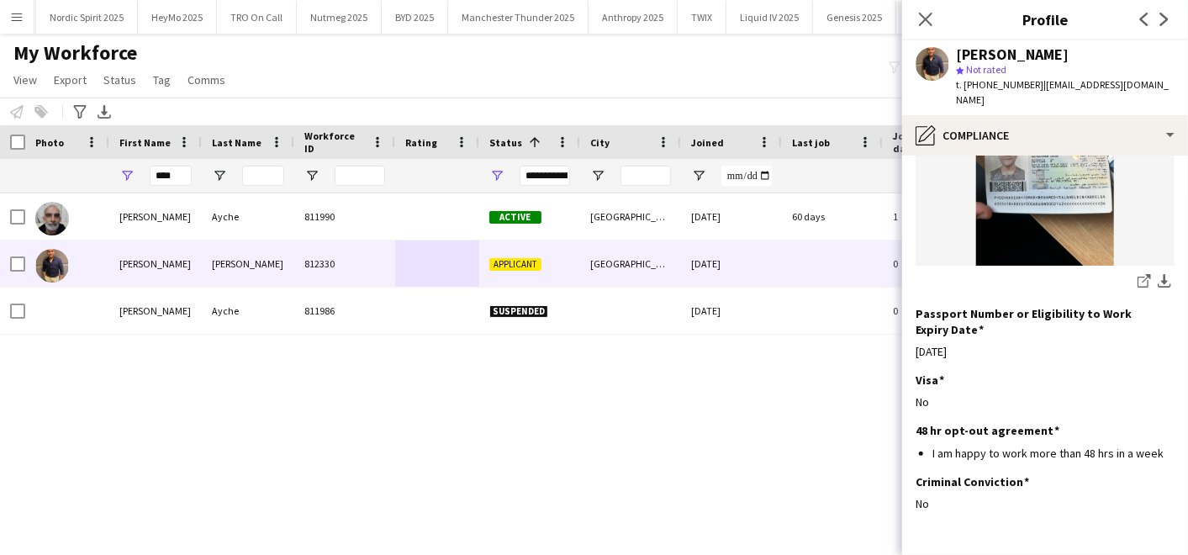
scroll to position [321, 0]
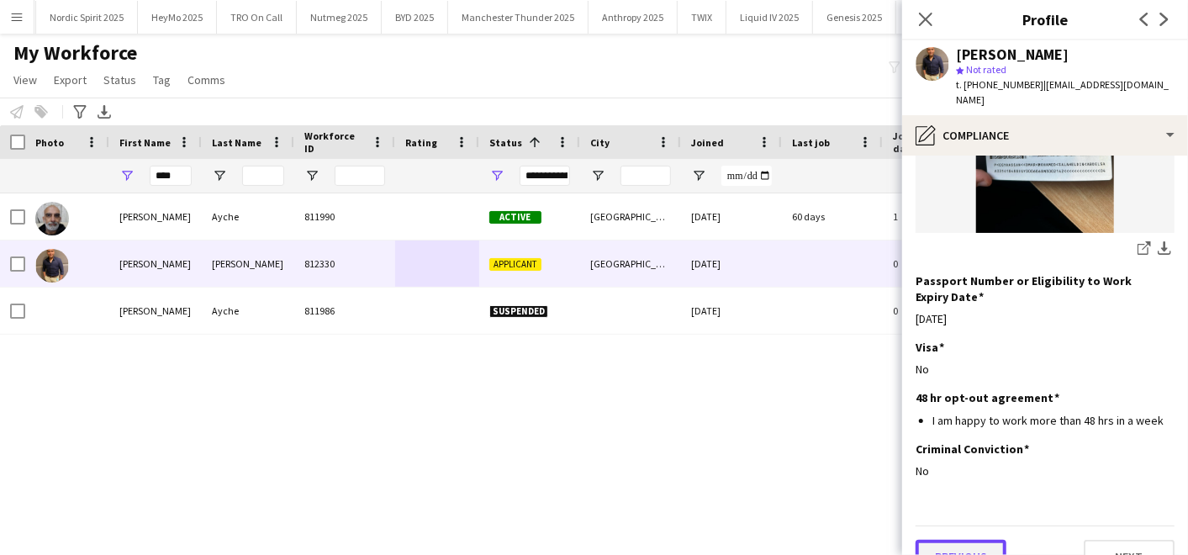
click at [944, 540] on button "Previous" at bounding box center [961, 557] width 91 height 34
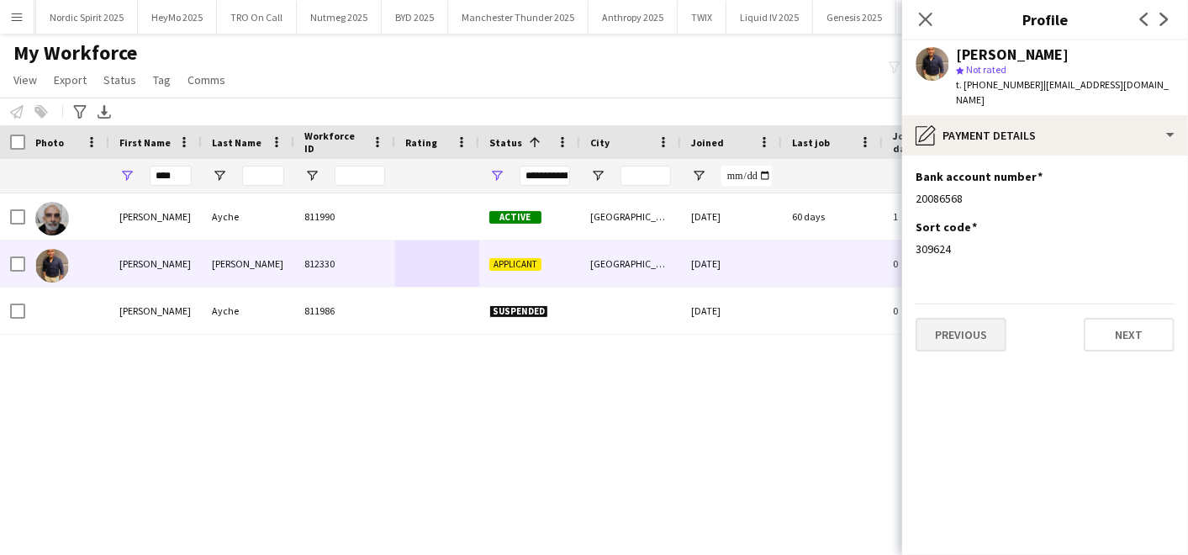
scroll to position [0, 0]
click at [957, 320] on button "Previous" at bounding box center [961, 335] width 91 height 34
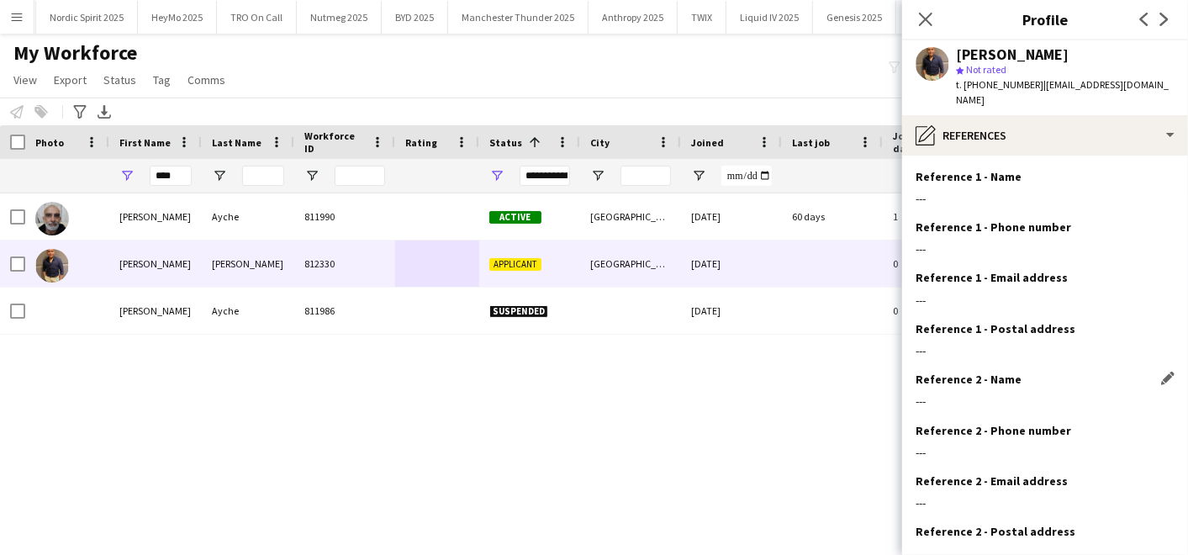
scroll to position [98, 0]
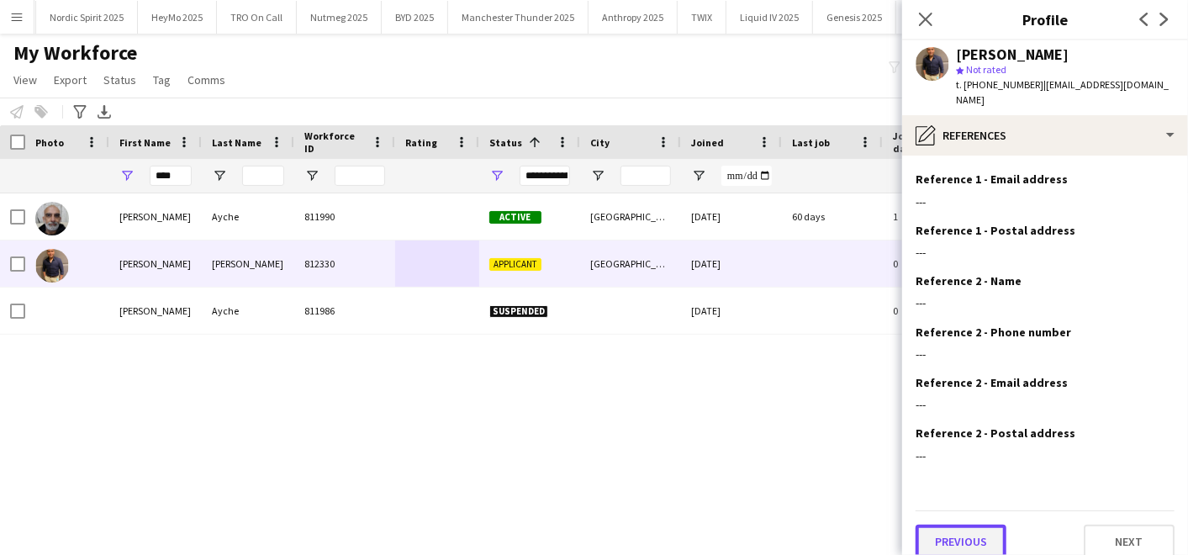
click at [955, 530] on button "Previous" at bounding box center [961, 542] width 91 height 34
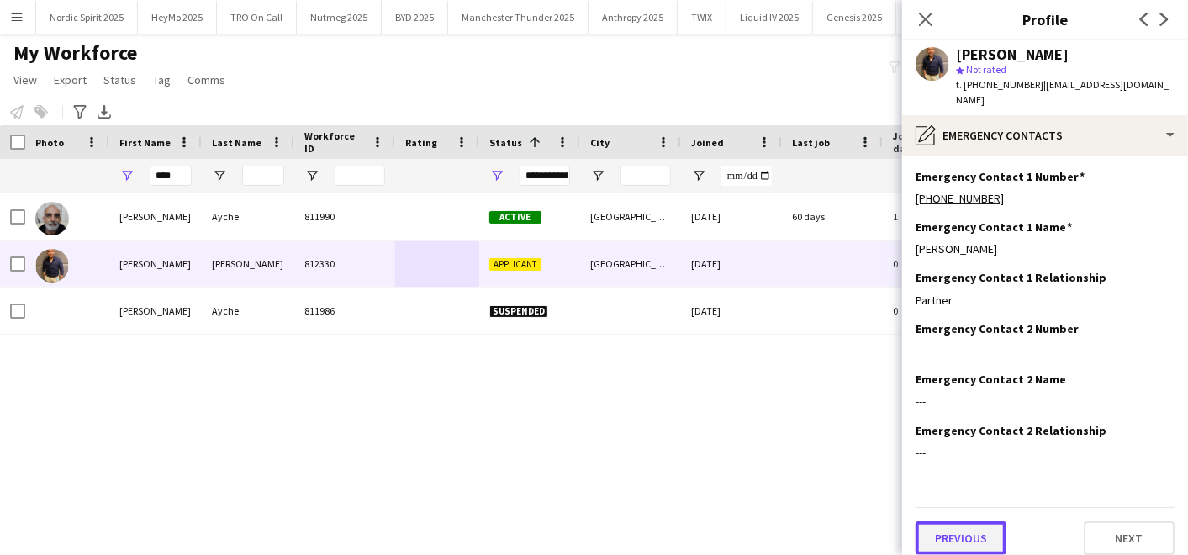
click at [948, 521] on button "Previous" at bounding box center [961, 538] width 91 height 34
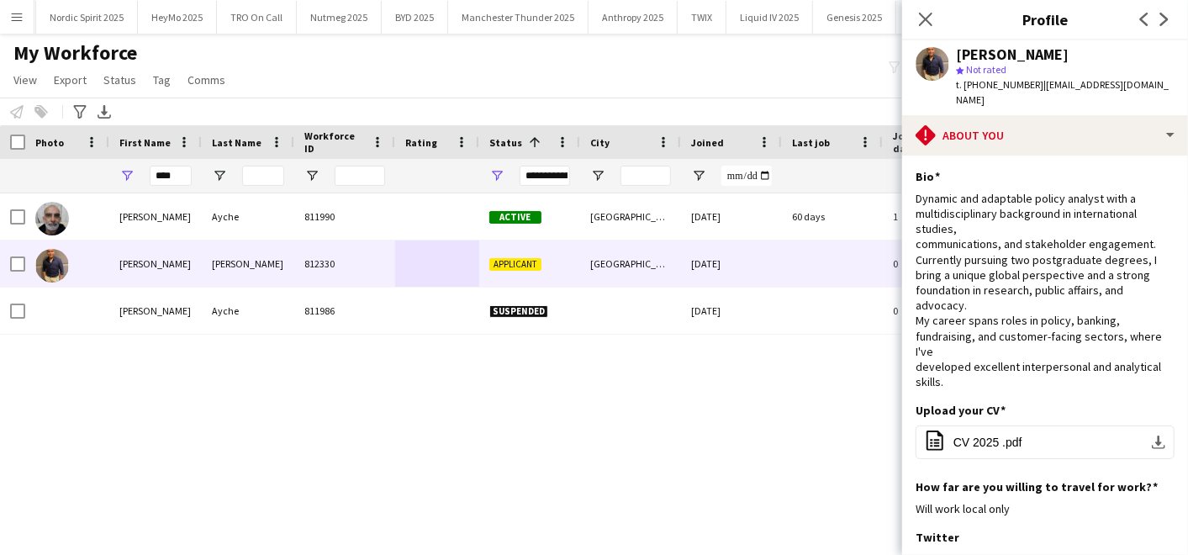
scroll to position [309, 0]
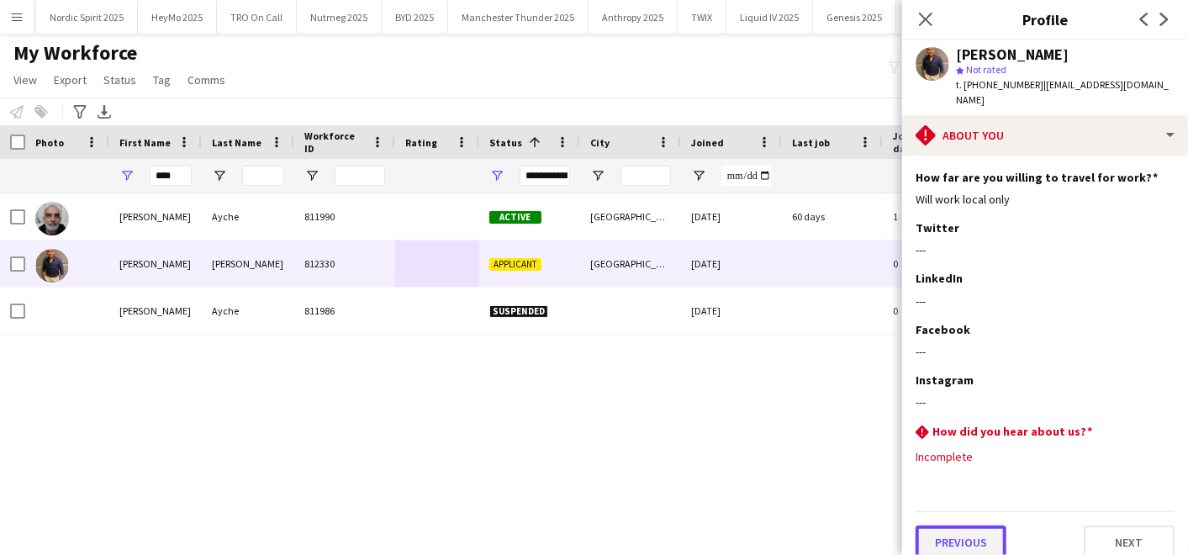
click at [944, 526] on button "Previous" at bounding box center [961, 543] width 91 height 34
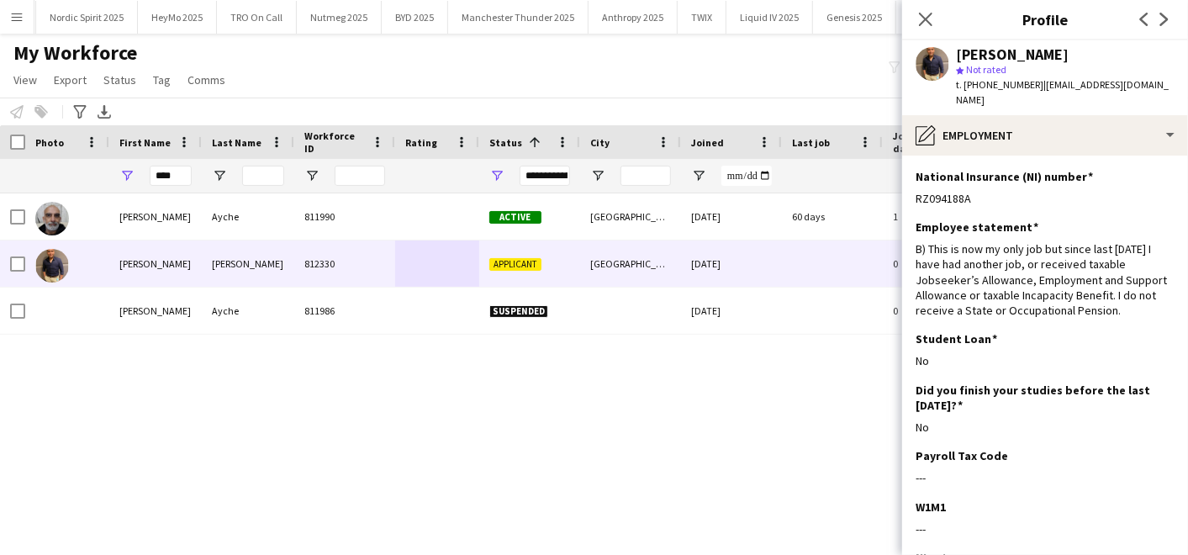
scroll to position [175, 0]
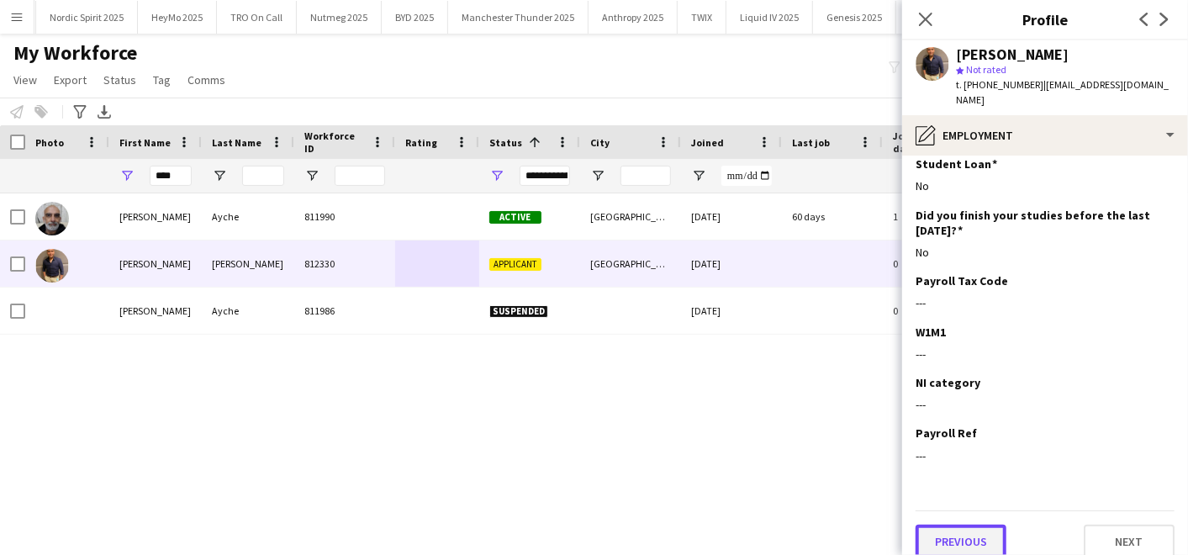
click at [938, 525] on button "Previous" at bounding box center [961, 542] width 91 height 34
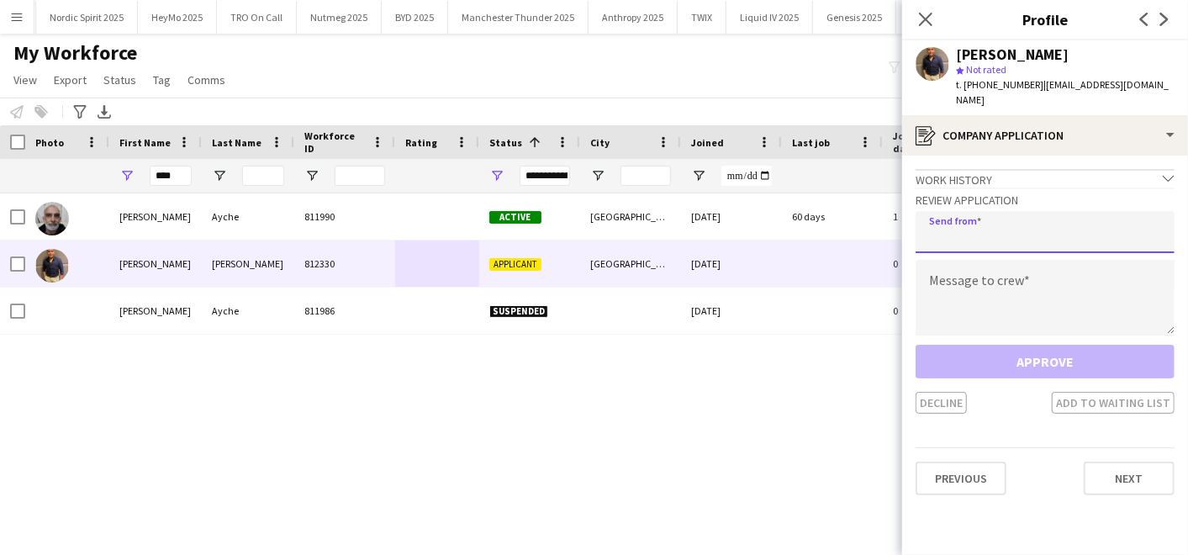
click at [977, 220] on input "email" at bounding box center [1045, 232] width 259 height 42
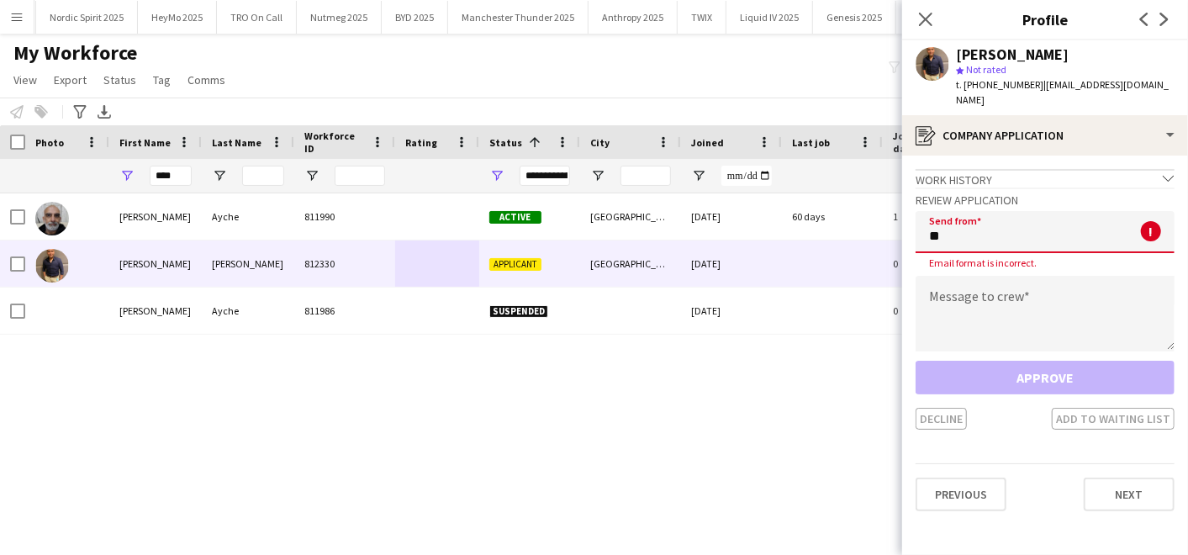
type input "**********"
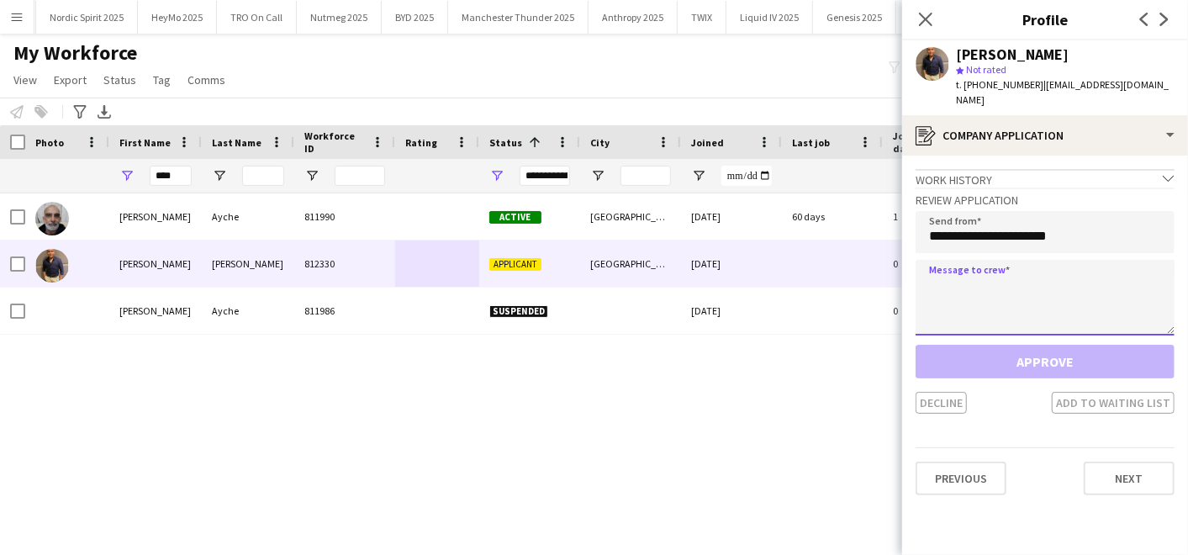
click at [979, 280] on textarea at bounding box center [1045, 298] width 259 height 76
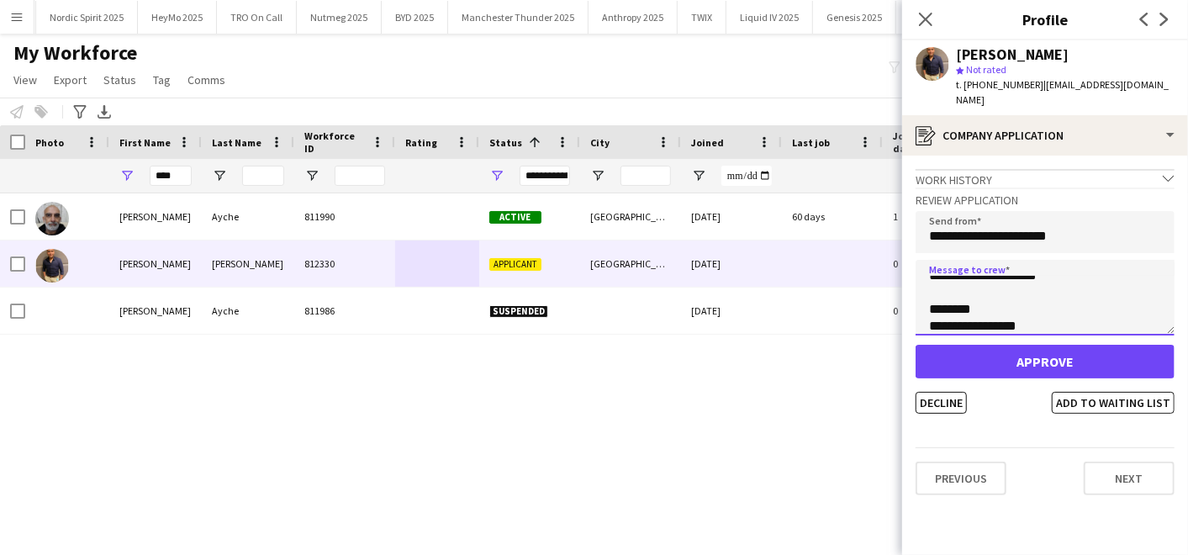
scroll to position [0, 0]
drag, startPoint x: 1039, startPoint y: 306, endPoint x: 882, endPoint y: 176, distance: 203.6
click at [882, 176] on body "Menu Boards Boards Boards All jobs Status Workforce Workforce My Workforce Recr…" at bounding box center [594, 277] width 1188 height 555
type textarea "**********"
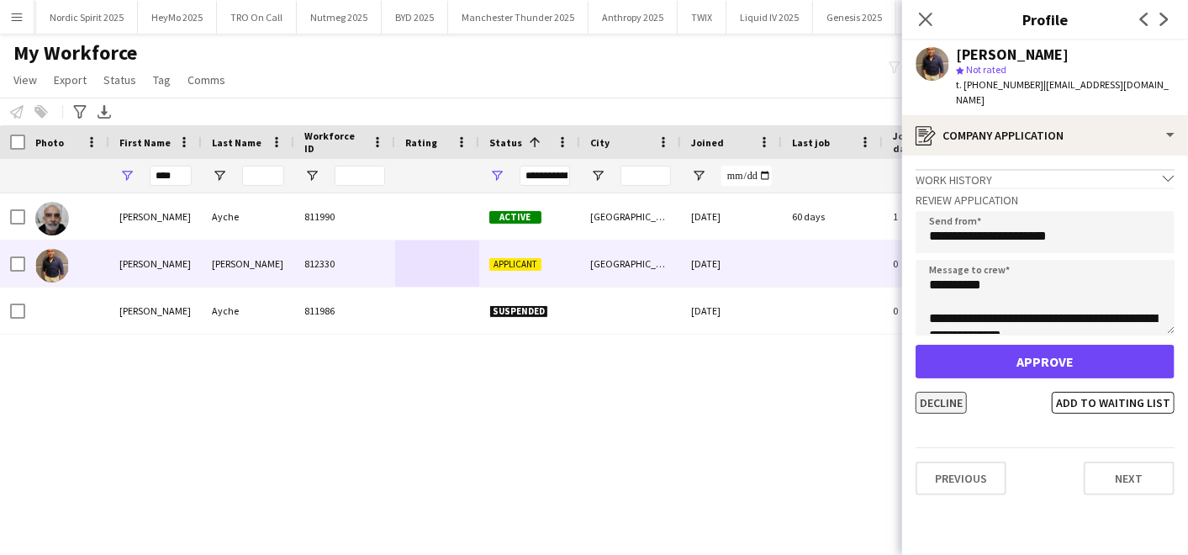
click at [939, 392] on button "Decline" at bounding box center [941, 403] width 51 height 22
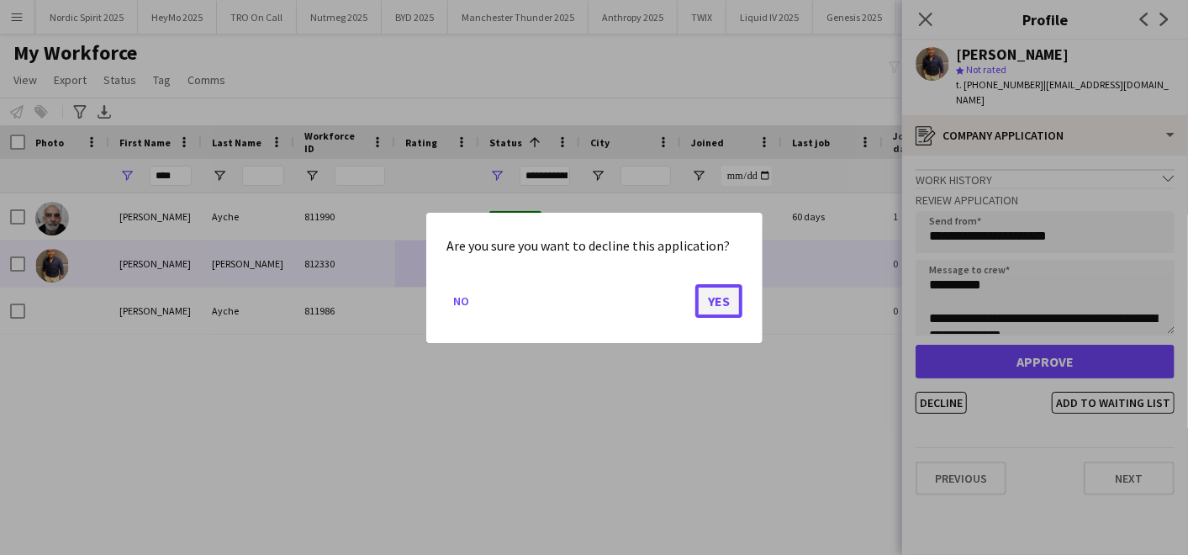
click at [704, 290] on button "Yes" at bounding box center [718, 300] width 47 height 34
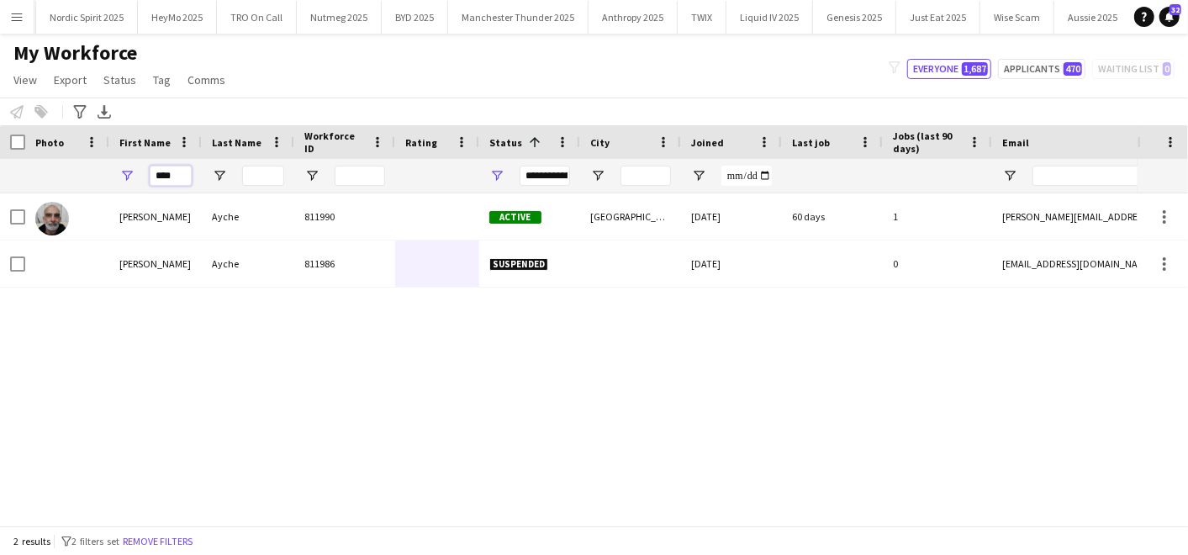
drag, startPoint x: 175, startPoint y: 170, endPoint x: 105, endPoint y: 163, distance: 70.1
click at [105, 163] on div "**********" at bounding box center [911, 176] width 1823 height 34
type input "*"
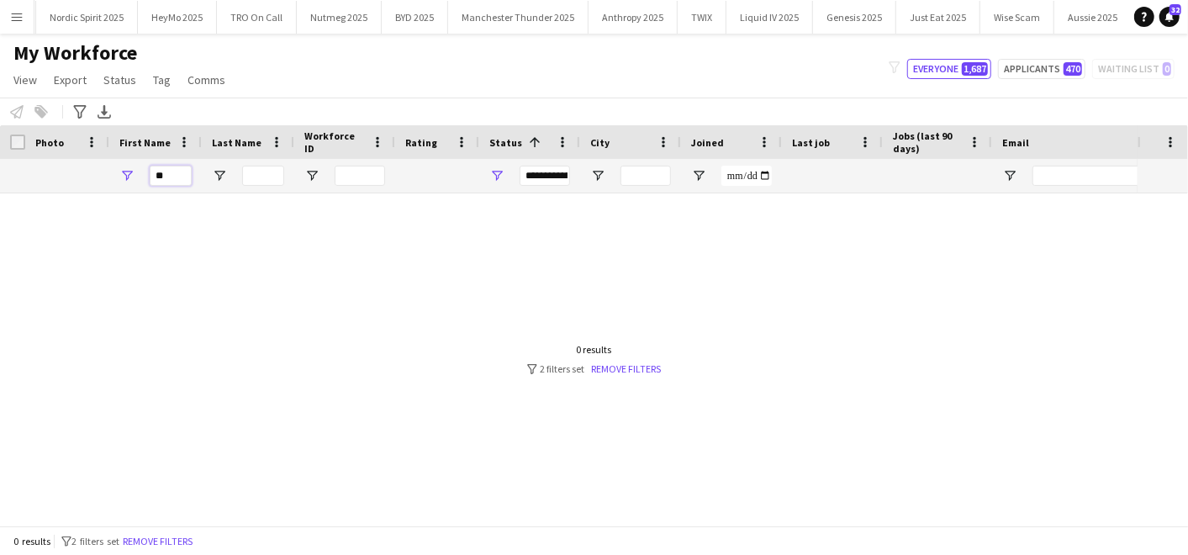
type input "*"
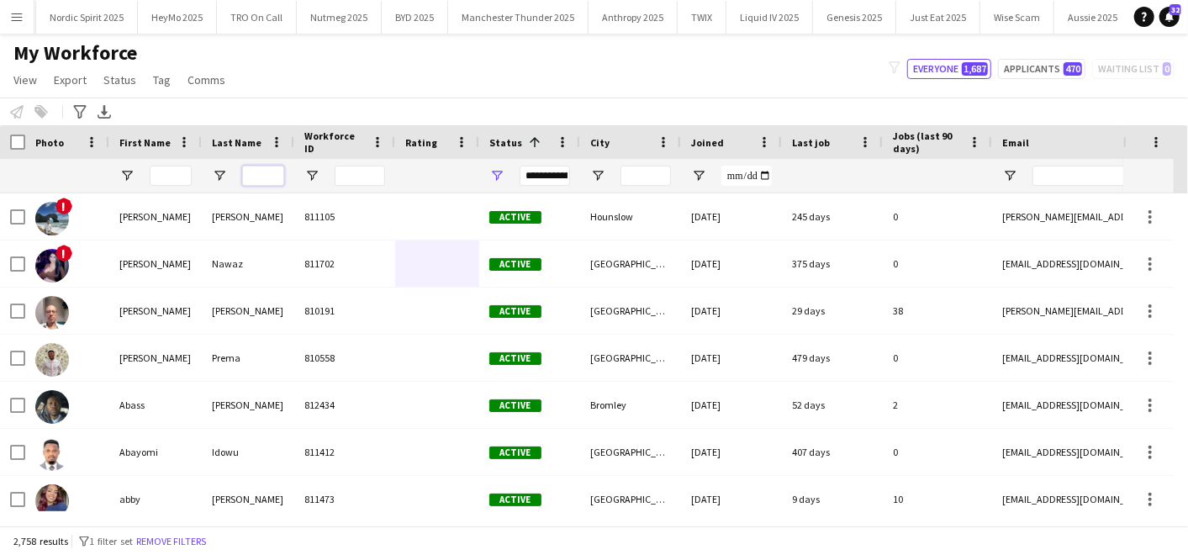
click at [283, 173] on input "Last Name Filter Input" at bounding box center [263, 176] width 42 height 20
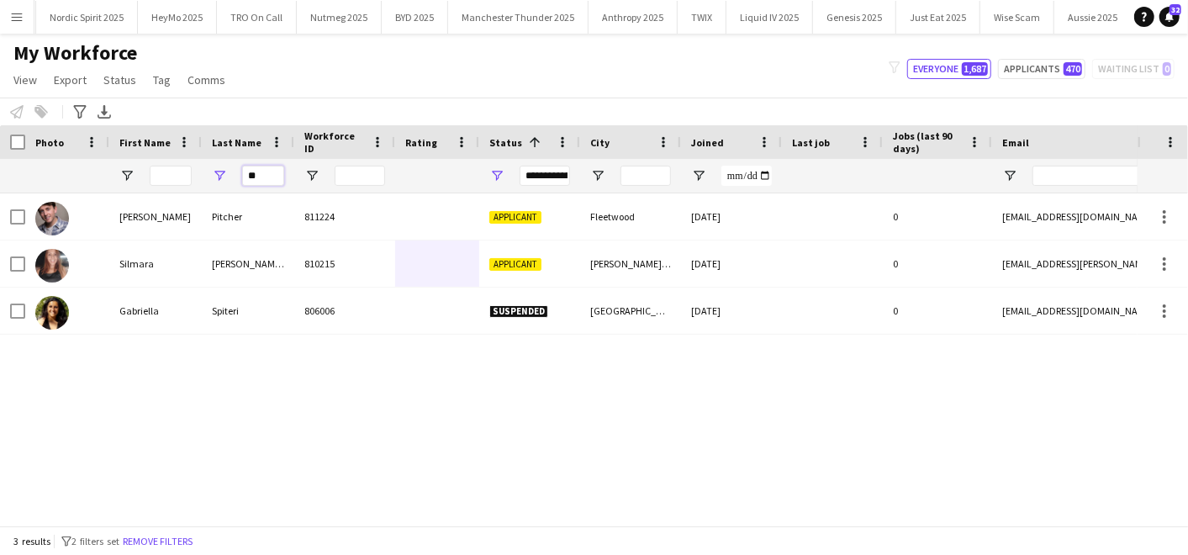
type input "*"
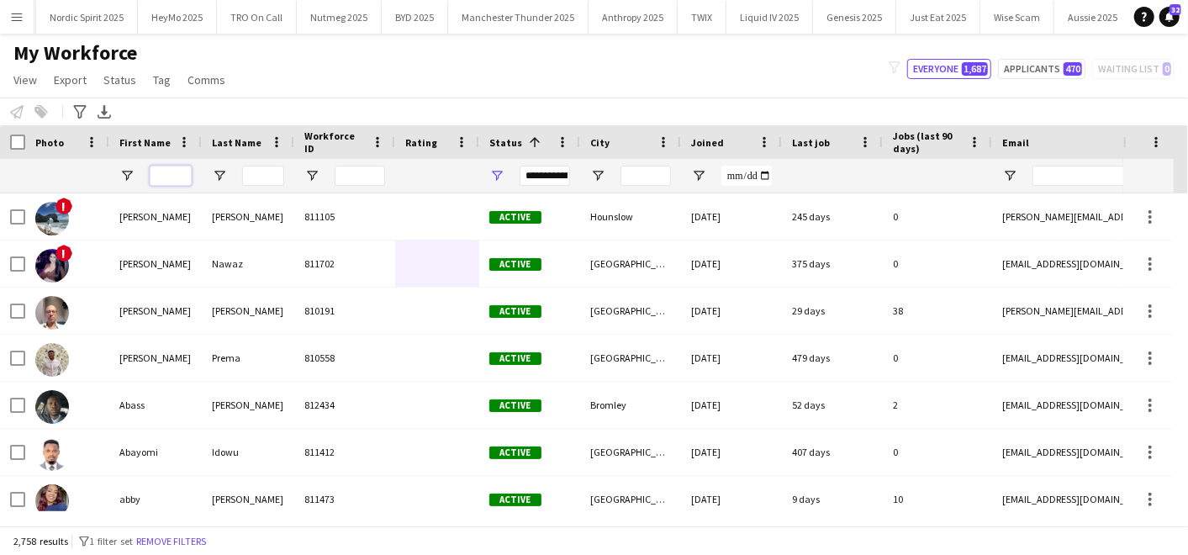
click at [168, 178] on input "First Name Filter Input" at bounding box center [171, 176] width 42 height 20
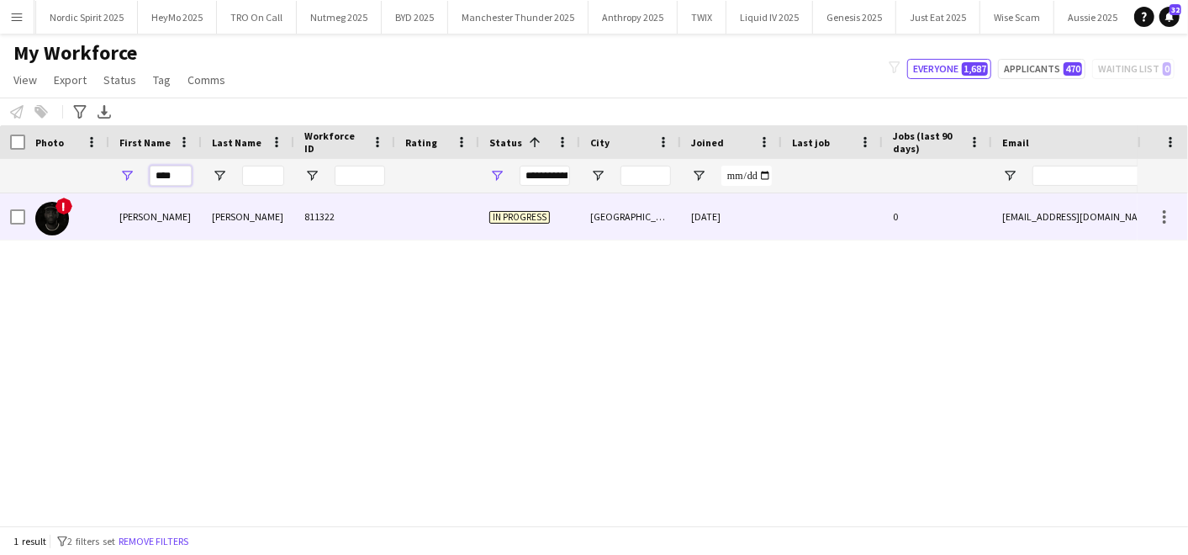
type input "****"
click at [151, 220] on div "[PERSON_NAME]" at bounding box center [155, 216] width 93 height 46
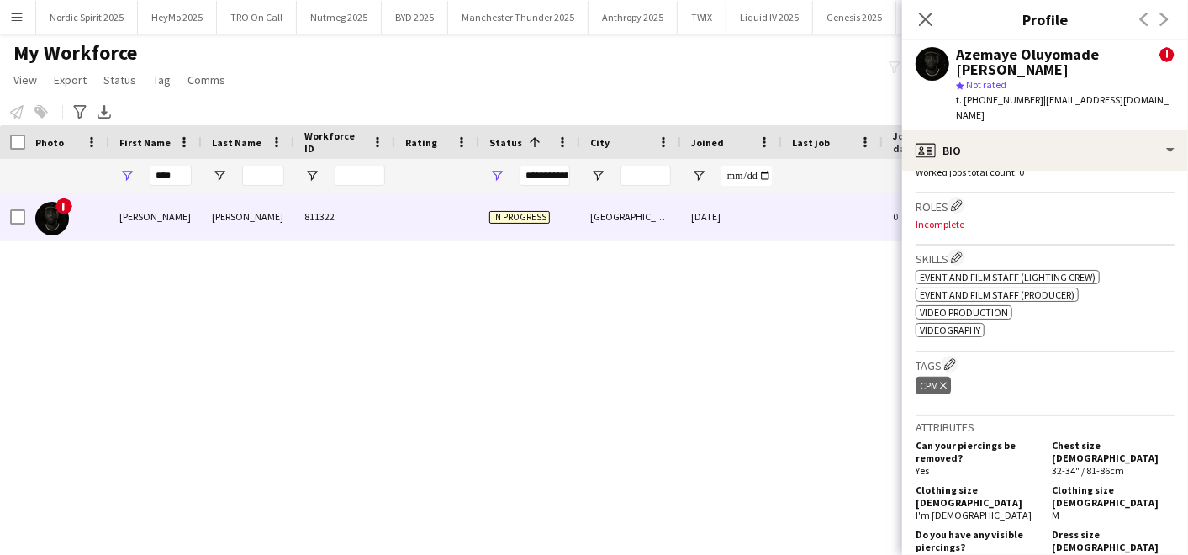
scroll to position [1189, 0]
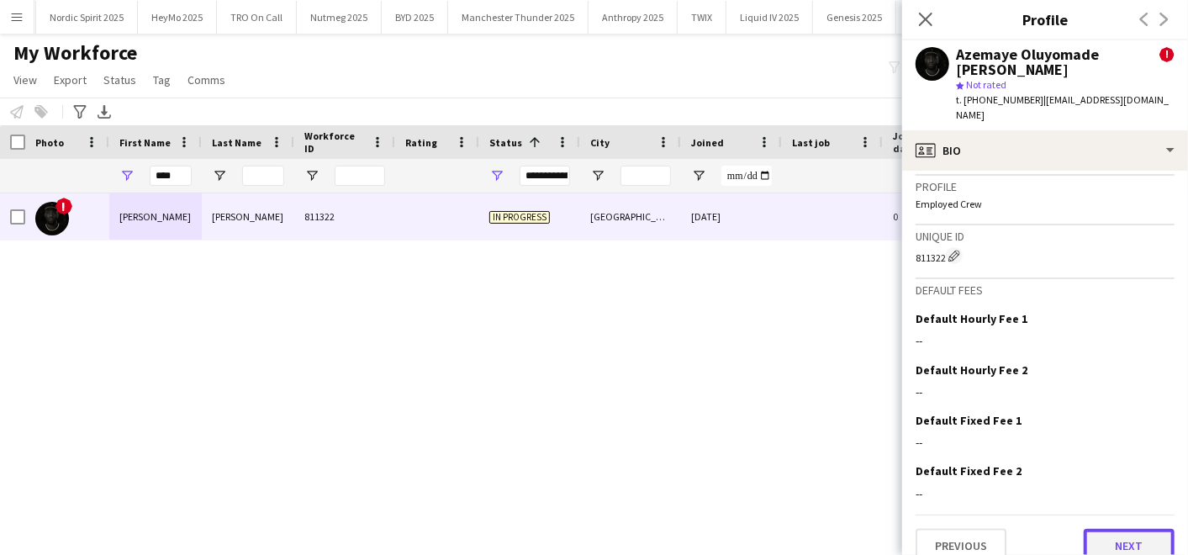
click at [1091, 529] on button "Next" at bounding box center [1129, 546] width 91 height 34
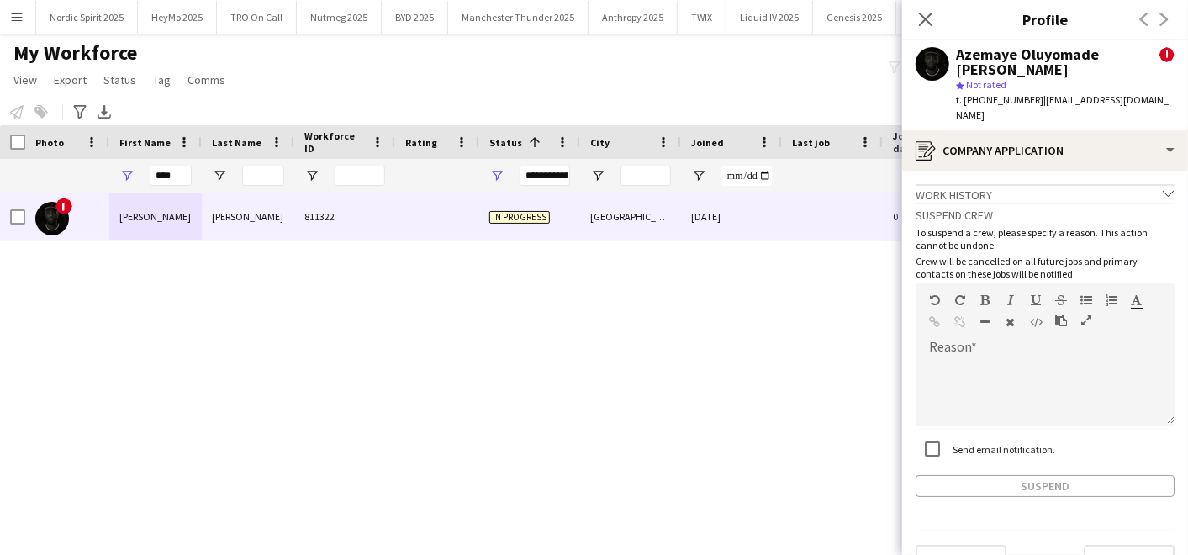
scroll to position [19, 0]
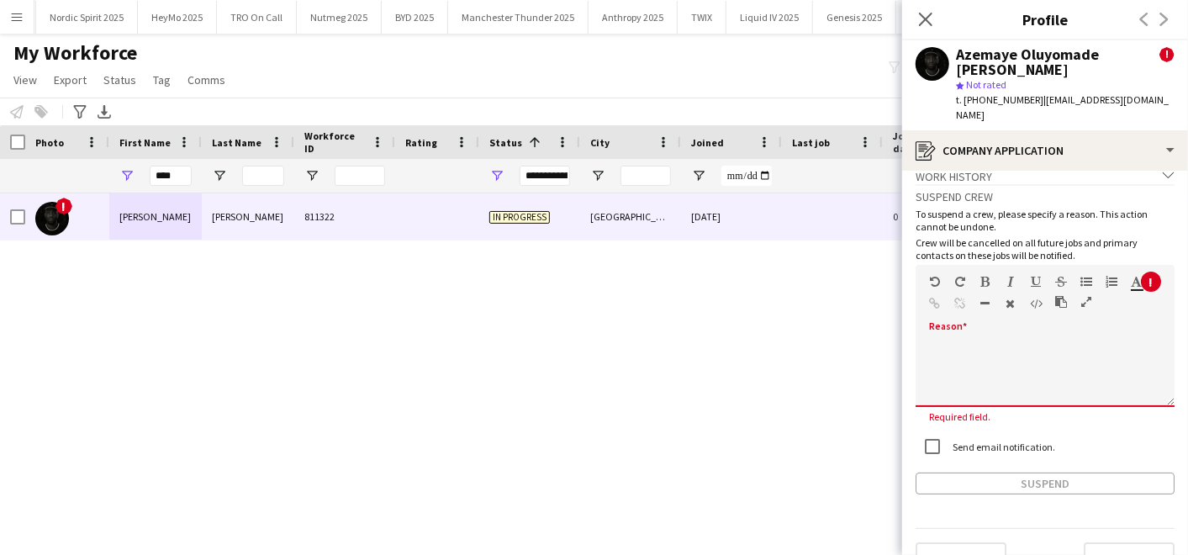
click at [974, 328] on div at bounding box center [1045, 367] width 259 height 79
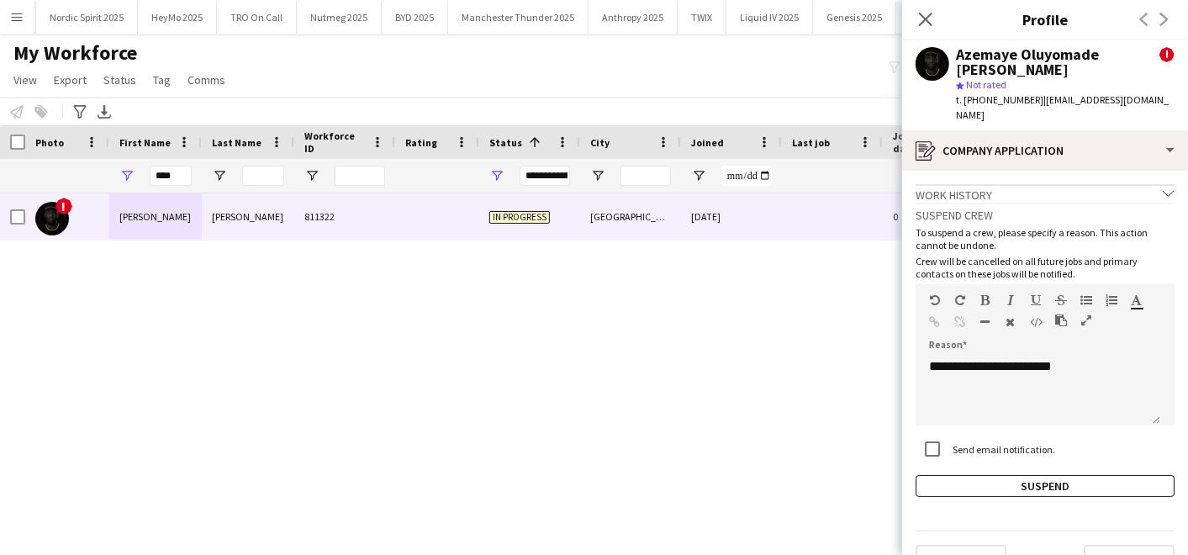
click at [959, 453] on div "**********" at bounding box center [1045, 350] width 259 height 294
click at [952, 475] on button "Suspend" at bounding box center [1045, 486] width 259 height 22
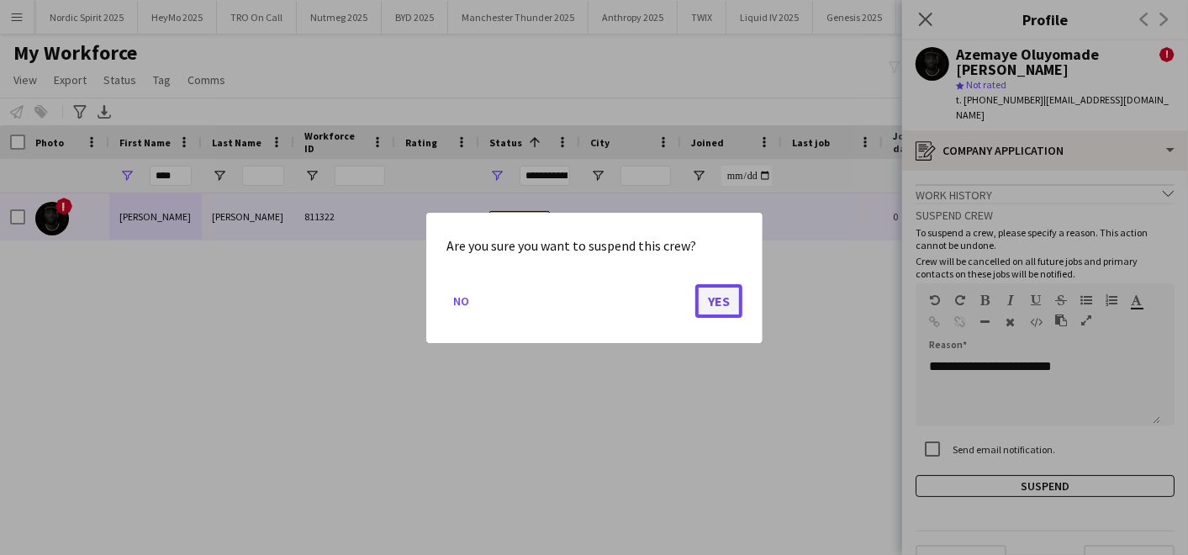
click at [718, 295] on button "Yes" at bounding box center [718, 300] width 47 height 34
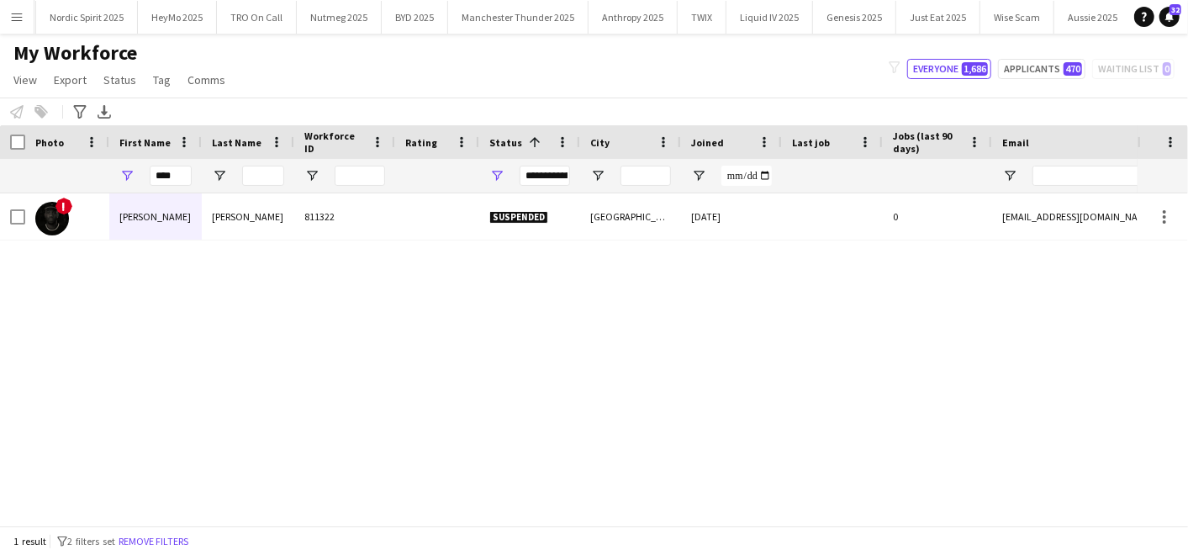
drag, startPoint x: 198, startPoint y: 176, endPoint x: 156, endPoint y: 163, distance: 43.9
click at [156, 163] on div "****" at bounding box center [155, 176] width 93 height 34
drag, startPoint x: 180, startPoint y: 178, endPoint x: 66, endPoint y: 160, distance: 115.9
click at [66, 160] on div "**********" at bounding box center [911, 176] width 1823 height 34
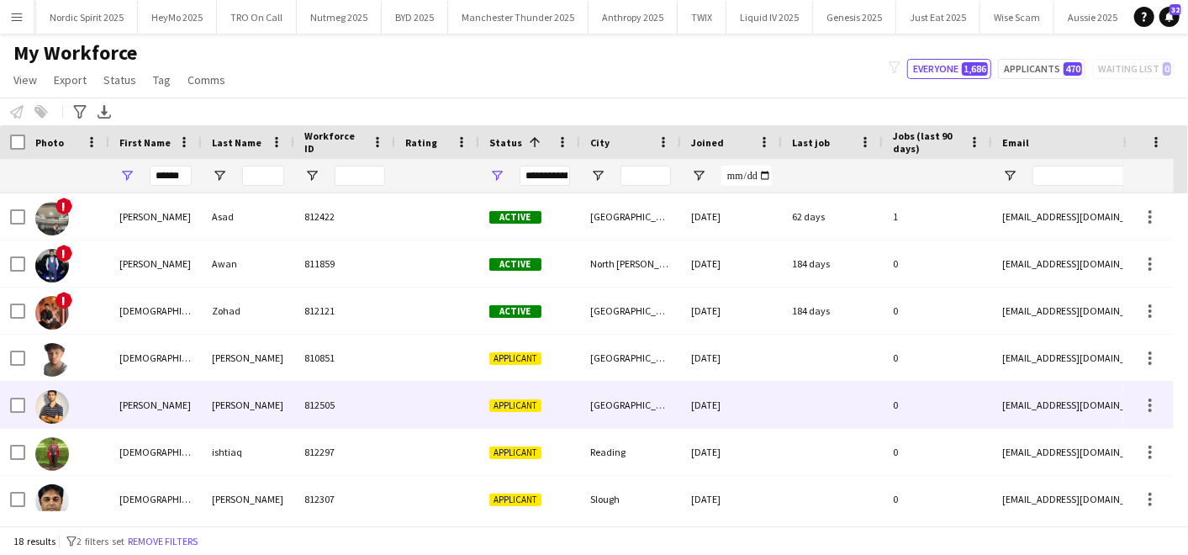
click at [42, 404] on img at bounding box center [52, 407] width 34 height 34
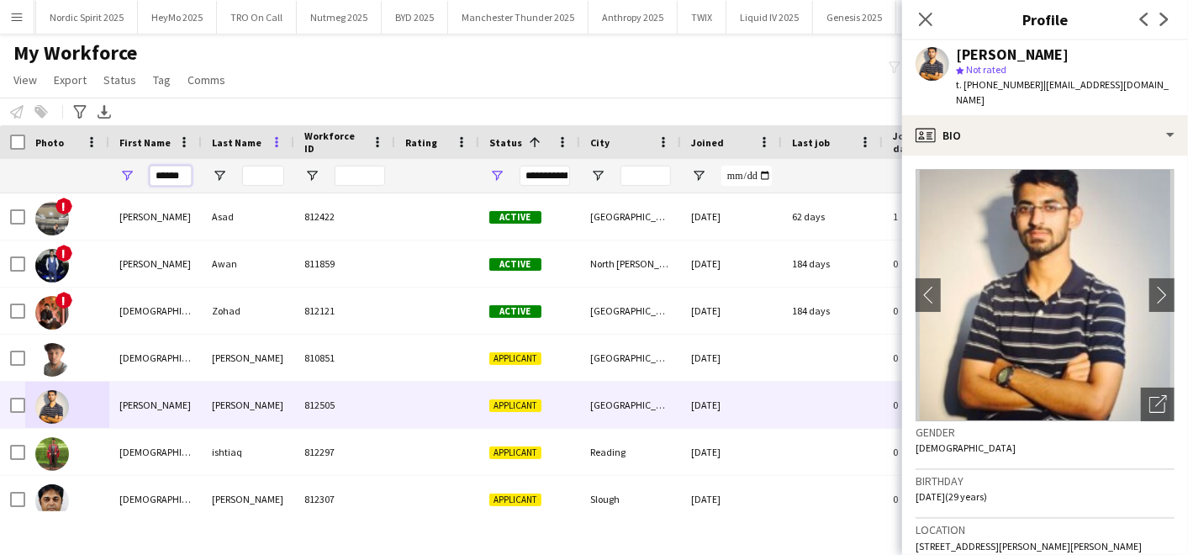
drag, startPoint x: 149, startPoint y: 167, endPoint x: 270, endPoint y: 135, distance: 125.2
click at [270, 135] on div "Workforce Details Last Name Workforce ID Rating" at bounding box center [911, 159] width 1823 height 68
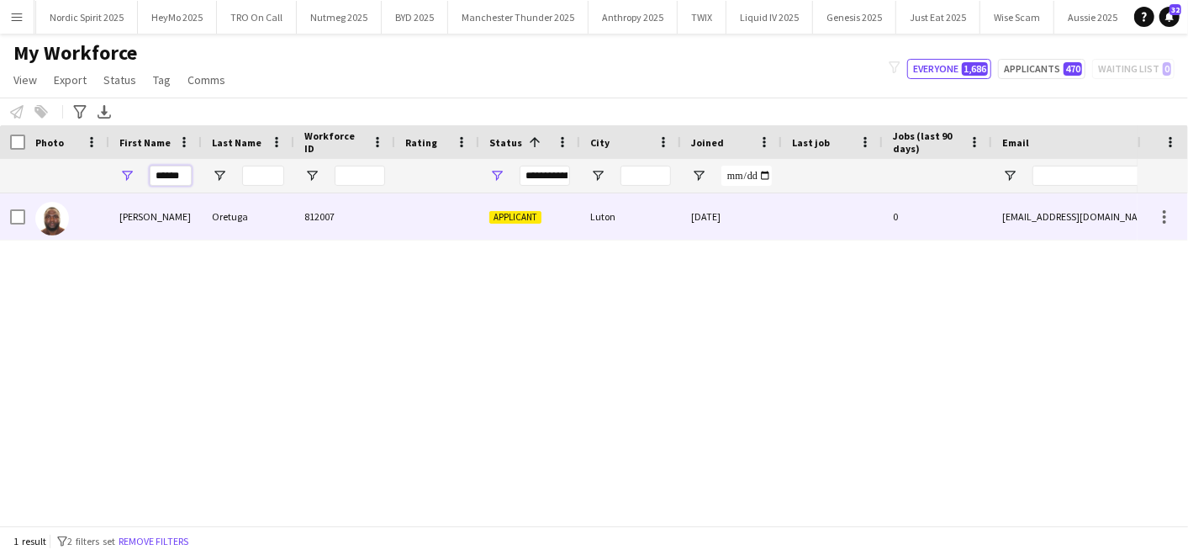
type input "******"
click at [222, 206] on div "Oretuga" at bounding box center [248, 216] width 93 height 46
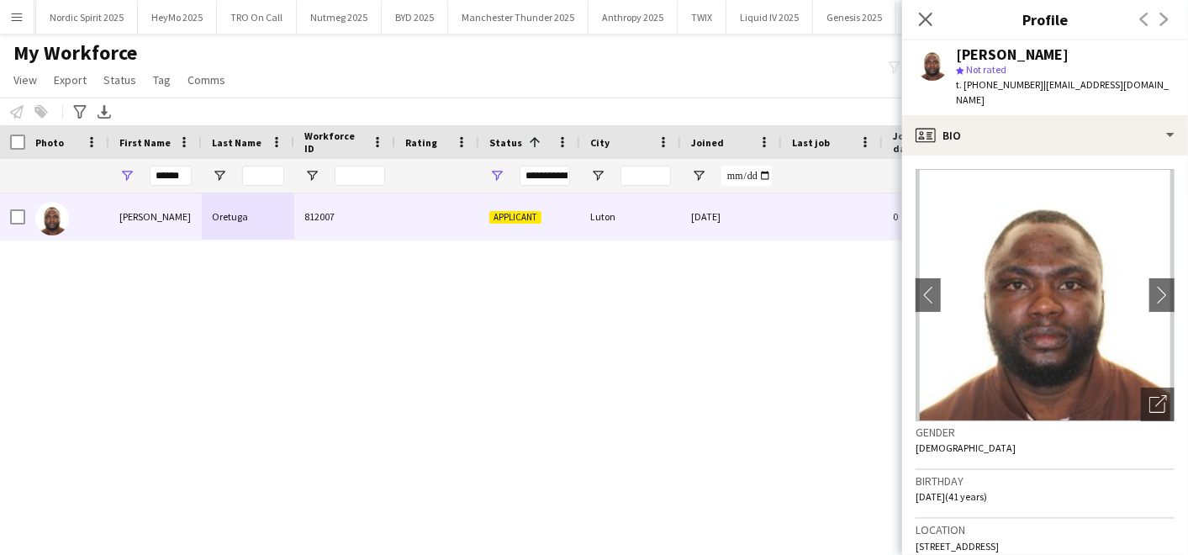
click at [950, 193] on img at bounding box center [1045, 295] width 259 height 252
